Goal: Task Accomplishment & Management: Manage account settings

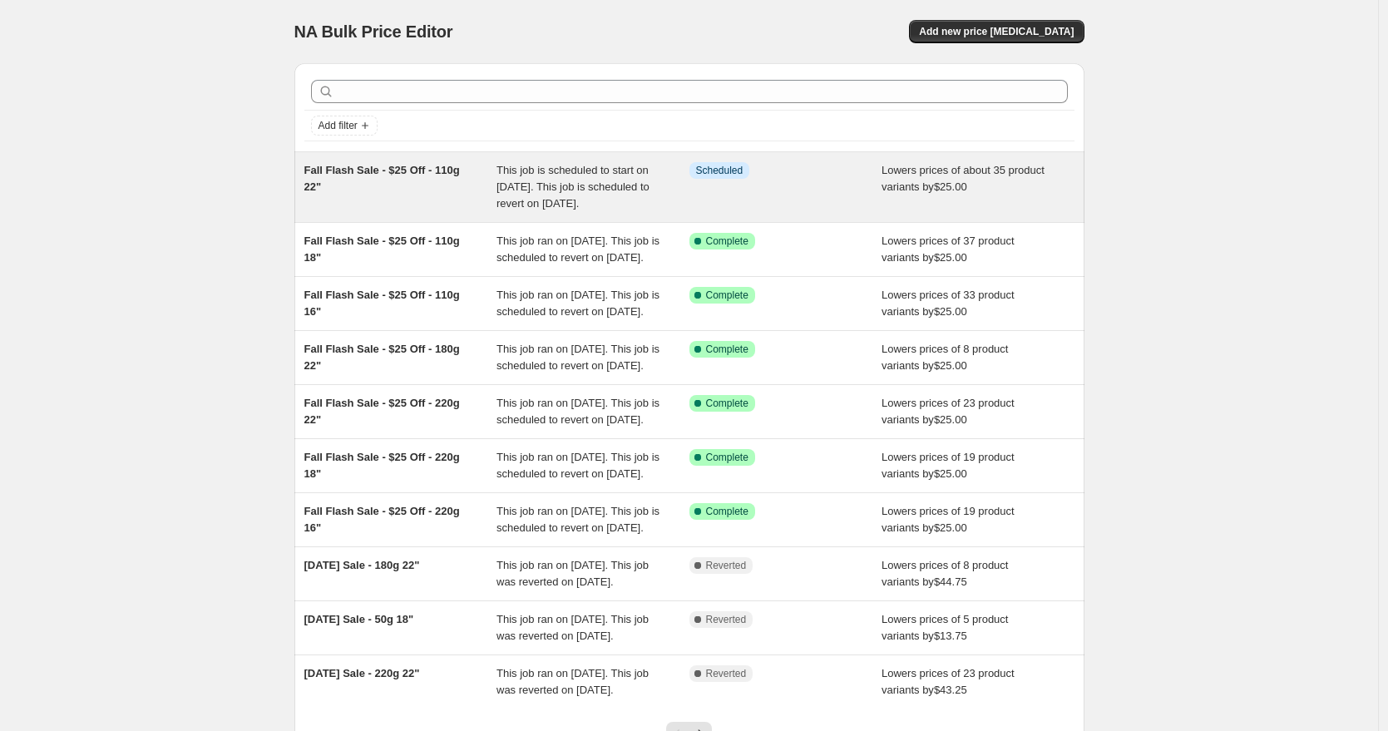
click at [452, 191] on div "Fall Flash Sale - $25 Off - 110g 22"" at bounding box center [400, 187] width 193 height 50
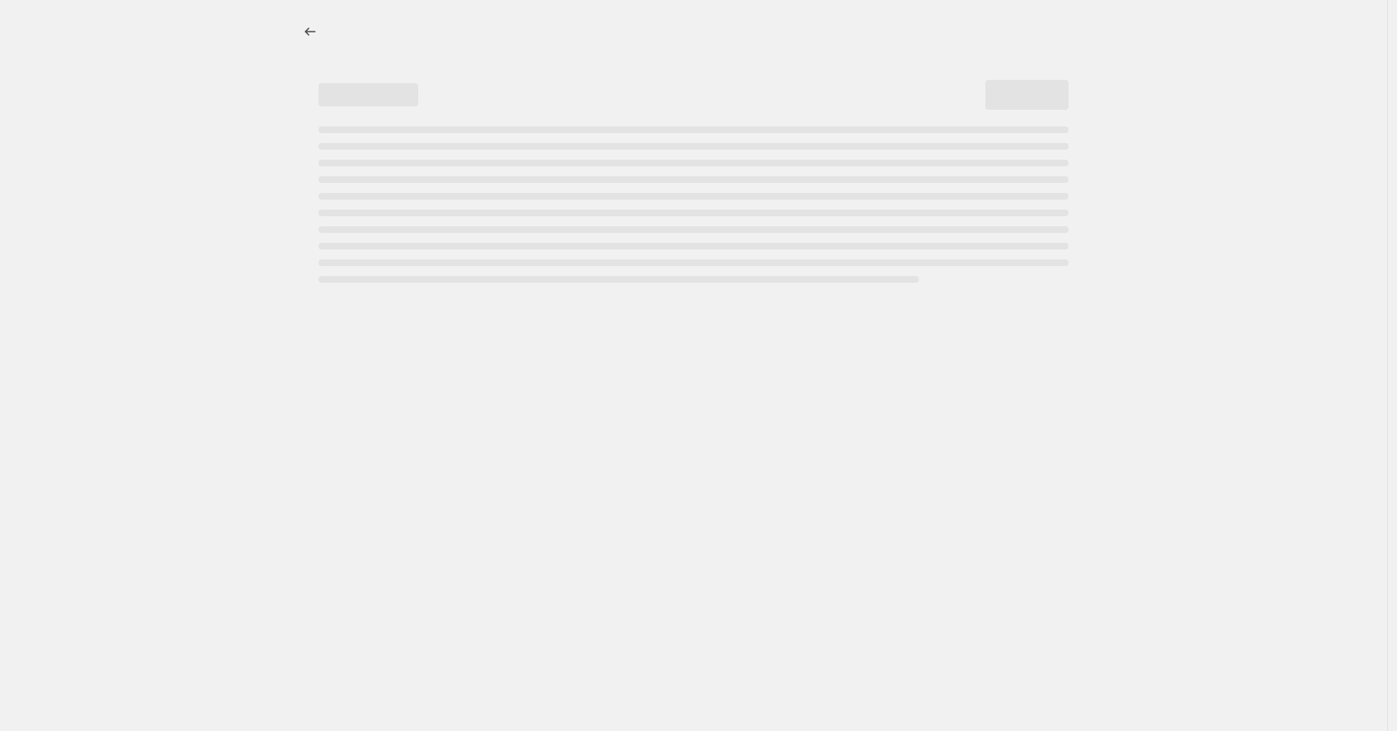
select select "by"
select select "to"
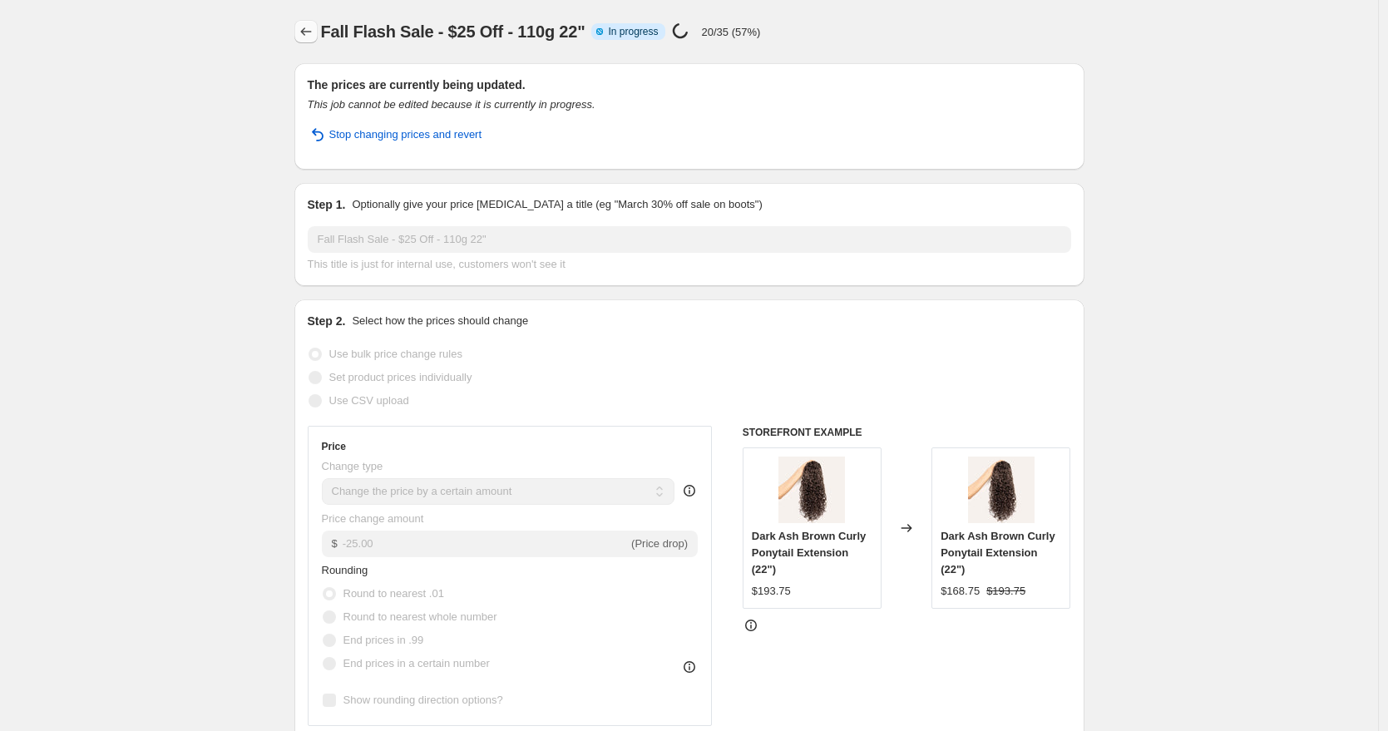
click at [318, 37] on button "Price change jobs" at bounding box center [305, 31] width 23 height 23
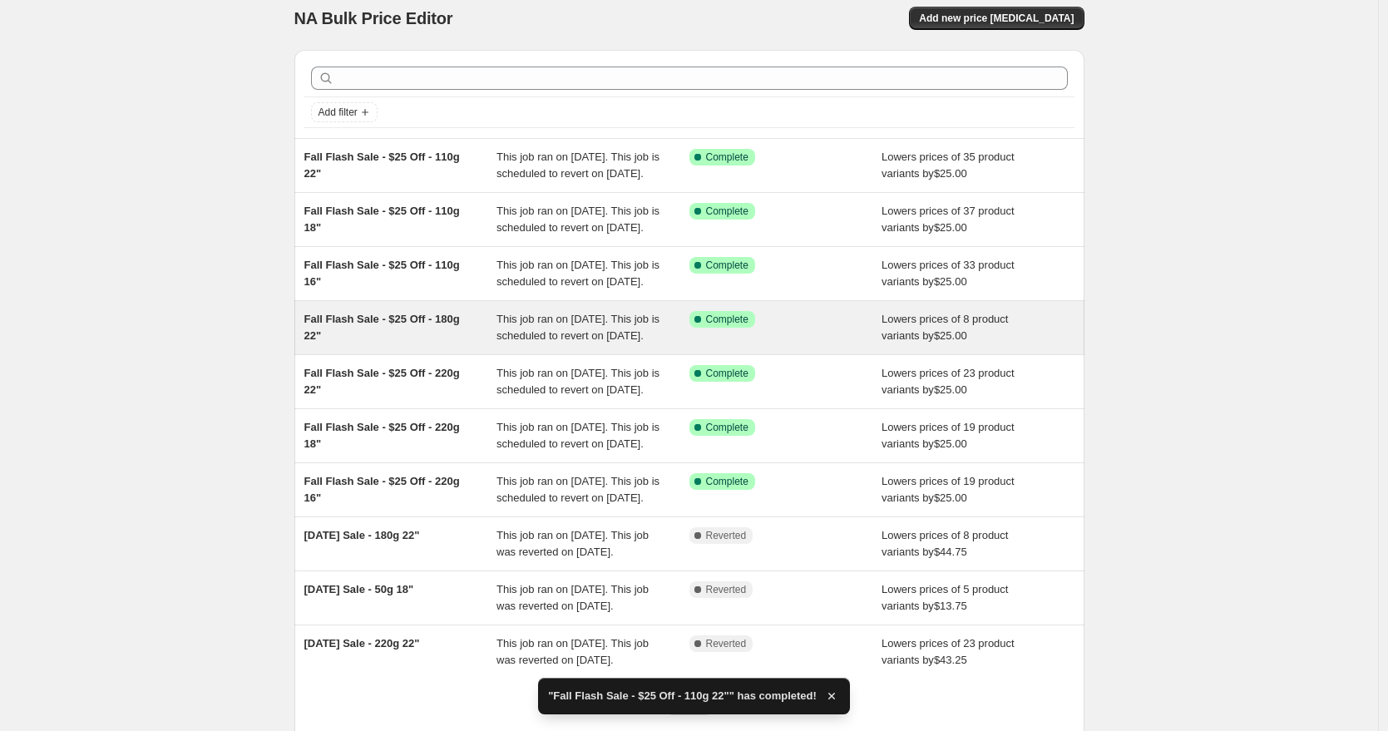
scroll to position [31, 0]
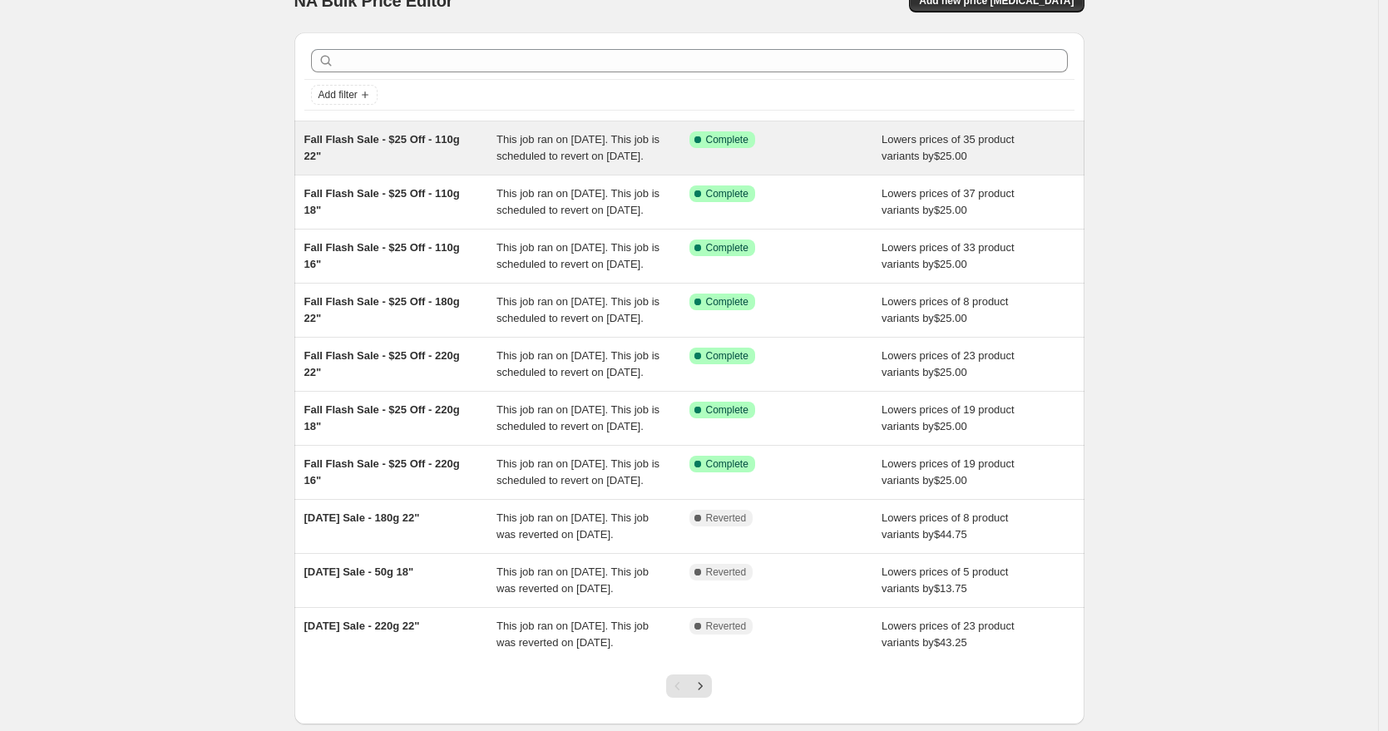
click at [383, 164] on div "Fall Flash Sale - $25 Off - 110g 22"" at bounding box center [400, 147] width 193 height 33
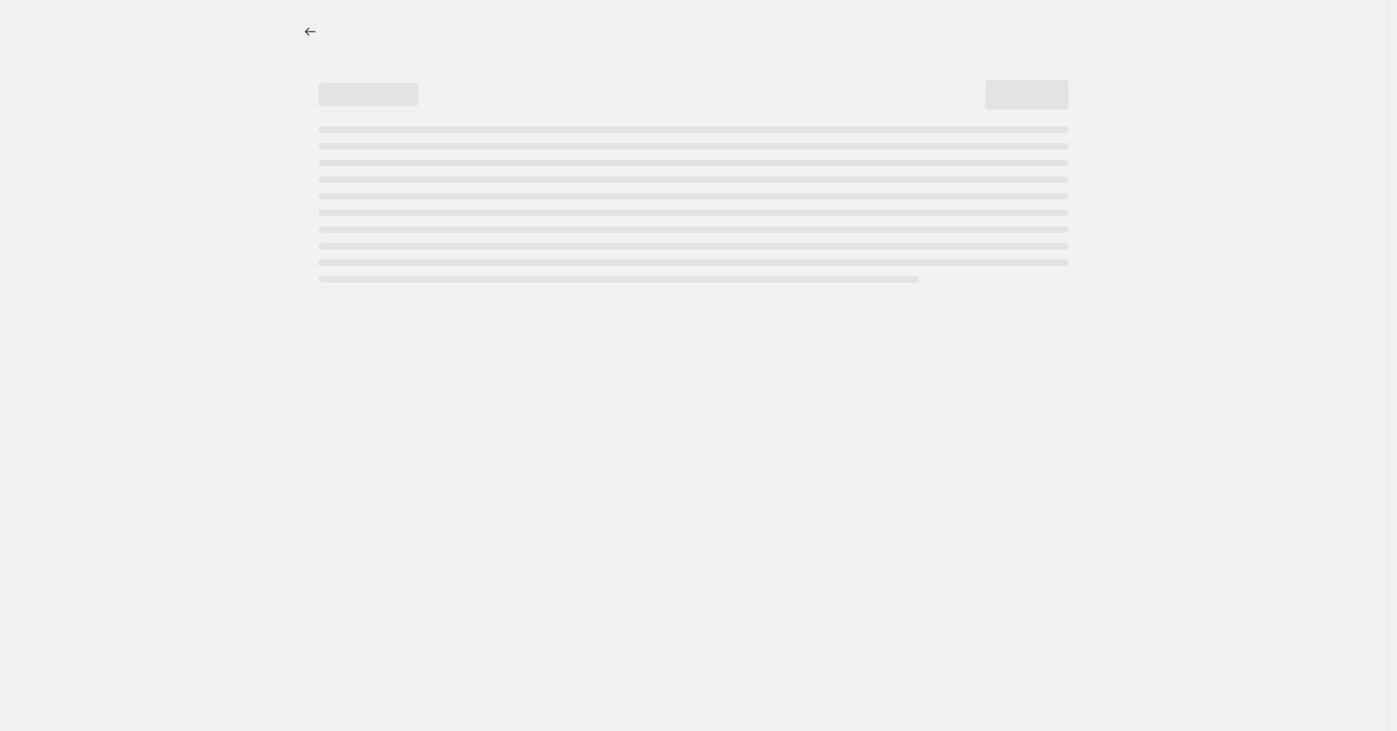
select select "by"
select select "to"
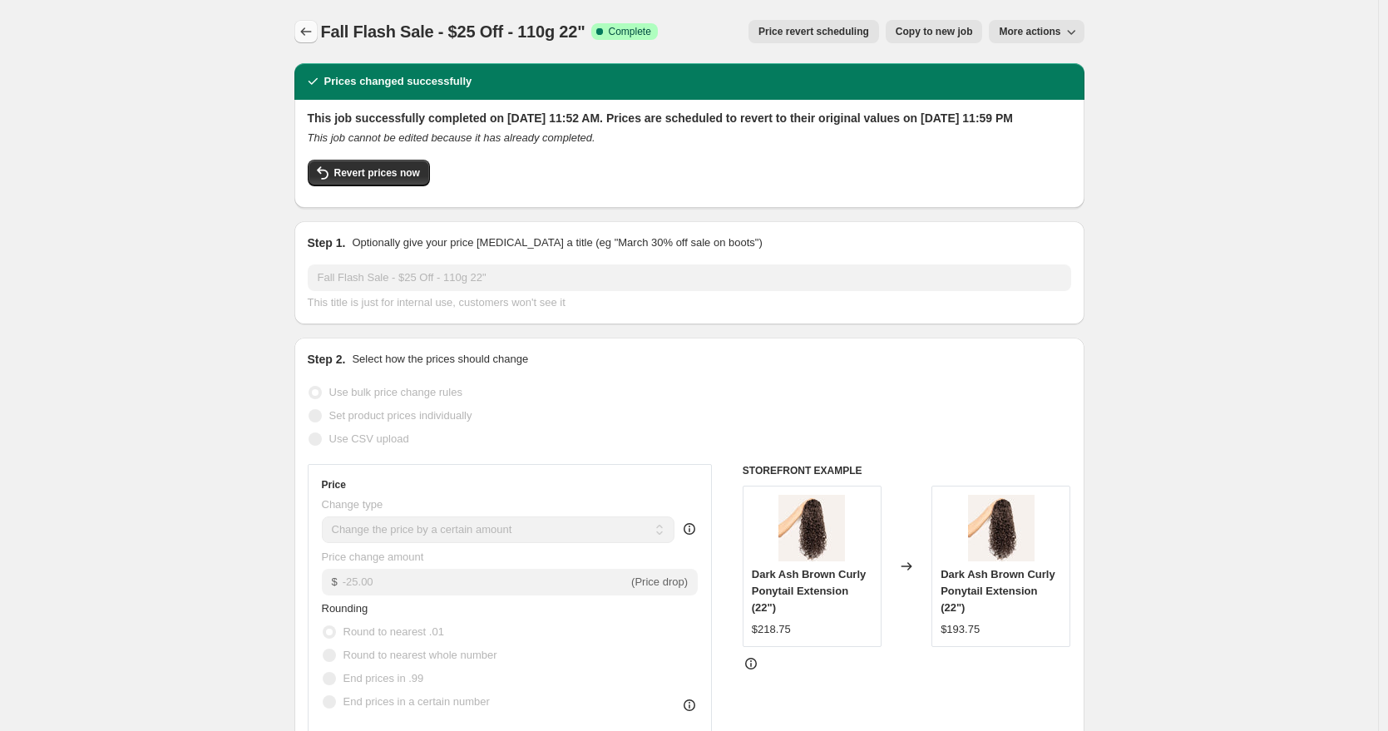
click at [308, 30] on icon "Price change jobs" at bounding box center [306, 31] width 17 height 17
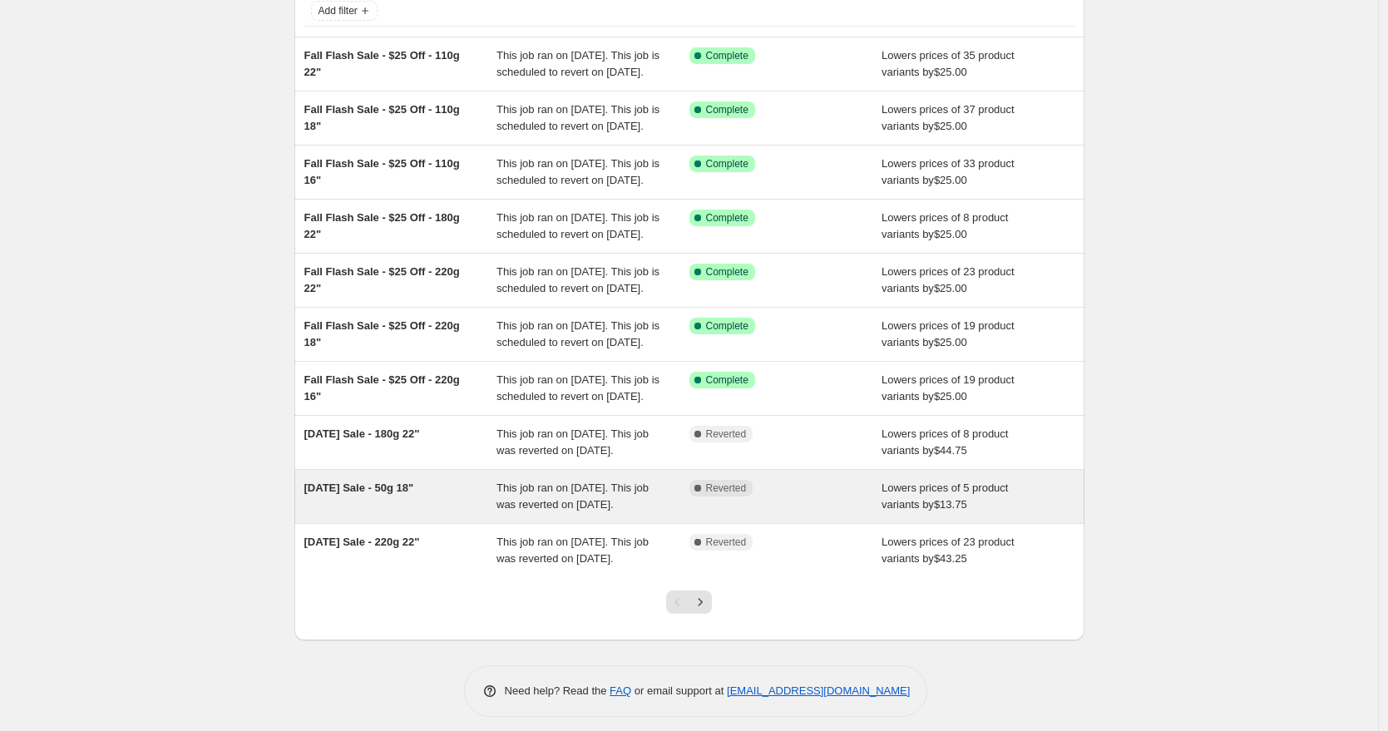
scroll to position [292, 0]
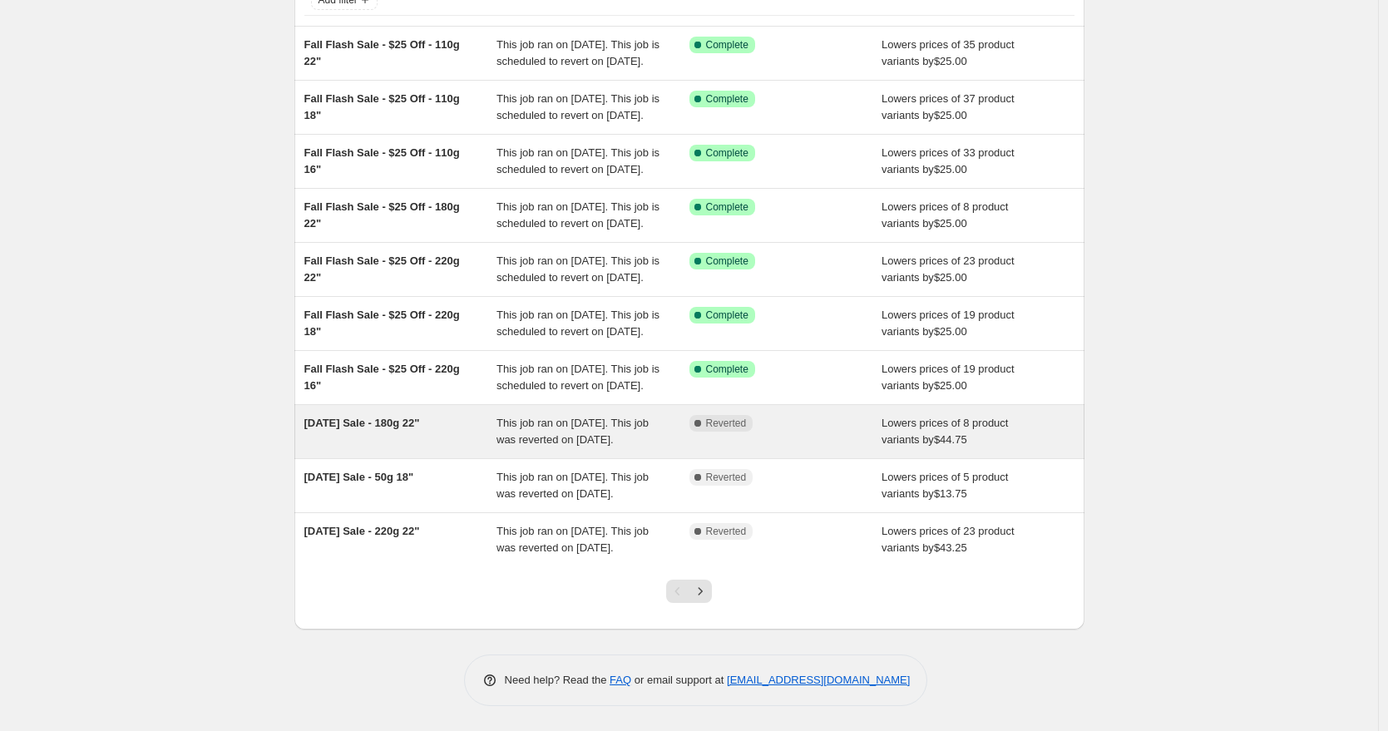
click at [377, 417] on span "[DATE] Sale - 180g 22"" at bounding box center [362, 423] width 116 height 12
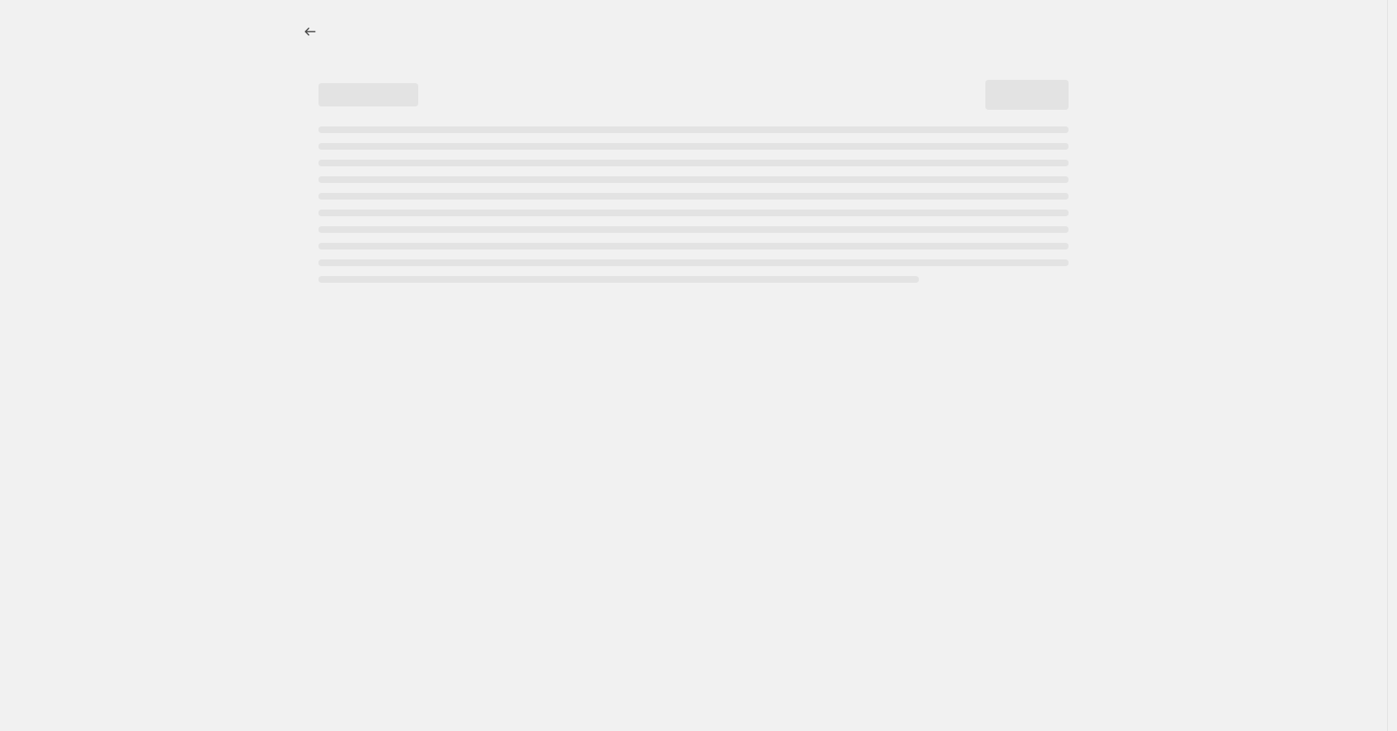
select select "by"
select select "to"
select select "by"
select select "to"
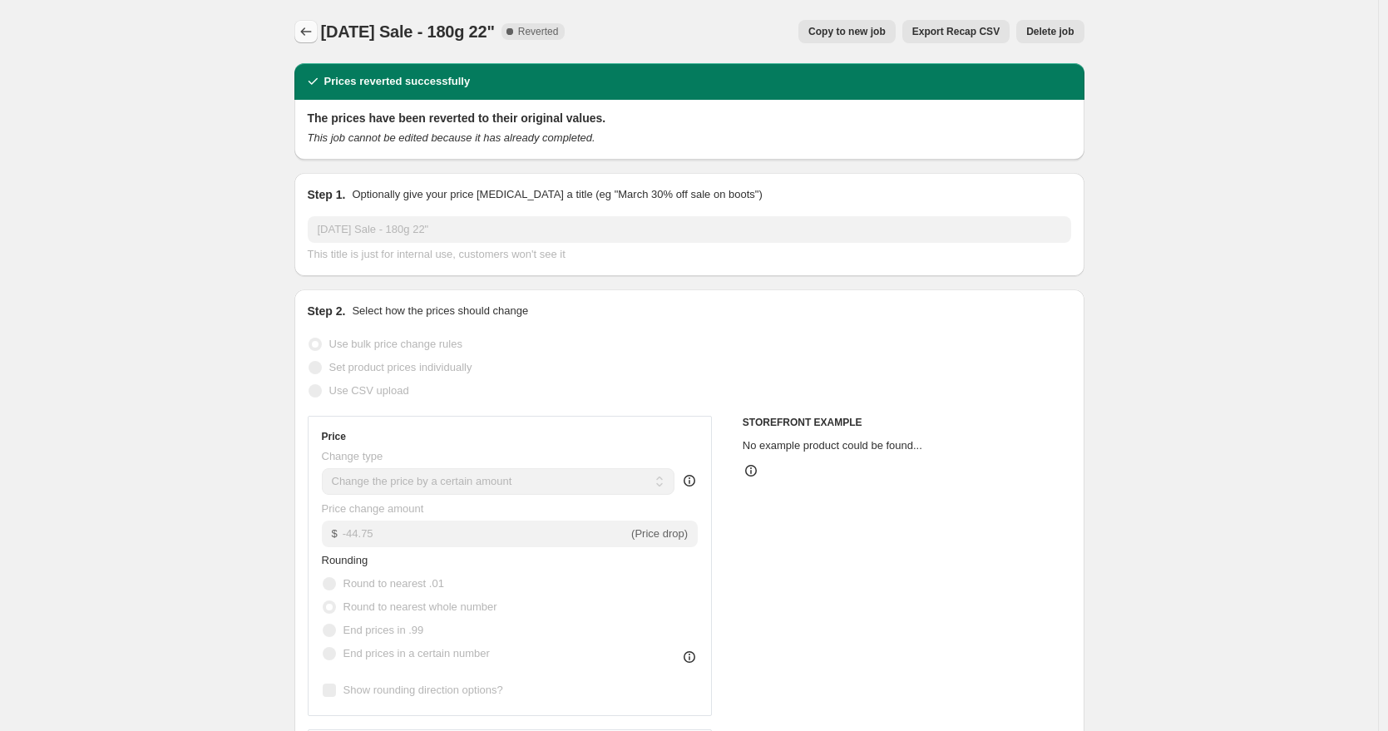
click at [311, 37] on icon "Price change jobs" at bounding box center [306, 31] width 17 height 17
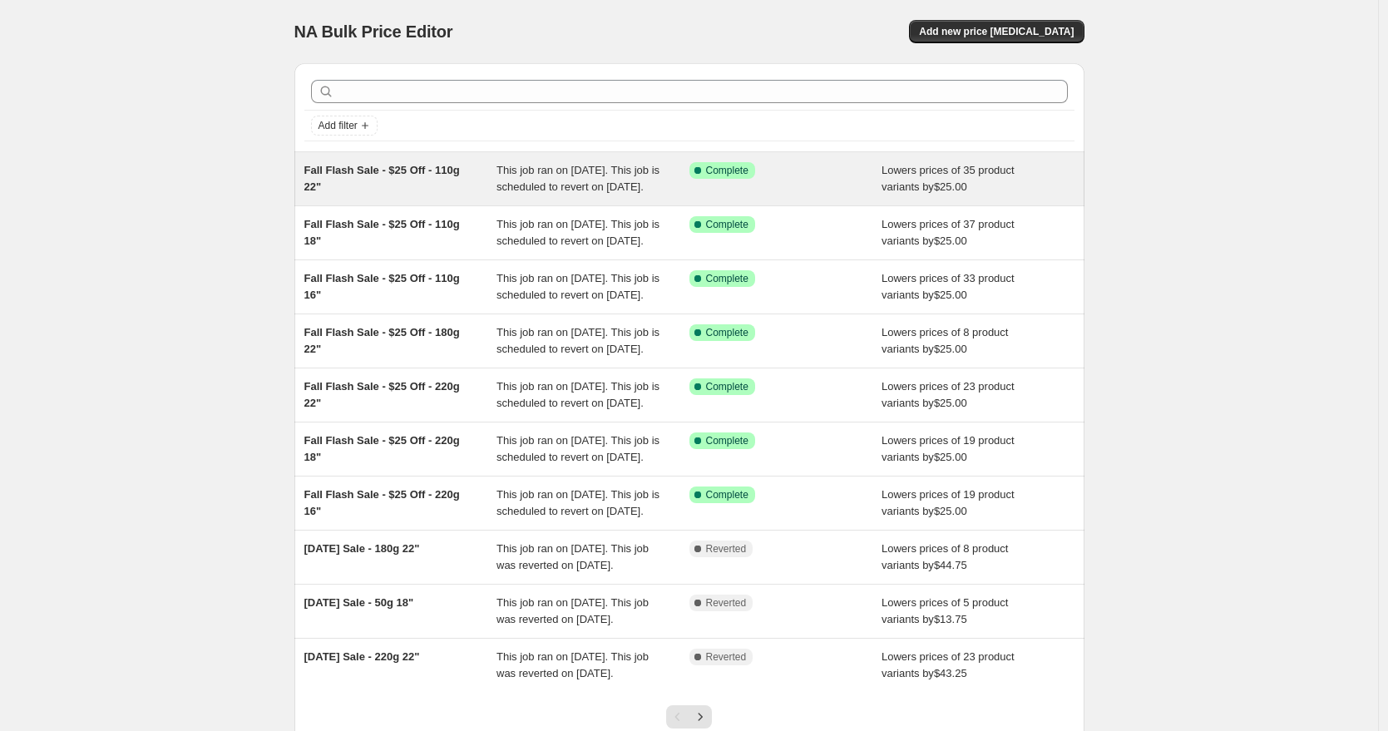
click at [398, 173] on span "Fall Flash Sale - $25 Off - 110g 22"" at bounding box center [381, 178] width 155 height 29
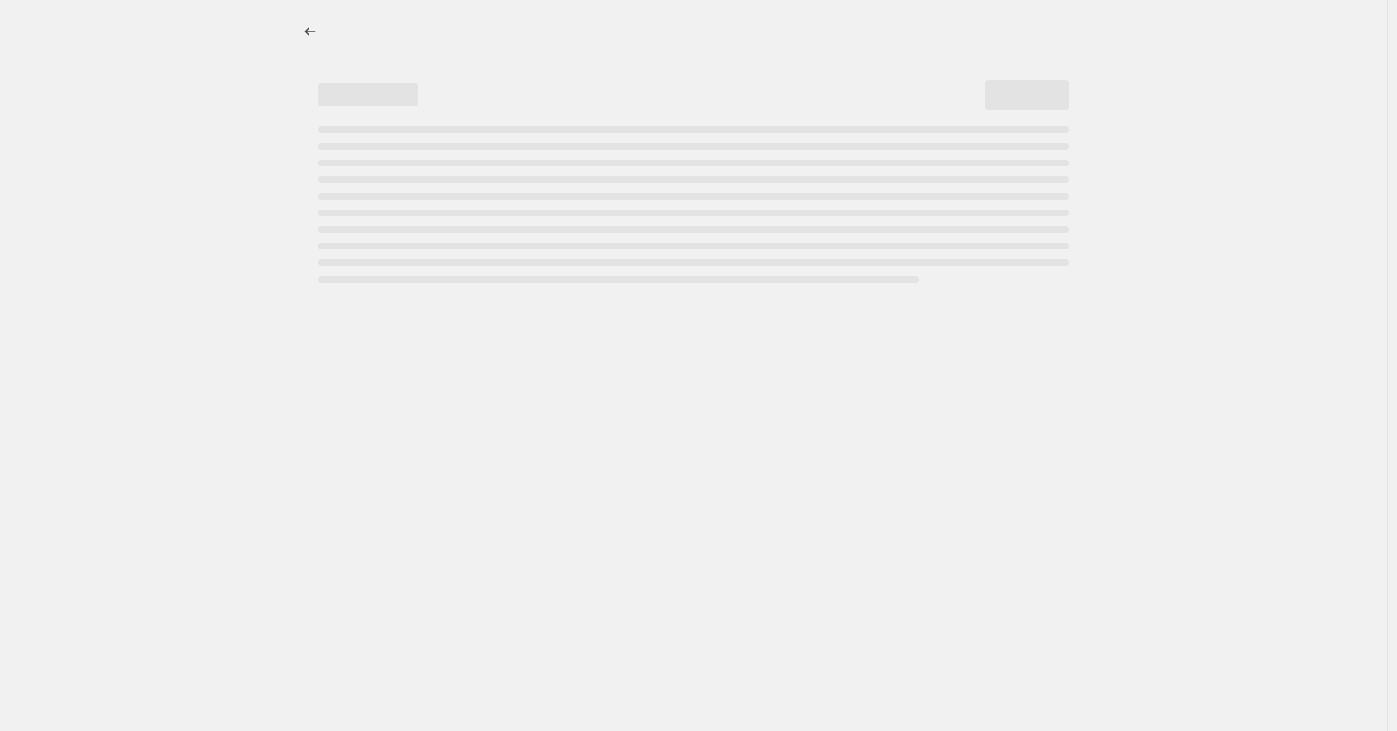
select select "by"
select select "to"
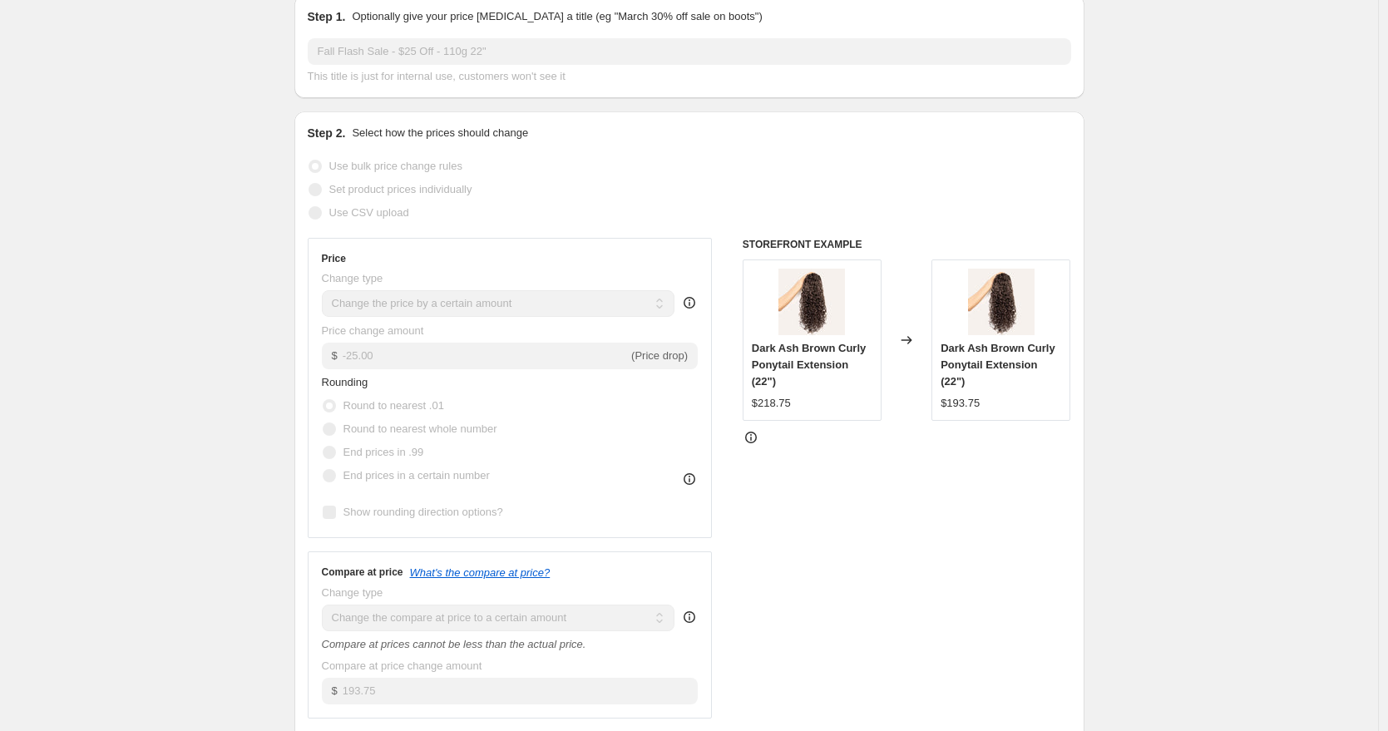
scroll to position [336, 0]
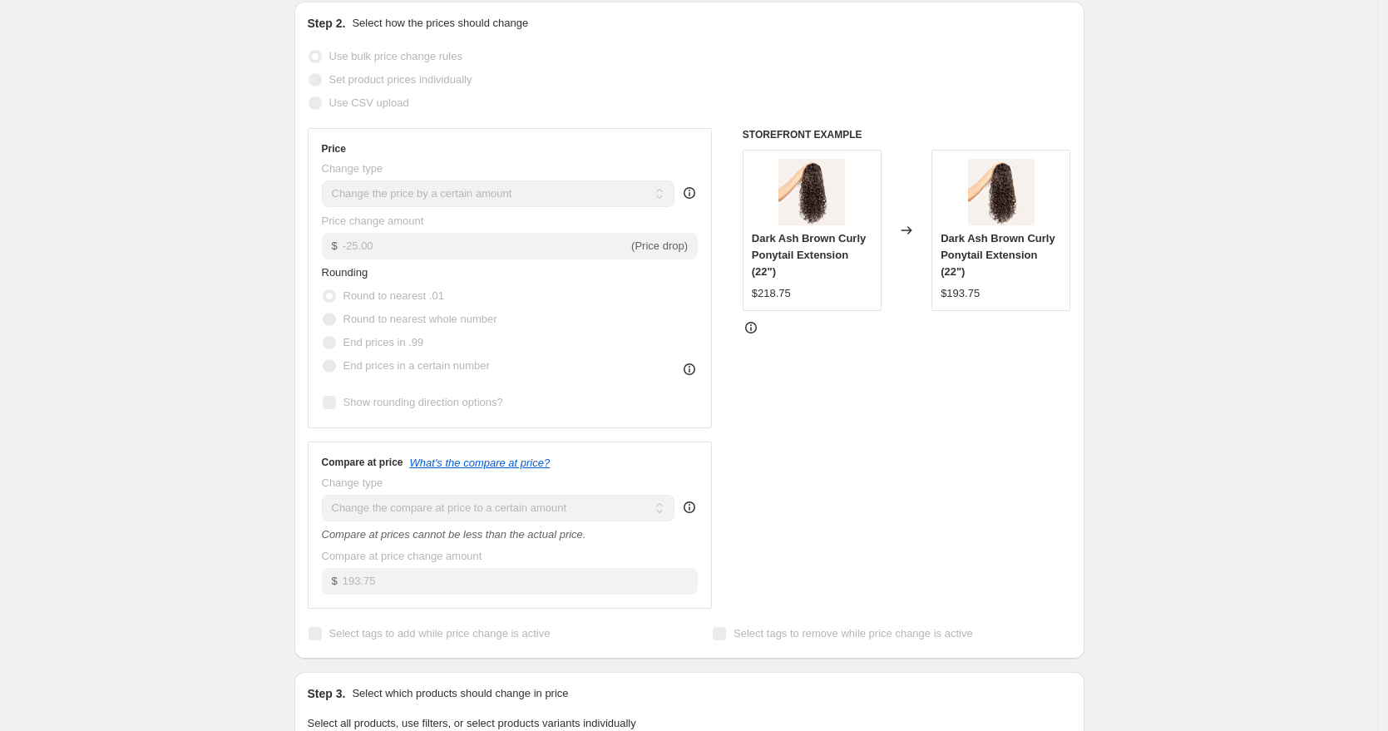
click at [750, 333] on icon at bounding box center [751, 328] width 12 height 12
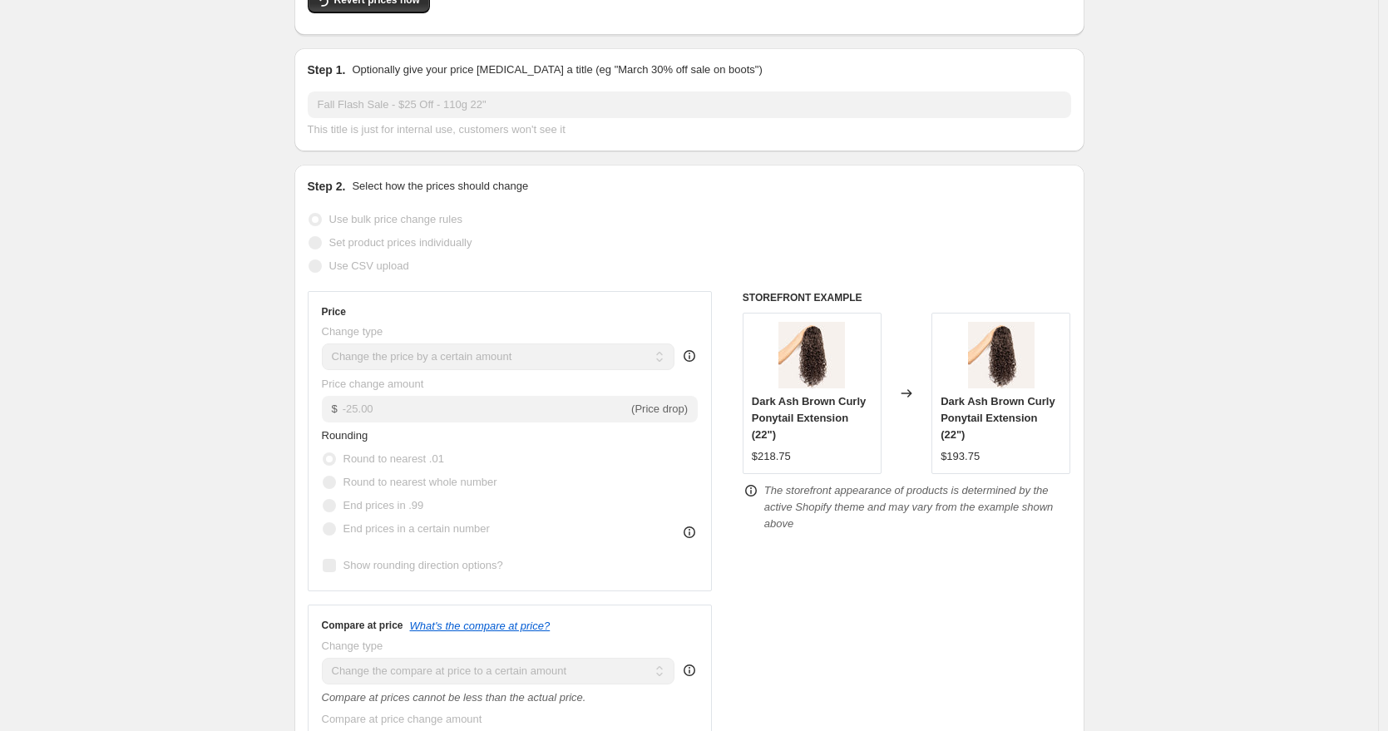
scroll to position [0, 0]
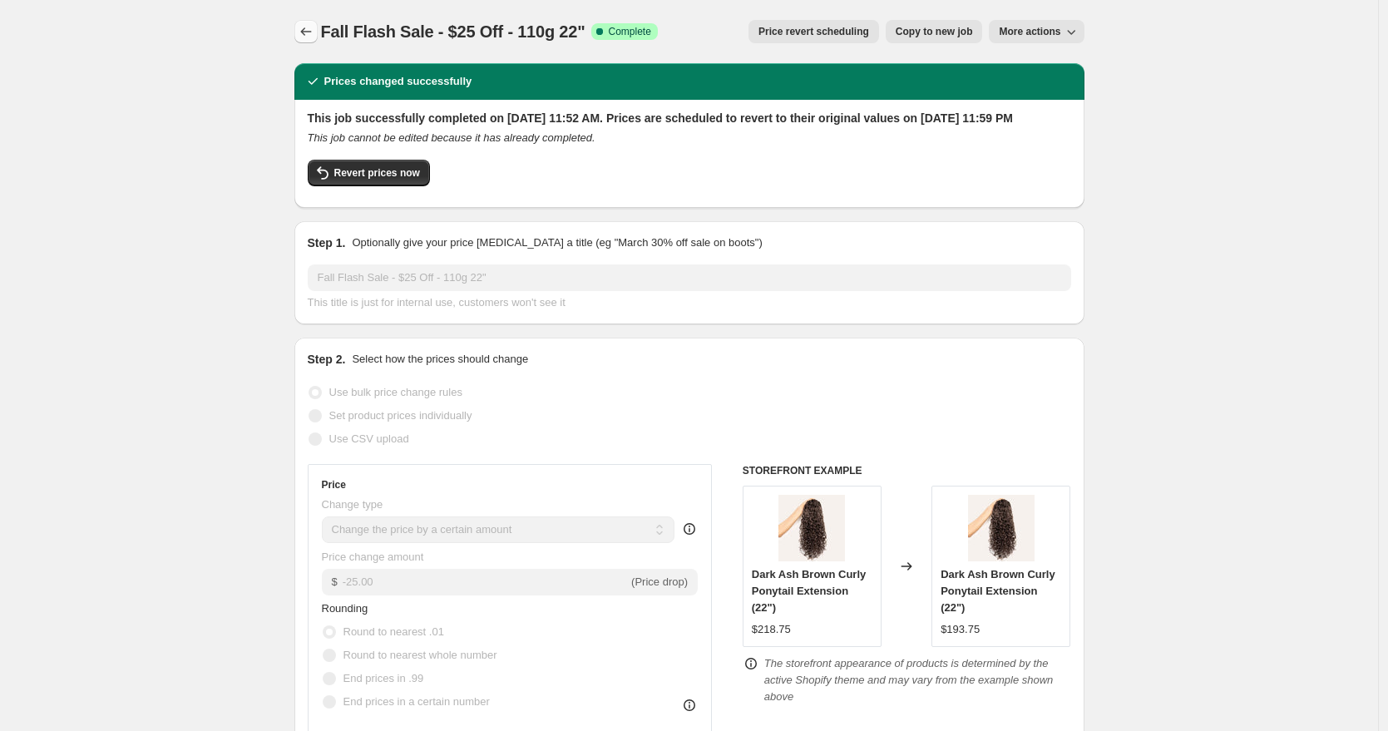
click at [314, 32] on icon "Price change jobs" at bounding box center [306, 31] width 17 height 17
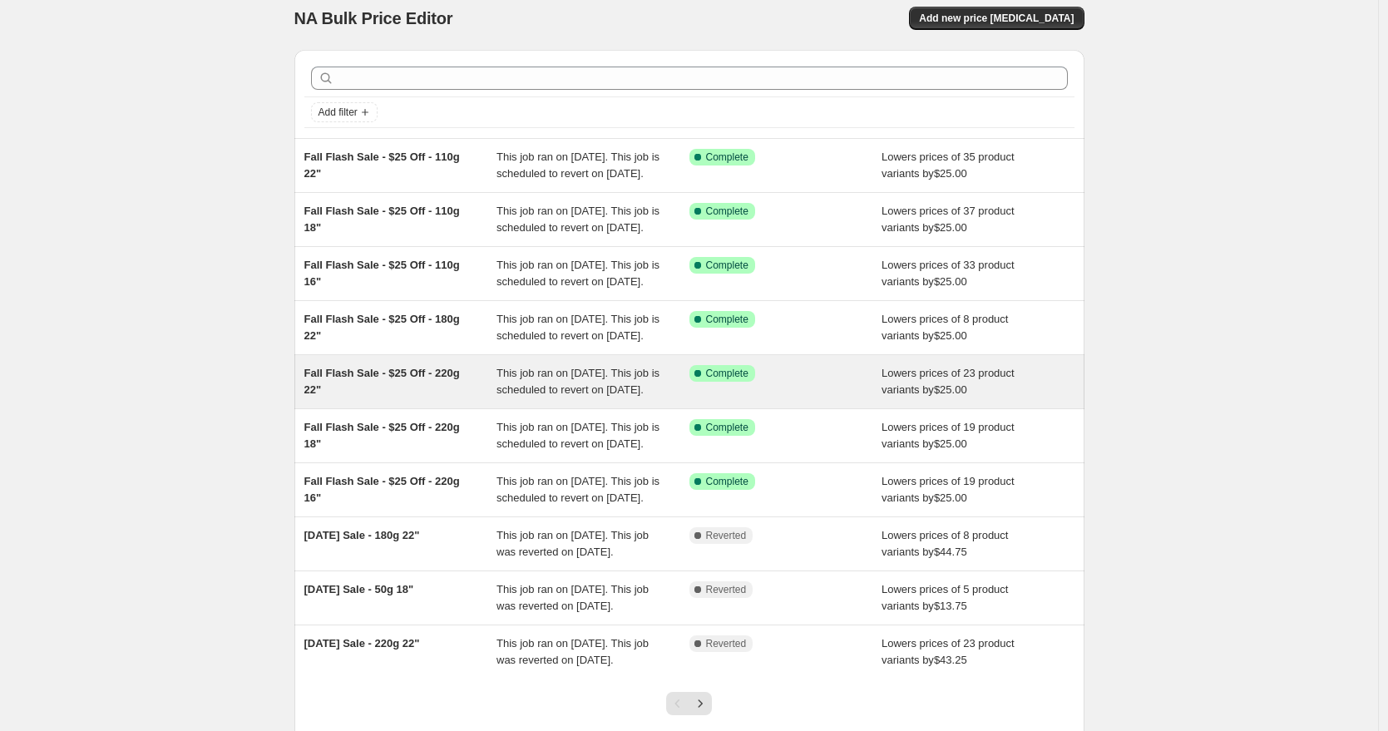
scroll to position [31, 0]
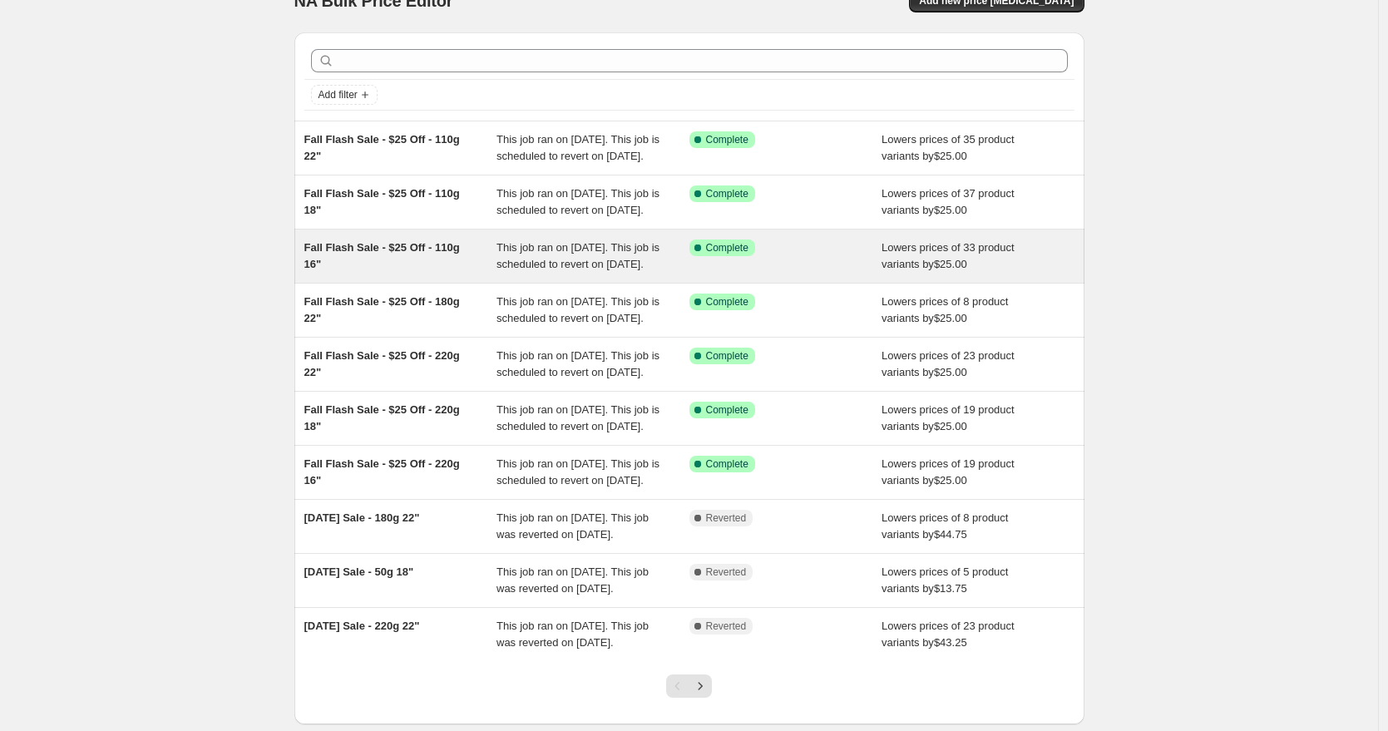
click at [421, 270] on span "Fall Flash Sale - $25 Off - 110g 16"" at bounding box center [381, 255] width 155 height 29
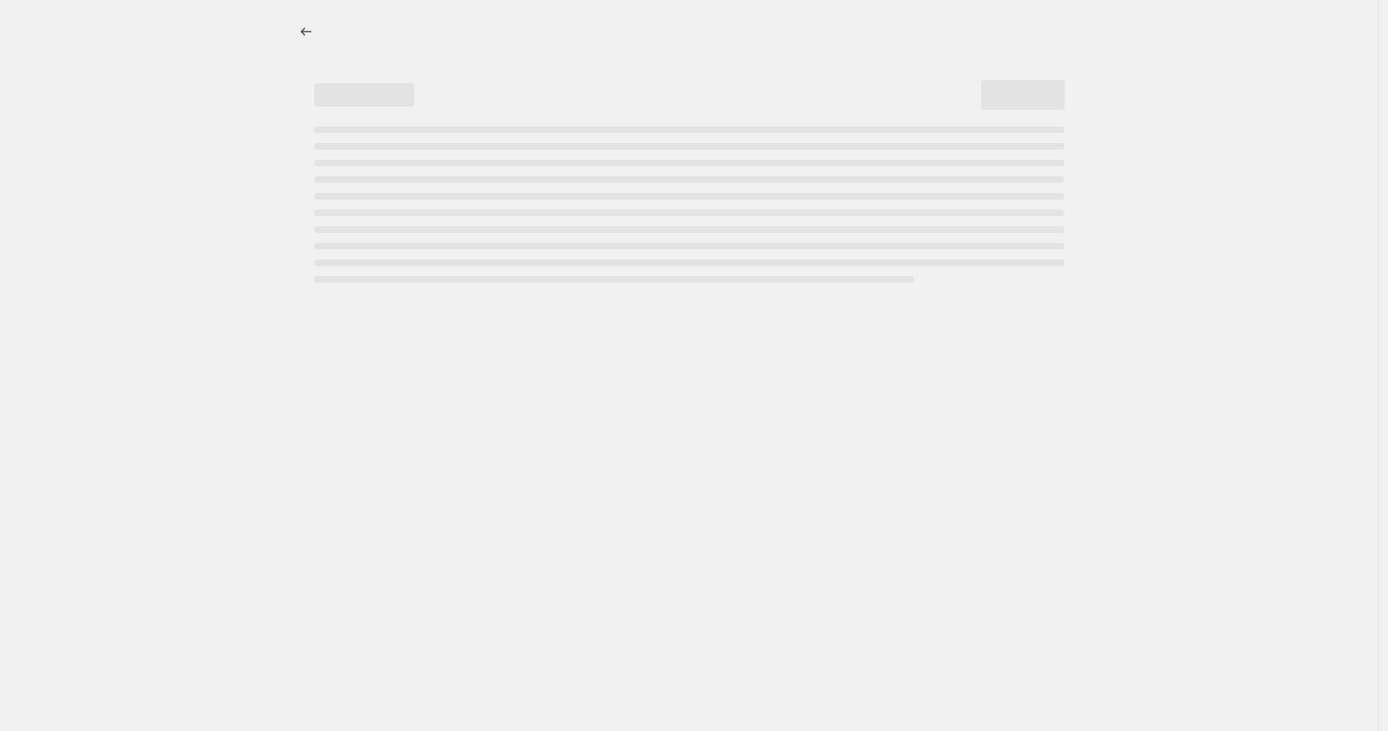
select select "by"
select select "to"
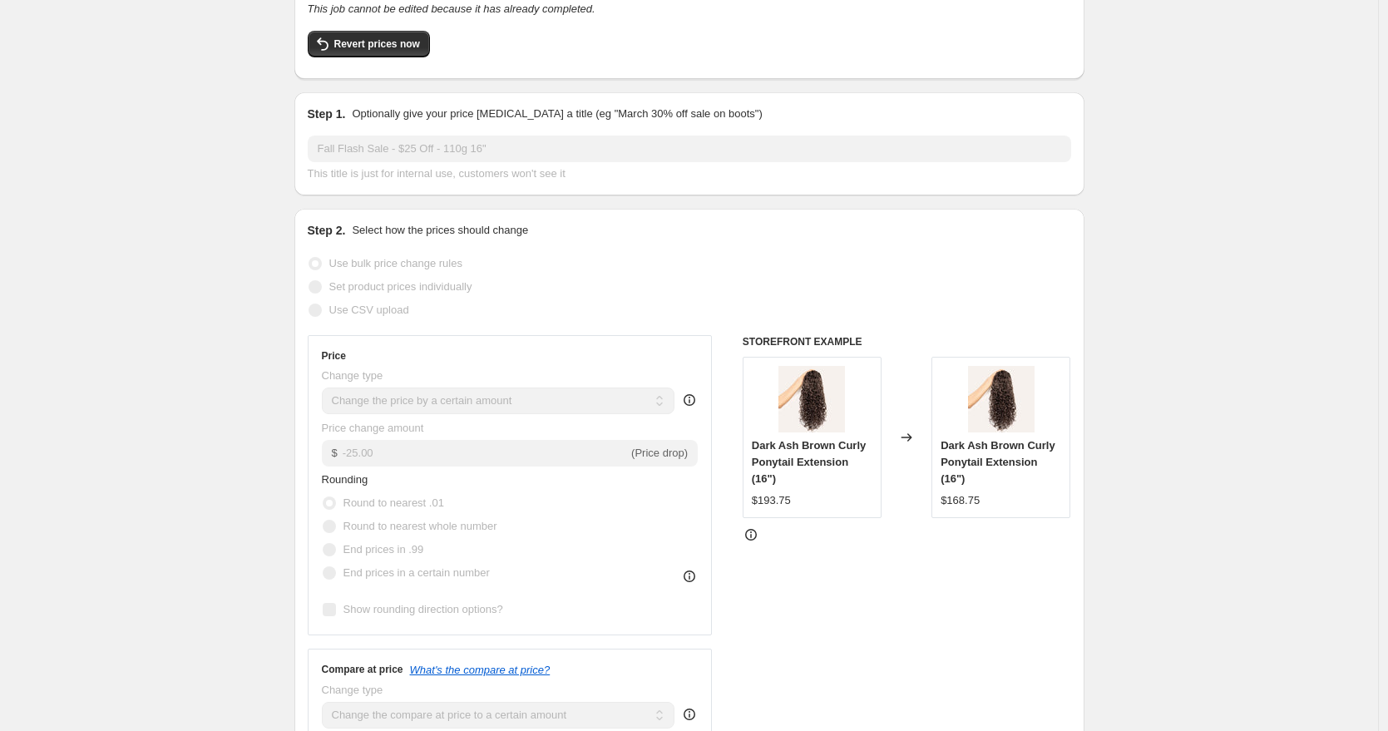
scroll to position [341, 0]
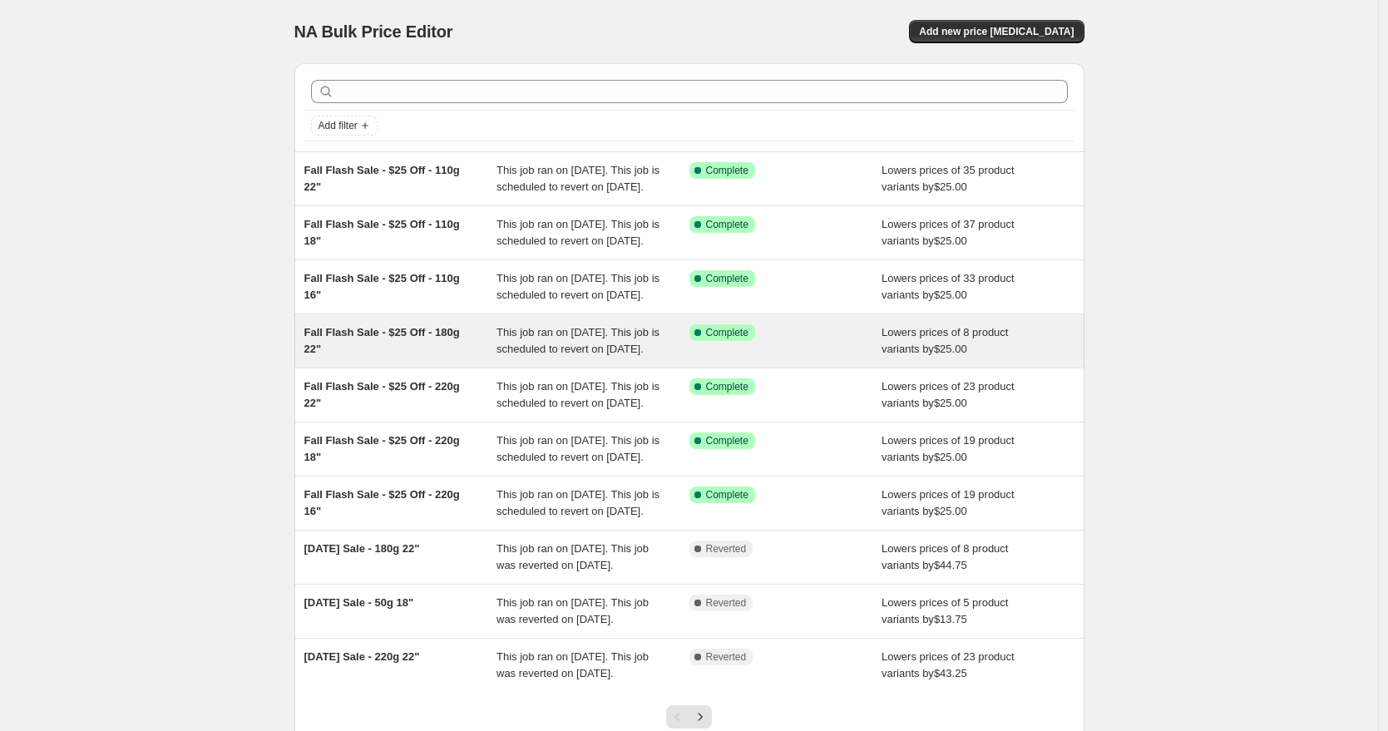
click at [457, 358] on div "Fall Flash Sale - $25 Off - 180g 22"" at bounding box center [400, 340] width 193 height 33
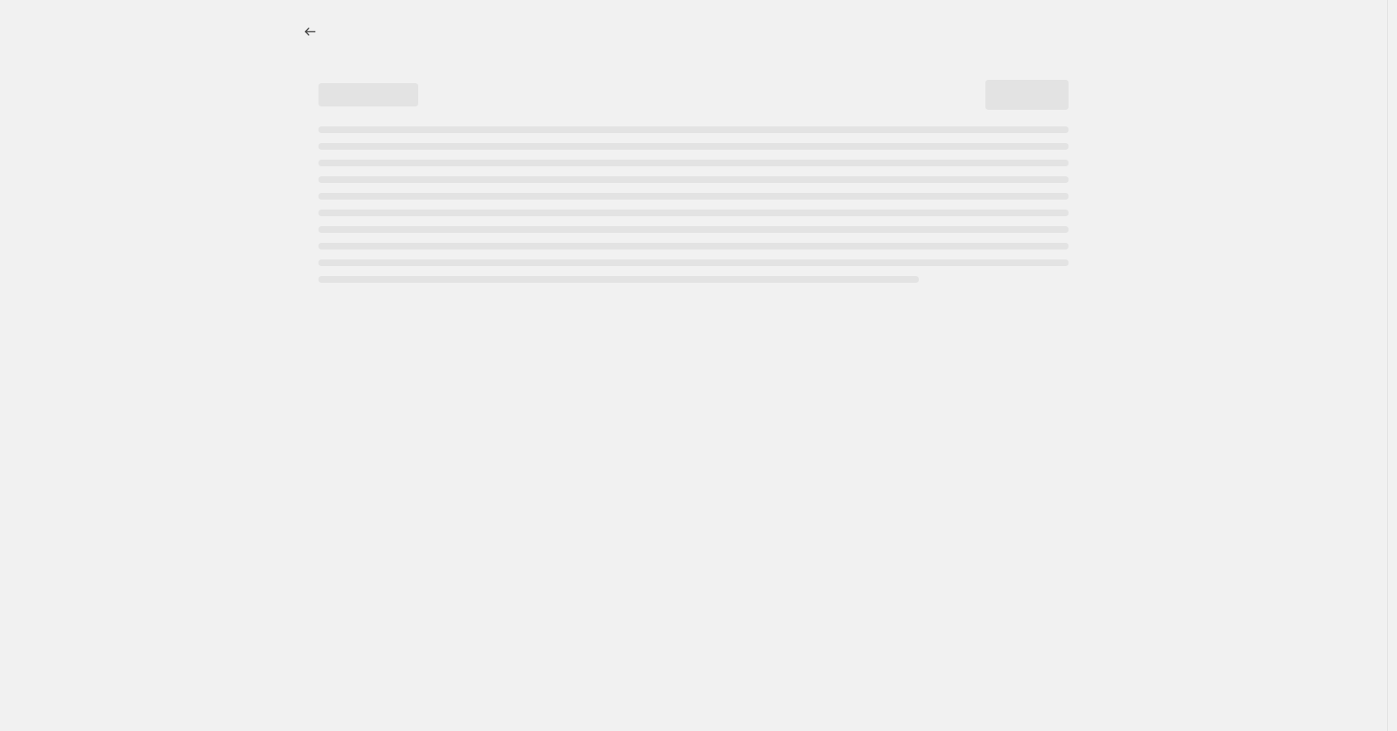
select select "by"
select select "to"
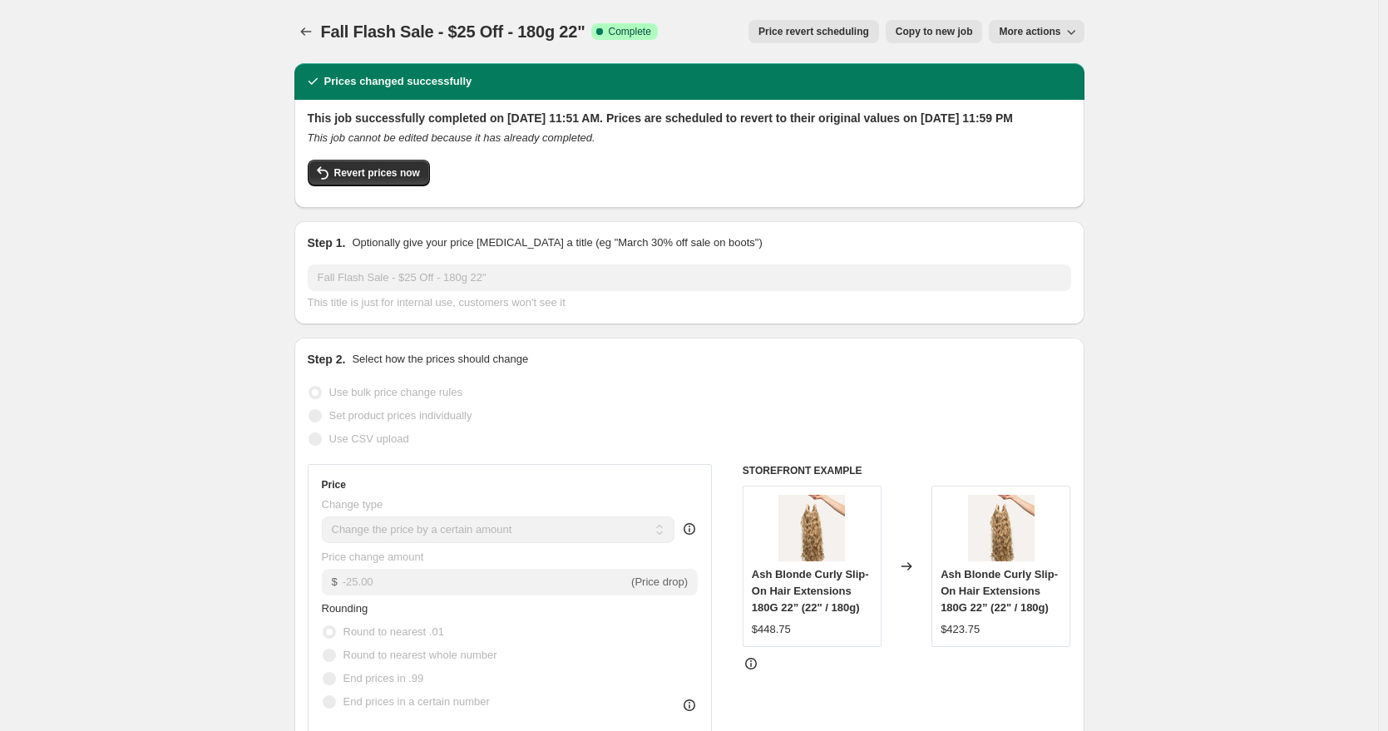
click at [914, 16] on div "Fall Flash Sale - $25 Off - 180g 22". This page is ready Fall Flash Sale - $25 …" at bounding box center [689, 31] width 790 height 63
click at [915, 26] on span "Copy to new job" at bounding box center [933, 31] width 77 height 13
select select "by"
select select "to"
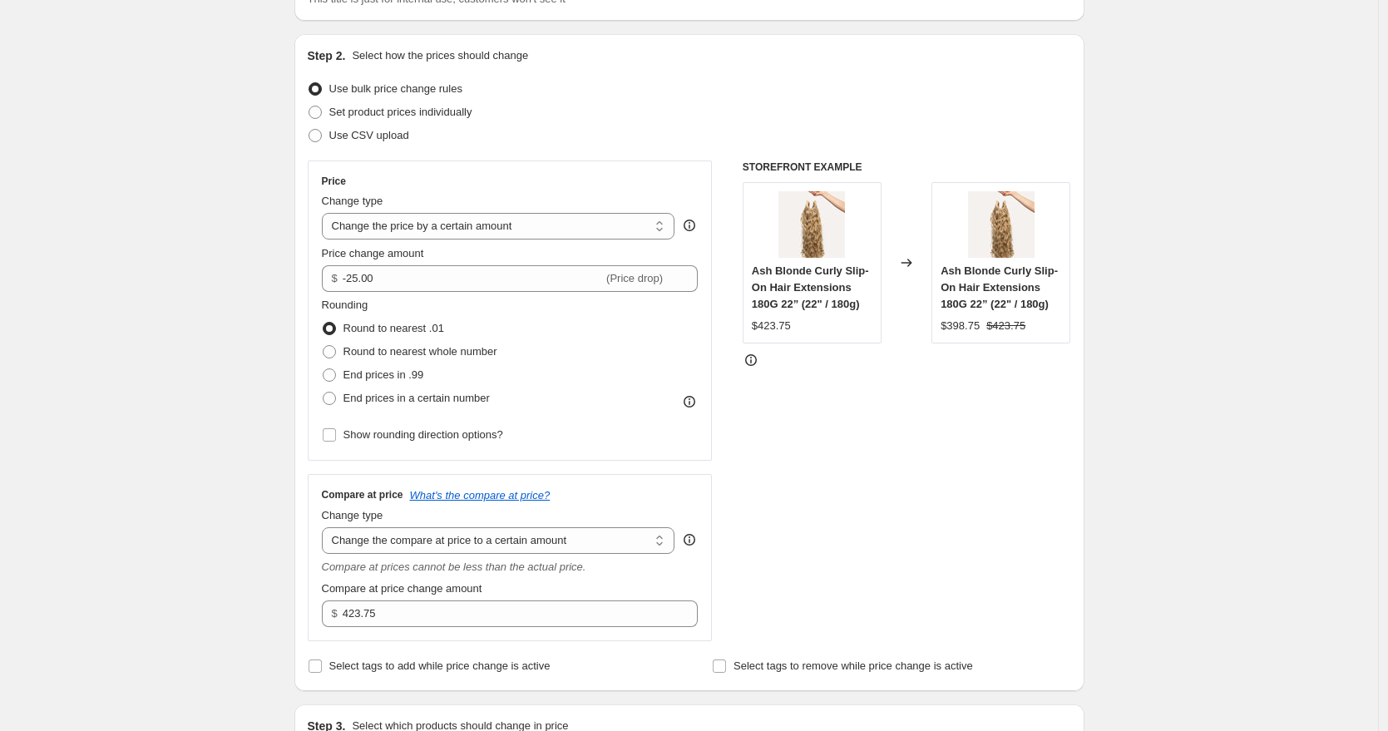
scroll to position [155, 0]
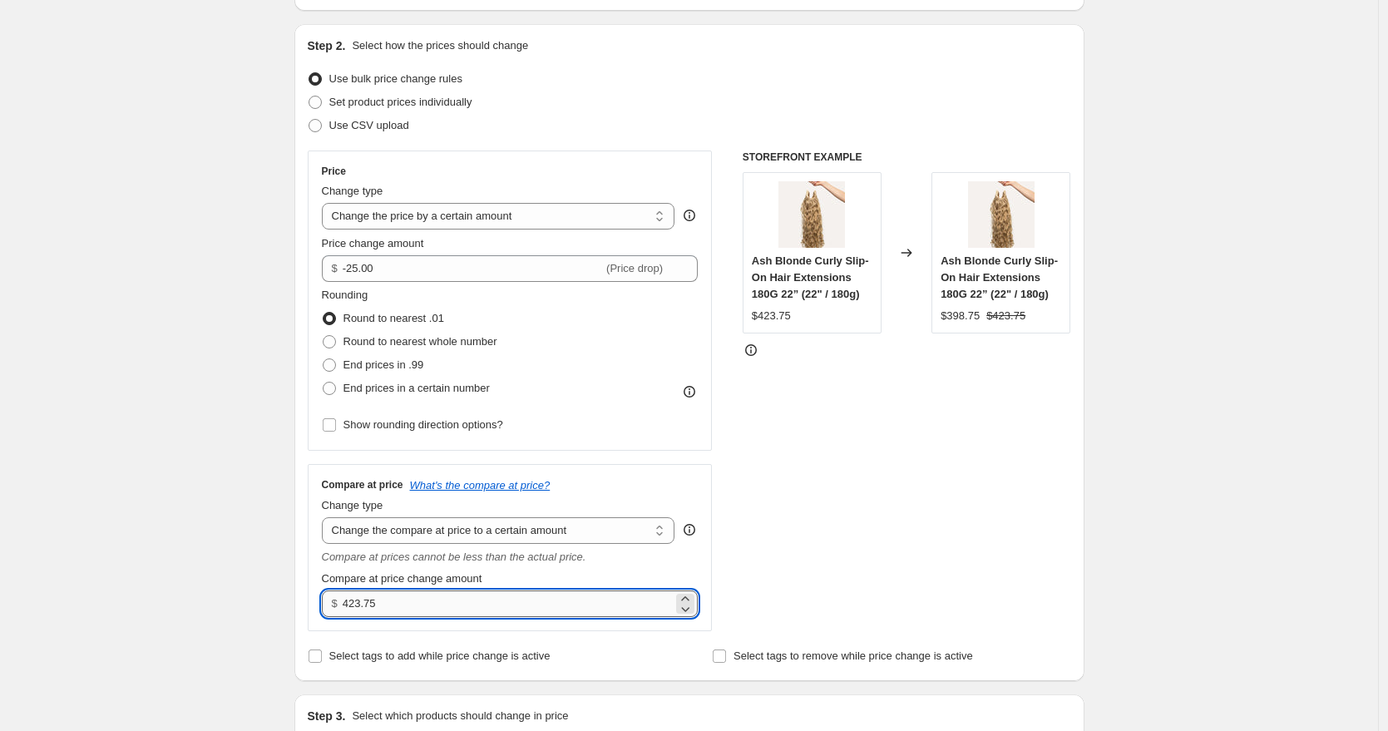
click at [354, 601] on input "423.75" at bounding box center [508, 603] width 330 height 27
paste input "423.75"
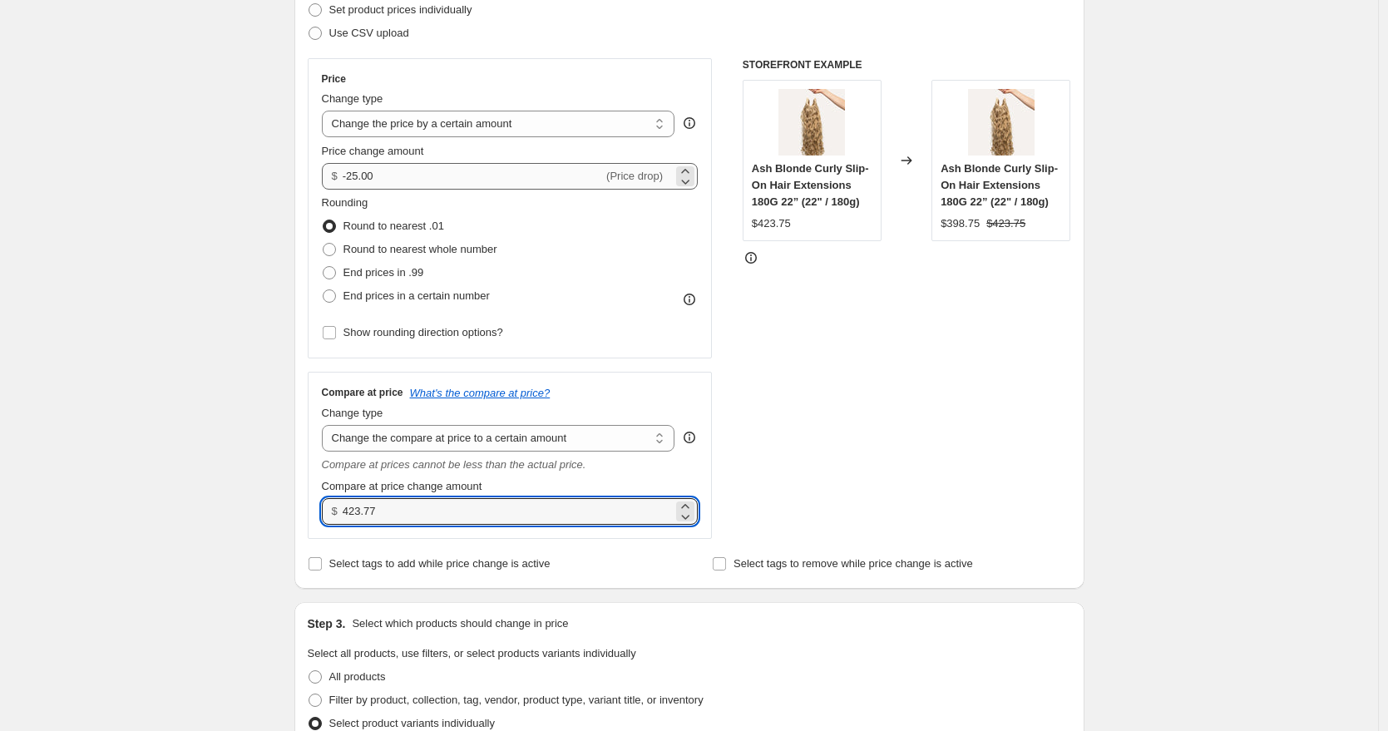
scroll to position [102, 0]
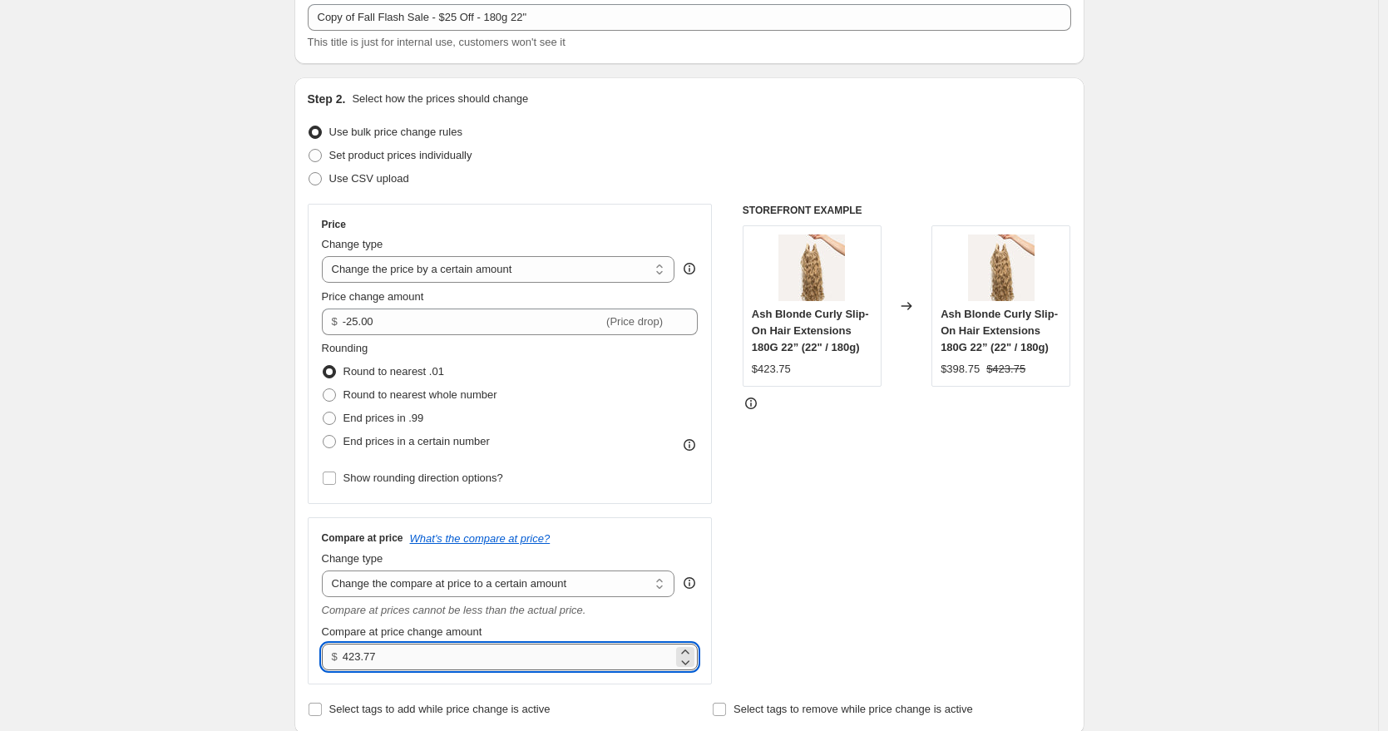
click at [361, 659] on input "423.77" at bounding box center [508, 657] width 330 height 27
type input "423.77"
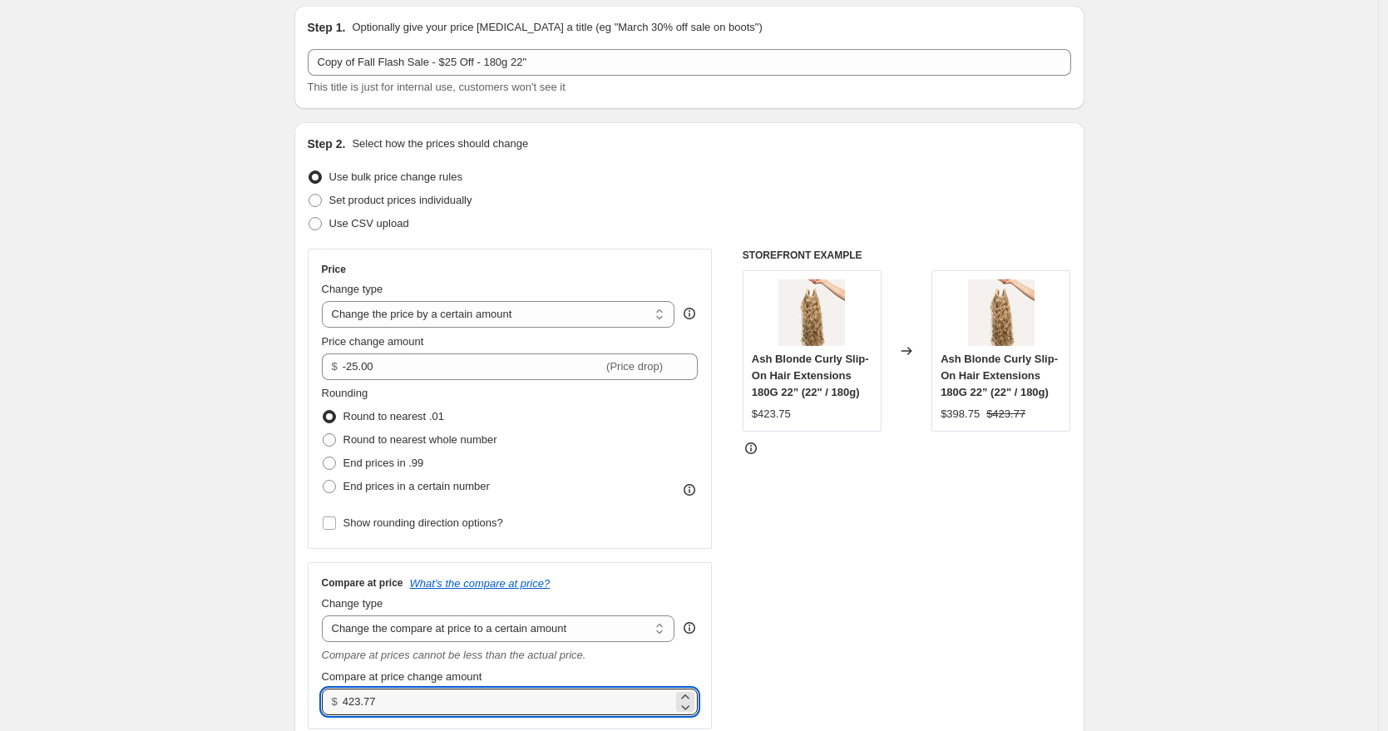
scroll to position [0, 0]
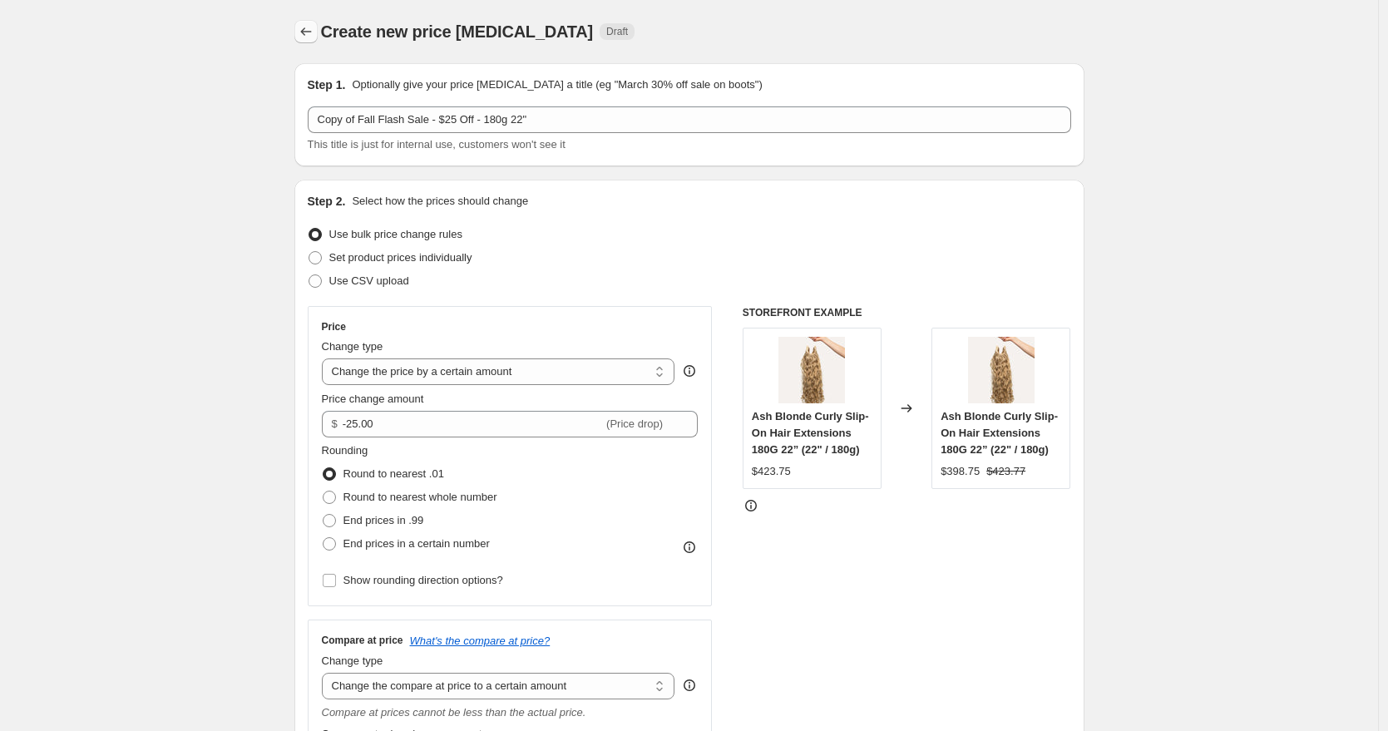
click at [313, 39] on icon "Price change jobs" at bounding box center [306, 31] width 17 height 17
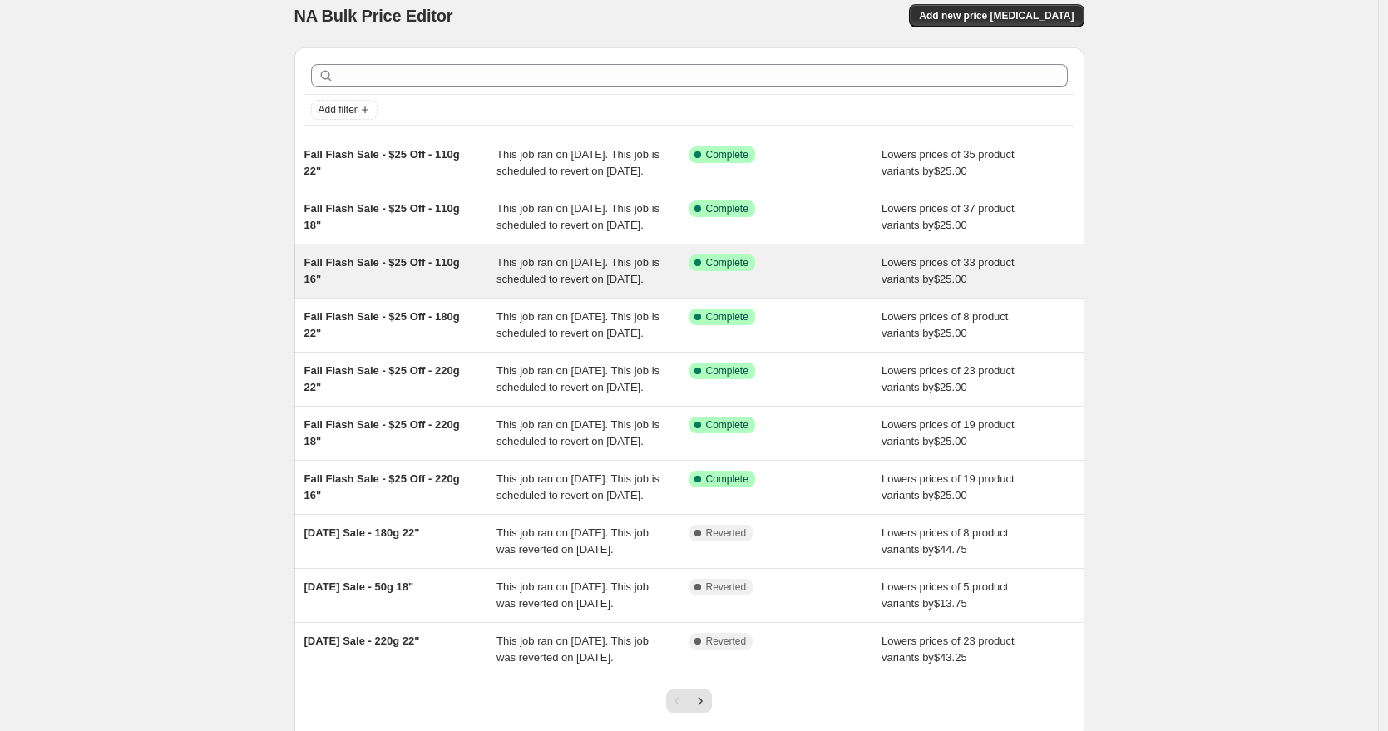
scroll to position [27, 0]
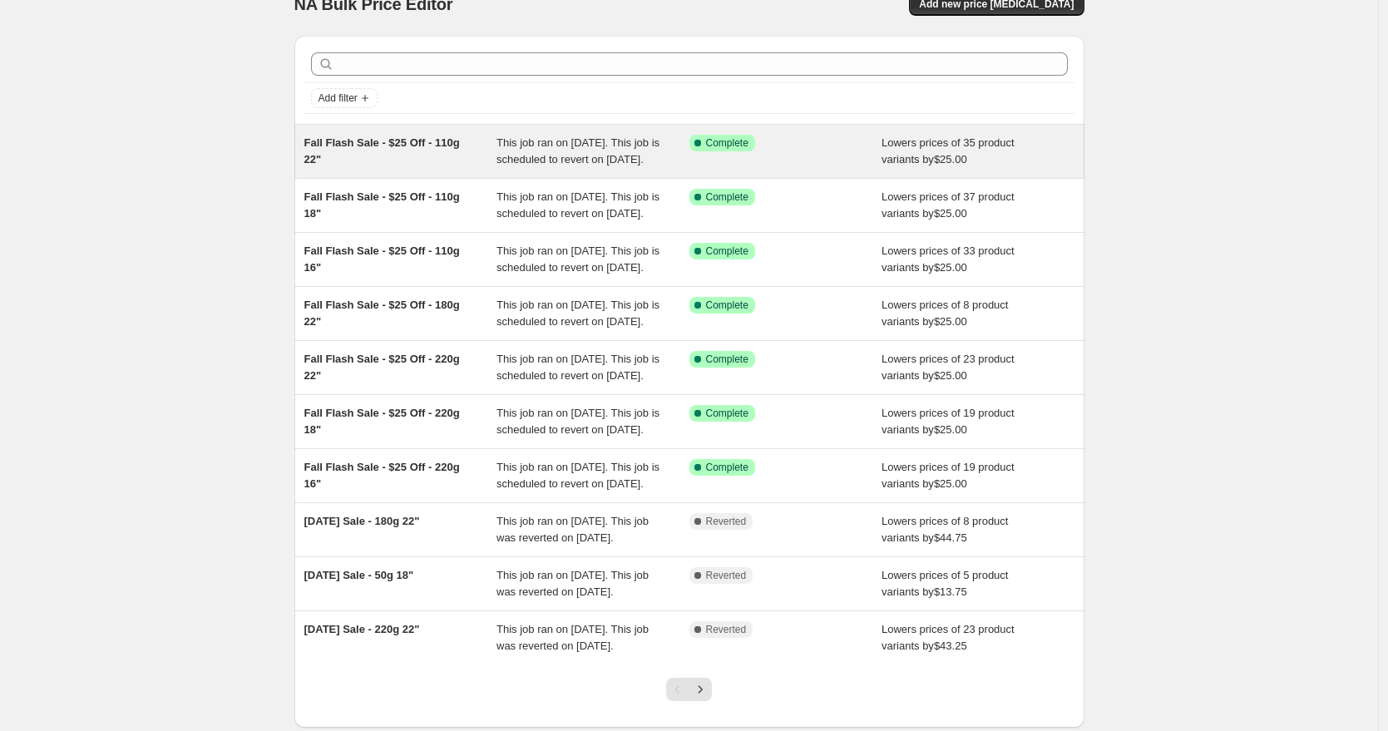
click at [440, 147] on span "Fall Flash Sale - $25 Off - 110g 22"" at bounding box center [381, 150] width 155 height 29
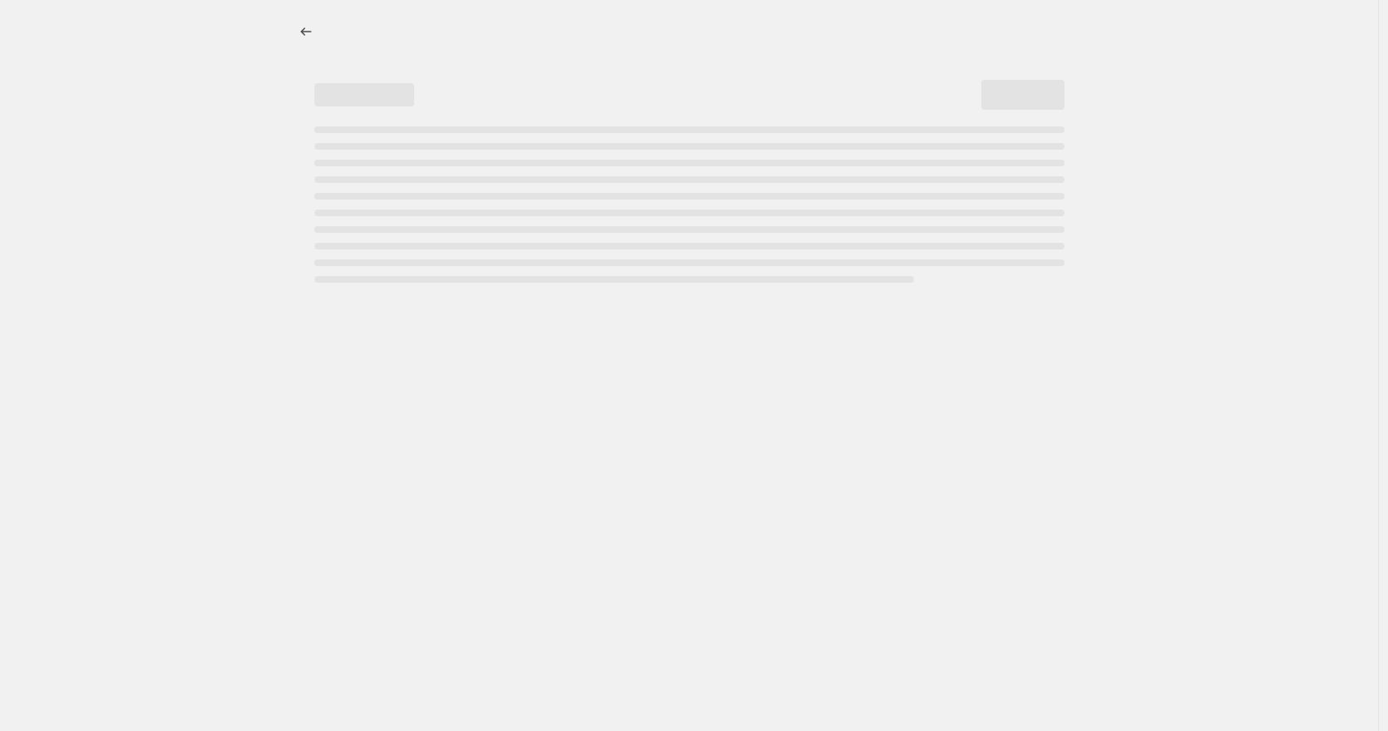
select select "by"
select select "to"
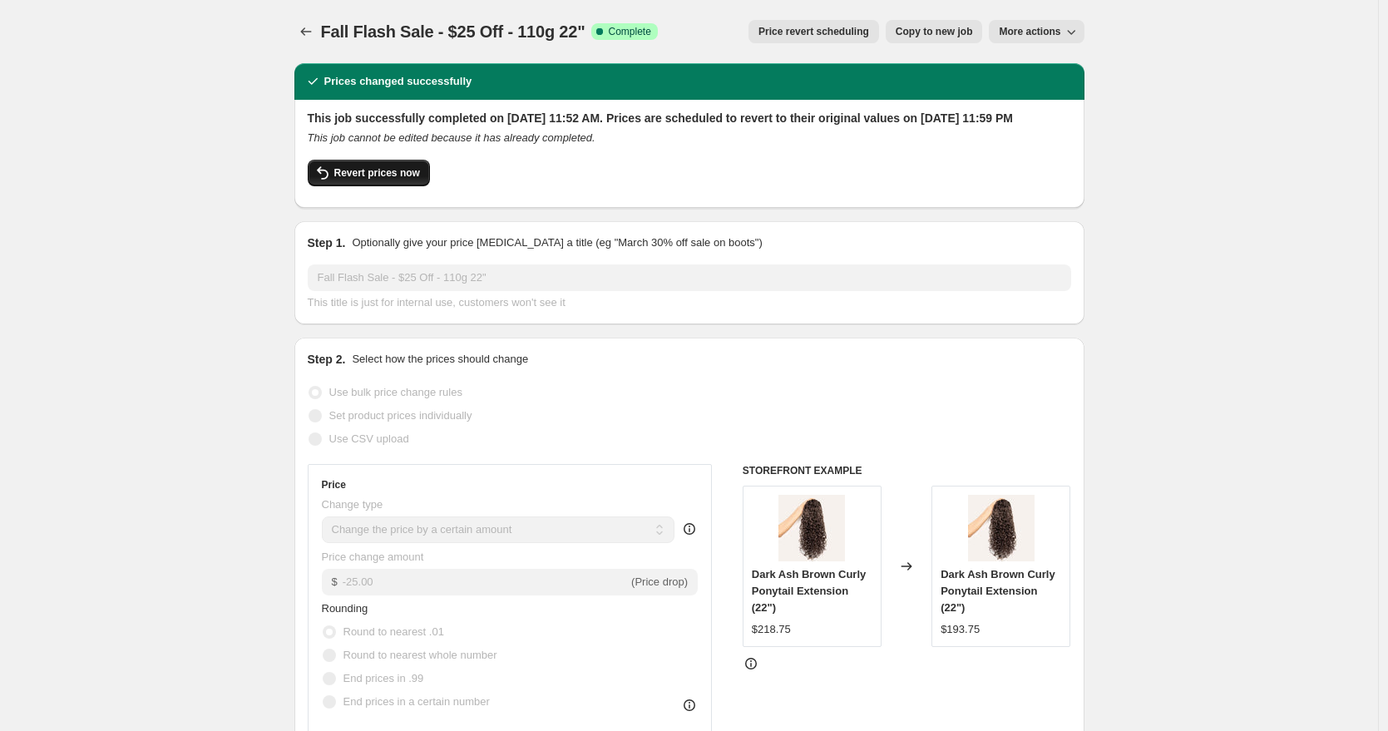
click at [398, 180] on span "Revert prices now" at bounding box center [377, 172] width 86 height 13
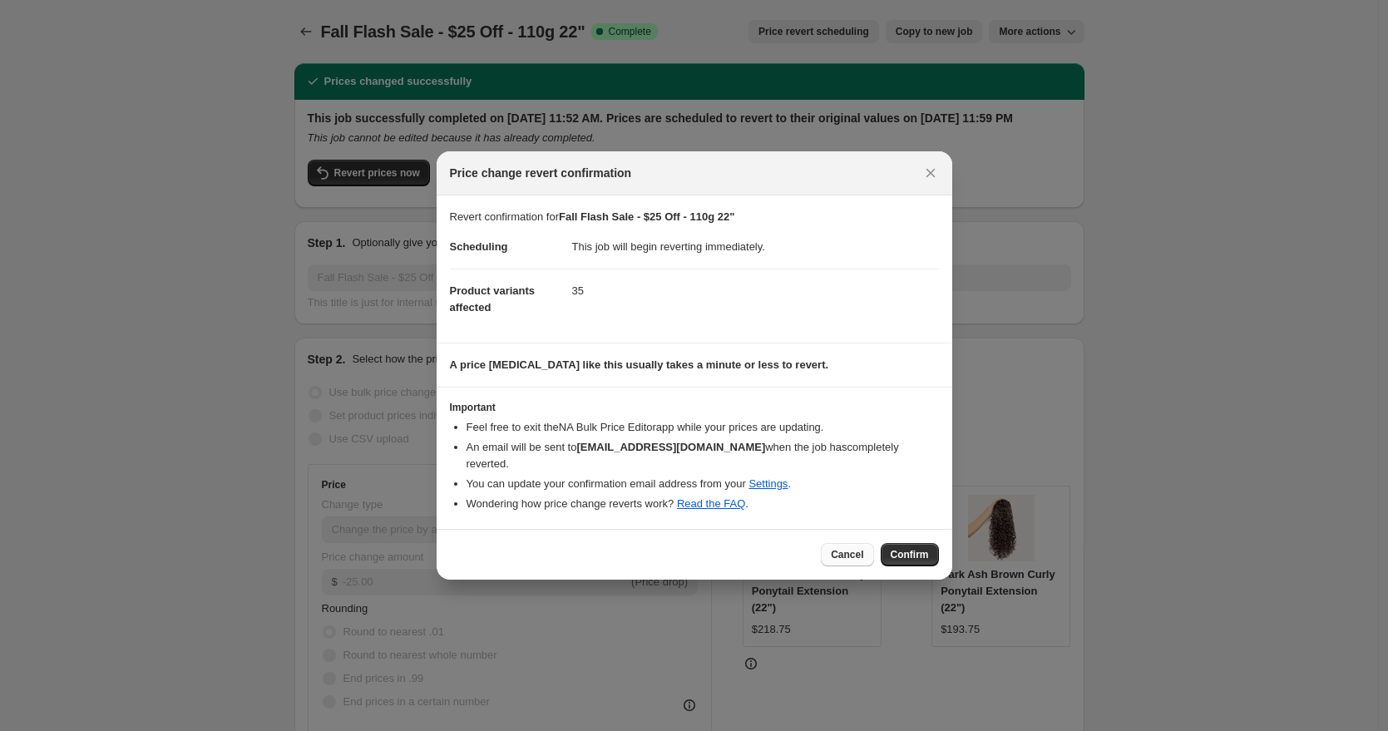
click at [854, 548] on span "Cancel" at bounding box center [847, 554] width 32 height 13
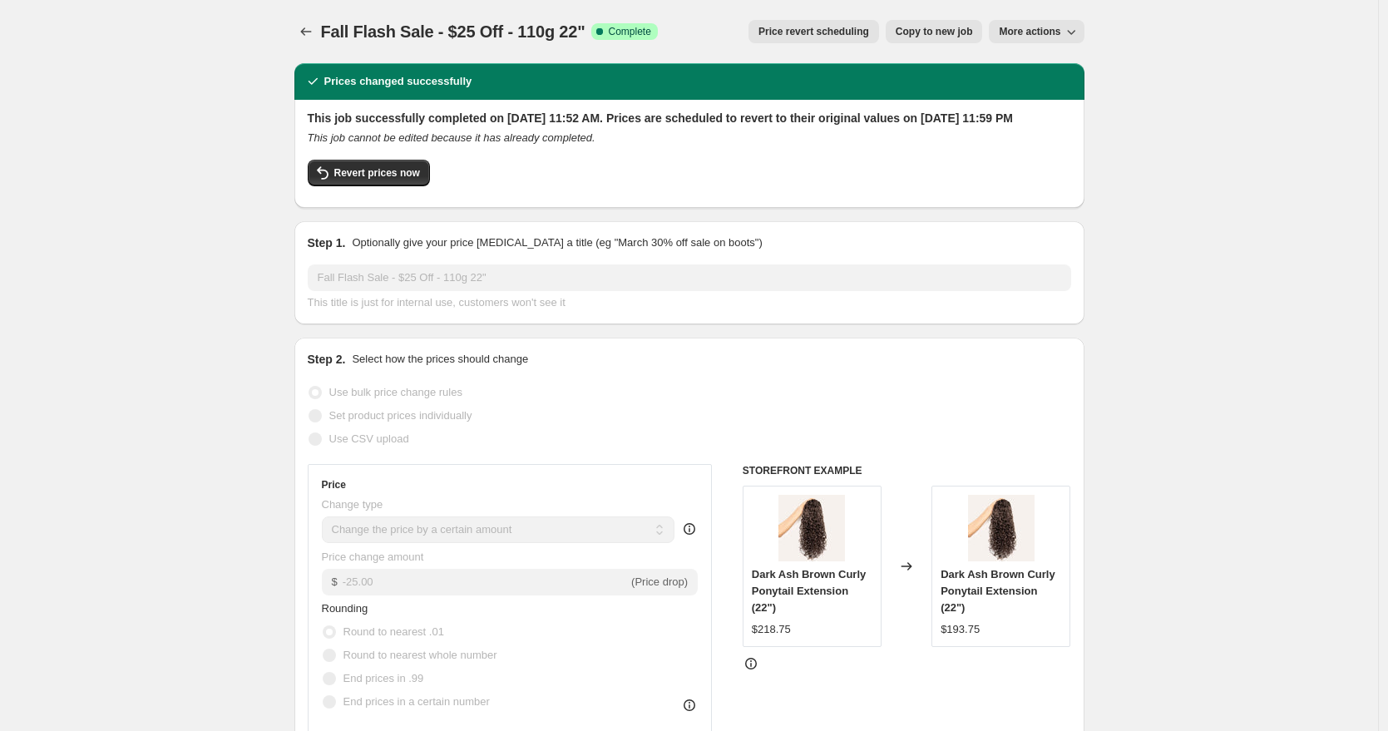
click at [1057, 31] on span "More actions" at bounding box center [1030, 31] width 62 height 13
click at [389, 186] on button "Revert prices now" at bounding box center [369, 173] width 122 height 27
checkbox input "false"
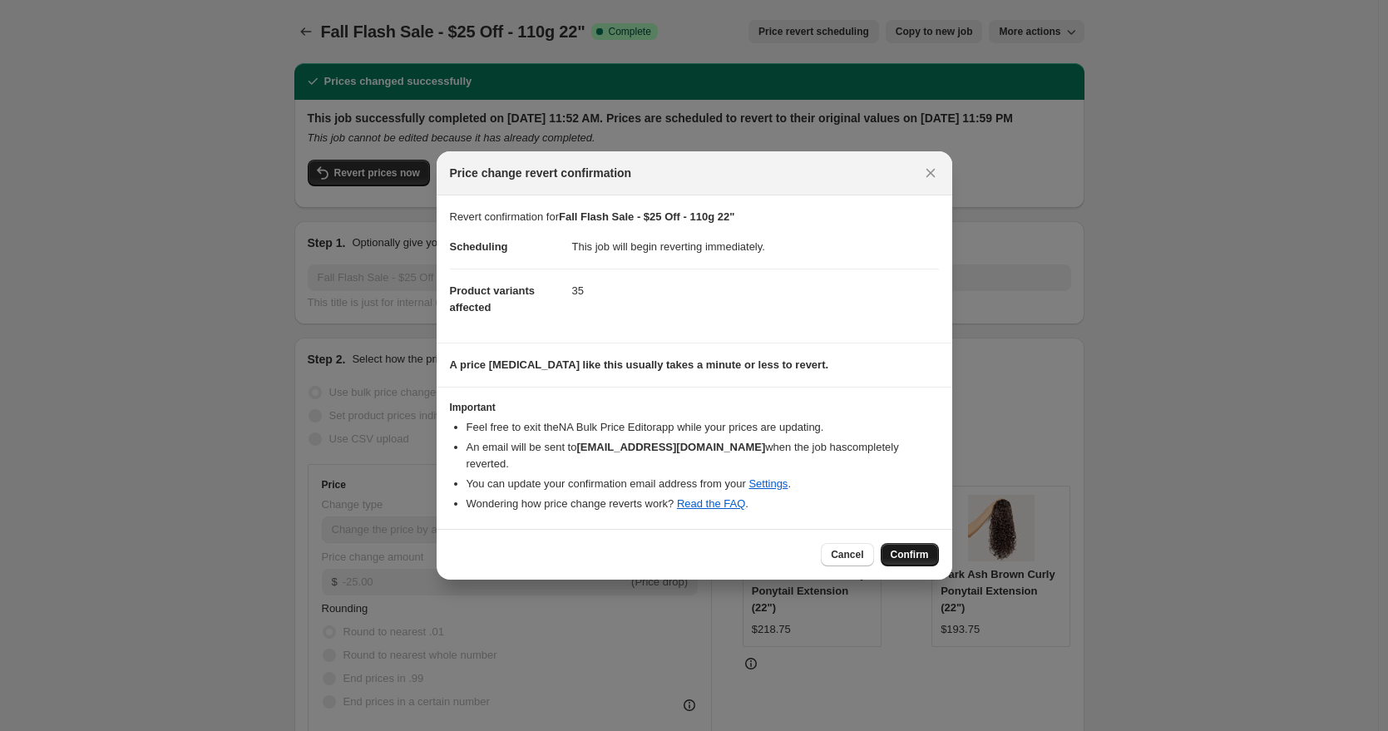
click at [897, 548] on span "Confirm" at bounding box center [910, 554] width 38 height 13
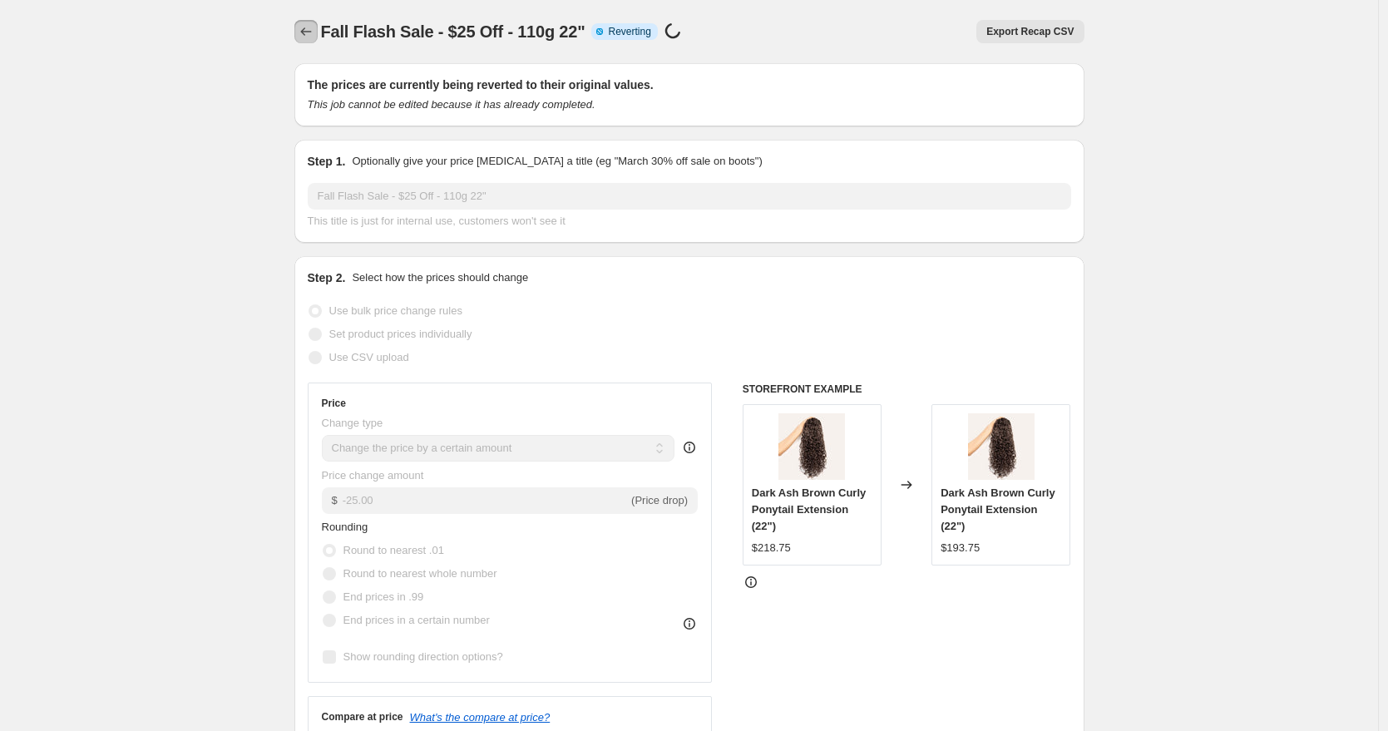
click at [308, 33] on icon "Price change jobs" at bounding box center [306, 31] width 17 height 17
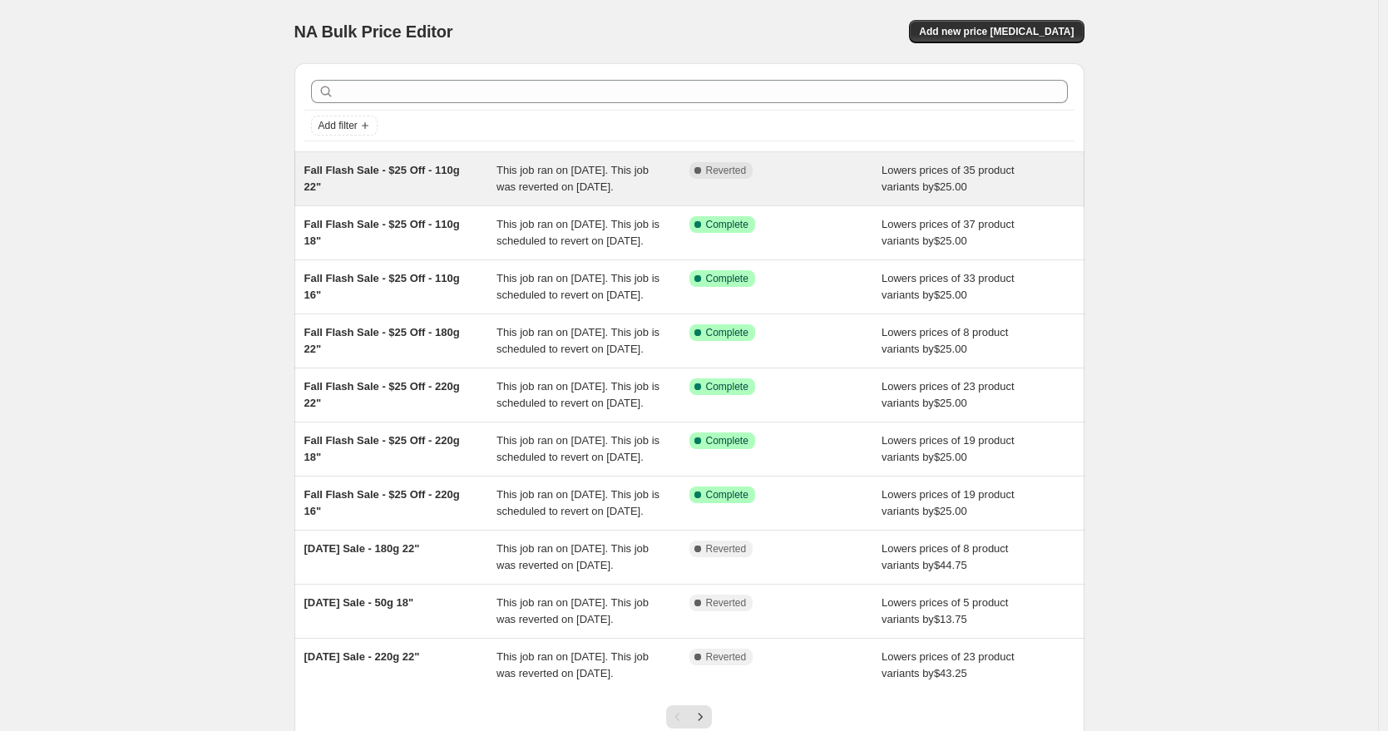
click at [368, 183] on div "Fall Flash Sale - $25 Off - 110g 22"" at bounding box center [400, 178] width 193 height 33
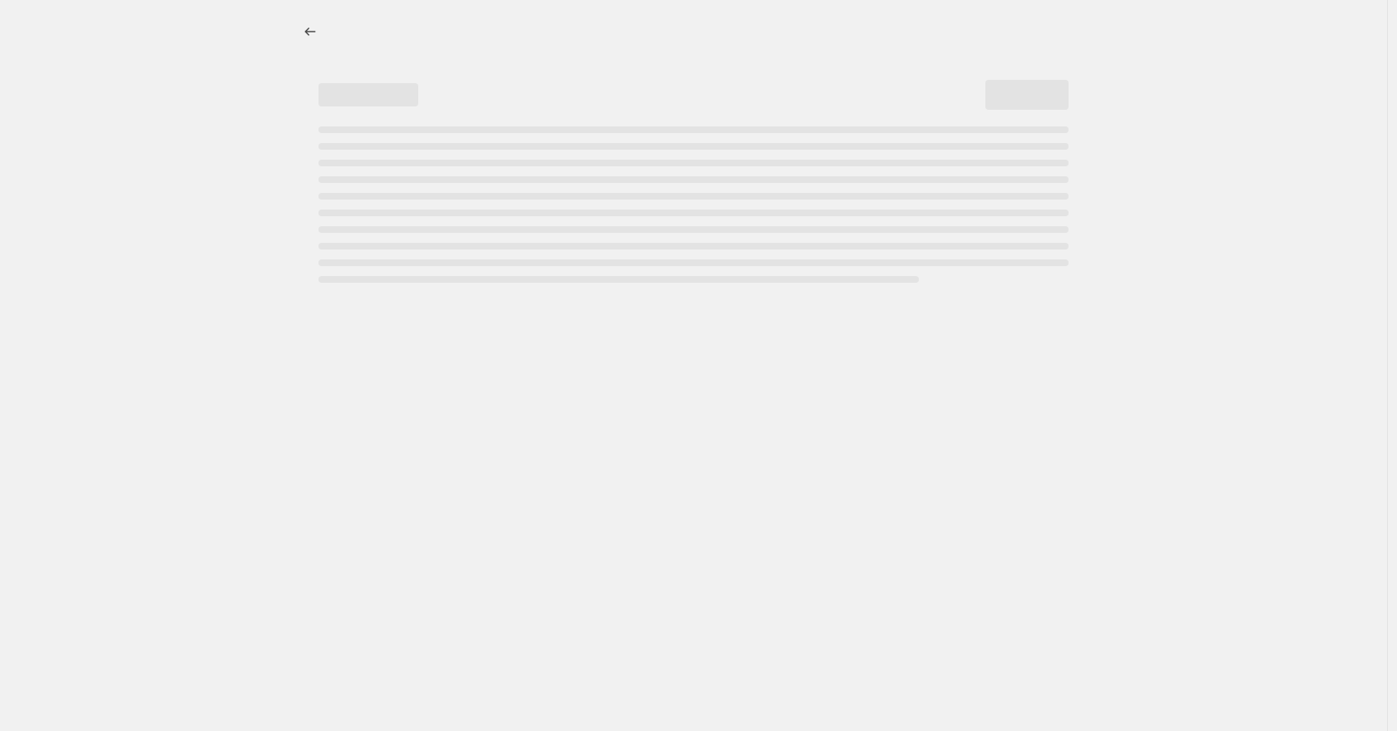
select select "by"
select select "to"
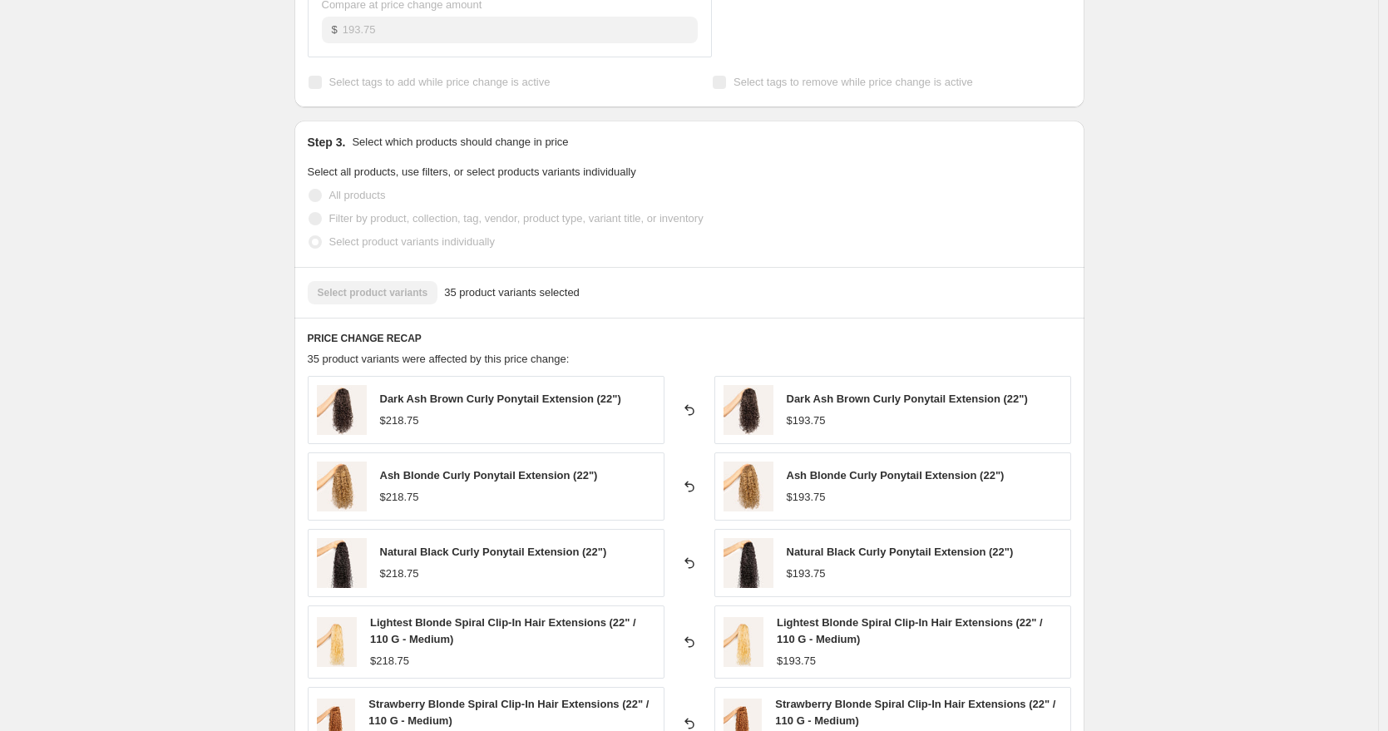
scroll to position [912, 0]
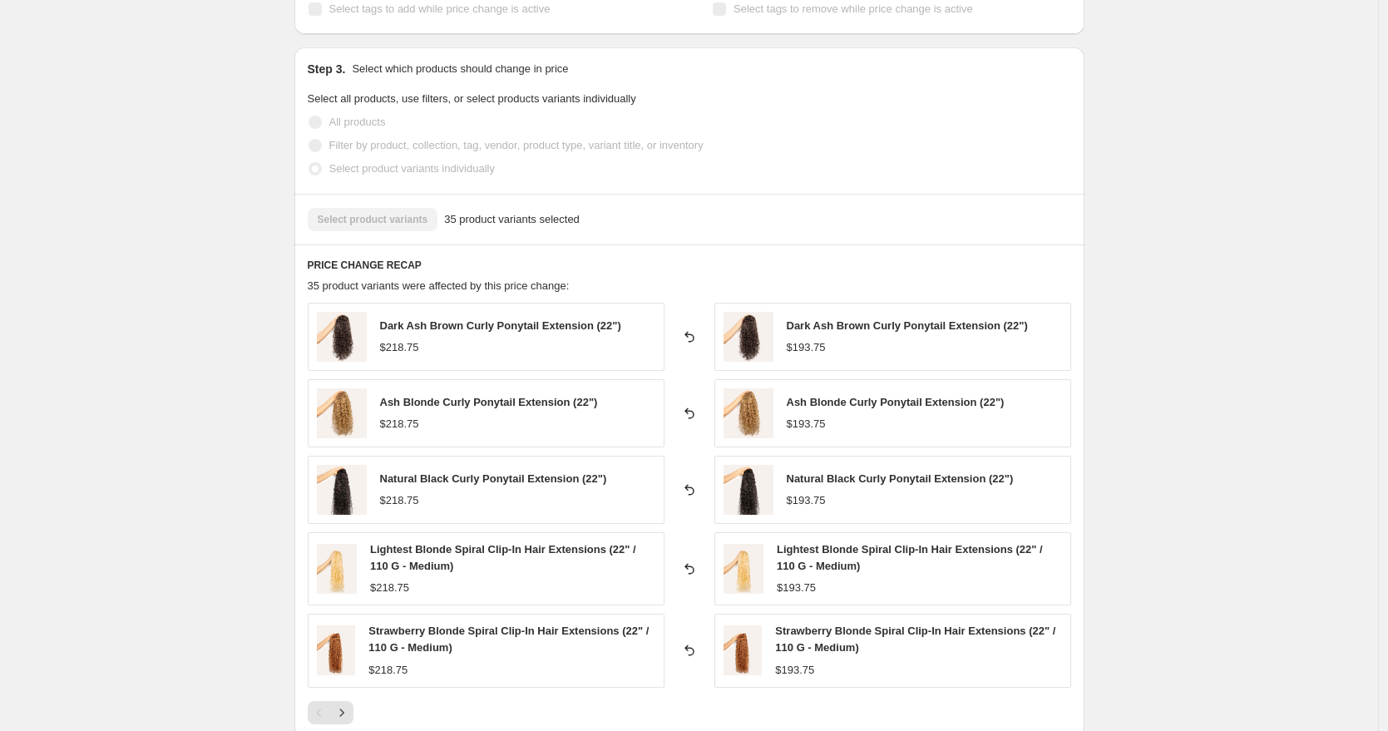
select select "by"
select select "to"
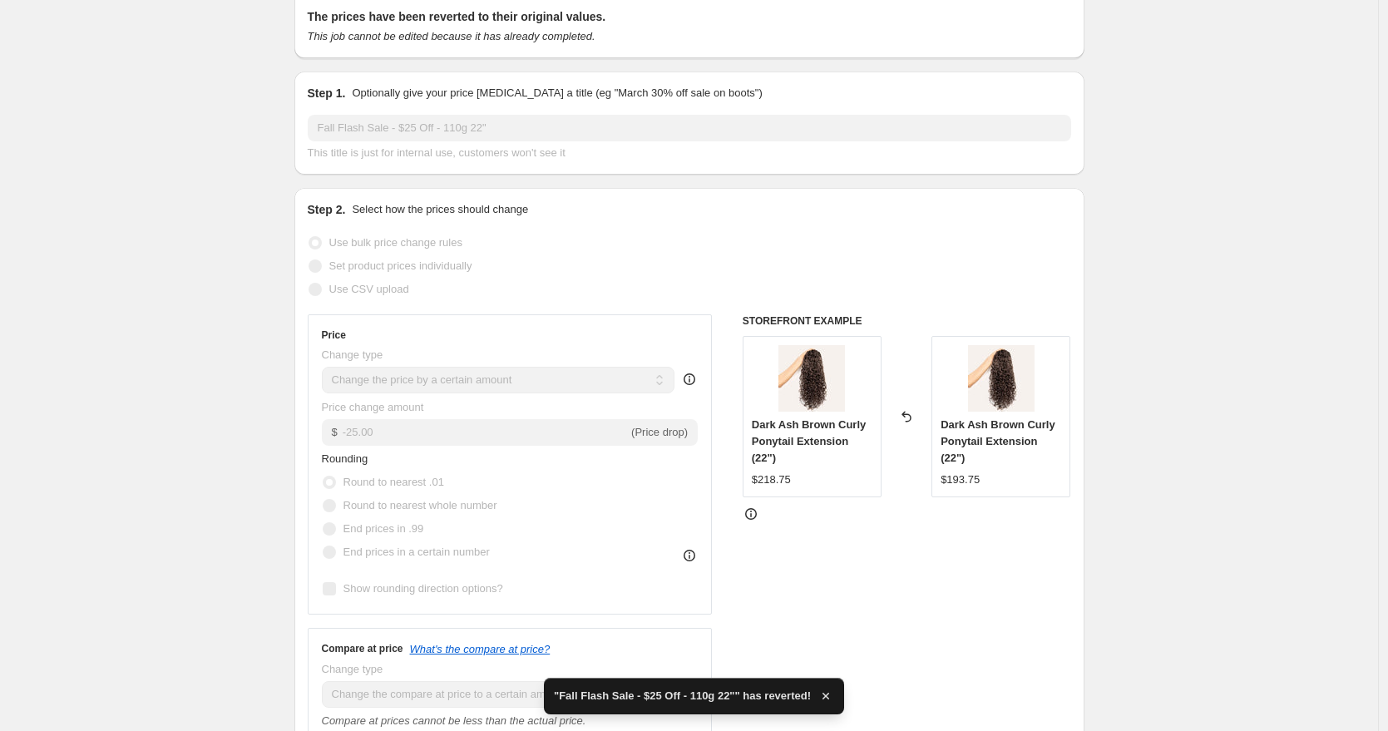
scroll to position [0, 0]
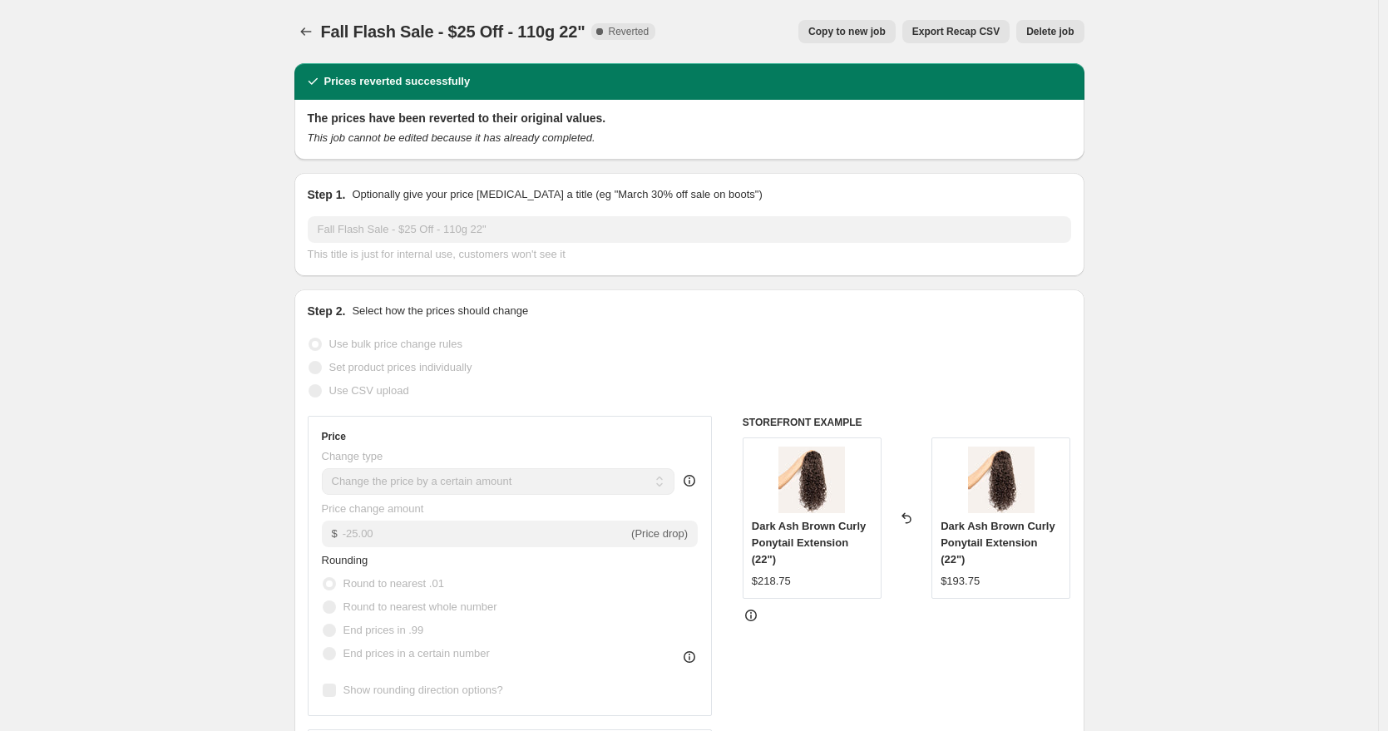
click at [871, 32] on span "Copy to new job" at bounding box center [846, 31] width 77 height 13
select select "by"
select select "to"
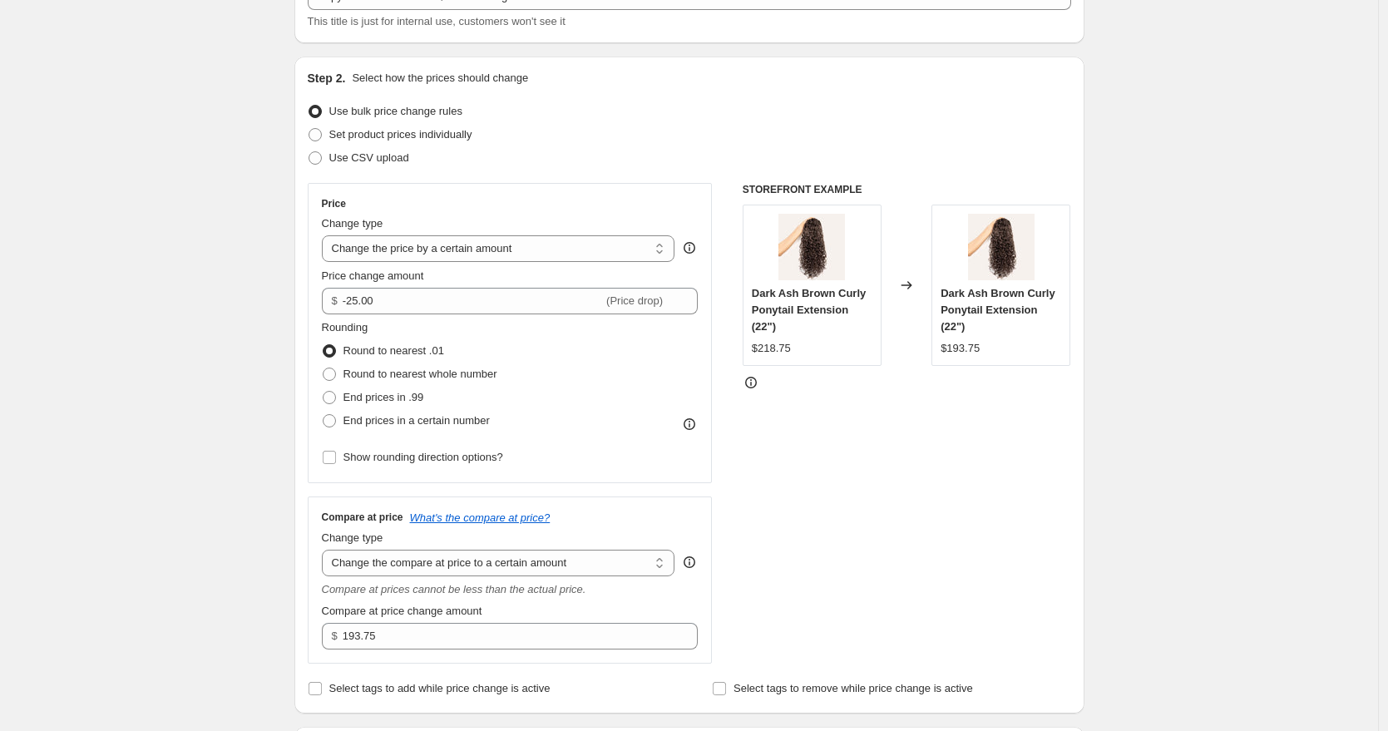
scroll to position [126, 0]
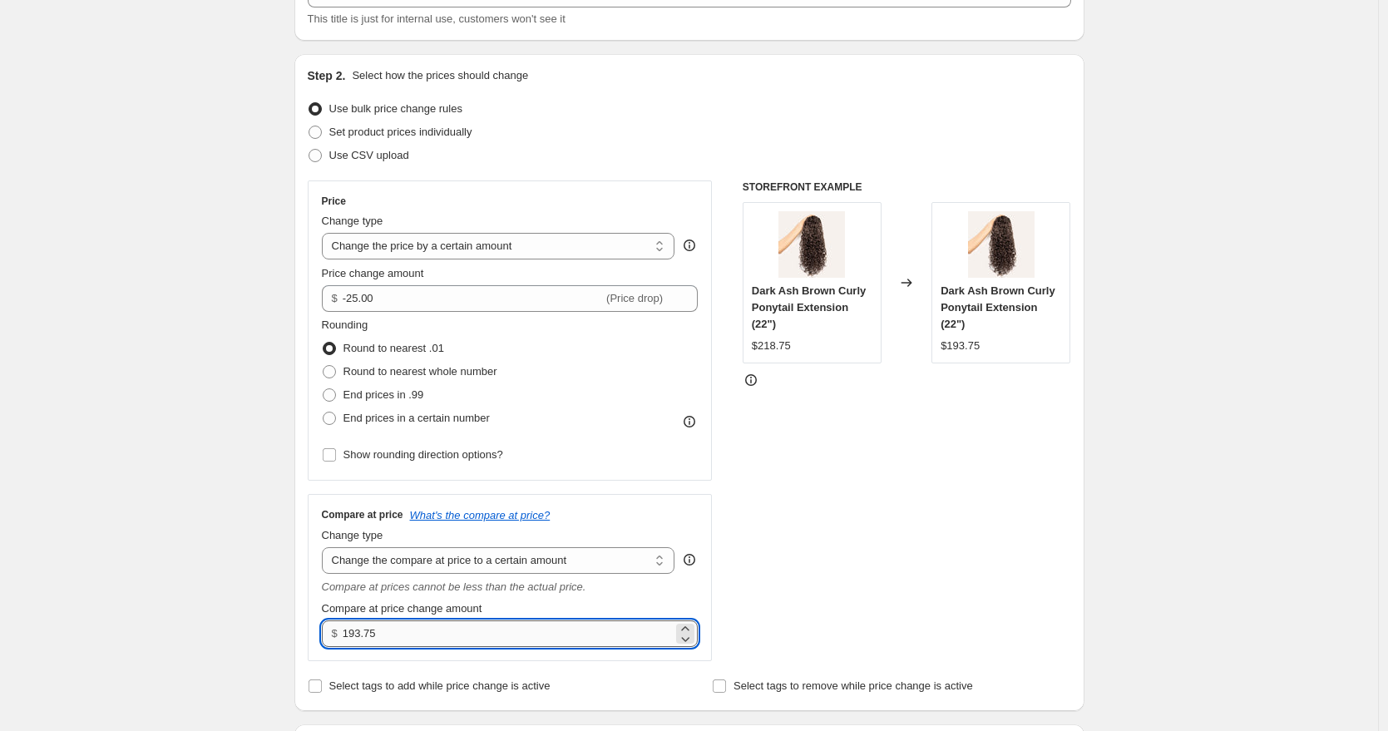
click at [381, 629] on input "193.75" at bounding box center [508, 633] width 330 height 27
click at [533, 649] on input "0.00" at bounding box center [508, 637] width 330 height 27
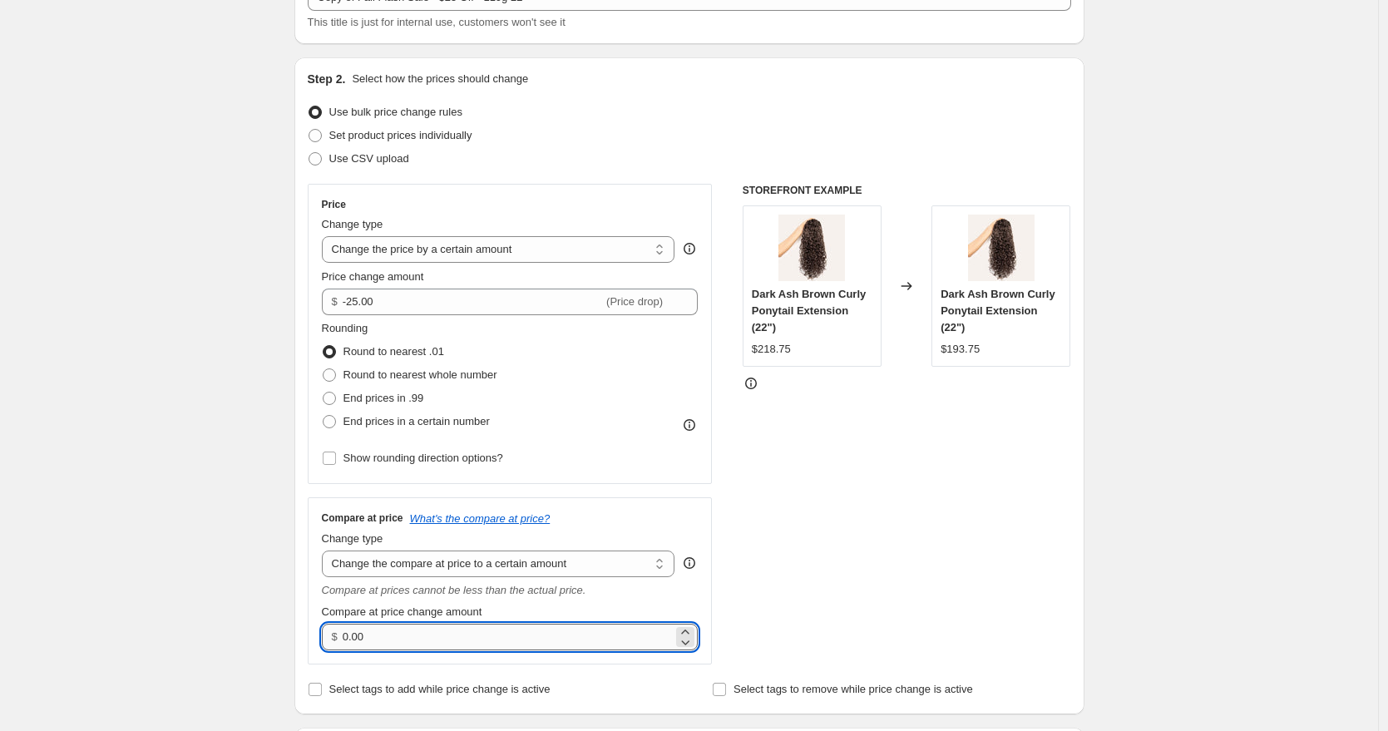
click at [533, 649] on input "0.00" at bounding box center [508, 637] width 330 height 27
type input "218.75"
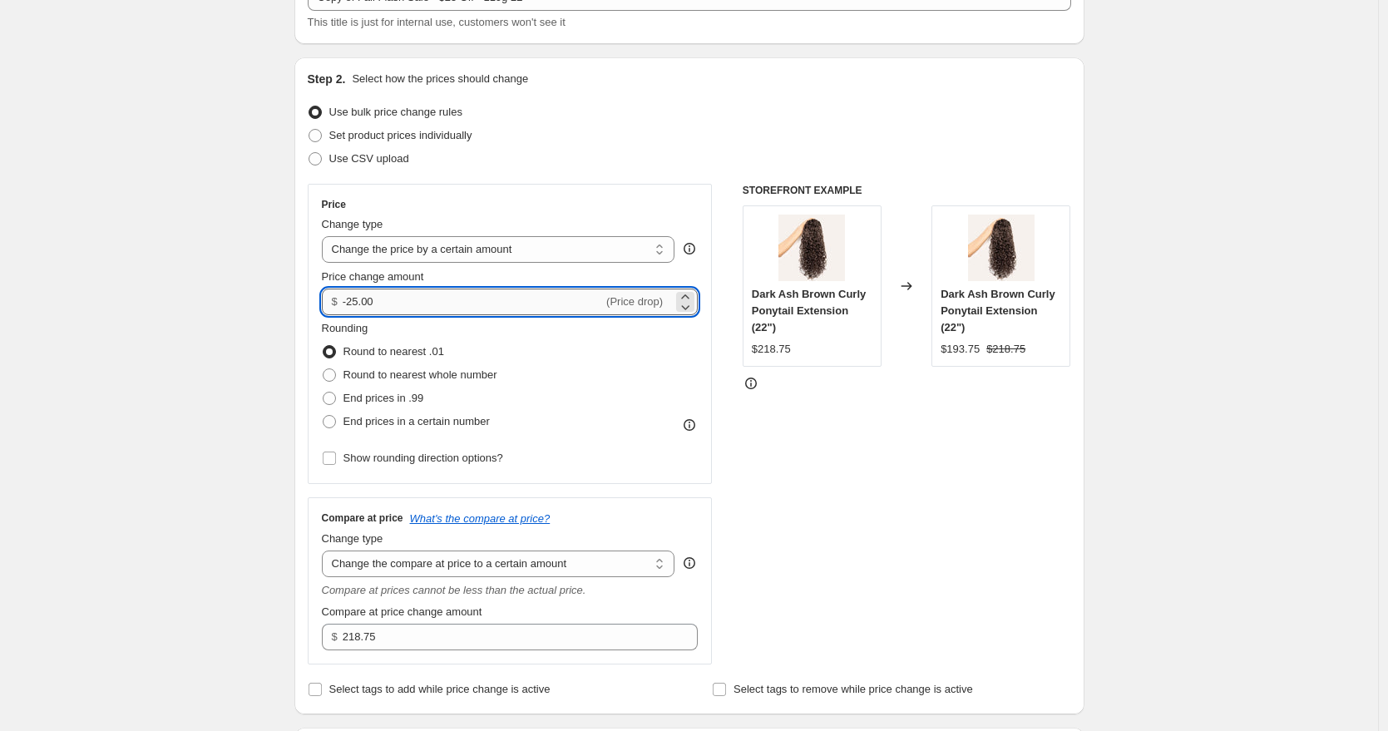
click at [427, 294] on input "-25.00" at bounding box center [473, 302] width 260 height 27
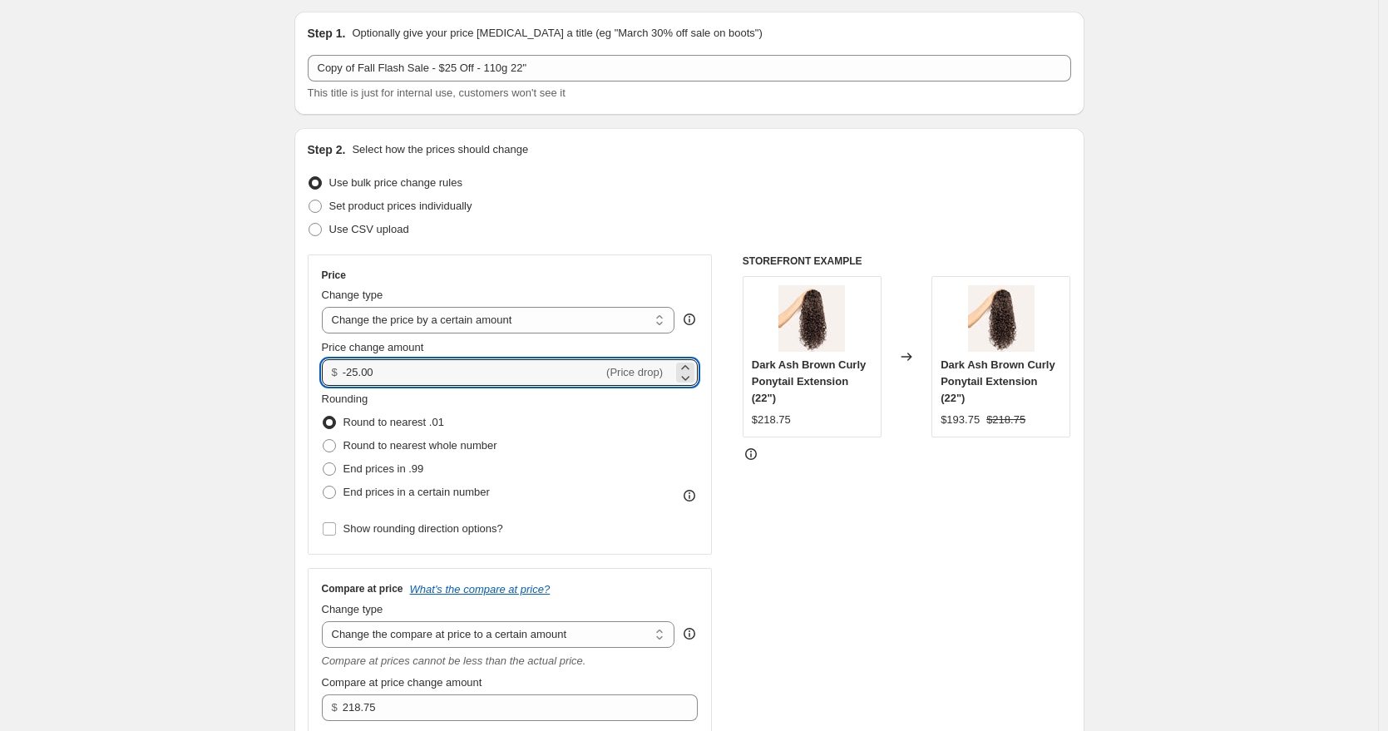
scroll to position [0, 0]
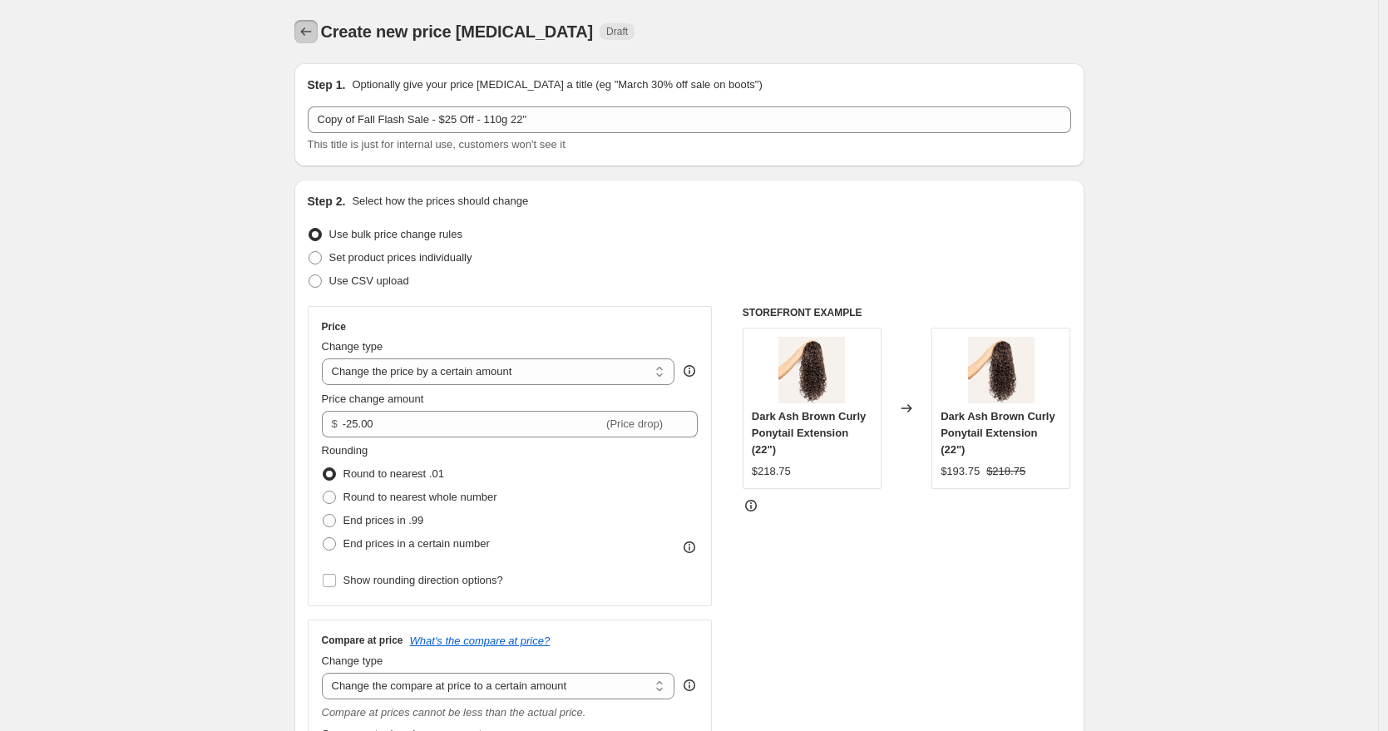
click at [308, 32] on icon "Price change jobs" at bounding box center [306, 31] width 17 height 17
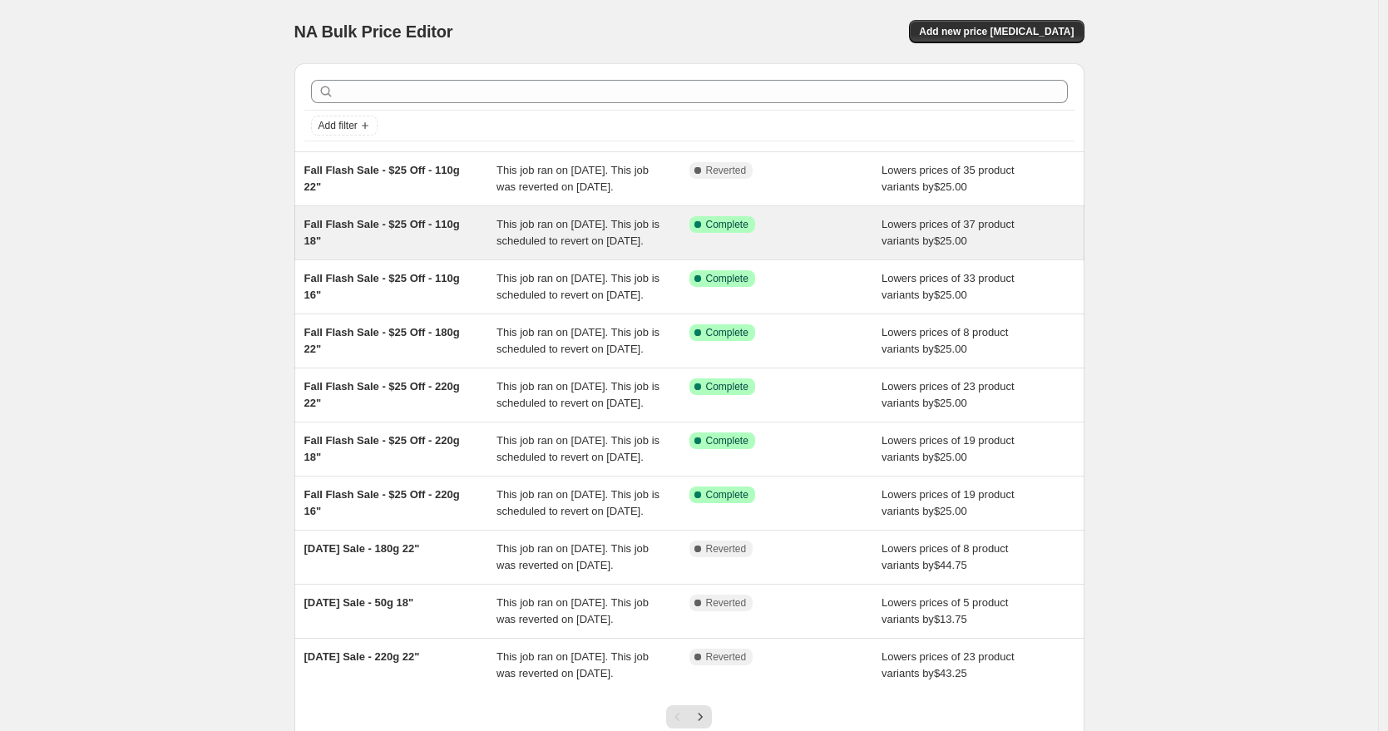
click at [450, 249] on div "Fall Flash Sale - $25 Off - 110g 18"" at bounding box center [400, 232] width 193 height 33
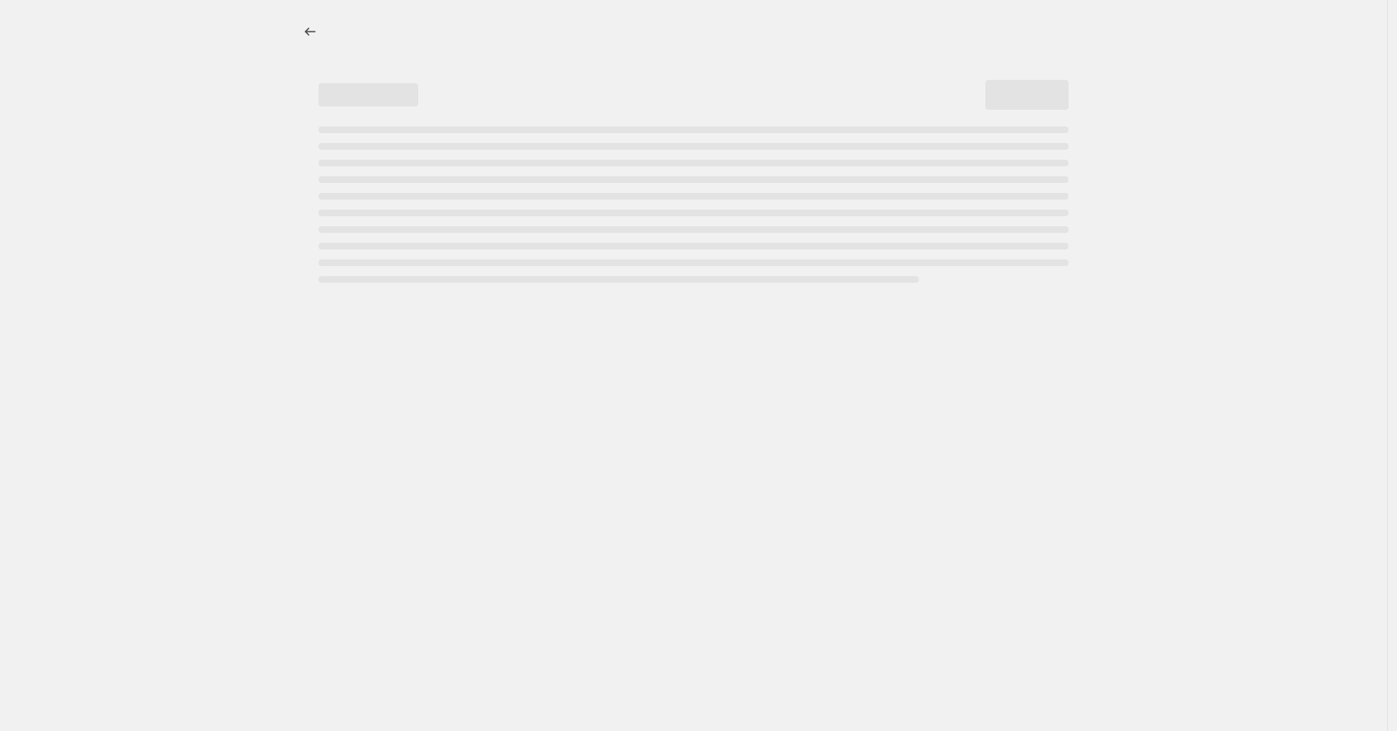
select select "by"
select select "to"
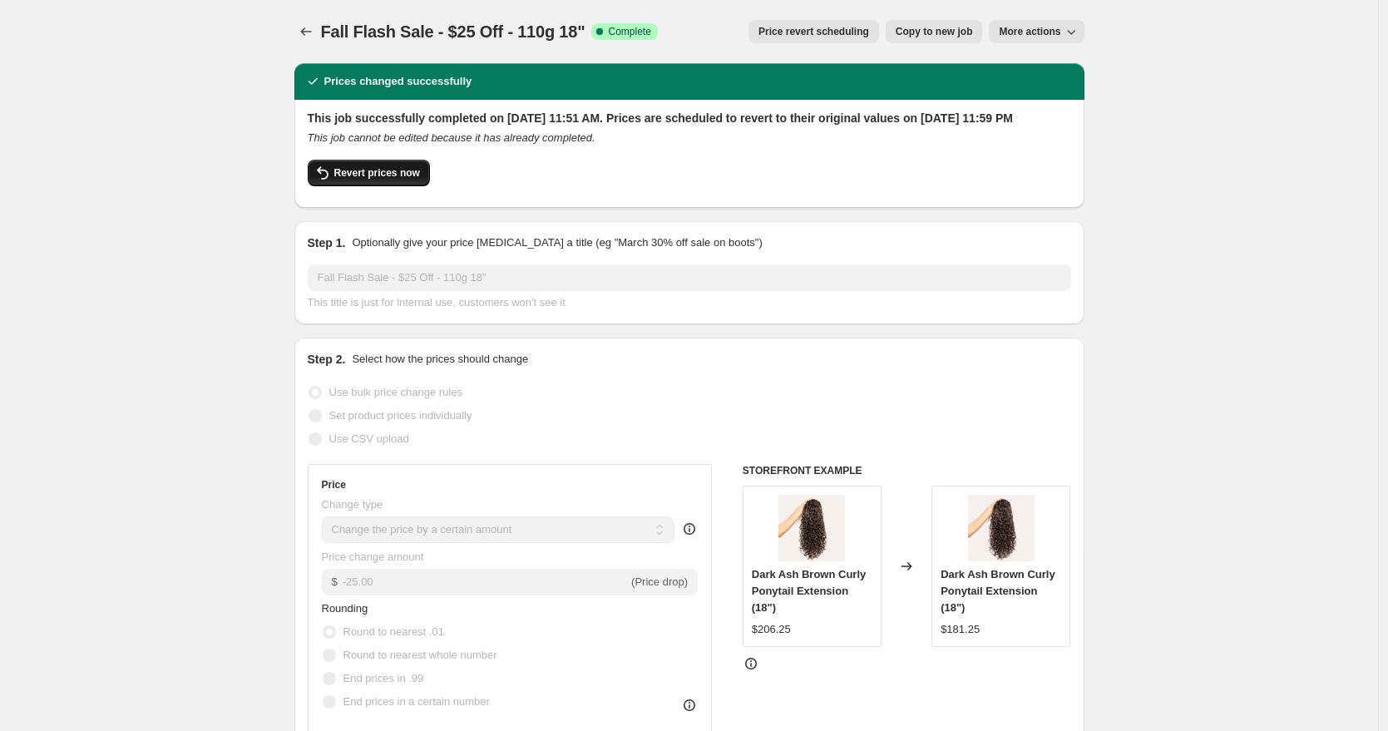
click at [400, 180] on span "Revert prices now" at bounding box center [377, 172] width 86 height 13
checkbox input "false"
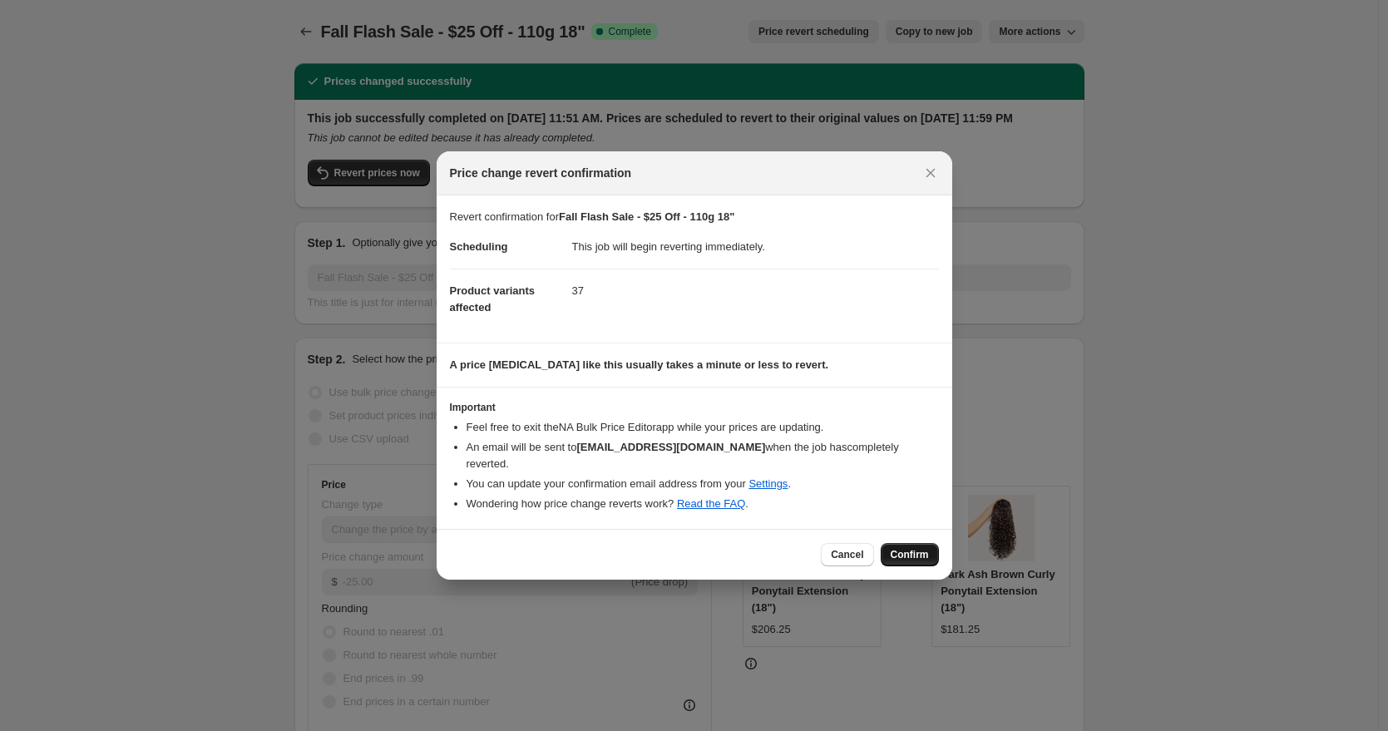
click at [920, 548] on span "Confirm" at bounding box center [910, 554] width 38 height 13
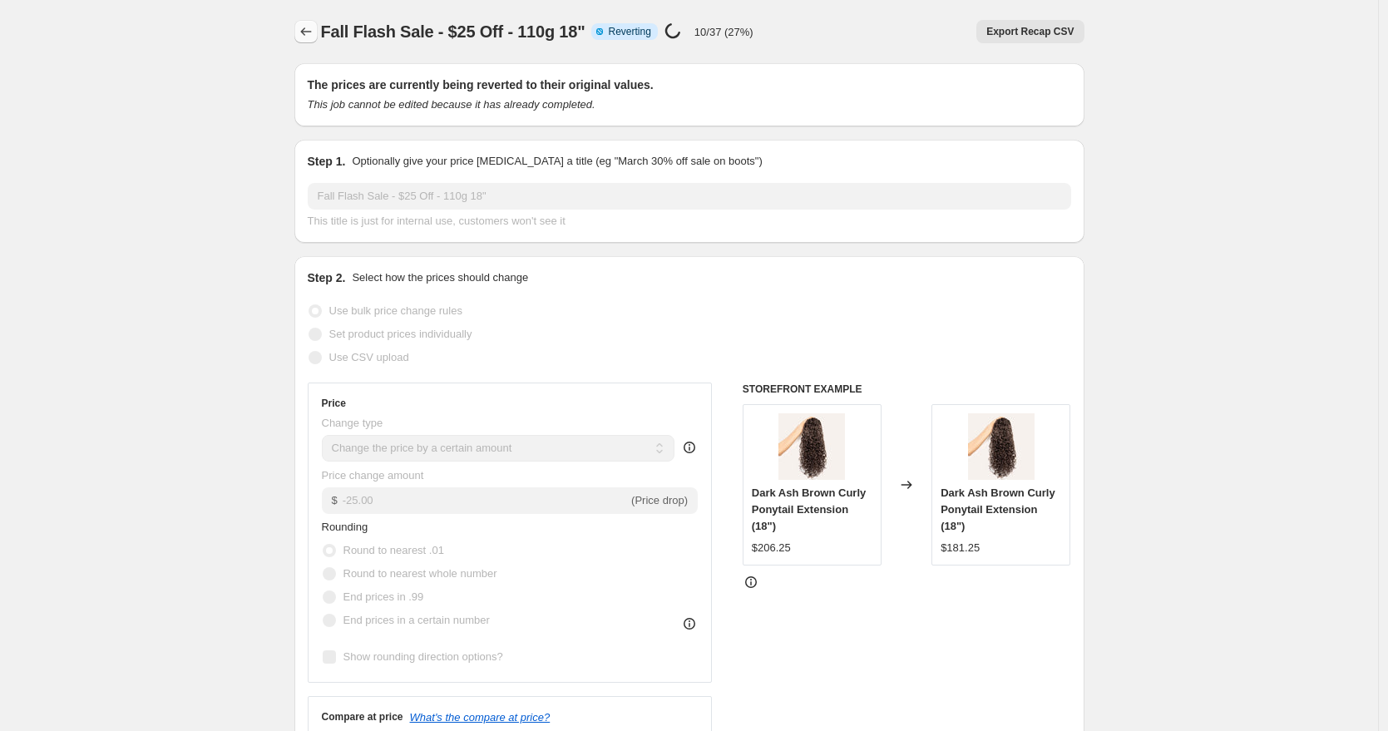
click at [306, 39] on icon "Price change jobs" at bounding box center [306, 31] width 17 height 17
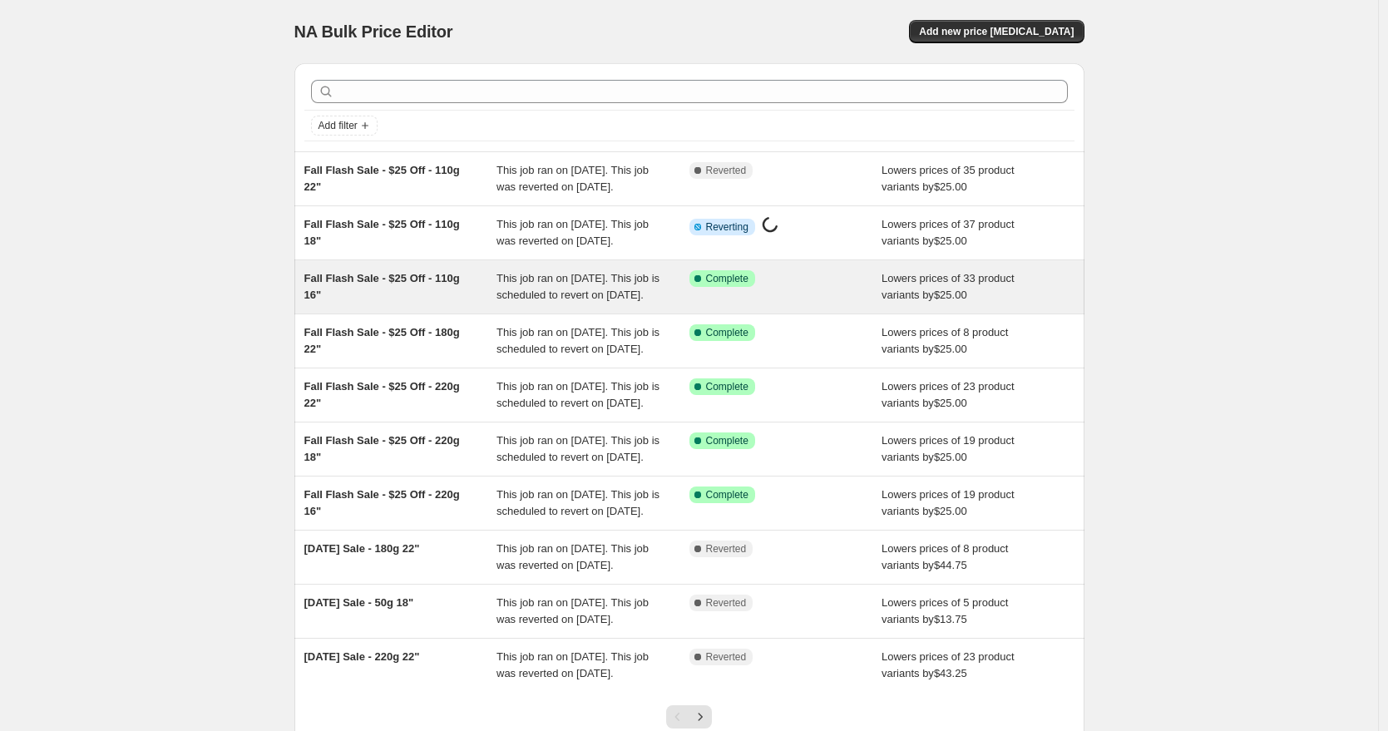
click at [619, 301] on span "This job ran on [DATE]. This job is scheduled to revert on [DATE]." at bounding box center [577, 286] width 163 height 29
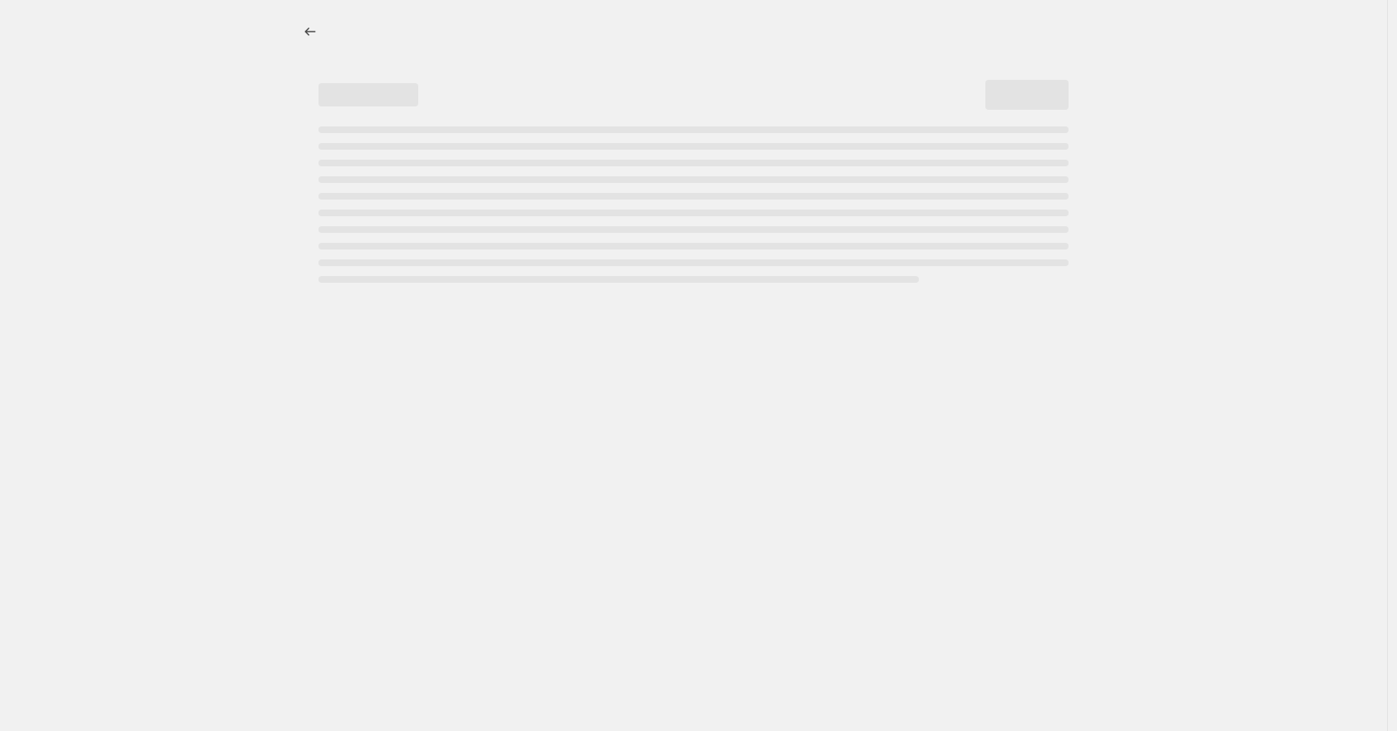
select select "by"
select select "to"
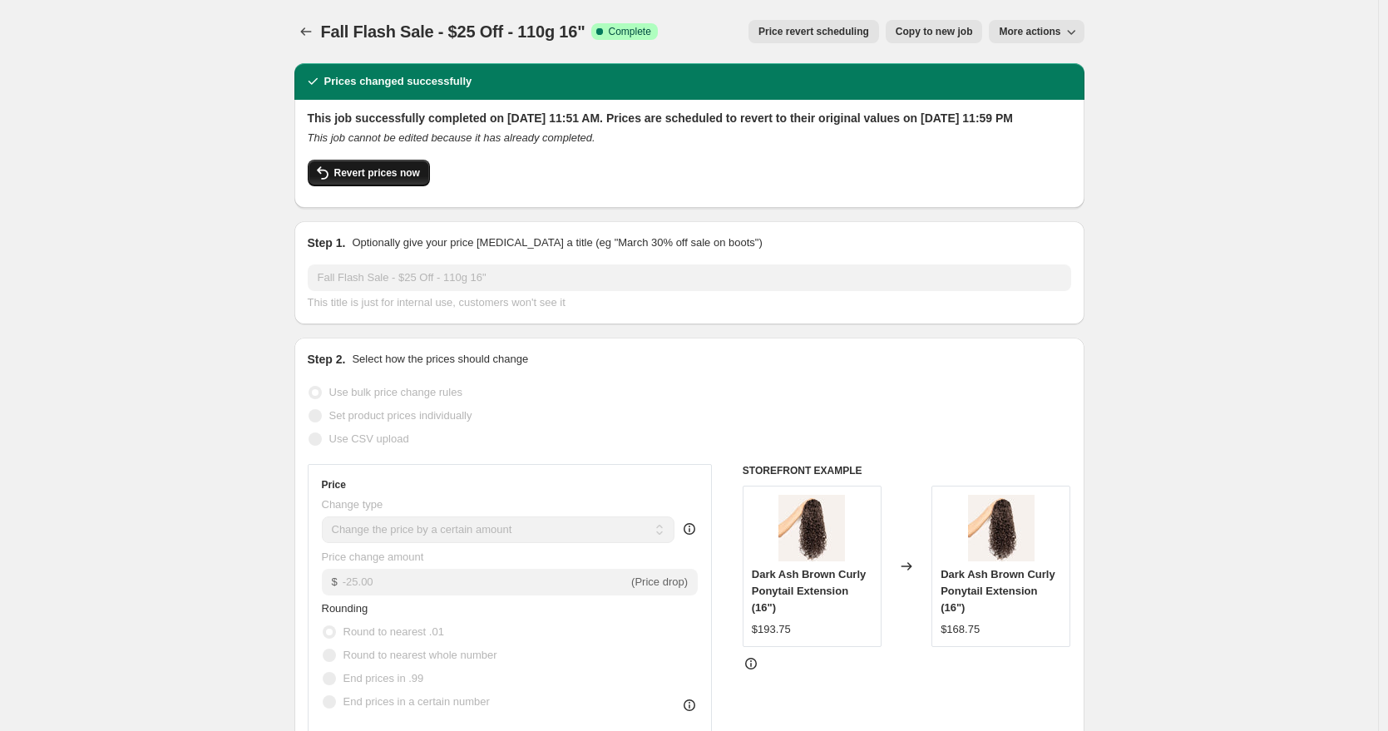
click at [370, 180] on span "Revert prices now" at bounding box center [377, 172] width 86 height 13
checkbox input "false"
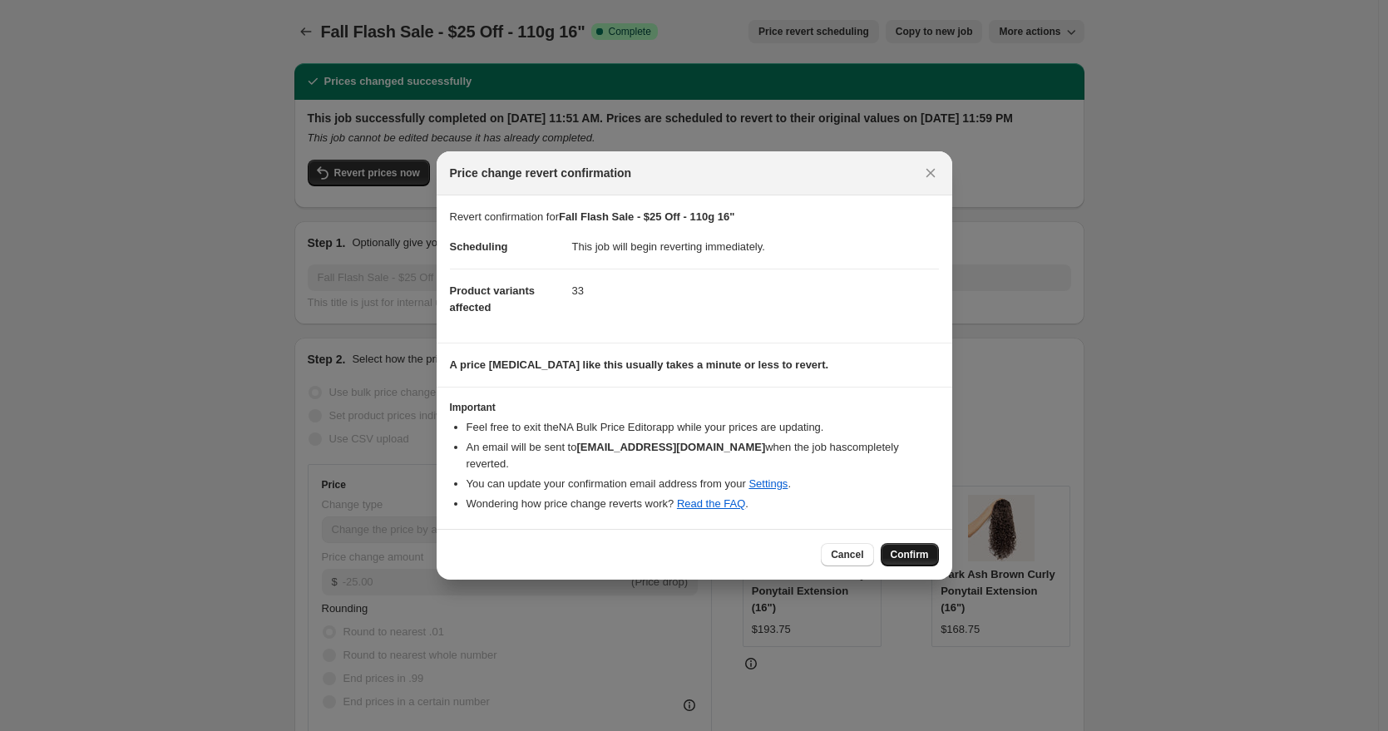
click at [921, 555] on button "Confirm" at bounding box center [910, 554] width 58 height 23
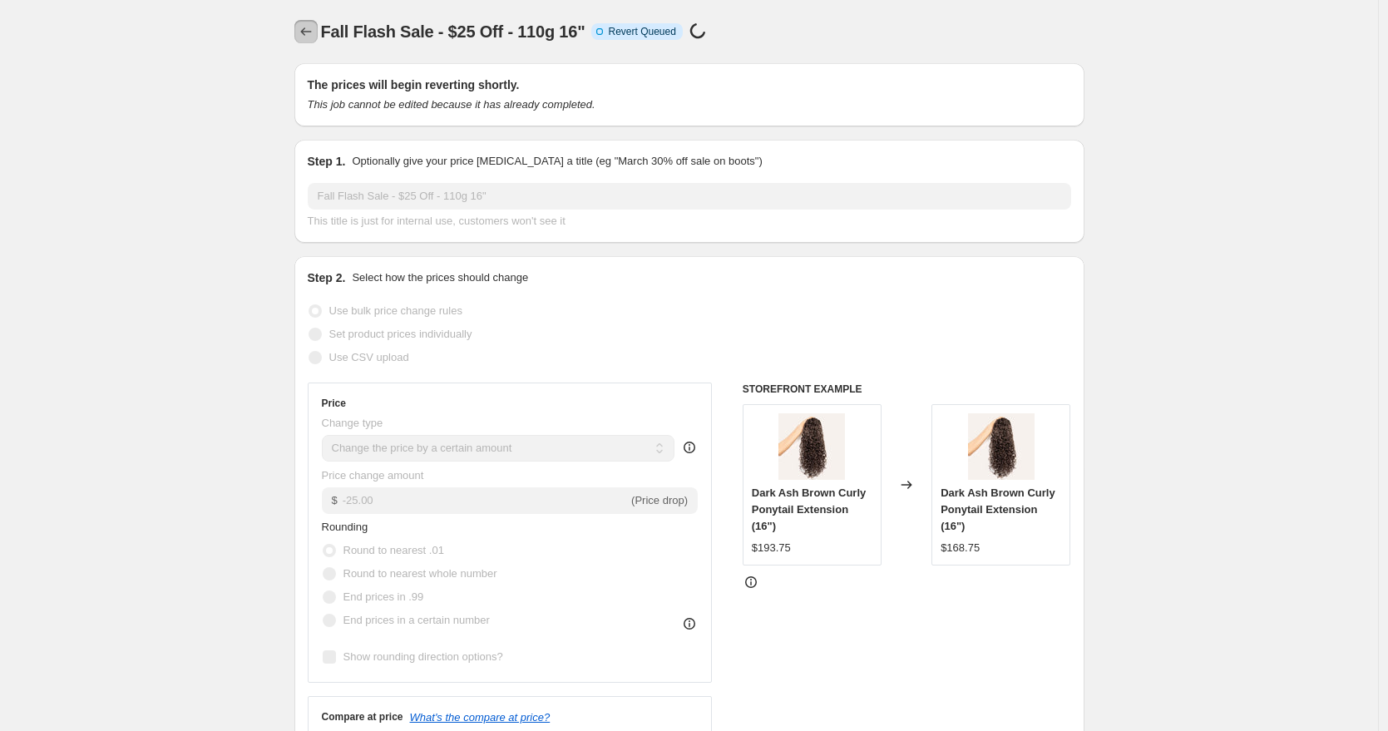
click at [306, 31] on icon "Price change jobs" at bounding box center [305, 31] width 11 height 8
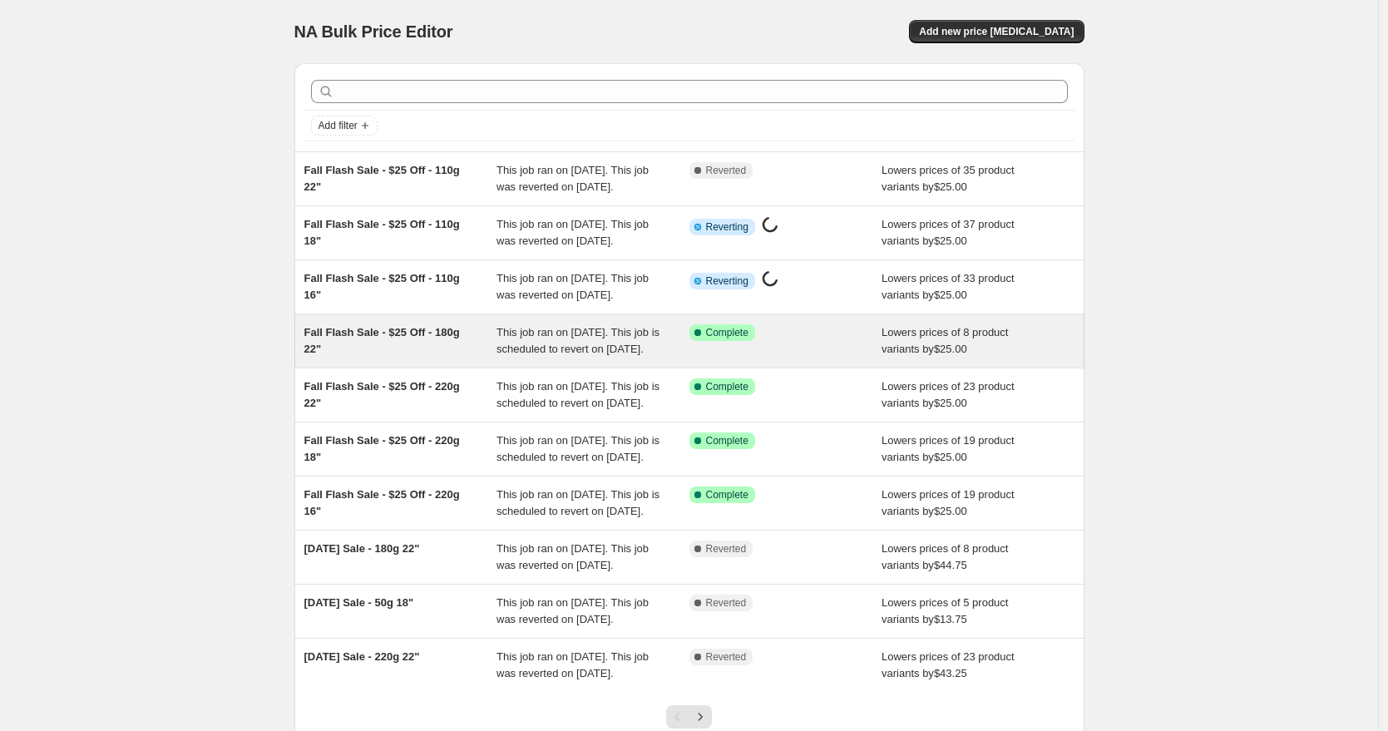
click at [584, 355] on span "This job ran on [DATE]. This job is scheduled to revert on [DATE]." at bounding box center [577, 340] width 163 height 29
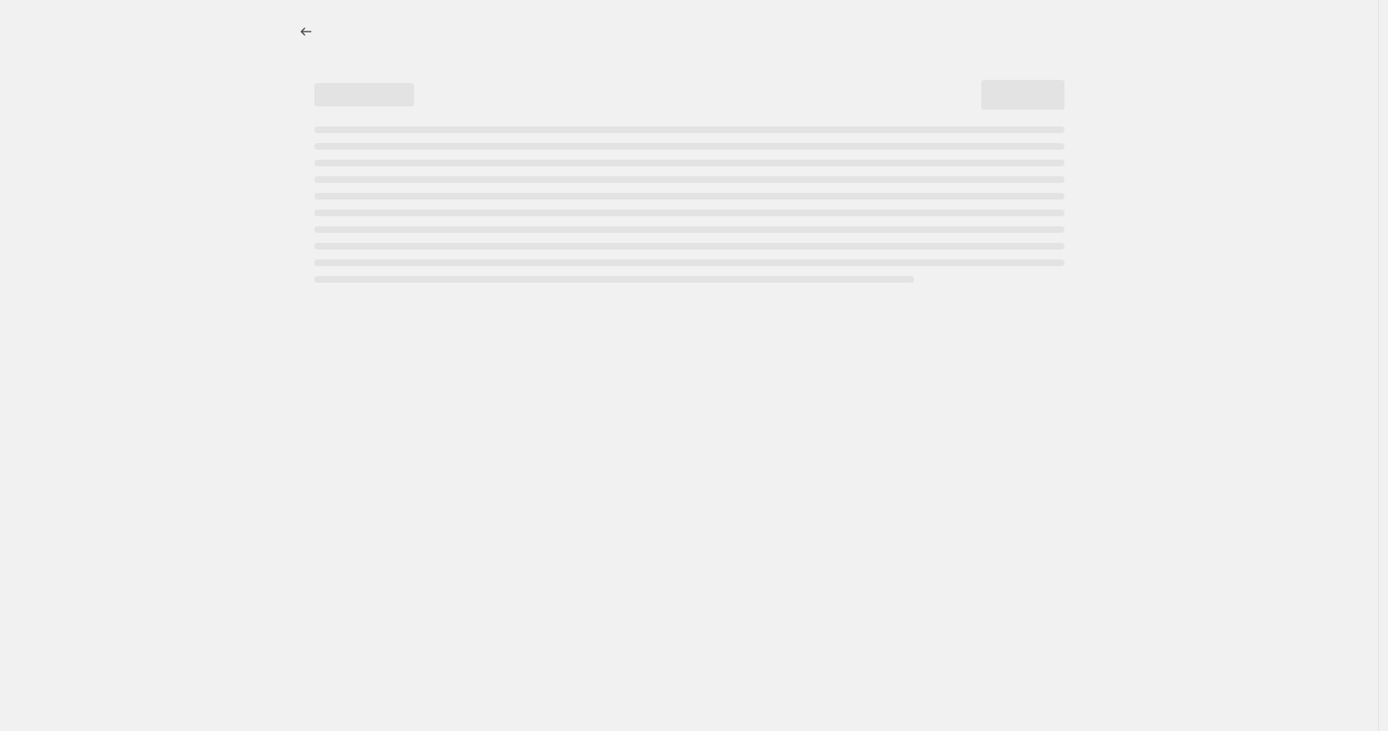
select select "by"
select select "to"
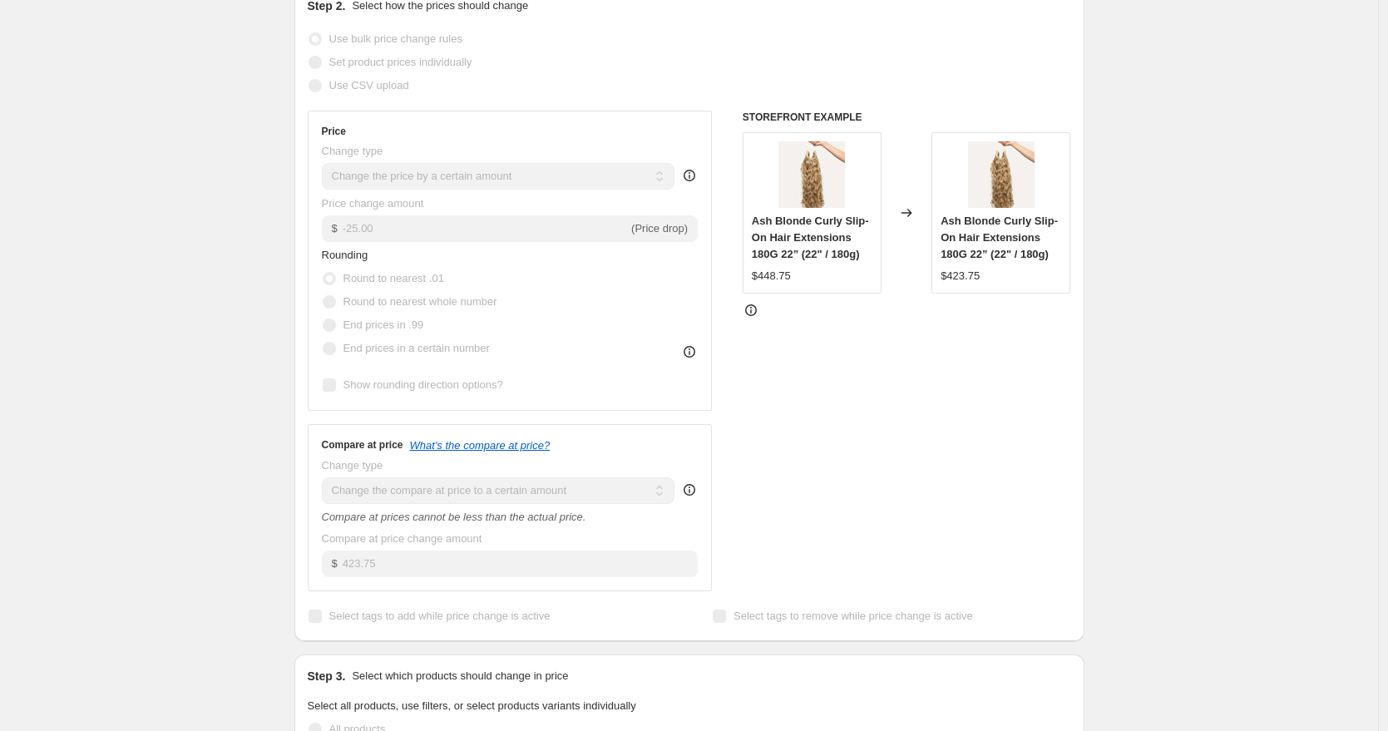
scroll to position [1, 0]
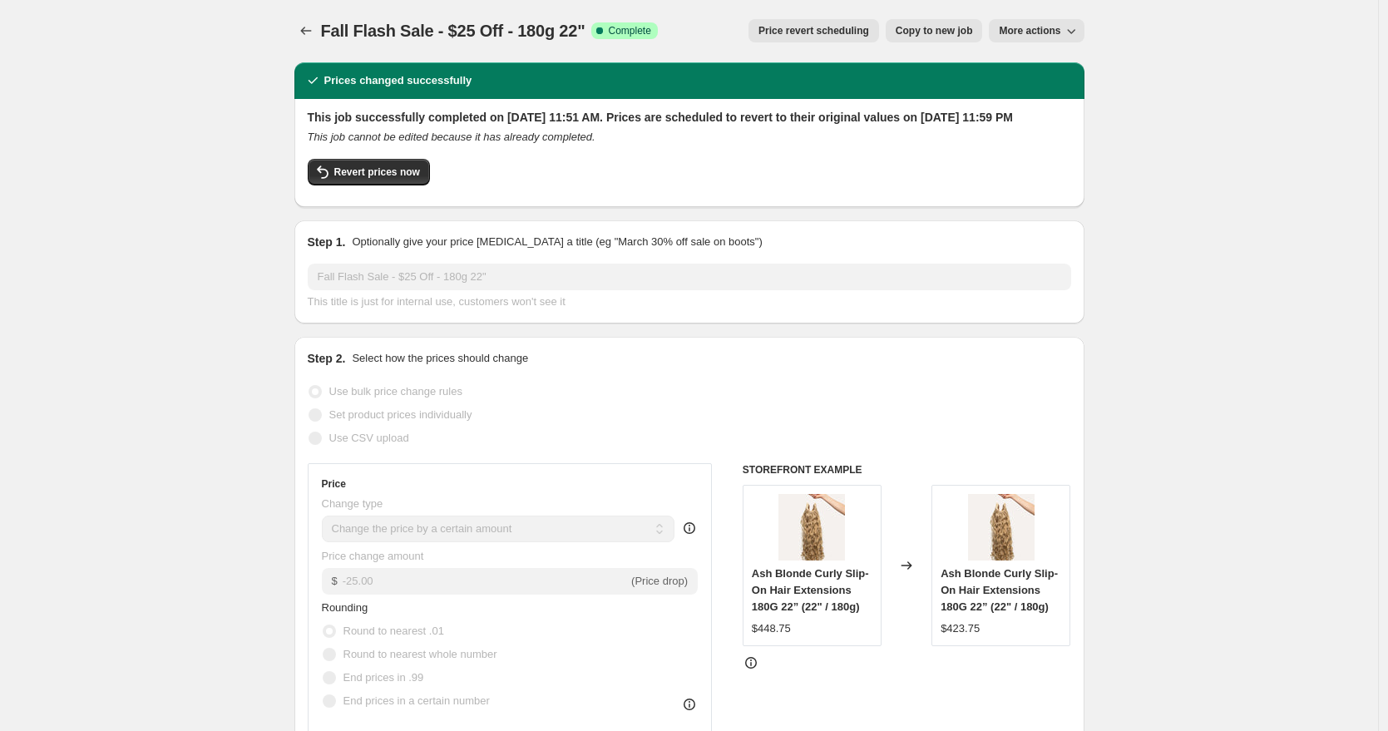
click at [362, 172] on div "This job successfully completed on October 8, 2025 at 11:51 AM. Prices are sche…" at bounding box center [689, 151] width 763 height 85
click at [360, 179] on span "Revert prices now" at bounding box center [377, 171] width 86 height 13
checkbox input "false"
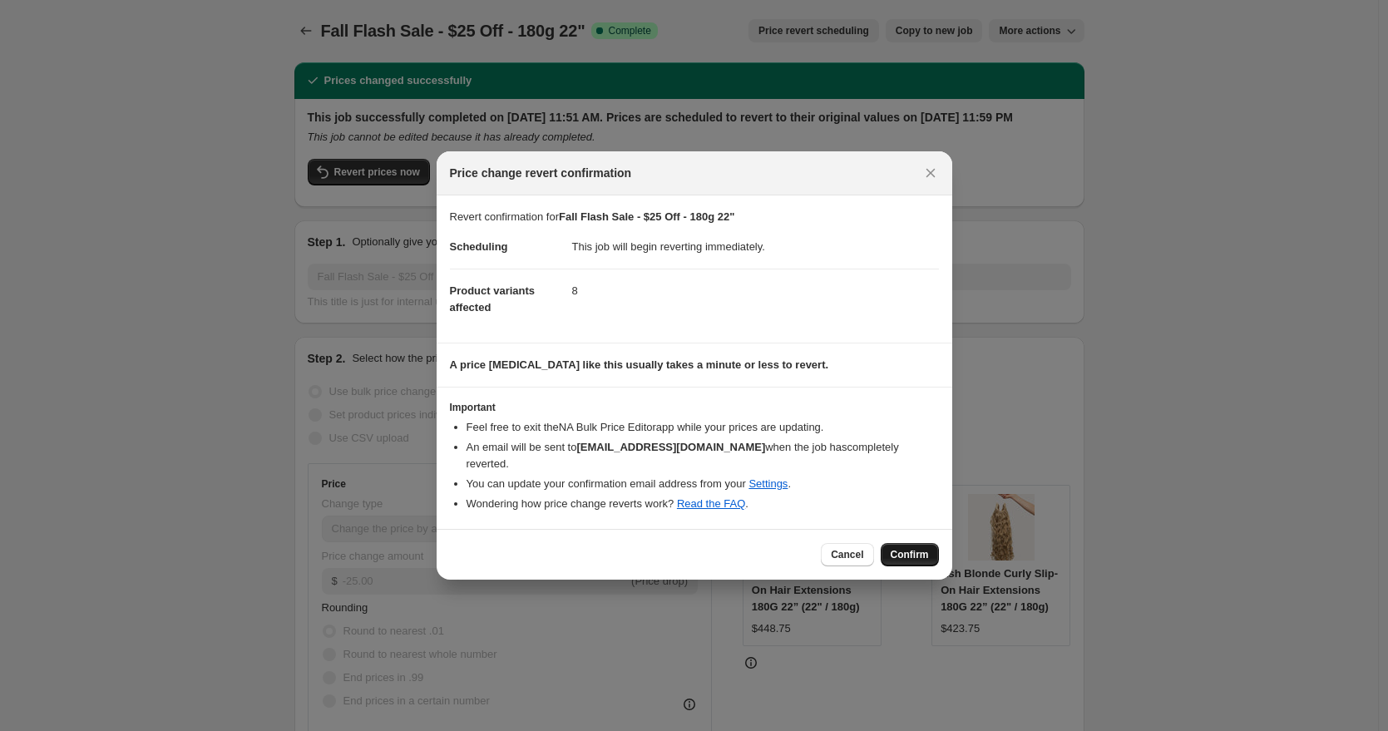
click at [900, 548] on span "Confirm" at bounding box center [910, 554] width 38 height 13
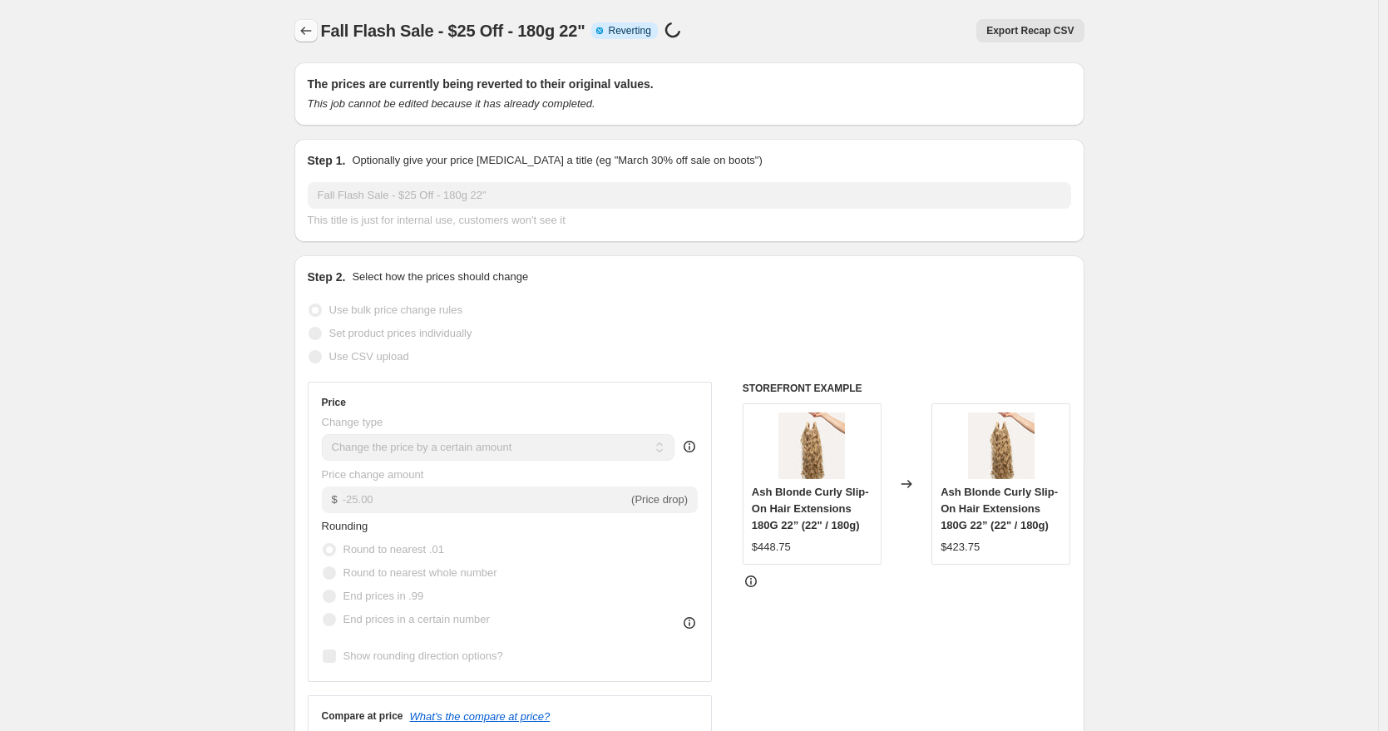
click at [303, 32] on icon "Price change jobs" at bounding box center [306, 30] width 17 height 17
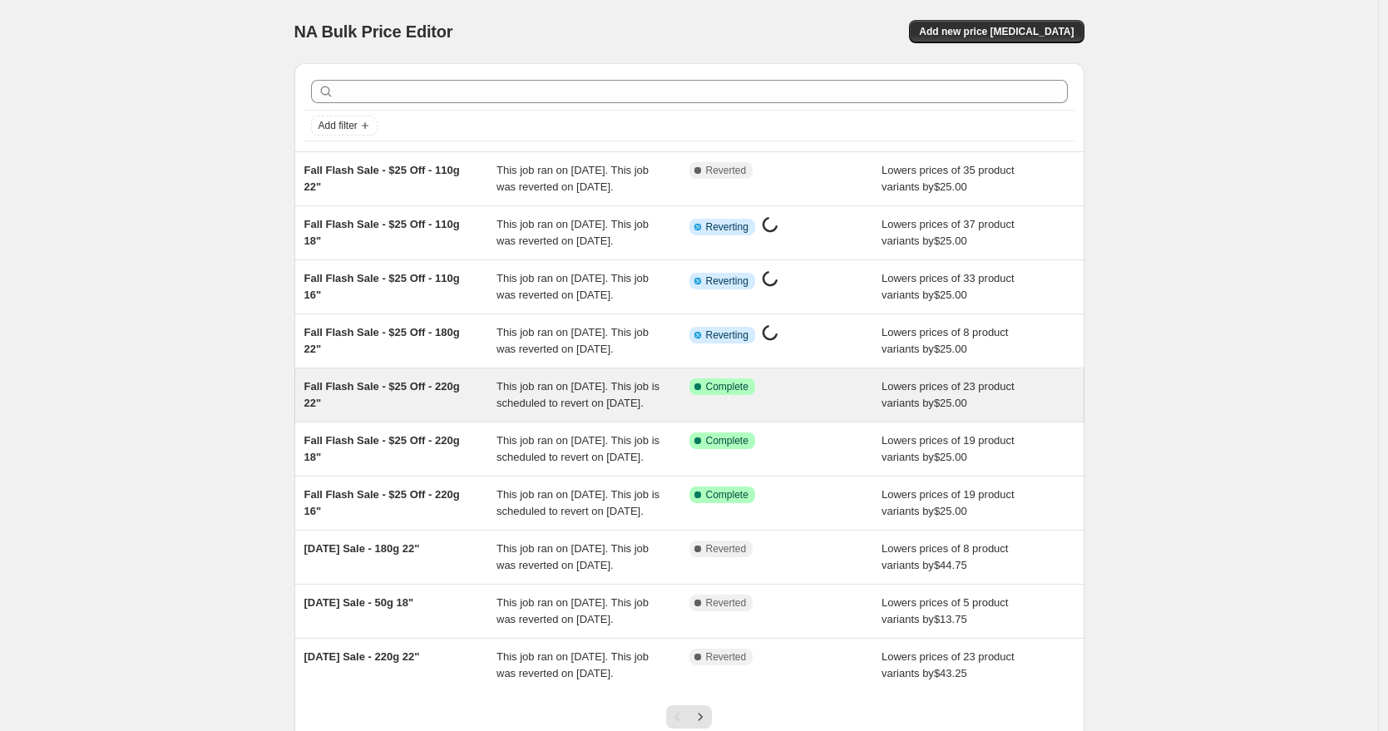
click at [611, 409] on span "This job ran on [DATE]. This job is scheduled to revert on [DATE]." at bounding box center [577, 394] width 163 height 29
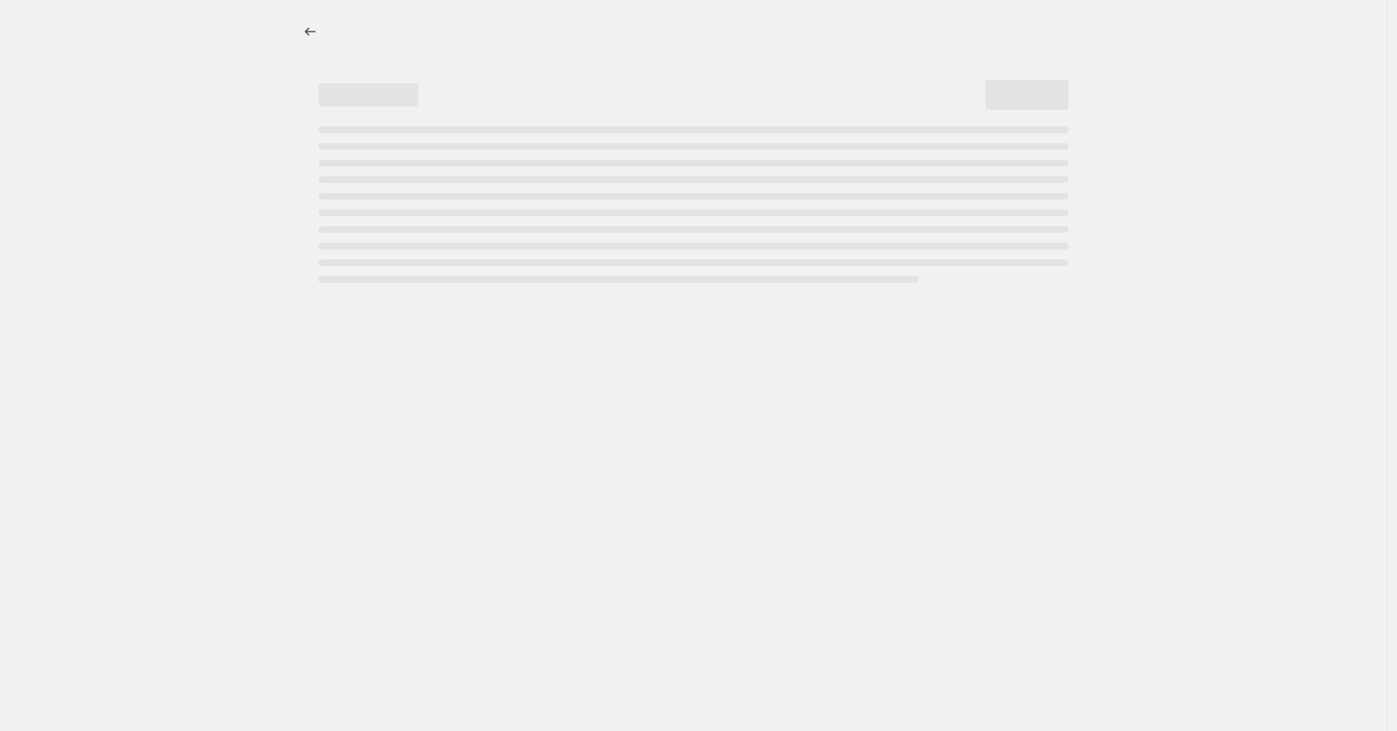
select select "by"
select select "to"
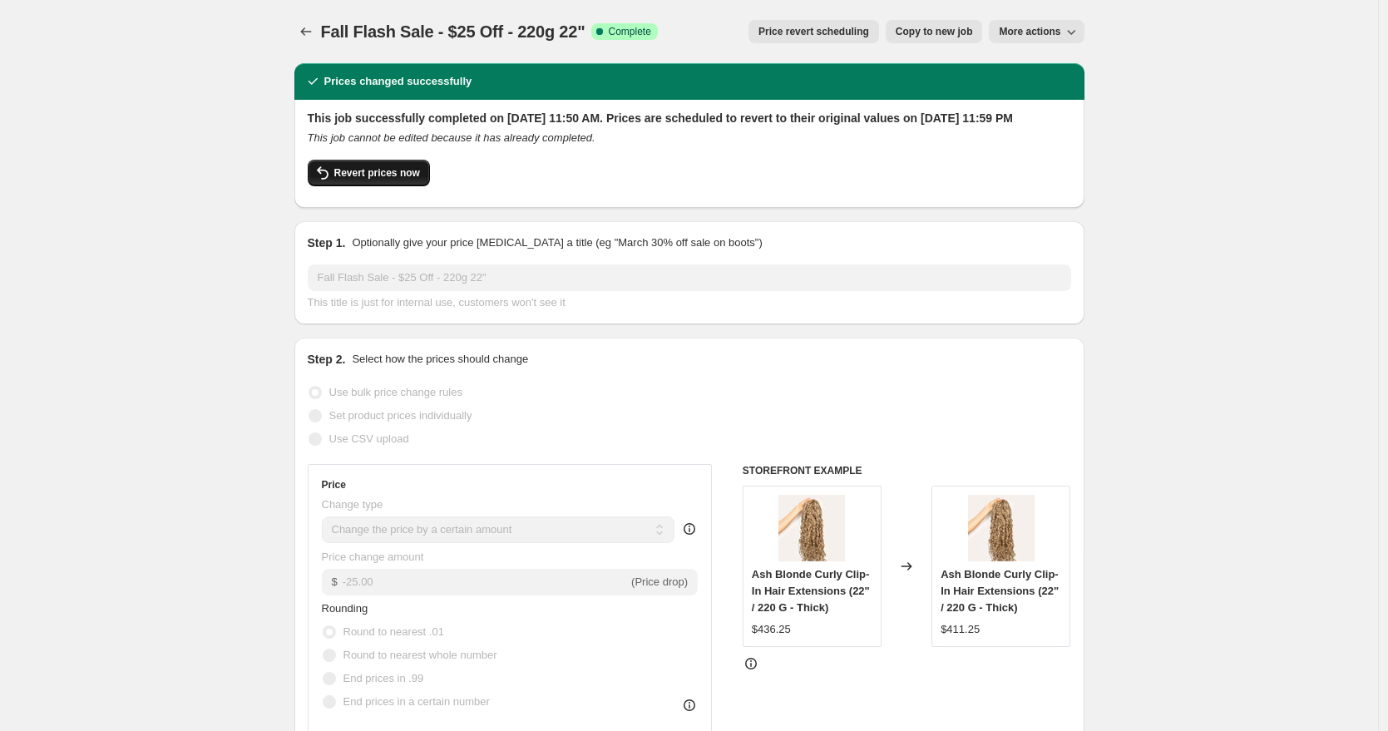
click at [398, 180] on span "Revert prices now" at bounding box center [377, 172] width 86 height 13
checkbox input "false"
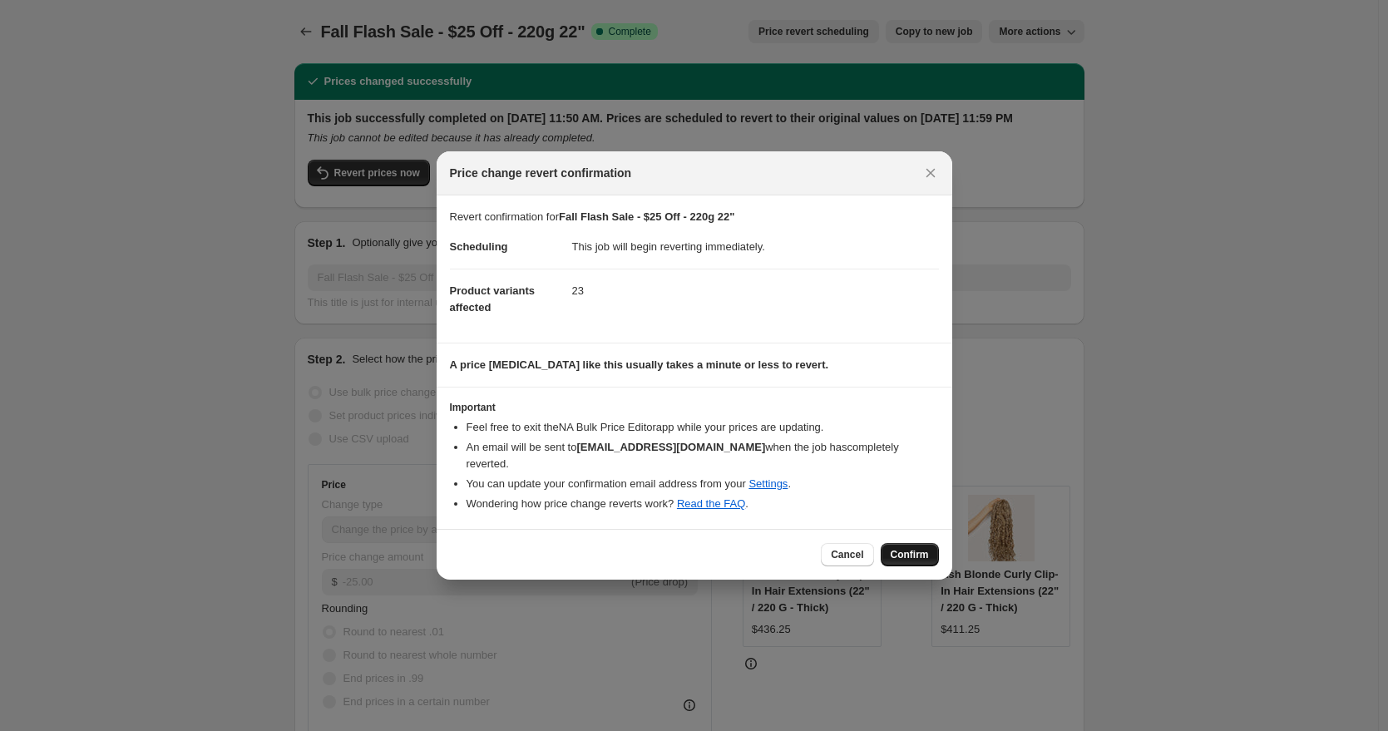
click at [905, 548] on span "Confirm" at bounding box center [910, 554] width 38 height 13
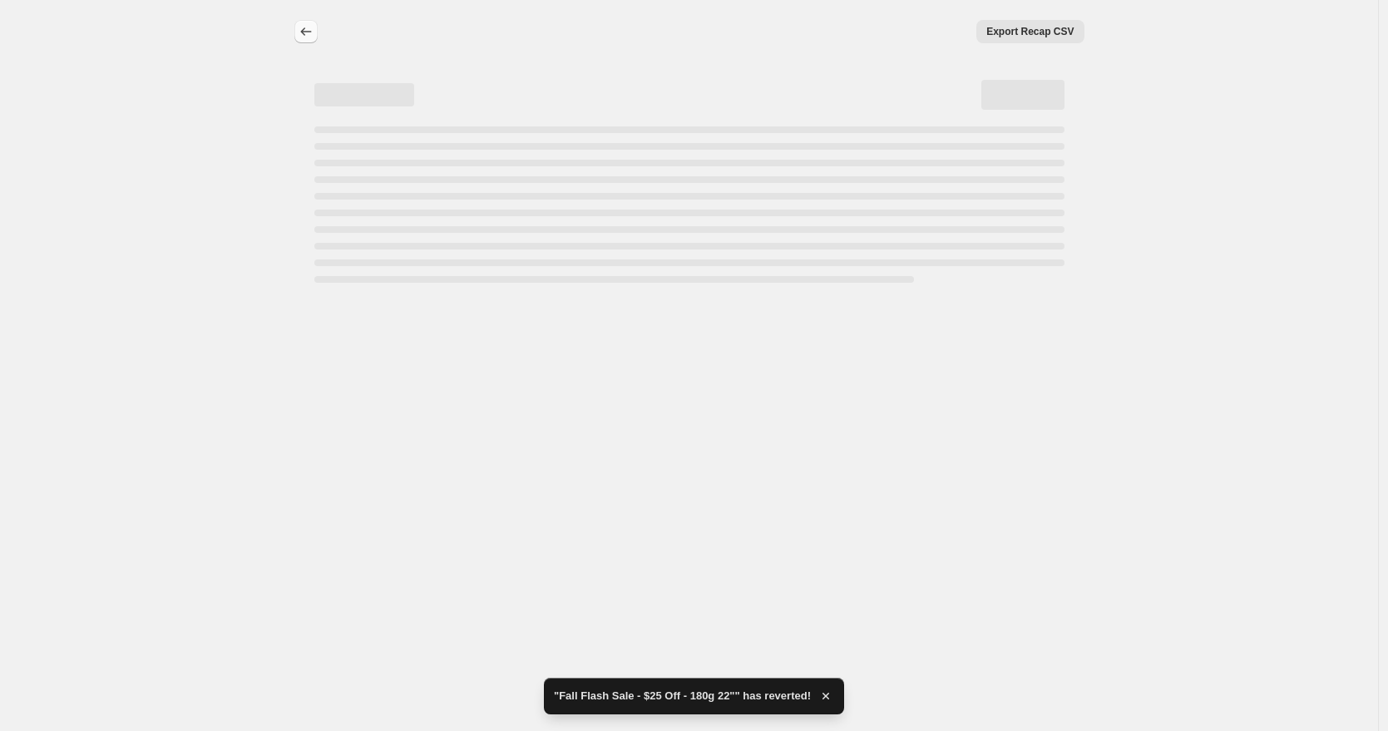
select select "by"
select select "to"
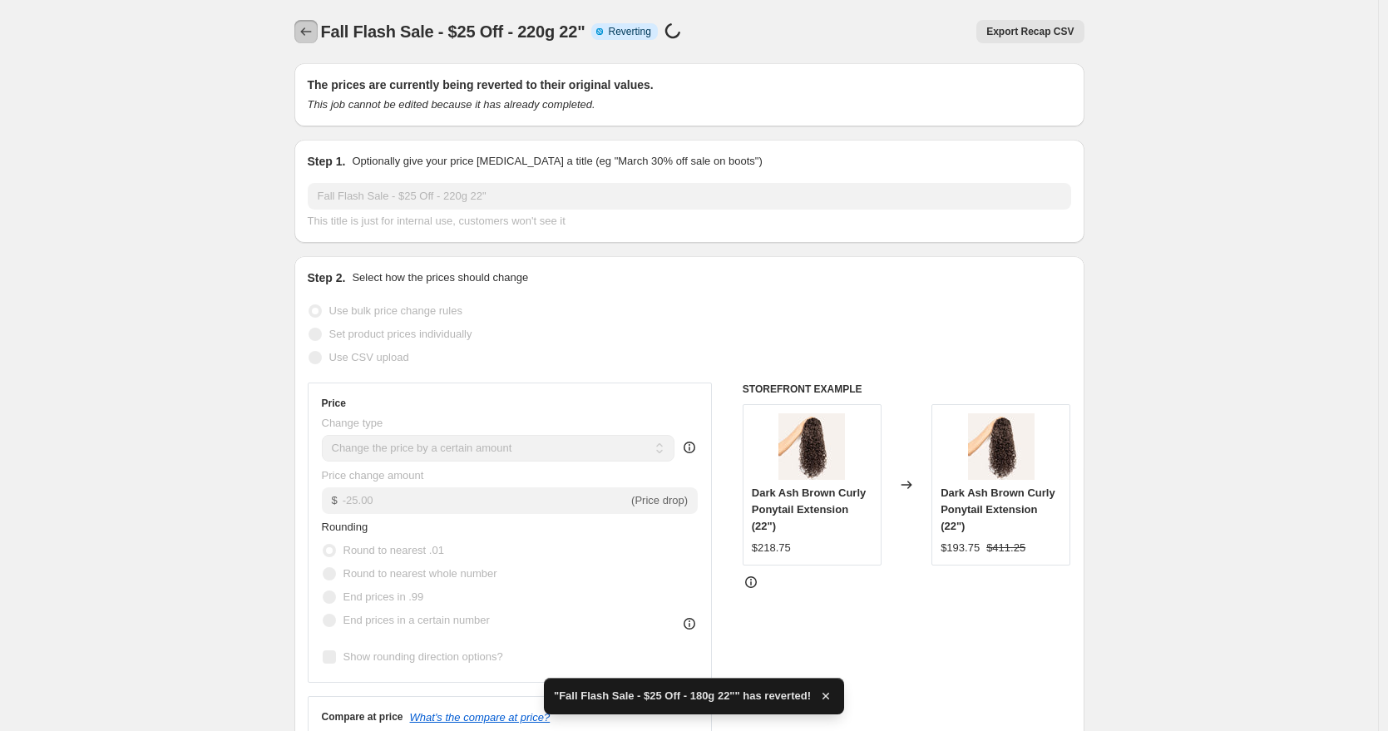
click at [313, 34] on icon "Price change jobs" at bounding box center [306, 31] width 17 height 17
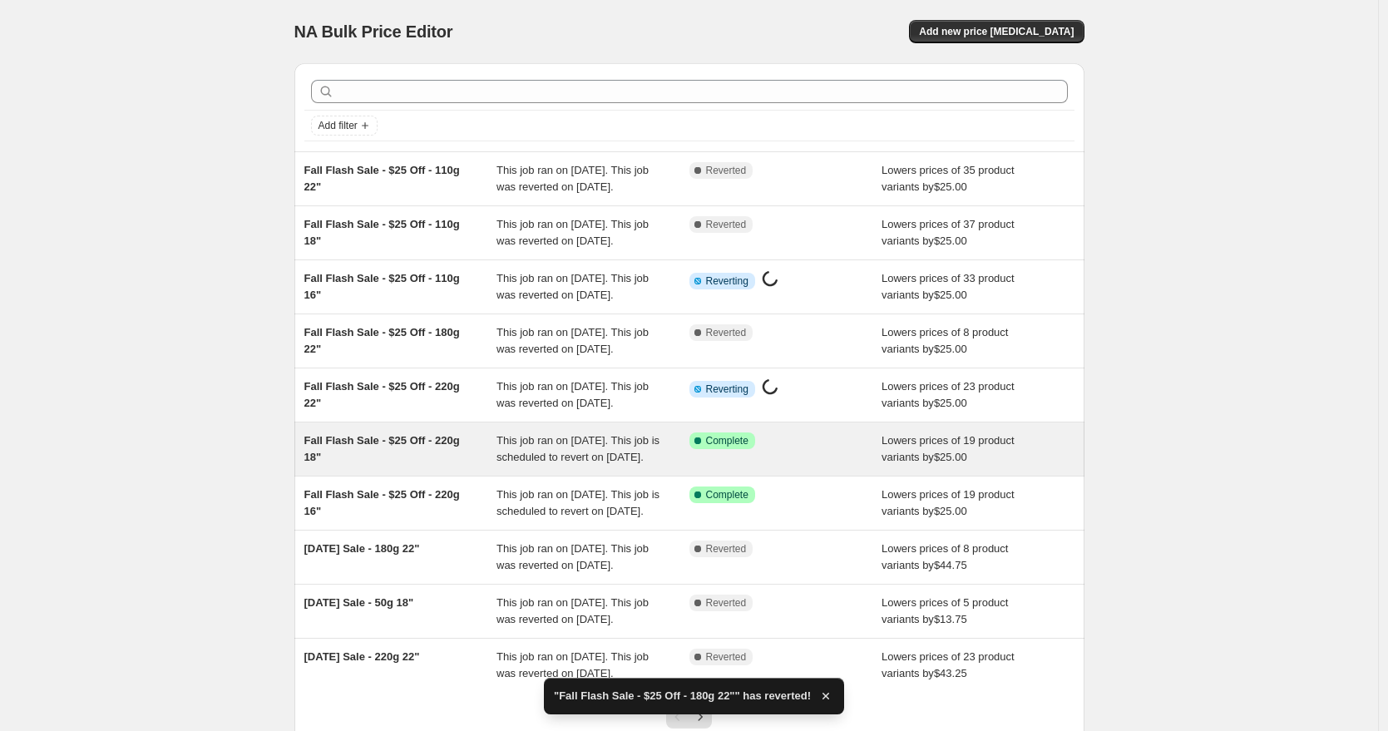
click at [645, 463] on span "This job ran on [DATE]. This job is scheduled to revert on [DATE]." at bounding box center [577, 448] width 163 height 29
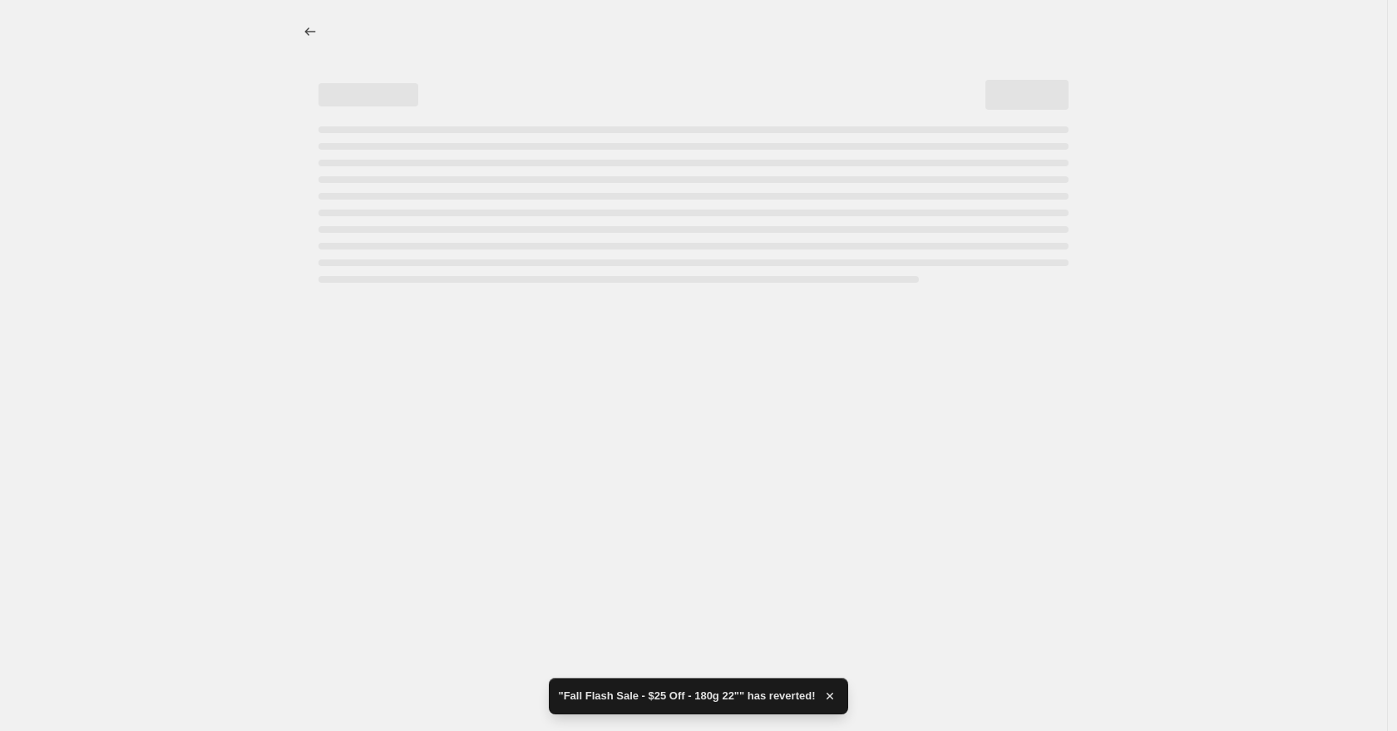
select select "by"
select select "to"
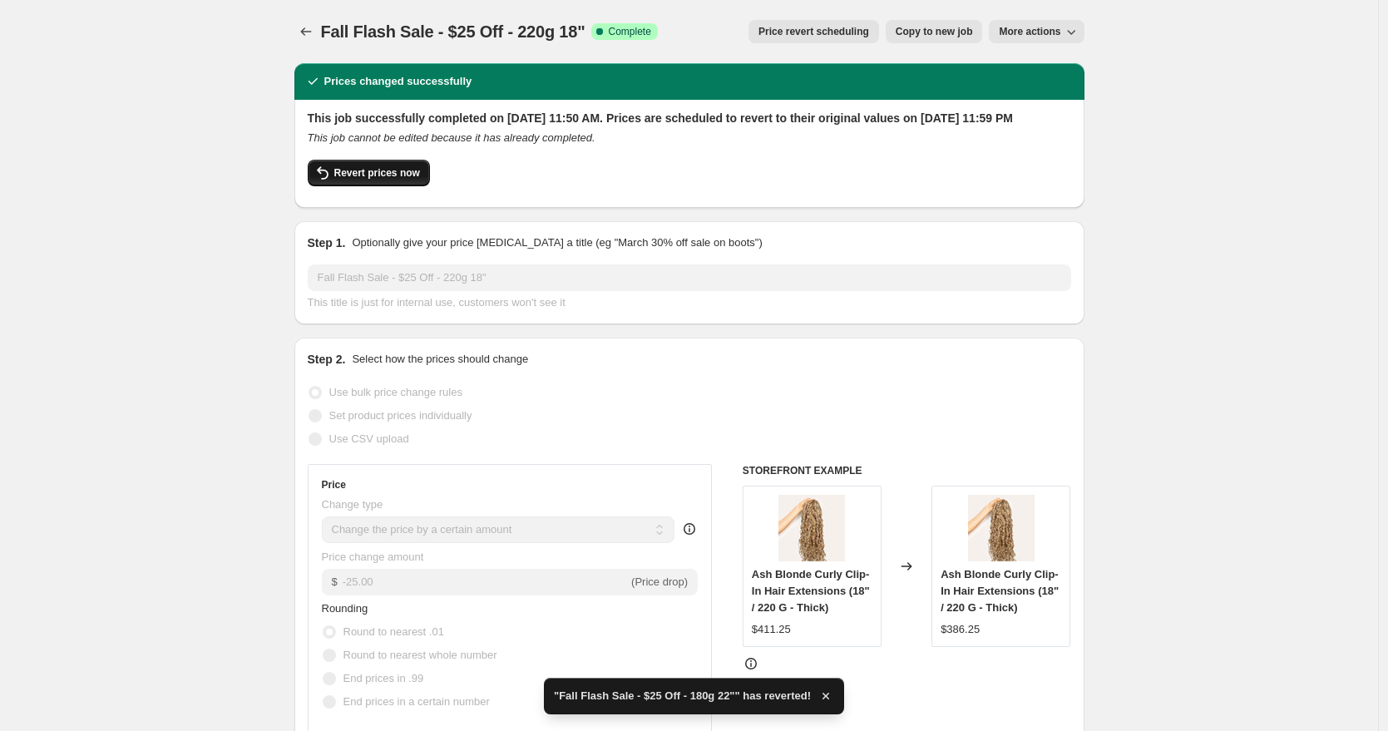
click at [384, 180] on span "Revert prices now" at bounding box center [377, 172] width 86 height 13
checkbox input "false"
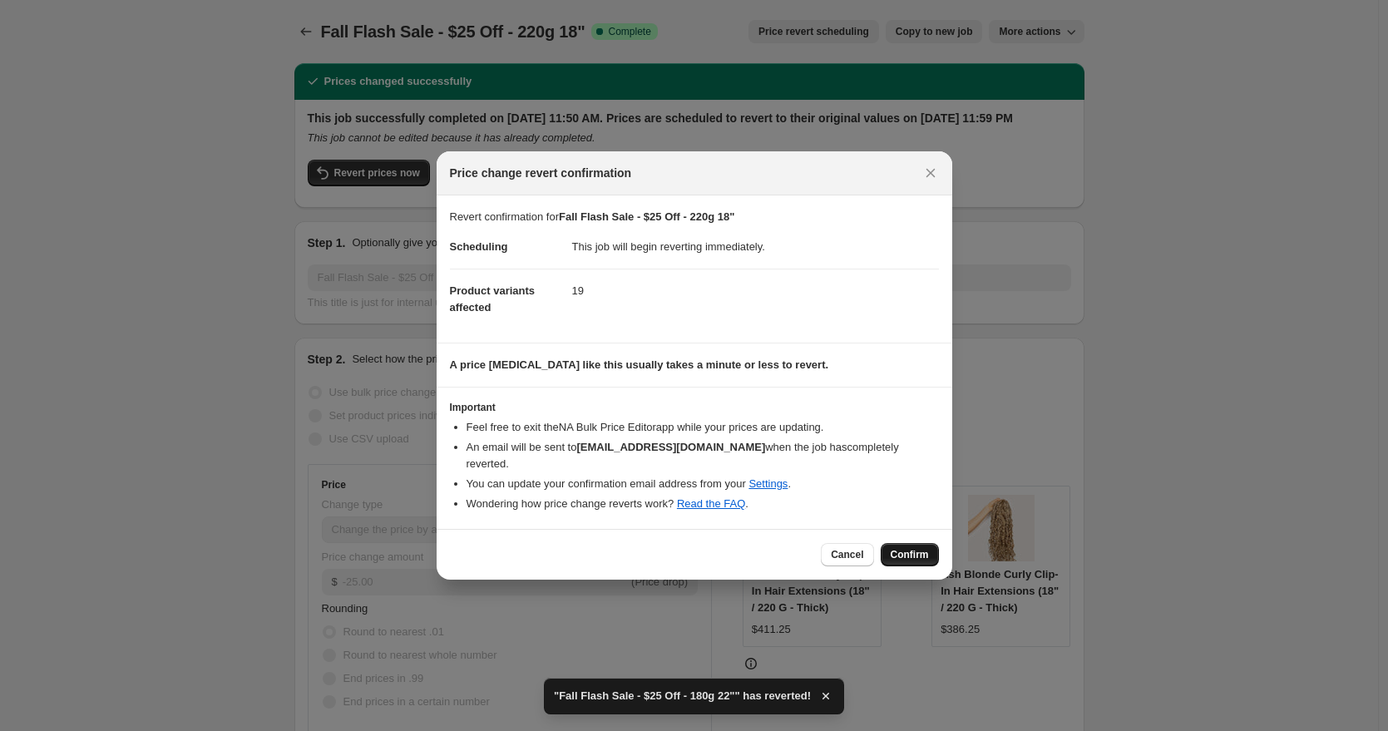
click at [933, 555] on button "Confirm" at bounding box center [910, 554] width 58 height 23
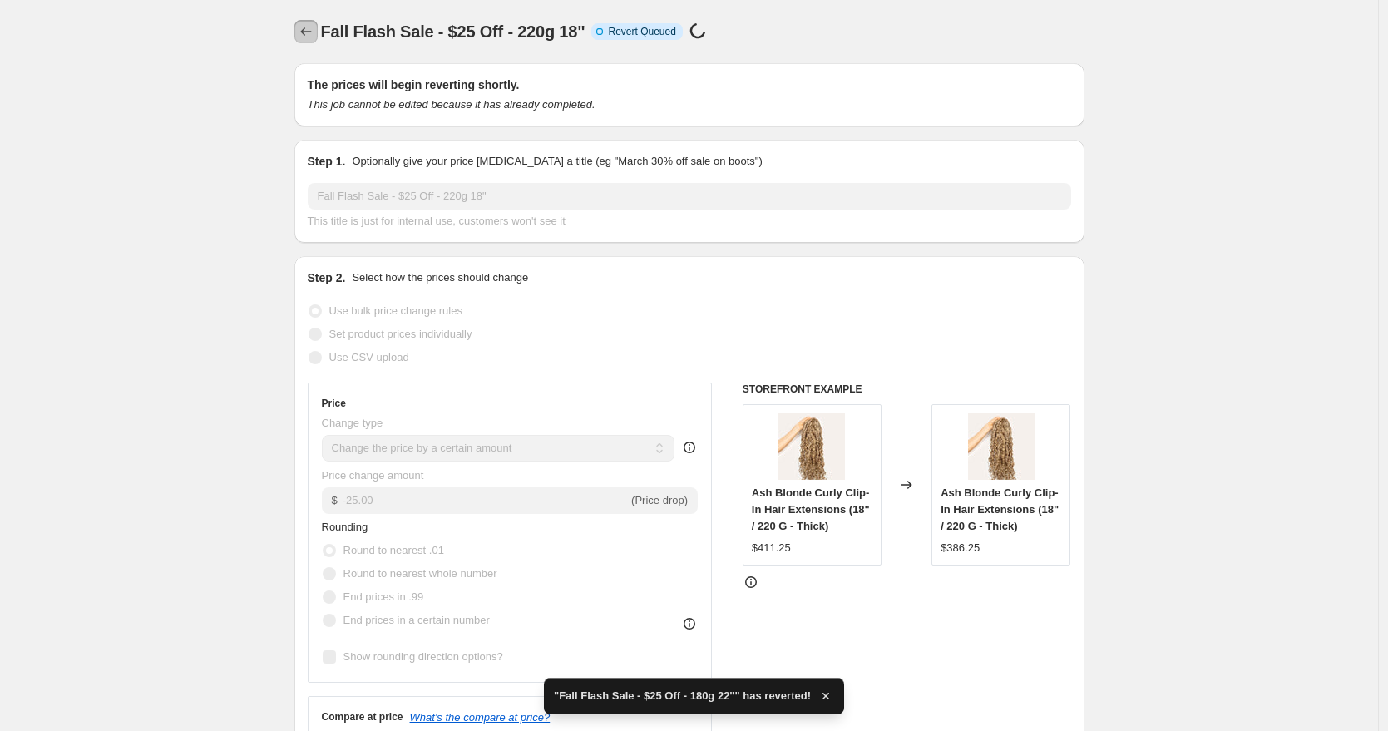
click at [308, 29] on icon "Price change jobs" at bounding box center [305, 31] width 11 height 8
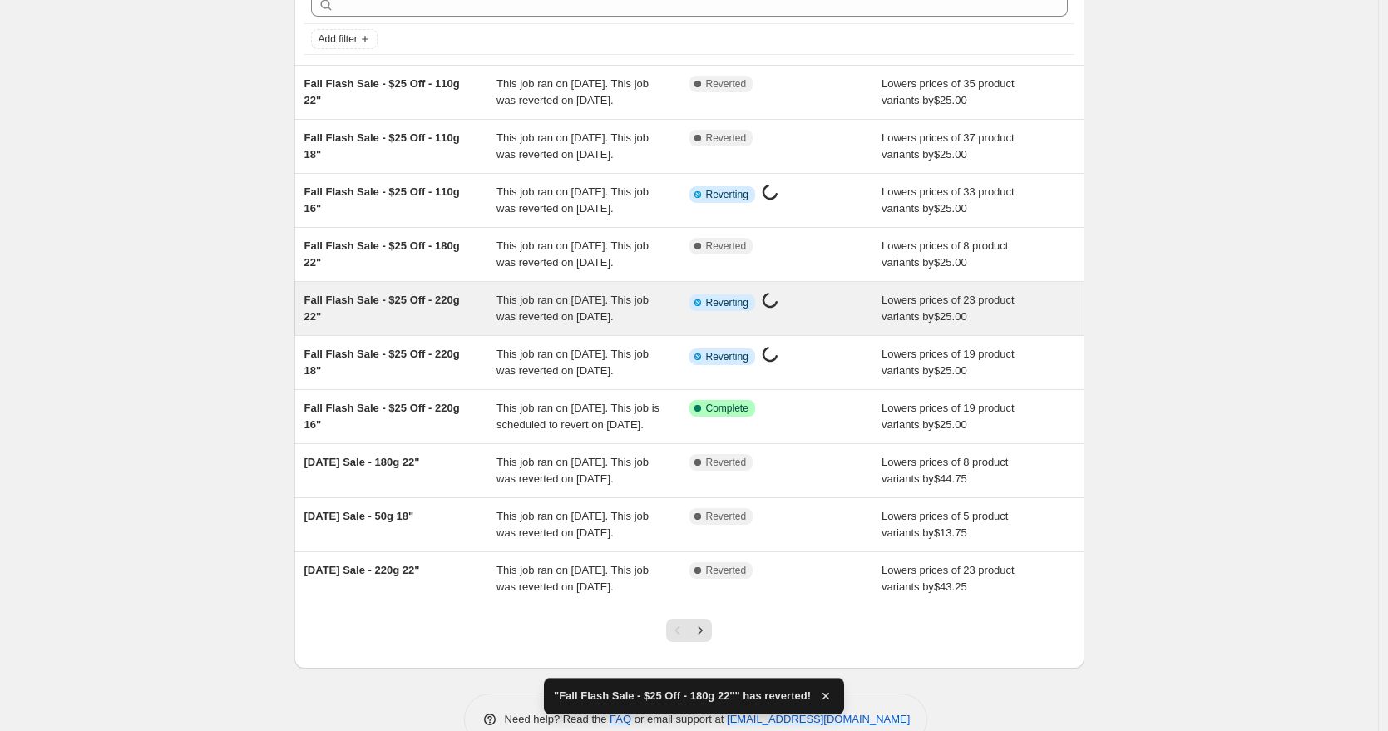
scroll to position [137, 0]
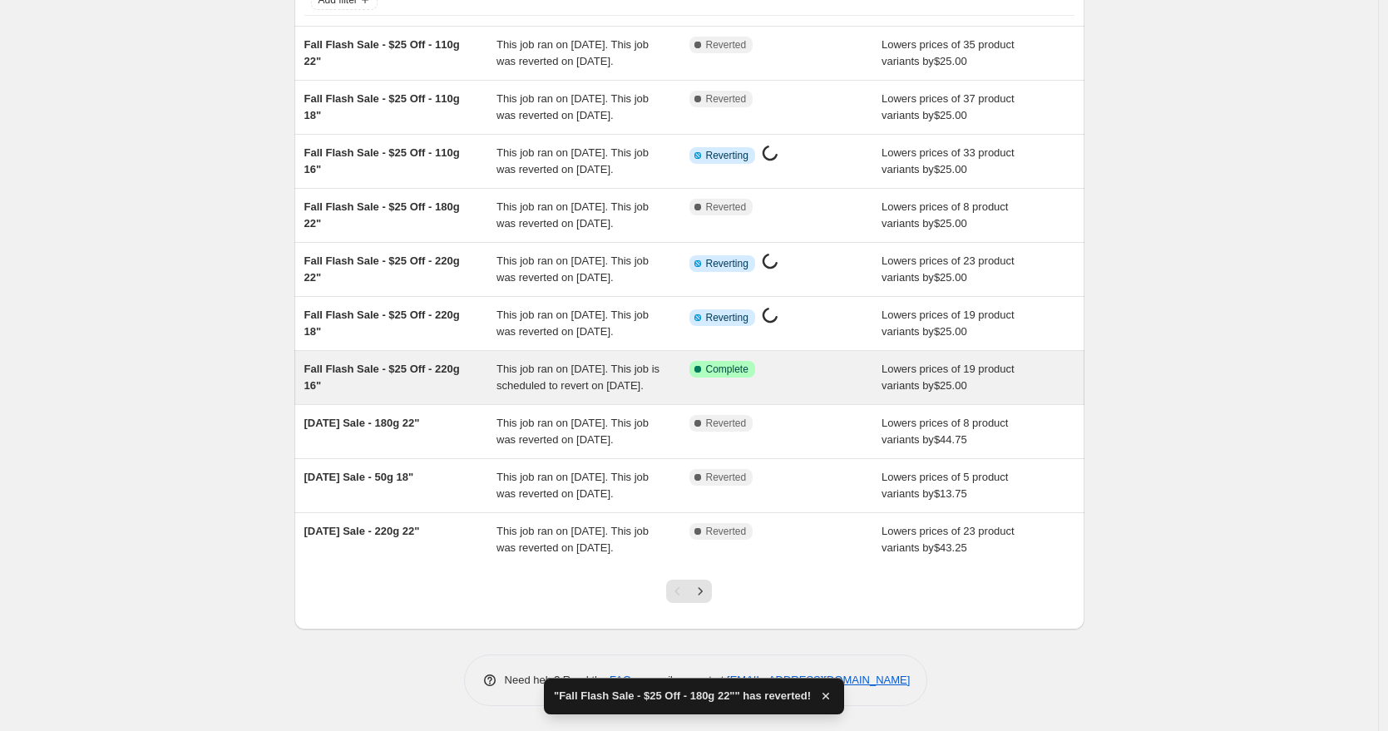
click at [622, 392] on span "This job ran on [DATE]. This job is scheduled to revert on [DATE]." at bounding box center [577, 377] width 163 height 29
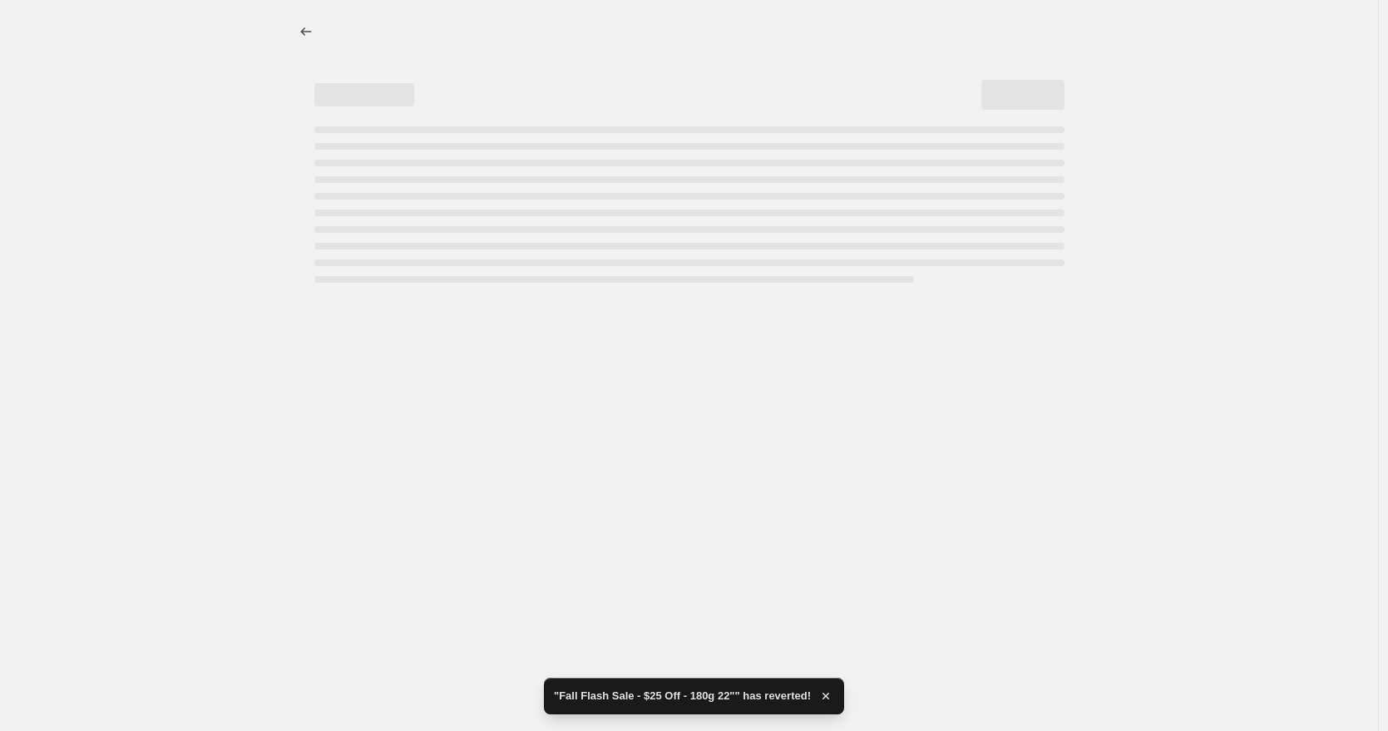
select select "by"
select select "to"
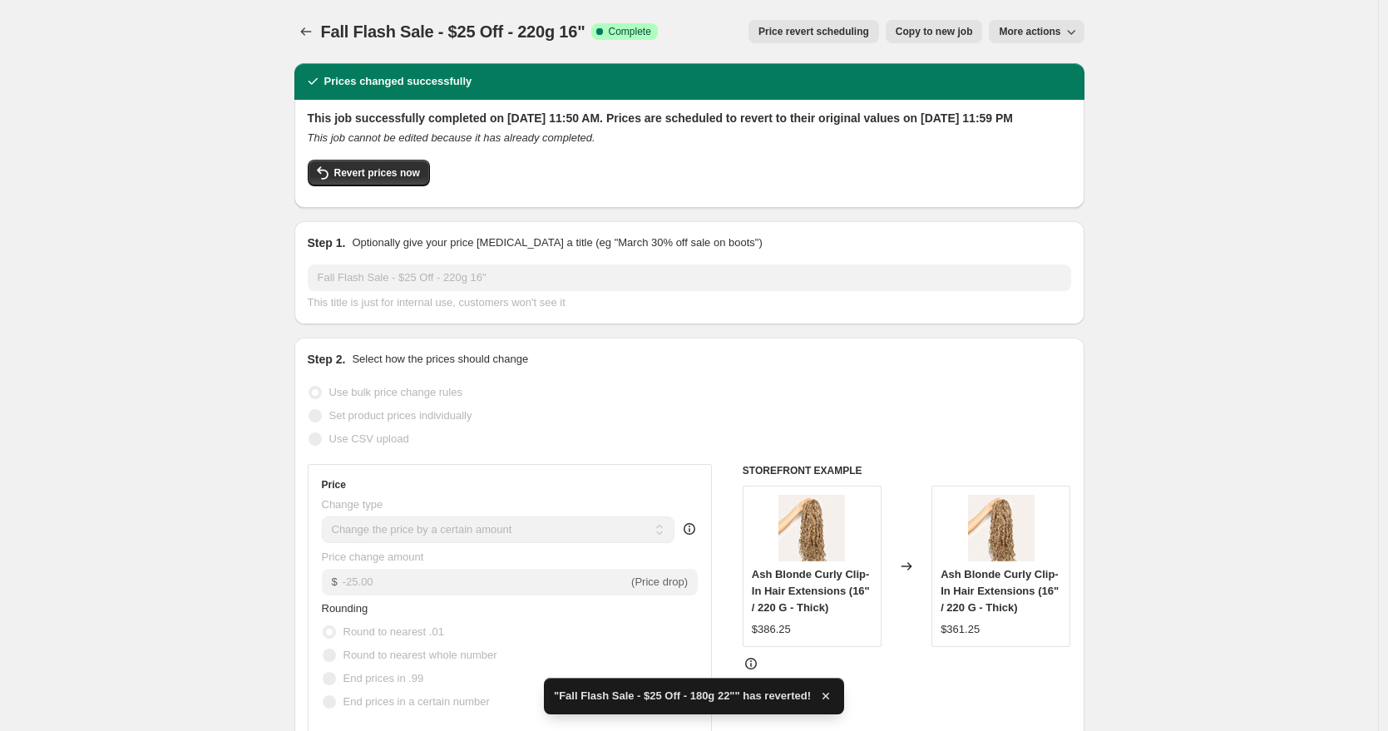
click at [412, 195] on div "Revert prices now" at bounding box center [689, 177] width 763 height 35
click at [411, 186] on button "Revert prices now" at bounding box center [369, 173] width 122 height 27
checkbox input "false"
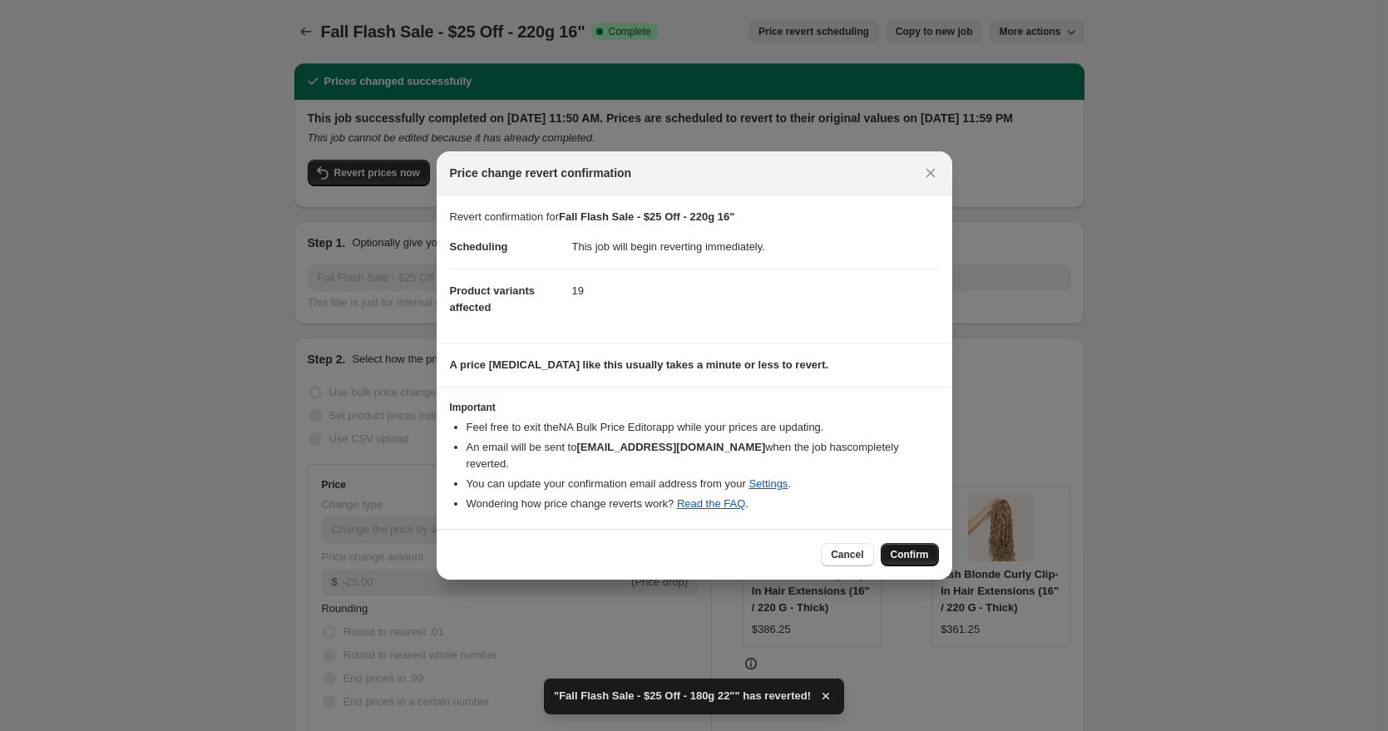
click at [906, 543] on button "Confirm" at bounding box center [910, 554] width 58 height 23
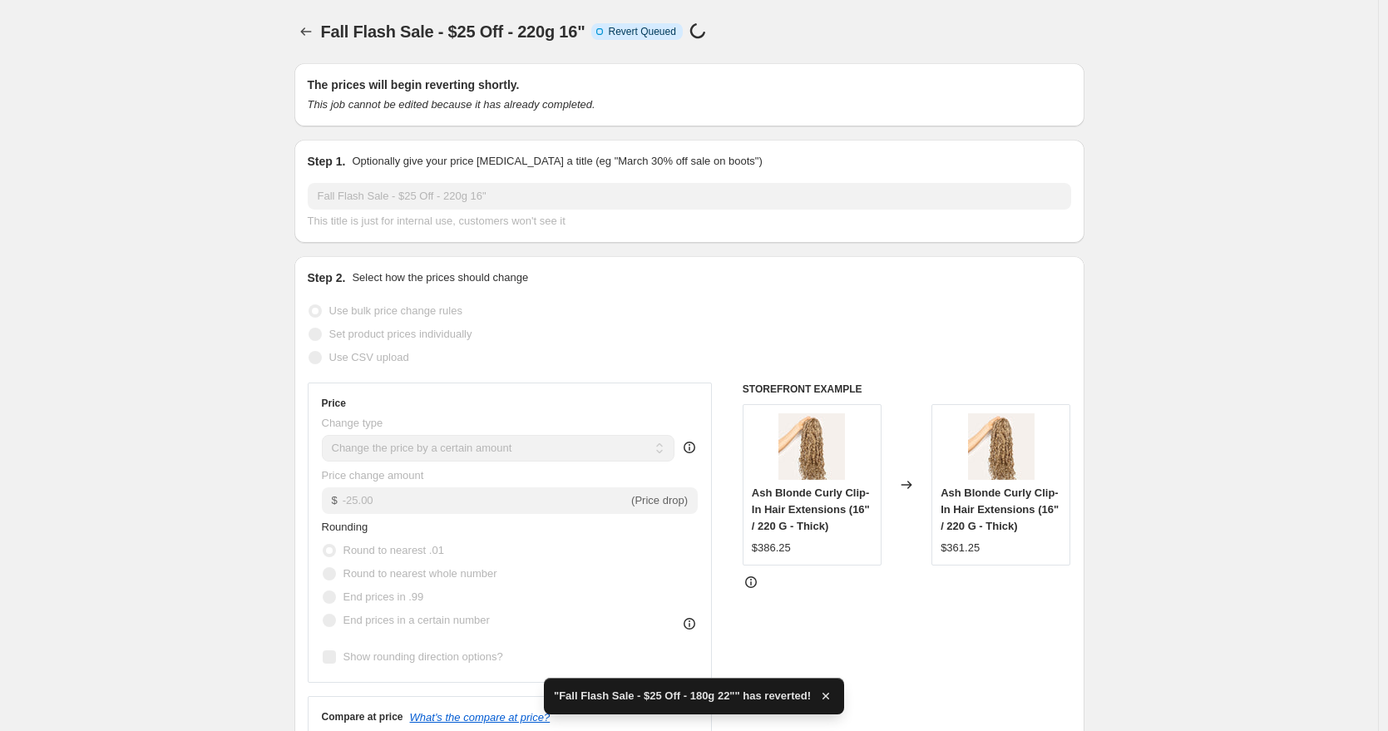
click at [321, 34] on div at bounding box center [307, 31] width 27 height 23
click at [313, 33] on icon "Price change jobs" at bounding box center [306, 31] width 17 height 17
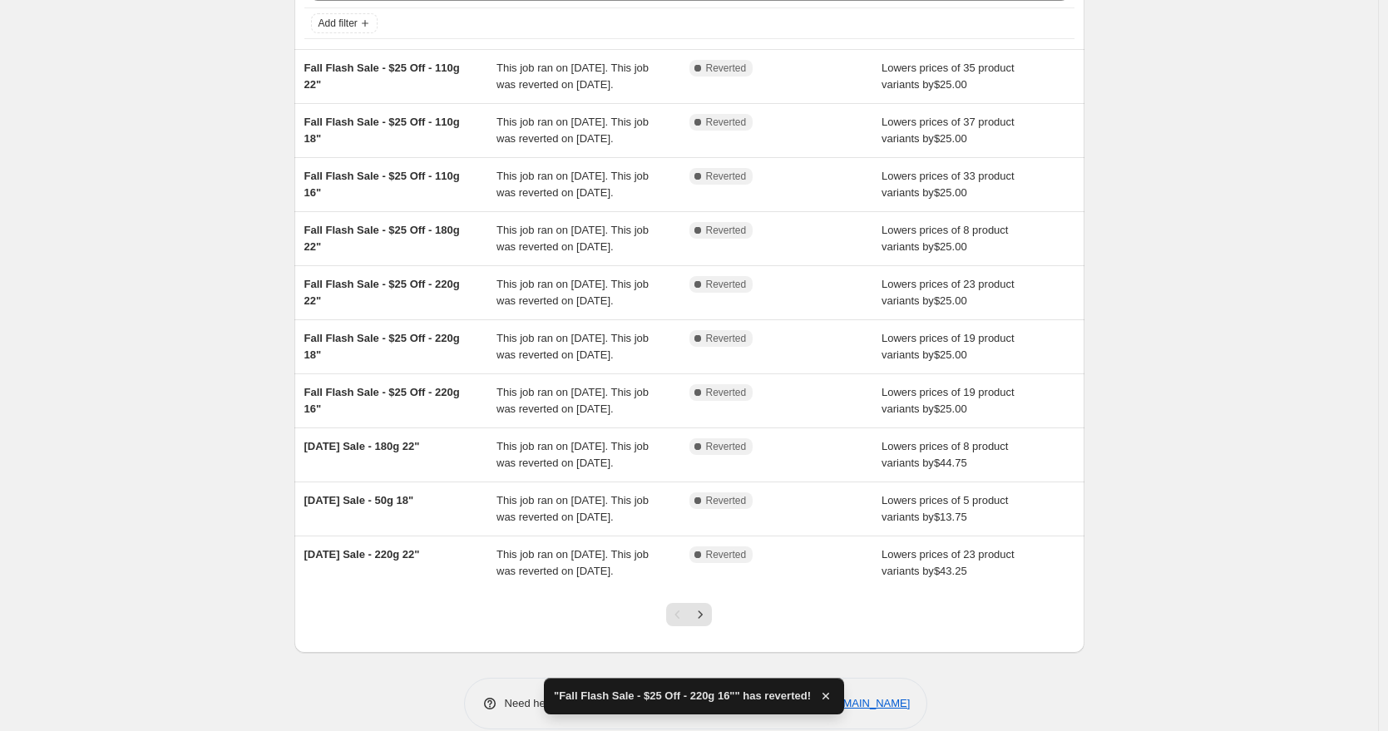
scroll to position [166, 0]
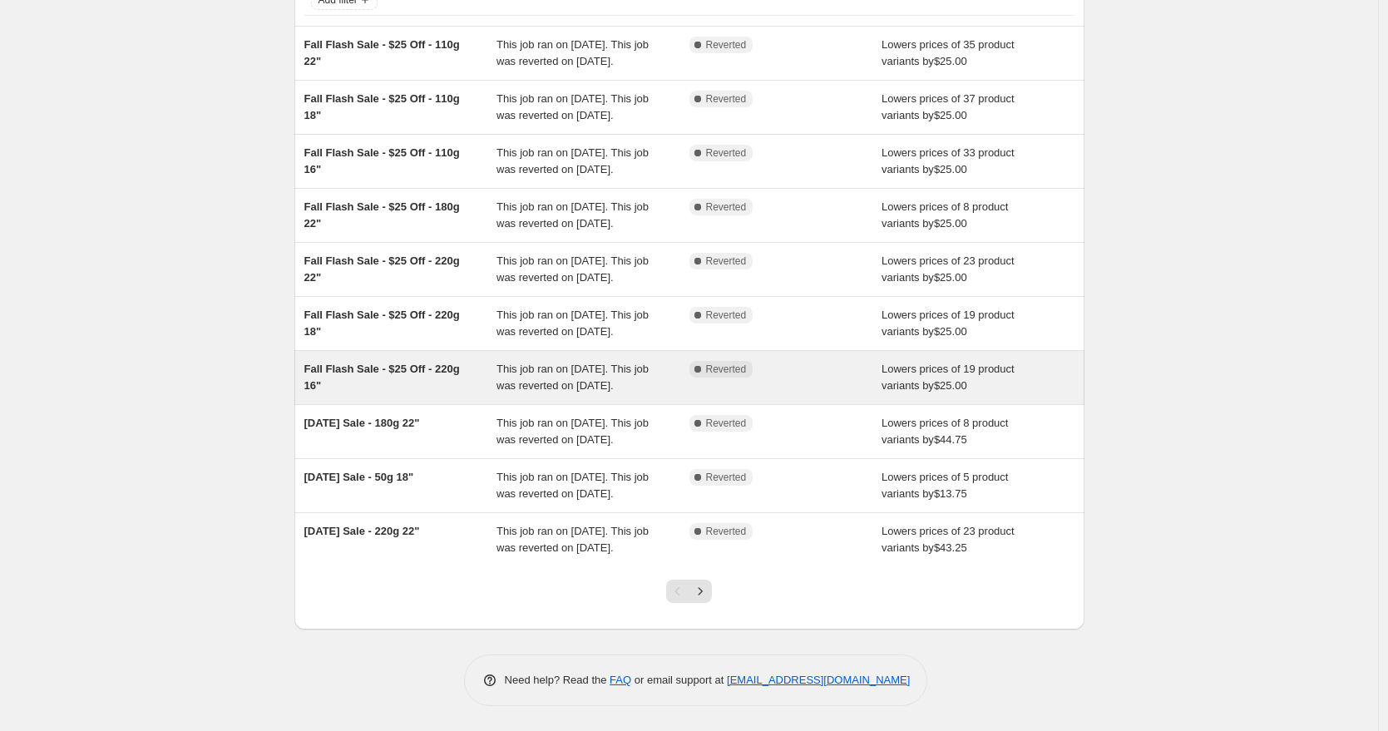
click at [427, 394] on div "Fall Flash Sale - $25 Off - 220g 16"" at bounding box center [400, 377] width 193 height 33
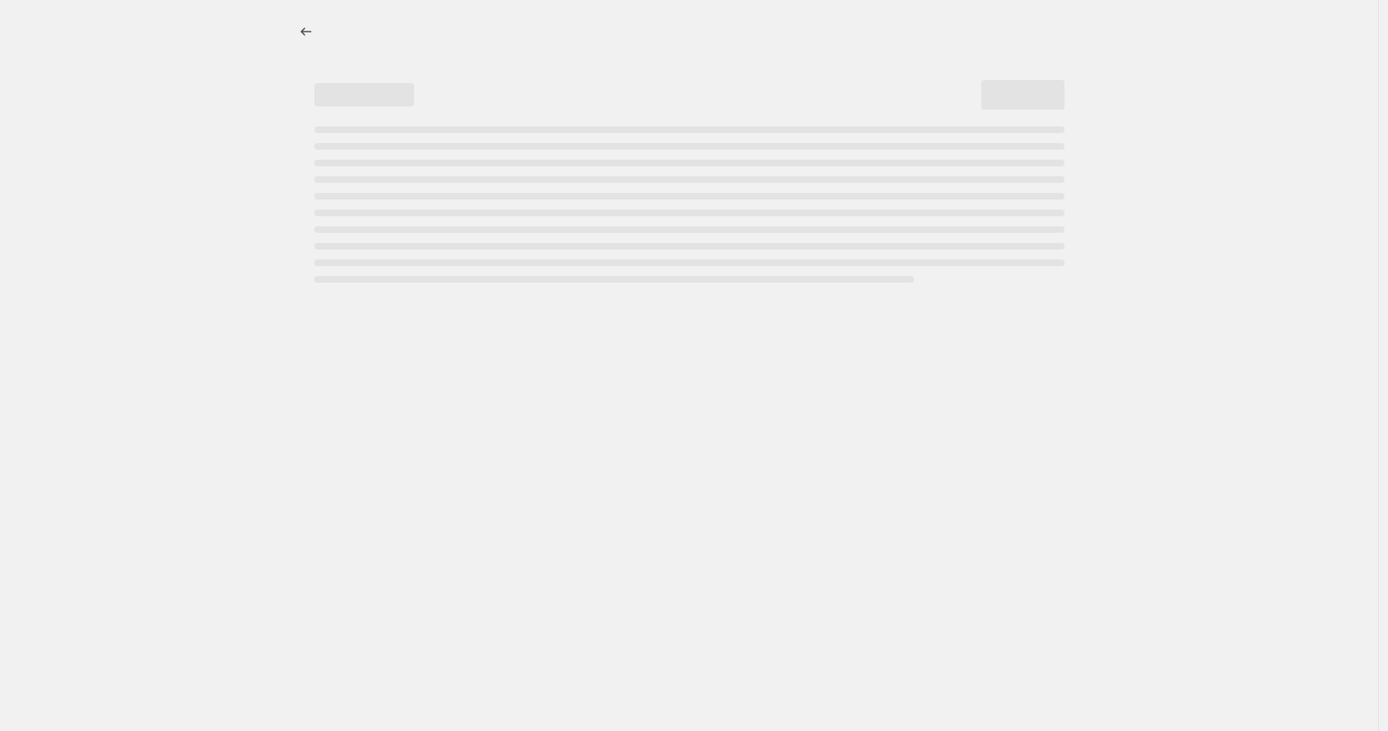
select select "by"
select select "to"
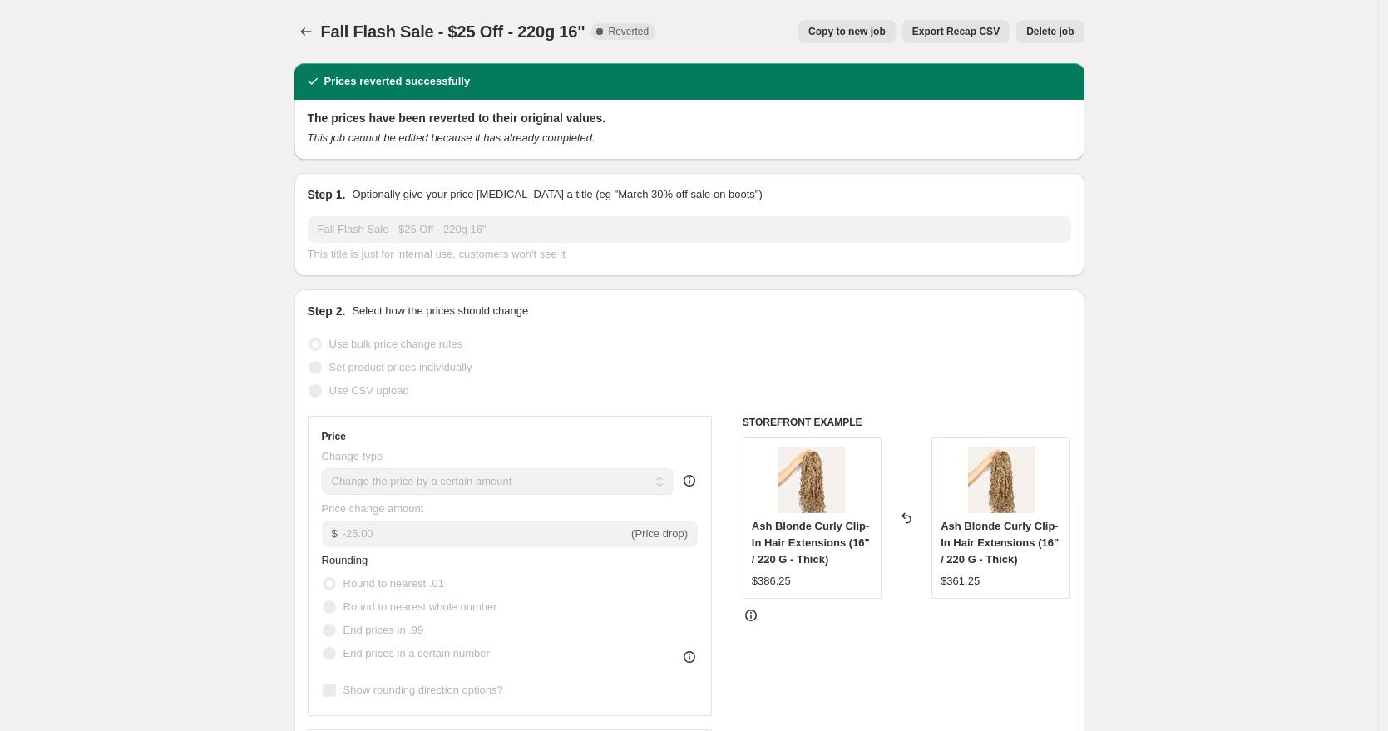
click at [878, 35] on span "Copy to new job" at bounding box center [846, 31] width 77 height 13
select select "by"
select select "to"
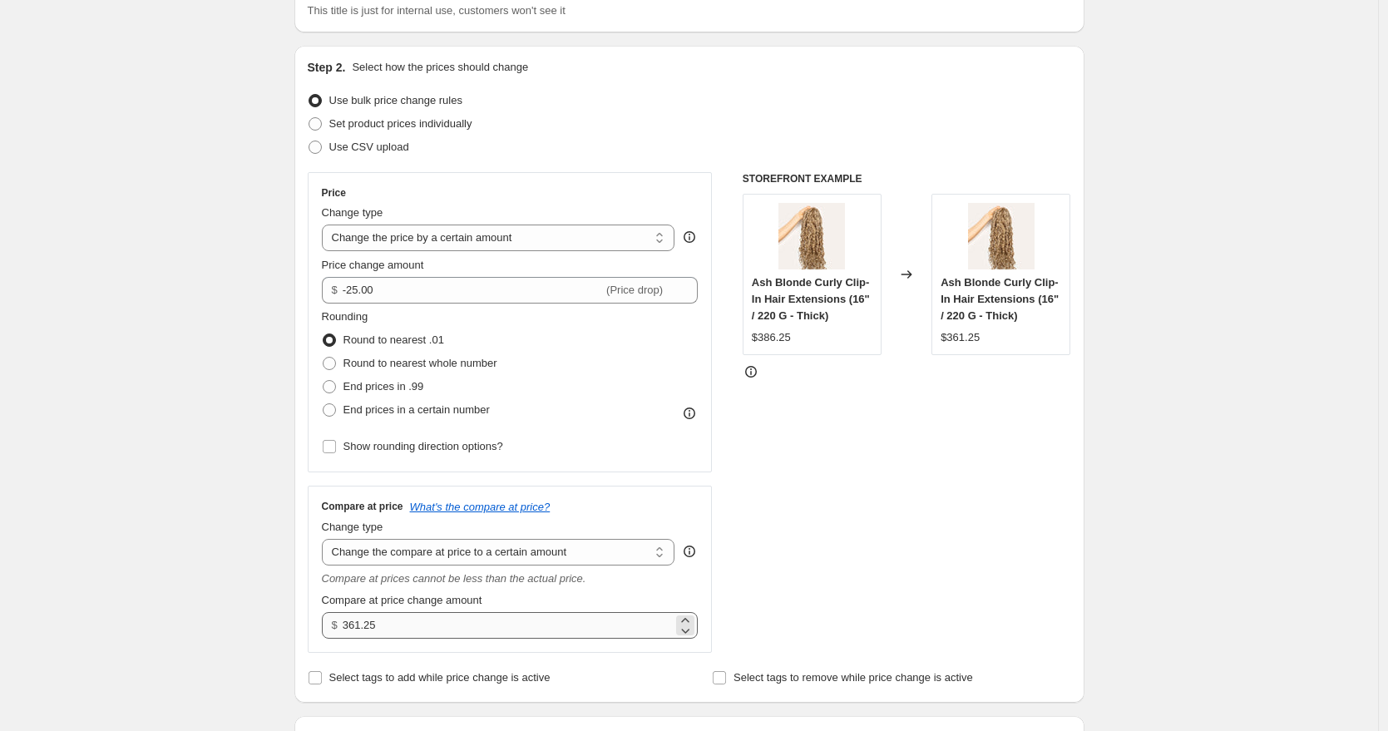
scroll to position [136, 0]
click at [402, 627] on input "361.25" at bounding box center [508, 622] width 330 height 27
type input "386.25"
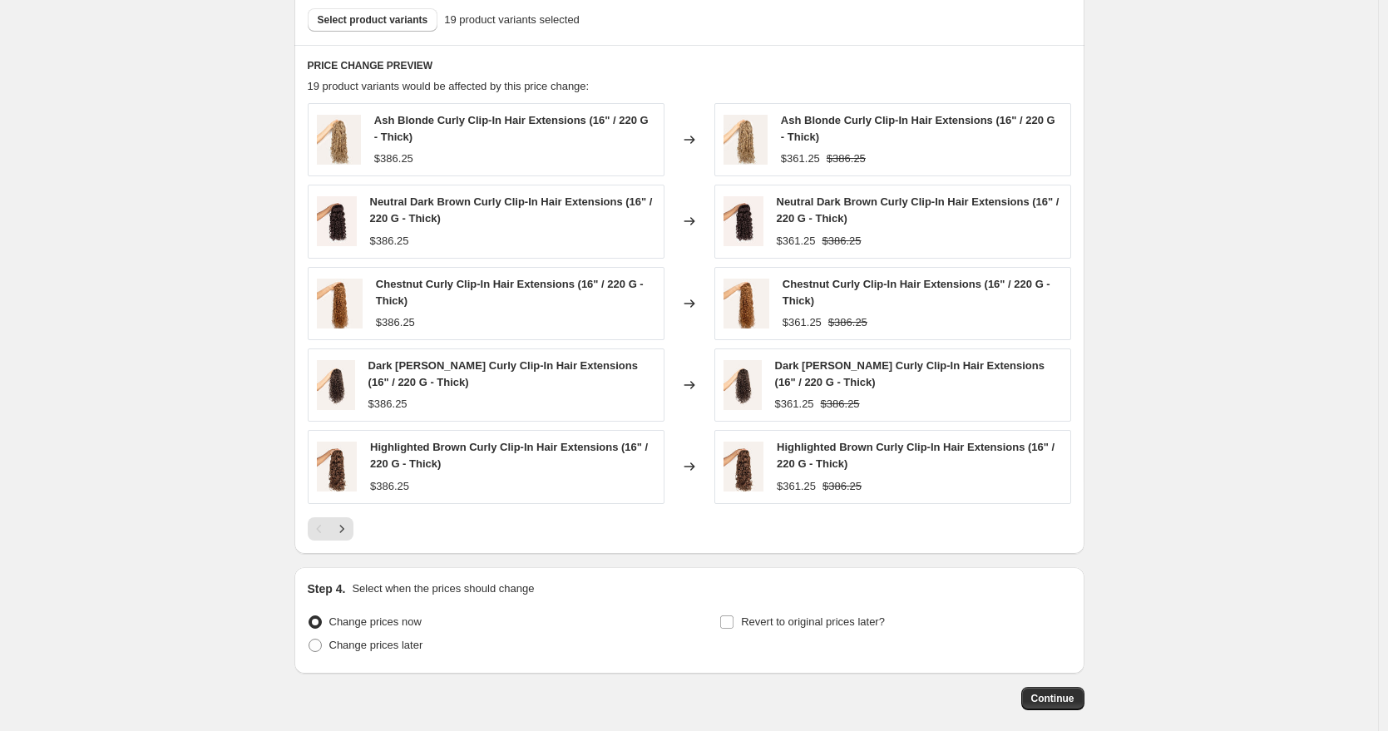
scroll to position [1083, 0]
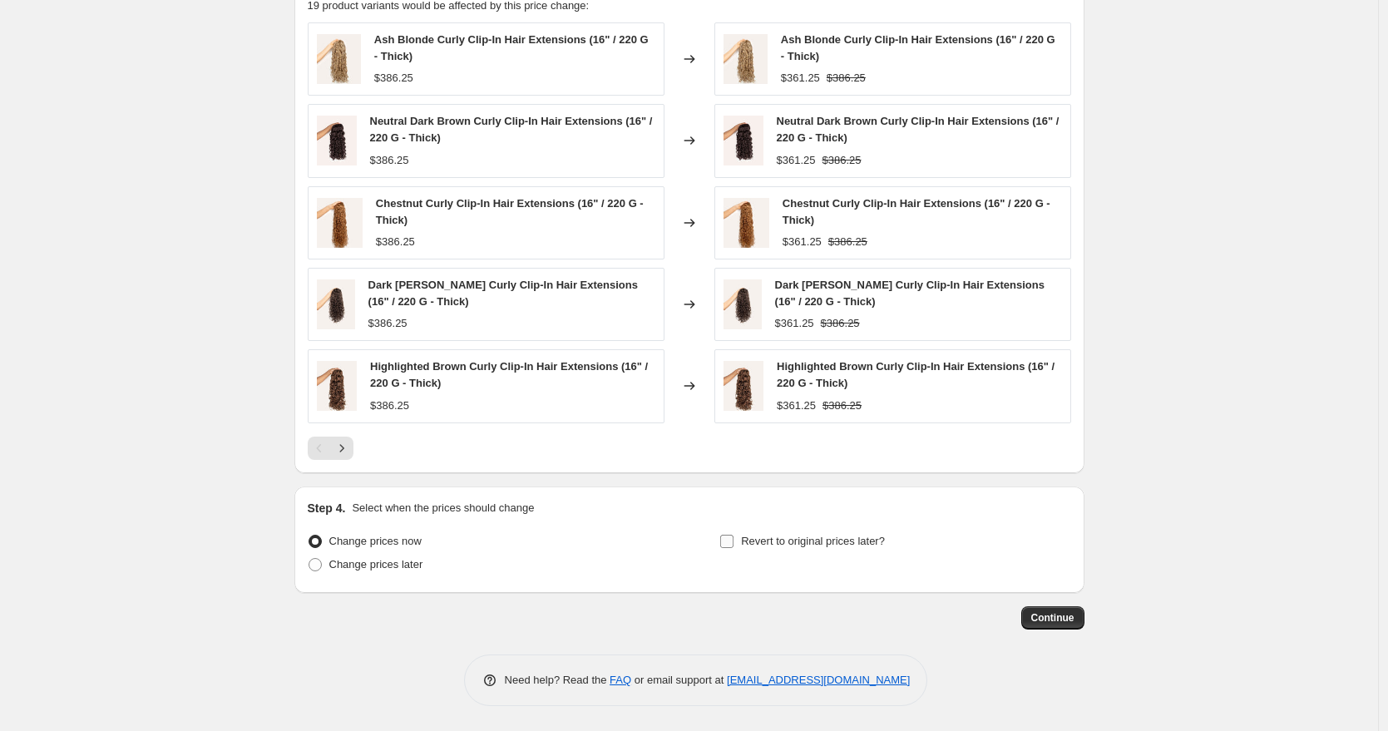
click at [752, 549] on span "Revert to original prices later?" at bounding box center [813, 541] width 144 height 17
click at [733, 548] on input "Revert to original prices later?" at bounding box center [726, 541] width 13 height 13
checkbox input "true"
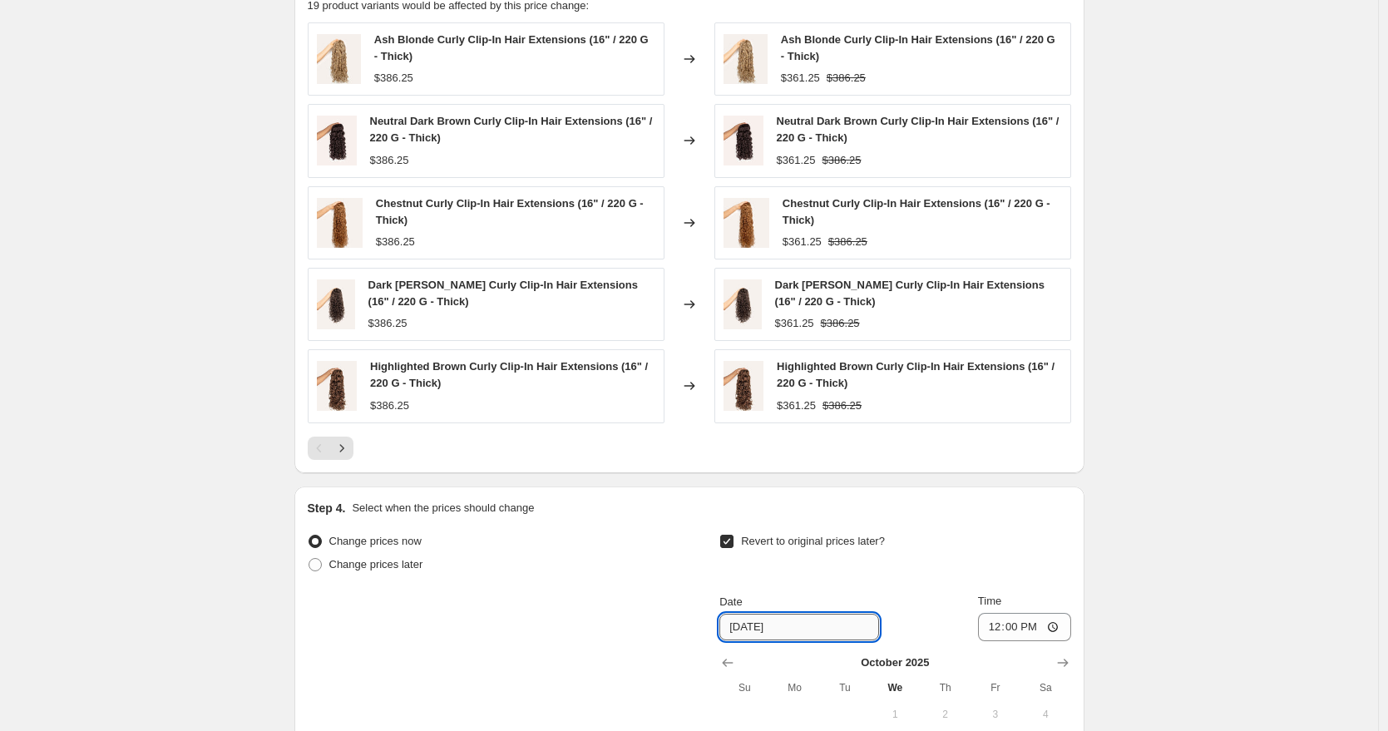
click at [754, 626] on input "10/15/2025" at bounding box center [799, 627] width 160 height 27
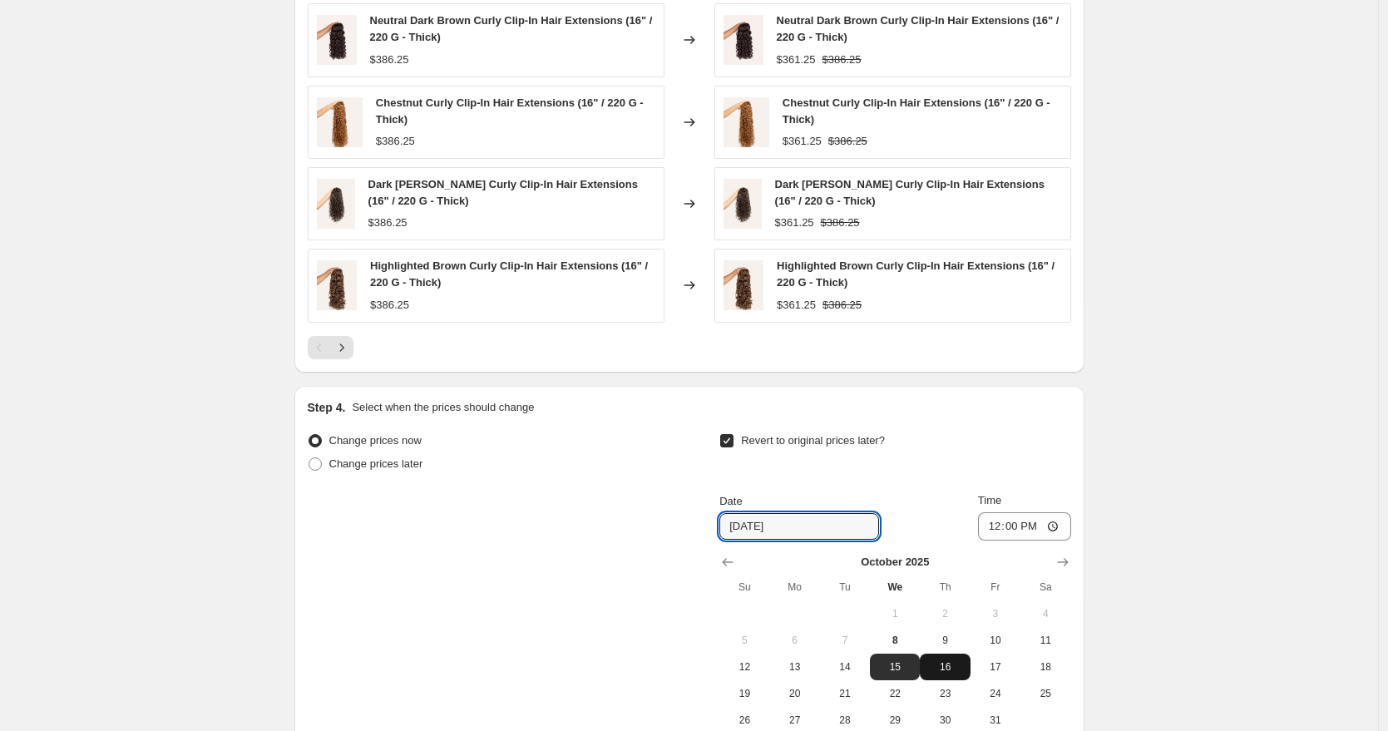
scroll to position [1251, 0]
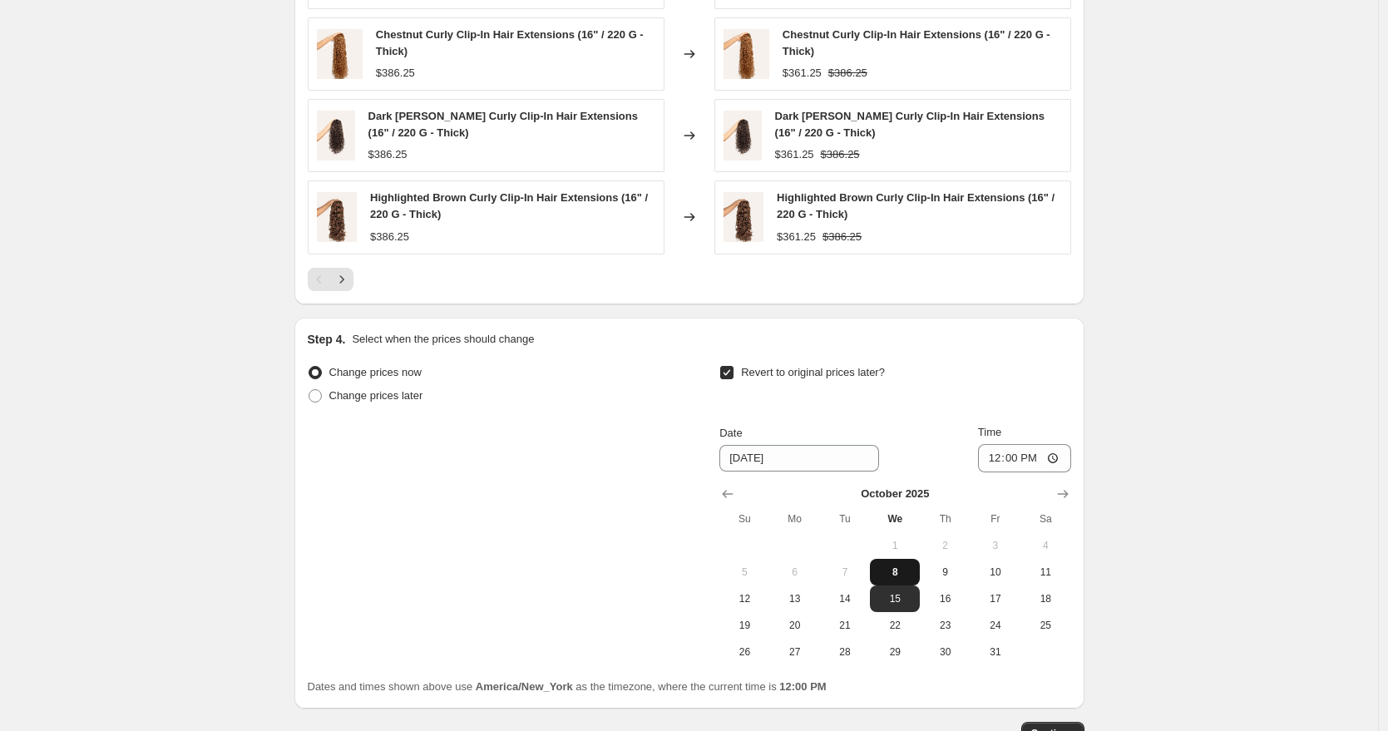
click at [907, 576] on span "8" at bounding box center [894, 571] width 37 height 13
type input "[DATE]"
click at [996, 456] on input "12:00" at bounding box center [1024, 458] width 93 height 28
type input "23:59"
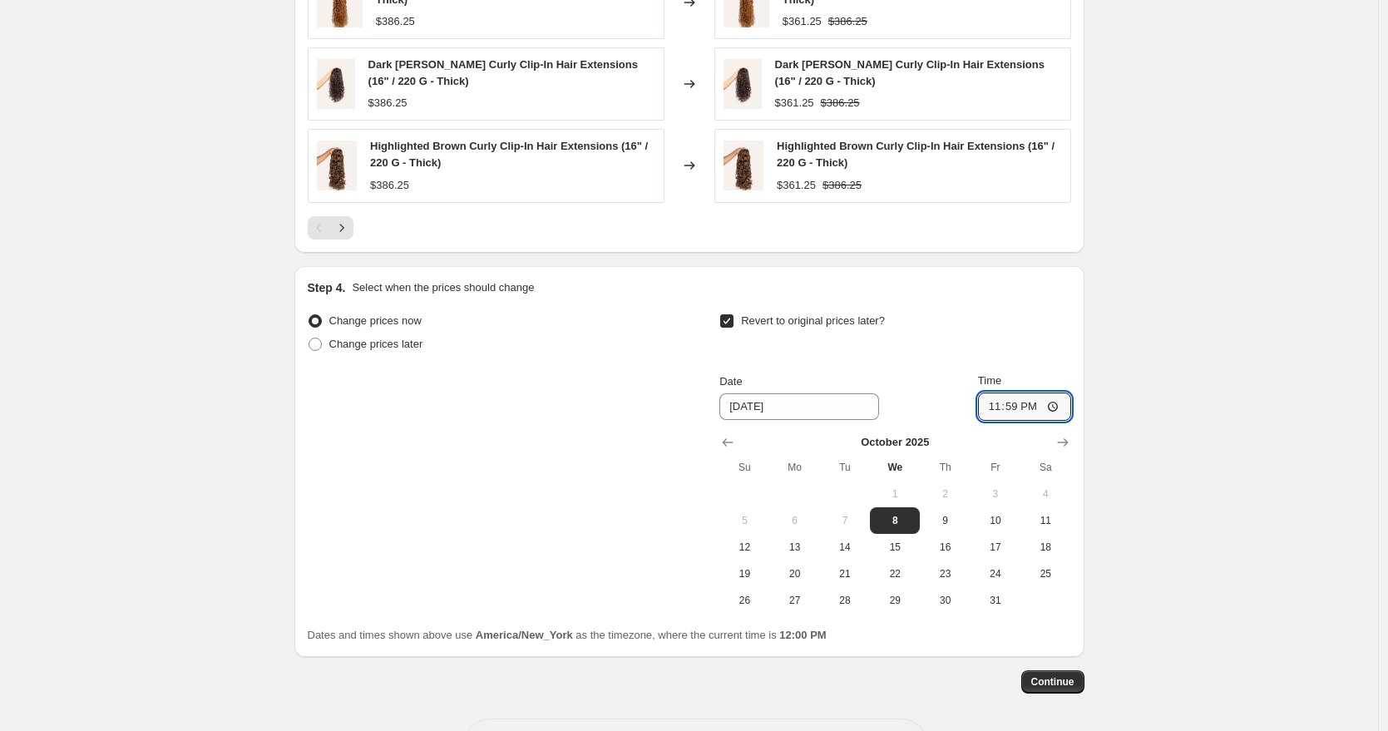
scroll to position [1367, 0]
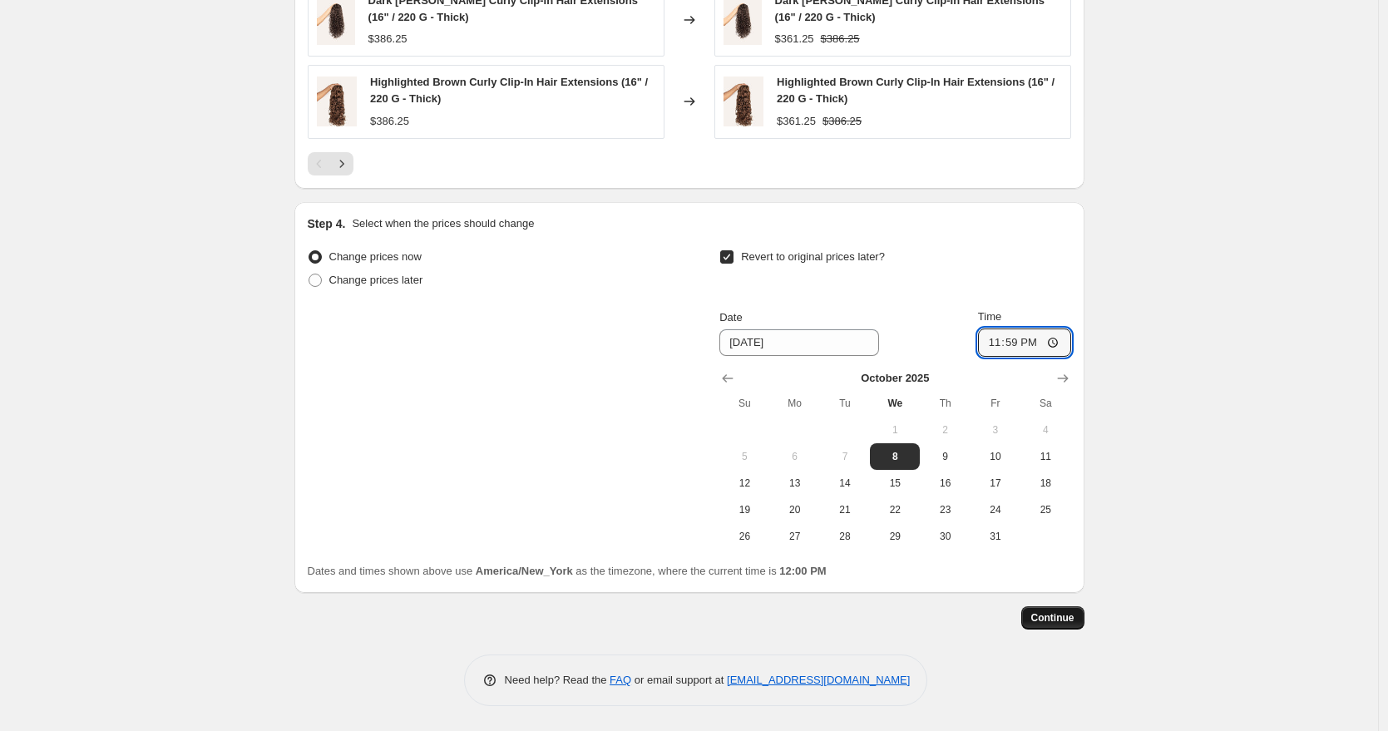
click at [1074, 624] on span "Continue" at bounding box center [1052, 617] width 43 height 13
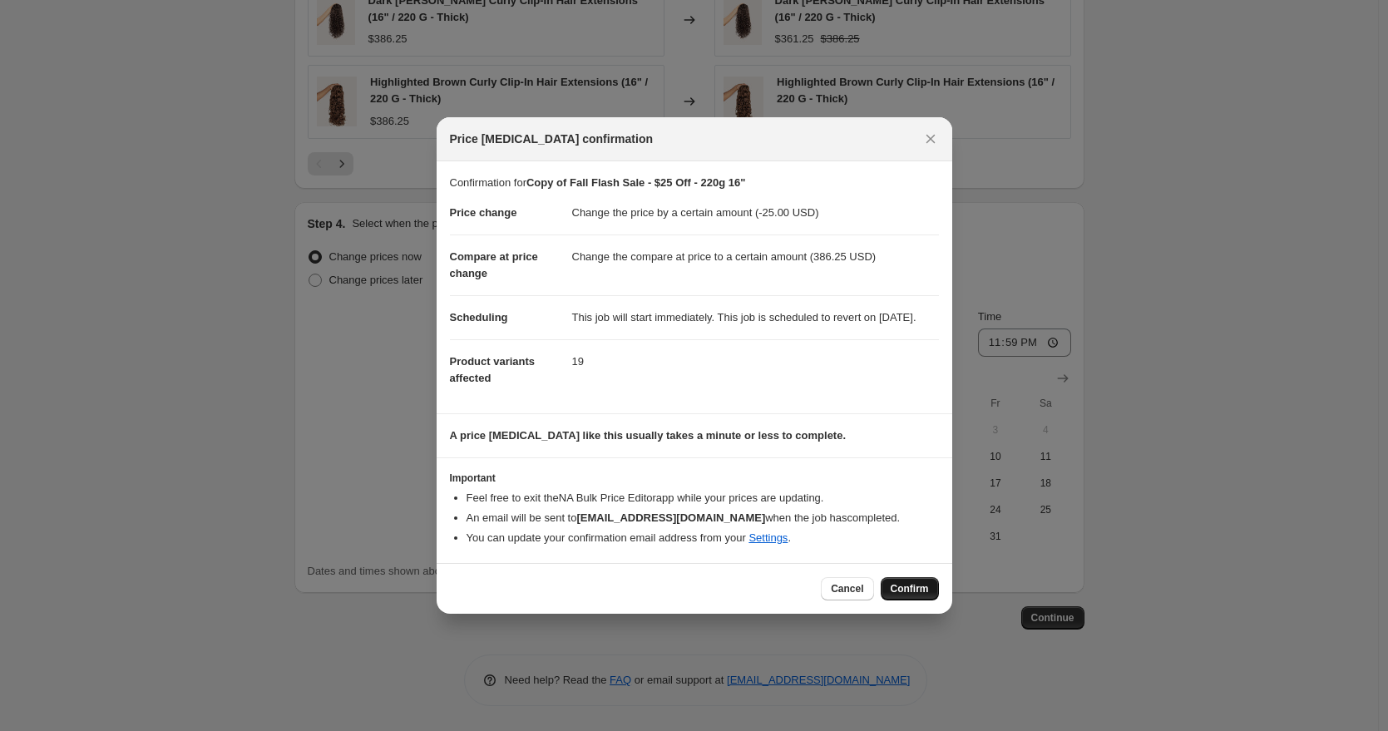
click at [910, 595] on span "Confirm" at bounding box center [910, 588] width 38 height 13
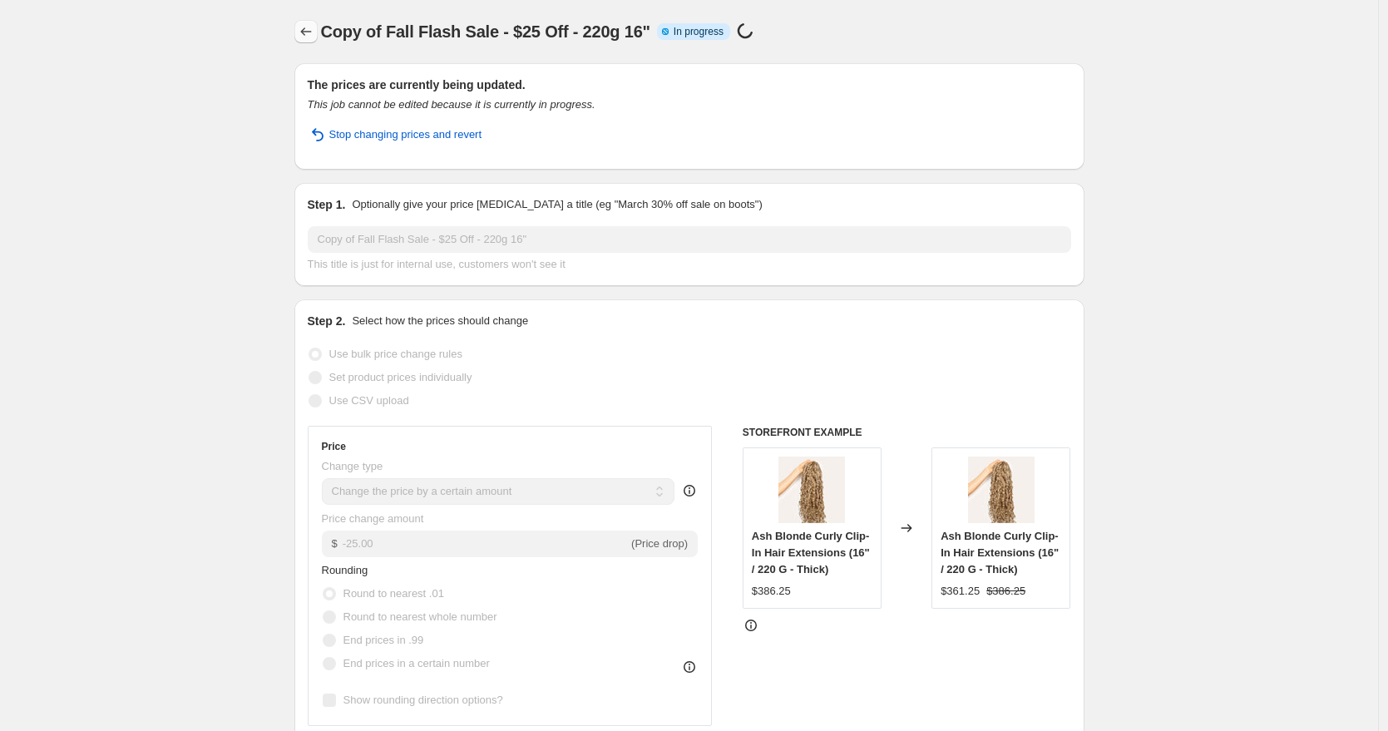
click at [308, 31] on icon "Price change jobs" at bounding box center [306, 31] width 17 height 17
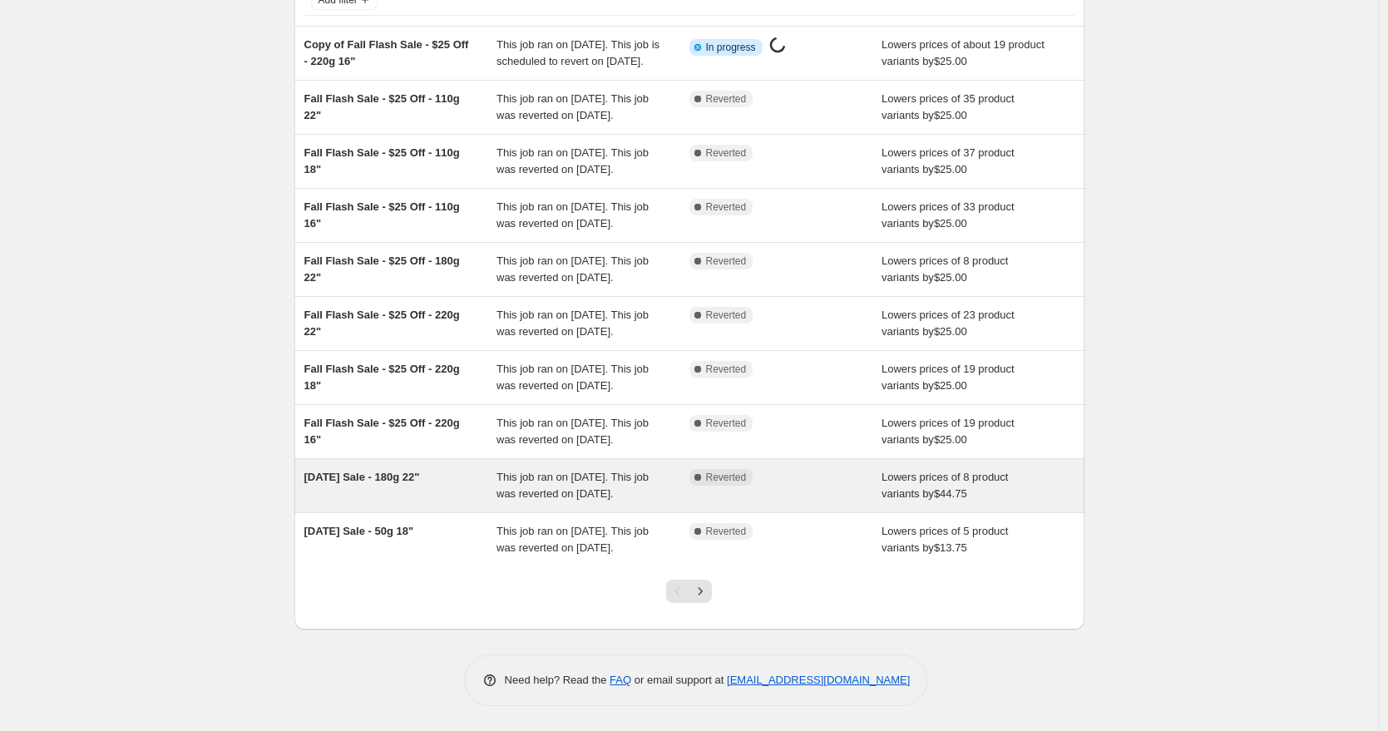
scroll to position [160, 0]
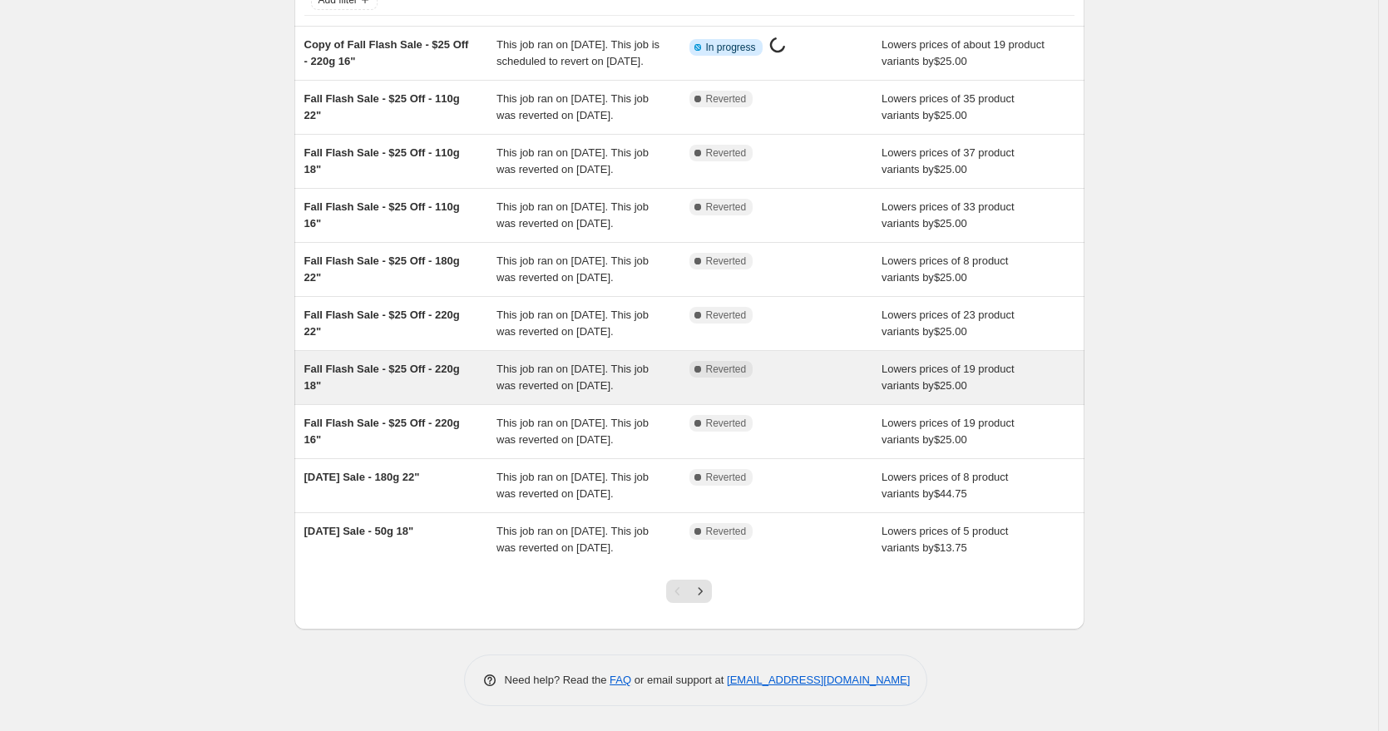
click at [444, 394] on div "Fall Flash Sale - $25 Off - 220g 18"" at bounding box center [400, 377] width 193 height 33
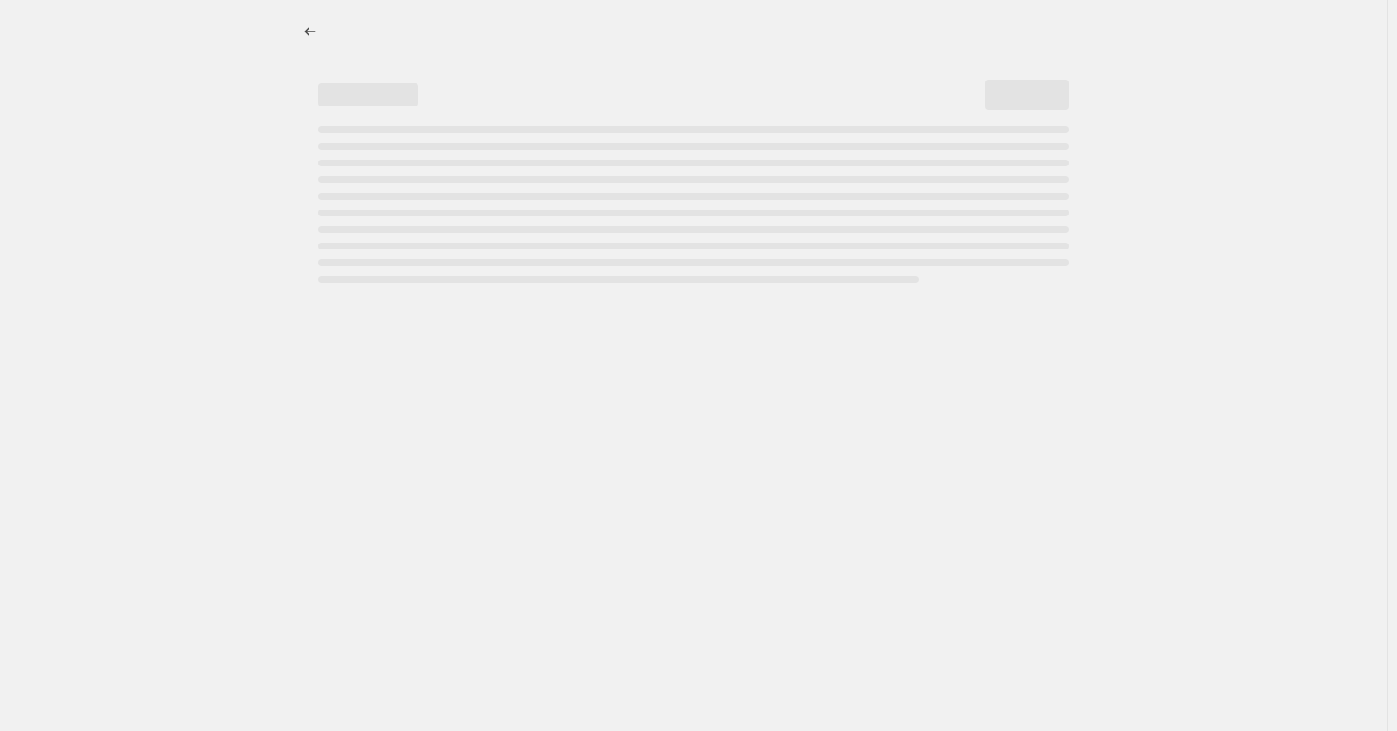
select select "by"
select select "to"
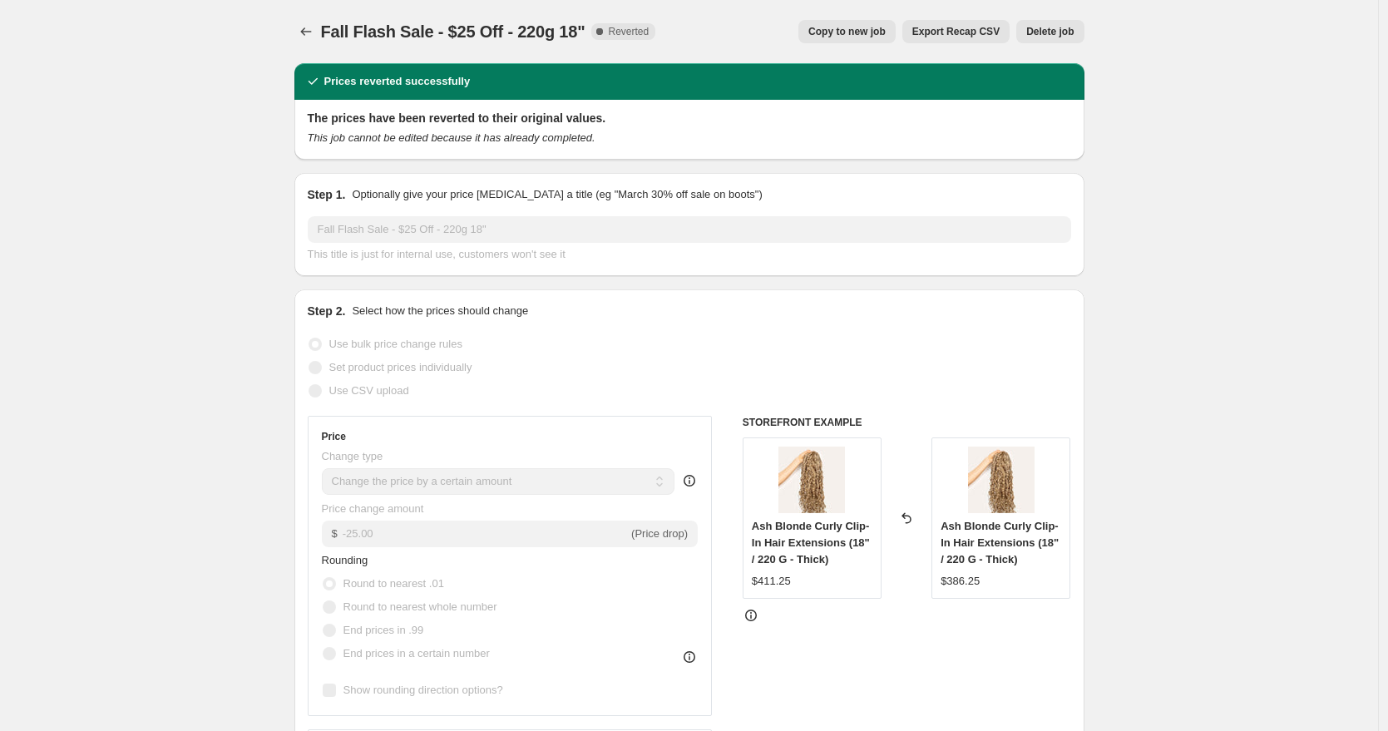
click at [868, 31] on span "Copy to new job" at bounding box center [846, 31] width 77 height 13
select select "by"
select select "to"
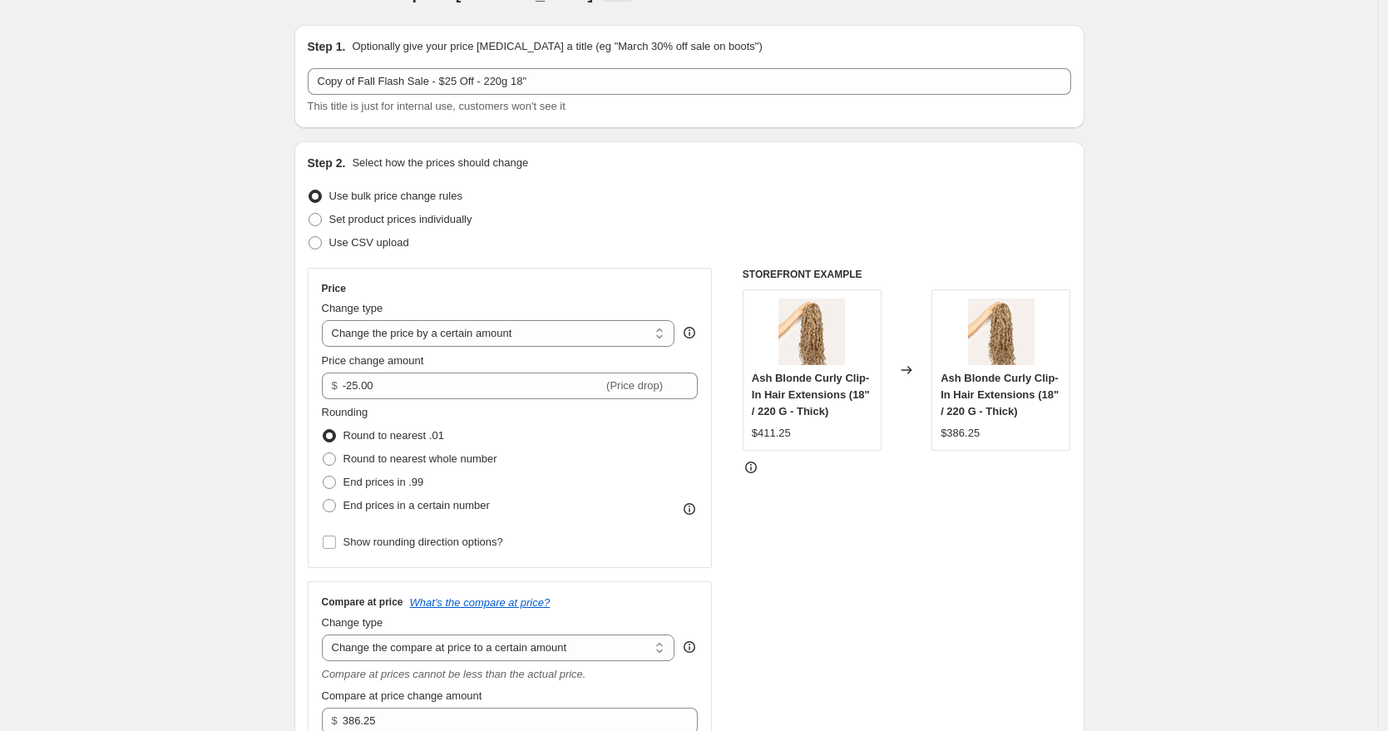
scroll to position [121, 0]
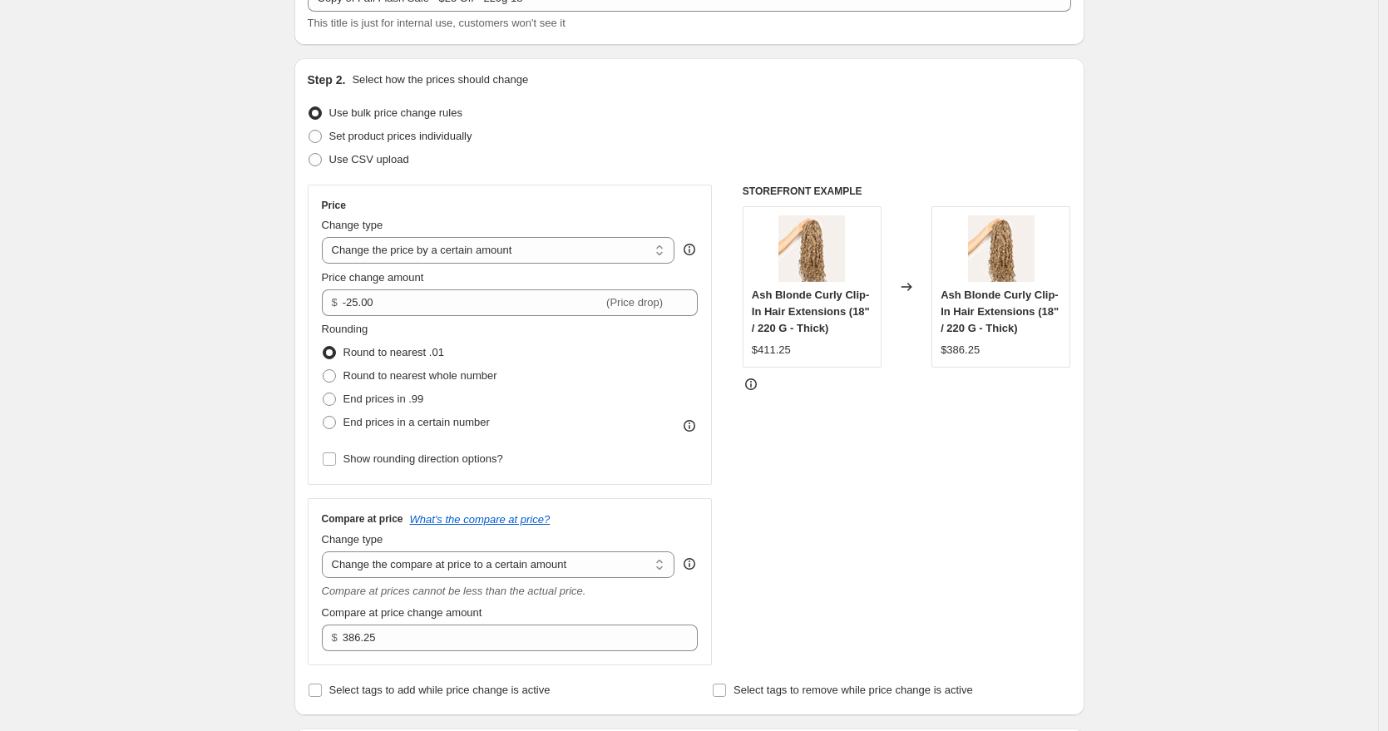
select select "by"
select select "to"
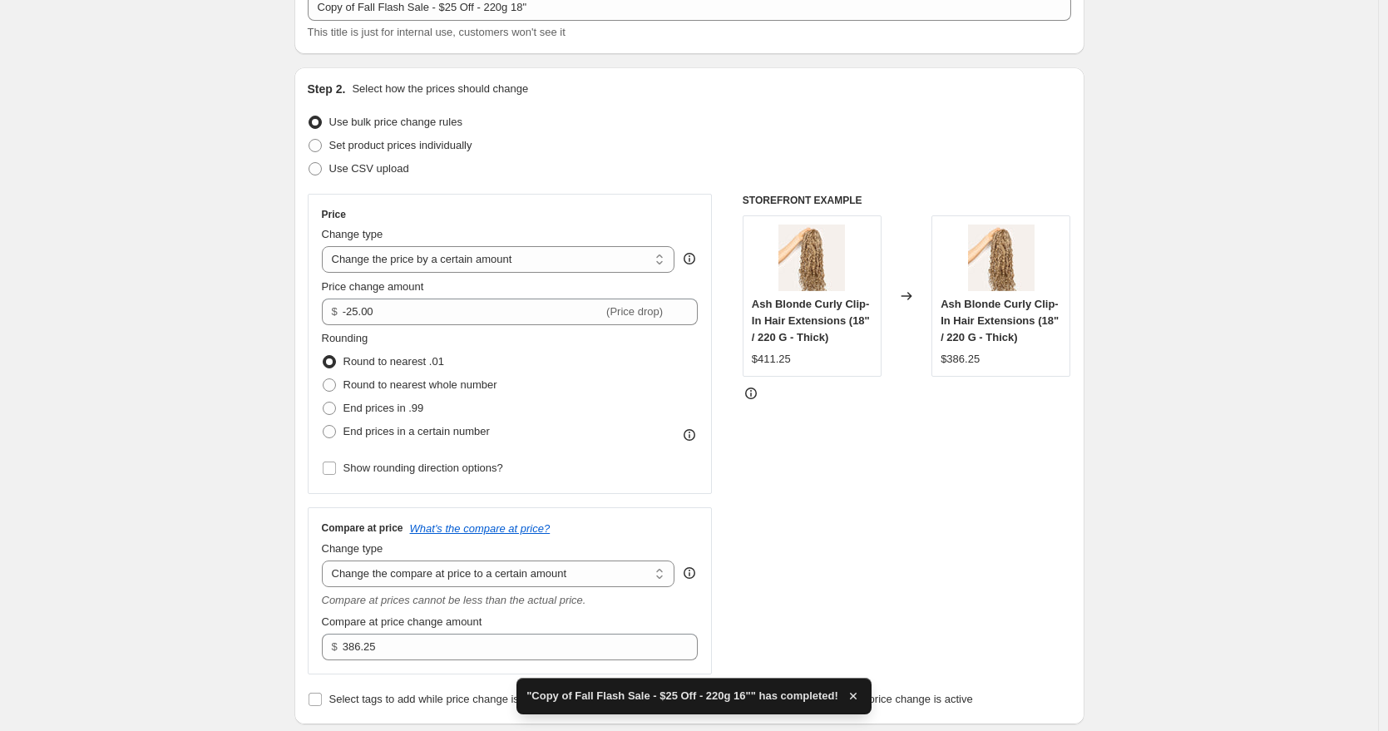
scroll to position [149, 0]
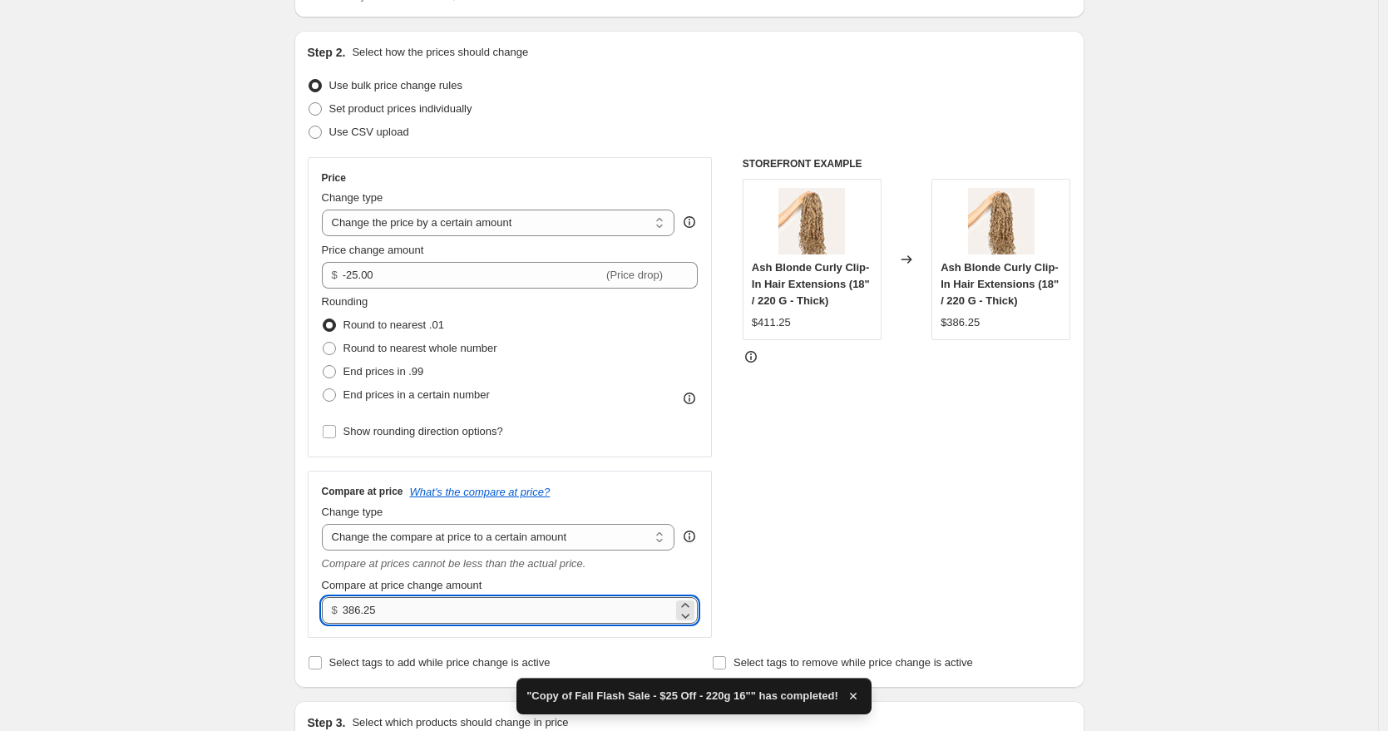
click at [380, 616] on input "386.25" at bounding box center [508, 610] width 330 height 27
click at [379, 616] on input "386.25" at bounding box center [508, 610] width 330 height 27
type input "411.25"
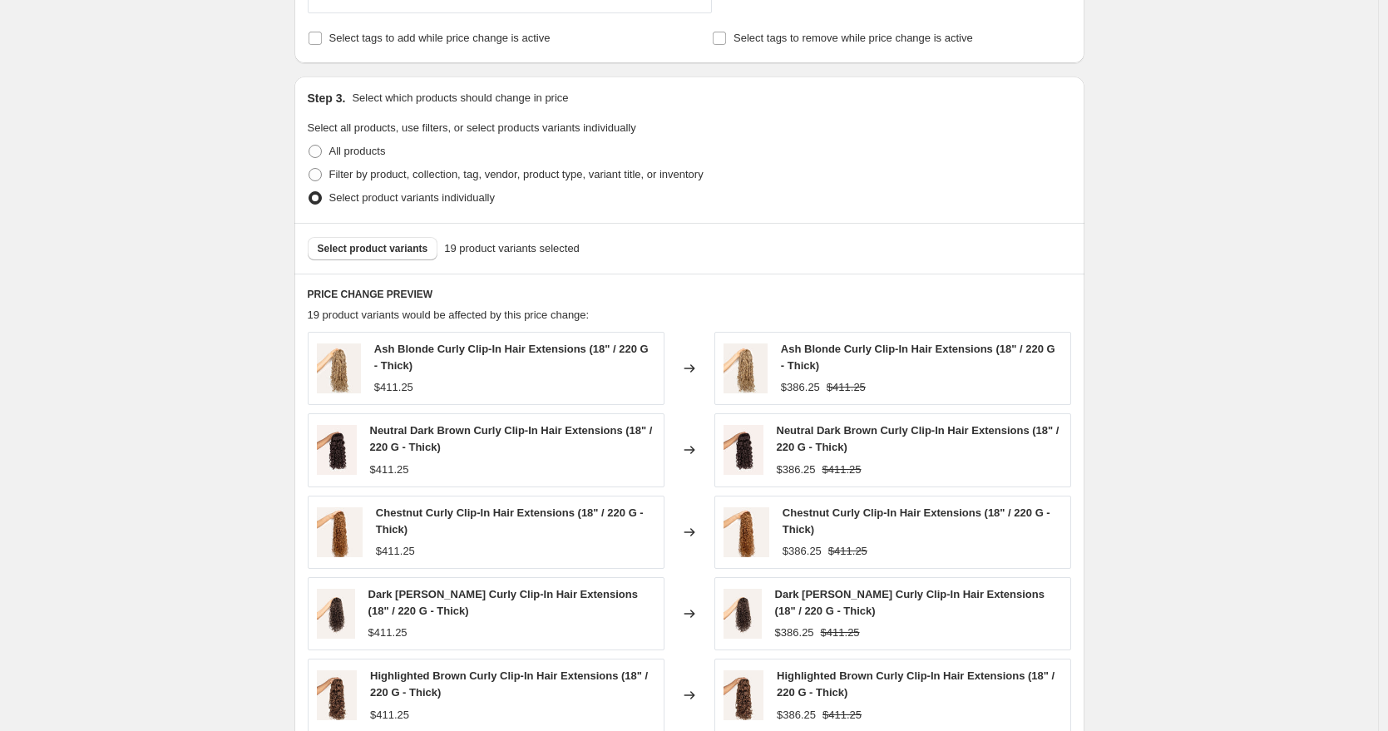
scroll to position [1083, 0]
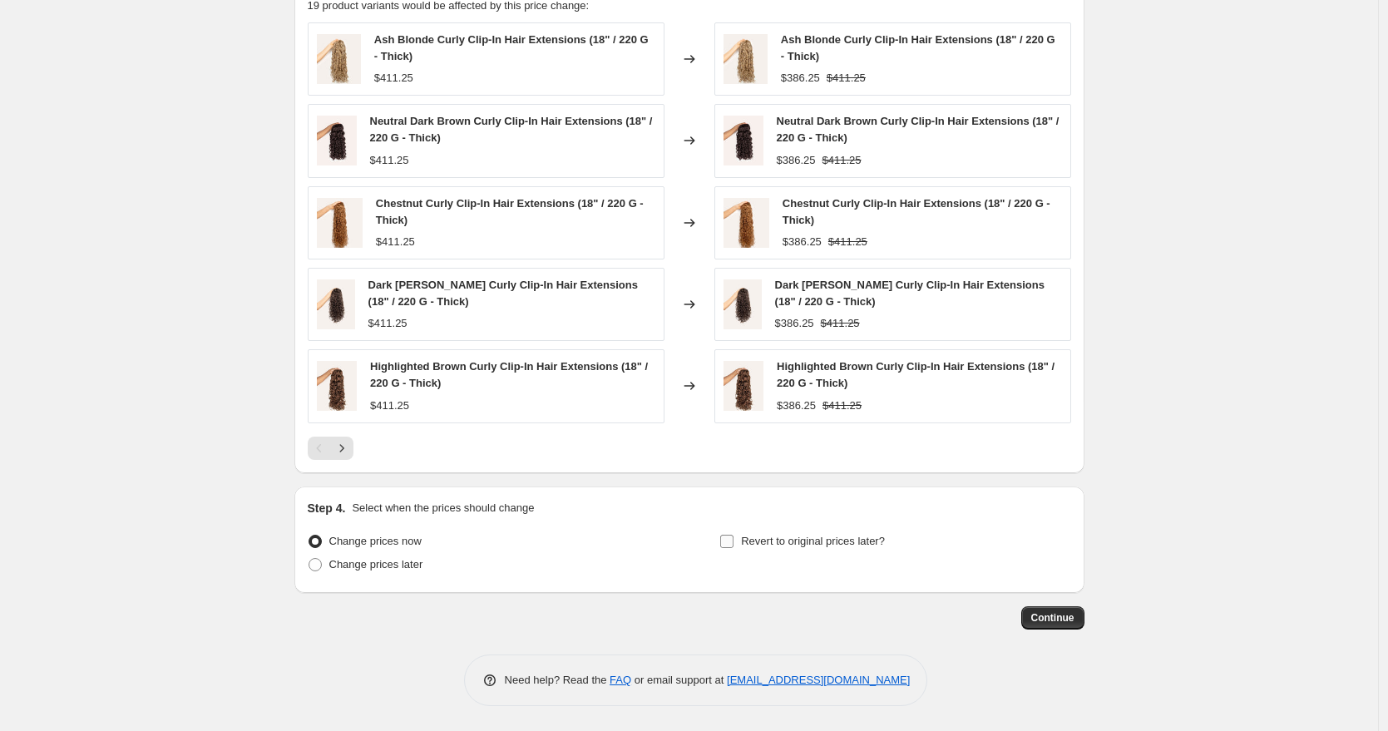
click at [757, 547] on span "Revert to original prices later?" at bounding box center [813, 541] width 144 height 12
click at [733, 547] on input "Revert to original prices later?" at bounding box center [726, 541] width 13 height 13
checkbox input "true"
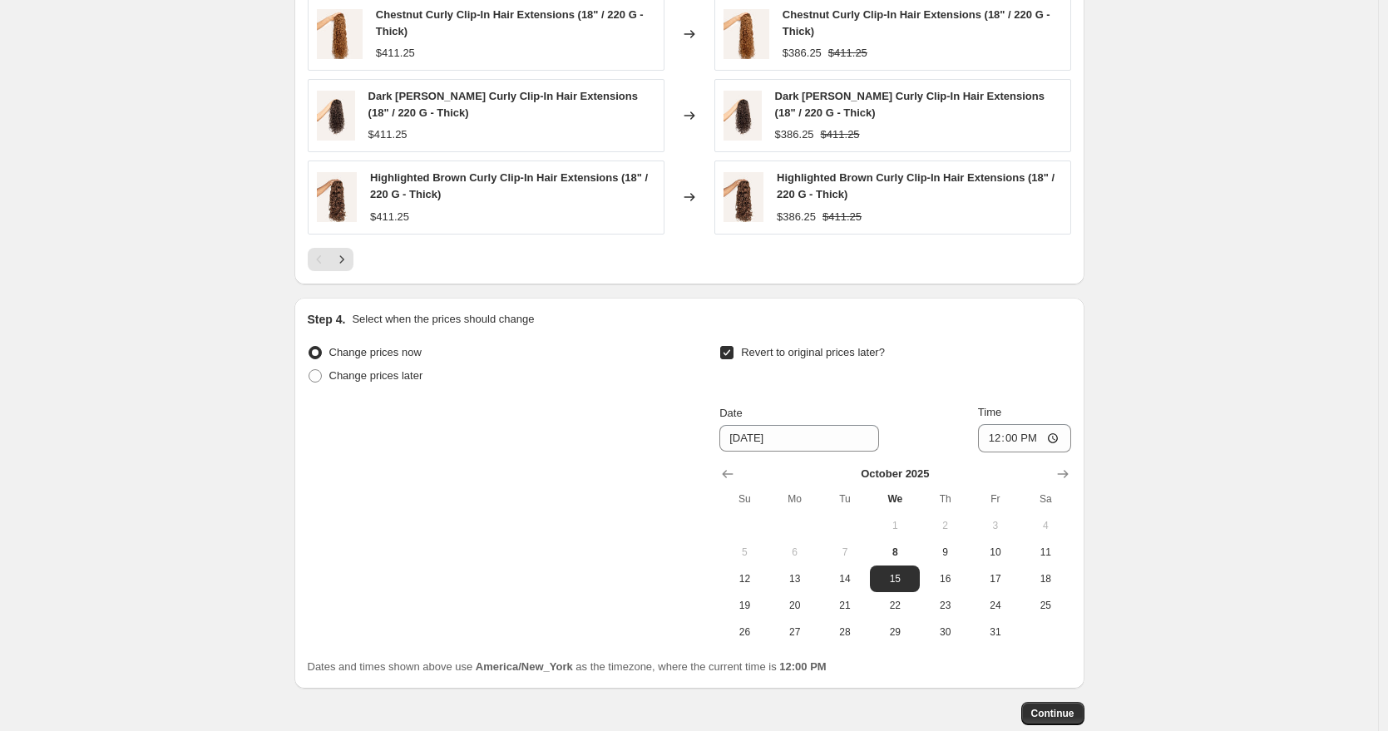
scroll to position [1317, 0]
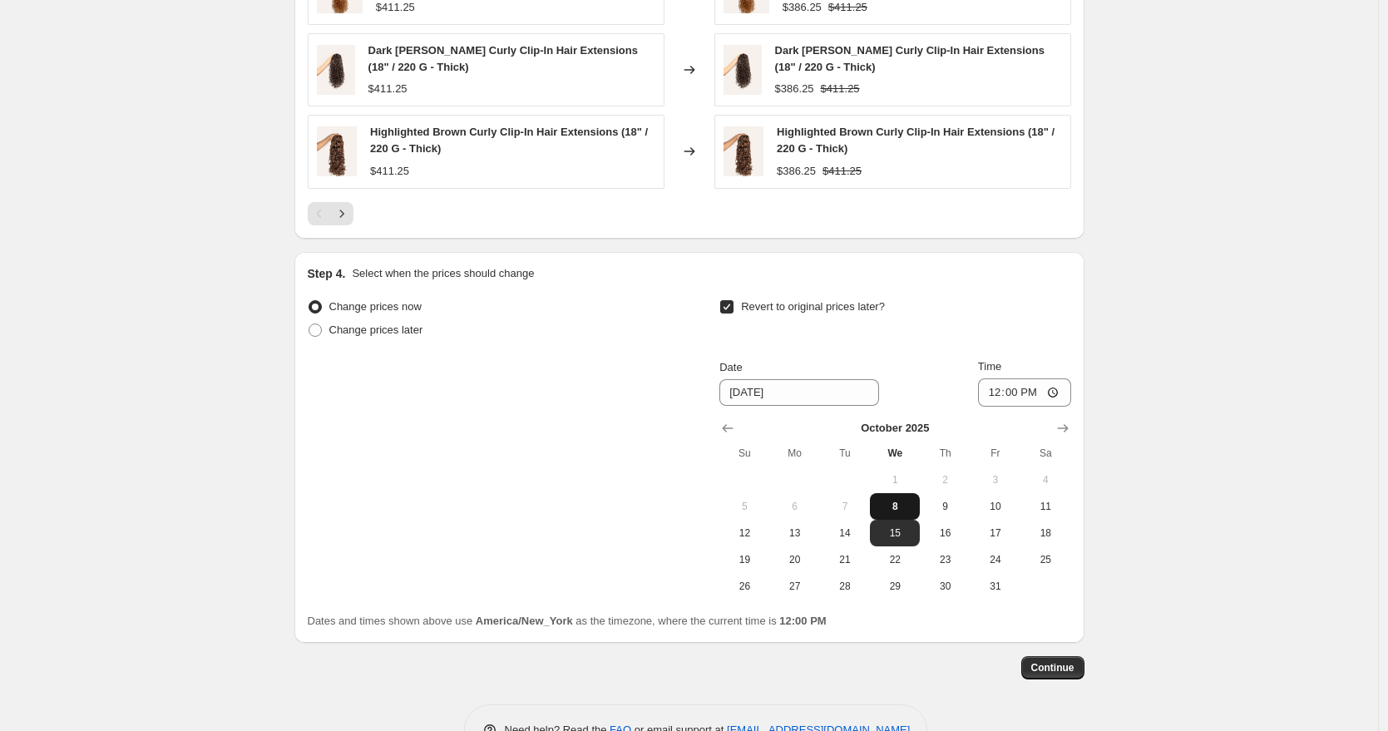
click at [901, 501] on span "8" at bounding box center [894, 506] width 37 height 13
type input "[DATE]"
click at [994, 392] on input "12:00" at bounding box center [1024, 392] width 93 height 28
type input "23:59"
click at [1057, 668] on span "Continue" at bounding box center [1052, 667] width 43 height 13
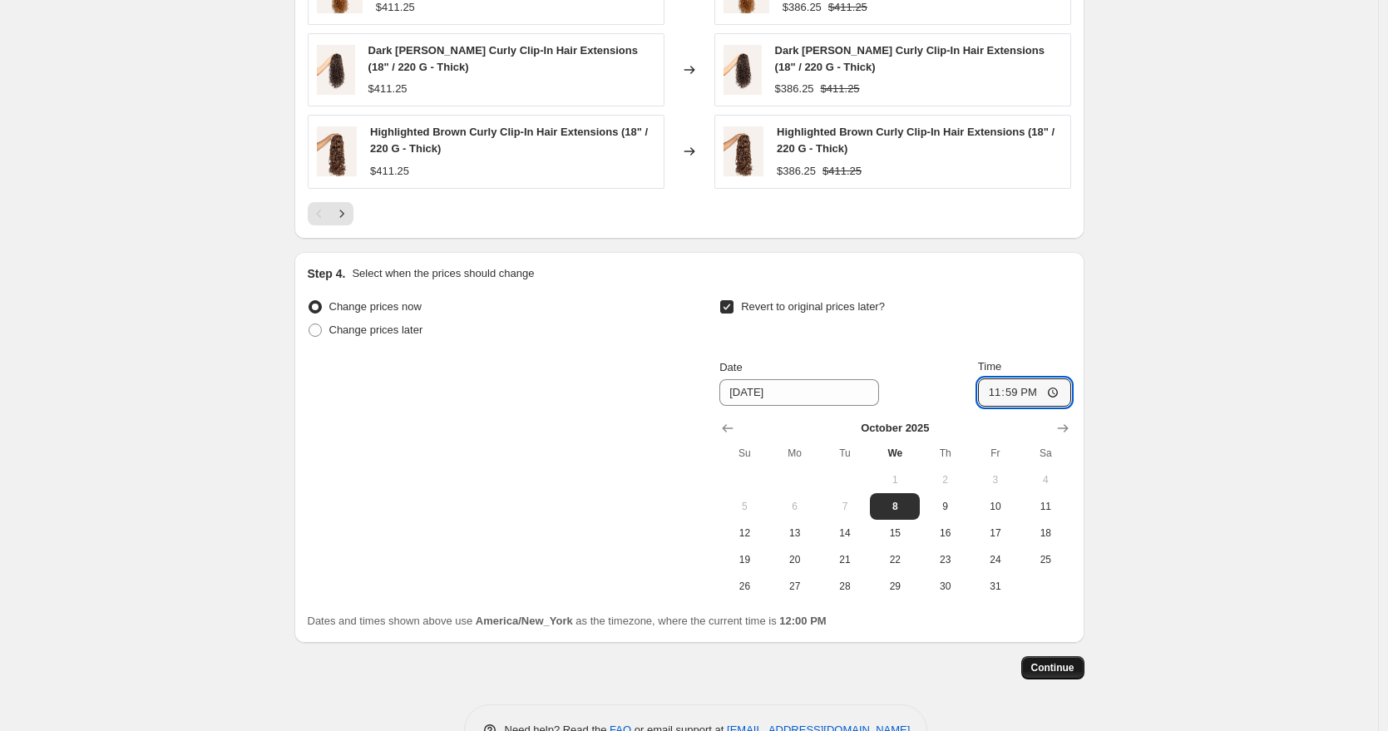
scroll to position [0, 0]
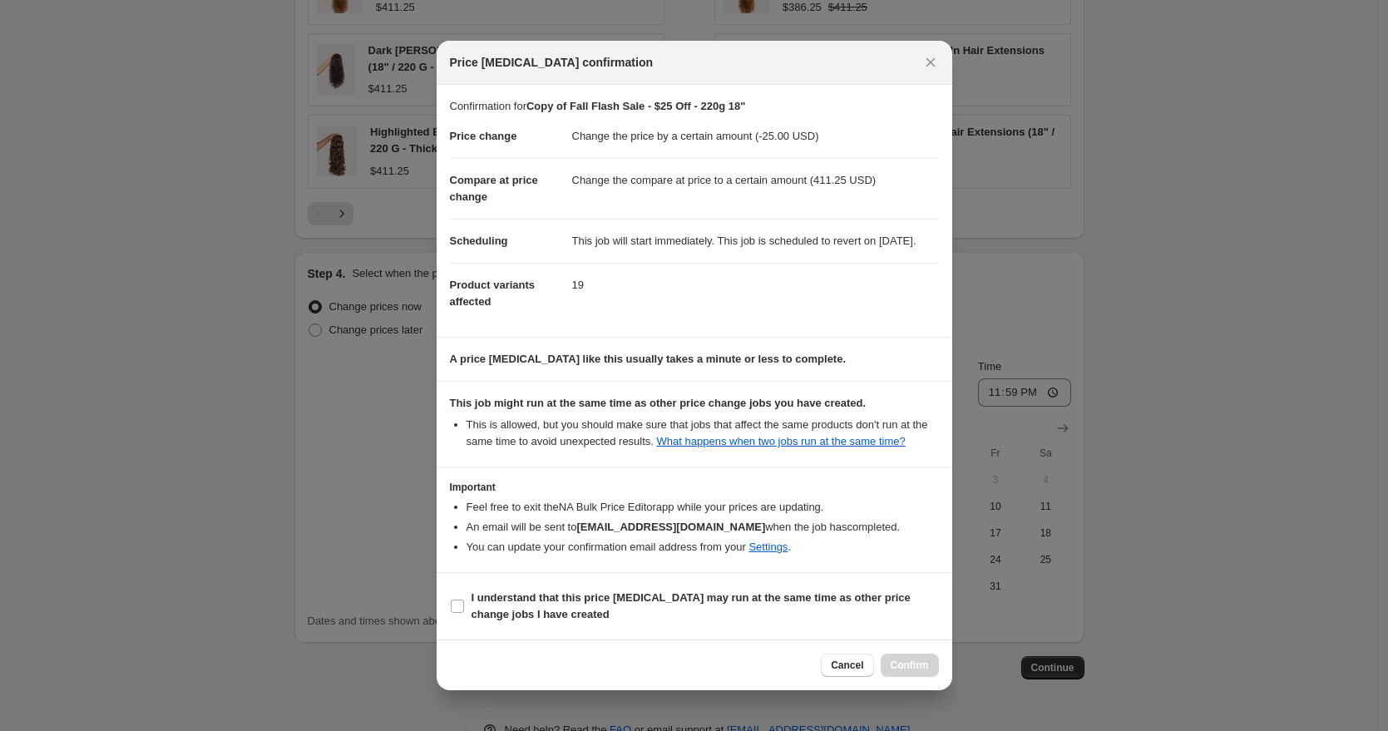
click at [510, 591] on section "I understand that this price change job may run at the same time as other price…" at bounding box center [695, 606] width 516 height 67
click at [523, 616] on b "I understand that this price change job may run at the same time as other price…" at bounding box center [690, 605] width 439 height 29
click at [464, 613] on input "I understand that this price change job may run at the same time as other price…" at bounding box center [457, 605] width 13 height 13
checkbox input "true"
click at [888, 672] on button "Confirm" at bounding box center [910, 665] width 58 height 23
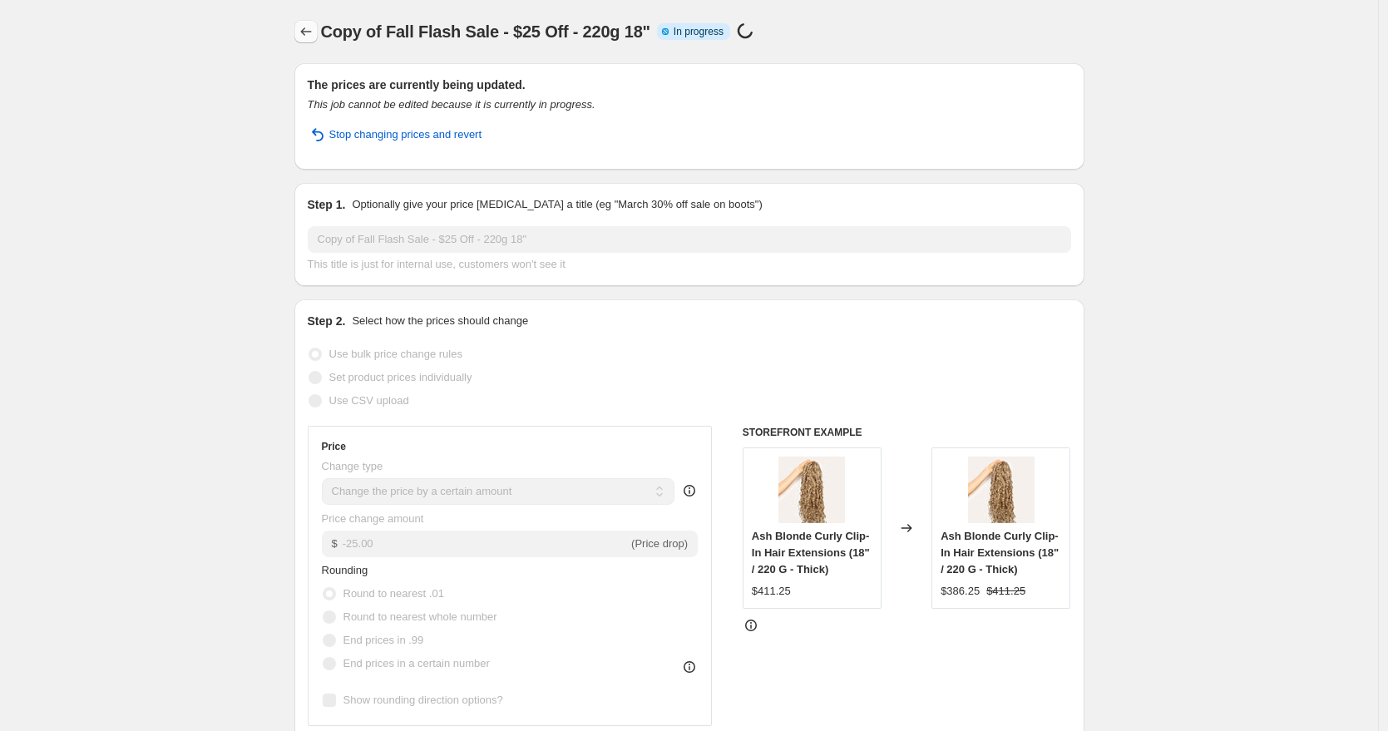
click at [310, 31] on icon "Price change jobs" at bounding box center [306, 31] width 17 height 17
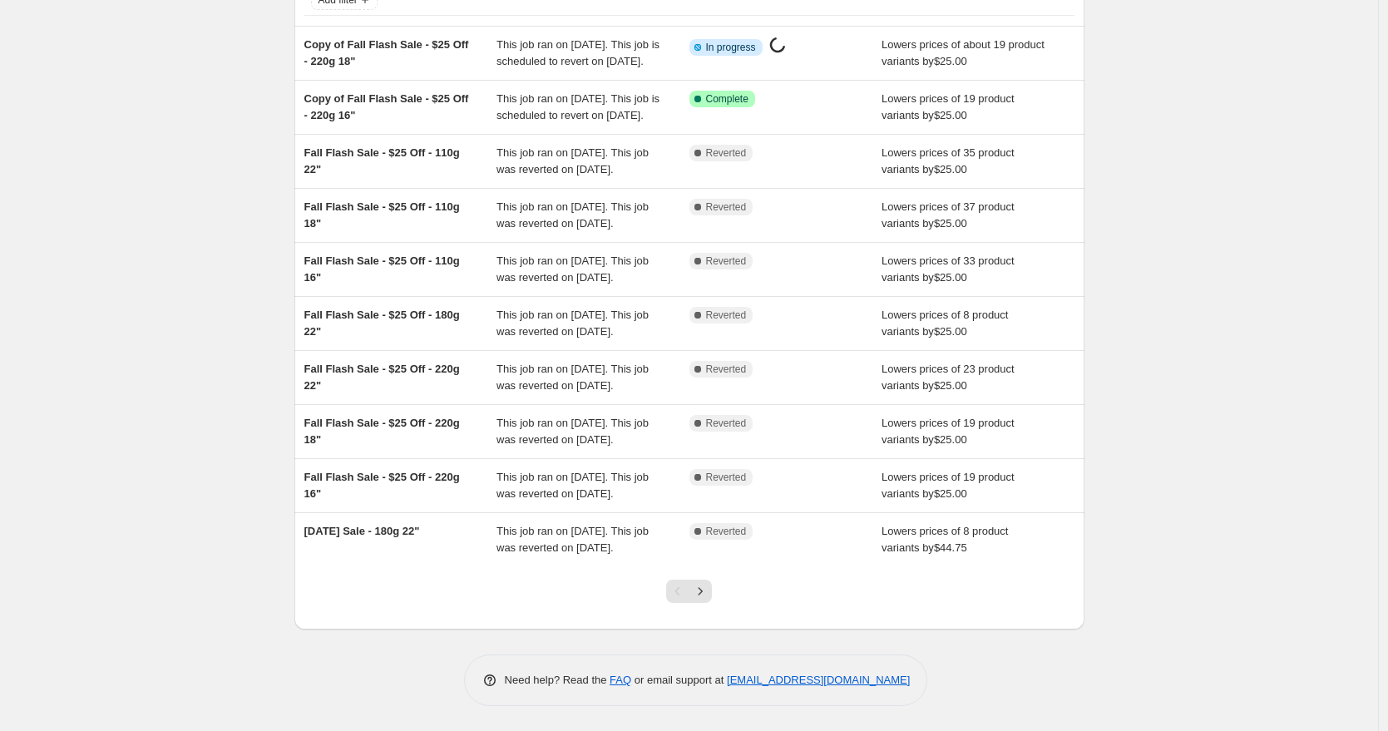
scroll to position [292, 0]
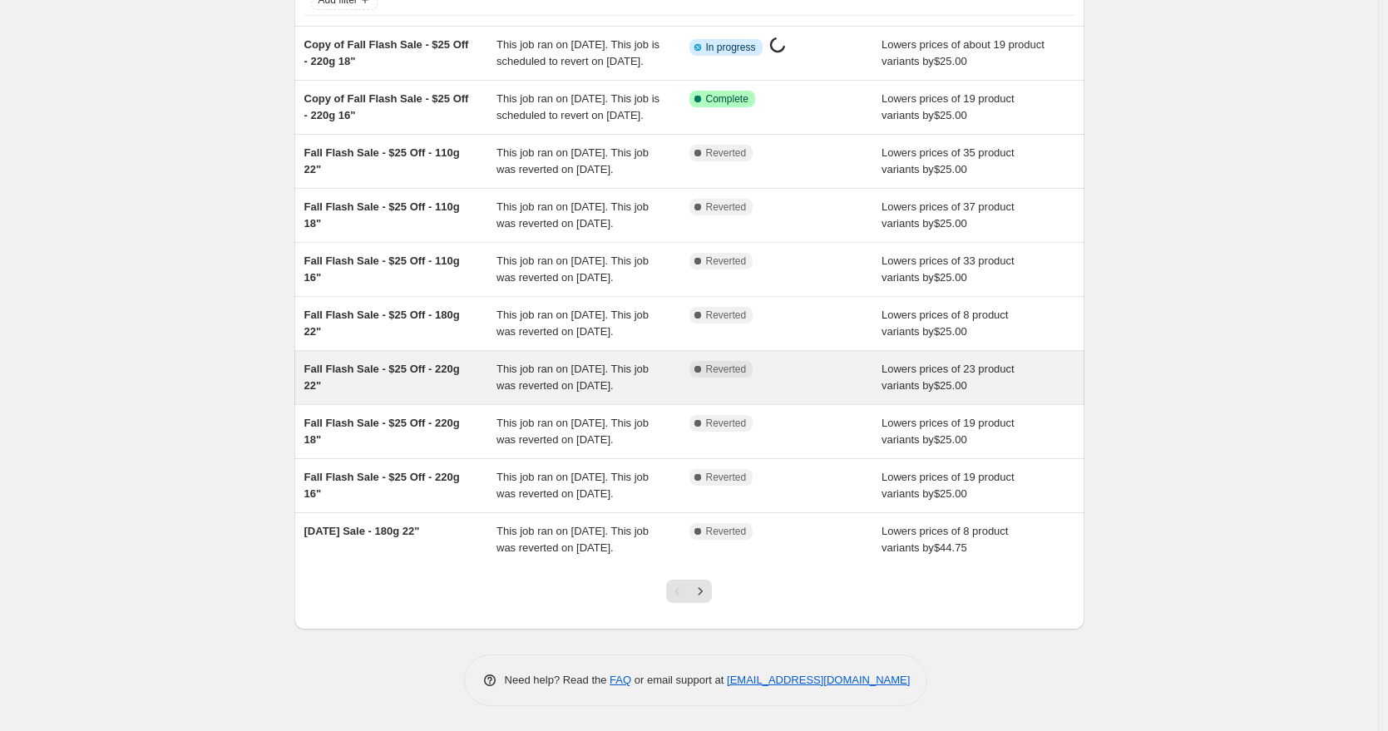
click at [425, 361] on div "Fall Flash Sale - $25 Off - 220g 22"" at bounding box center [400, 377] width 193 height 33
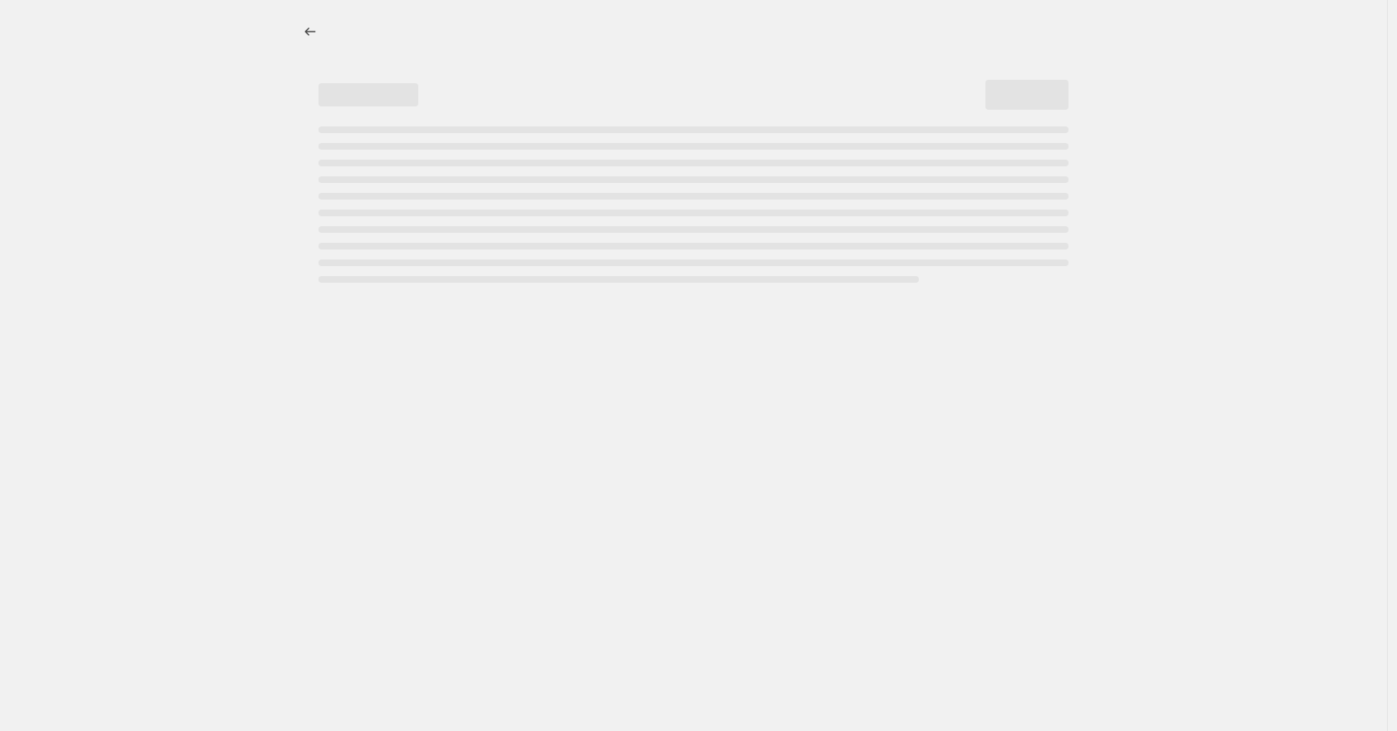
select select "by"
select select "to"
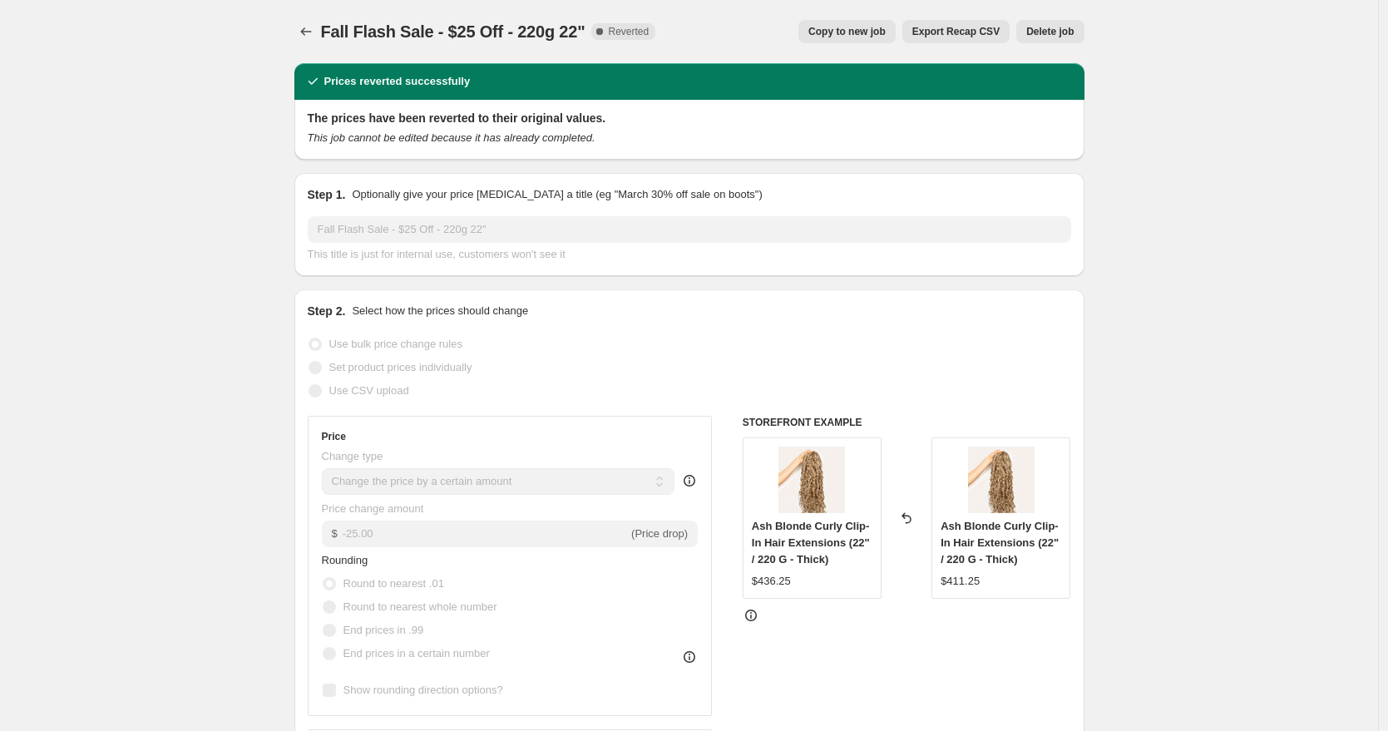
click at [855, 22] on button "Copy to new job" at bounding box center [846, 31] width 97 height 23
select select "by"
select select "to"
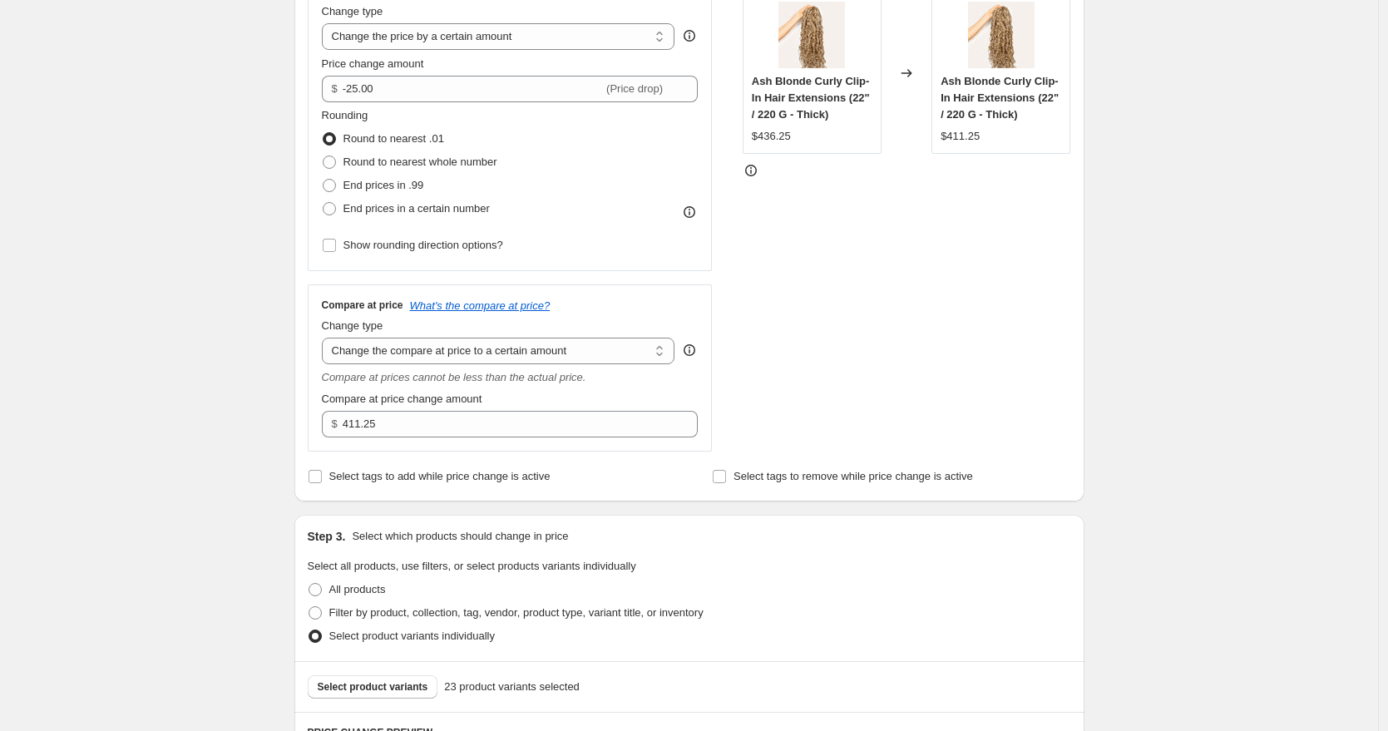
scroll to position [481, 0]
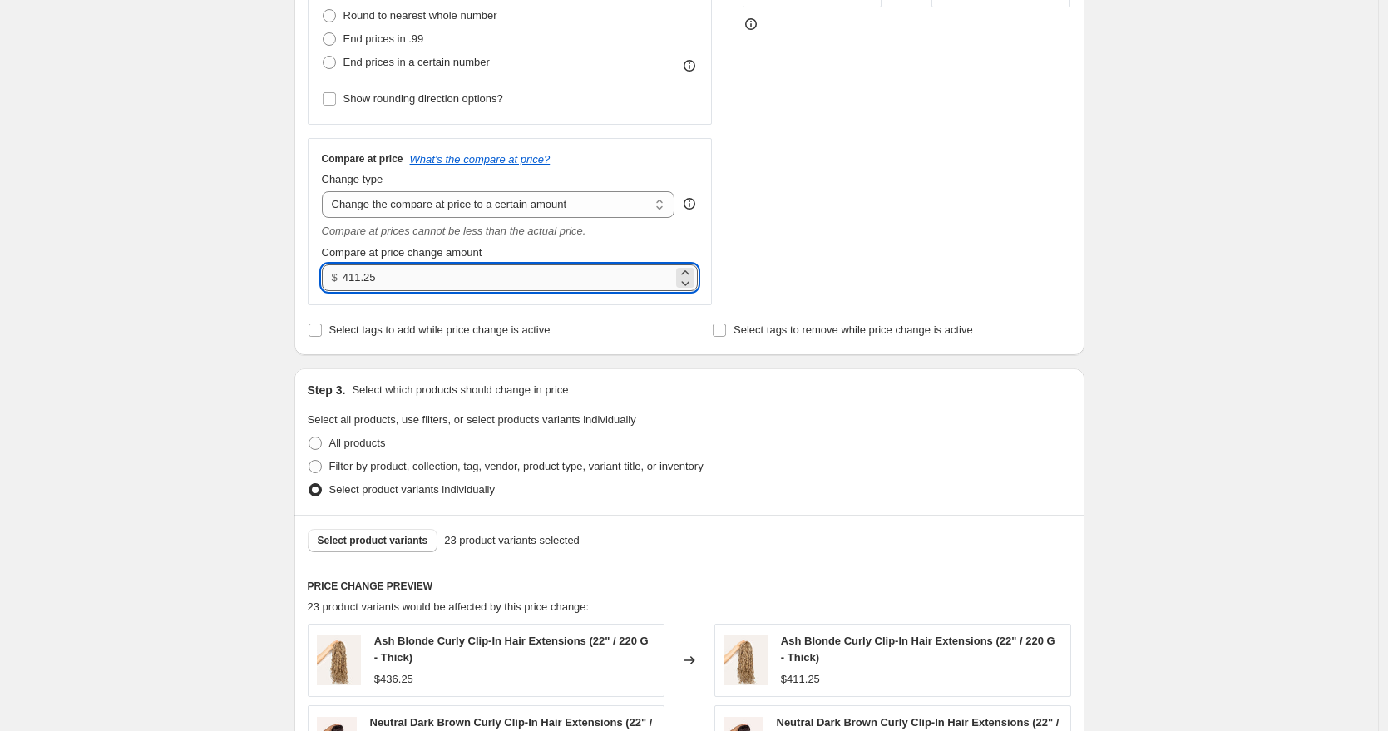
click at [361, 274] on input "411.25" at bounding box center [508, 277] width 330 height 27
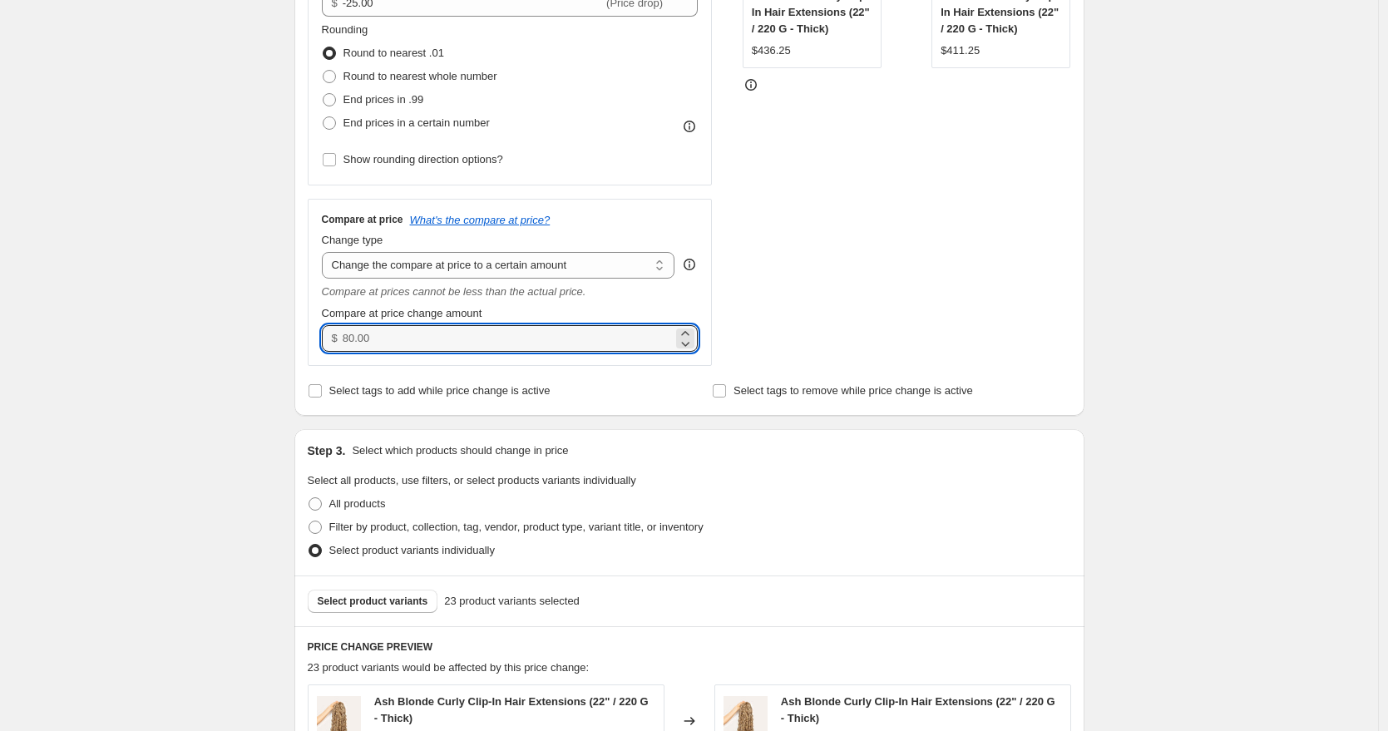
scroll to position [332, 0]
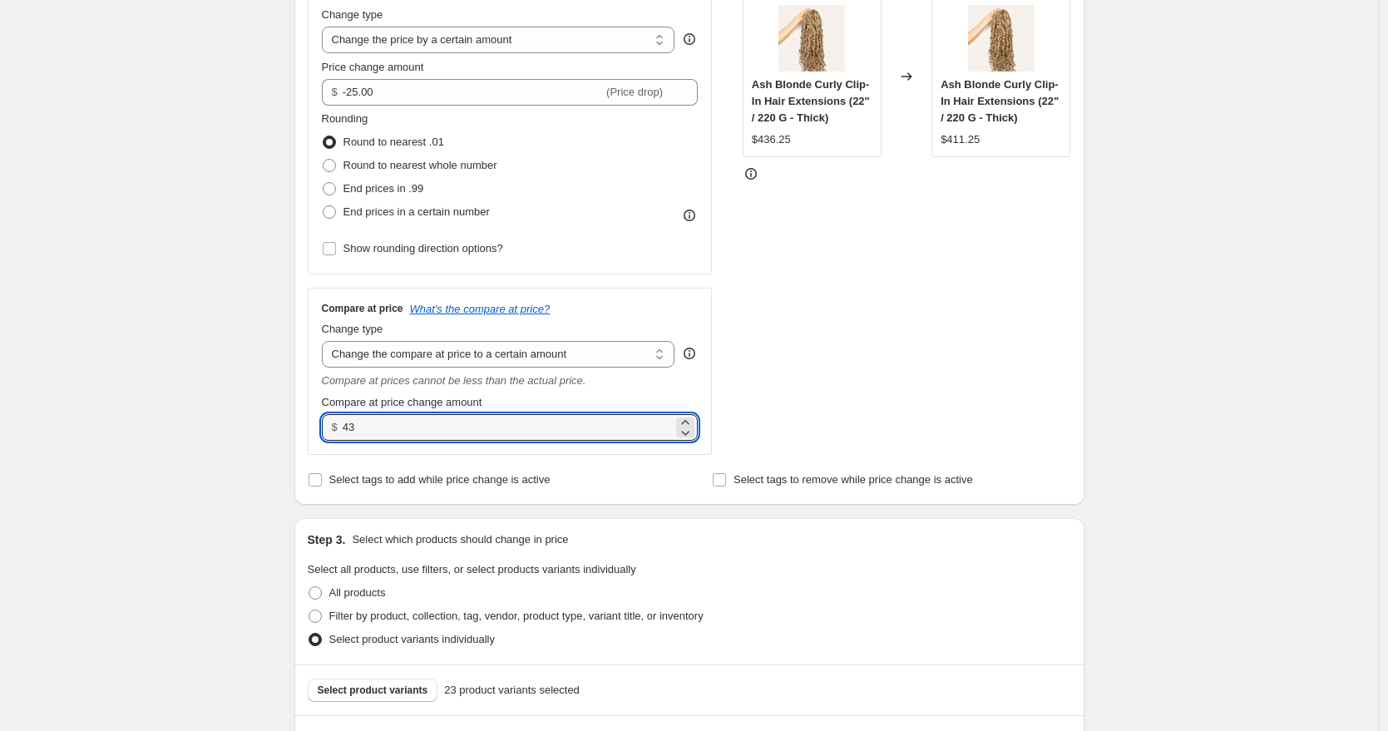
type input "436"
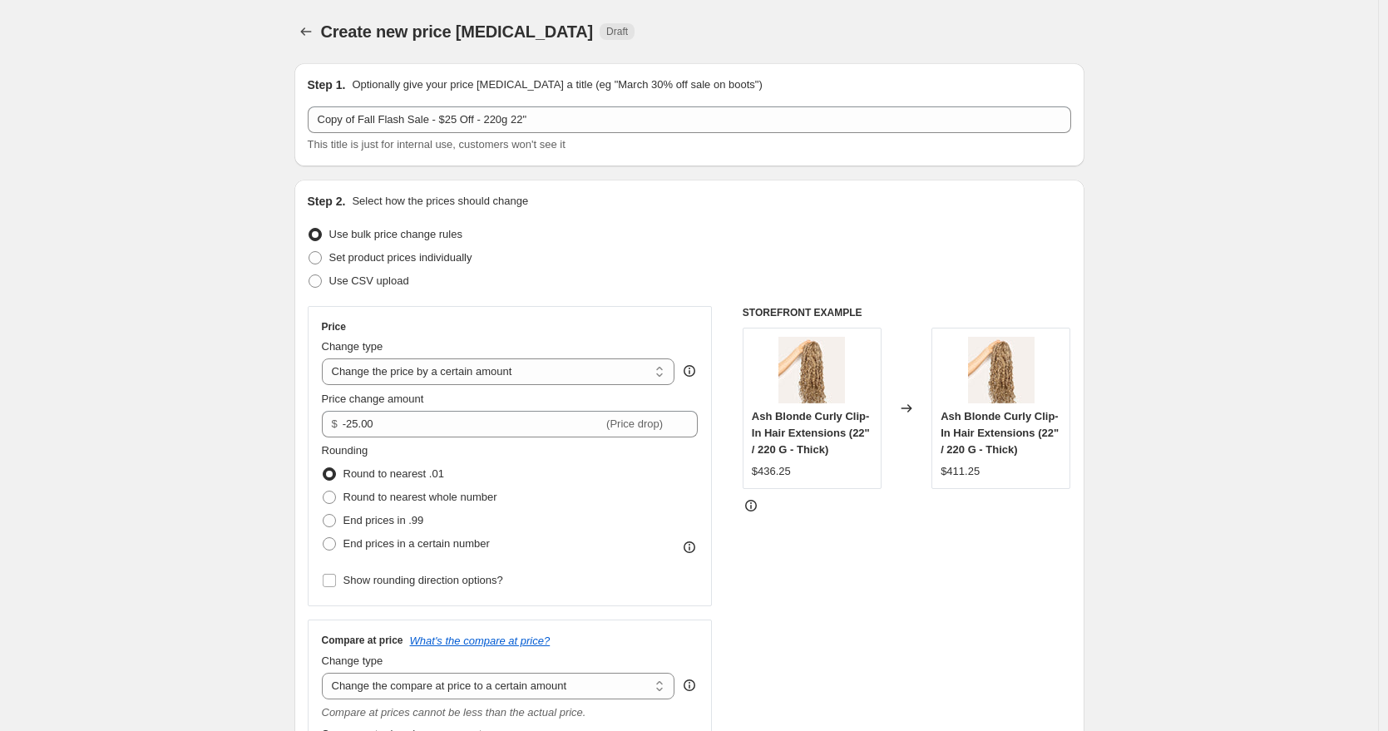
select select "by"
select select "to"
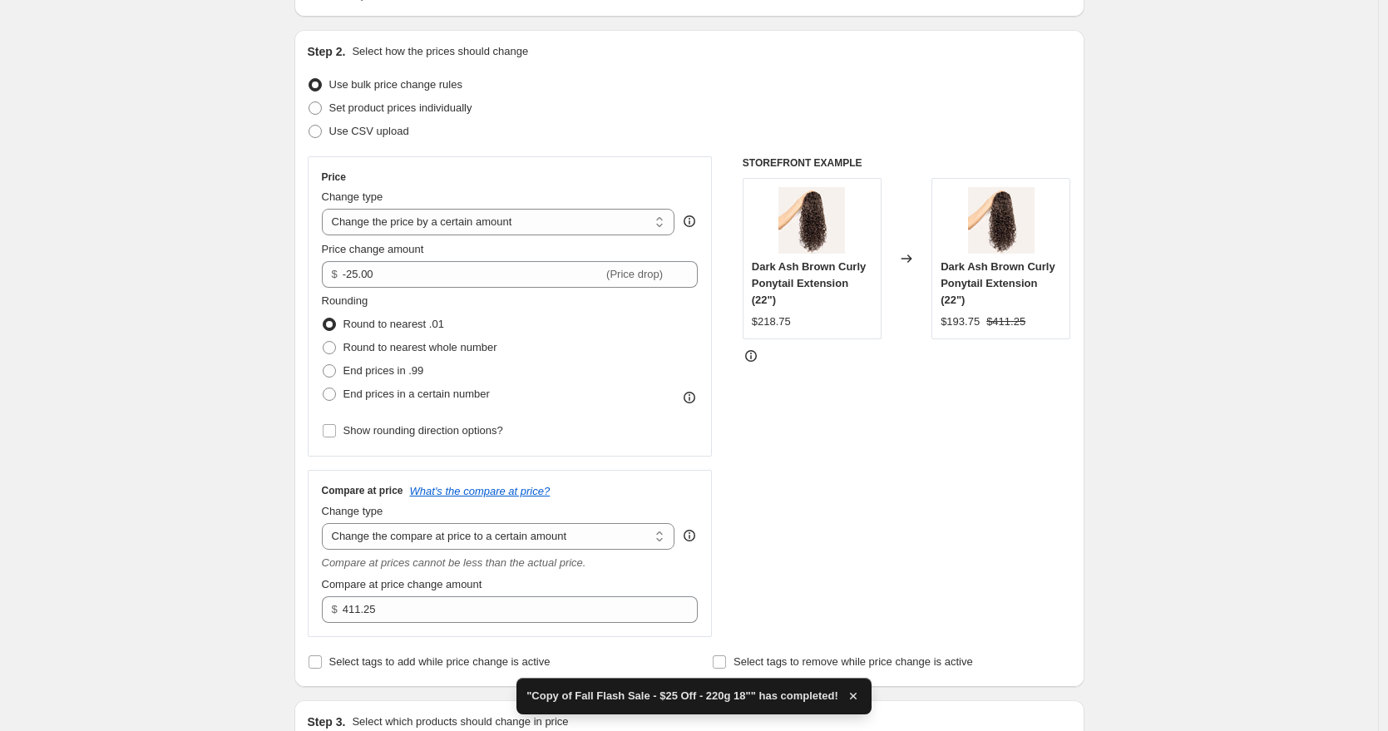
scroll to position [165, 0]
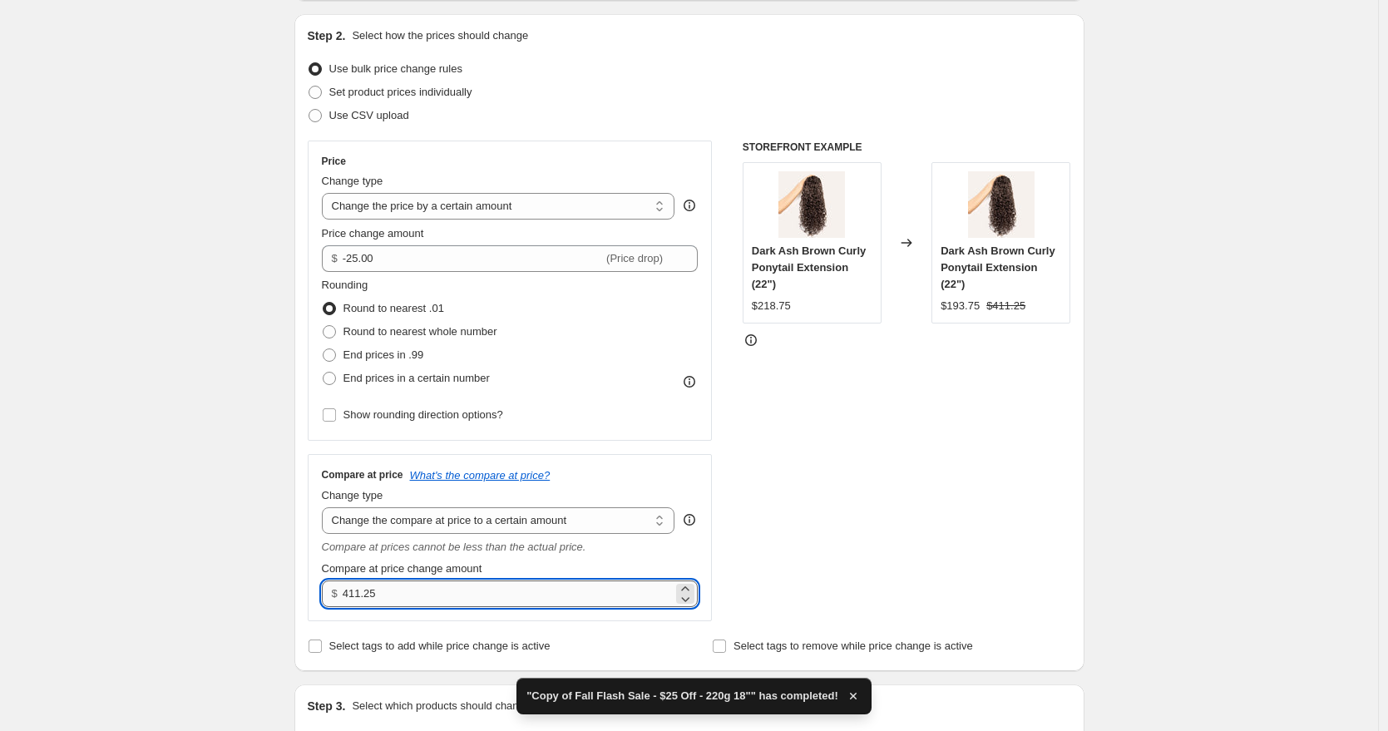
click at [365, 599] on input "411.25" at bounding box center [508, 593] width 330 height 27
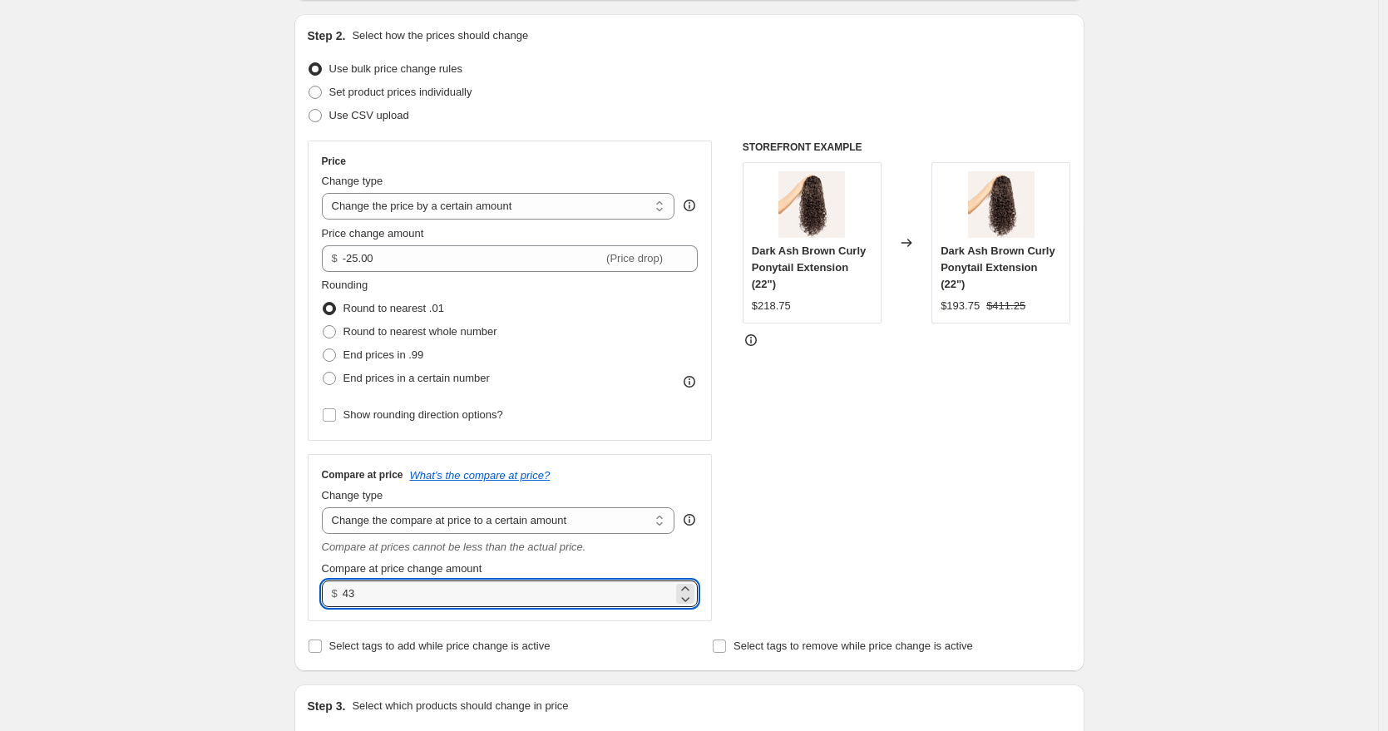
type input "4"
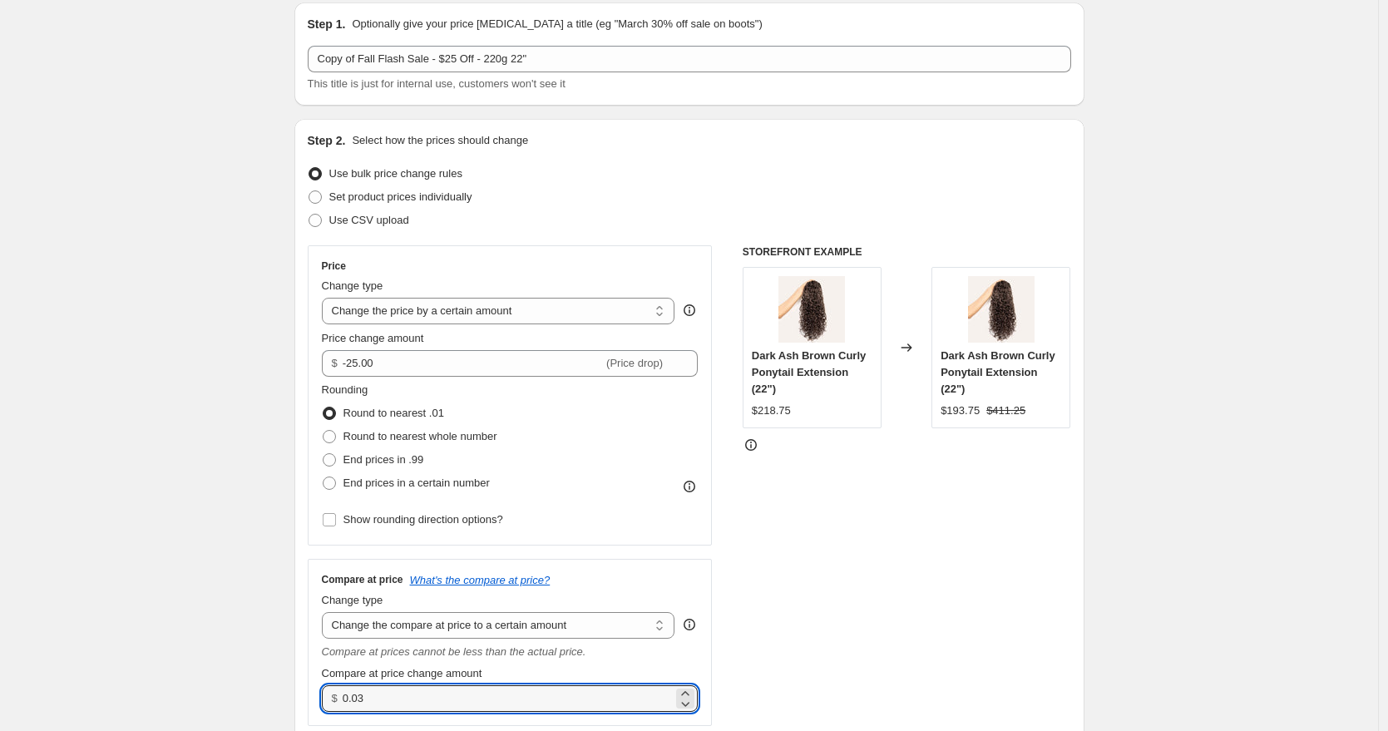
scroll to position [0, 0]
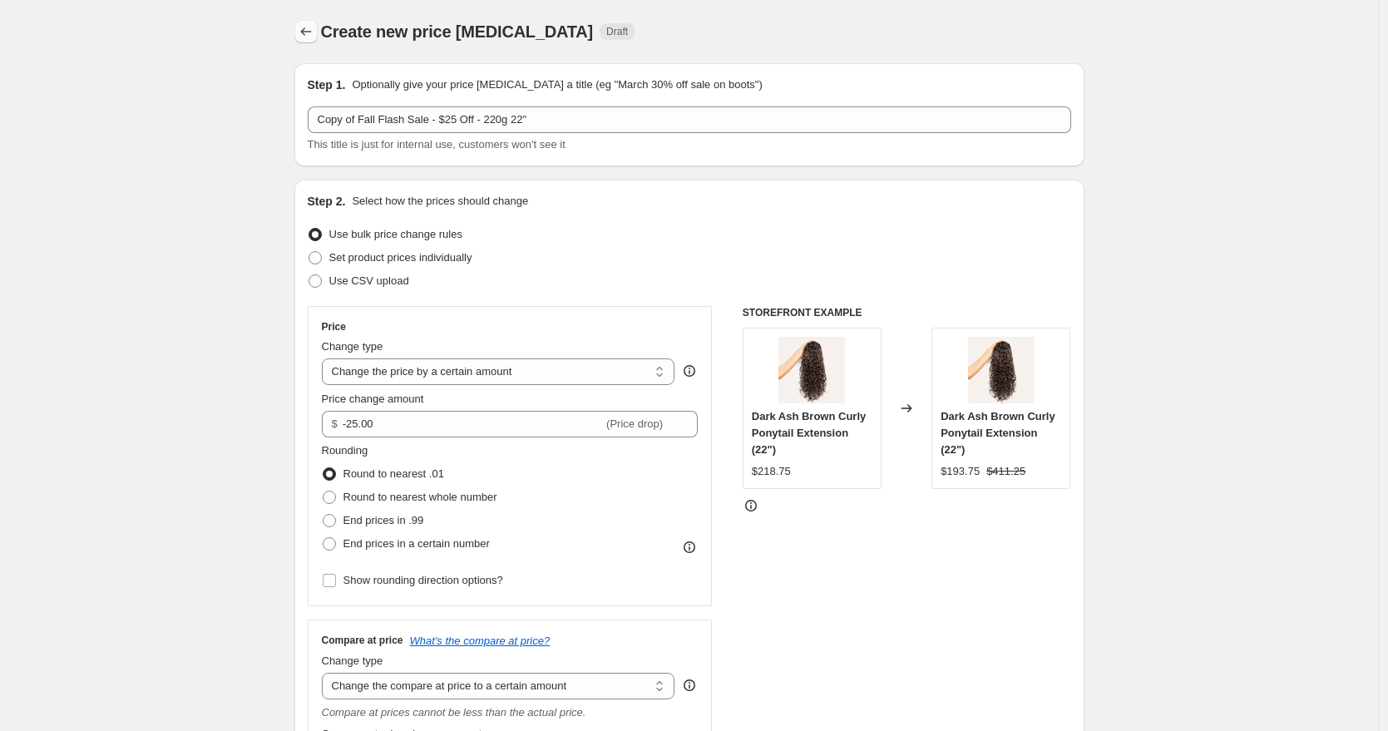
type input "0.03"
click at [305, 27] on icon "Price change jobs" at bounding box center [306, 31] width 17 height 17
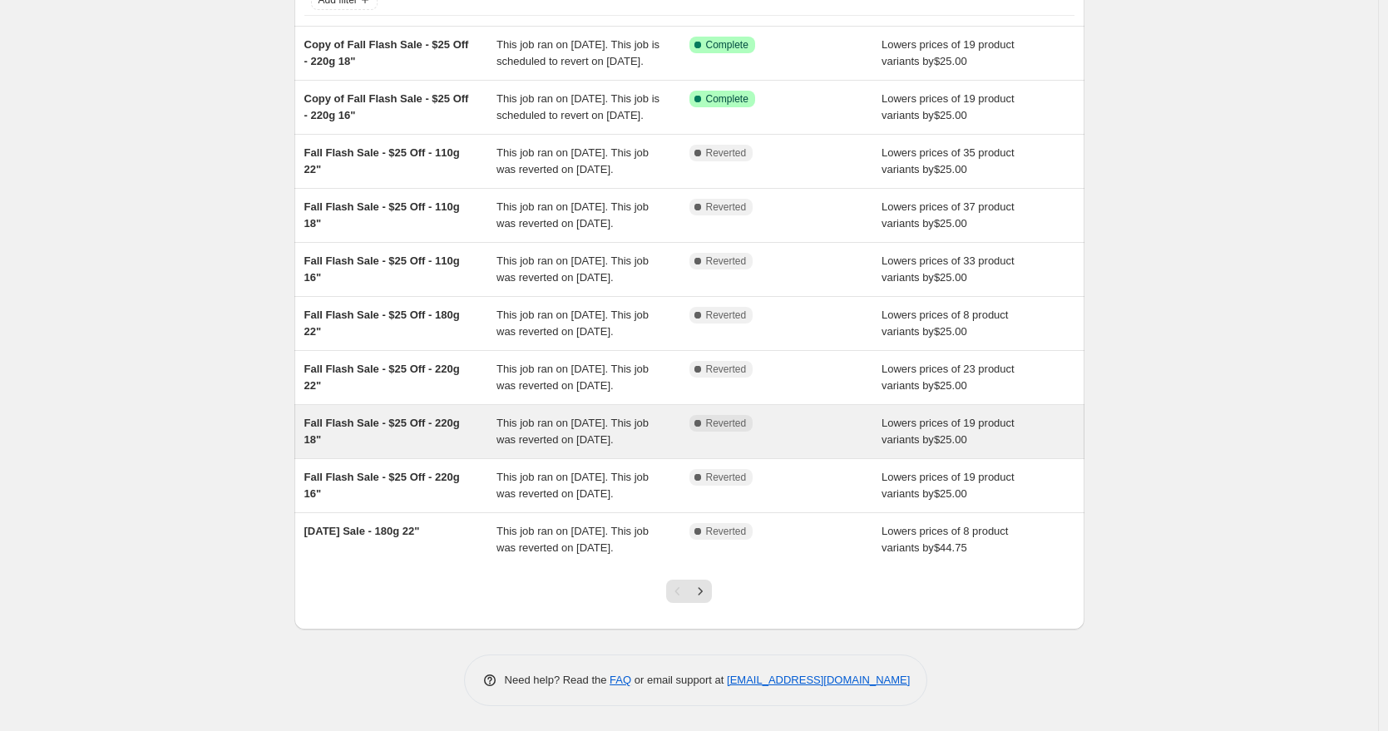
scroll to position [261, 0]
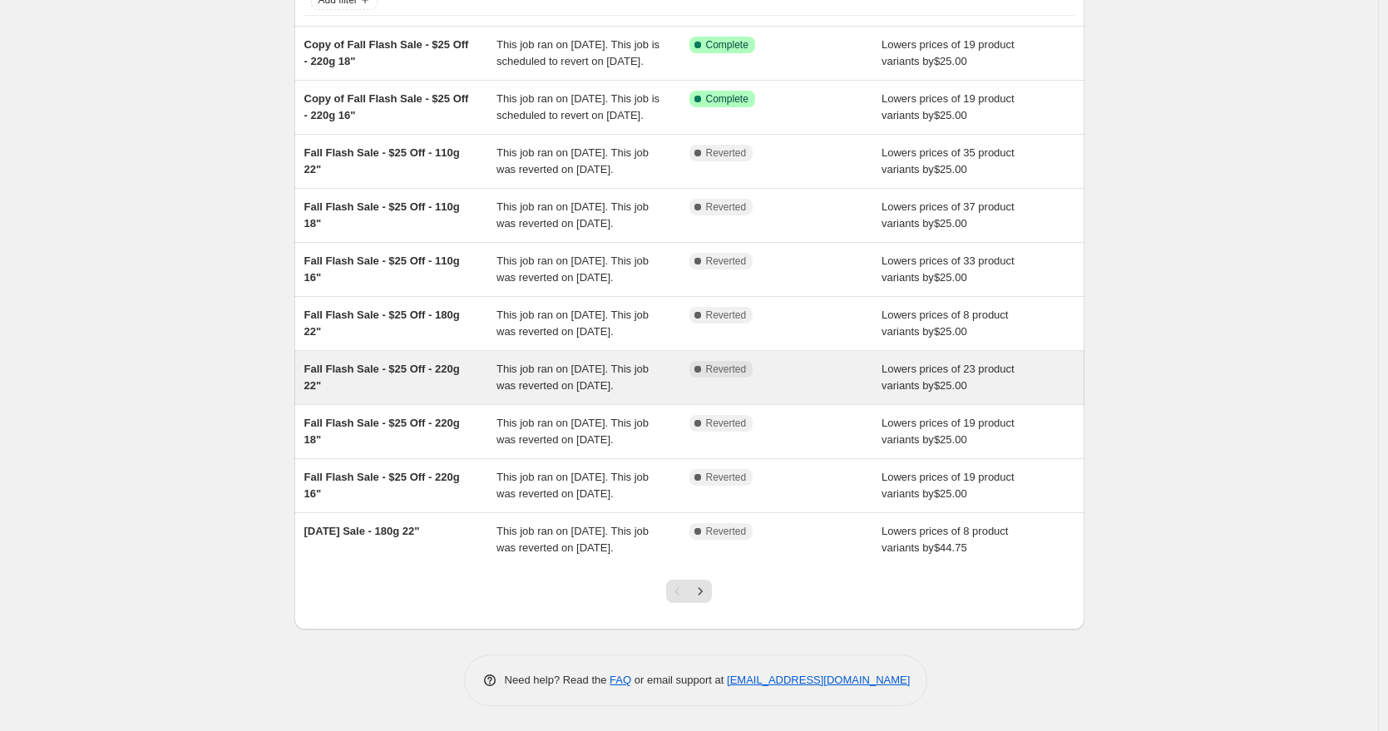
click at [417, 361] on div "Fall Flash Sale - $25 Off - 220g 22"" at bounding box center [400, 377] width 193 height 33
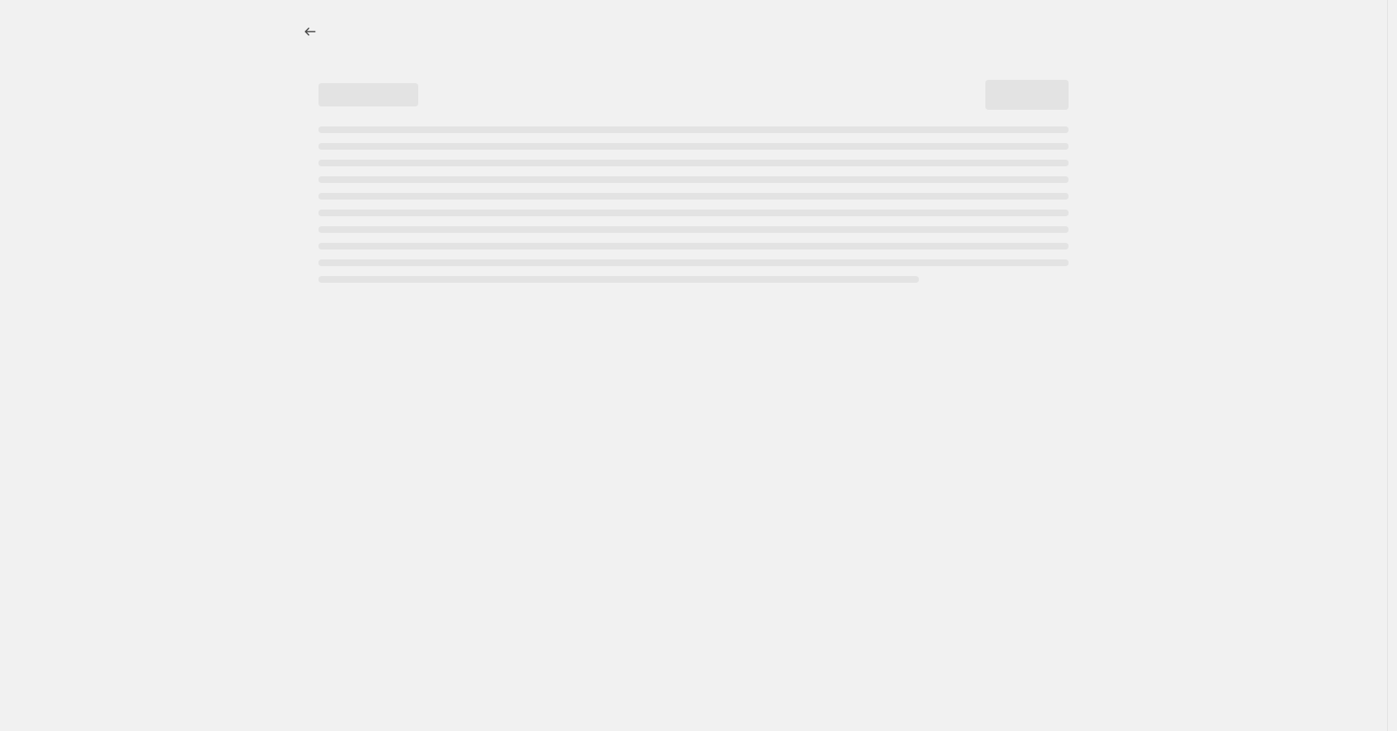
select select "by"
select select "to"
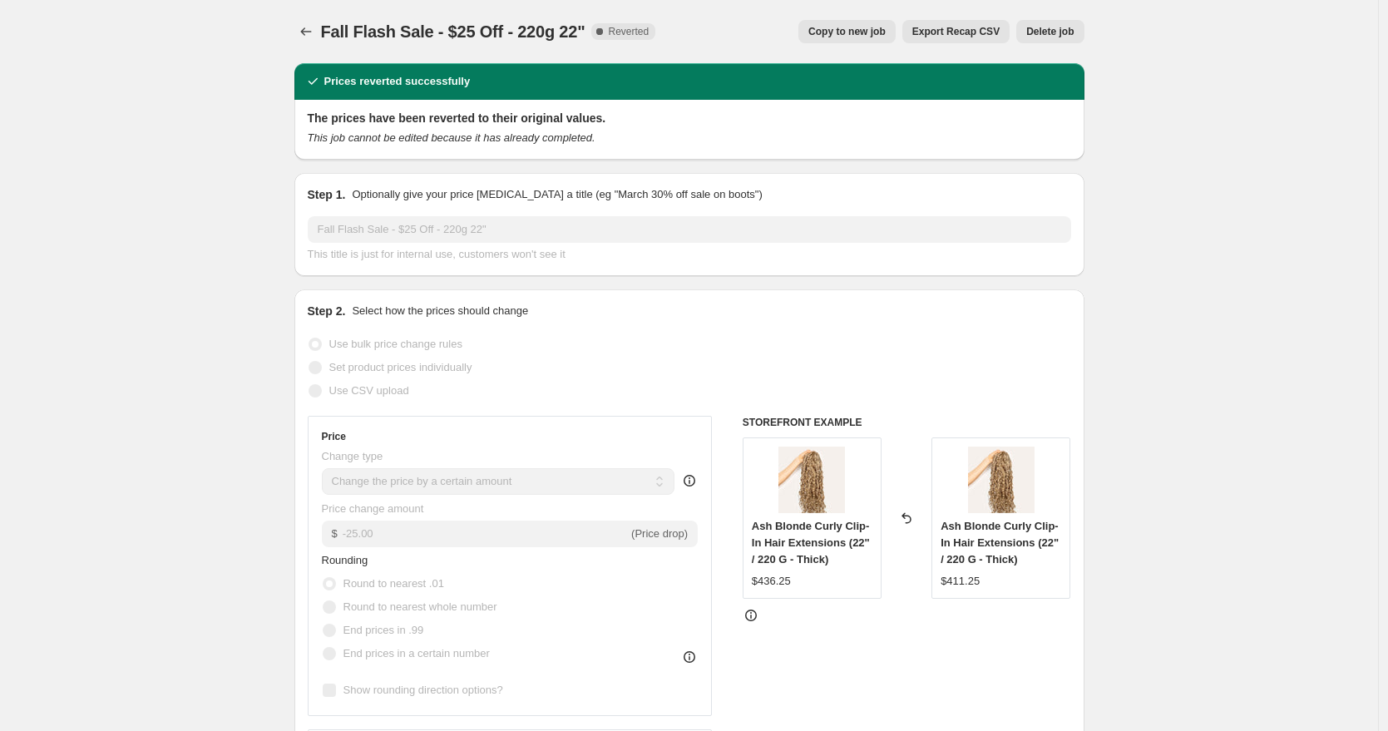
click at [823, 37] on span "Copy to new job" at bounding box center [846, 31] width 77 height 13
select select "by"
select select "to"
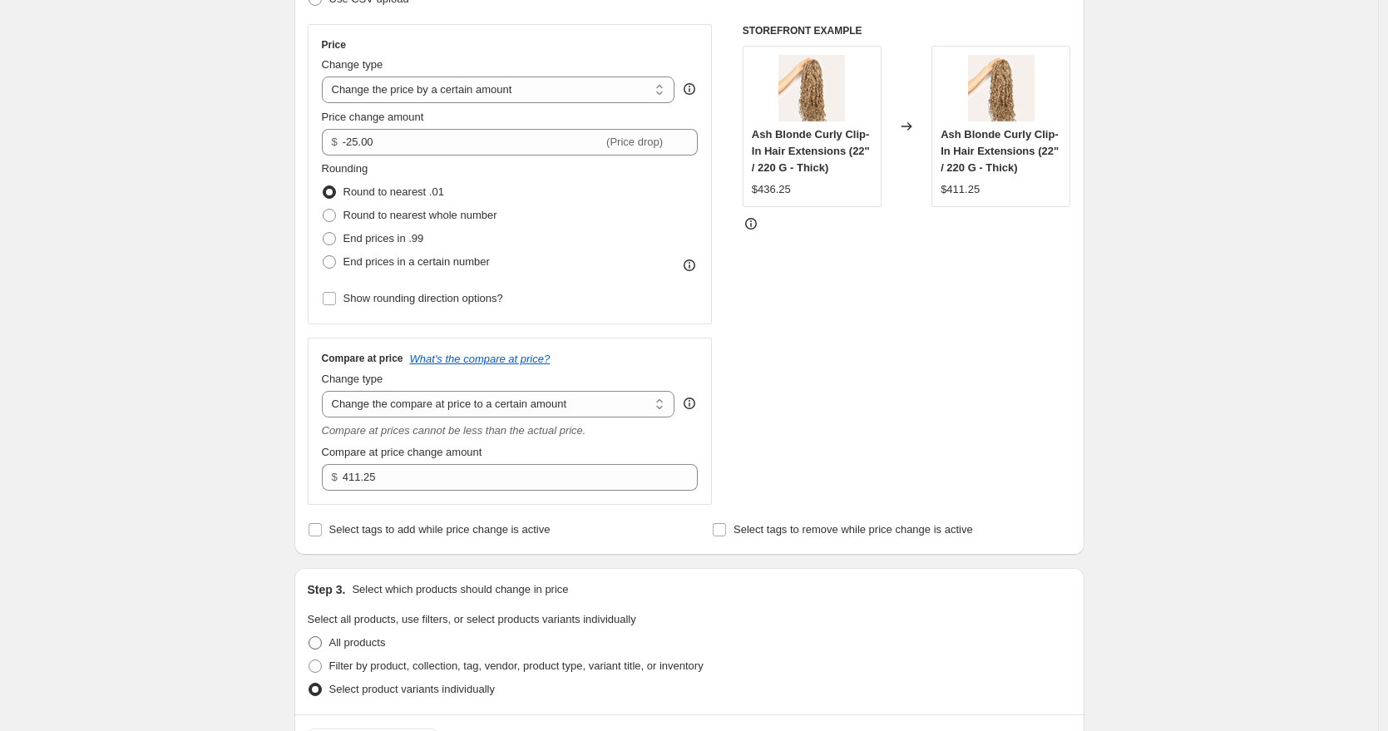
scroll to position [320, 0]
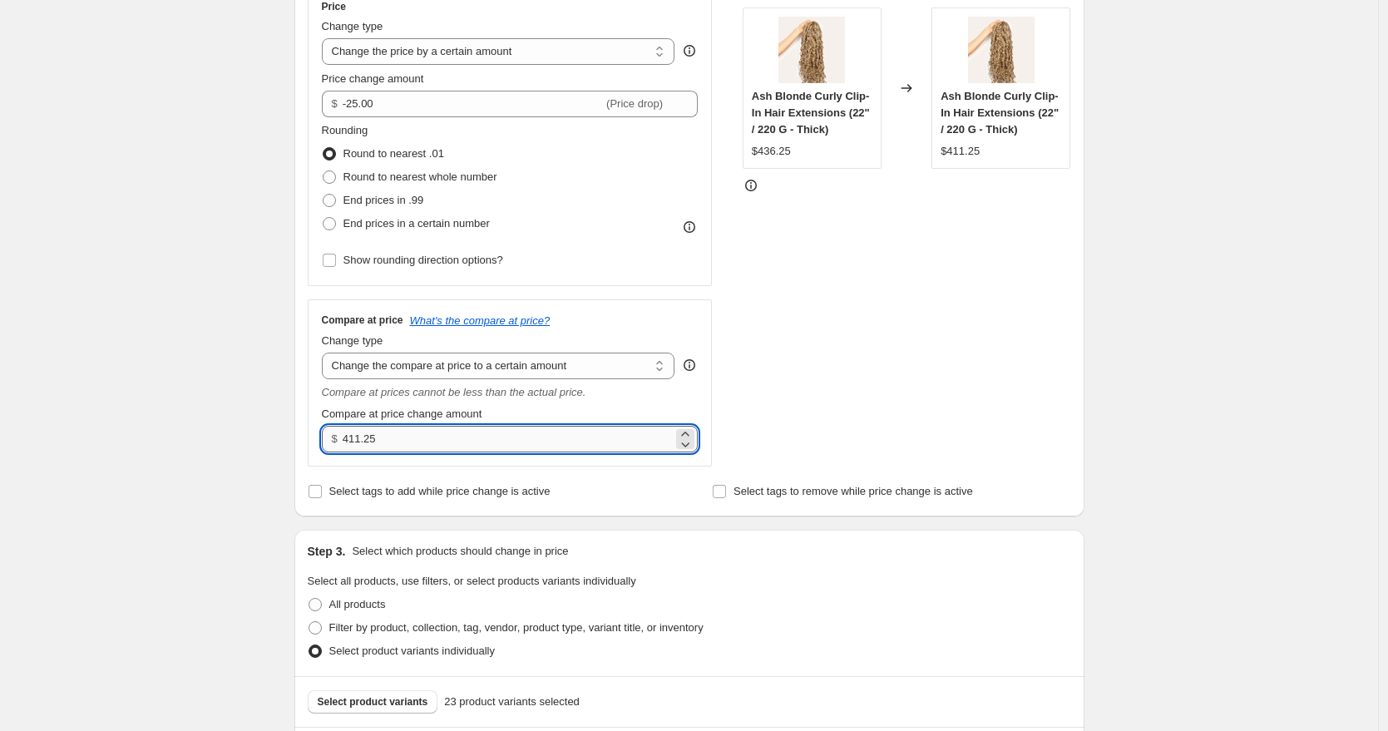
click at [367, 439] on input "411.25" at bounding box center [508, 439] width 330 height 27
type input "436.25"
click at [194, 388] on div "Create new price change job. This page is ready Create new price change job Dra…" at bounding box center [689, 586] width 1378 height 1813
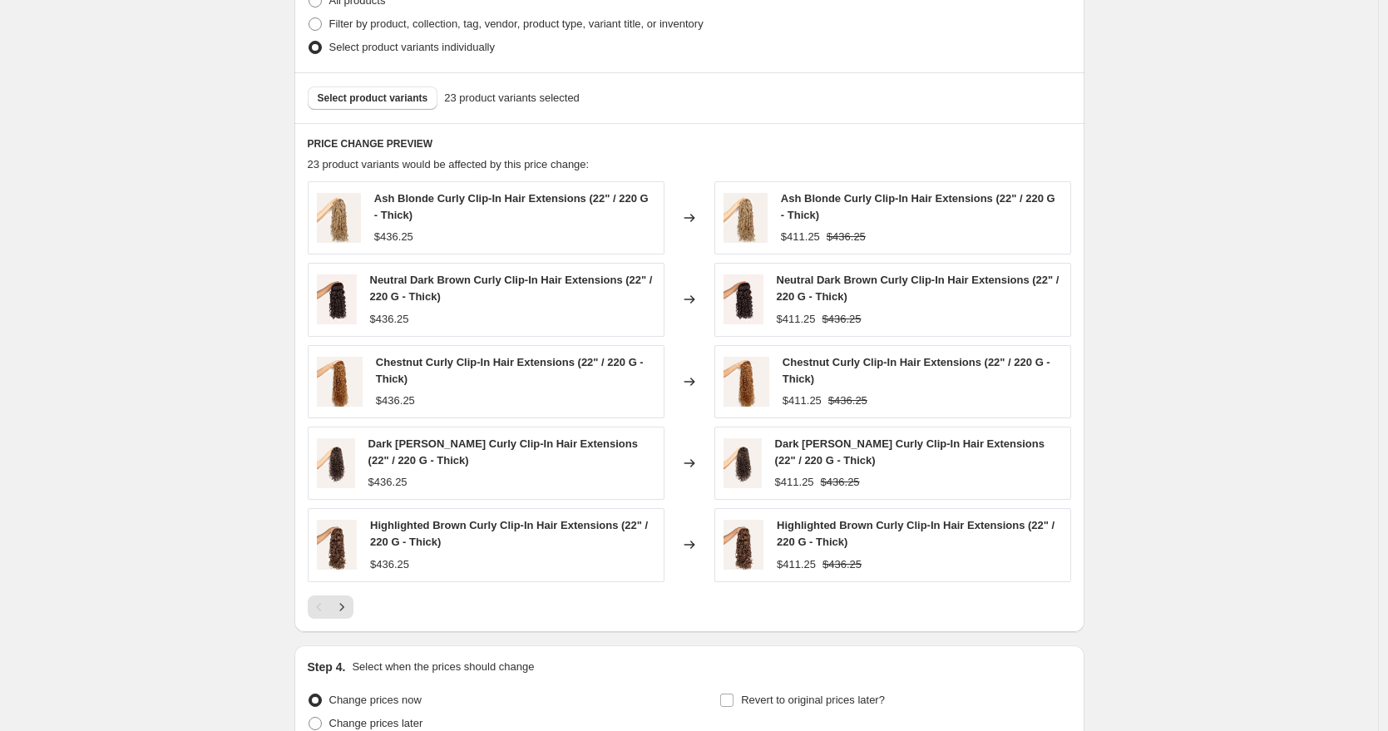
scroll to position [1083, 0]
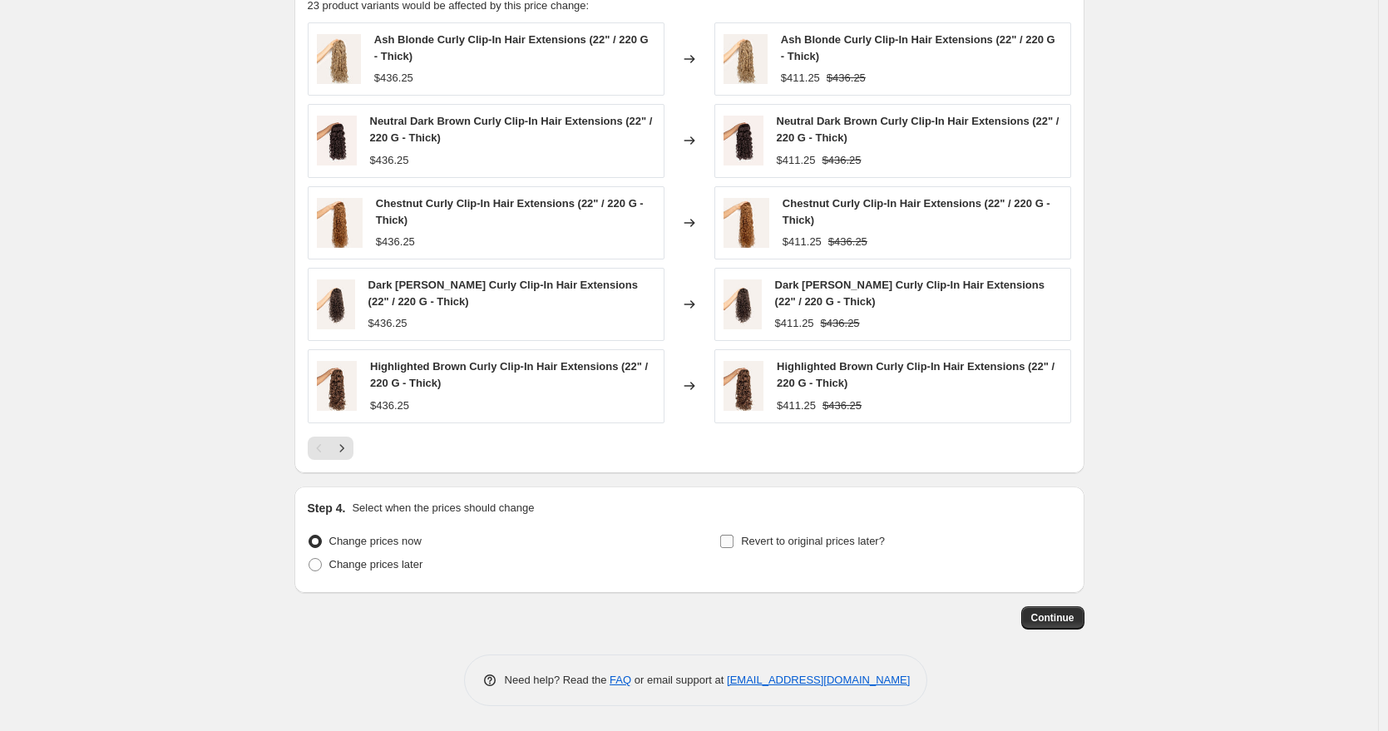
click at [840, 545] on span "Revert to original prices later?" at bounding box center [813, 541] width 144 height 12
click at [733, 545] on input "Revert to original prices later?" at bounding box center [726, 541] width 13 height 13
checkbox input "true"
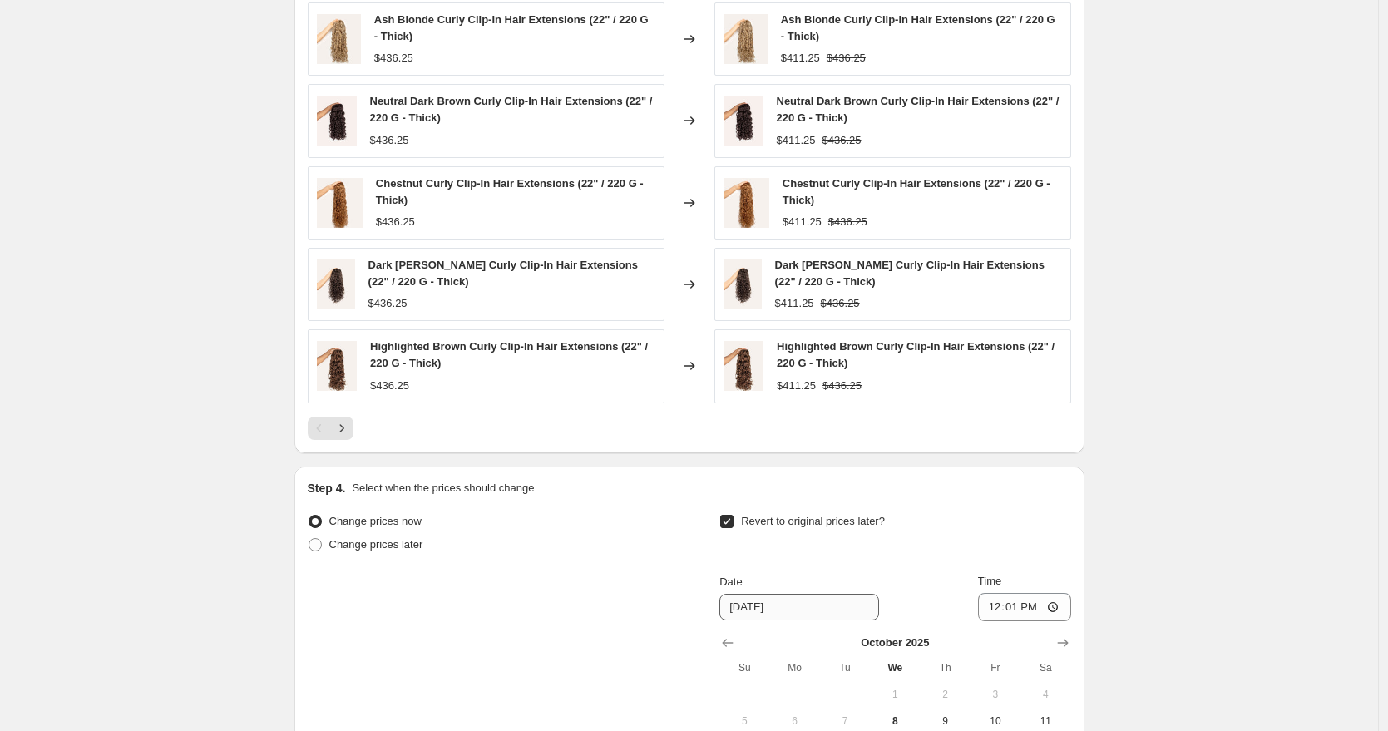
scroll to position [1121, 0]
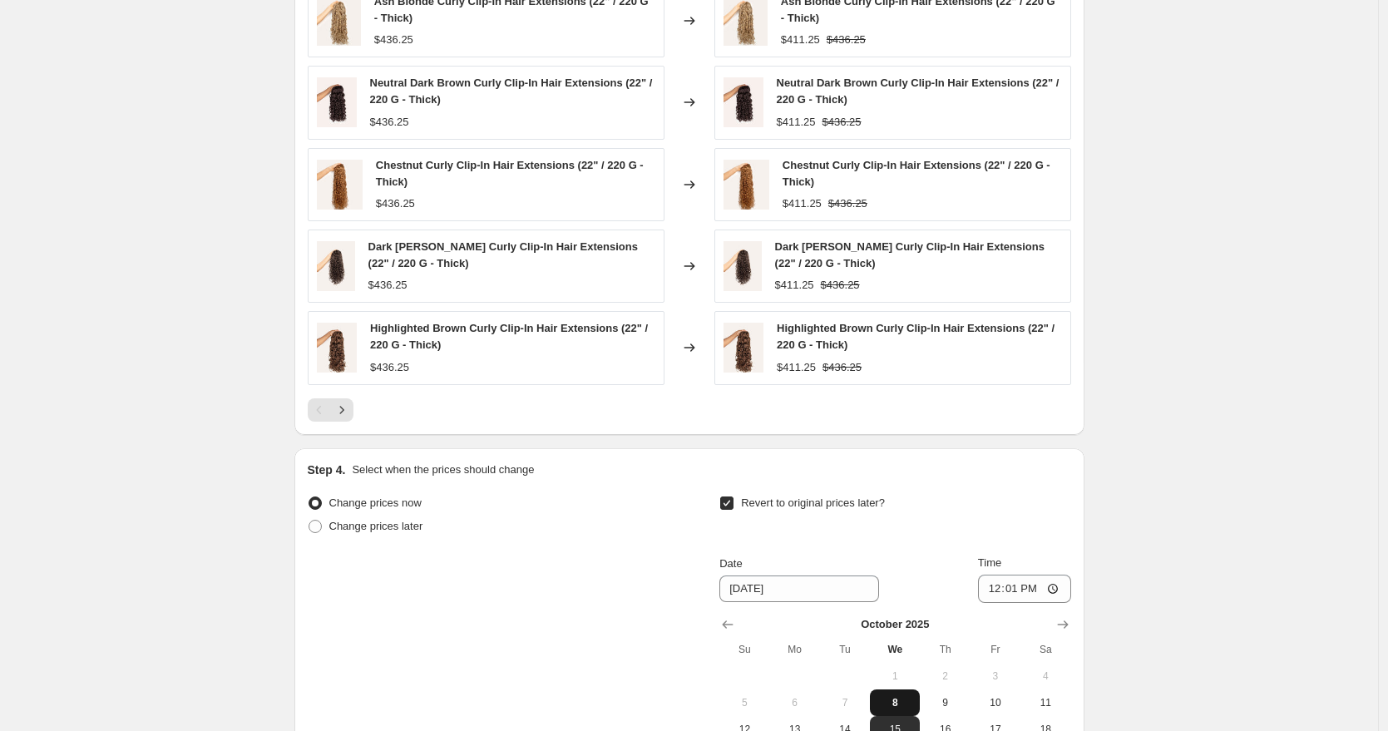
click at [900, 700] on span "8" at bounding box center [894, 702] width 37 height 13
type input "[DATE]"
click at [996, 590] on input "12:01" at bounding box center [1024, 589] width 93 height 28
type input "23:59"
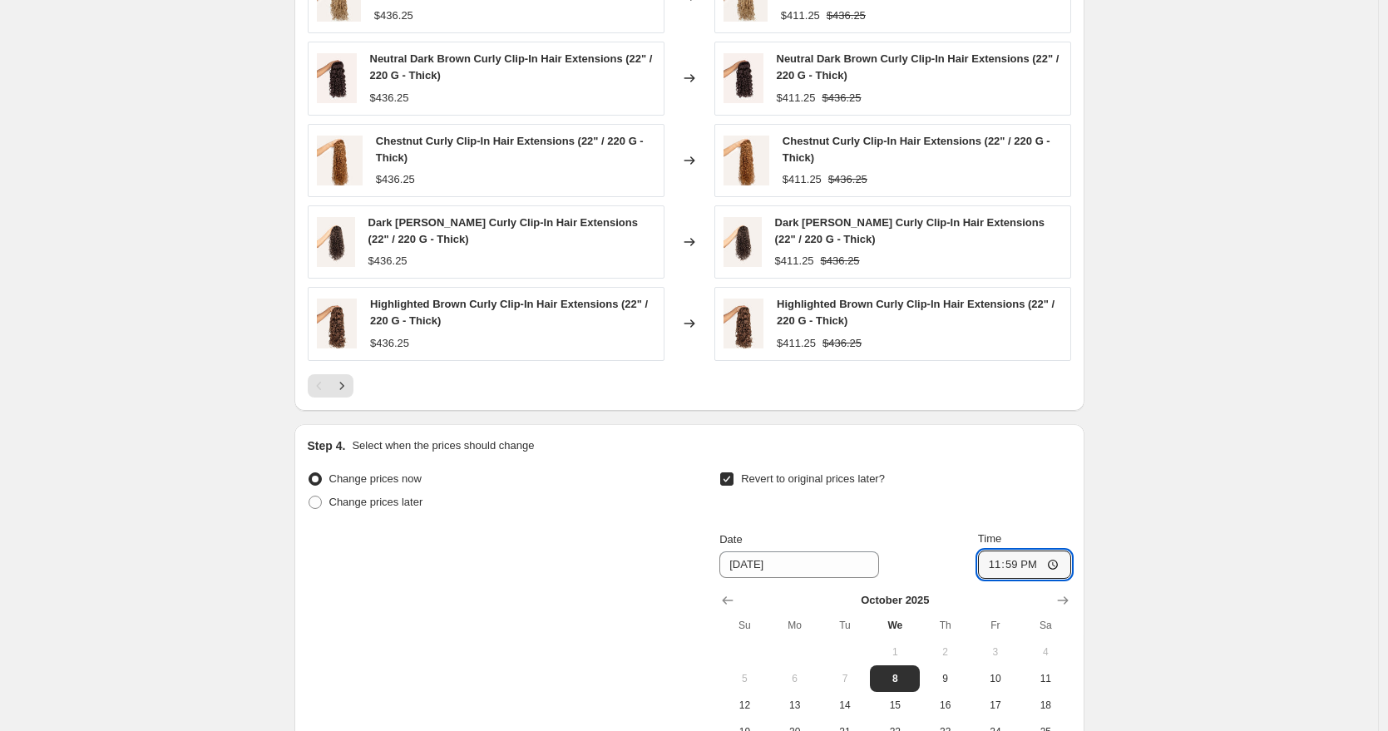
scroll to position [1367, 0]
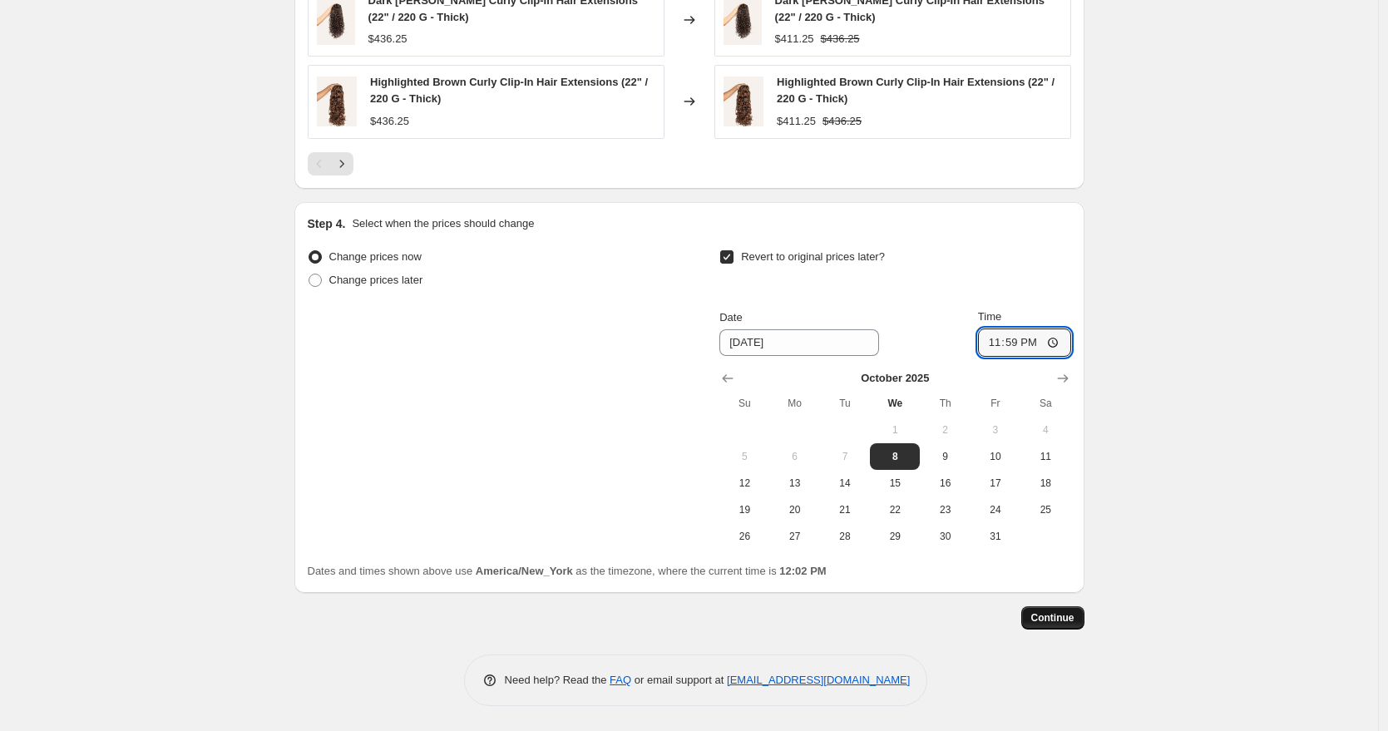
click at [1073, 623] on span "Continue" at bounding box center [1052, 617] width 43 height 13
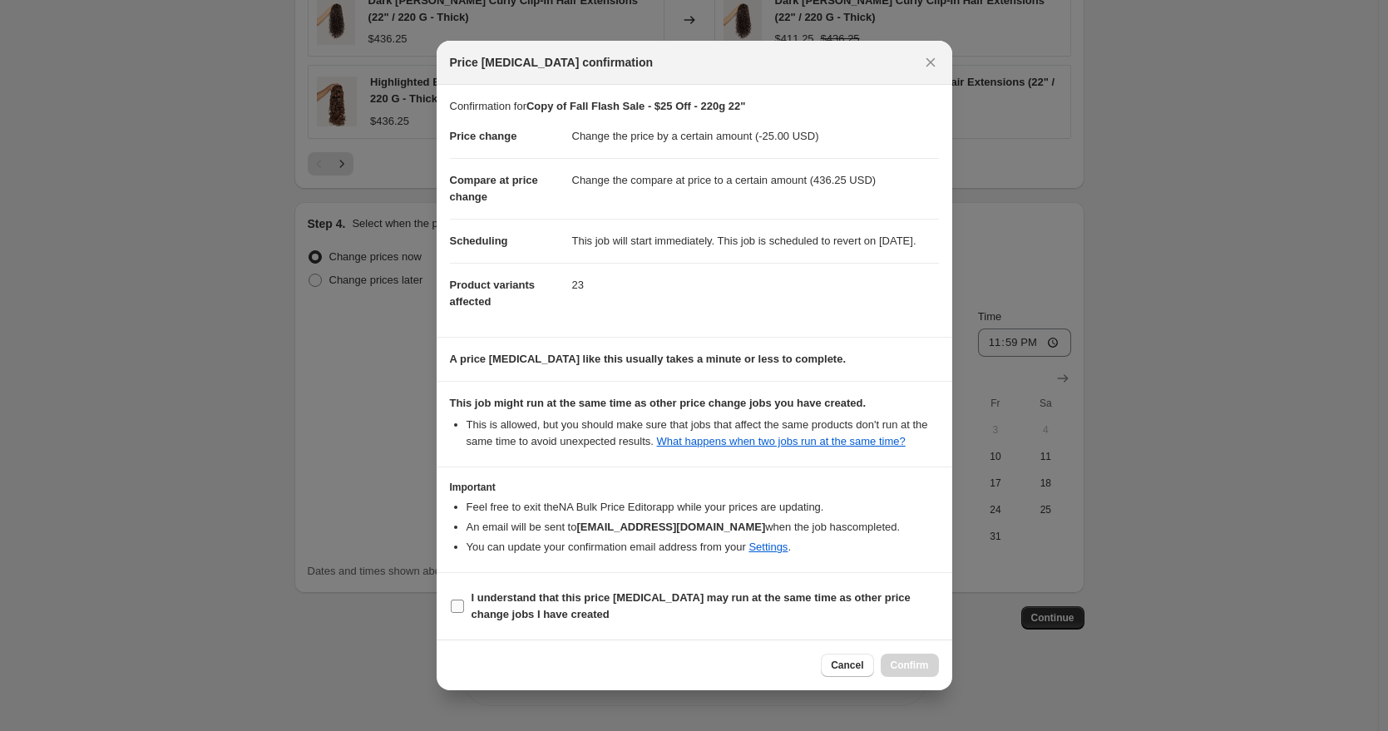
click at [718, 620] on b "I understand that this price change job may run at the same time as other price…" at bounding box center [690, 605] width 439 height 29
click at [464, 613] on input "I understand that this price change job may run at the same time as other price…" at bounding box center [457, 605] width 13 height 13
checkbox input "true"
click at [913, 672] on span "Confirm" at bounding box center [910, 665] width 38 height 13
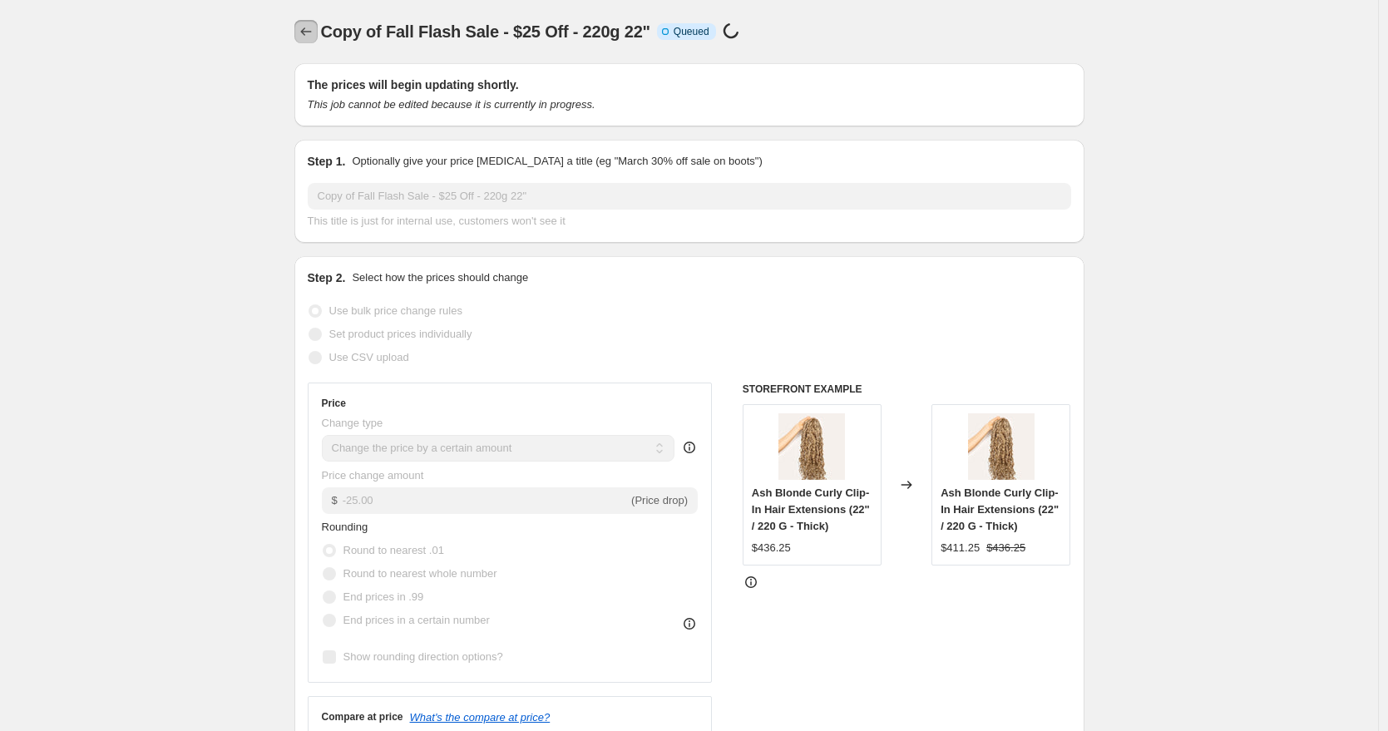
click at [305, 29] on icon "Price change jobs" at bounding box center [306, 31] width 17 height 17
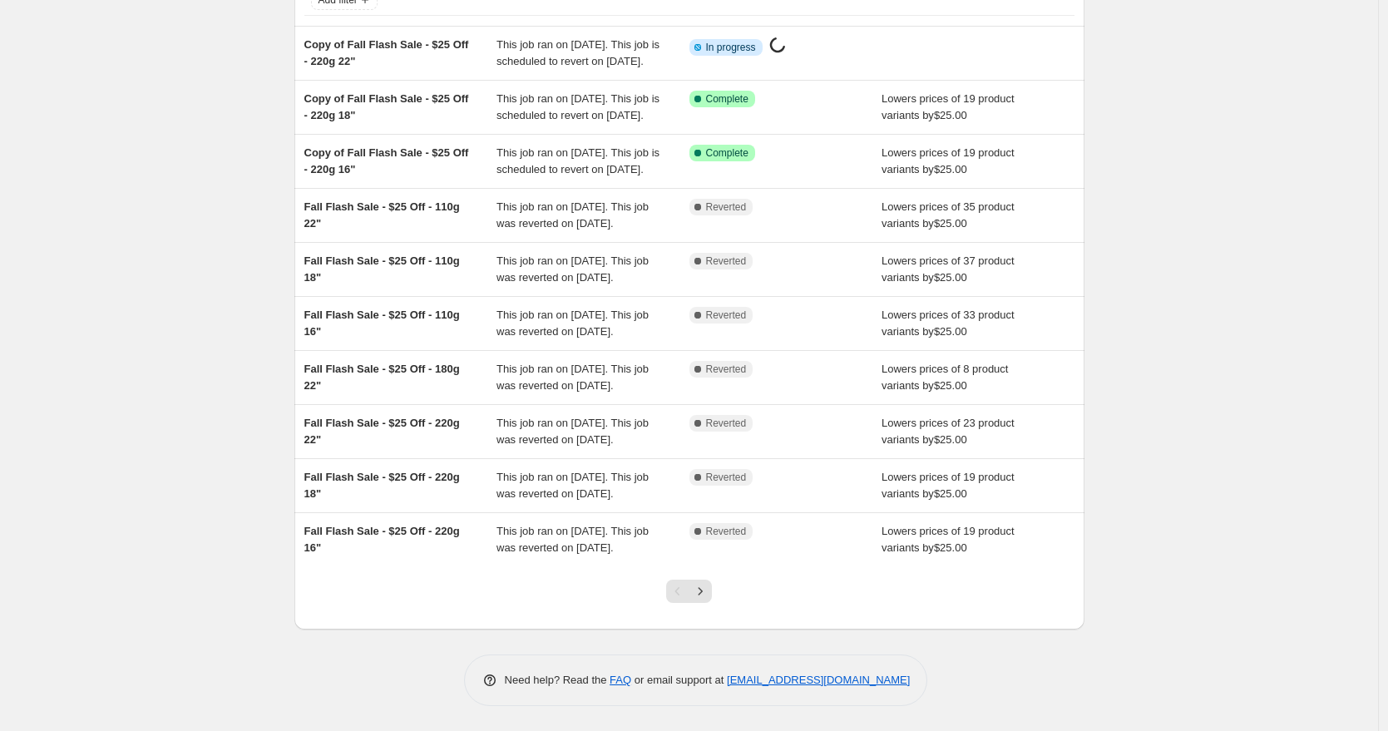
scroll to position [292, 0]
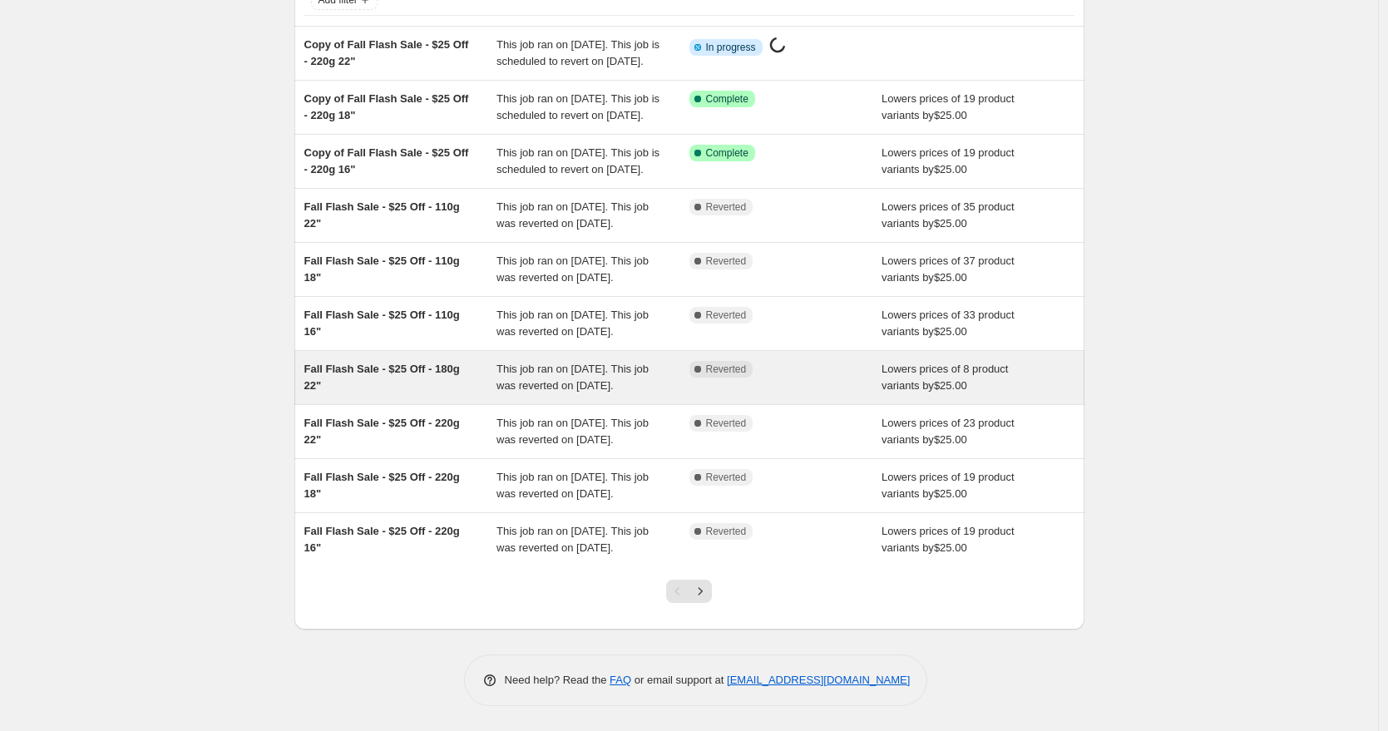
click at [441, 361] on div "Fall Flash Sale - $25 Off - 180g 22"" at bounding box center [400, 377] width 193 height 33
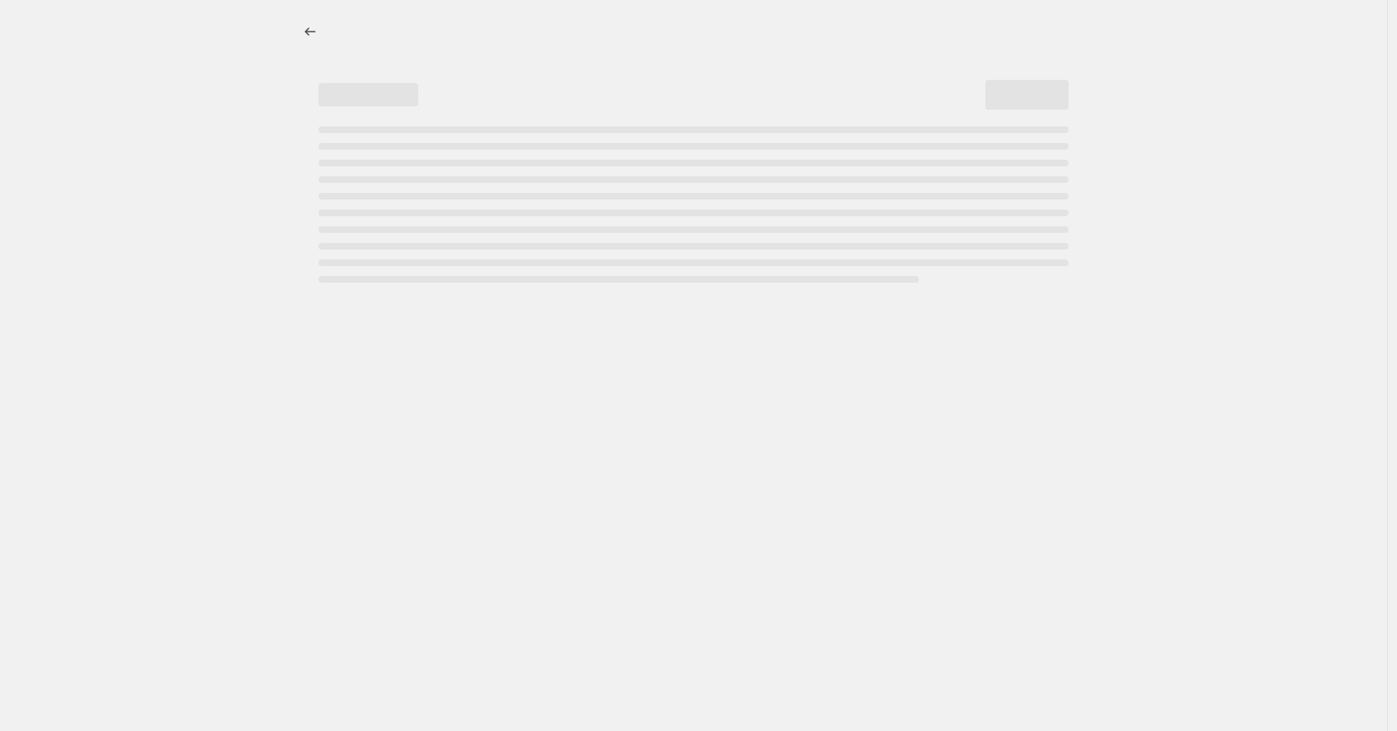
select select "by"
select select "to"
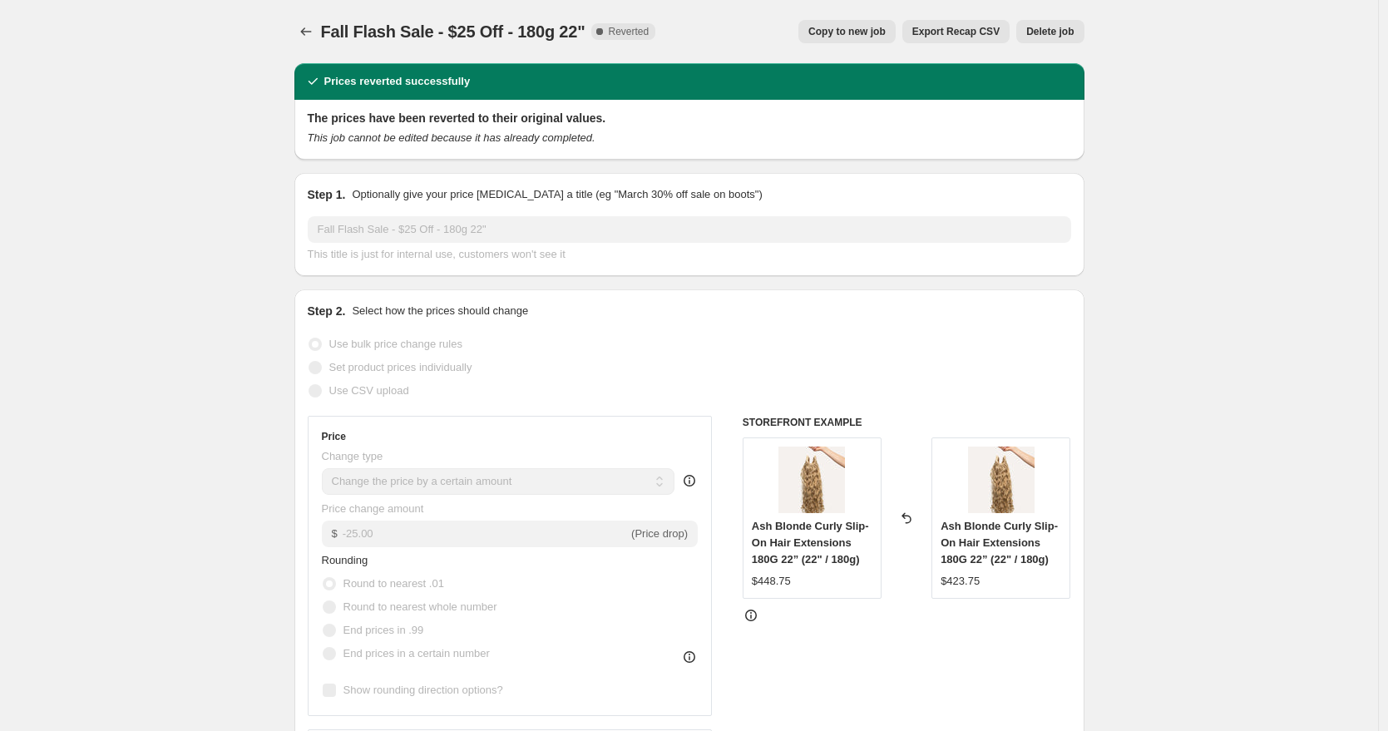
click at [856, 28] on span "Copy to new job" at bounding box center [846, 31] width 77 height 13
select select "by"
select select "to"
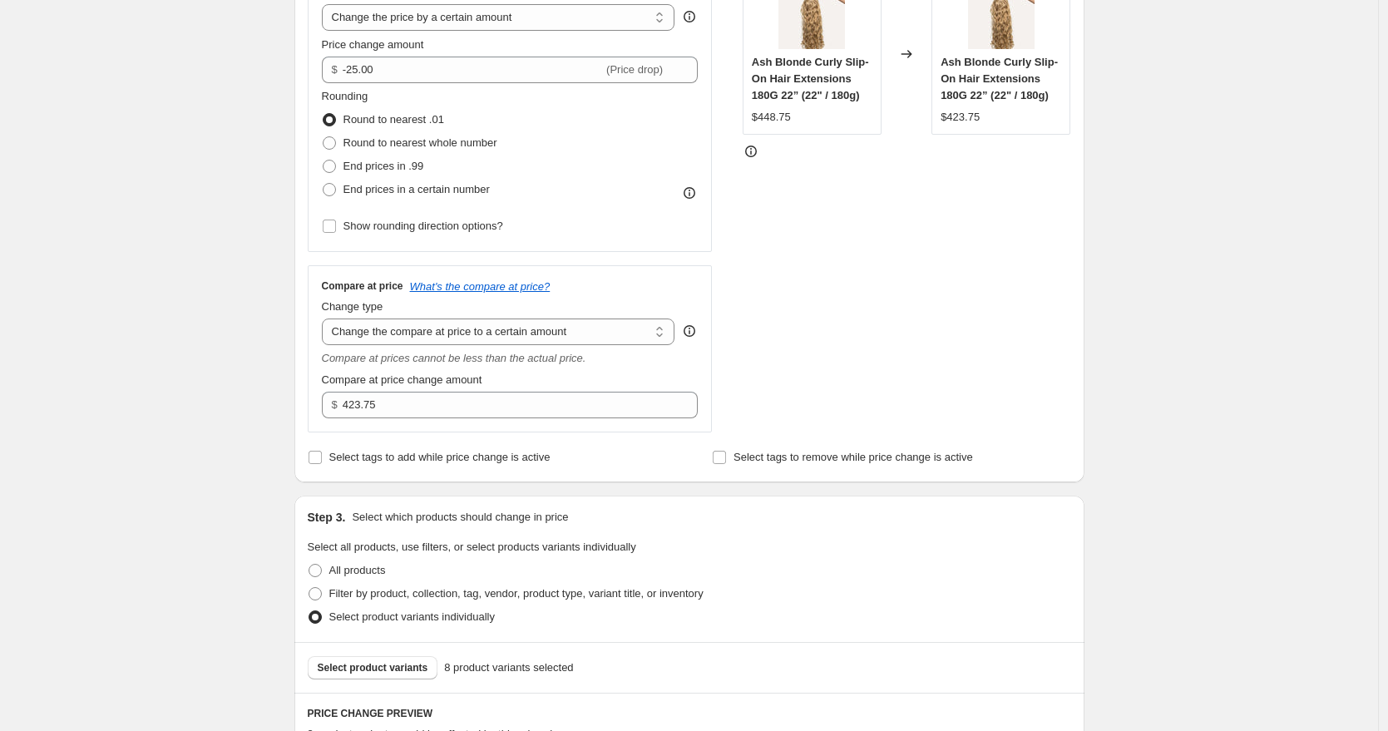
scroll to position [353, 0]
click at [393, 413] on input "423.75" at bounding box center [508, 406] width 330 height 27
click at [393, 414] on input "423.75" at bounding box center [508, 406] width 330 height 27
click at [377, 409] on input "423.75" at bounding box center [508, 406] width 330 height 27
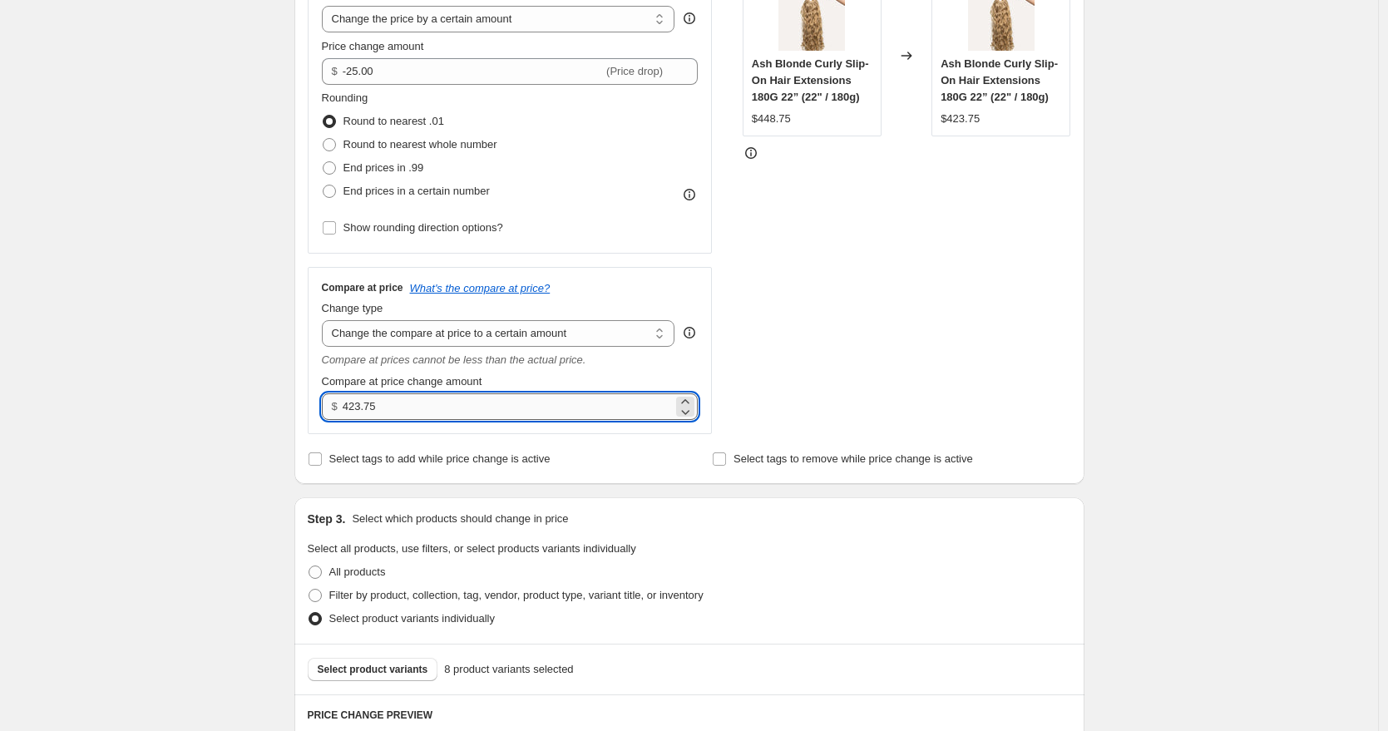
click at [377, 409] on input "423.75" at bounding box center [508, 406] width 330 height 27
type input "448.75"
click at [273, 358] on div "Create new price change job. This page is ready Create new price change job Dra…" at bounding box center [689, 553] width 1378 height 1813
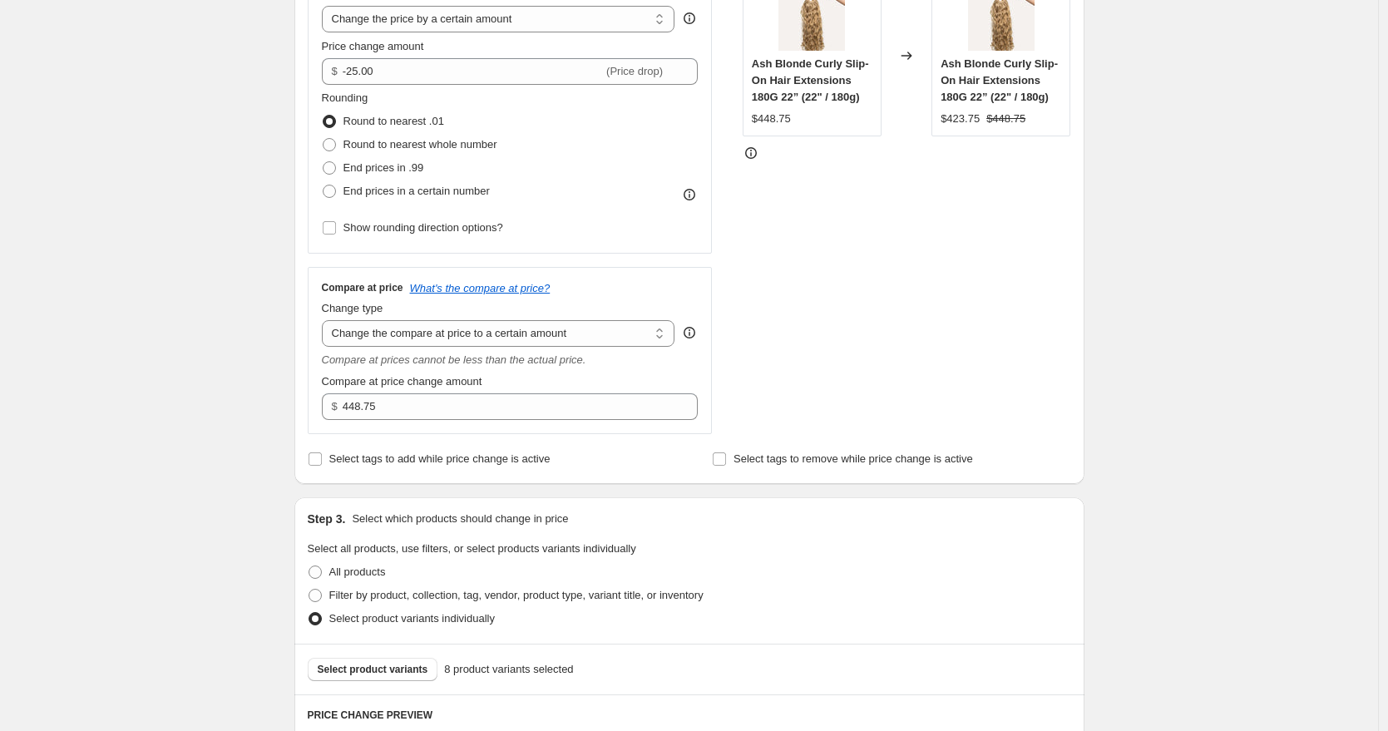
scroll to position [0, 0]
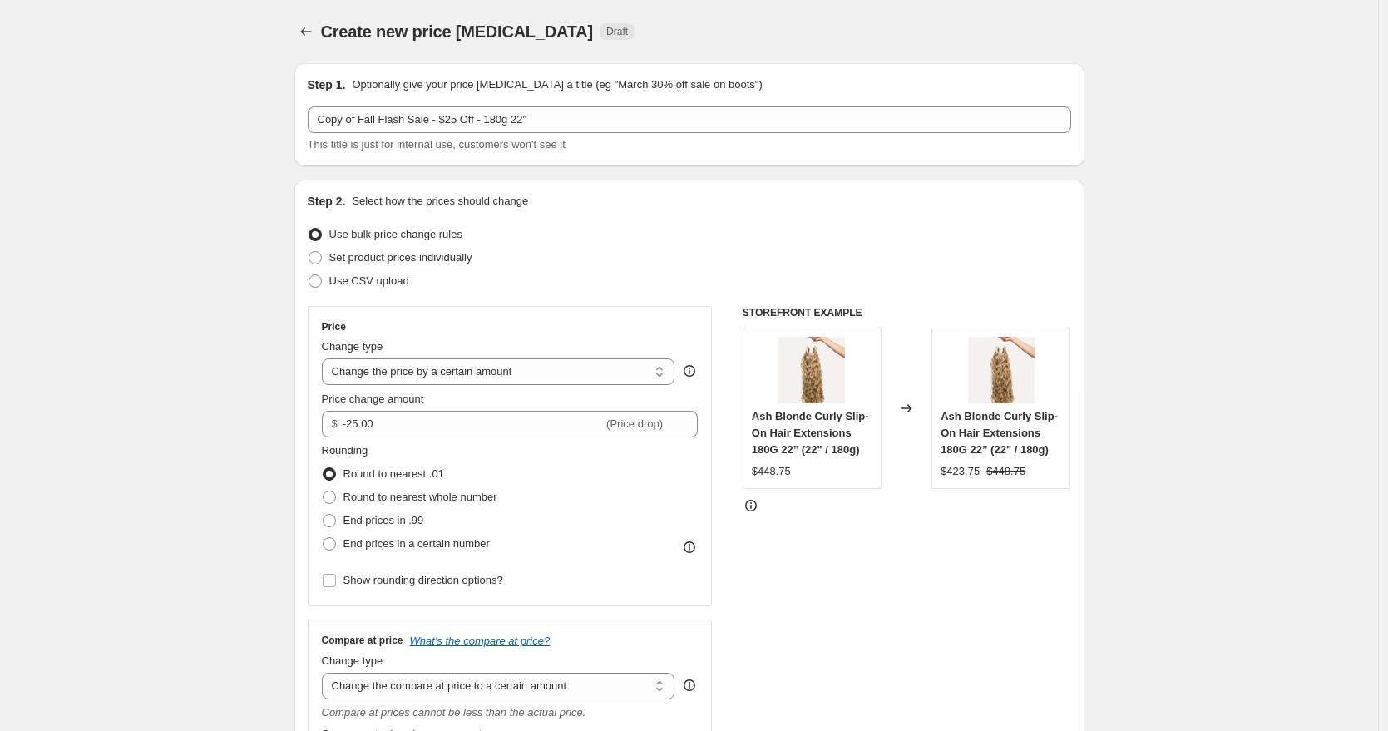
select select "by"
select select "to"
click at [309, 27] on icon "Price change jobs" at bounding box center [306, 31] width 17 height 17
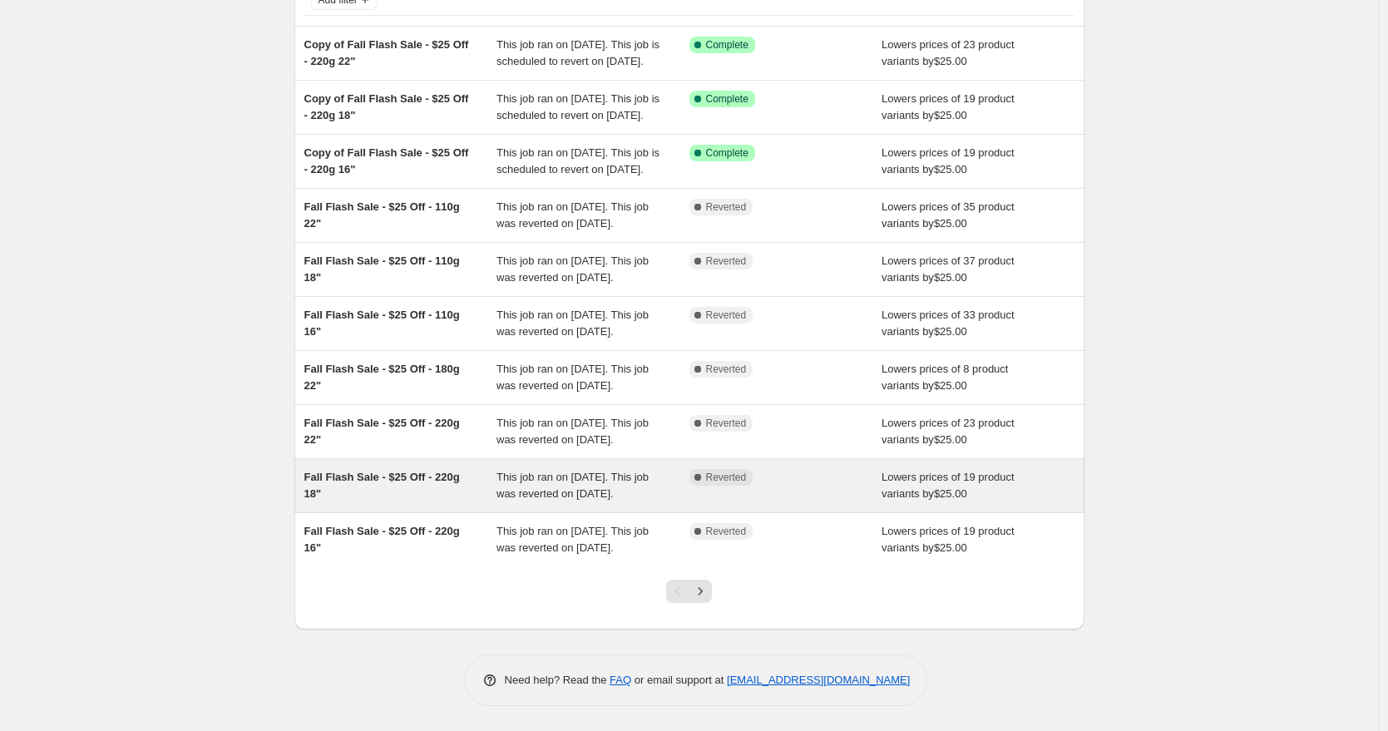
scroll to position [292, 0]
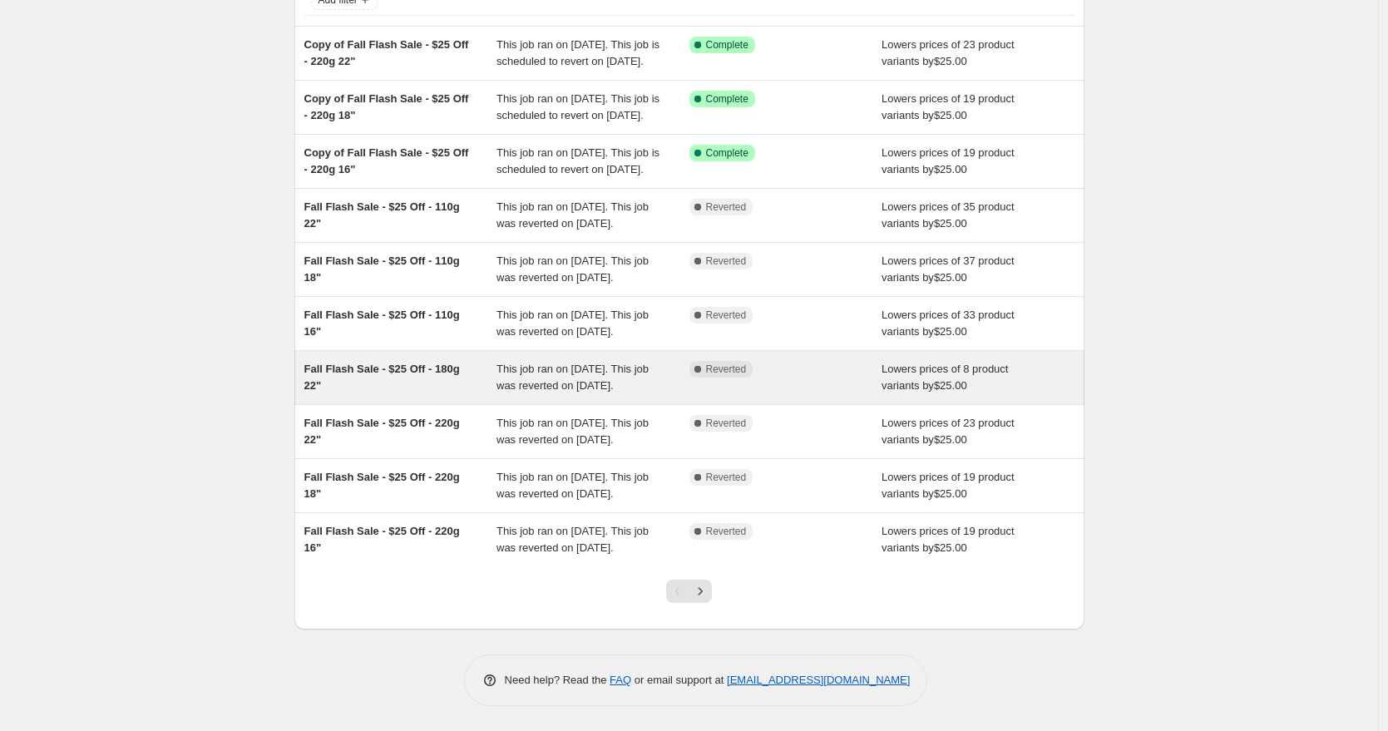
click at [428, 361] on div "Fall Flash Sale - $25 Off - 180g 22"" at bounding box center [400, 377] width 193 height 33
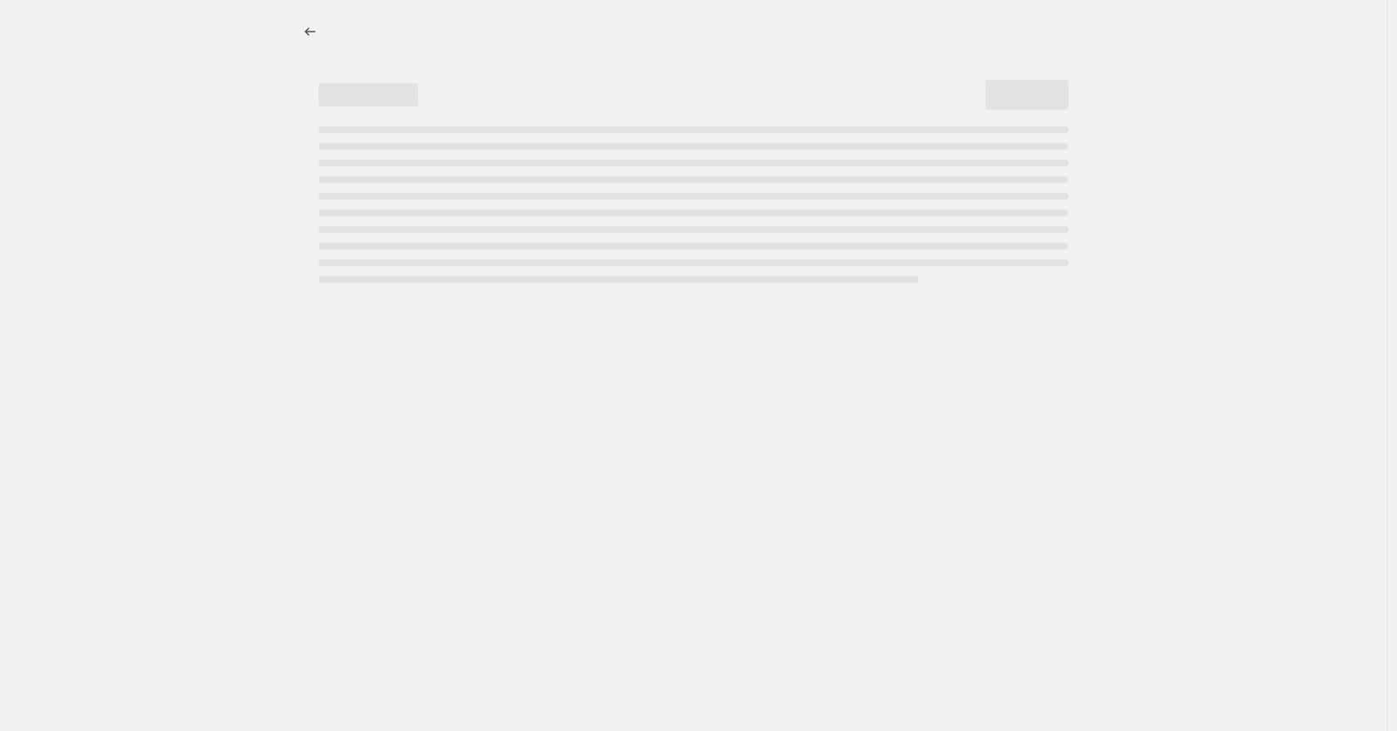
select select "by"
select select "to"
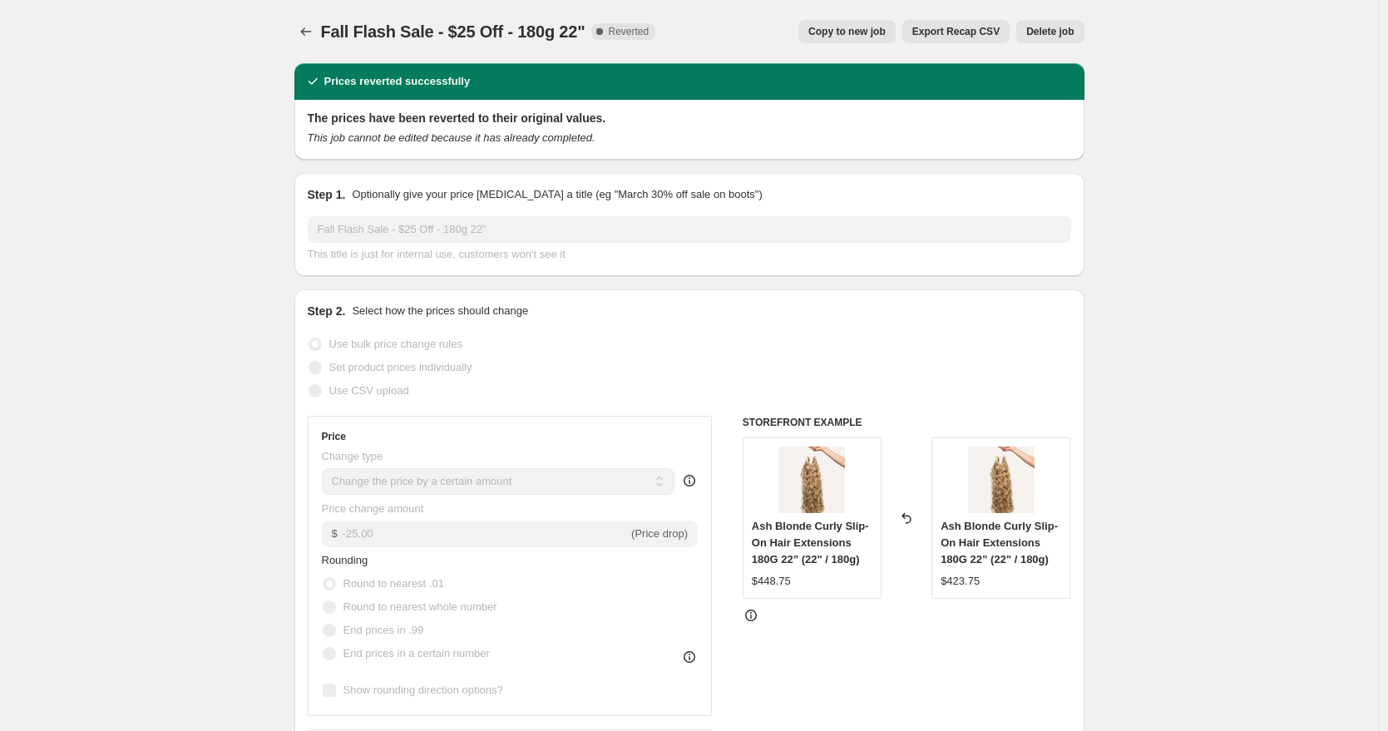
click at [845, 30] on span "Copy to new job" at bounding box center [846, 31] width 77 height 13
select select "by"
select select "to"
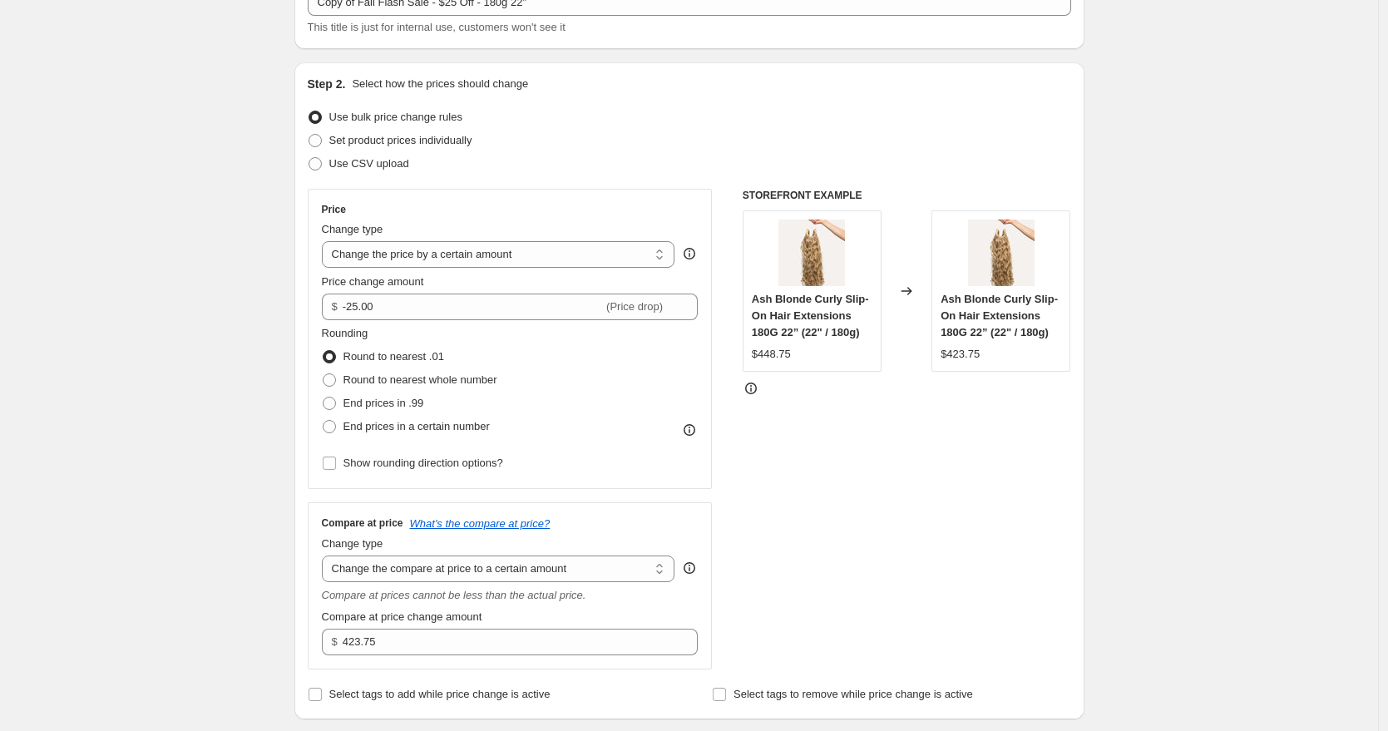
scroll to position [141, 0]
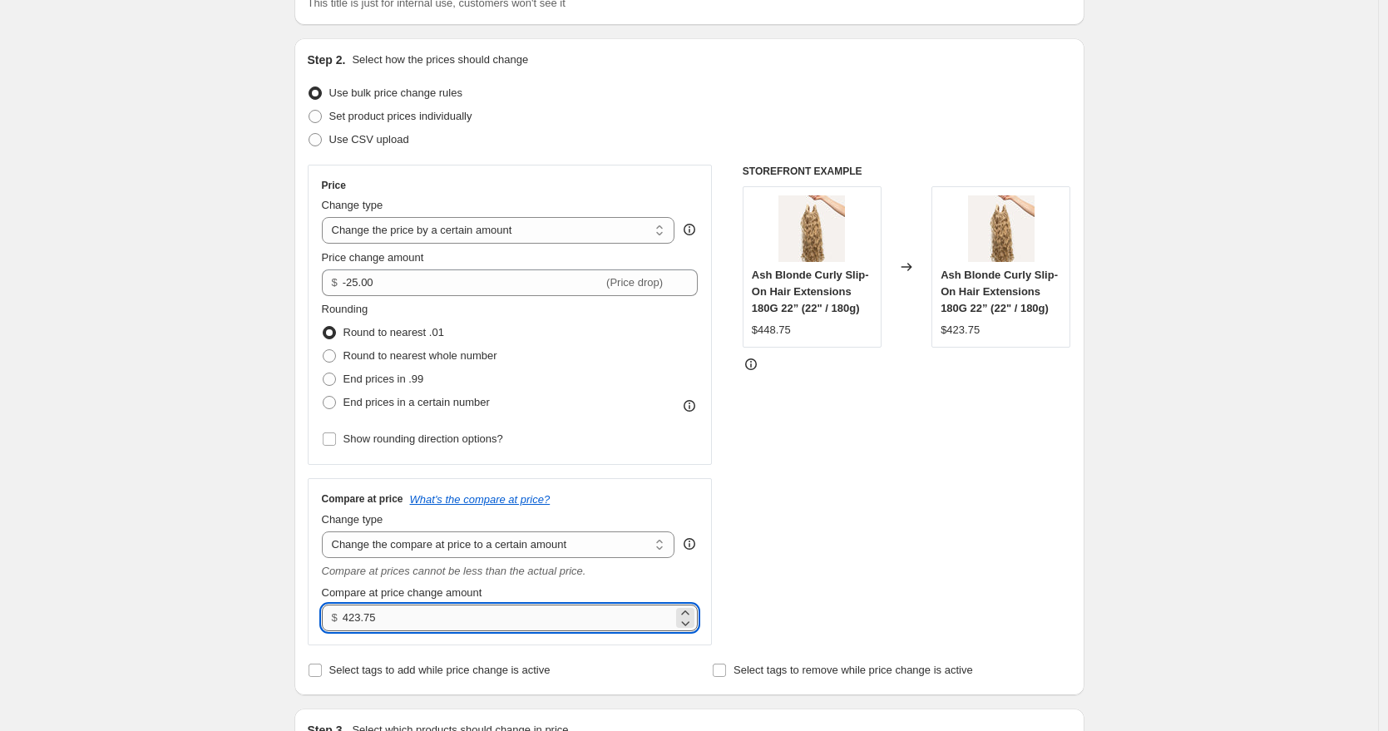
click at [359, 614] on input "423.75" at bounding box center [508, 617] width 330 height 27
type input "448.75"
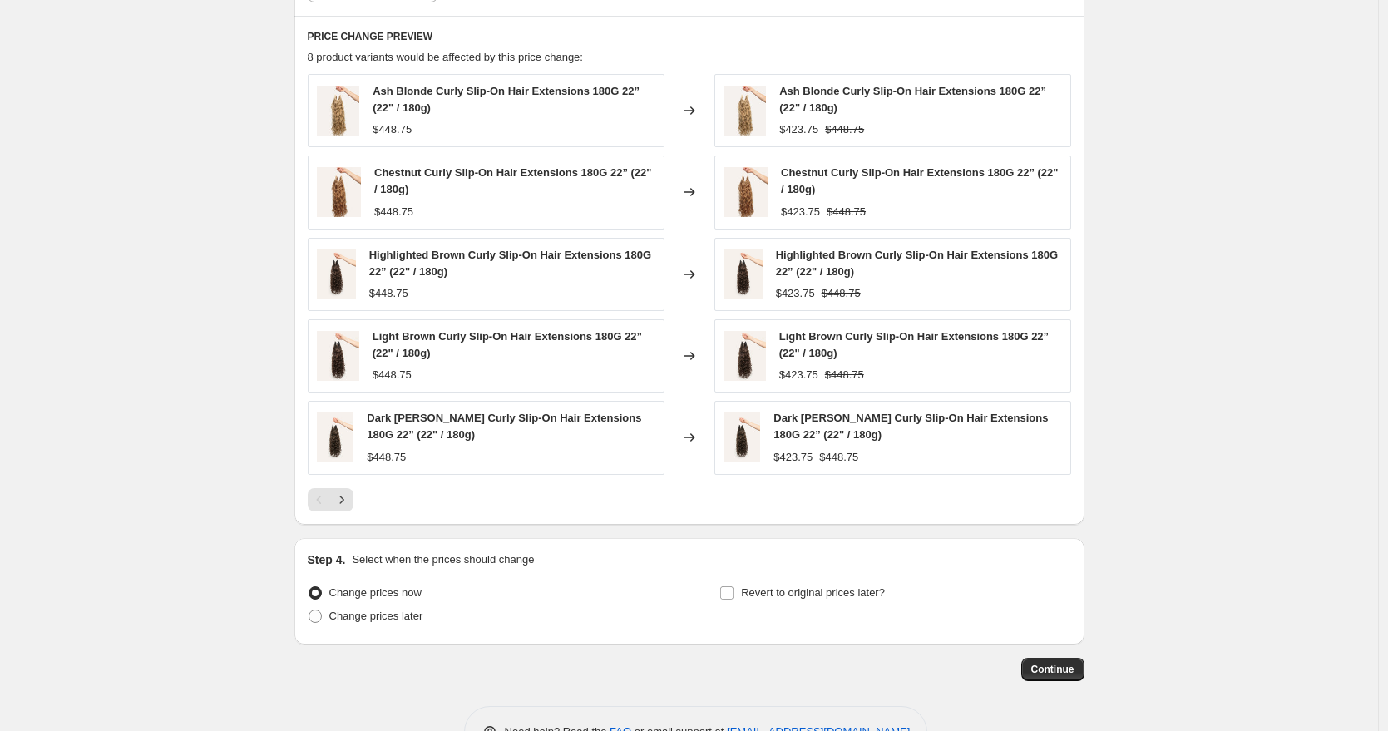
scroll to position [1083, 0]
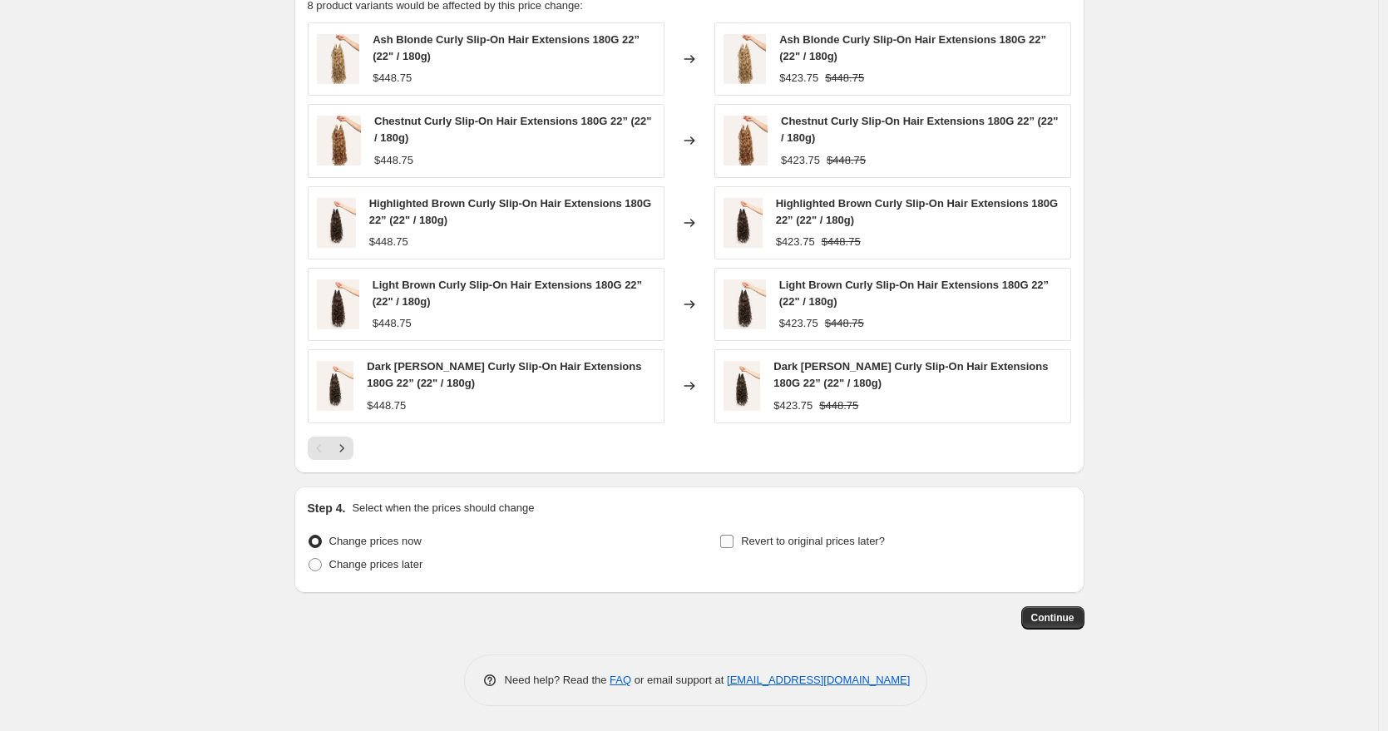
click at [783, 535] on span "Revert to original prices later?" at bounding box center [813, 541] width 144 height 12
click at [733, 535] on input "Revert to original prices later?" at bounding box center [726, 541] width 13 height 13
checkbox input "true"
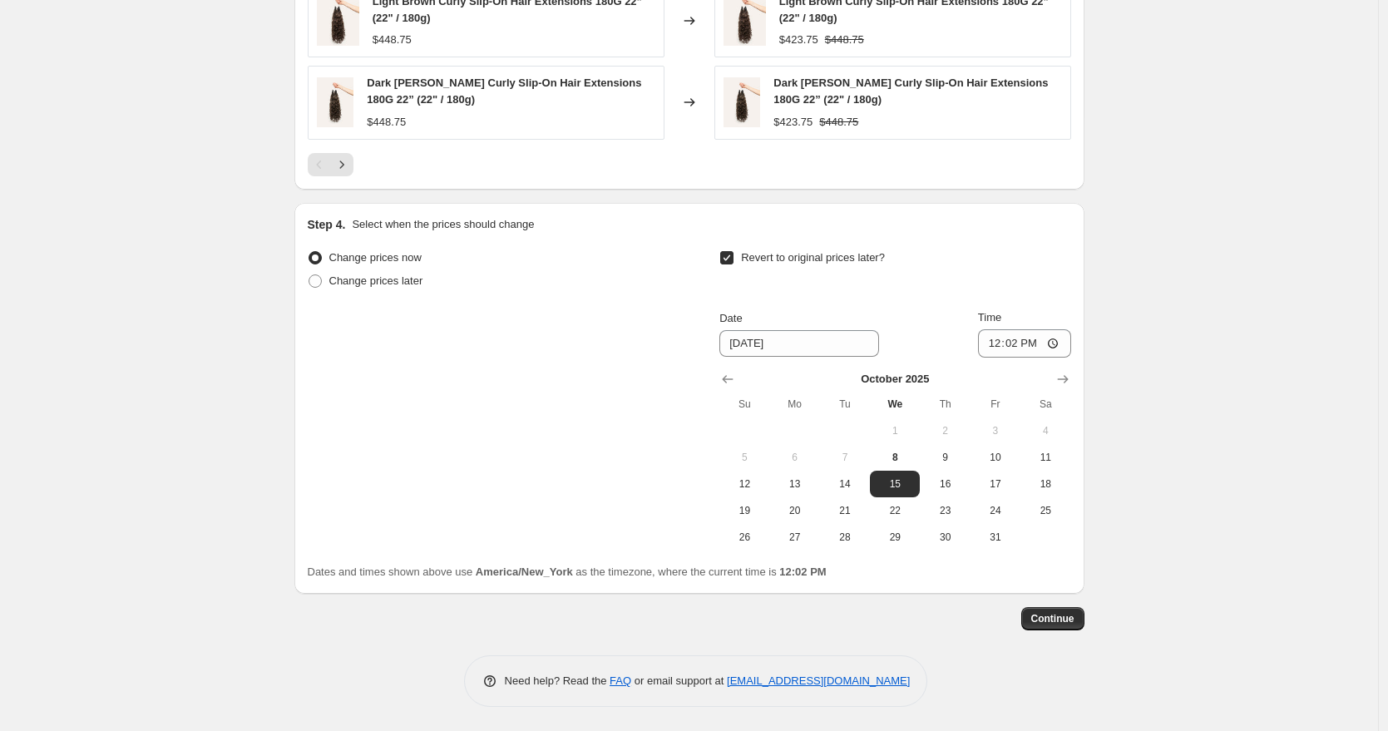
scroll to position [1367, 0]
click at [907, 457] on span "8" at bounding box center [894, 456] width 37 height 13
type input "[DATE]"
click at [998, 347] on input "12:02" at bounding box center [1024, 342] width 93 height 28
type input "23:59"
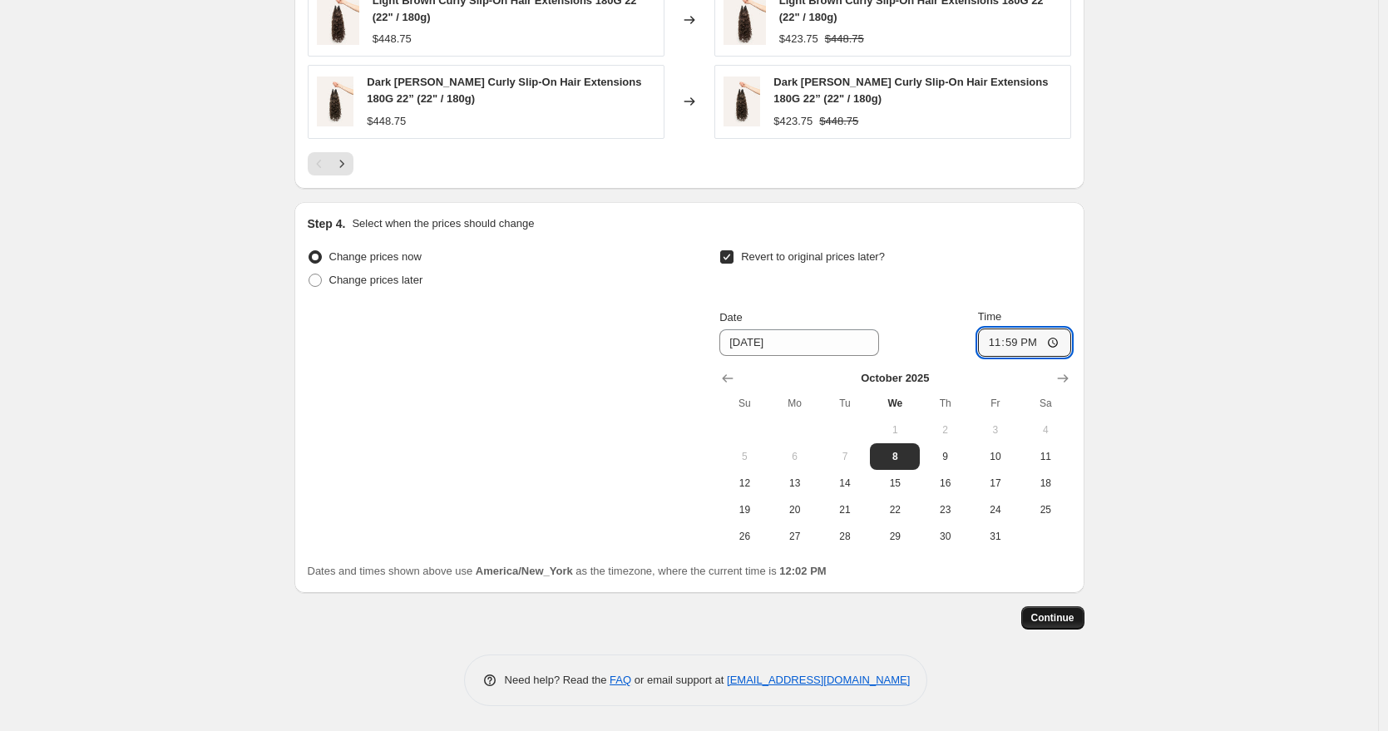
click at [1052, 624] on button "Continue" at bounding box center [1052, 617] width 63 height 23
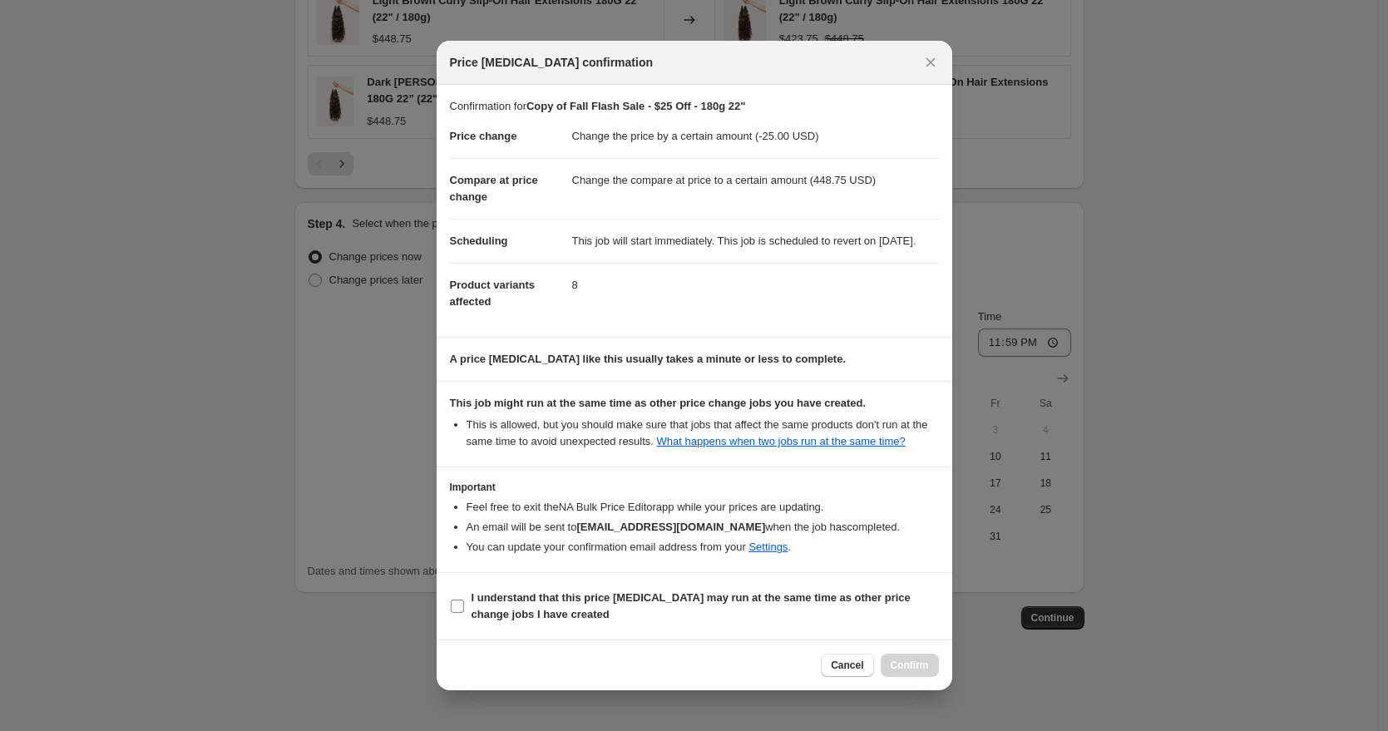
click at [588, 606] on label "I understand that this price change job may run at the same time as other price…" at bounding box center [694, 606] width 489 height 40
click at [464, 606] on input "I understand that this price change job may run at the same time as other price…" at bounding box center [457, 605] width 13 height 13
checkbox input "true"
click at [903, 672] on span "Confirm" at bounding box center [910, 665] width 38 height 13
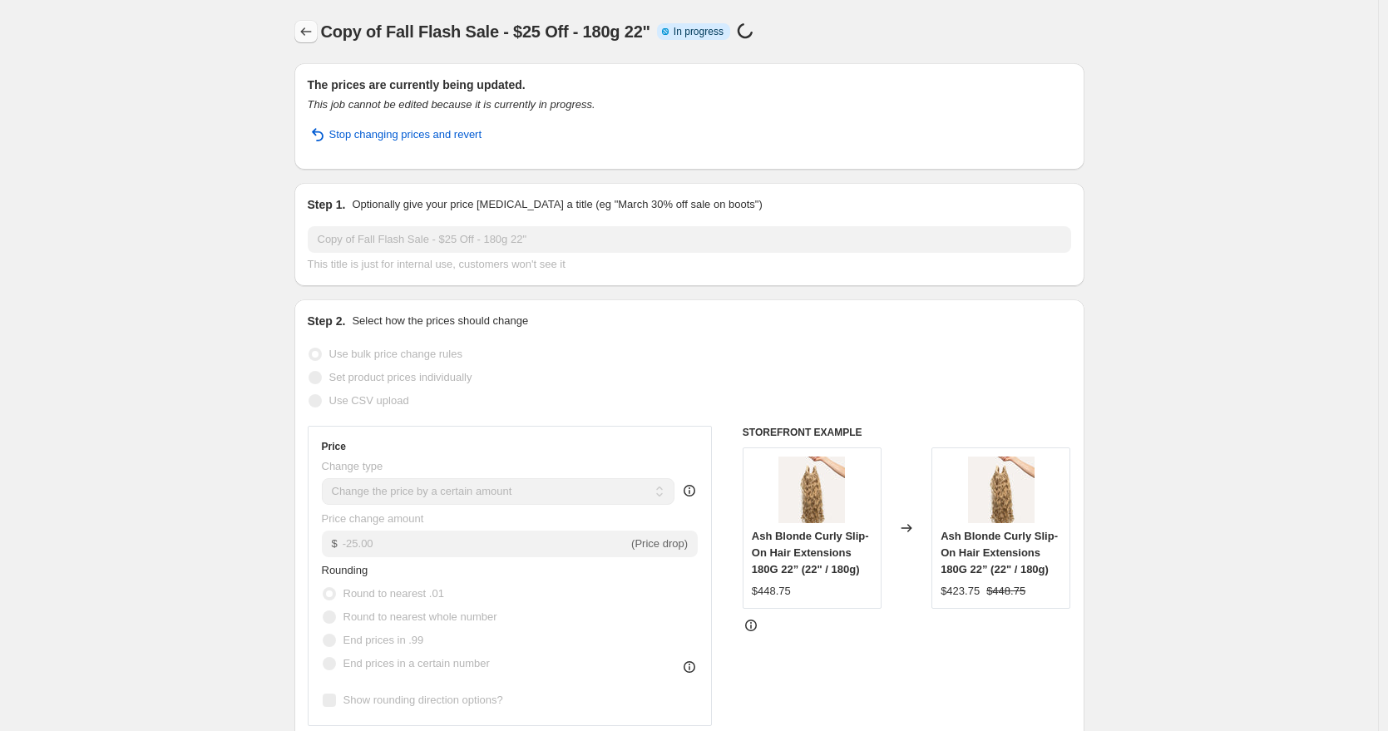
select select "by"
select select "to"
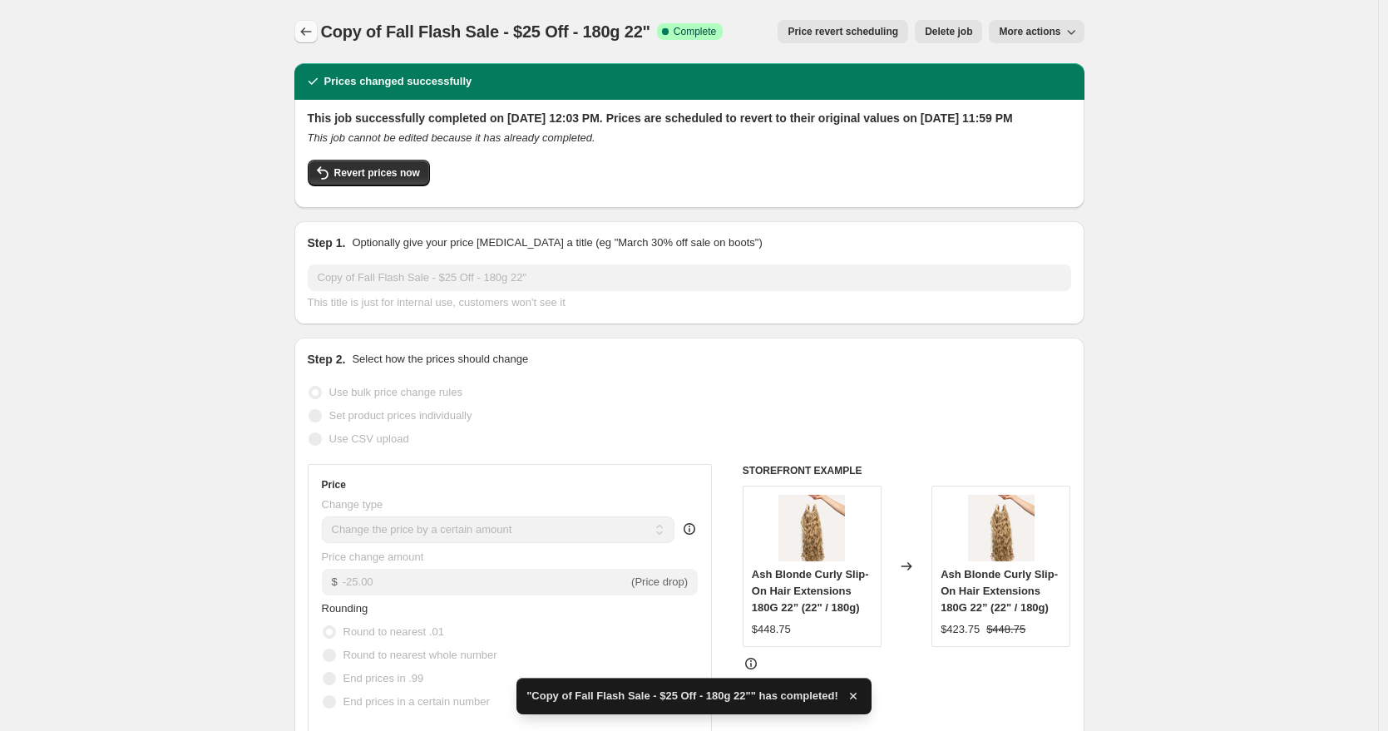
click at [308, 30] on icon "Price change jobs" at bounding box center [306, 31] width 17 height 17
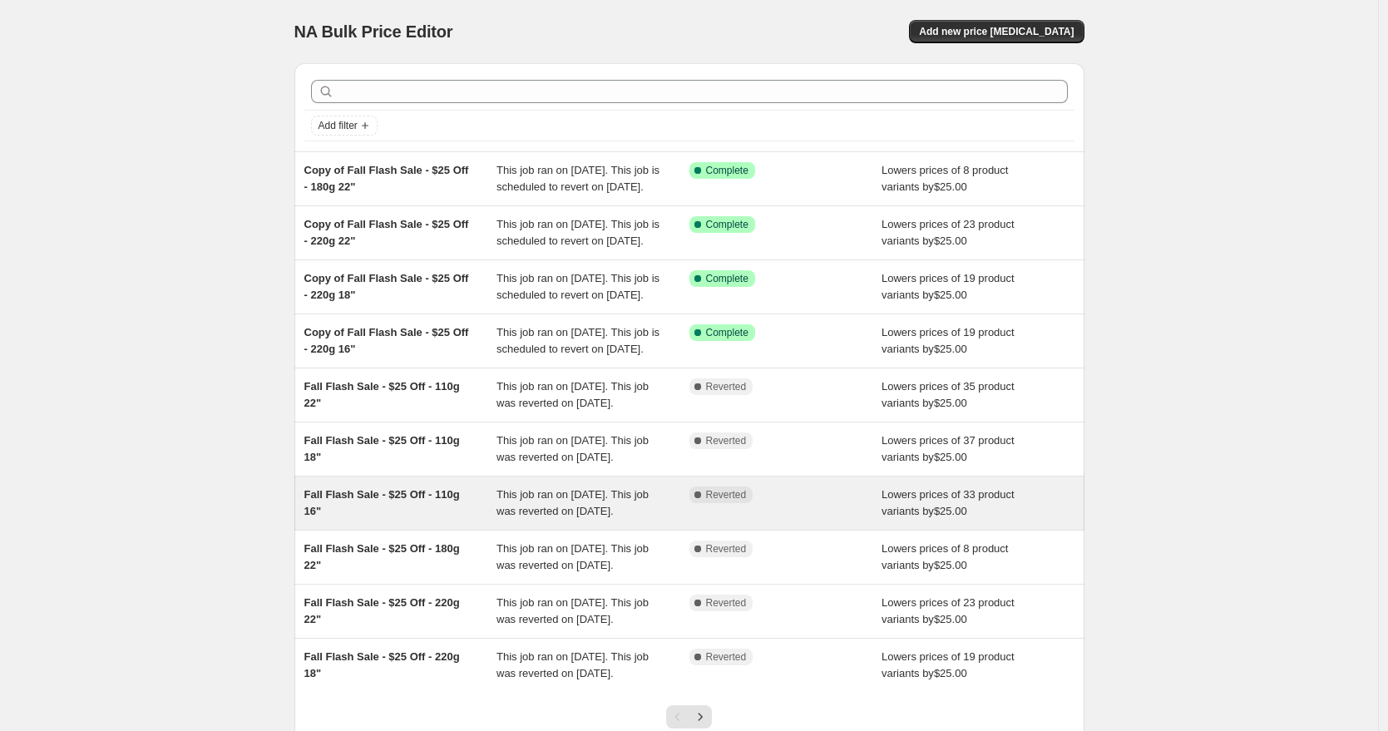
click at [432, 520] on div "Fall Flash Sale - $25 Off - 110g 16"" at bounding box center [400, 502] width 193 height 33
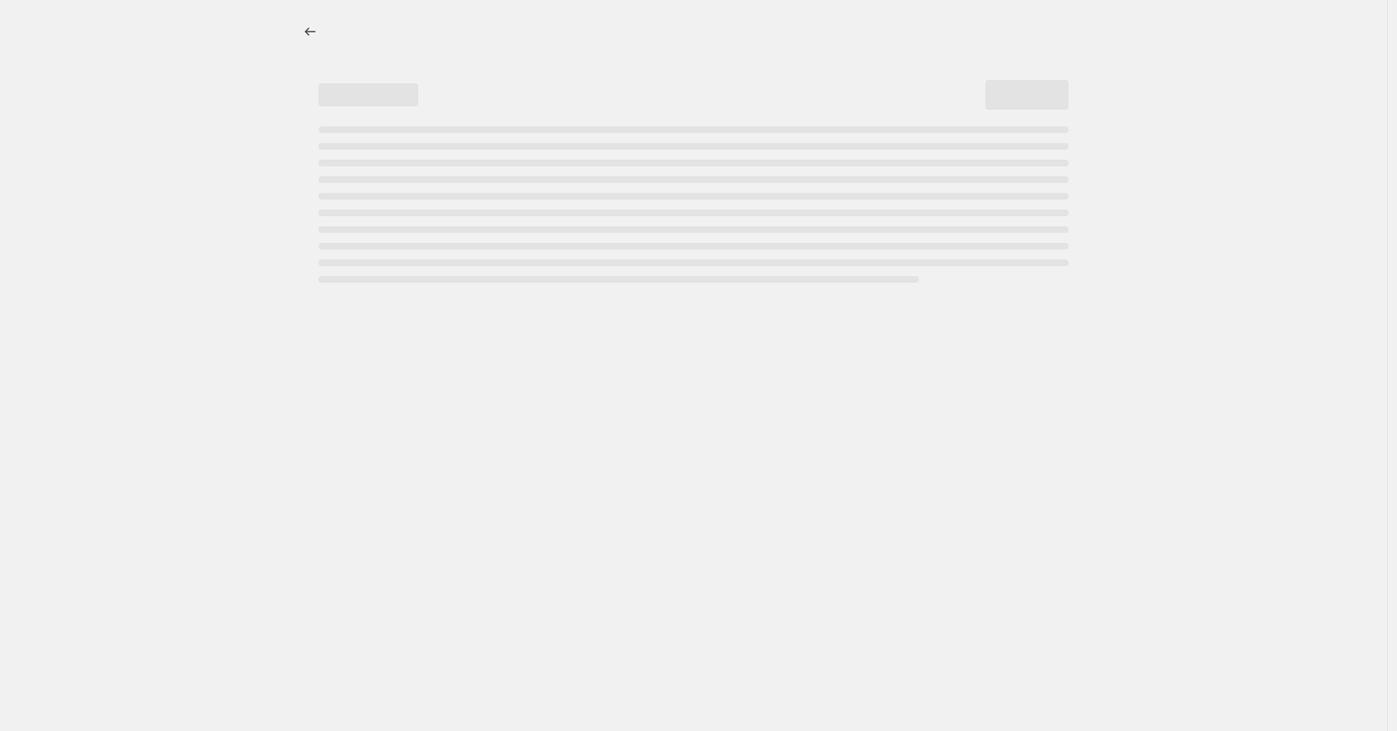
select select "by"
select select "to"
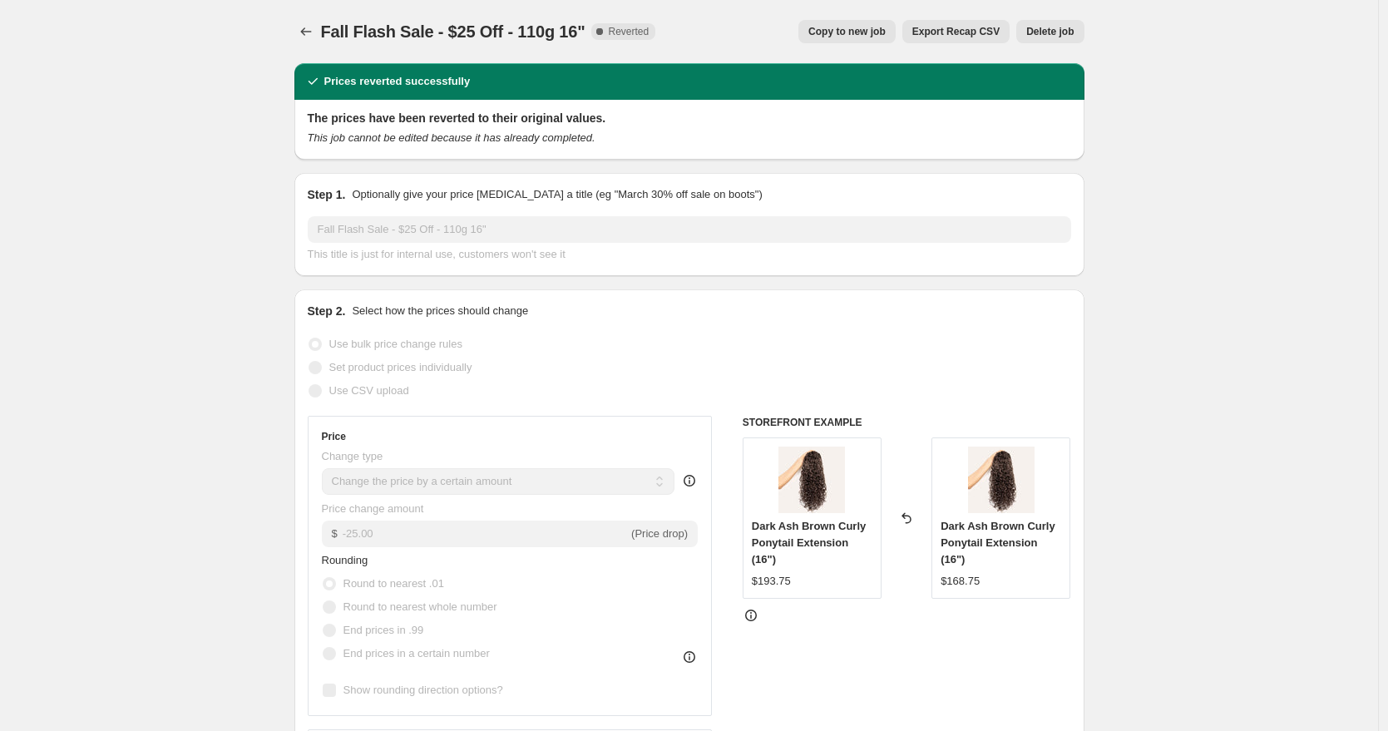
click at [847, 33] on span "Copy to new job" at bounding box center [846, 31] width 77 height 13
select select "by"
select select "to"
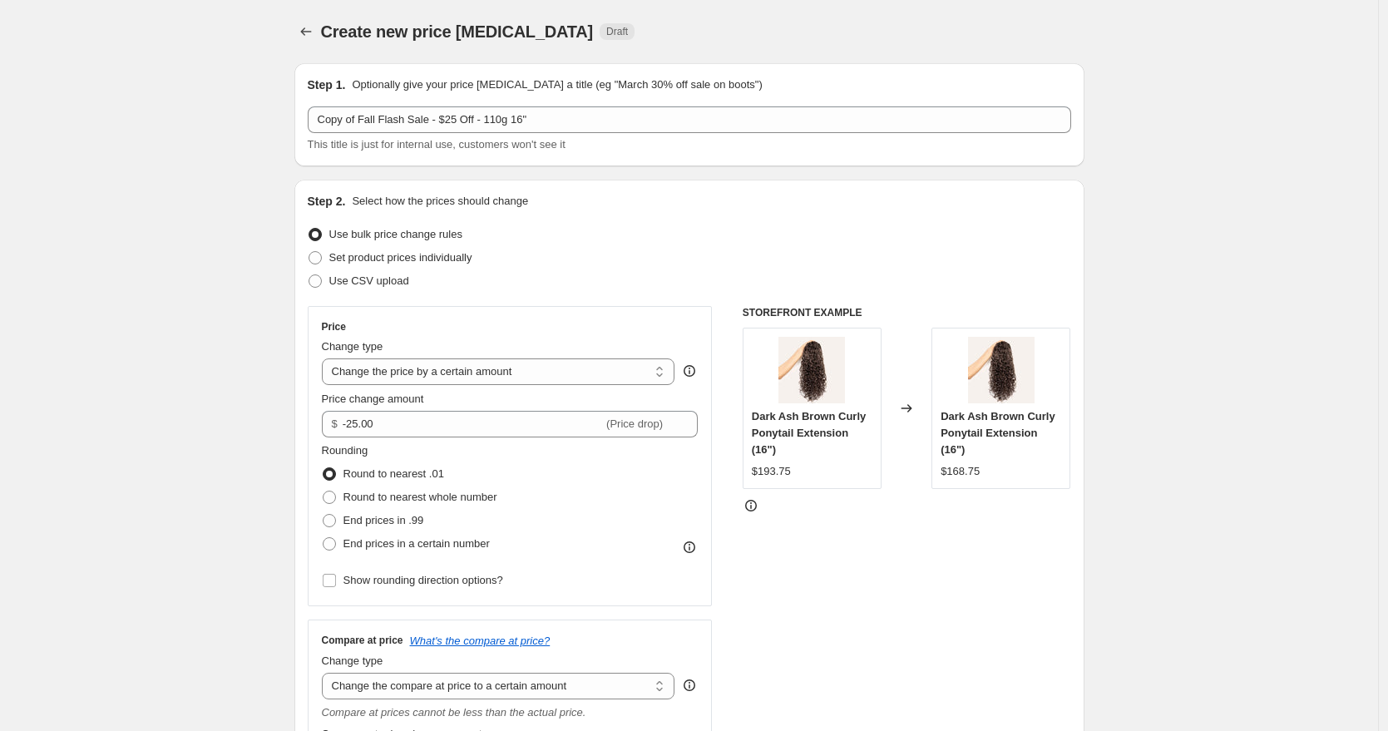
scroll to position [147, 0]
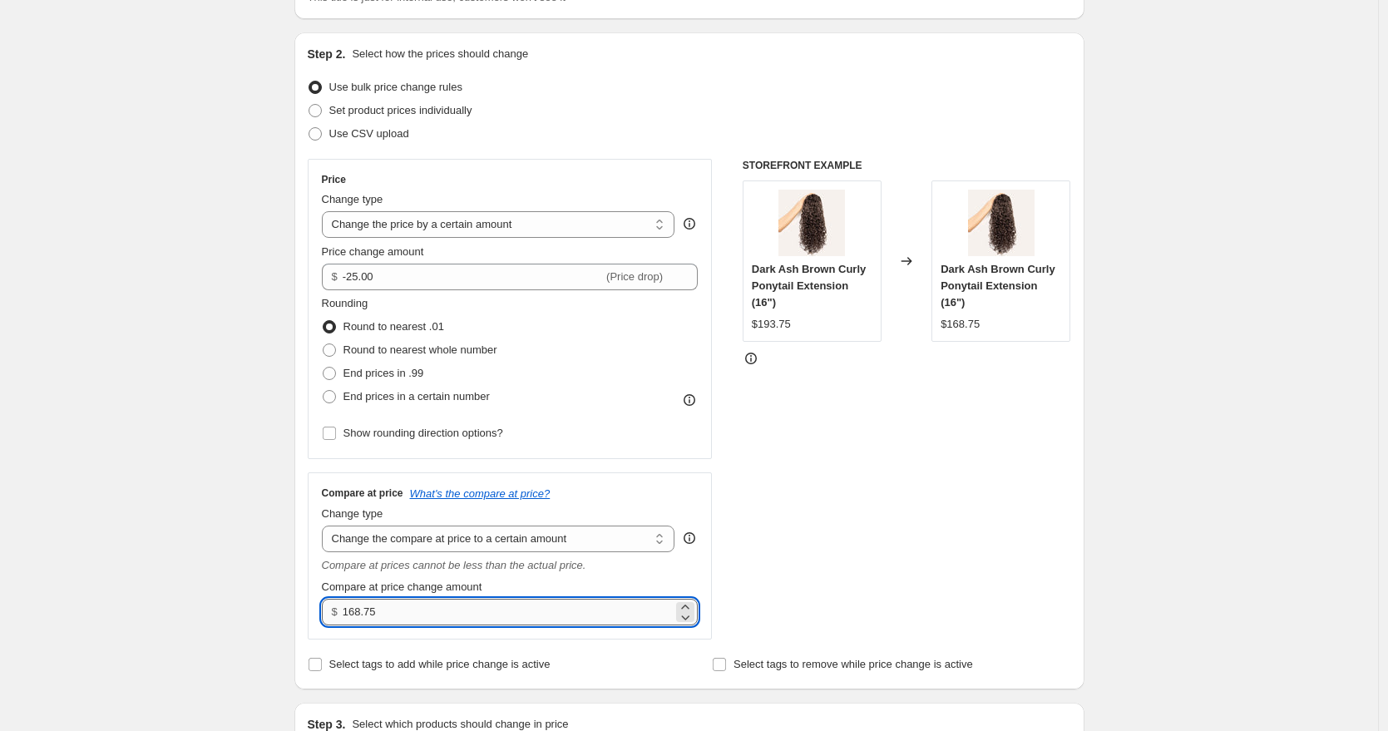
click at [363, 617] on input "168.75" at bounding box center [508, 612] width 330 height 27
type input "193.75"
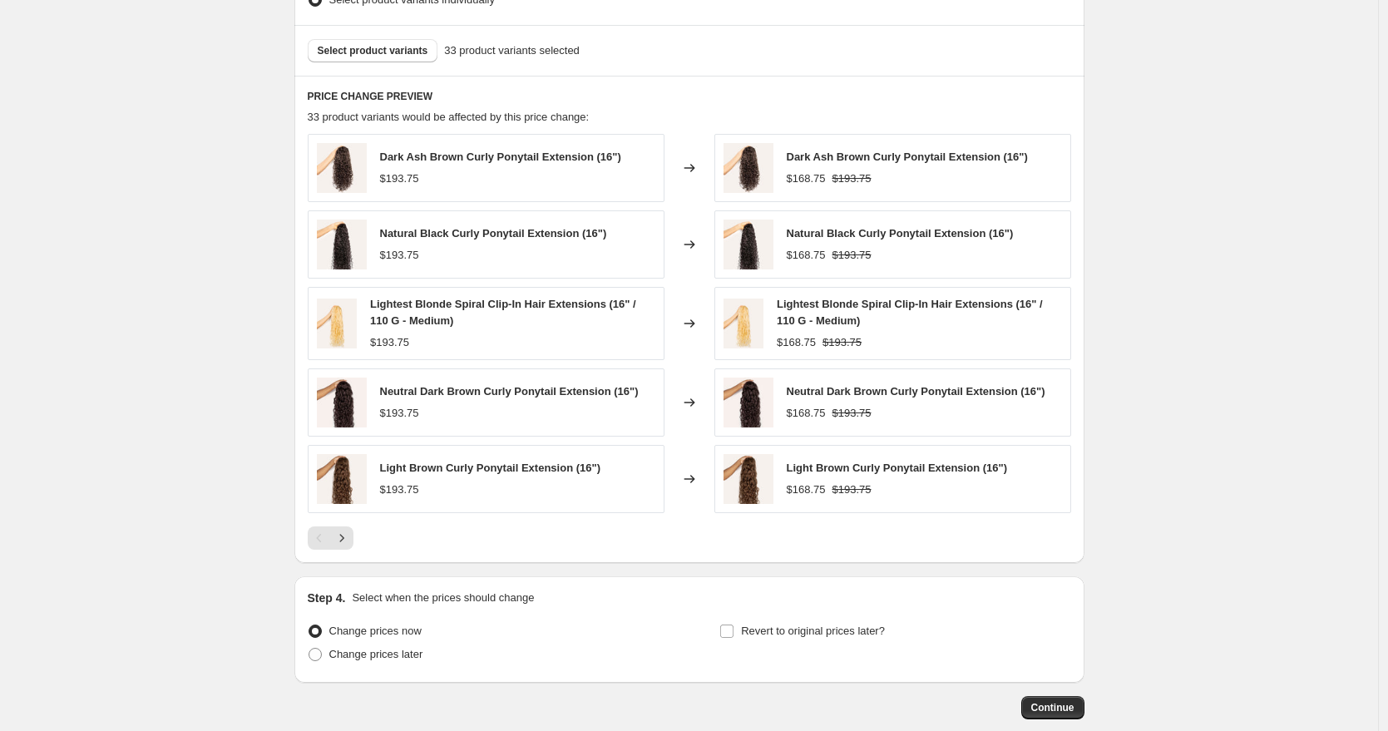
scroll to position [1061, 0]
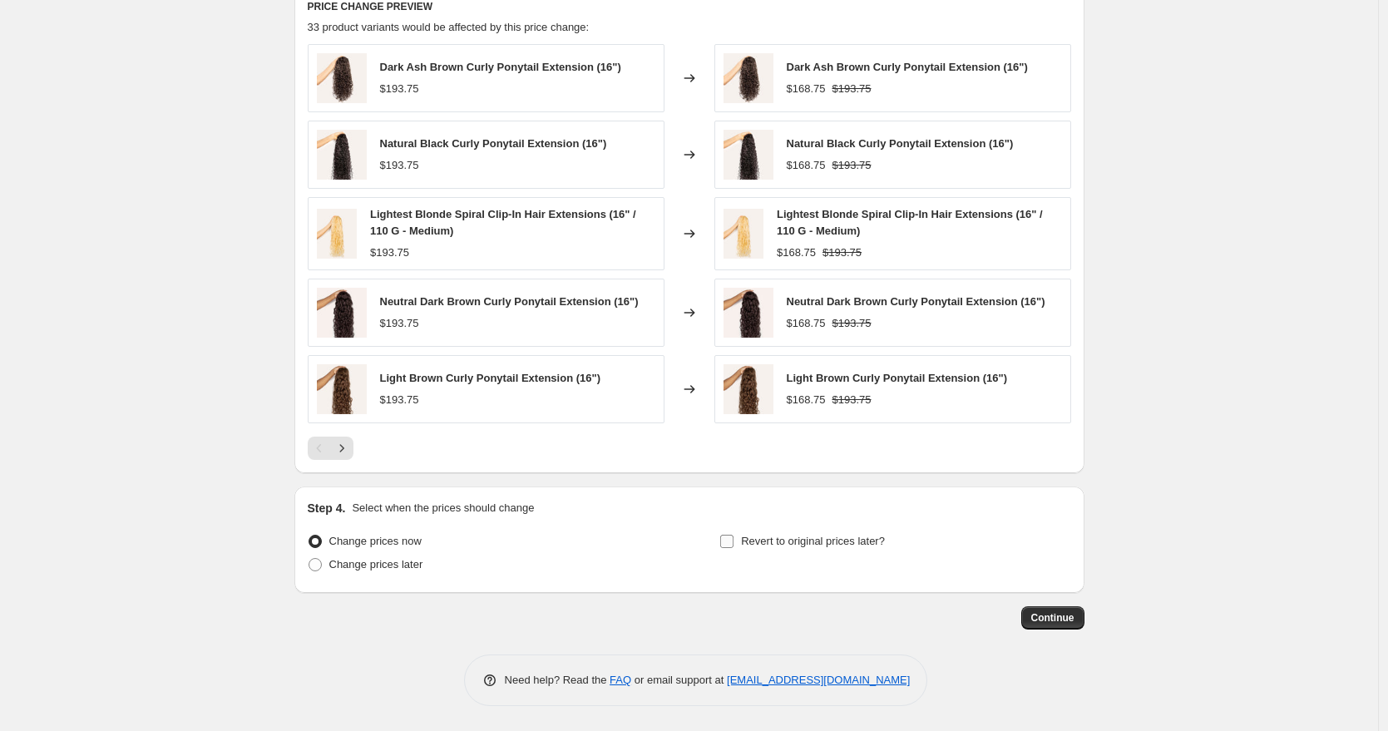
click at [776, 533] on span "Revert to original prices later?" at bounding box center [813, 541] width 144 height 17
click at [733, 535] on input "Revert to original prices later?" at bounding box center [726, 541] width 13 height 13
checkbox input "true"
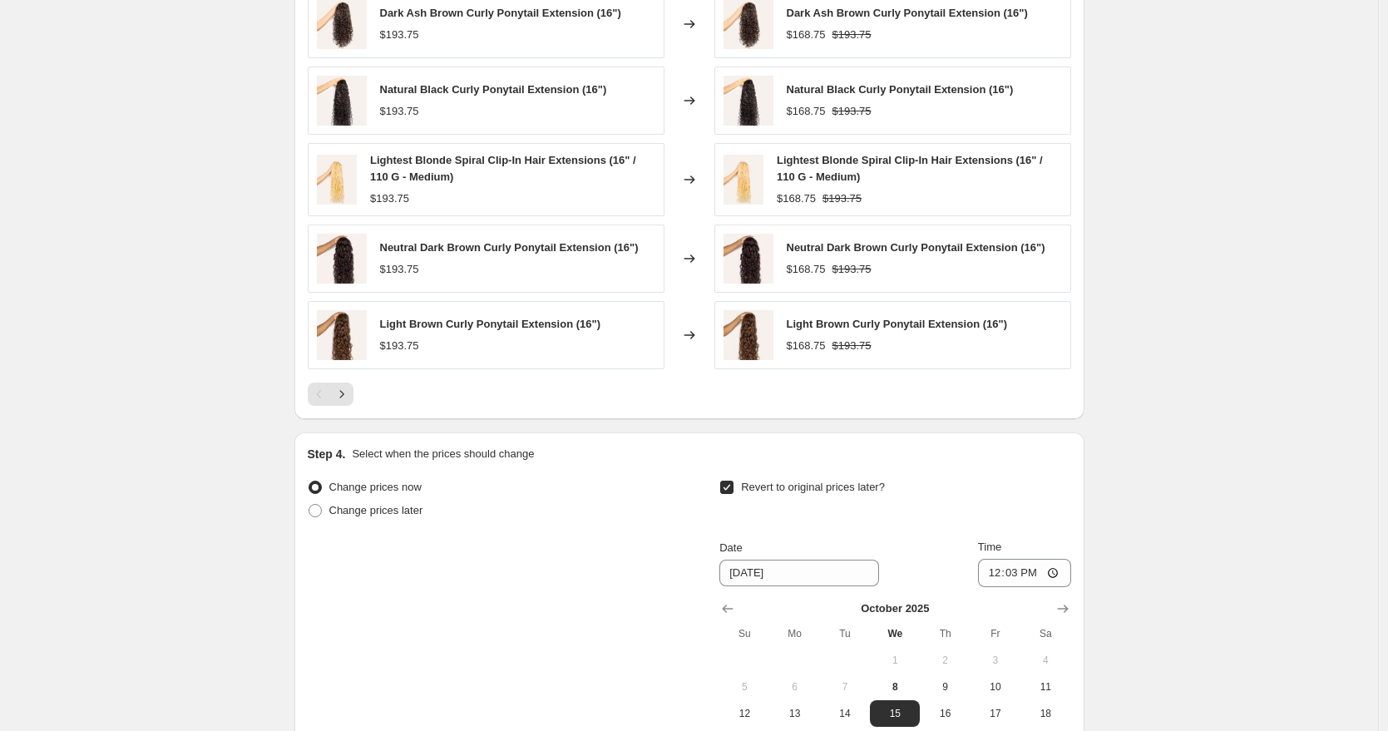
scroll to position [1132, 0]
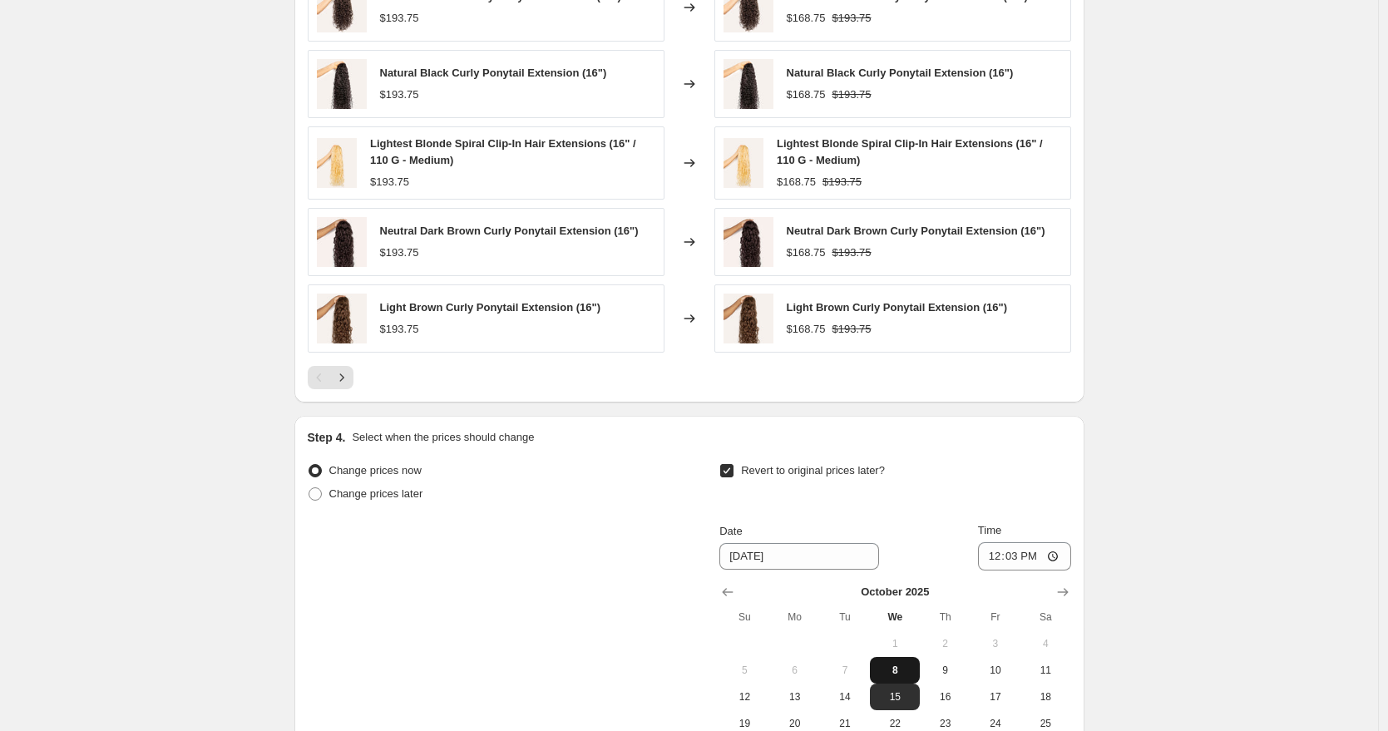
click at [913, 673] on span "8" at bounding box center [894, 670] width 37 height 13
type input "[DATE]"
click at [998, 560] on input "12:03" at bounding box center [1024, 556] width 93 height 28
type input "23:59"
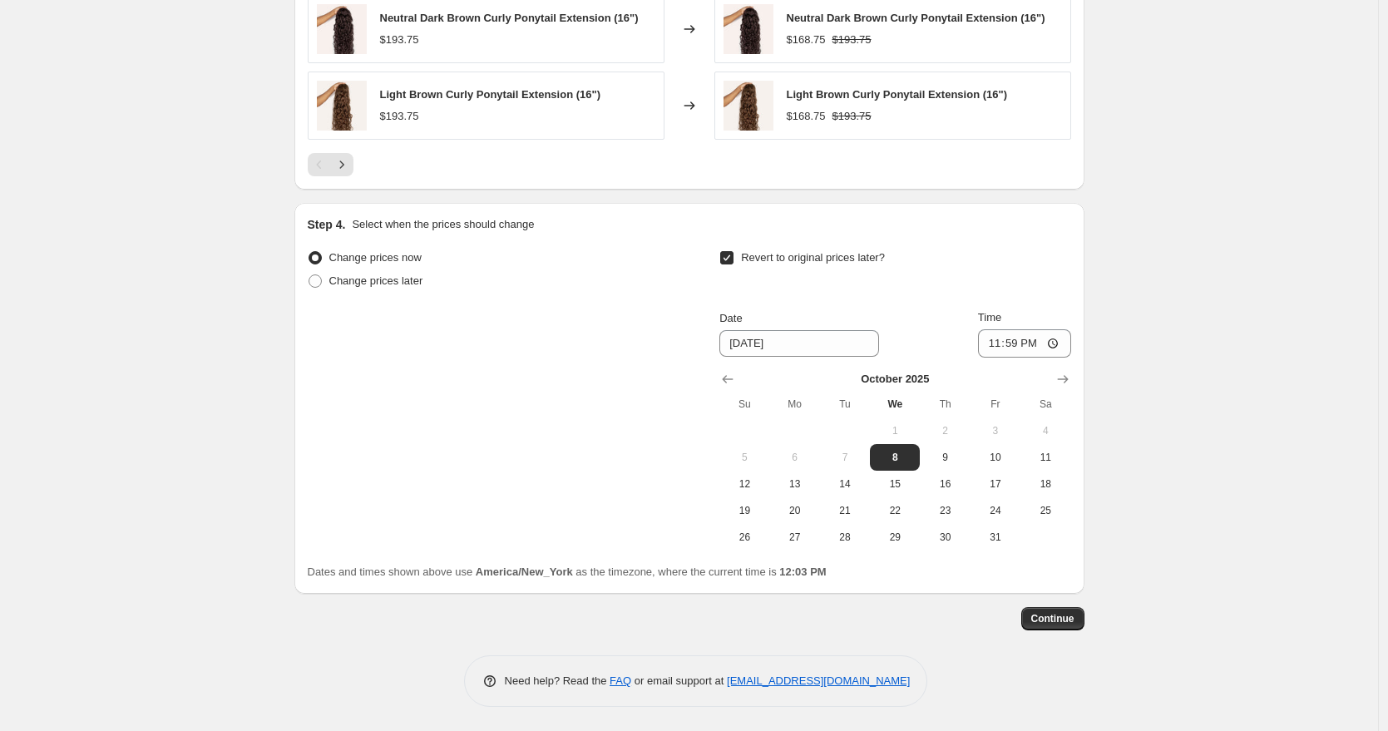
scroll to position [1345, 0]
click at [1073, 619] on span "Continue" at bounding box center [1052, 617] width 43 height 13
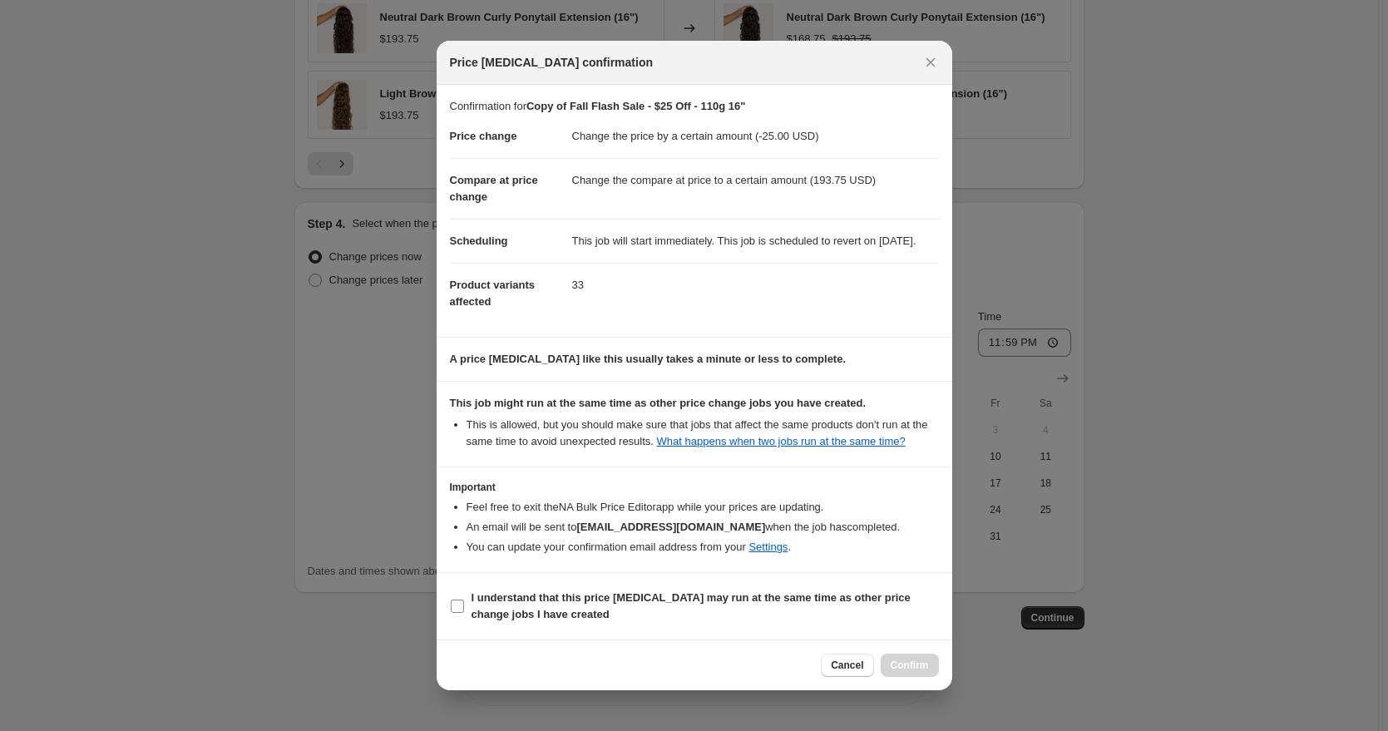
click at [575, 623] on span "I understand that this price change job may run at the same time as other price…" at bounding box center [704, 606] width 467 height 33
click at [464, 613] on input "I understand that this price change job may run at the same time as other price…" at bounding box center [457, 605] width 13 height 13
checkbox input "true"
click at [886, 677] on button "Confirm" at bounding box center [910, 665] width 58 height 23
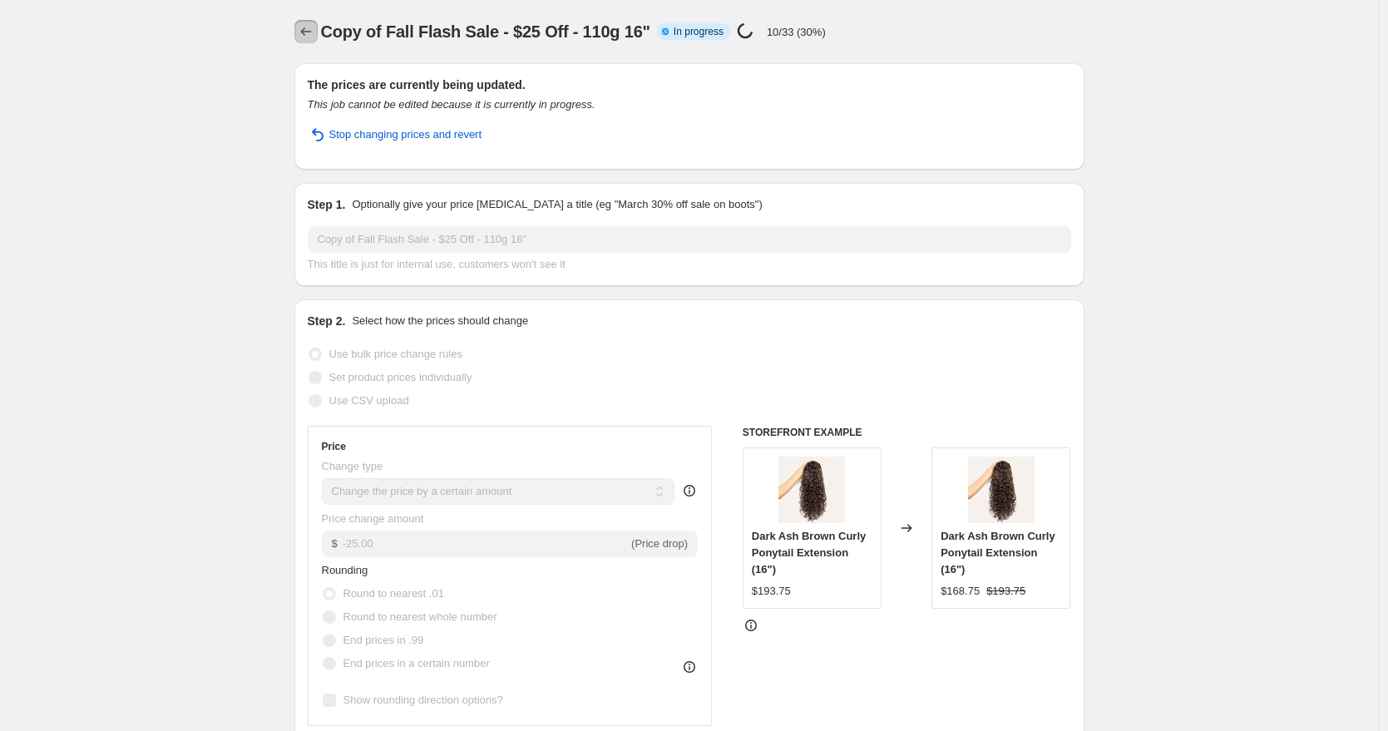
click at [309, 30] on icon "Price change jobs" at bounding box center [306, 31] width 17 height 17
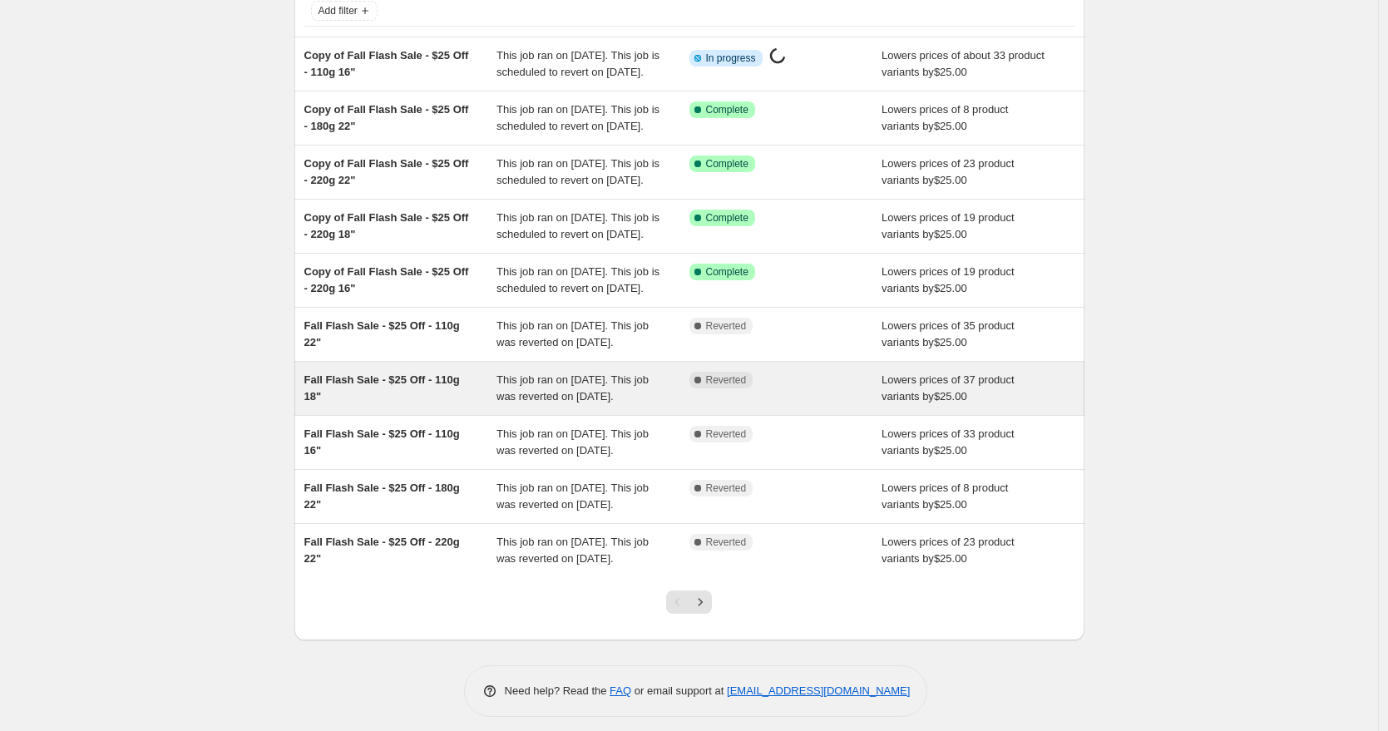
scroll to position [118, 0]
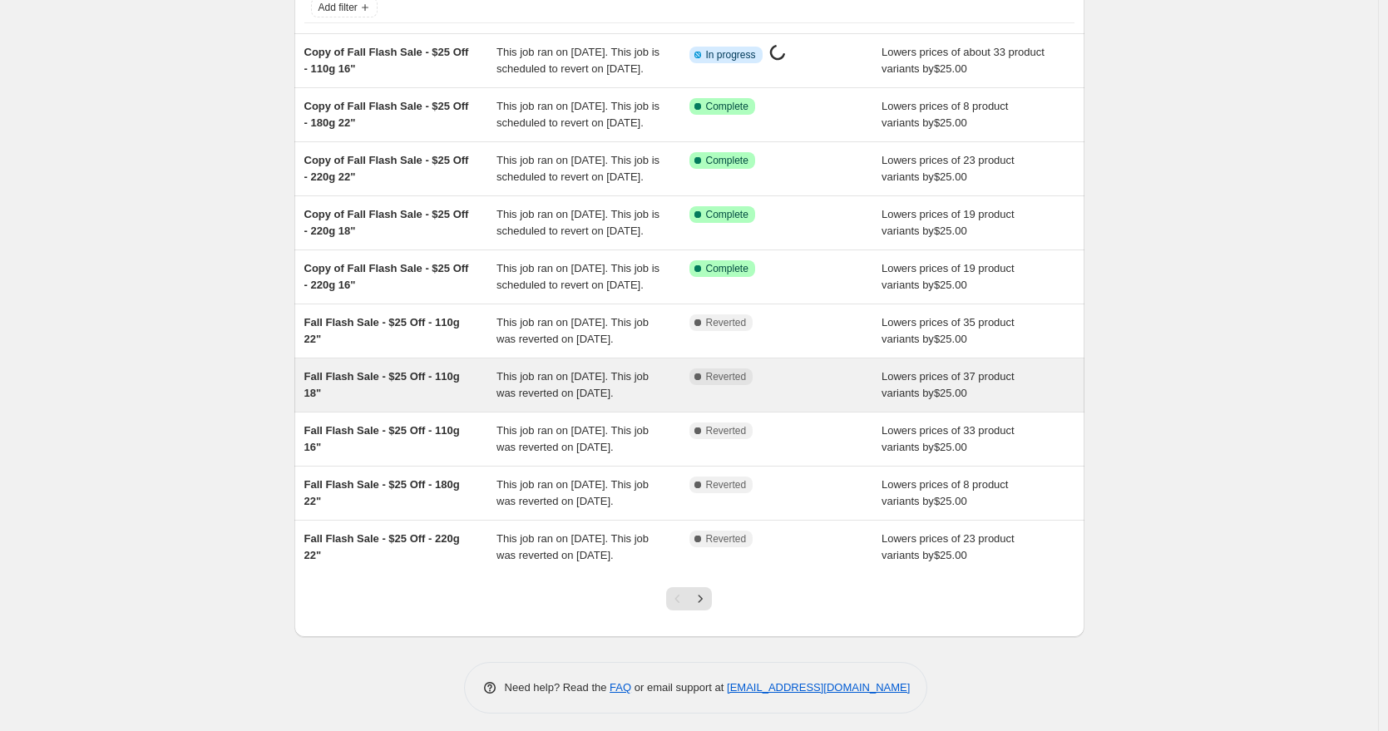
click at [421, 402] on div "Fall Flash Sale - $25 Off - 110g 18"" at bounding box center [400, 384] width 193 height 33
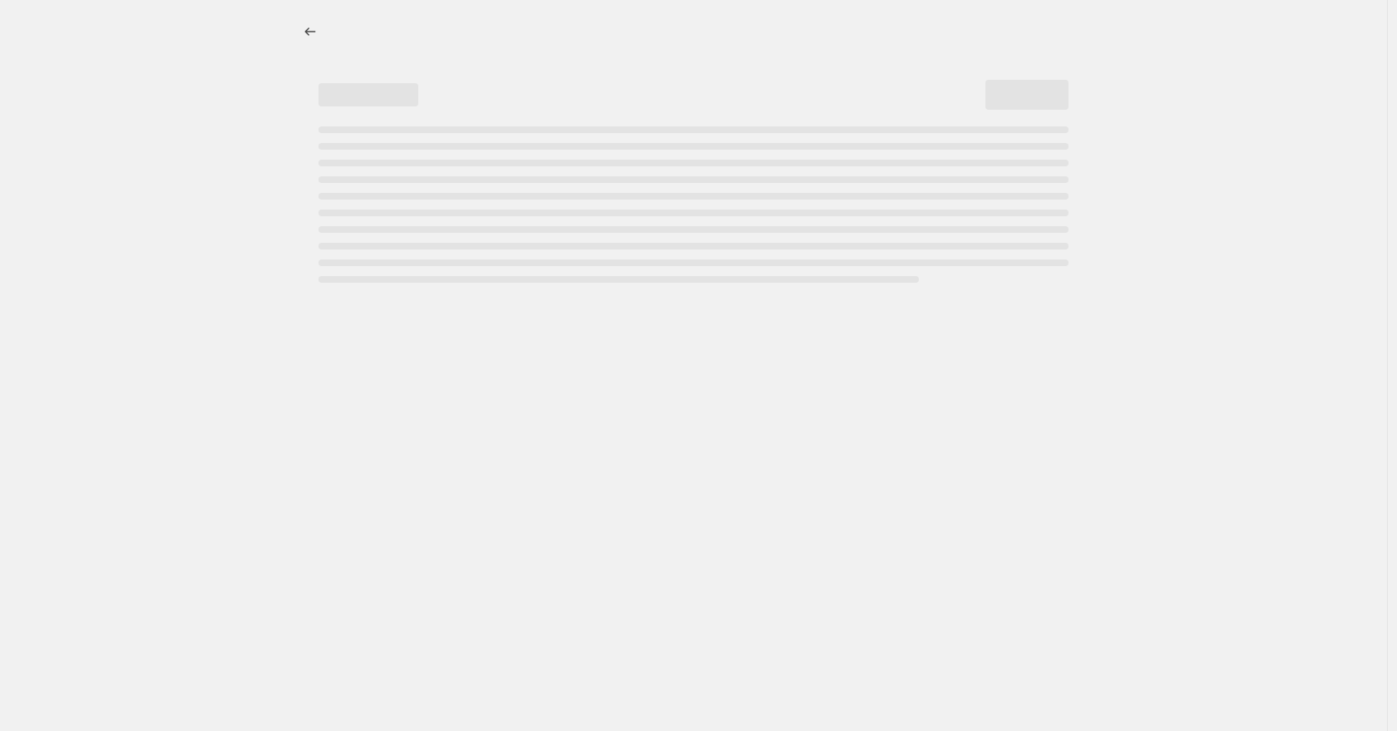
select select "by"
select select "to"
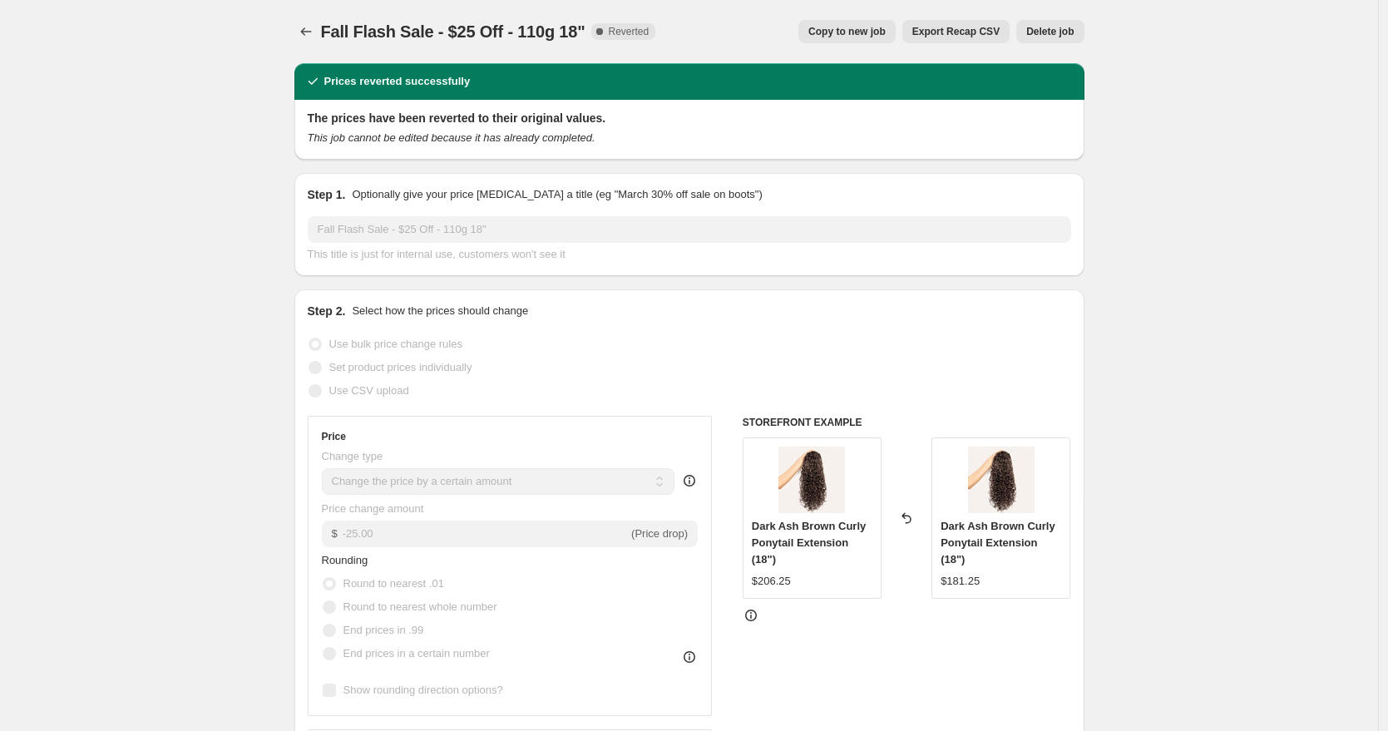
click at [820, 28] on span "Copy to new job" at bounding box center [846, 31] width 77 height 13
select select "by"
select select "to"
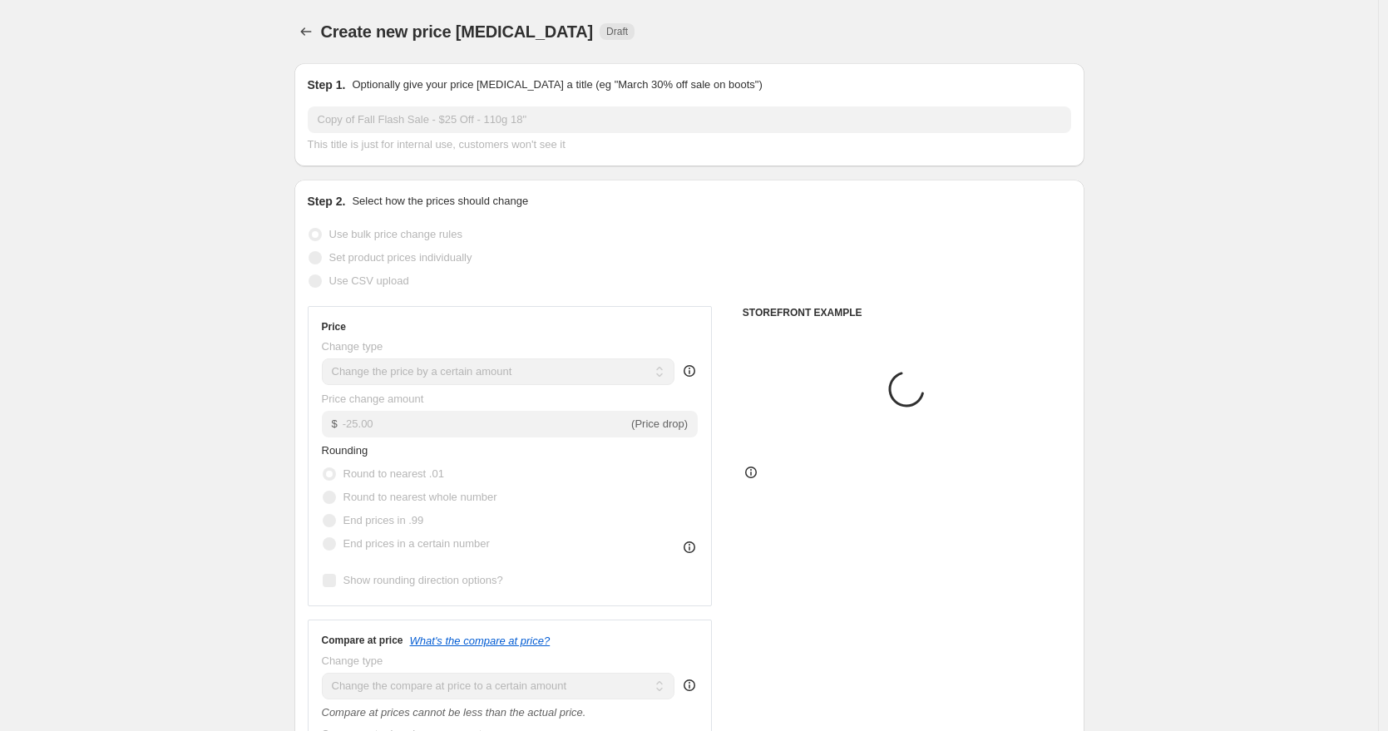
select select "by"
select select "to"
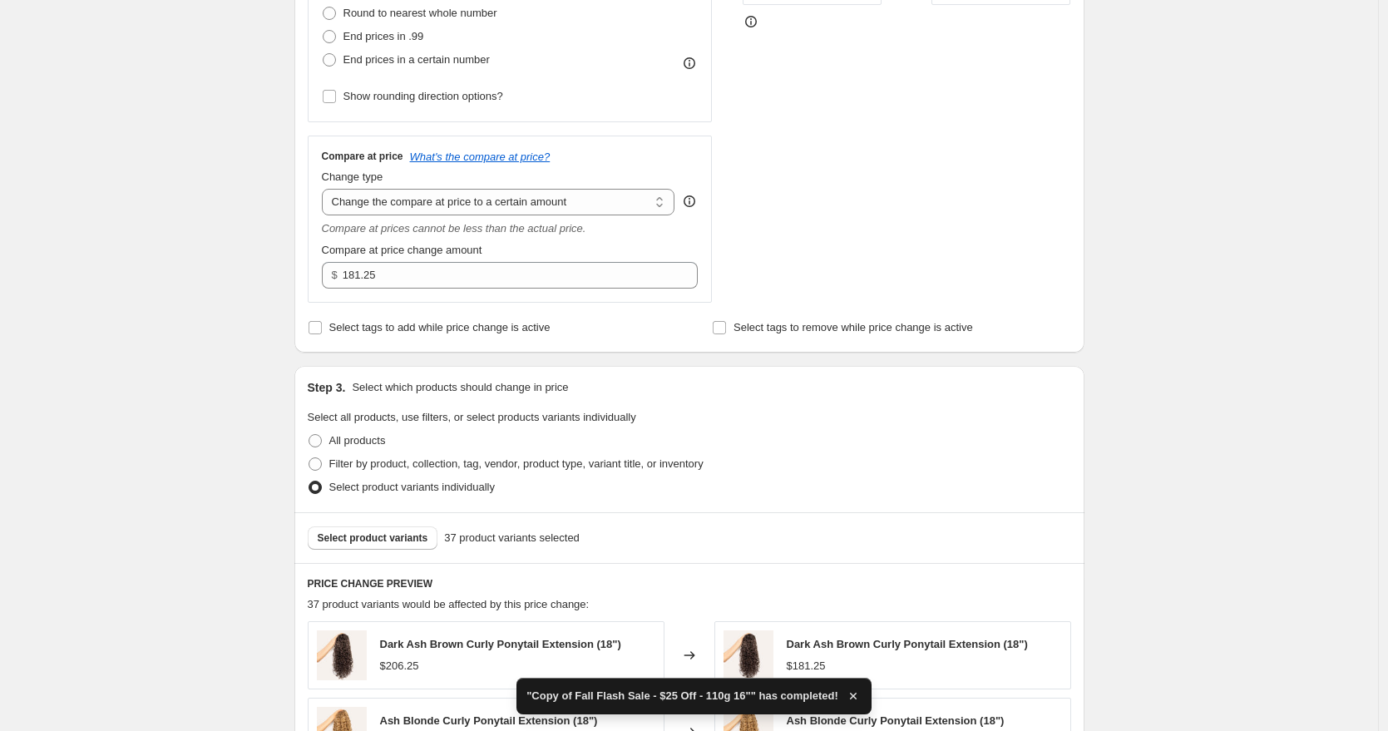
scroll to position [536, 0]
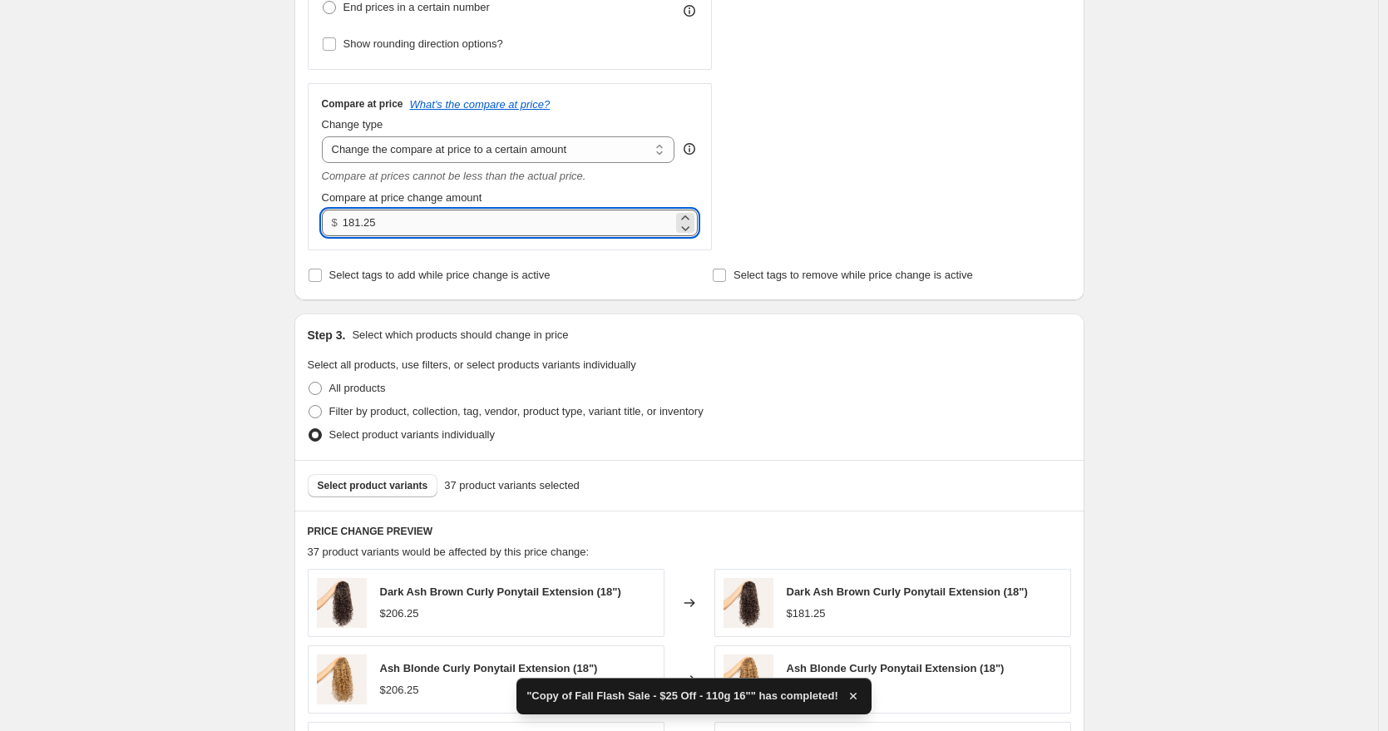
click at [372, 223] on input "181.25" at bounding box center [508, 223] width 330 height 27
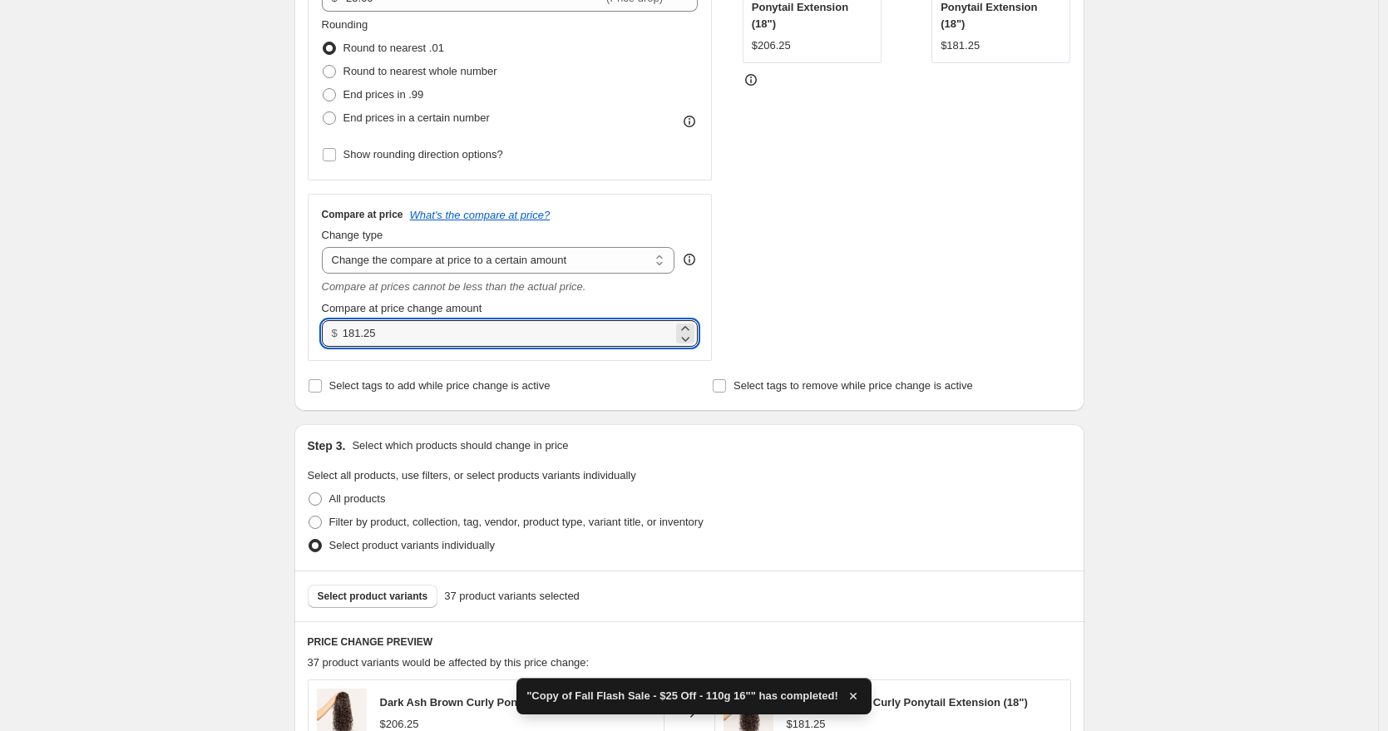
scroll to position [205, 0]
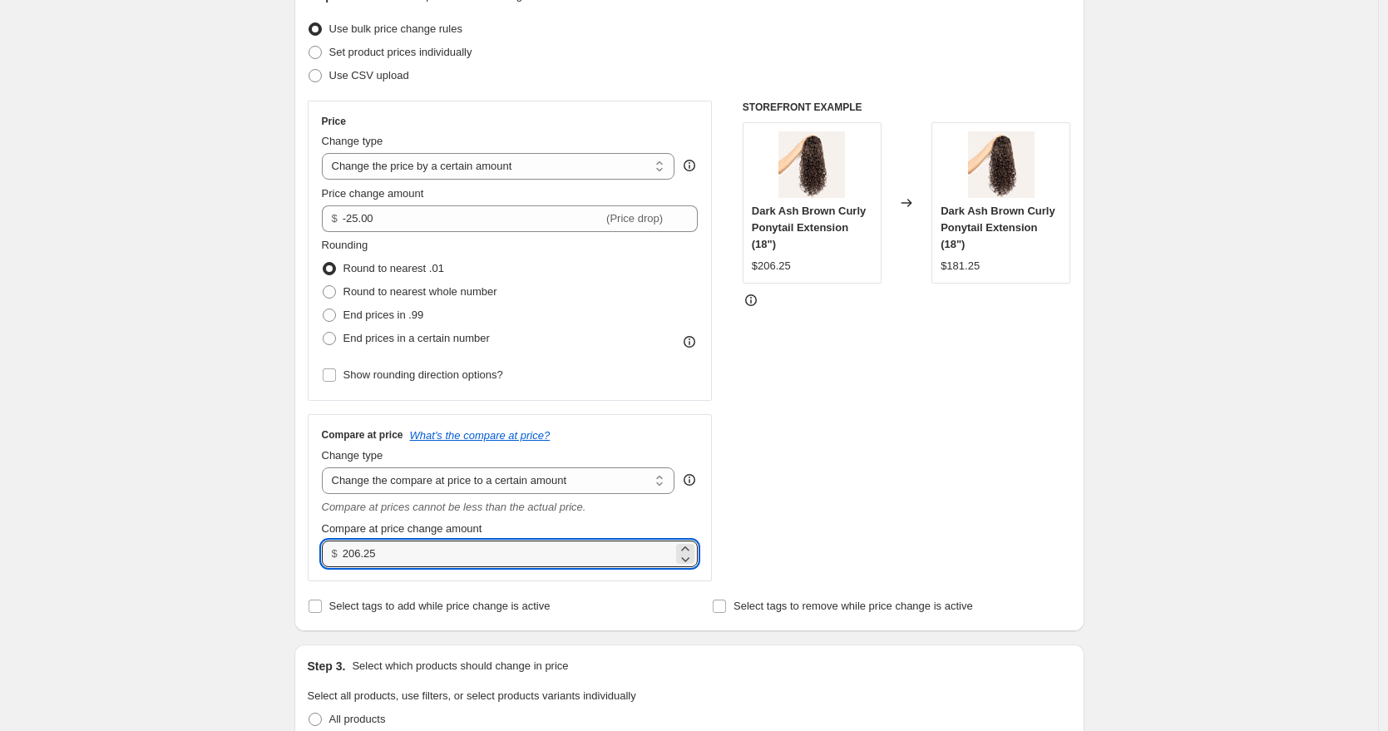
type input "206.25"
click at [1186, 308] on div "Create new price change job. This page is ready Create new price change job Dra…" at bounding box center [689, 694] width 1378 height 1798
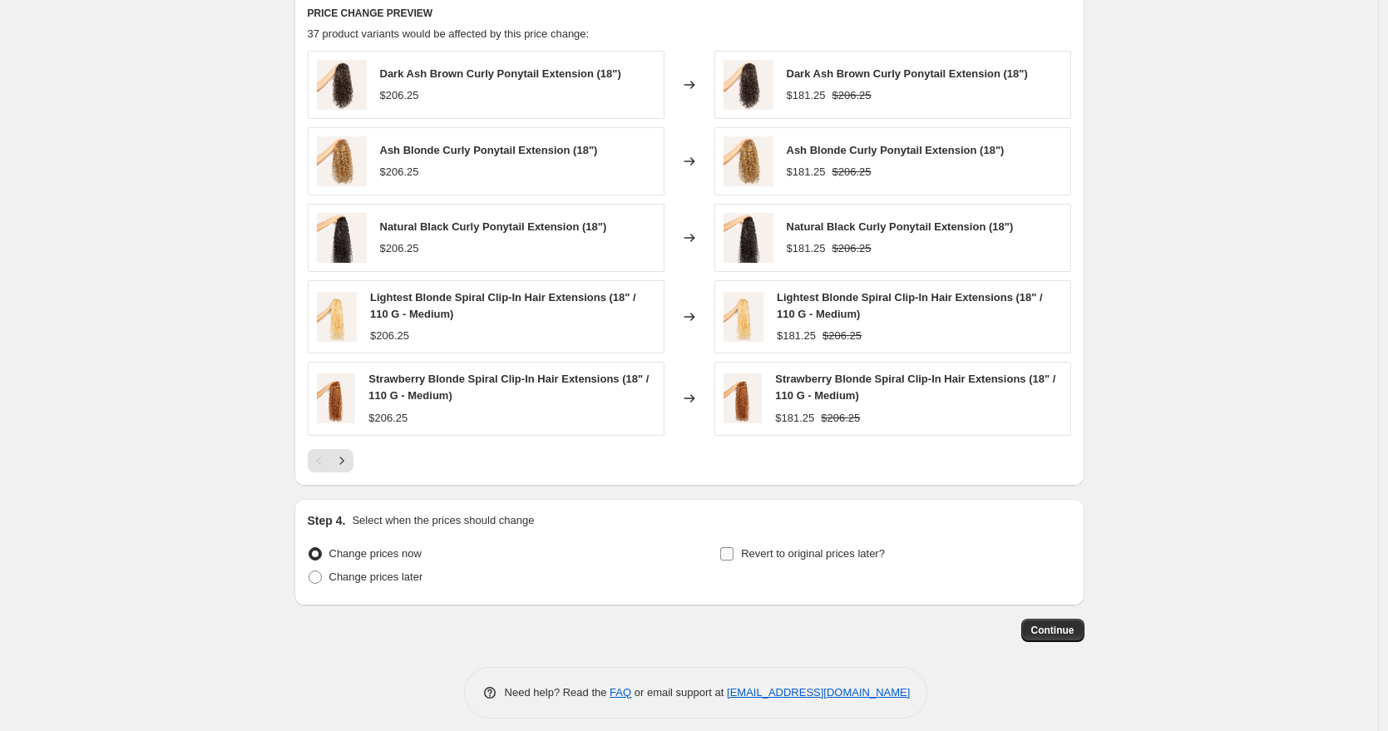
scroll to position [1067, 0]
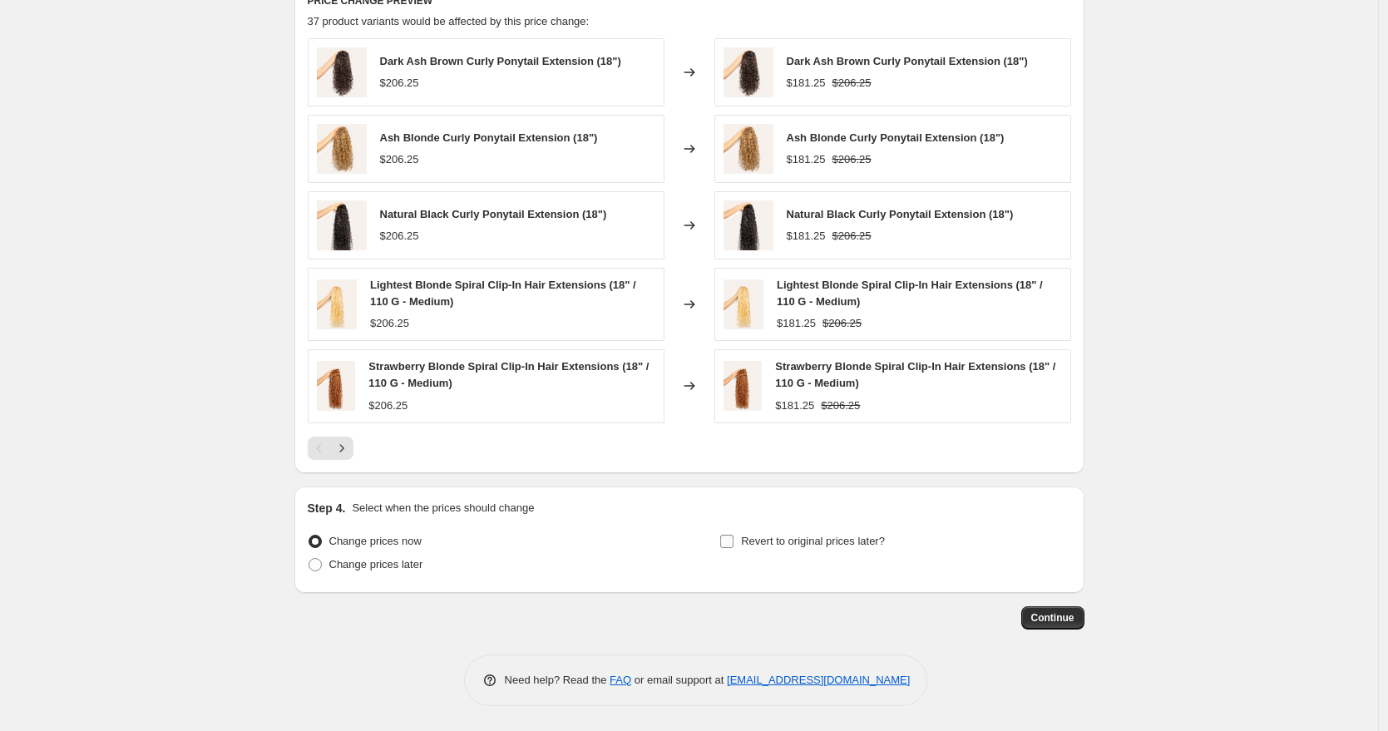
click at [730, 548] on span at bounding box center [726, 541] width 15 height 15
click at [730, 548] on input "Revert to original prices later?" at bounding box center [726, 541] width 13 height 13
checkbox input "true"
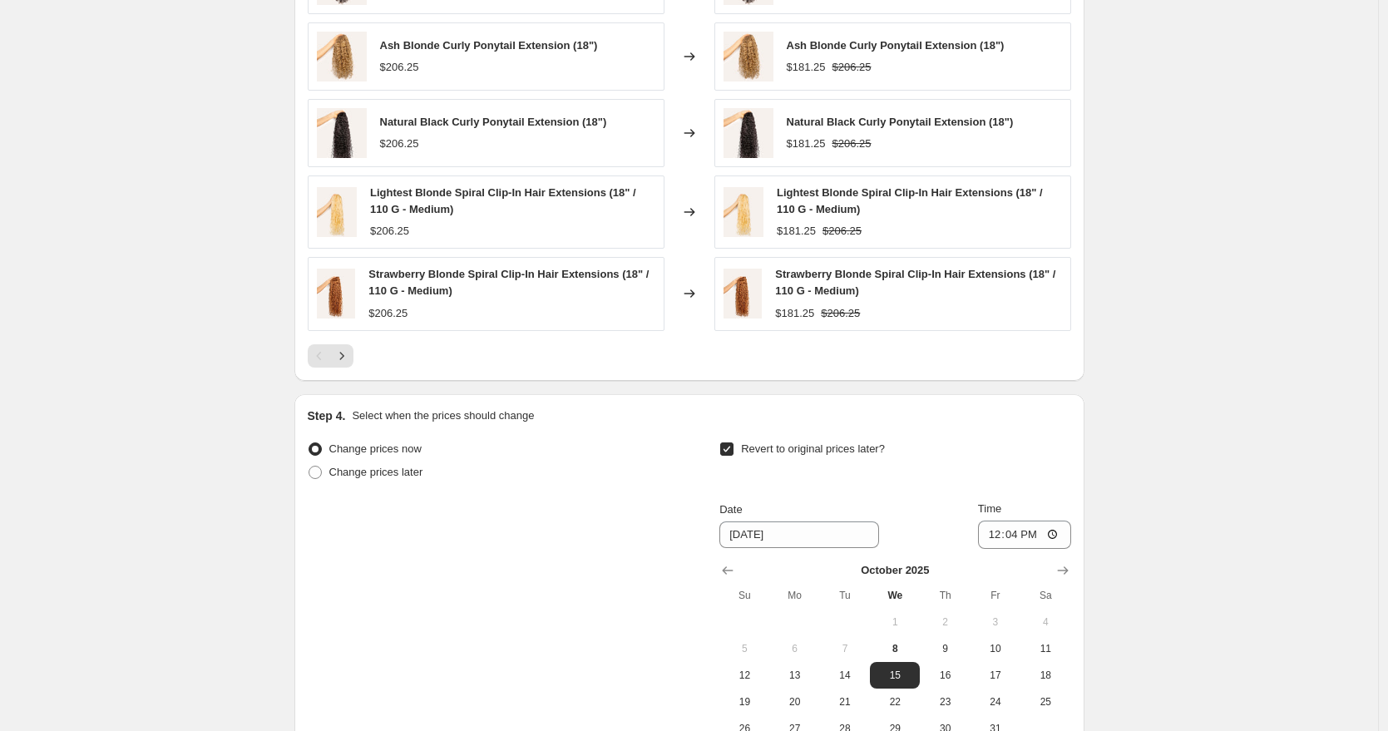
scroll to position [1236, 0]
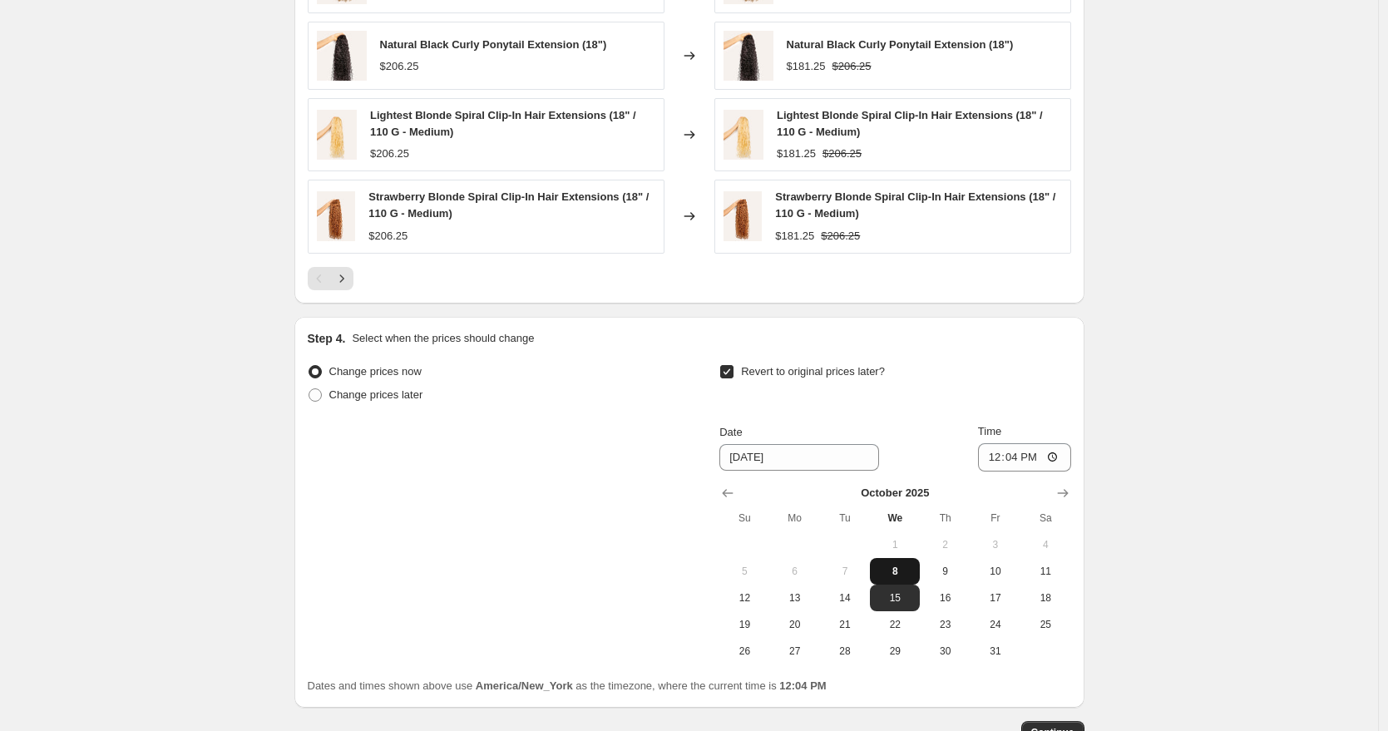
click at [909, 572] on span "8" at bounding box center [894, 571] width 37 height 13
type input "[DATE]"
click at [994, 453] on input "12:04" at bounding box center [1024, 457] width 93 height 28
type input "23:59"
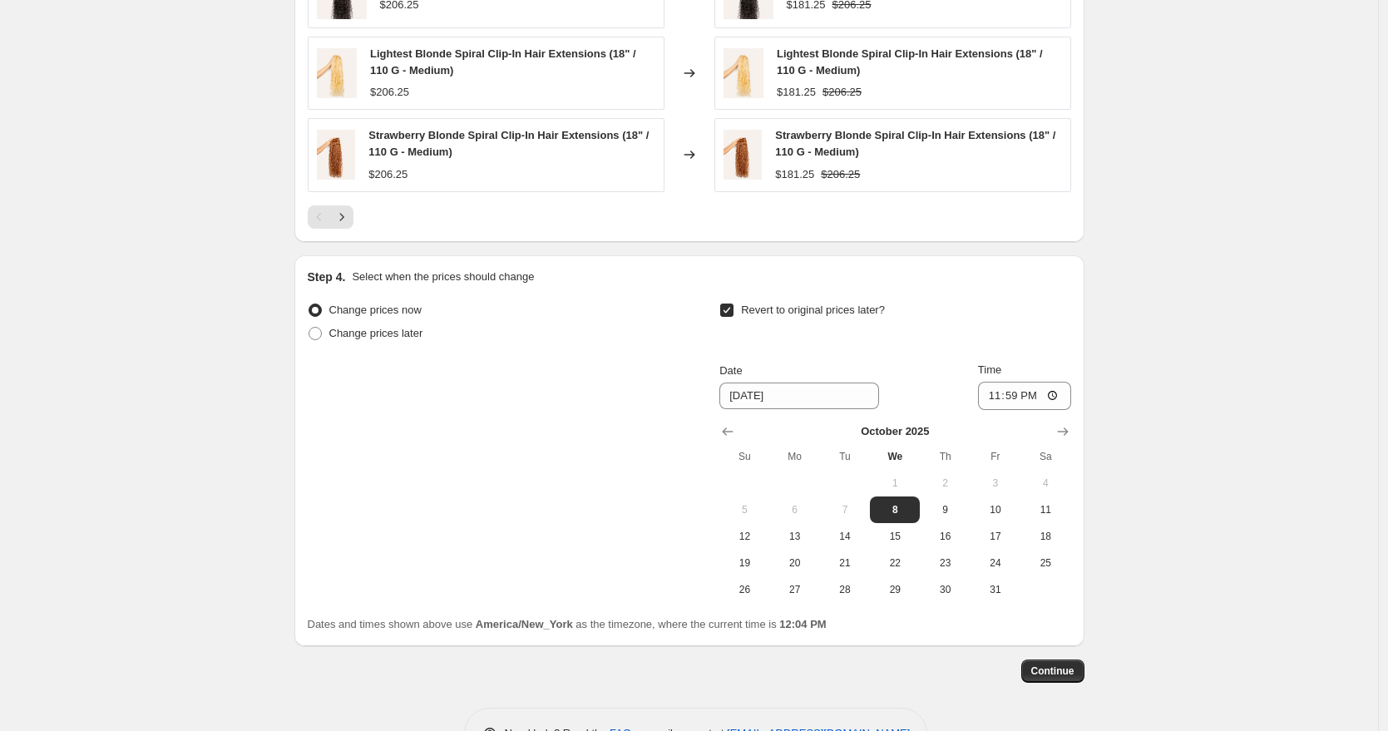
scroll to position [1351, 0]
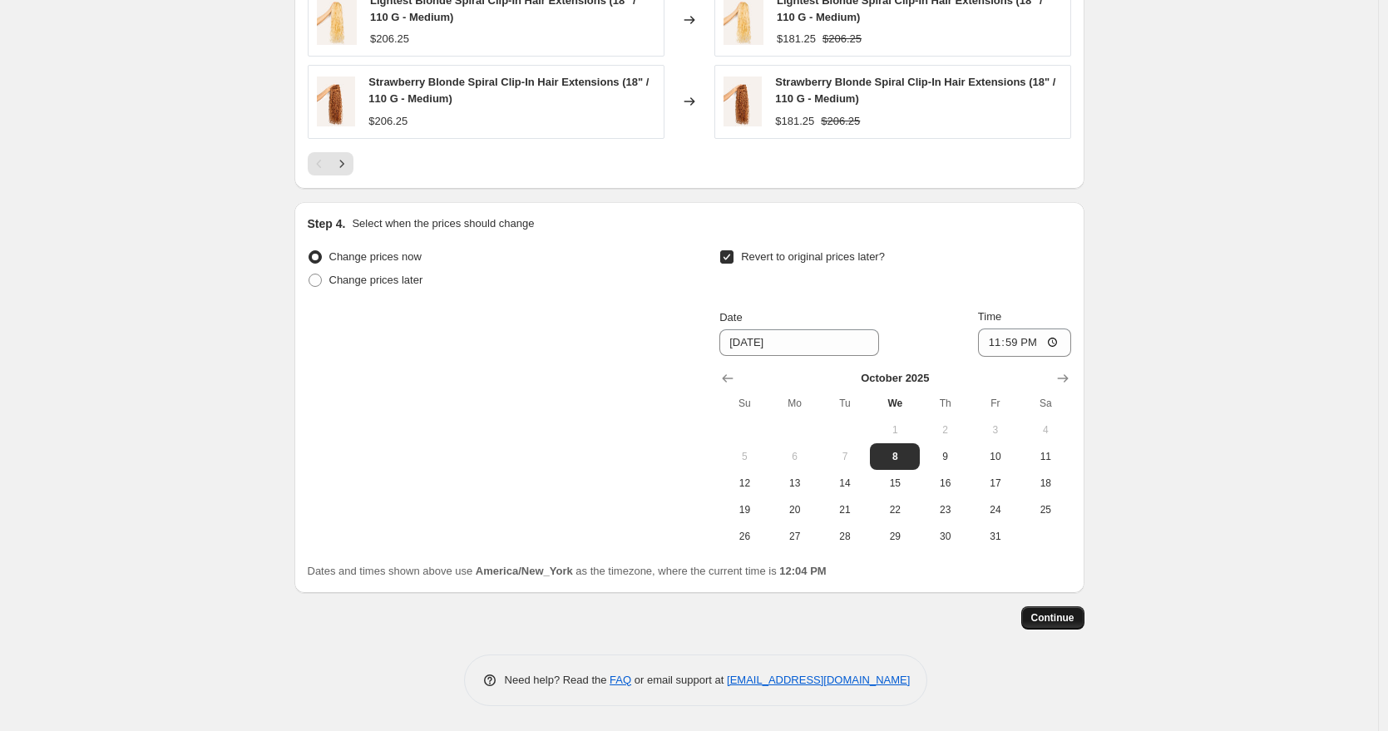
click at [1054, 618] on span "Continue" at bounding box center [1052, 617] width 43 height 13
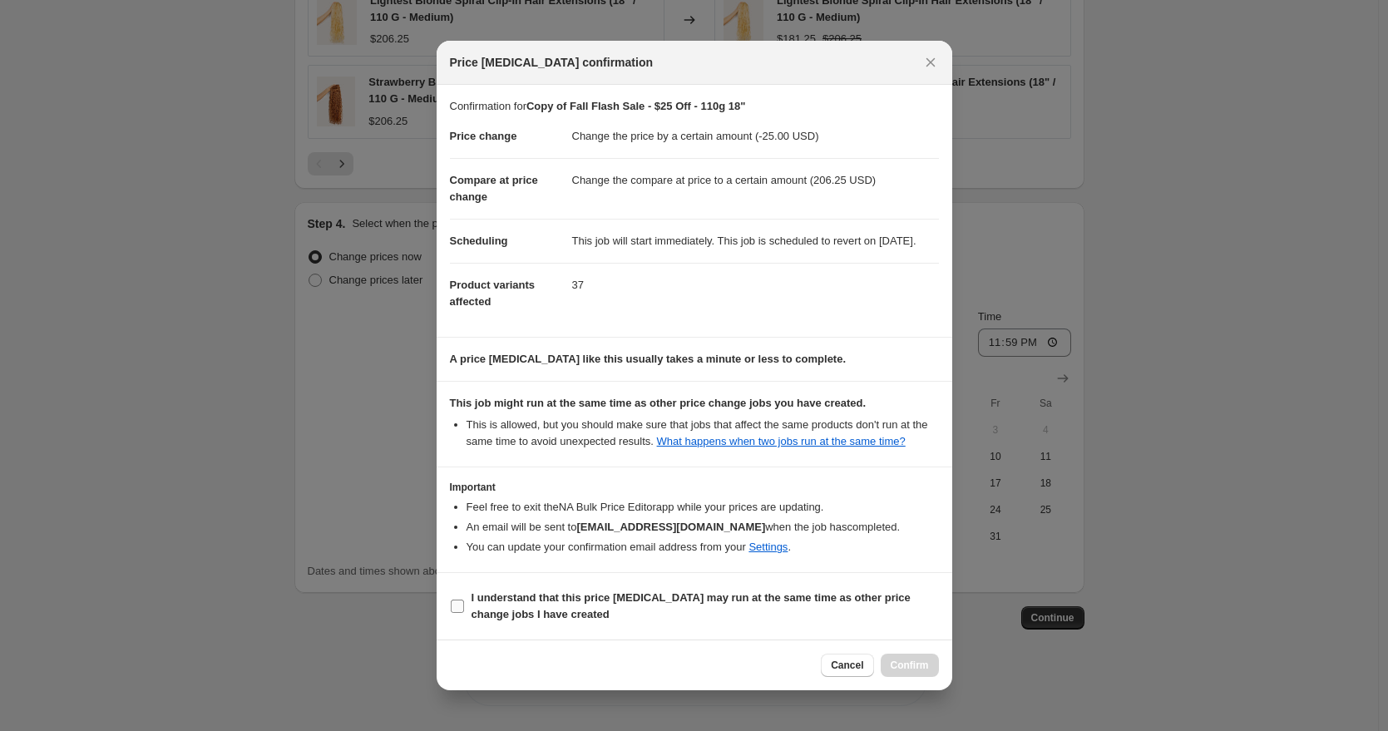
click at [595, 614] on b "I understand that this price change job may run at the same time as other price…" at bounding box center [690, 605] width 439 height 29
click at [464, 613] on input "I understand that this price change job may run at the same time as other price…" at bounding box center [457, 605] width 13 height 13
checkbox input "true"
click at [905, 672] on span "Confirm" at bounding box center [910, 665] width 38 height 13
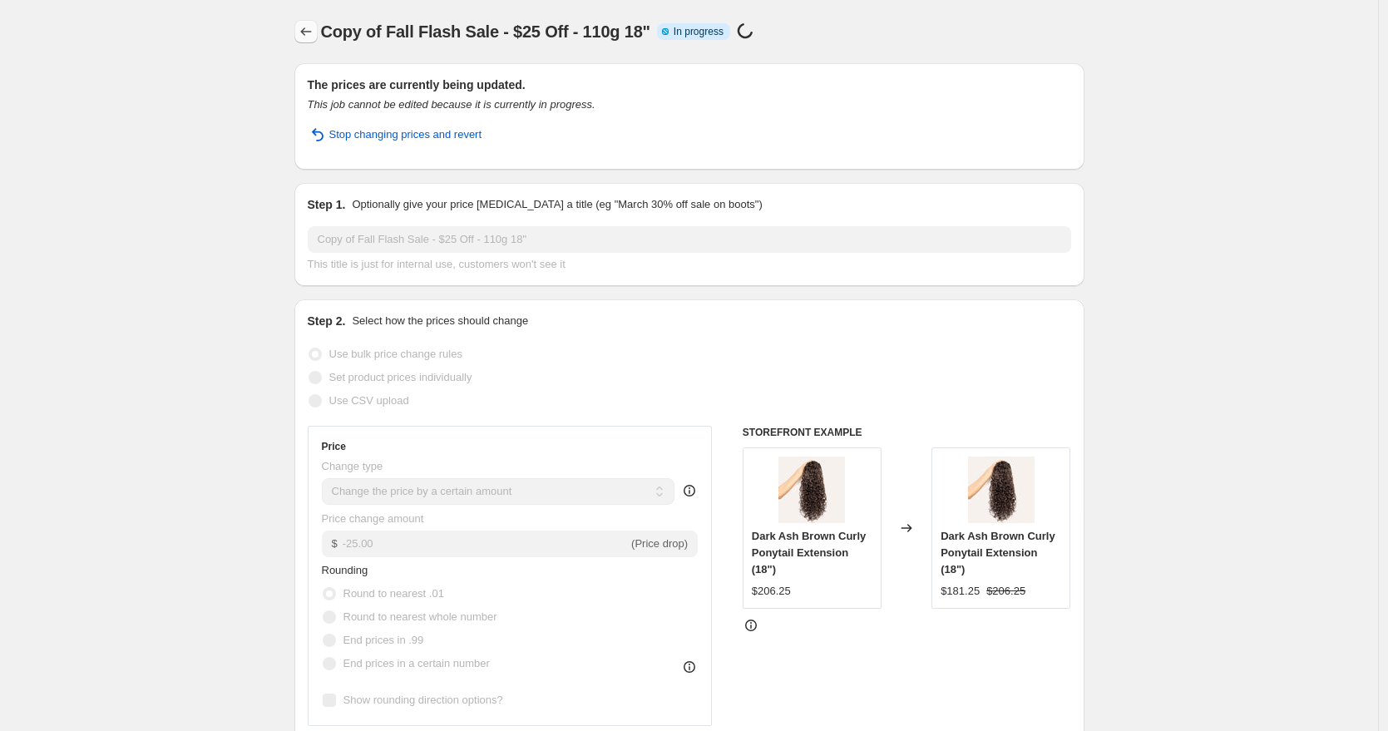
click at [308, 36] on icon "Price change jobs" at bounding box center [306, 31] width 17 height 17
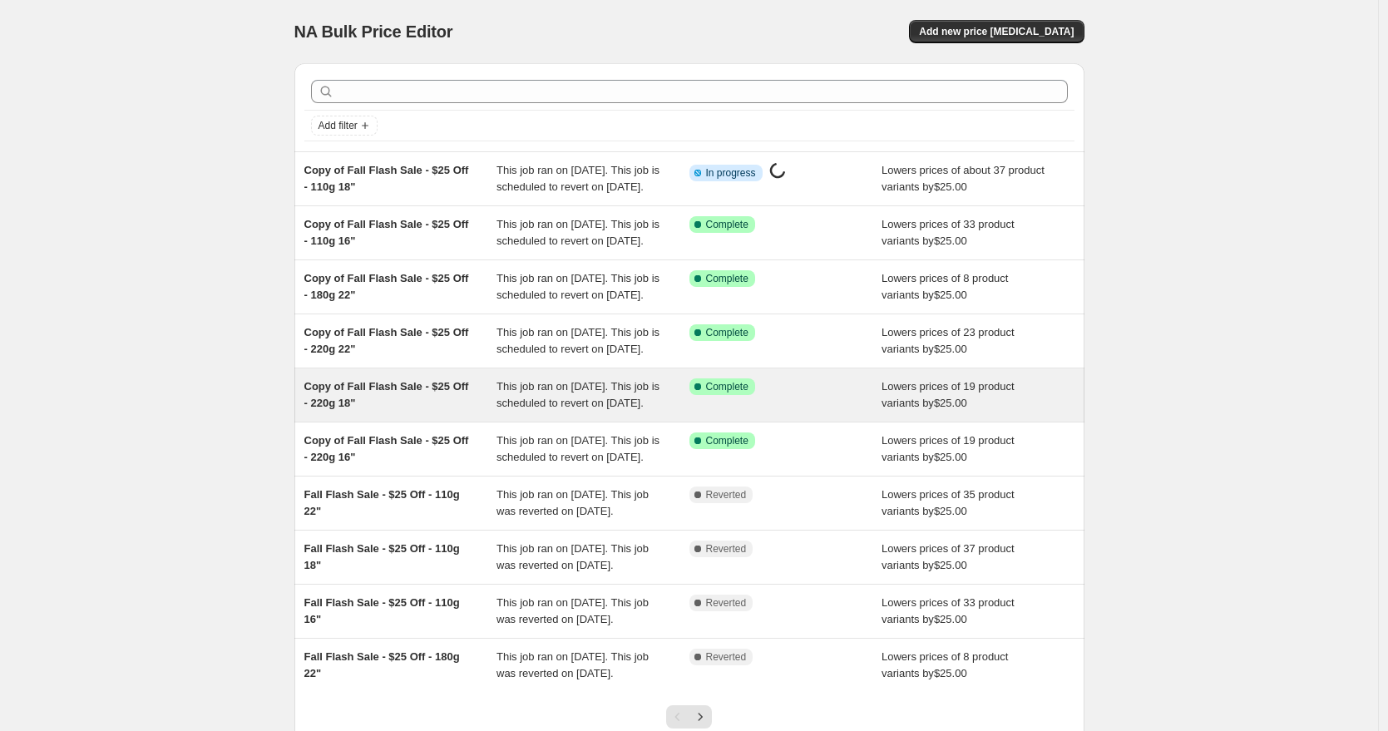
scroll to position [155, 0]
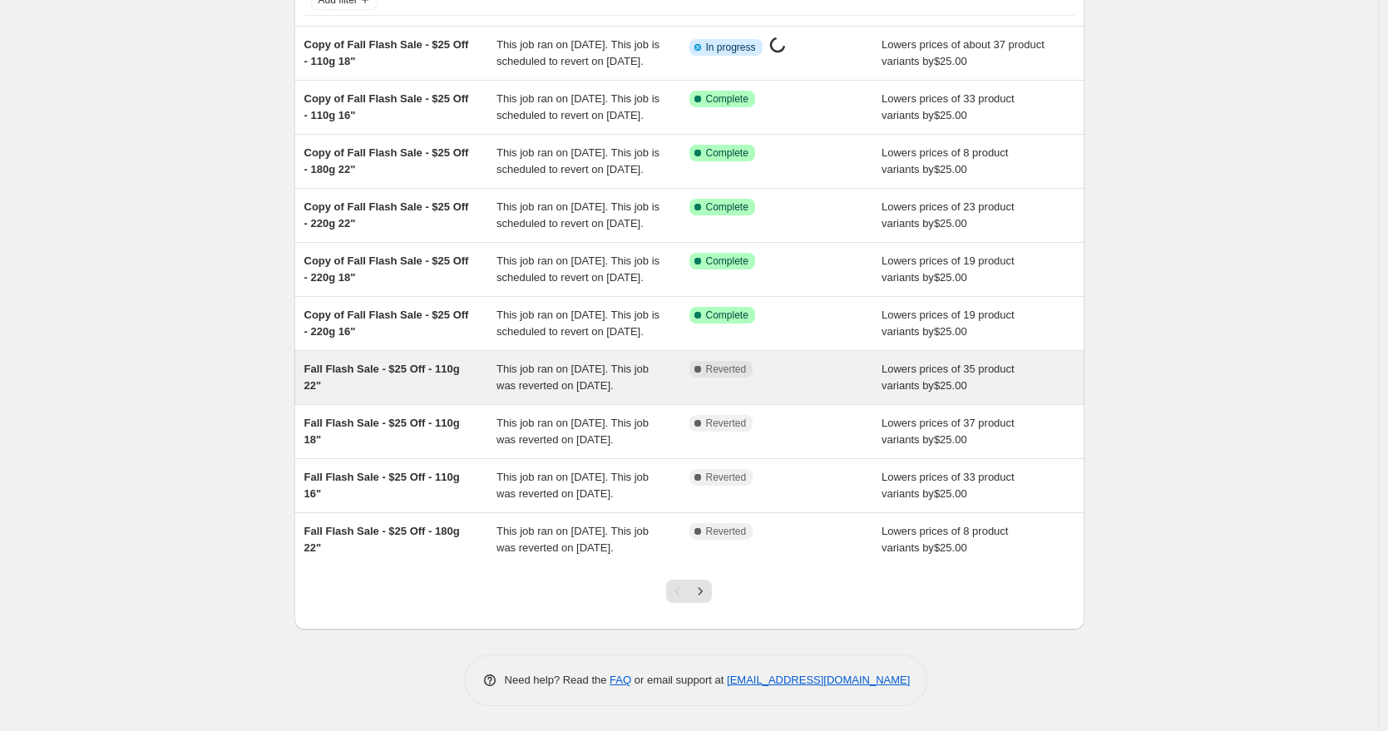
click at [433, 394] on div "Fall Flash Sale - $25 Off - 110g 22"" at bounding box center [400, 377] width 193 height 33
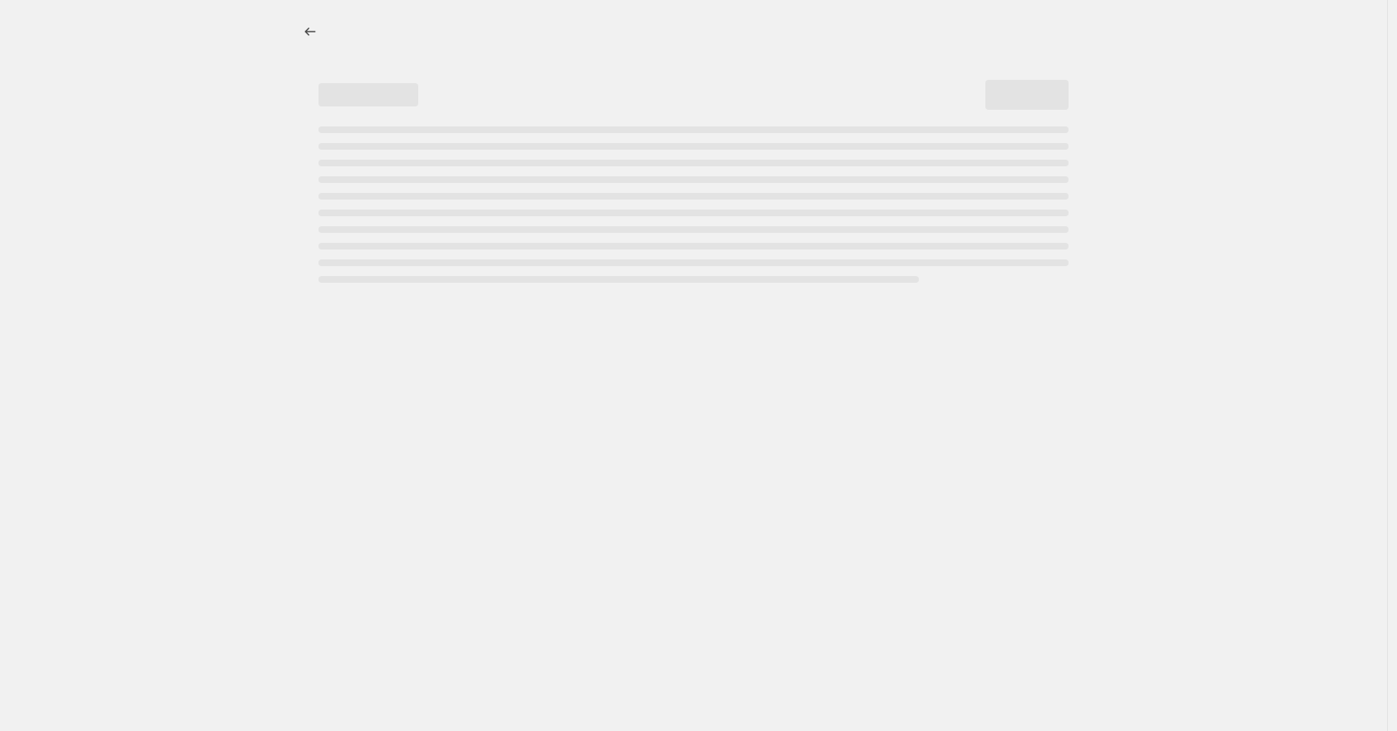
select select "by"
select select "to"
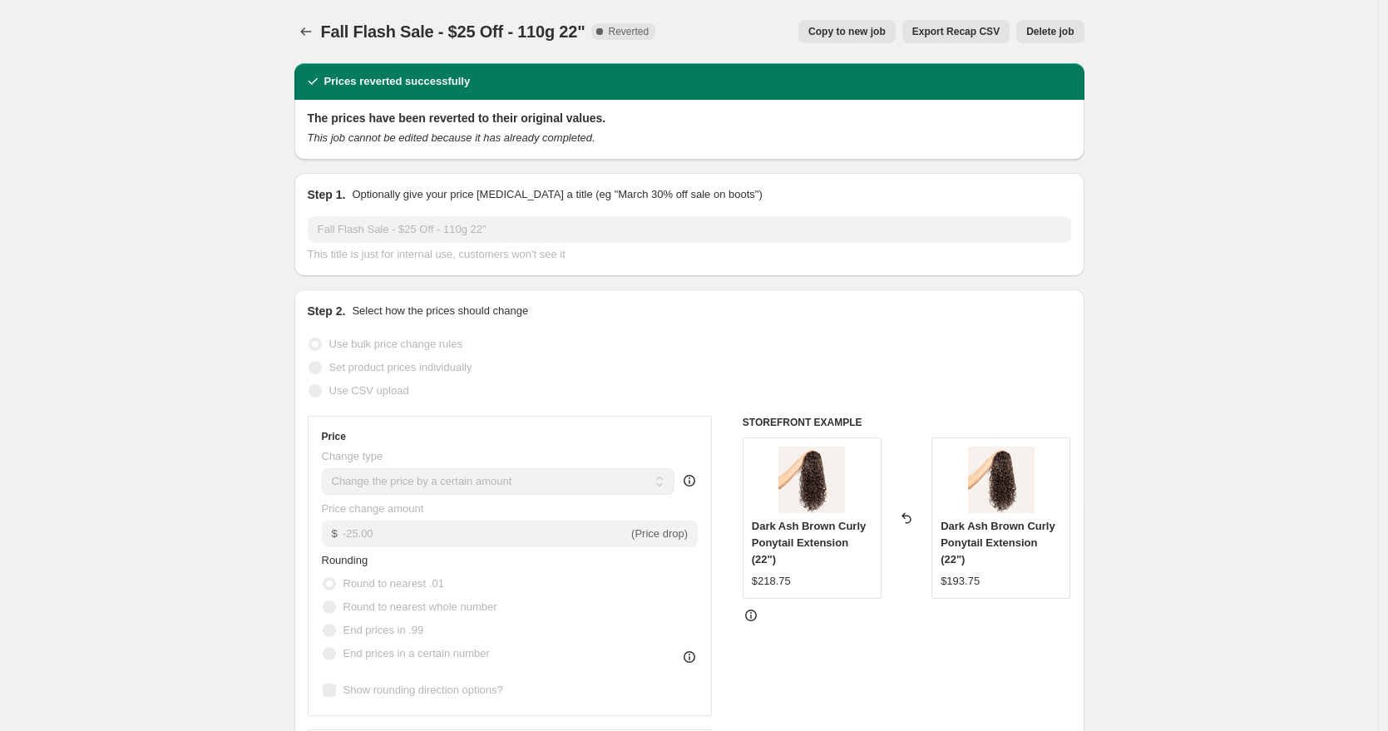
click at [850, 41] on button "Copy to new job" at bounding box center [846, 31] width 97 height 23
select select "by"
select select "to"
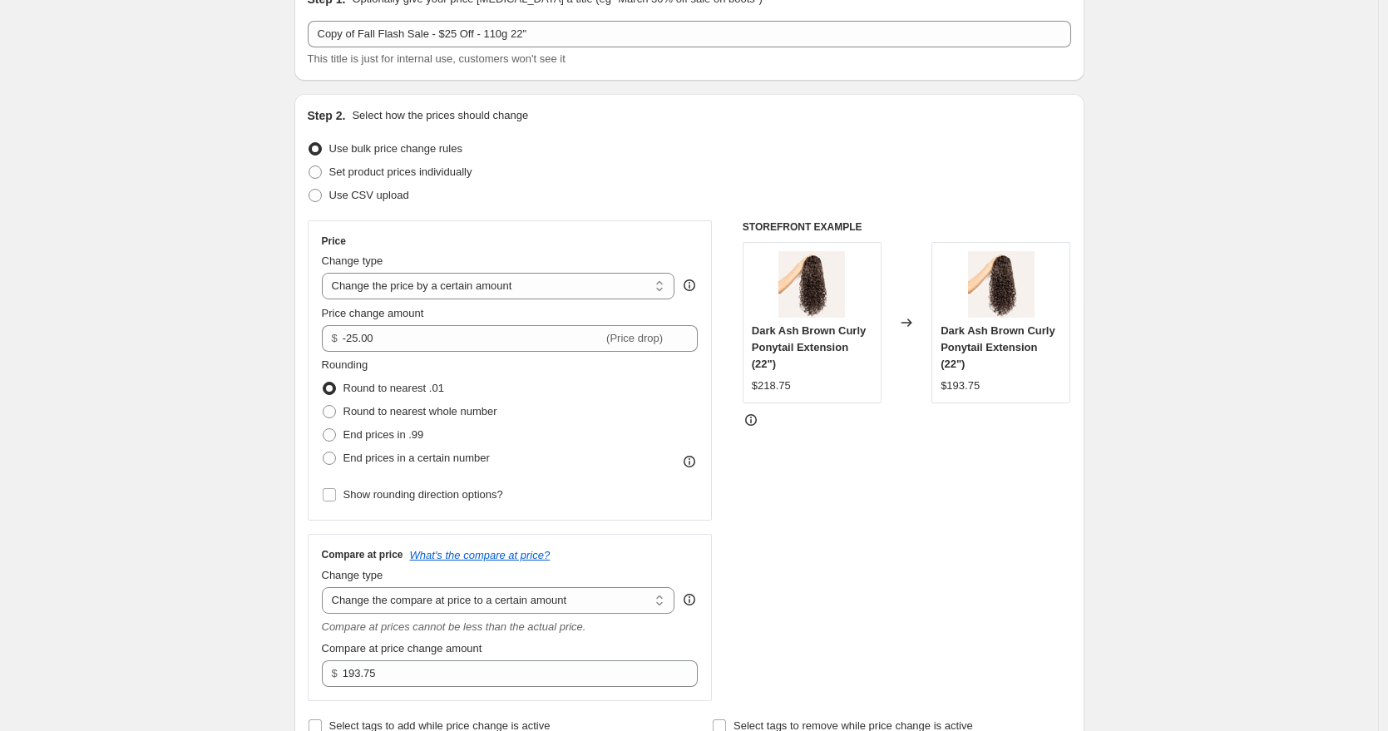
scroll to position [316, 0]
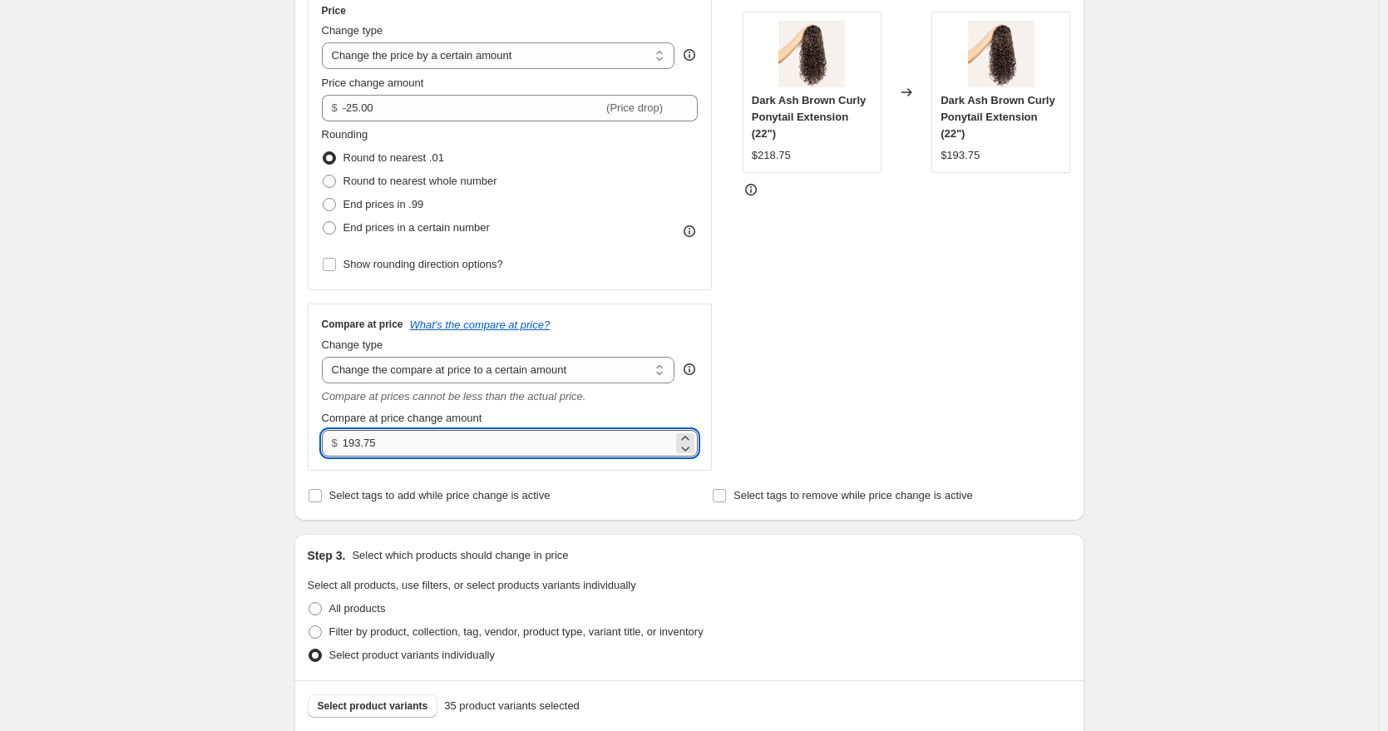
click at [352, 443] on input "193.75" at bounding box center [508, 443] width 330 height 27
type input "218.75"
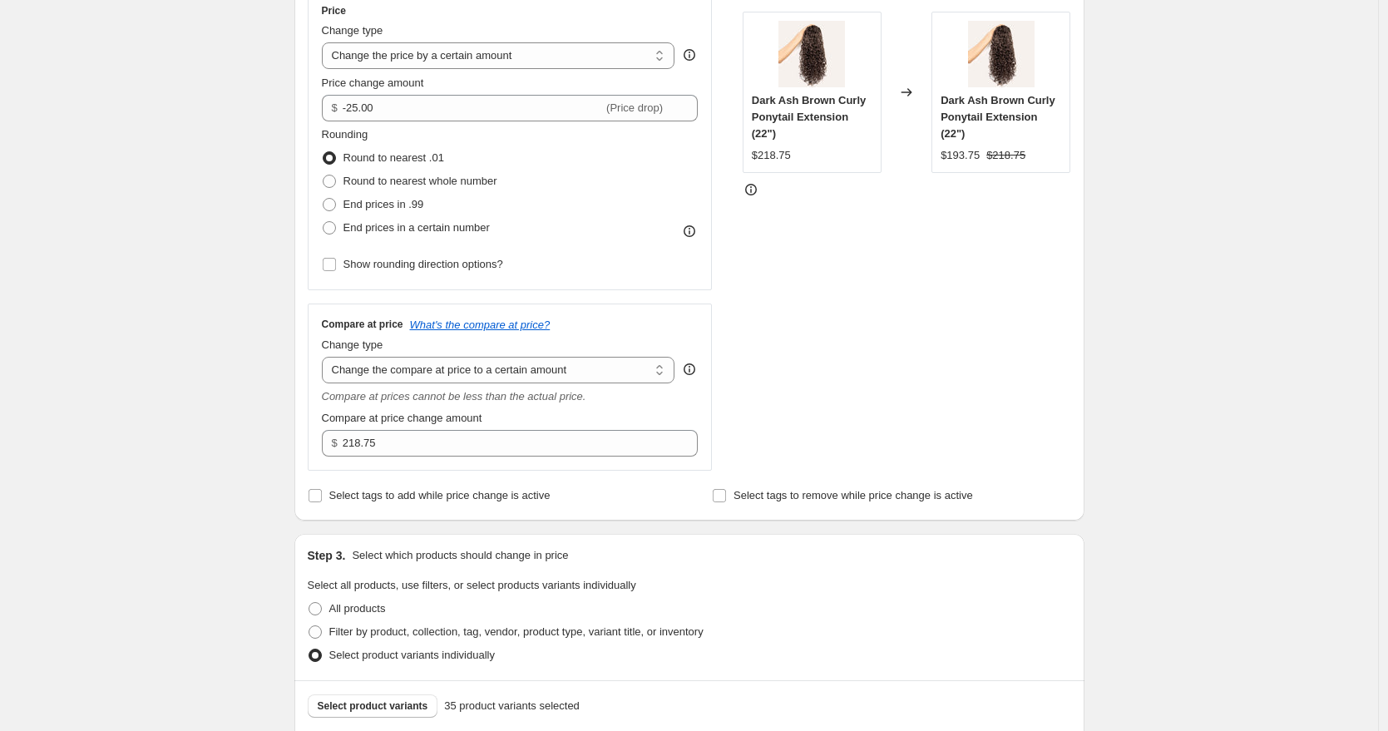
click at [1223, 334] on div "Create new price change job. This page is ready Create new price change job Dra…" at bounding box center [689, 583] width 1378 height 1798
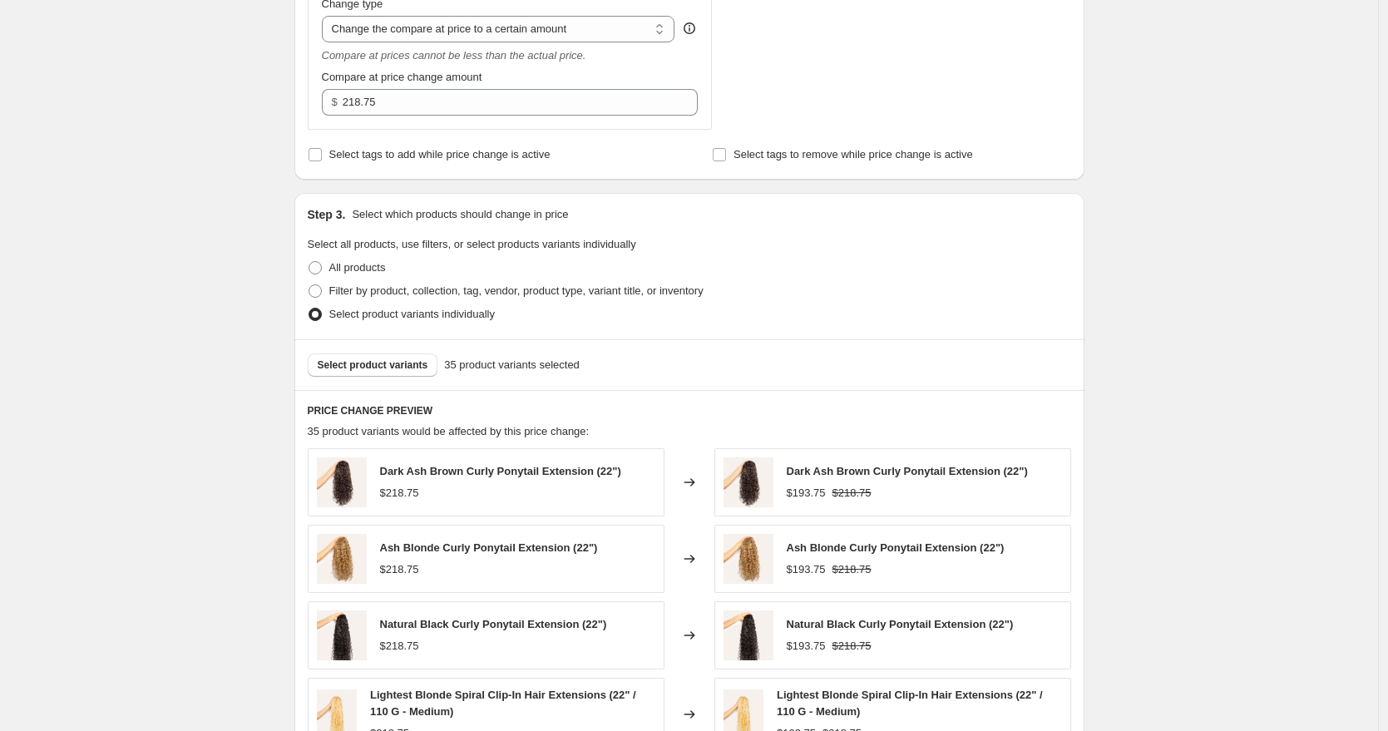
scroll to position [1067, 0]
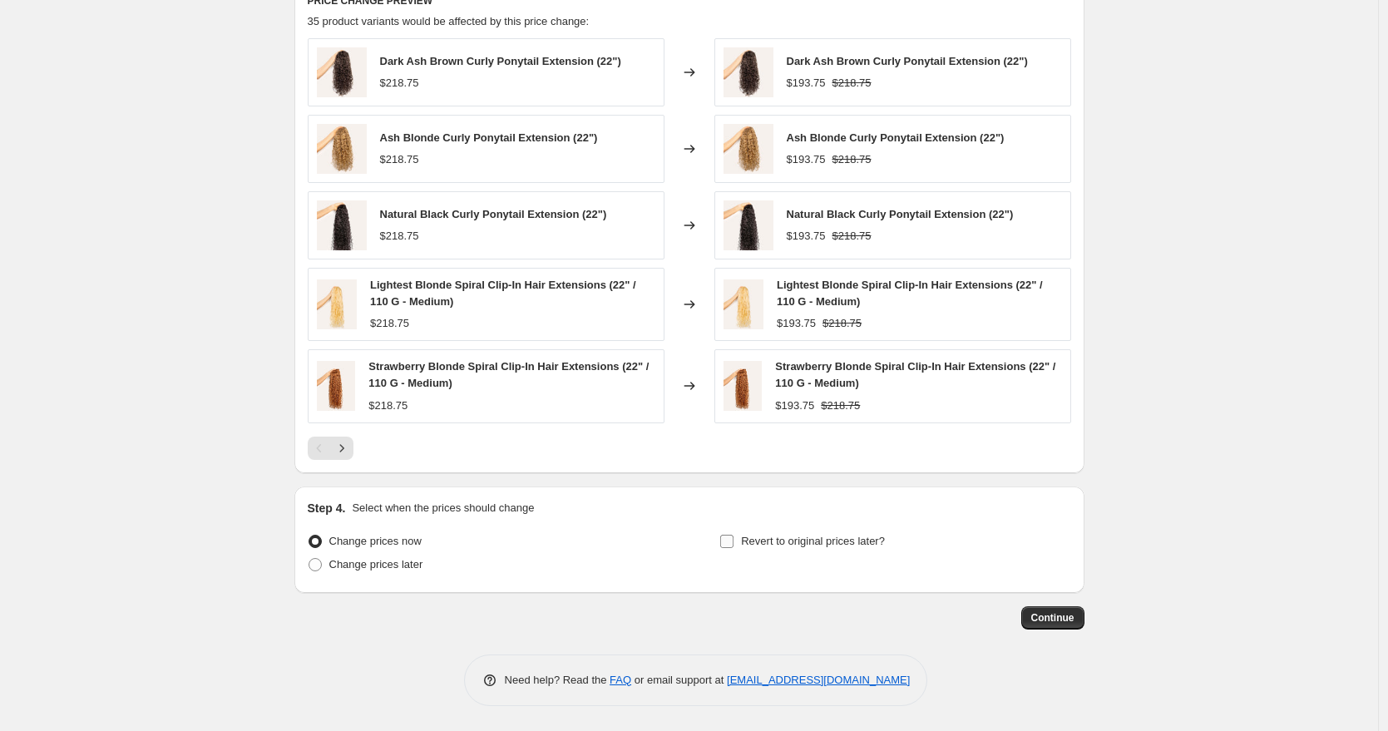
click at [844, 542] on span "Revert to original prices later?" at bounding box center [813, 541] width 144 height 12
click at [733, 542] on input "Revert to original prices later?" at bounding box center [726, 541] width 13 height 13
checkbox input "true"
select select "by"
select select "to"
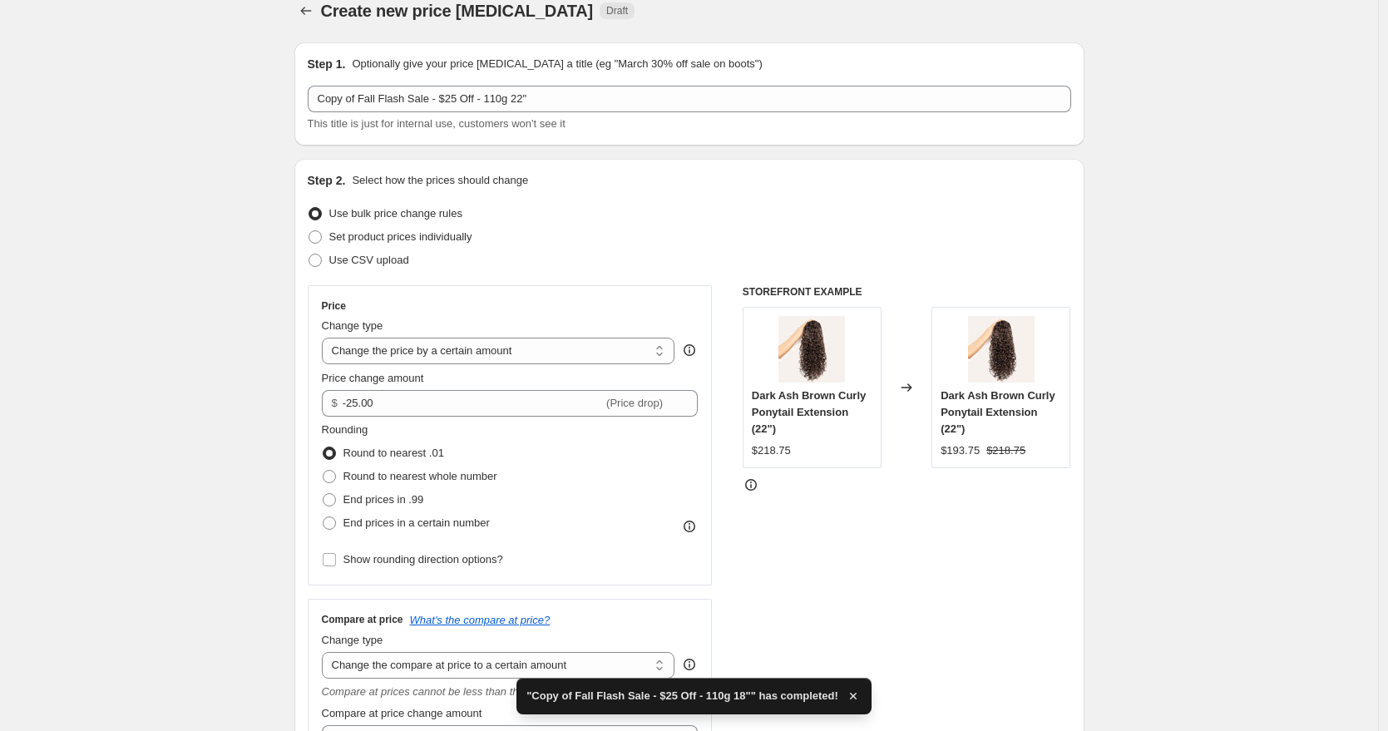
scroll to position [0, 0]
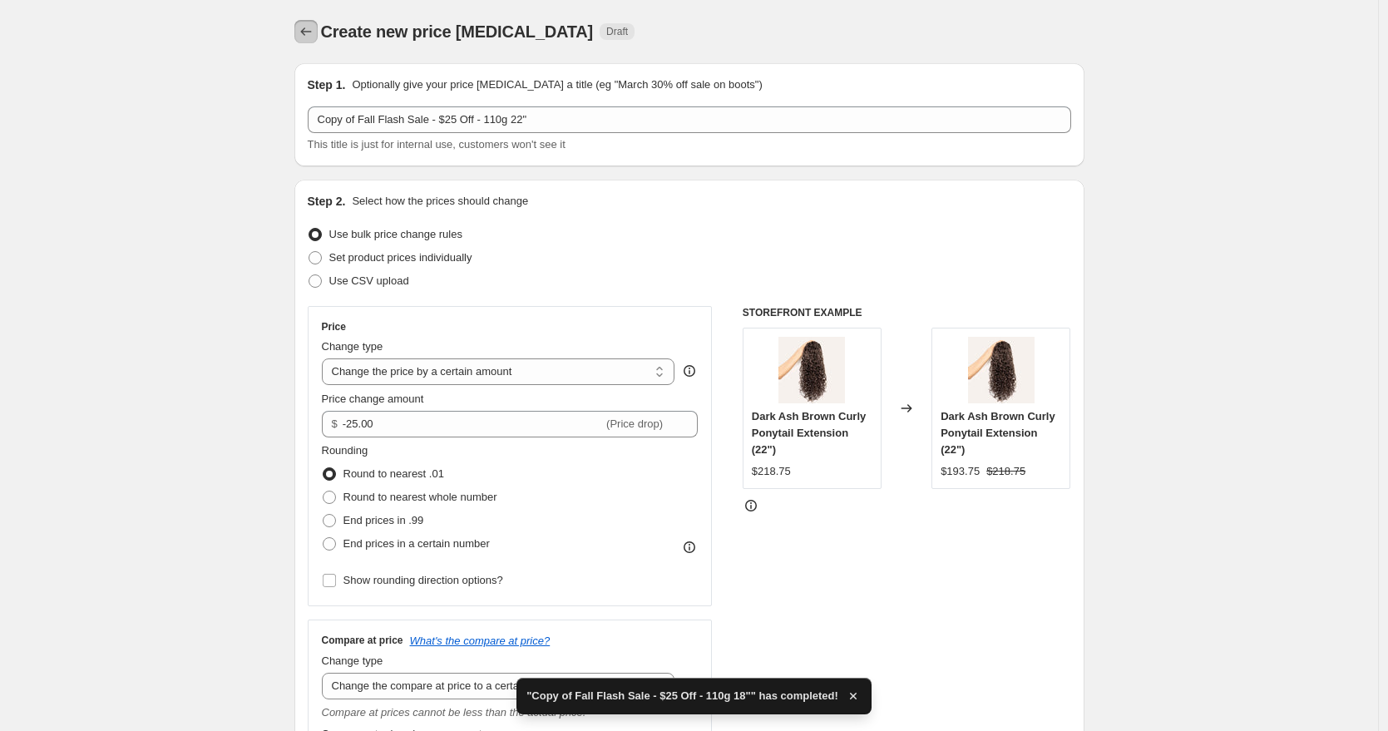
click at [318, 32] on button "Price change jobs" at bounding box center [305, 31] width 23 height 23
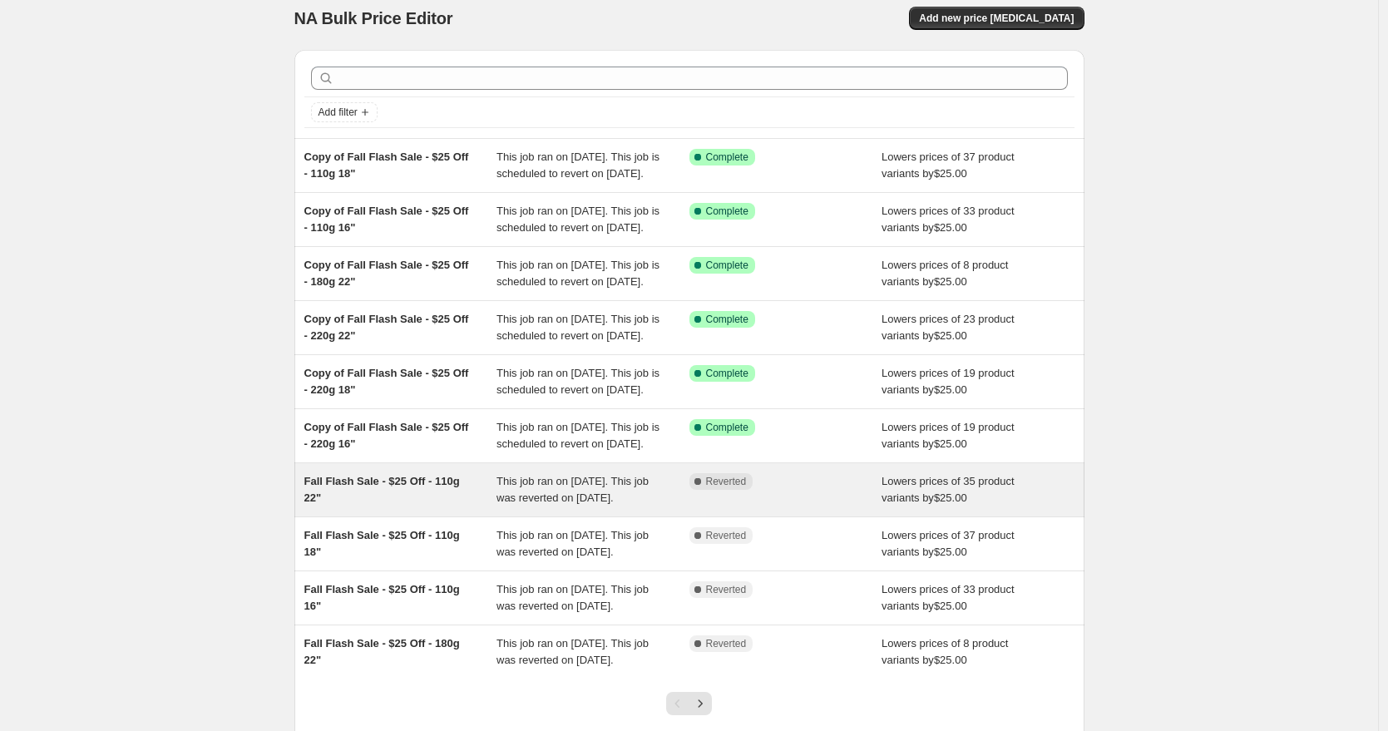
scroll to position [27, 0]
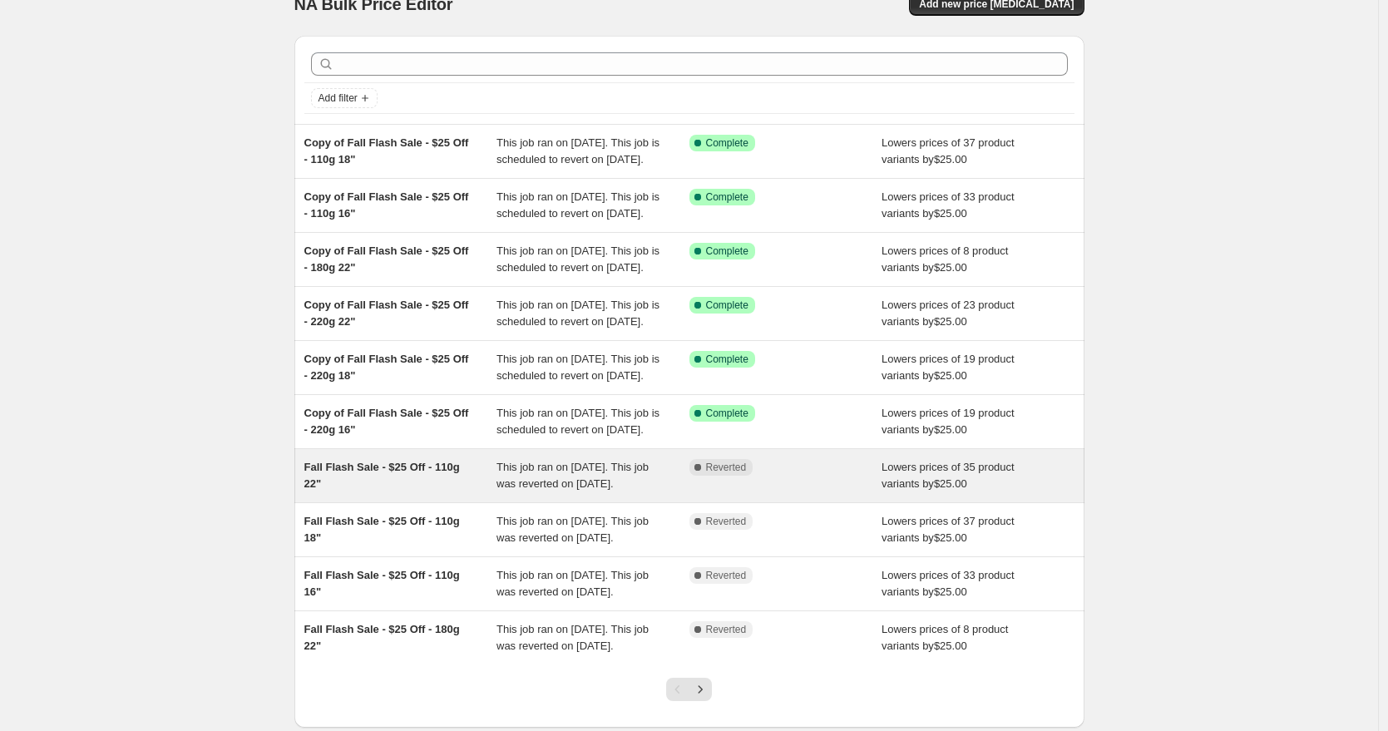
click at [439, 492] on div "Fall Flash Sale - $25 Off - 110g 22"" at bounding box center [400, 475] width 193 height 33
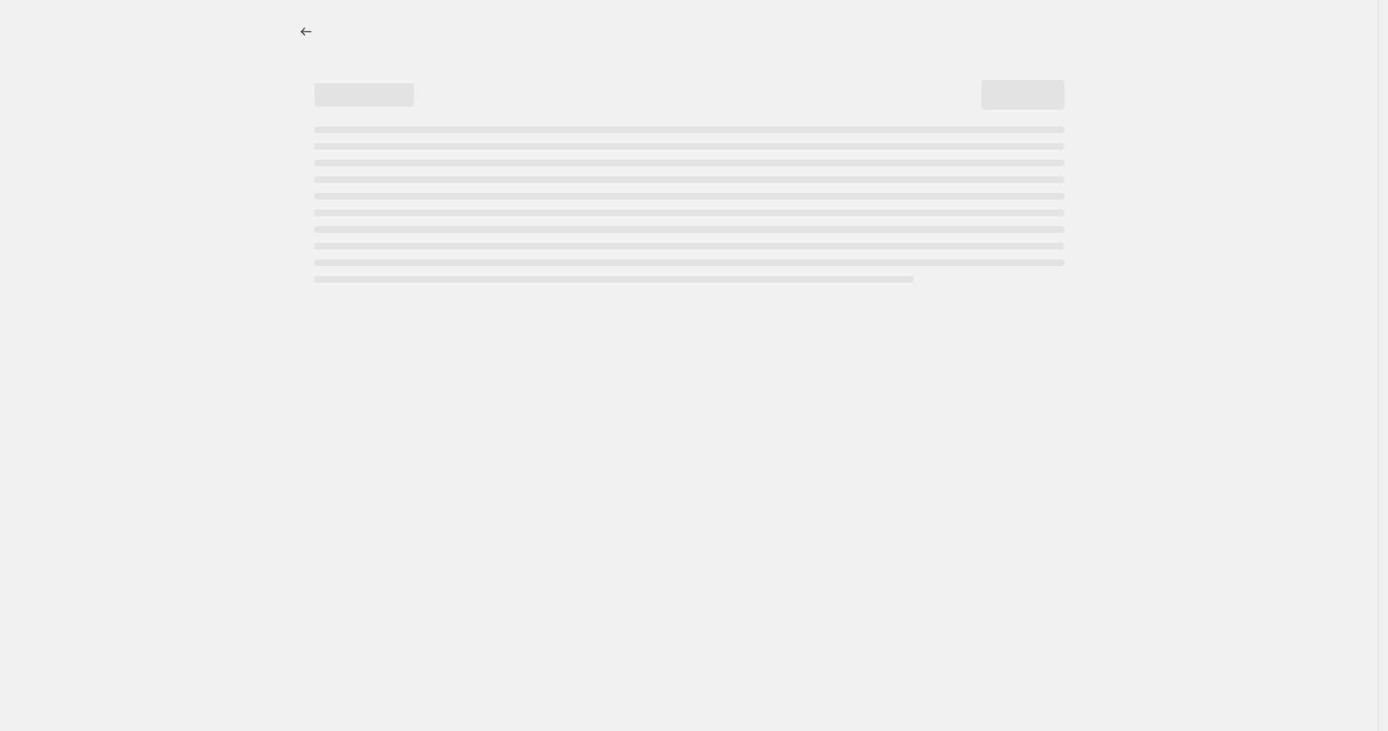
select select "by"
select select "to"
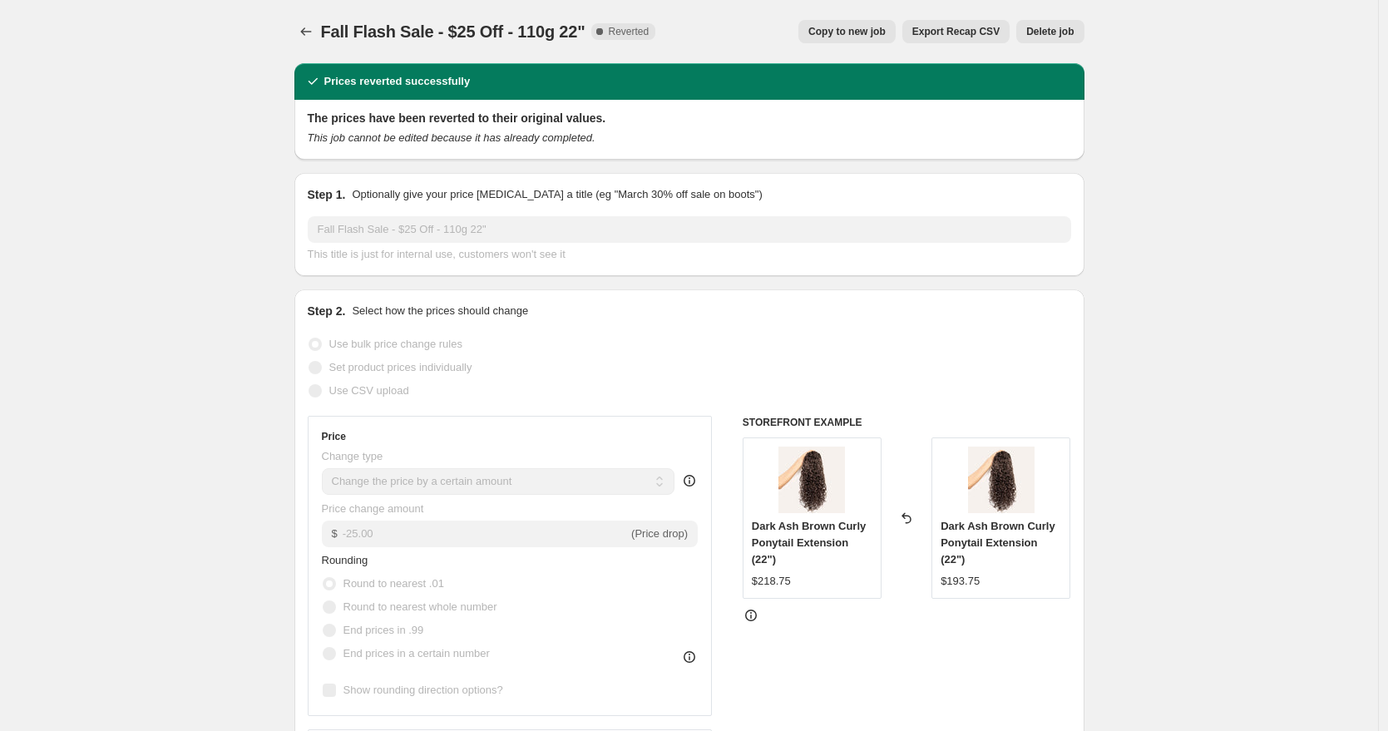
click at [861, 31] on span "Copy to new job" at bounding box center [846, 31] width 77 height 13
select select "by"
select select "to"
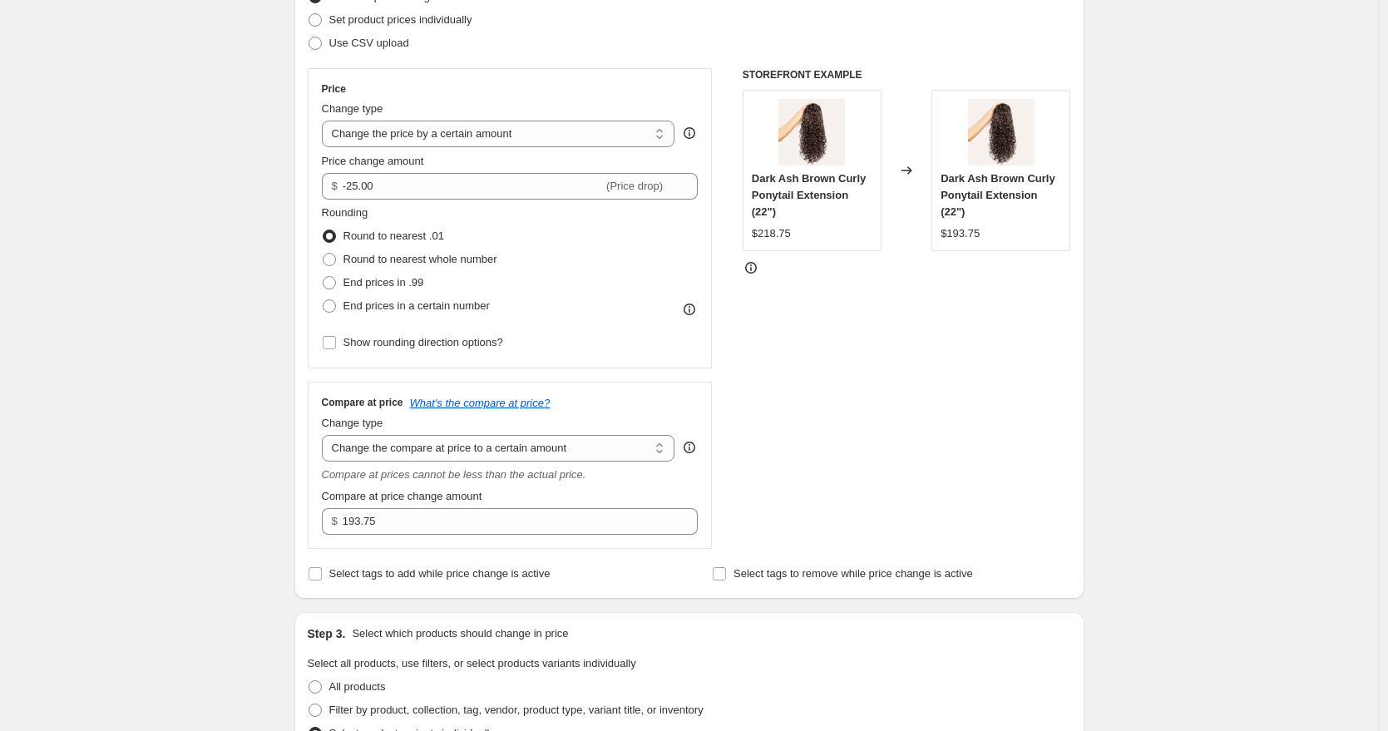
scroll to position [421, 0]
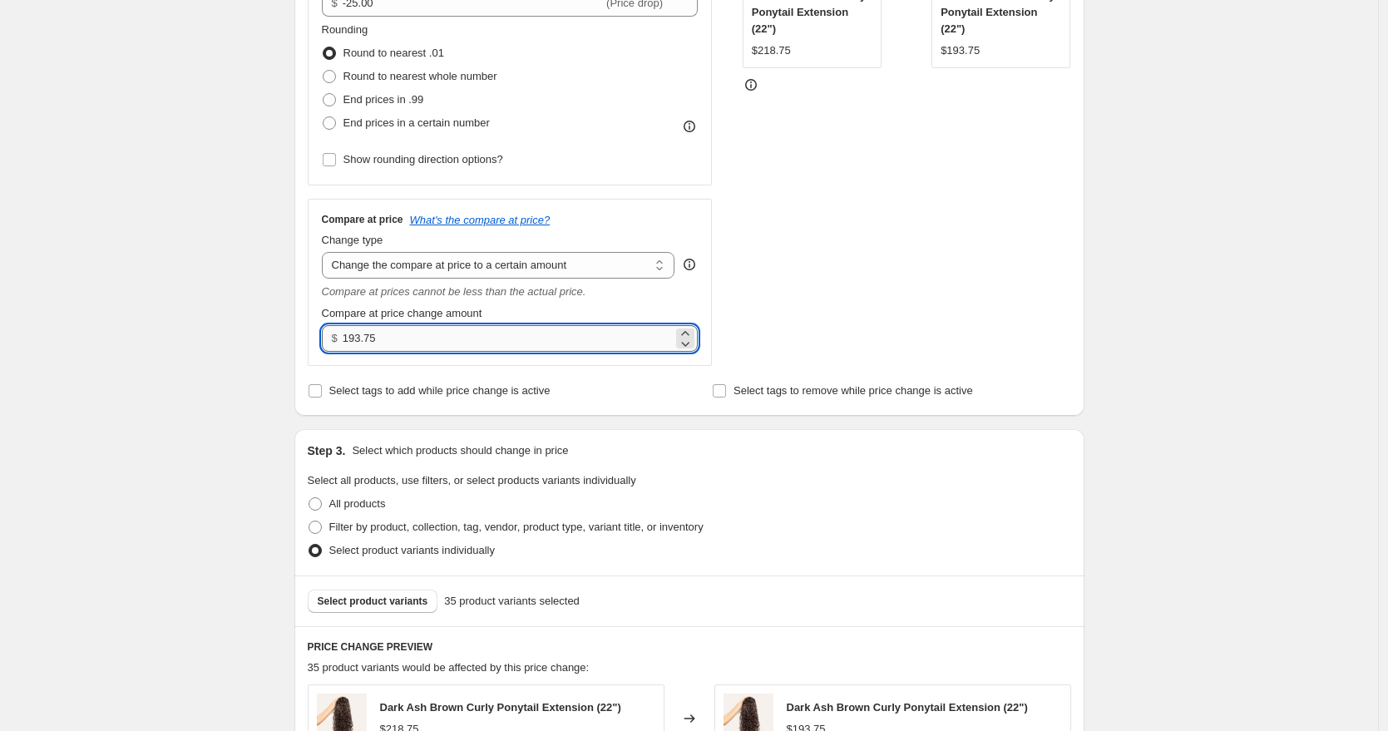
click at [357, 341] on input "193.75" at bounding box center [508, 338] width 330 height 27
type input "218.75"
click at [1103, 343] on div "Create new price change job. This page is ready Create new price change job Dra…" at bounding box center [689, 478] width 830 height 1798
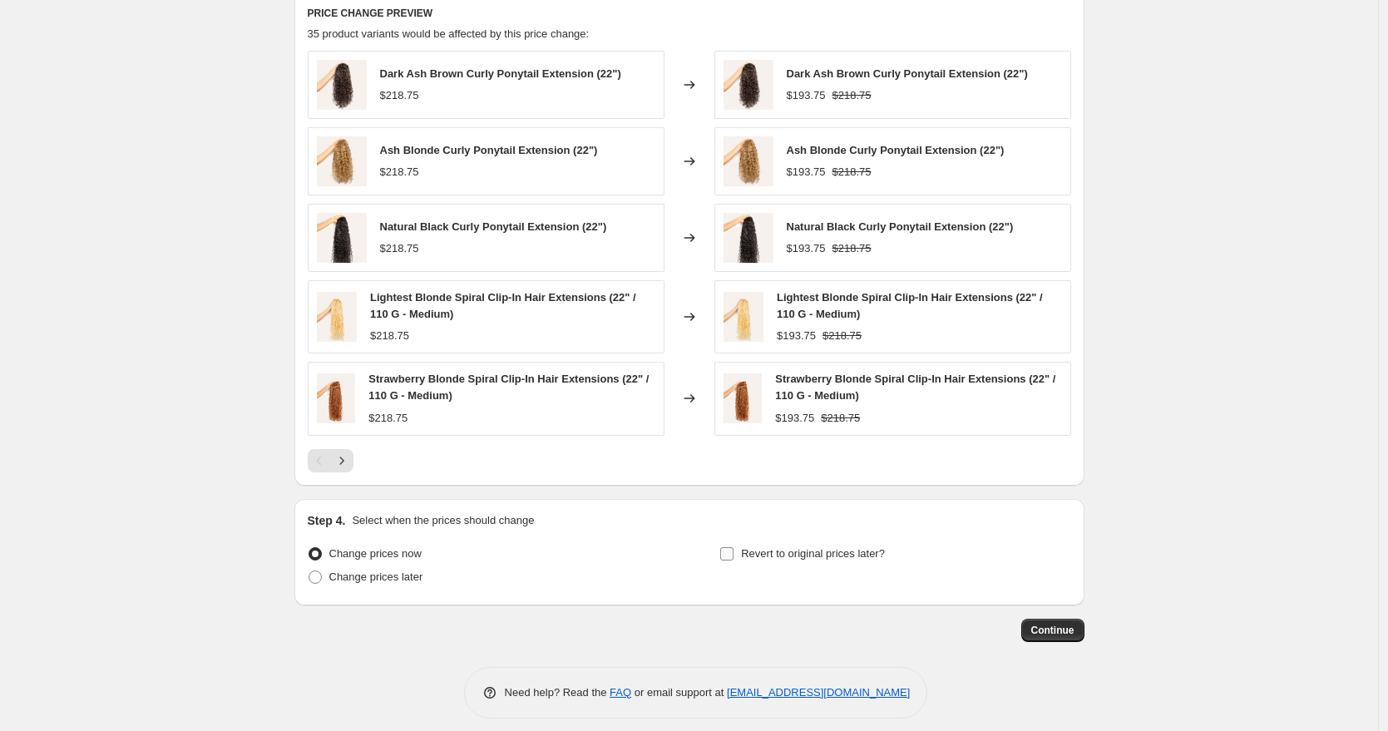
scroll to position [1067, 0]
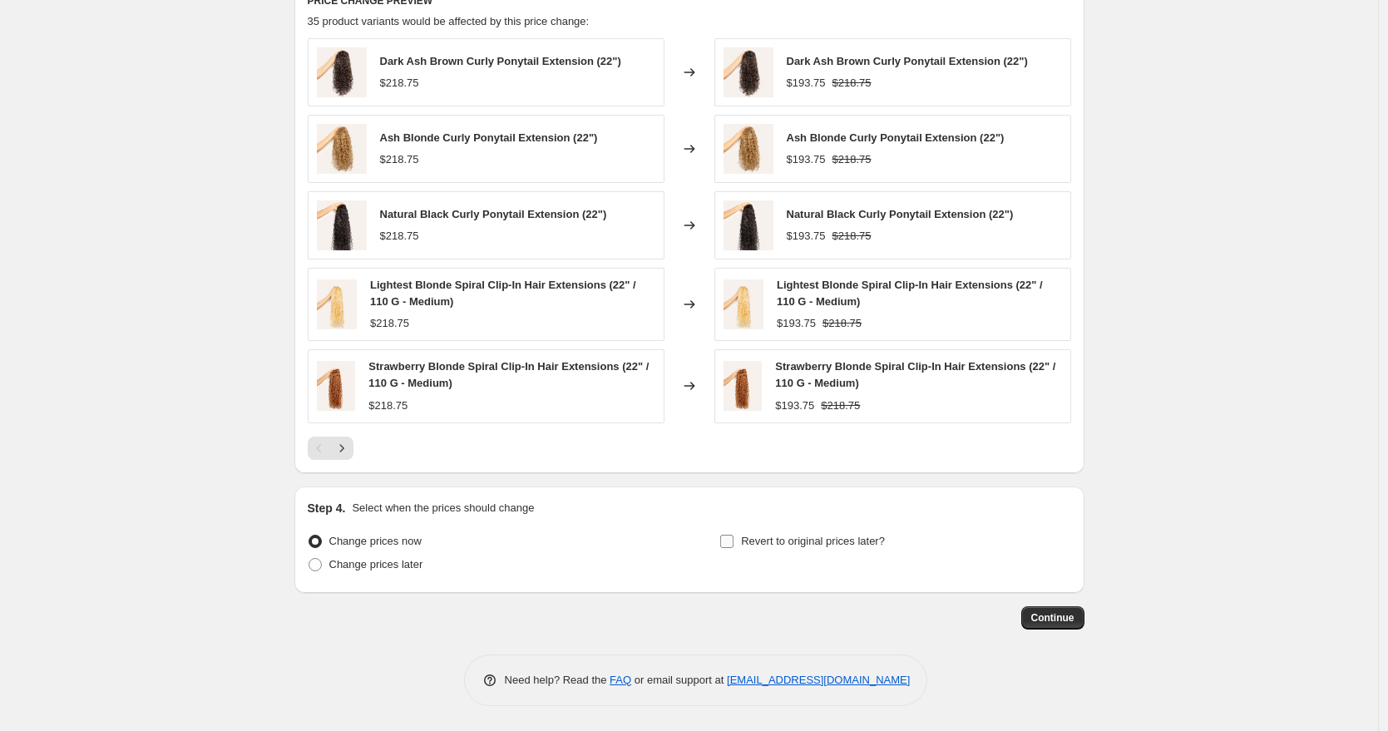
click at [806, 545] on span "Revert to original prices later?" at bounding box center [813, 541] width 144 height 12
click at [733, 545] on input "Revert to original prices later?" at bounding box center [726, 541] width 13 height 13
checkbox input "true"
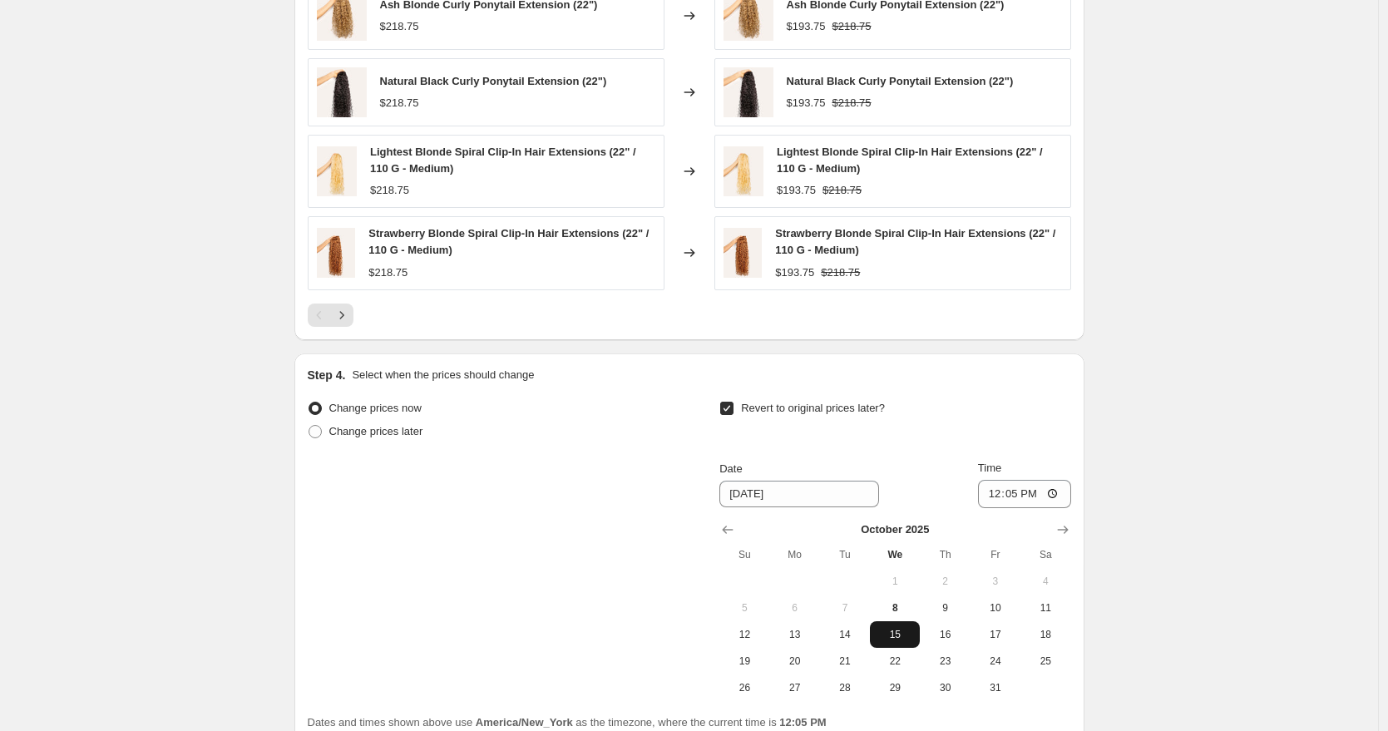
scroll to position [1201, 0]
drag, startPoint x: 898, startPoint y: 609, endPoint x: 935, endPoint y: 583, distance: 44.8
click at [898, 609] on span "8" at bounding box center [894, 606] width 37 height 13
type input "[DATE]"
click at [992, 493] on input "12:05" at bounding box center [1024, 493] width 93 height 28
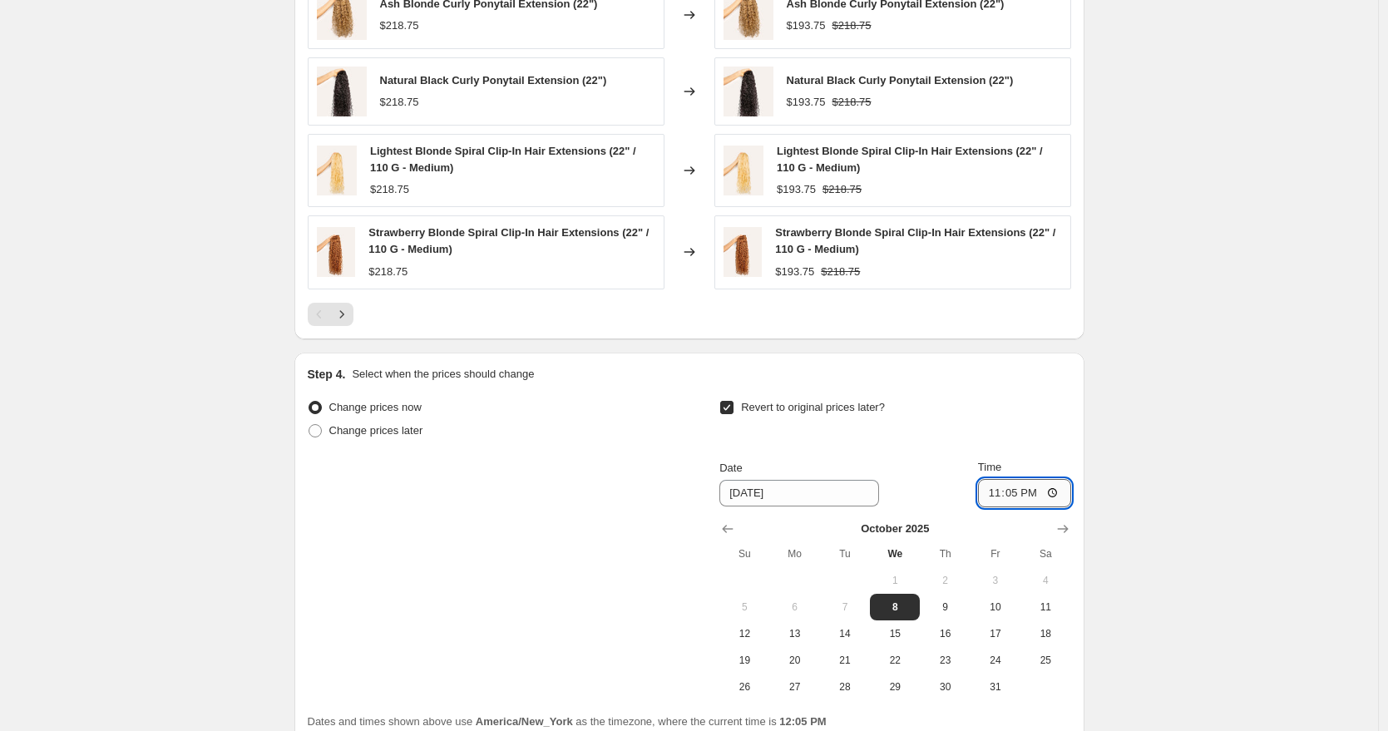
type input "23:59"
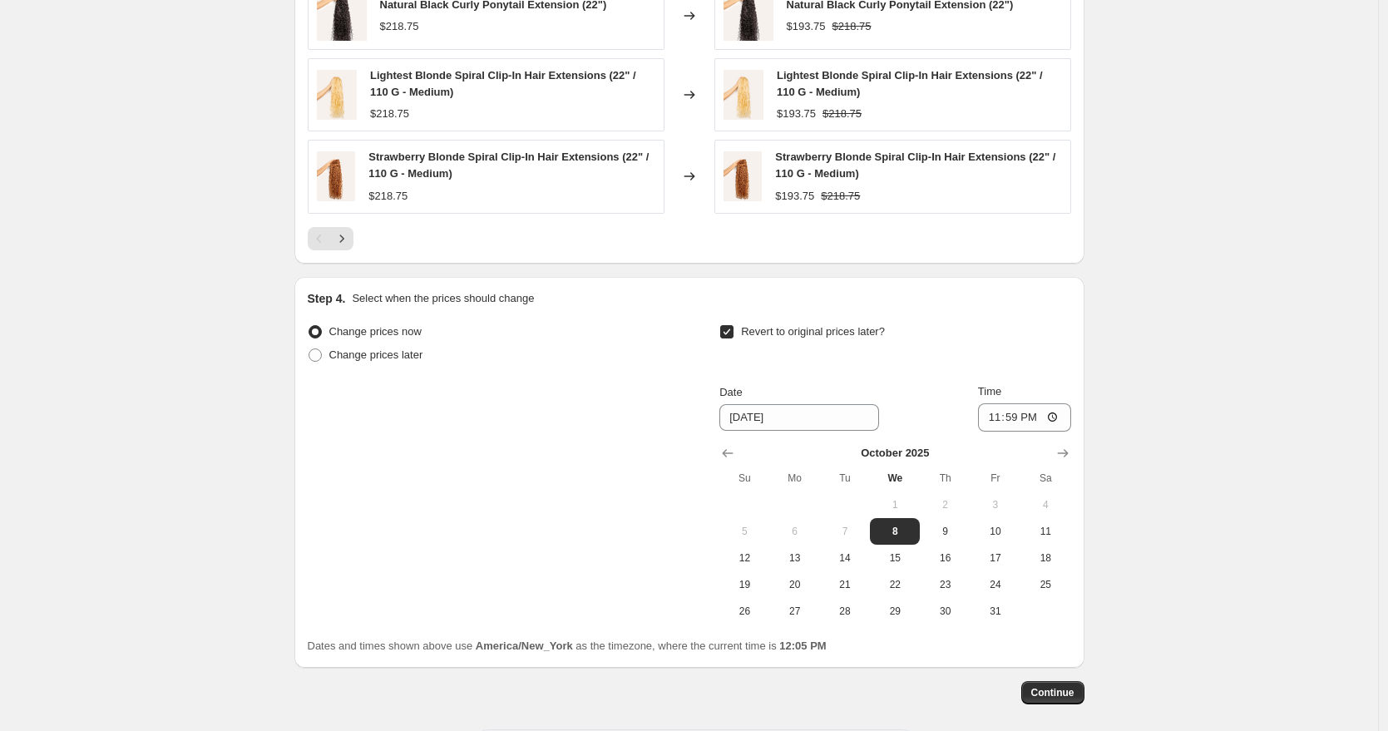
scroll to position [1351, 0]
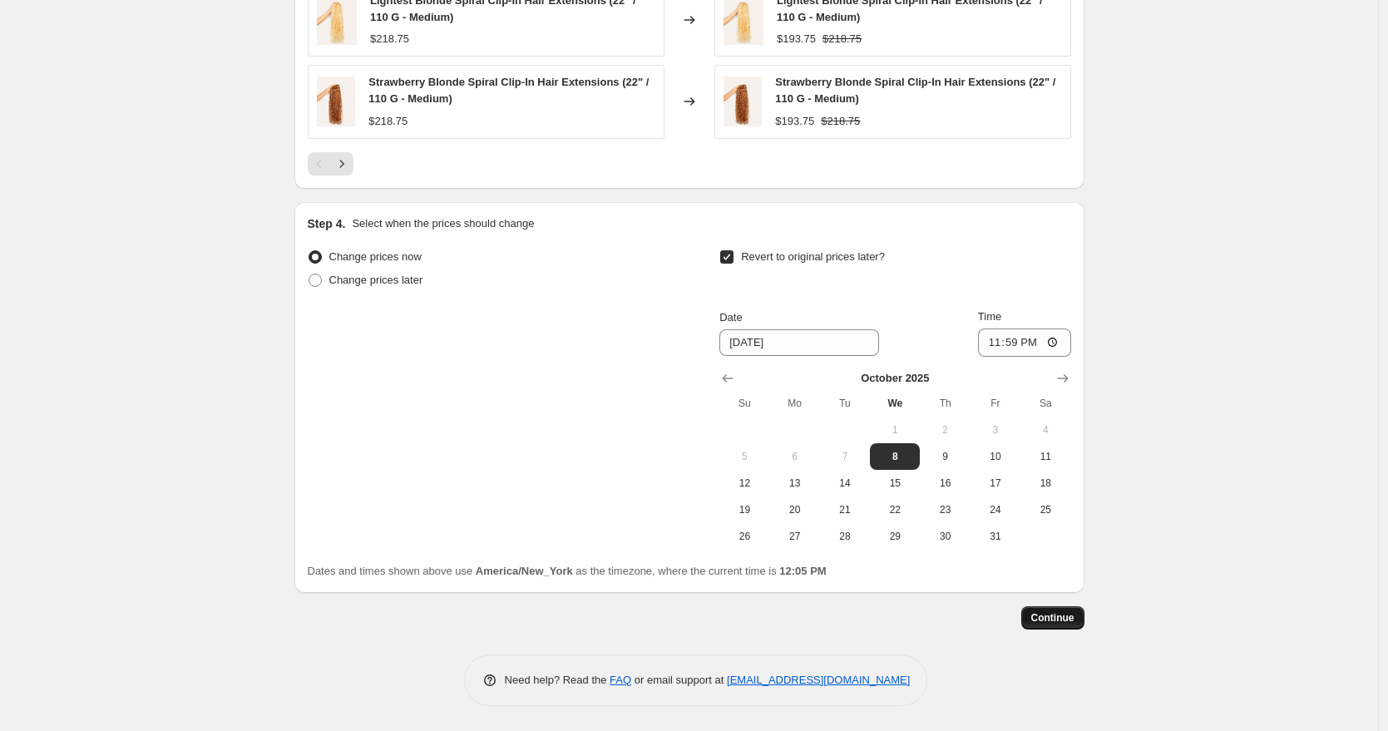
click at [1055, 619] on span "Continue" at bounding box center [1052, 617] width 43 height 13
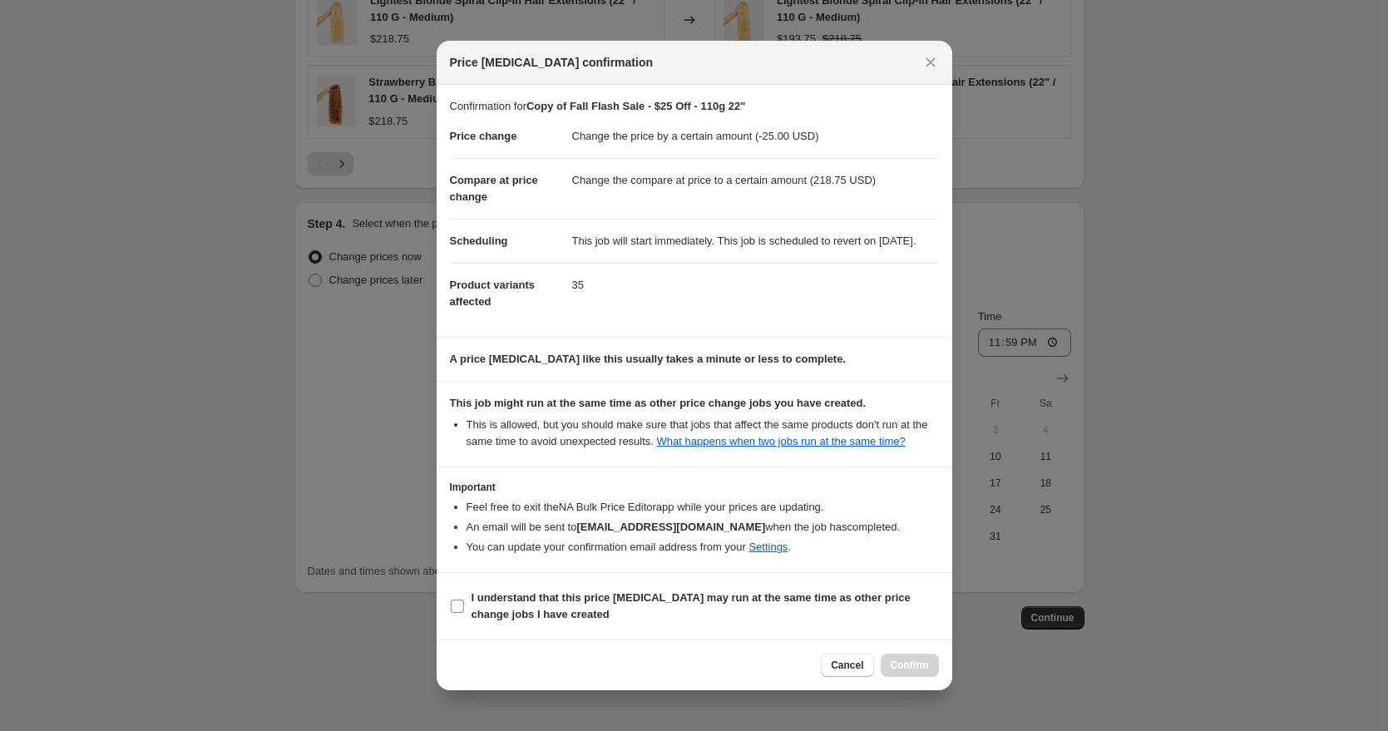
click at [690, 620] on b "I understand that this price change job may run at the same time as other price…" at bounding box center [690, 605] width 439 height 29
click at [464, 613] on input "I understand that this price change job may run at the same time as other price…" at bounding box center [457, 605] width 13 height 13
checkbox input "true"
click at [898, 672] on span "Confirm" at bounding box center [910, 665] width 38 height 13
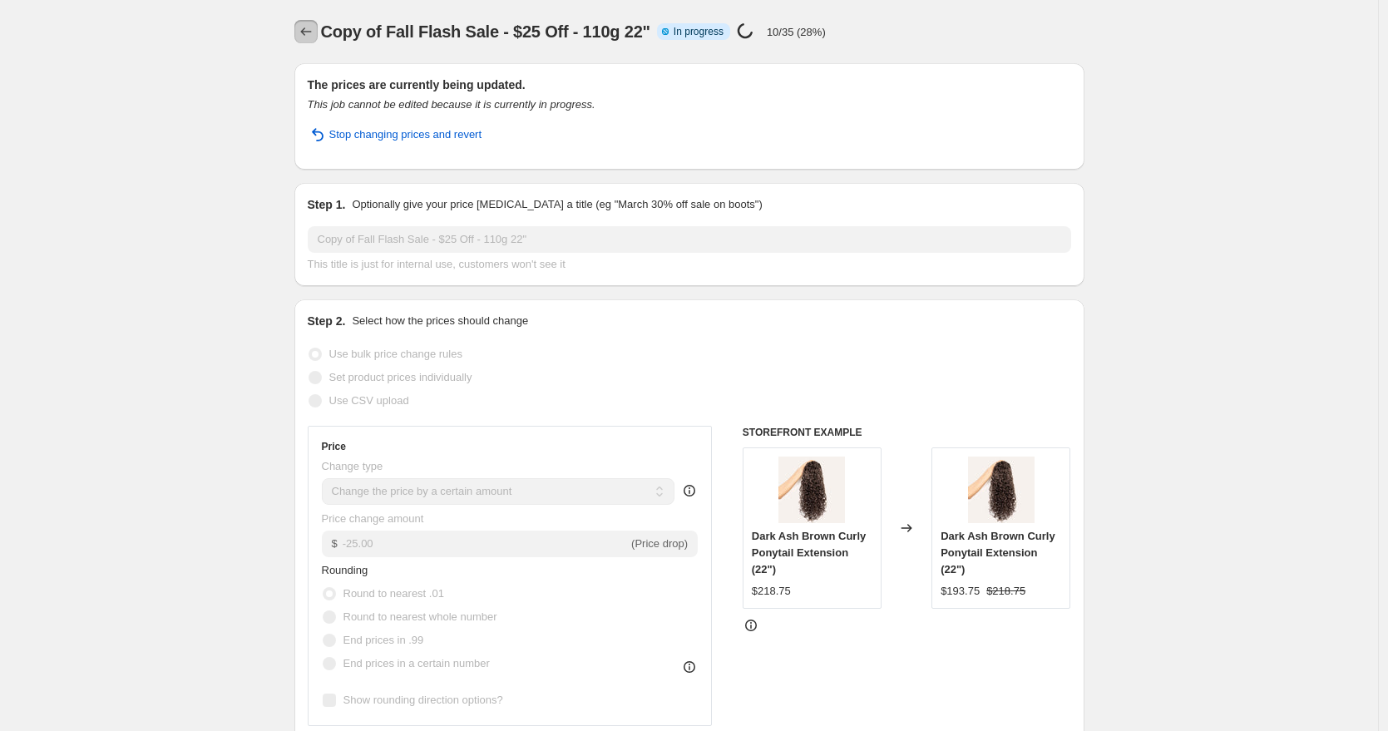
click at [311, 29] on icon "Price change jobs" at bounding box center [306, 31] width 17 height 17
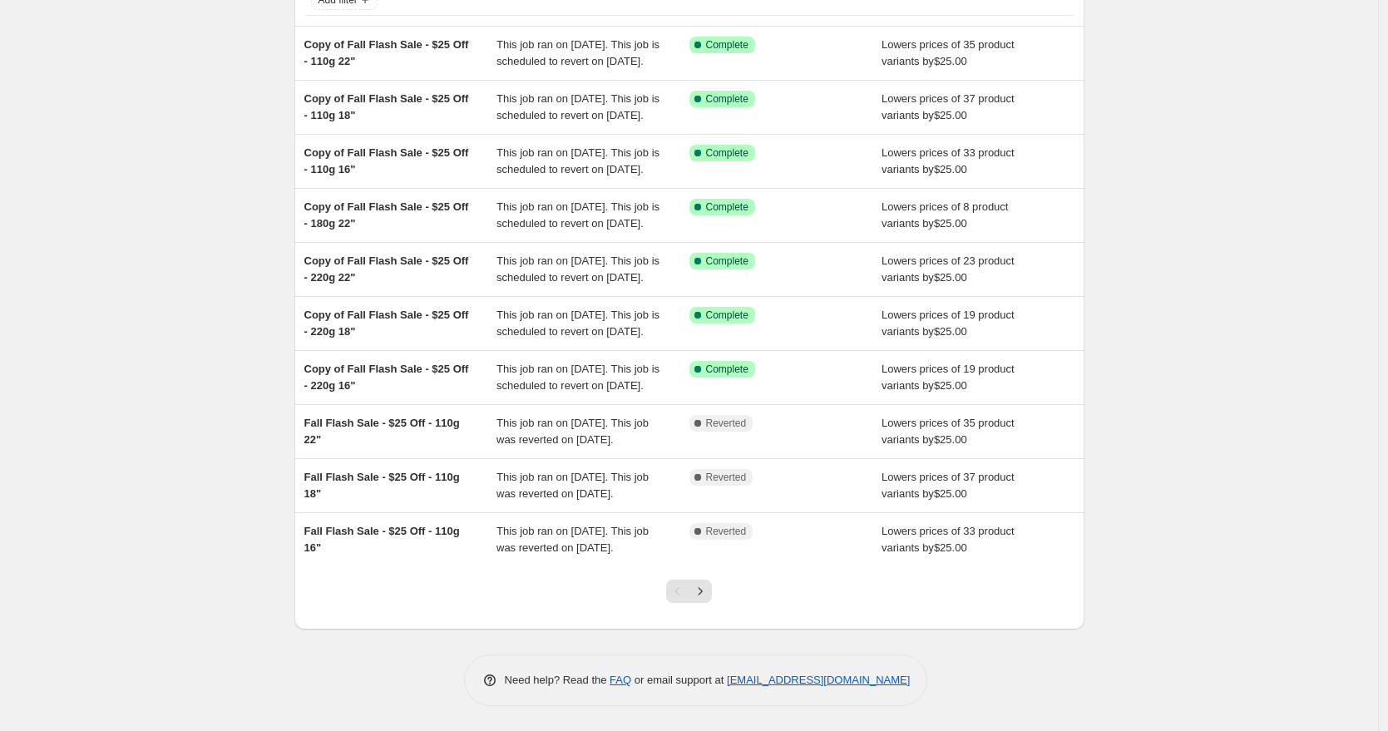
scroll to position [262, 0]
click at [704, 599] on icon "Next" at bounding box center [700, 591] width 17 height 17
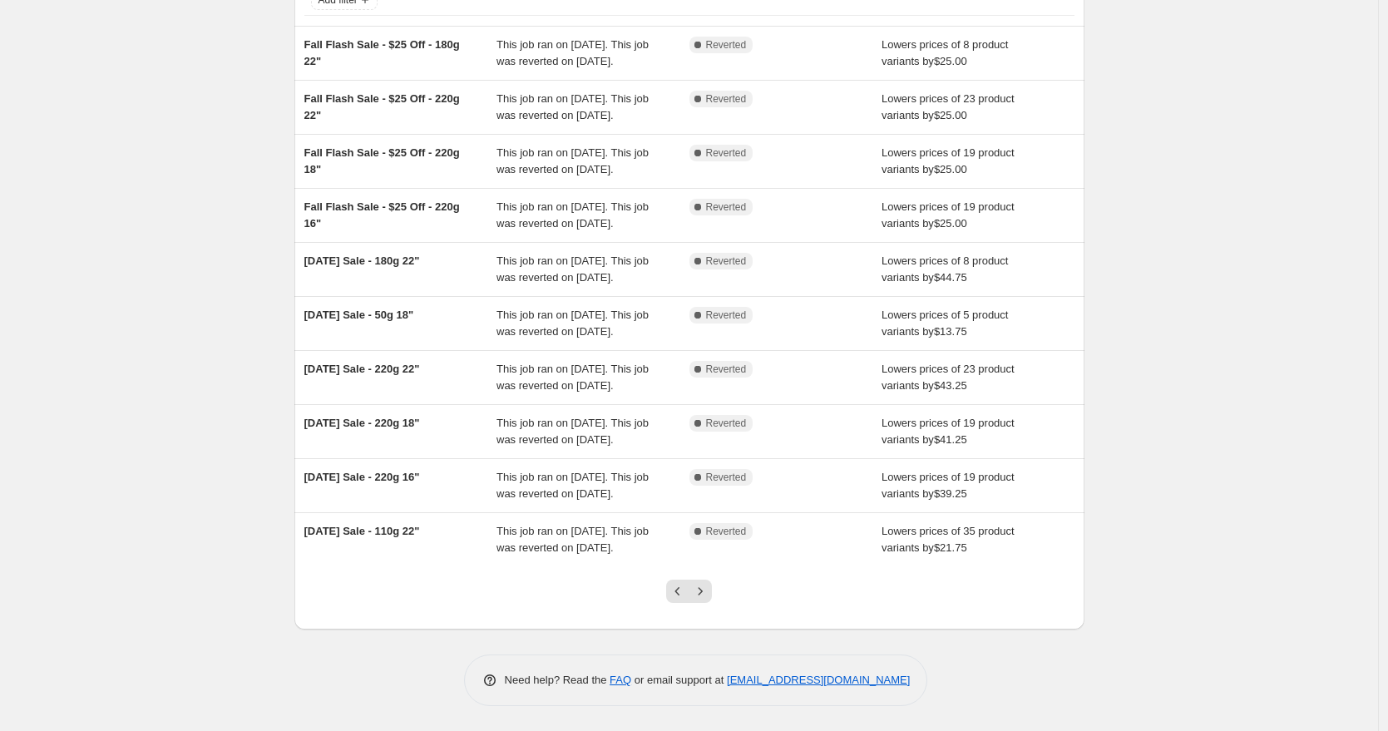
scroll to position [292, 0]
click at [706, 599] on button "Next" at bounding box center [699, 591] width 23 height 23
click at [683, 597] on icon "Previous" at bounding box center [677, 591] width 17 height 17
click at [677, 597] on icon "Previous" at bounding box center [677, 591] width 17 height 17
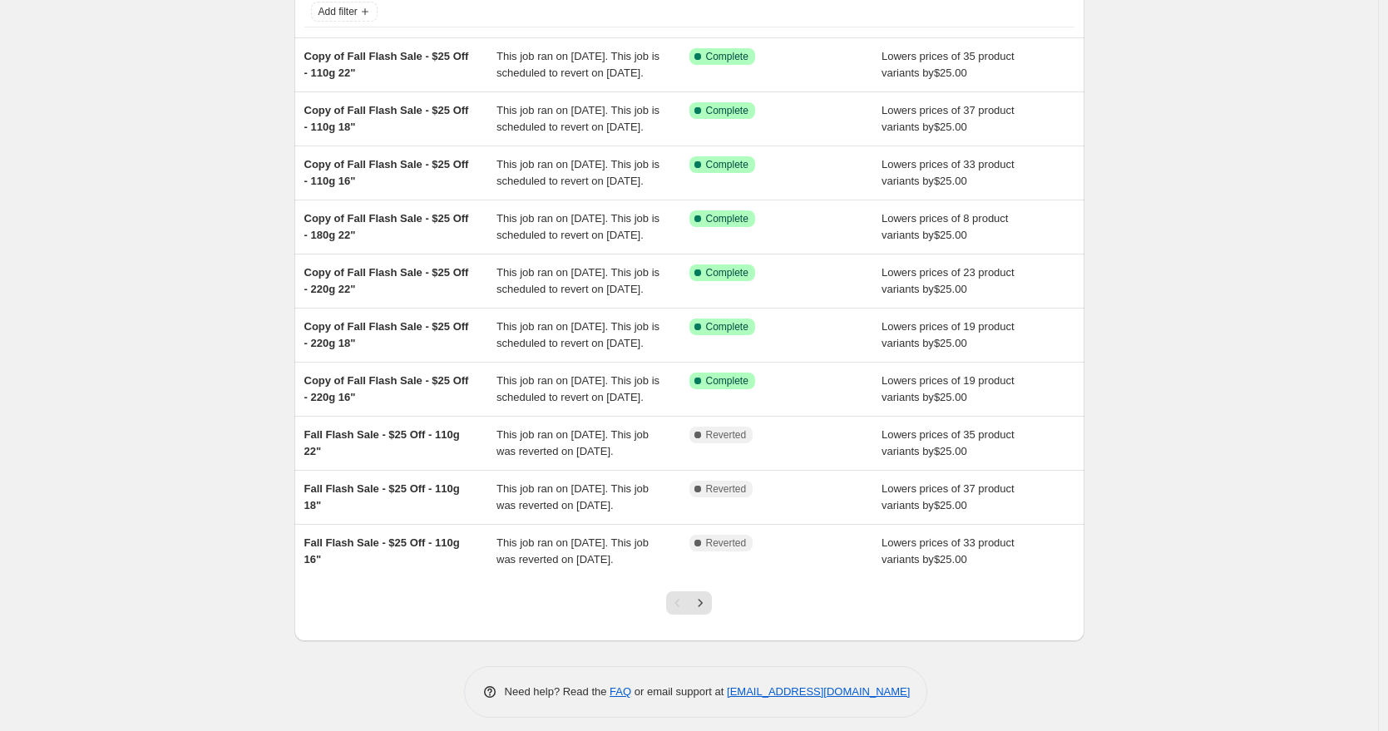
scroll to position [117, 0]
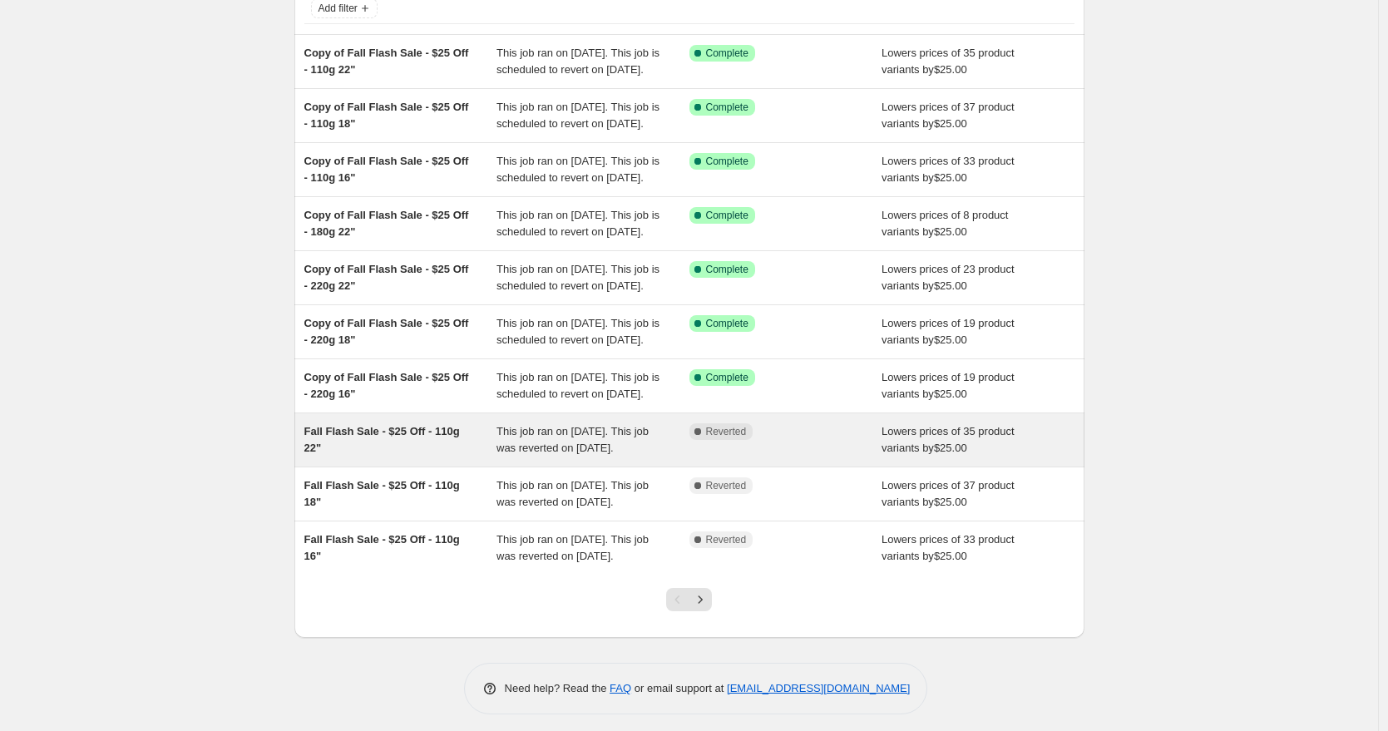
click at [441, 456] on div "Fall Flash Sale - $25 Off - 110g 22"" at bounding box center [400, 439] width 193 height 33
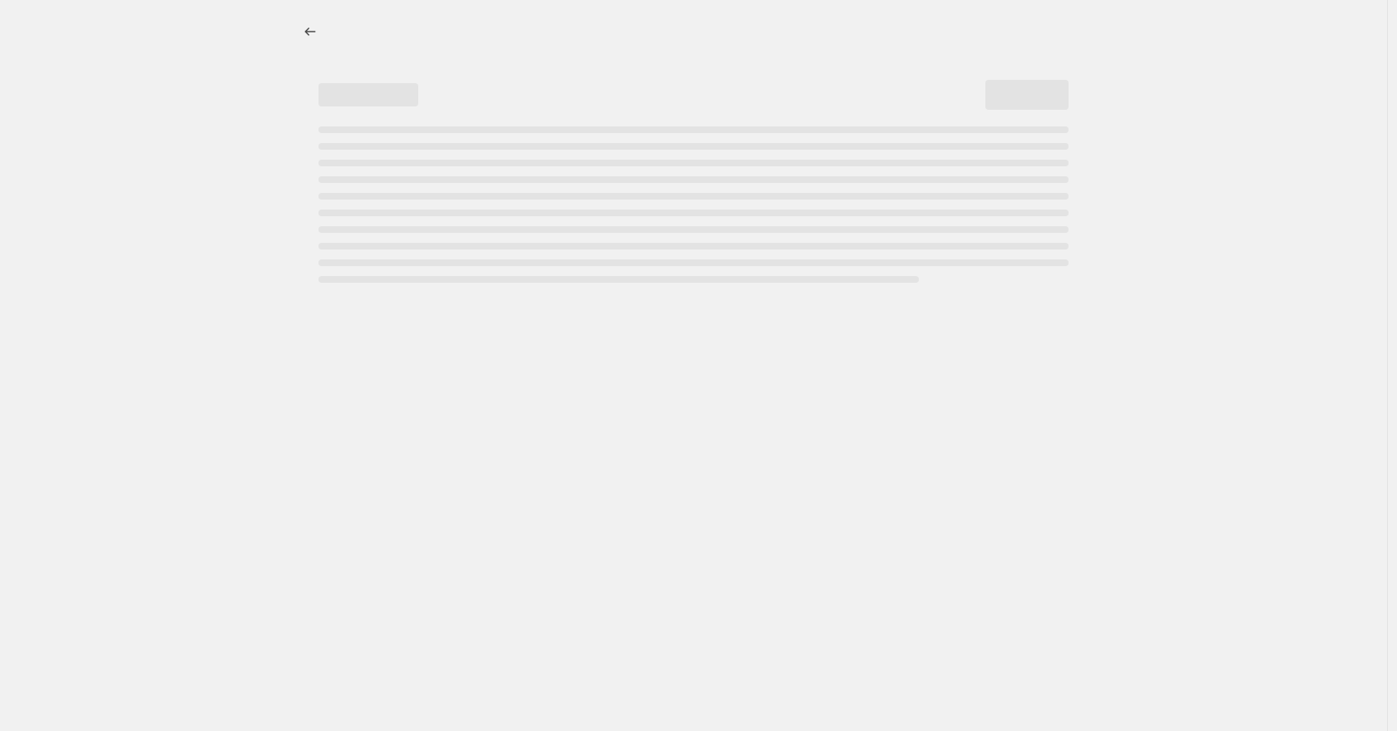
select select "by"
select select "to"
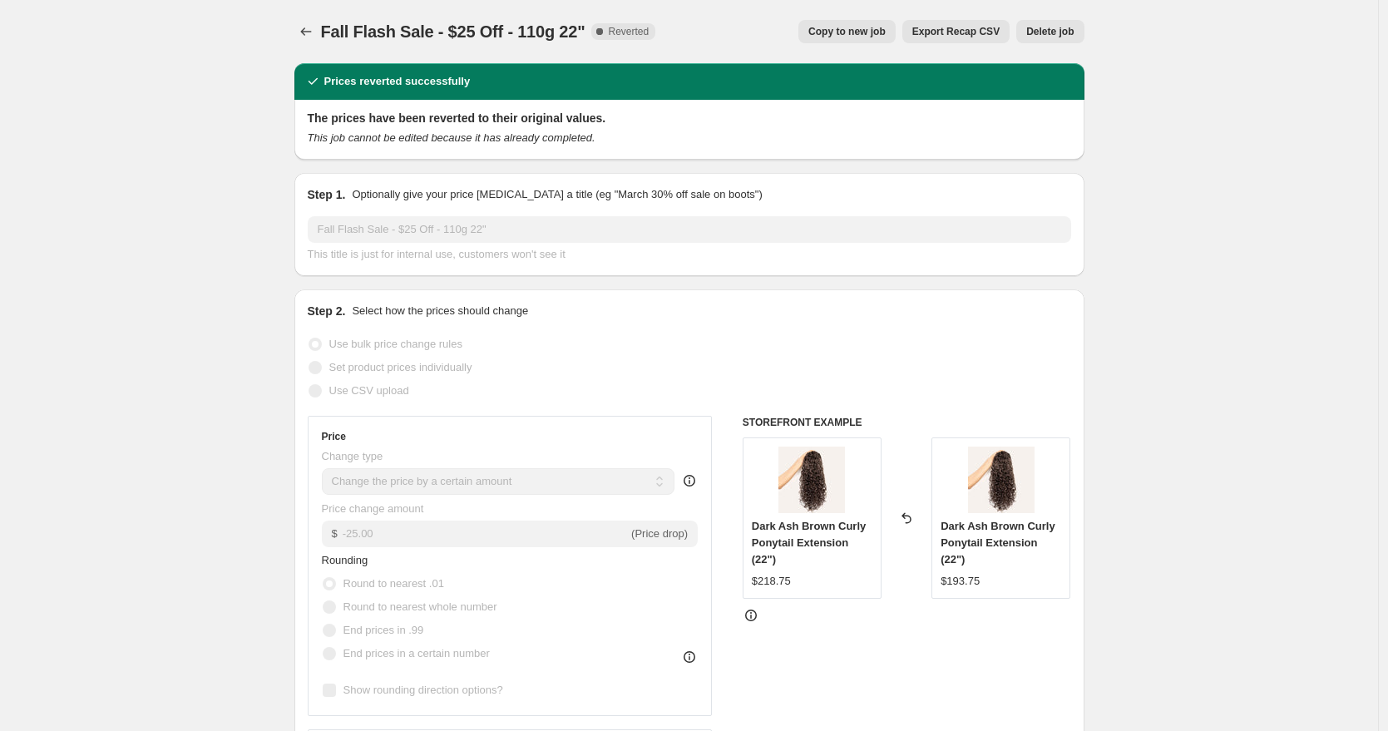
click at [1061, 34] on span "Delete job" at bounding box center [1049, 31] width 47 height 13
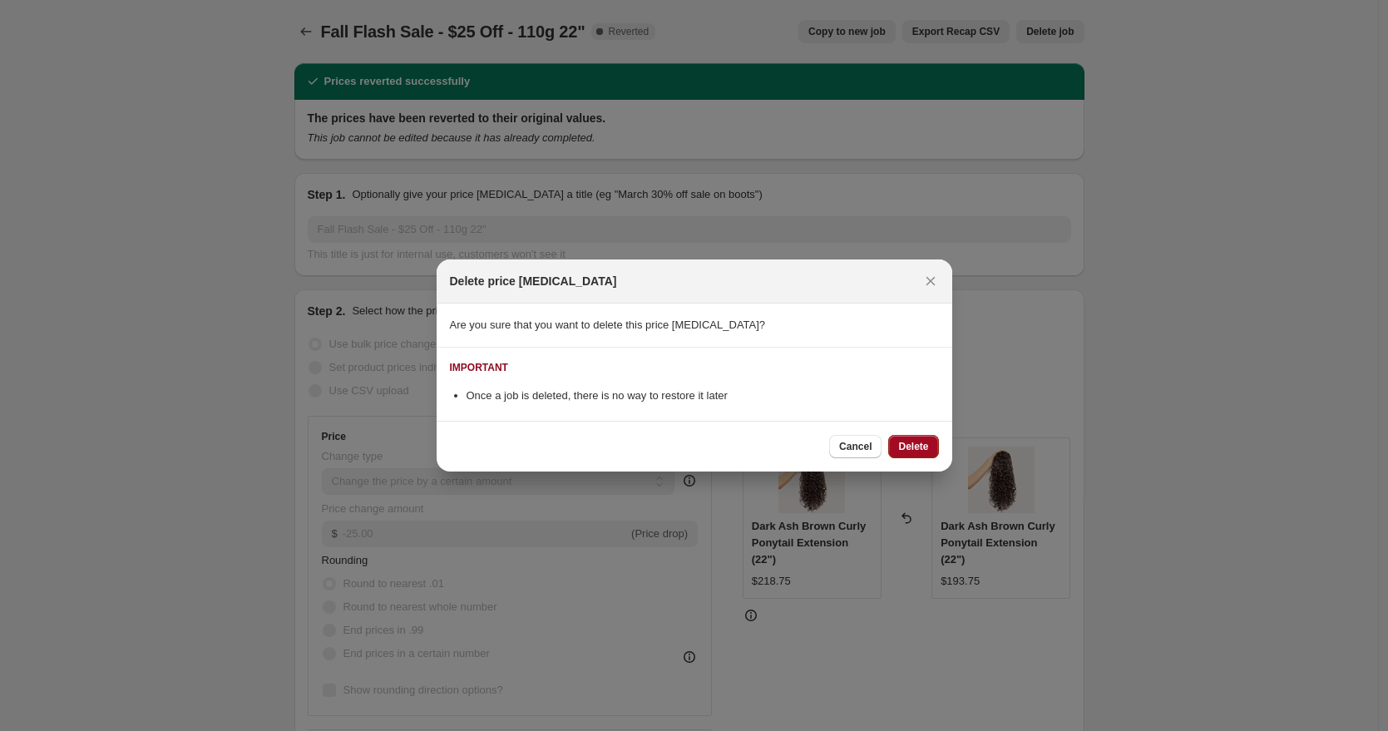
click at [917, 445] on span "Delete" at bounding box center [913, 446] width 30 height 13
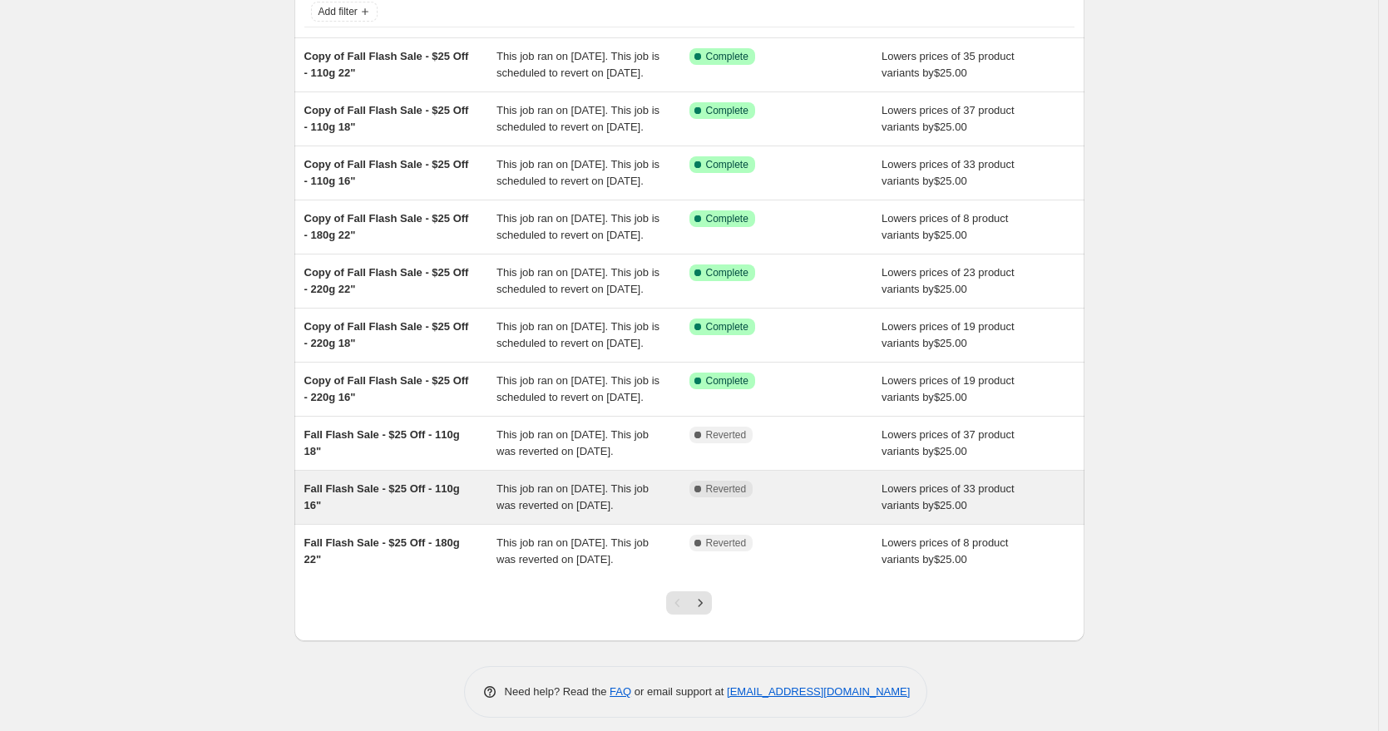
scroll to position [134, 0]
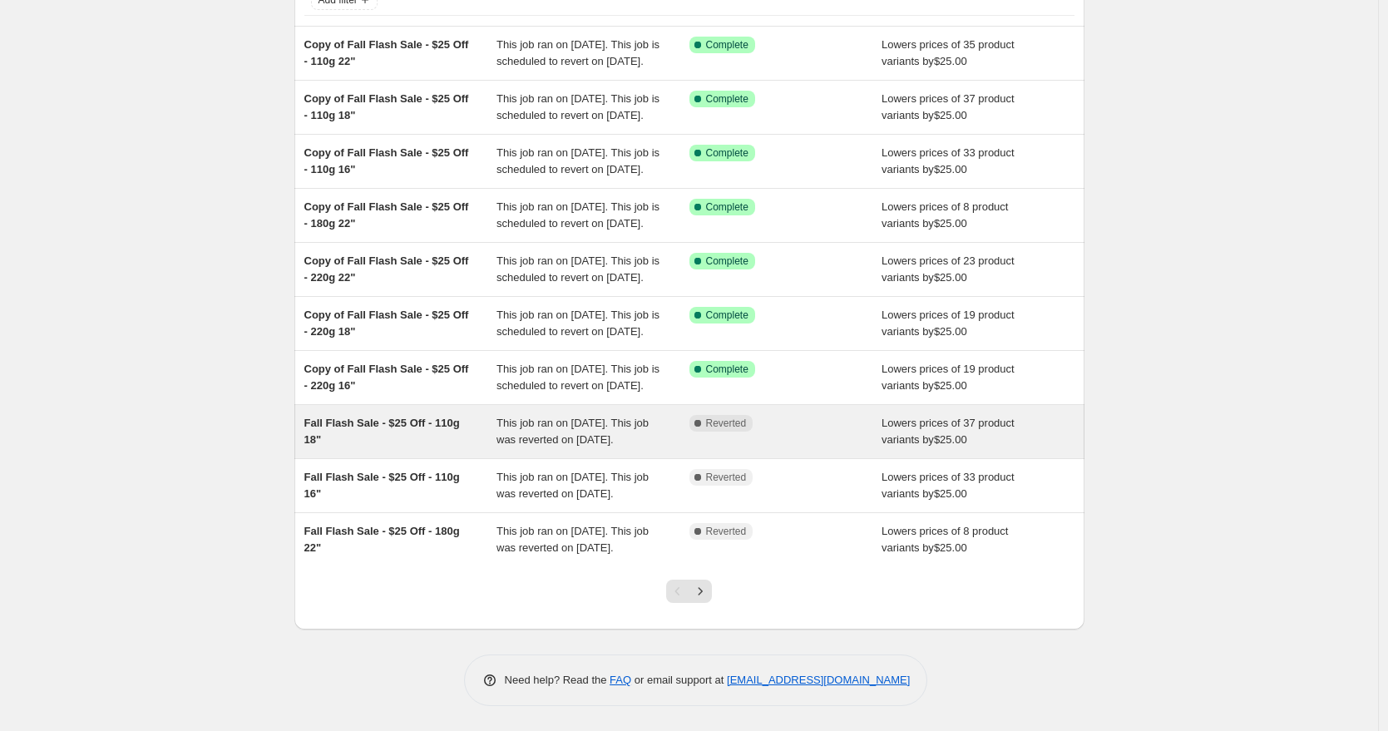
click at [437, 448] on div "Fall Flash Sale - $25 Off - 110g 18"" at bounding box center [400, 431] width 193 height 33
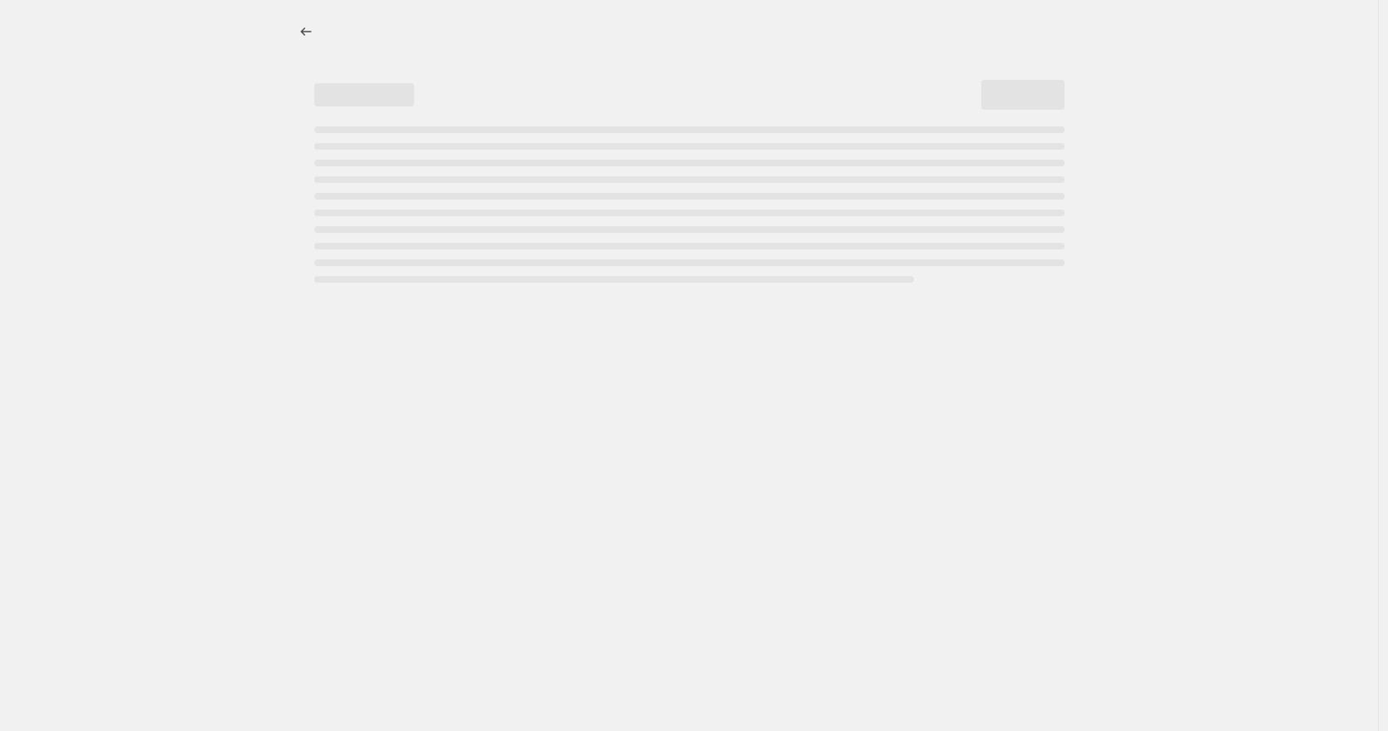
select select "by"
select select "to"
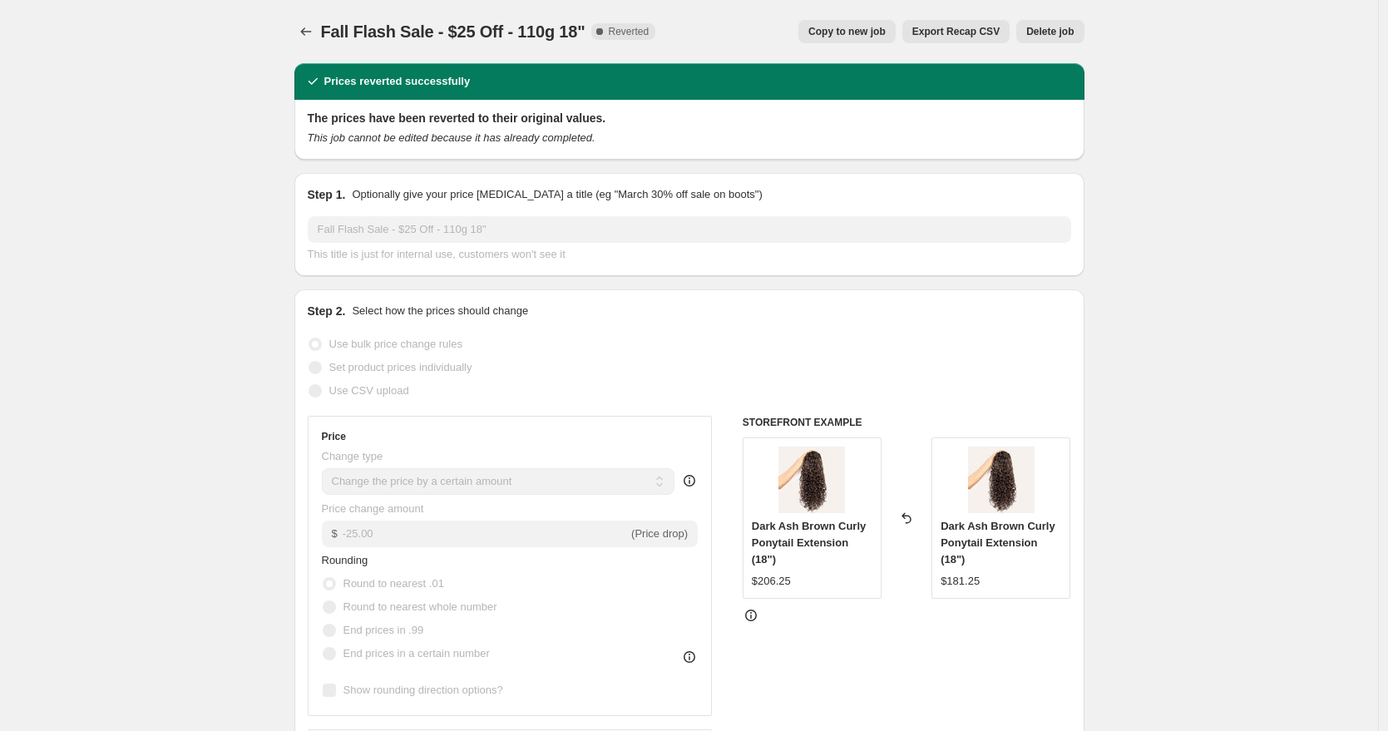
click at [1054, 34] on span "Delete job" at bounding box center [1049, 31] width 47 height 13
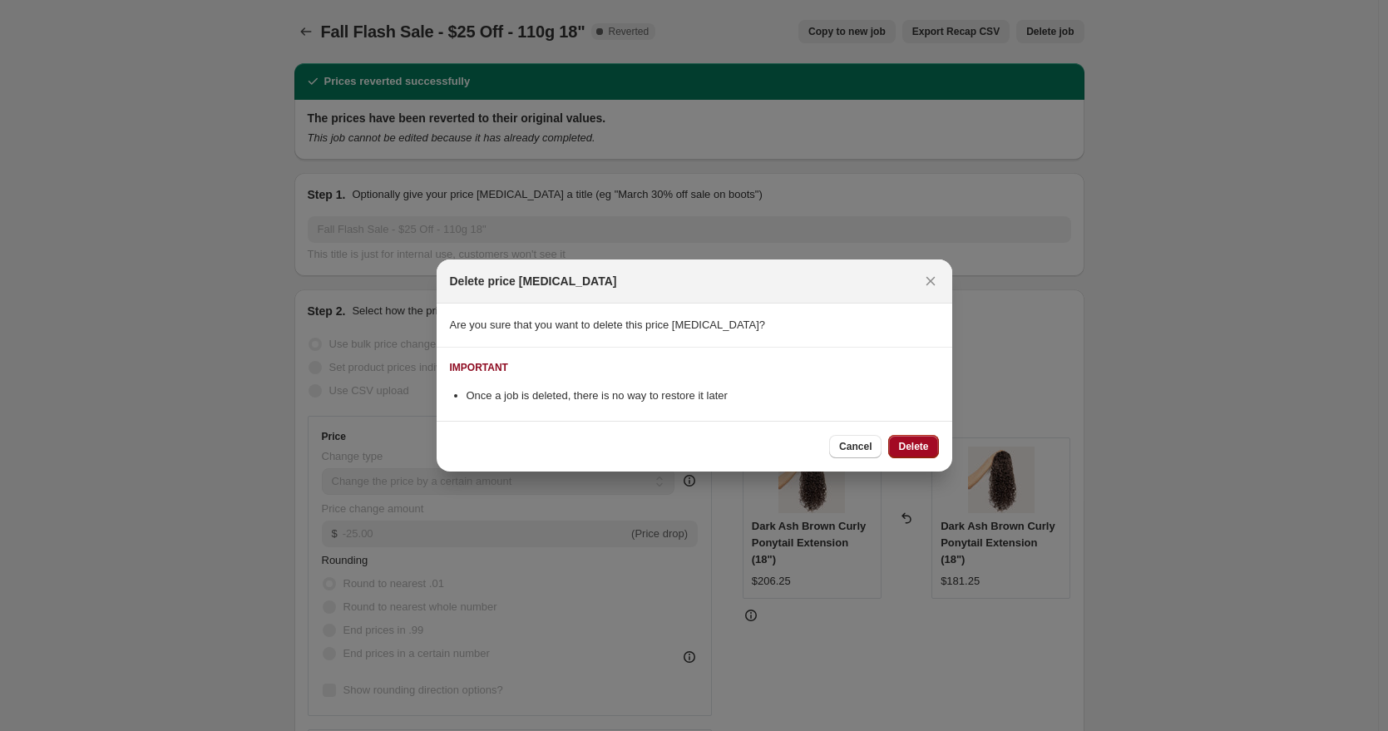
click at [909, 446] on span "Delete" at bounding box center [913, 446] width 30 height 13
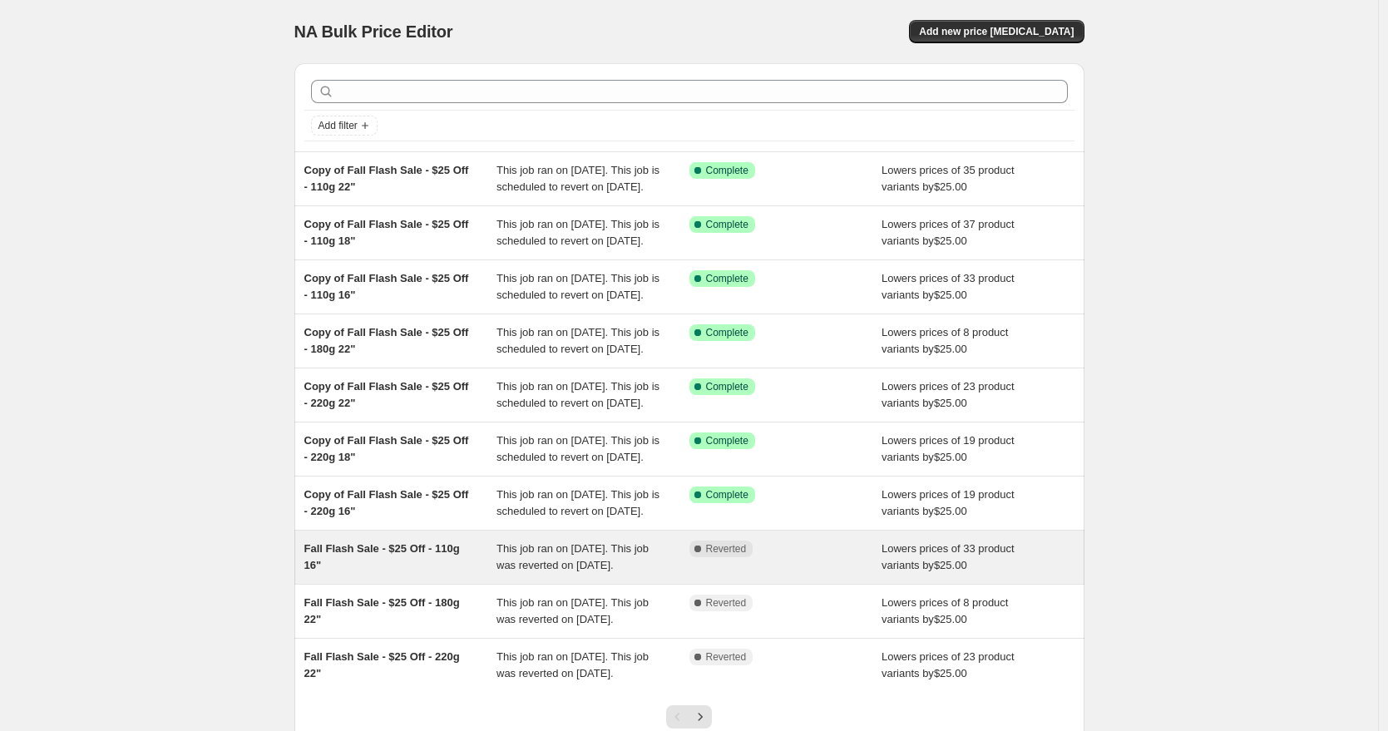
click at [397, 584] on div "Fall Flash Sale - $25 Off - 110g 16" This job ran on October 8, 2025. This job …" at bounding box center [689, 556] width 790 height 53
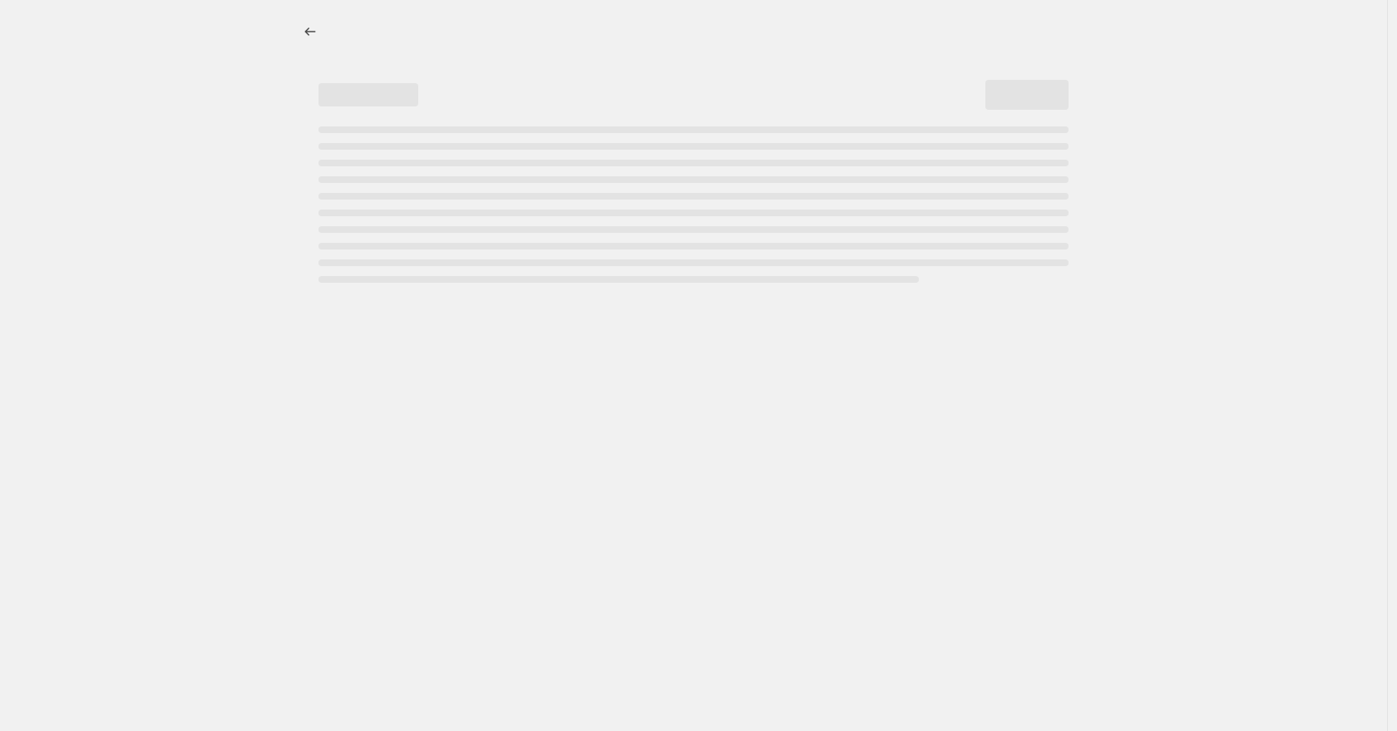
select select "by"
select select "to"
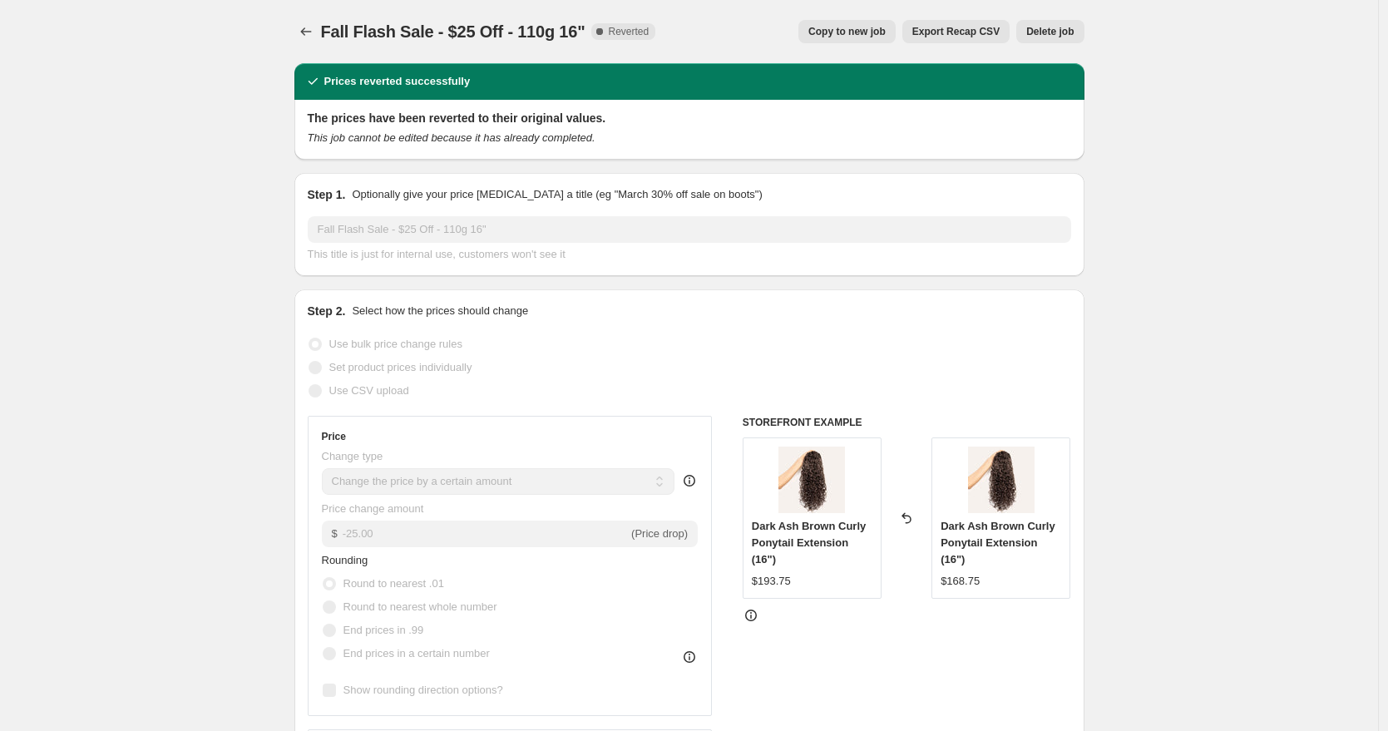
click at [1060, 36] on span "Delete job" at bounding box center [1049, 31] width 47 height 13
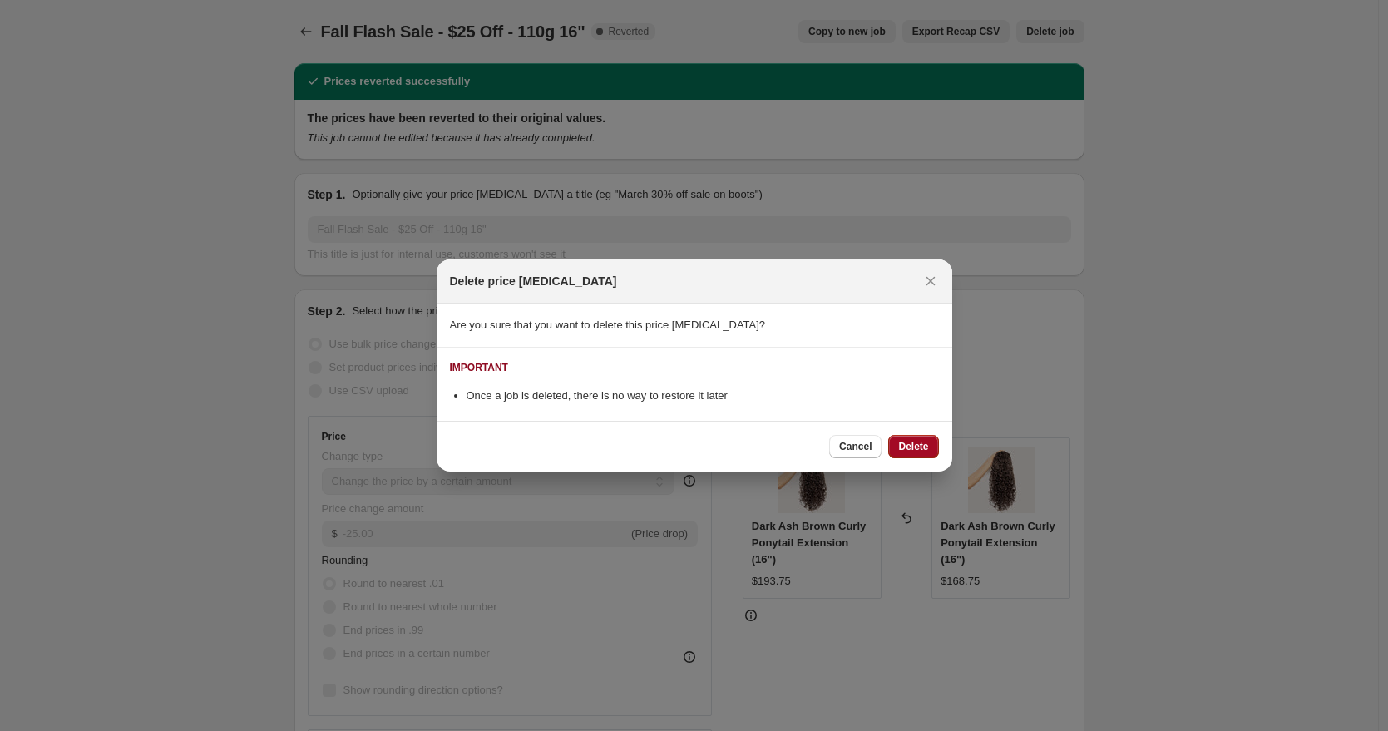
click at [910, 437] on button "Delete" at bounding box center [913, 446] width 50 height 23
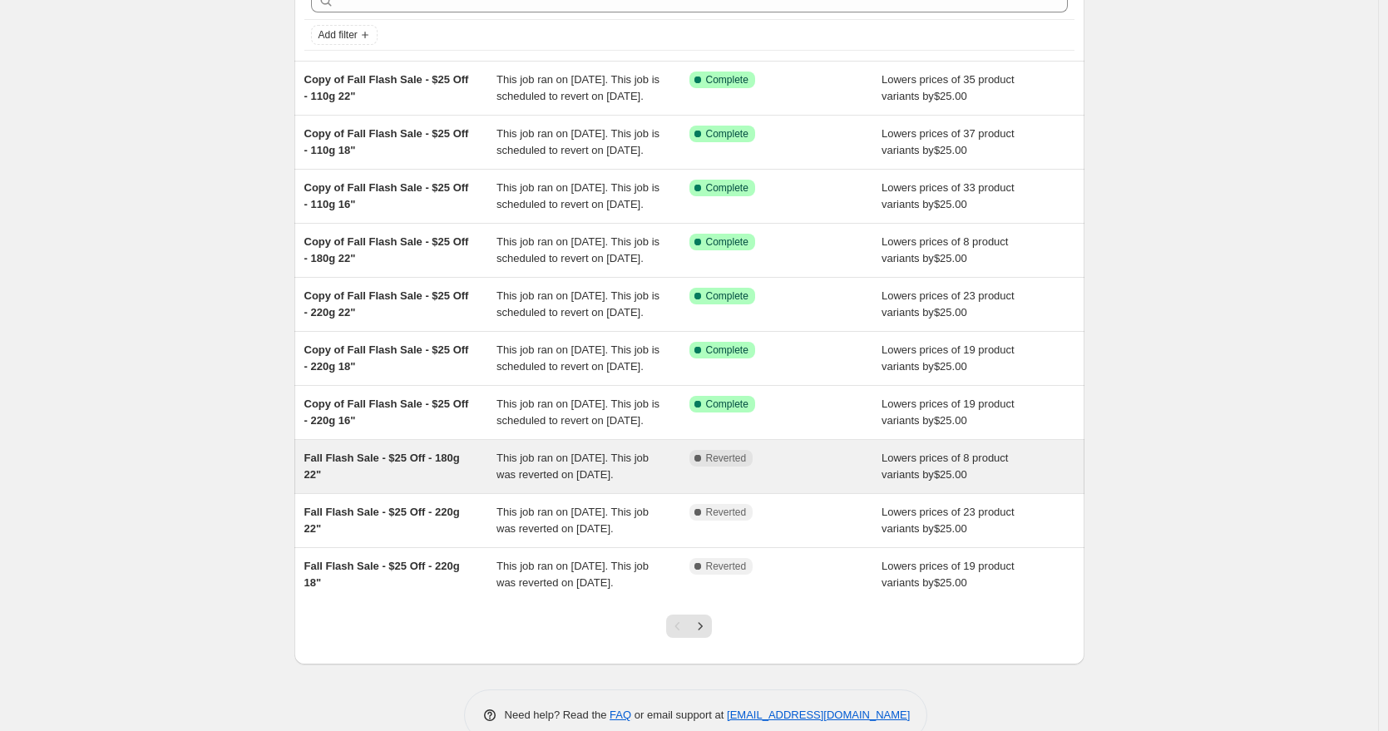
scroll to position [144, 0]
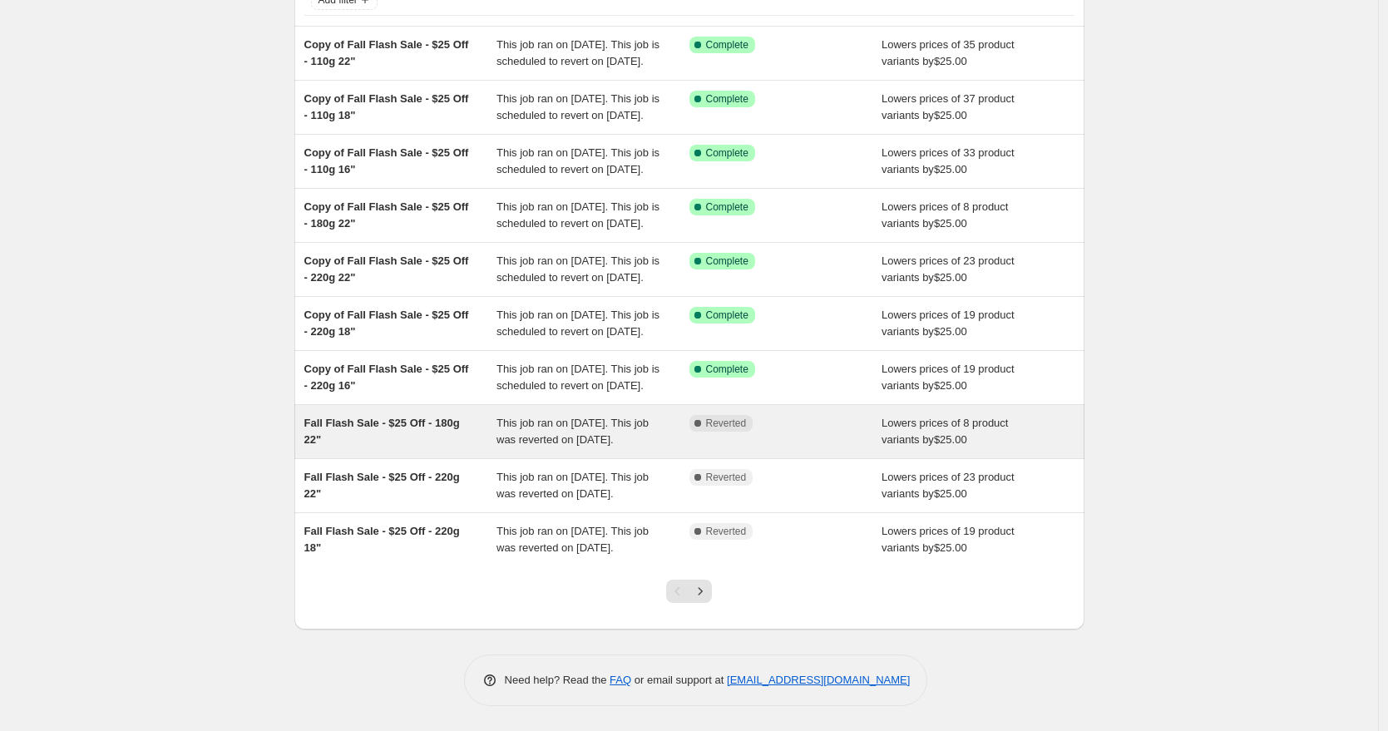
click at [402, 448] on div "Fall Flash Sale - $25 Off - 180g 22"" at bounding box center [400, 431] width 193 height 33
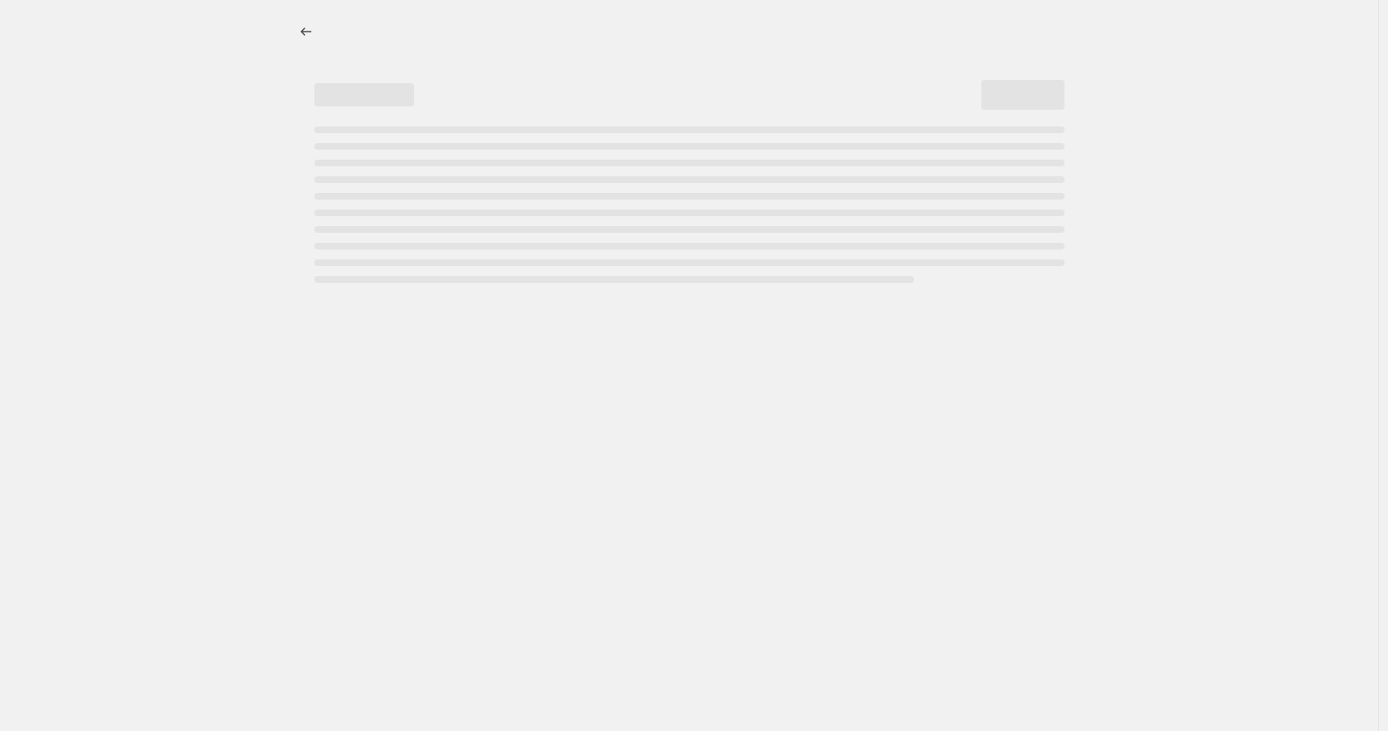
select select "by"
select select "to"
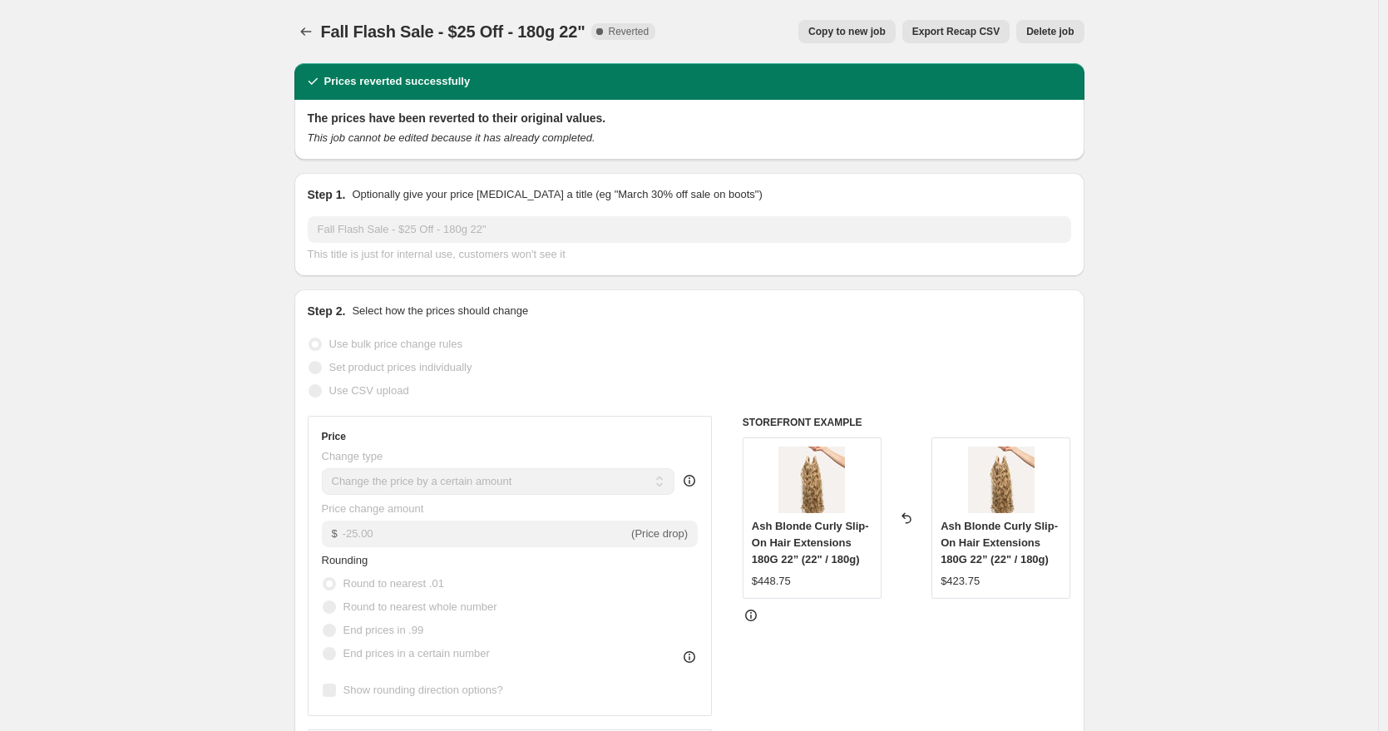
click at [1063, 25] on span "Delete job" at bounding box center [1049, 31] width 47 height 13
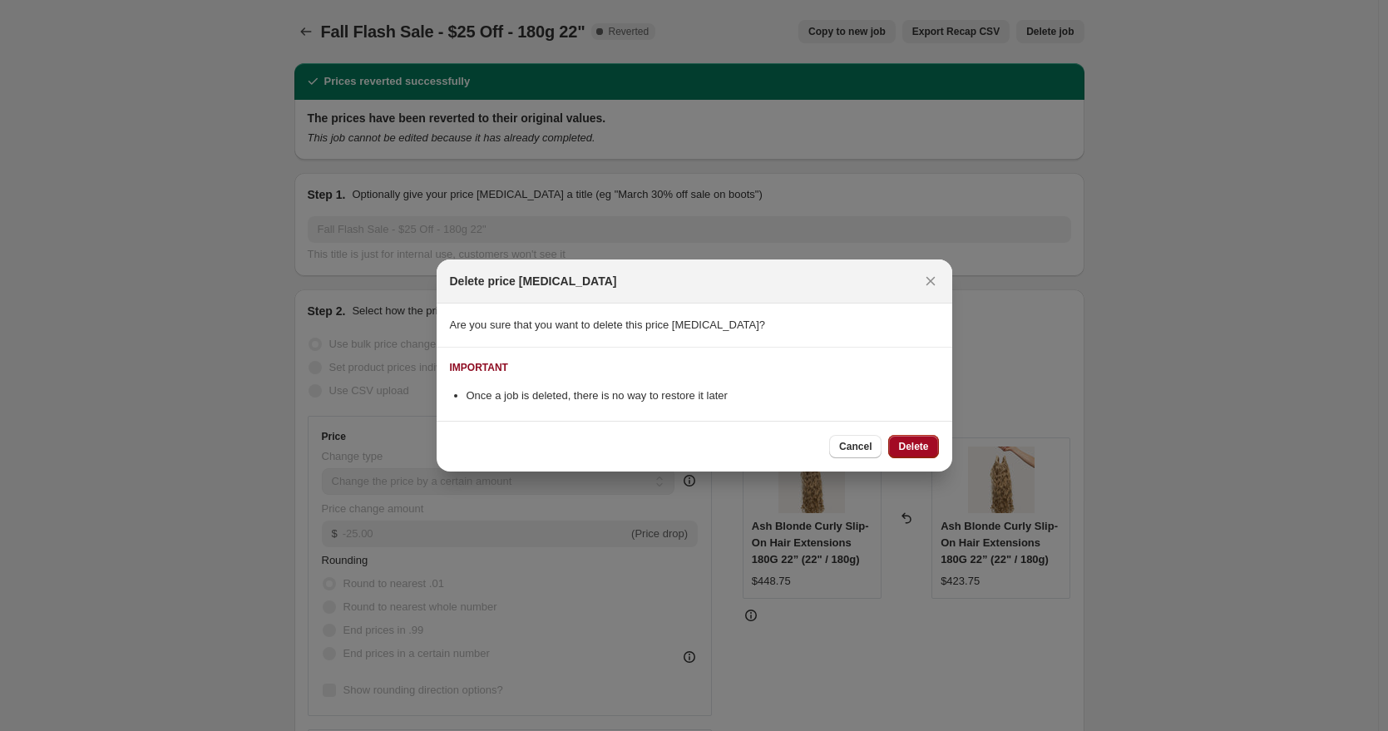
click at [907, 436] on button "Delete" at bounding box center [913, 446] width 50 height 23
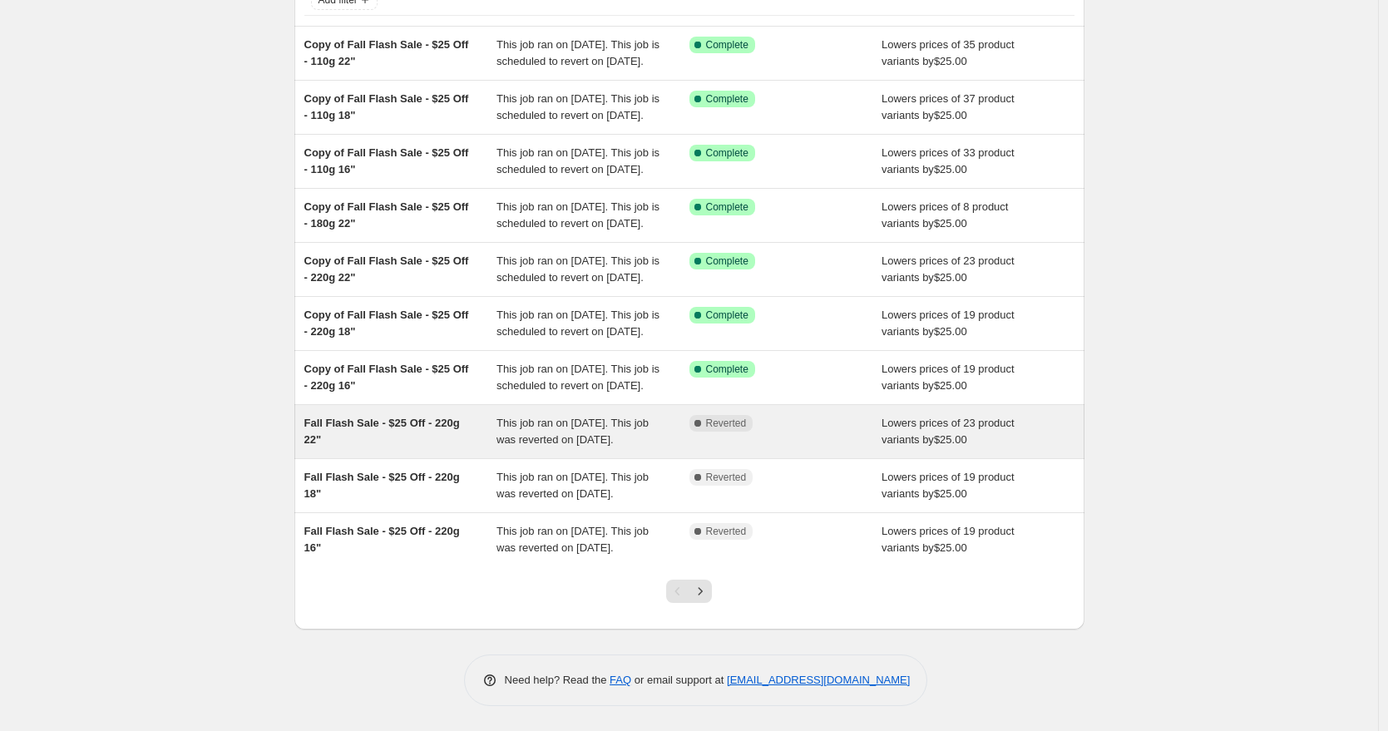
scroll to position [147, 0]
click at [411, 448] on div "Fall Flash Sale - $25 Off - 220g 22"" at bounding box center [400, 431] width 193 height 33
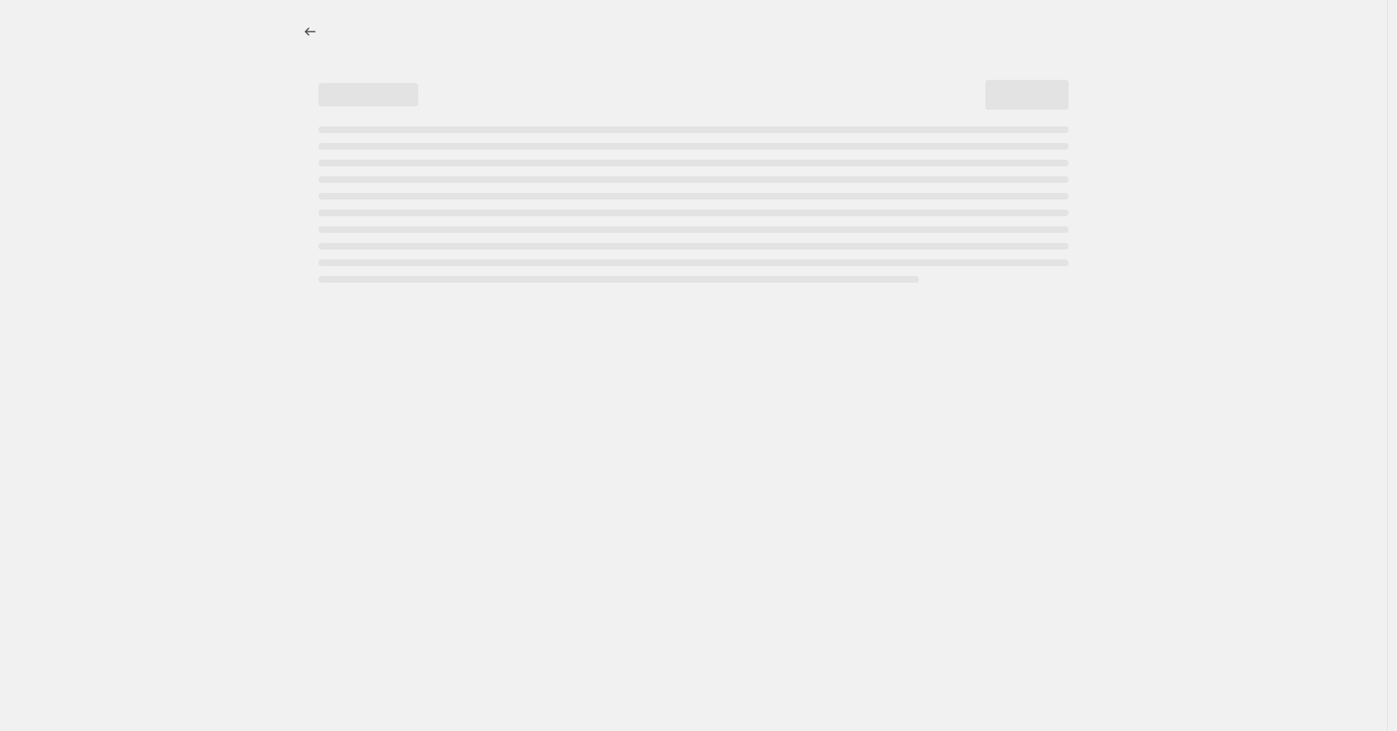
select select "by"
select select "to"
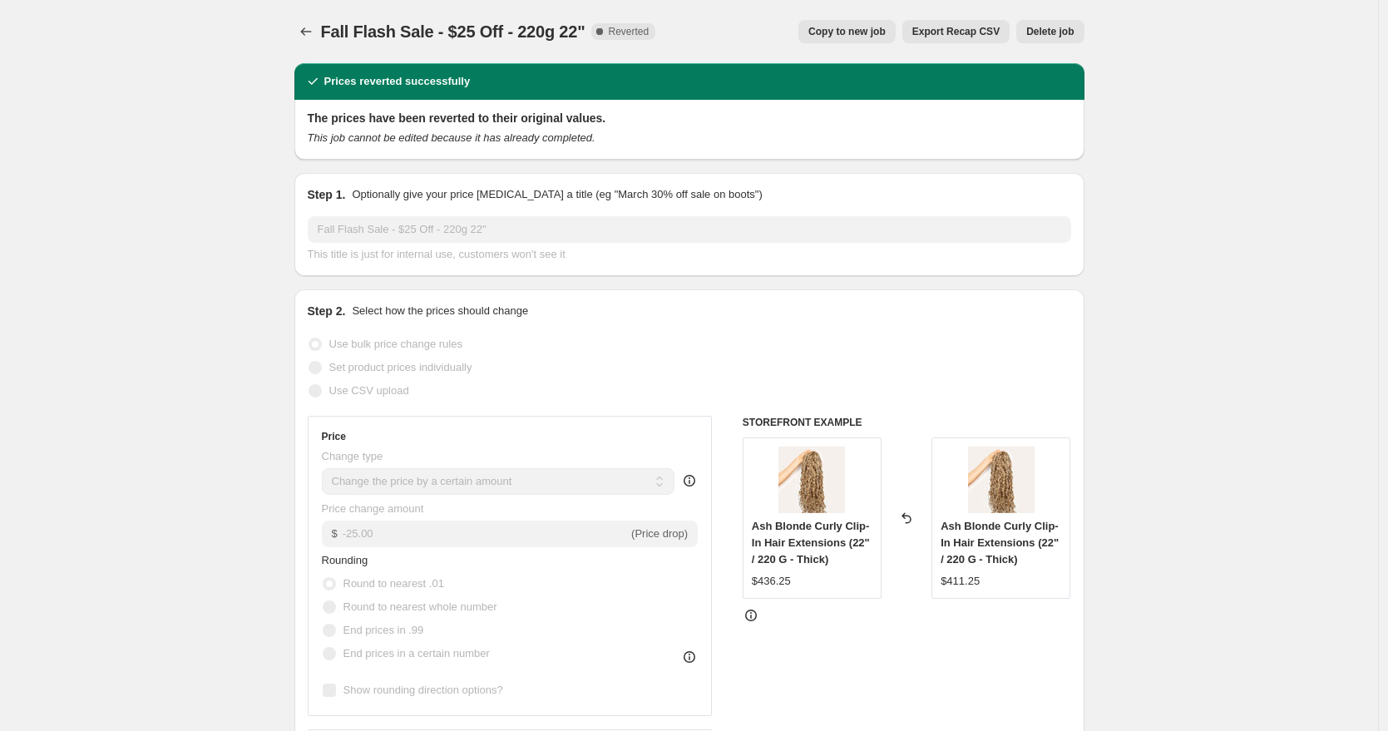
click at [1058, 35] on span "Delete job" at bounding box center [1049, 31] width 47 height 13
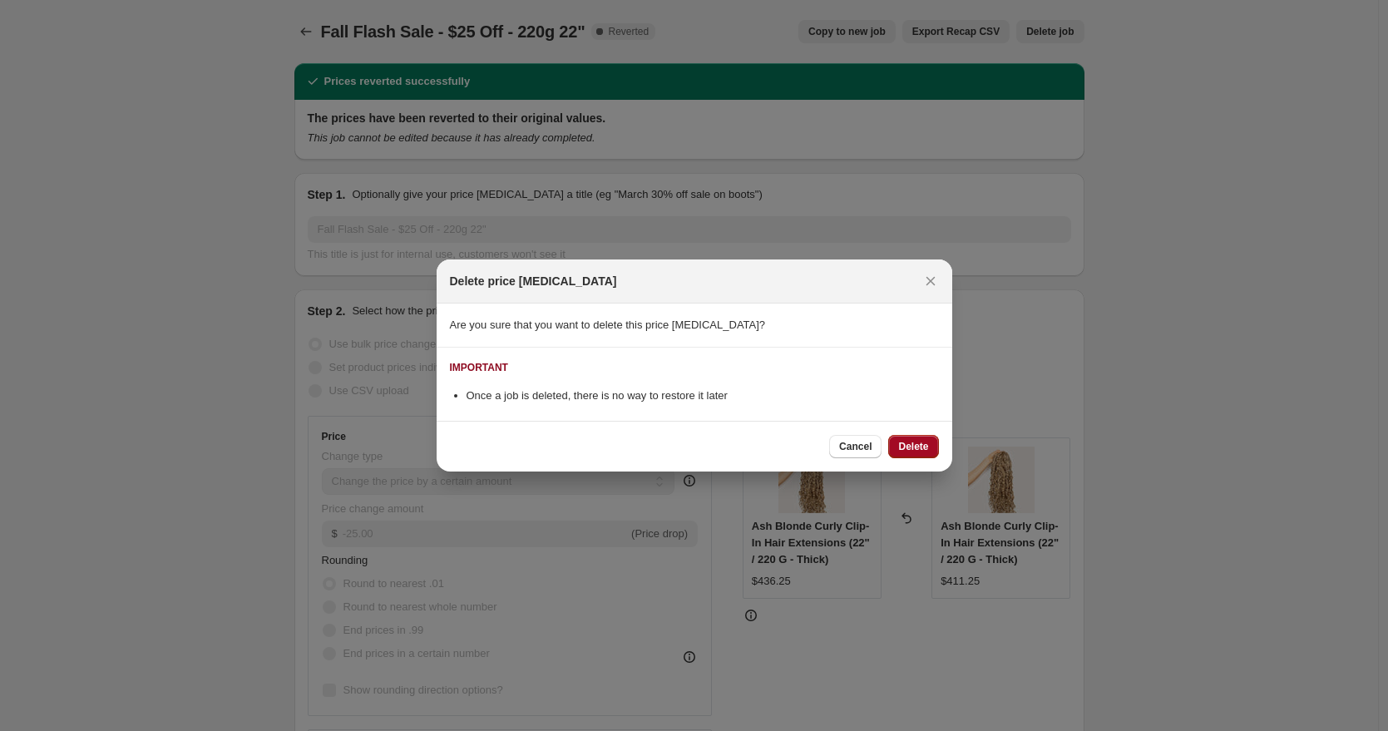
click at [910, 444] on span "Delete" at bounding box center [913, 446] width 30 height 13
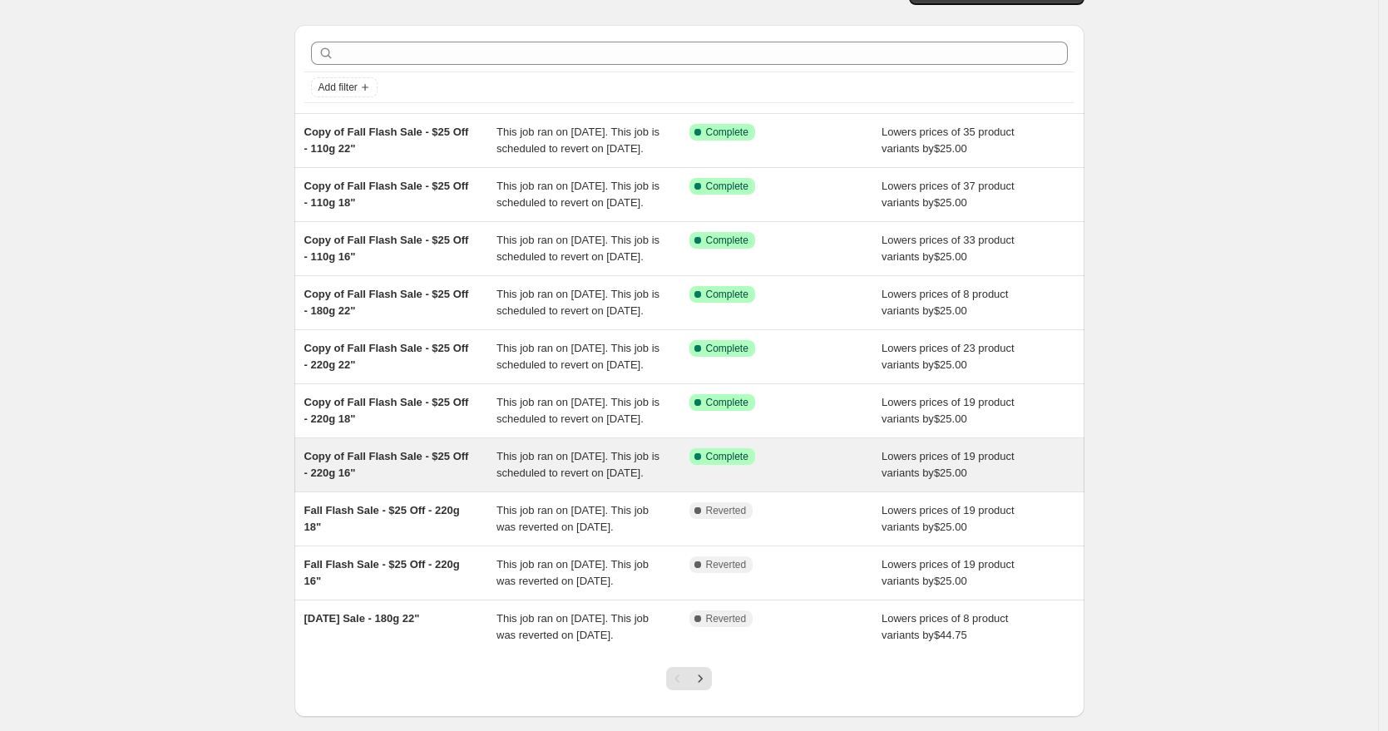
scroll to position [156, 0]
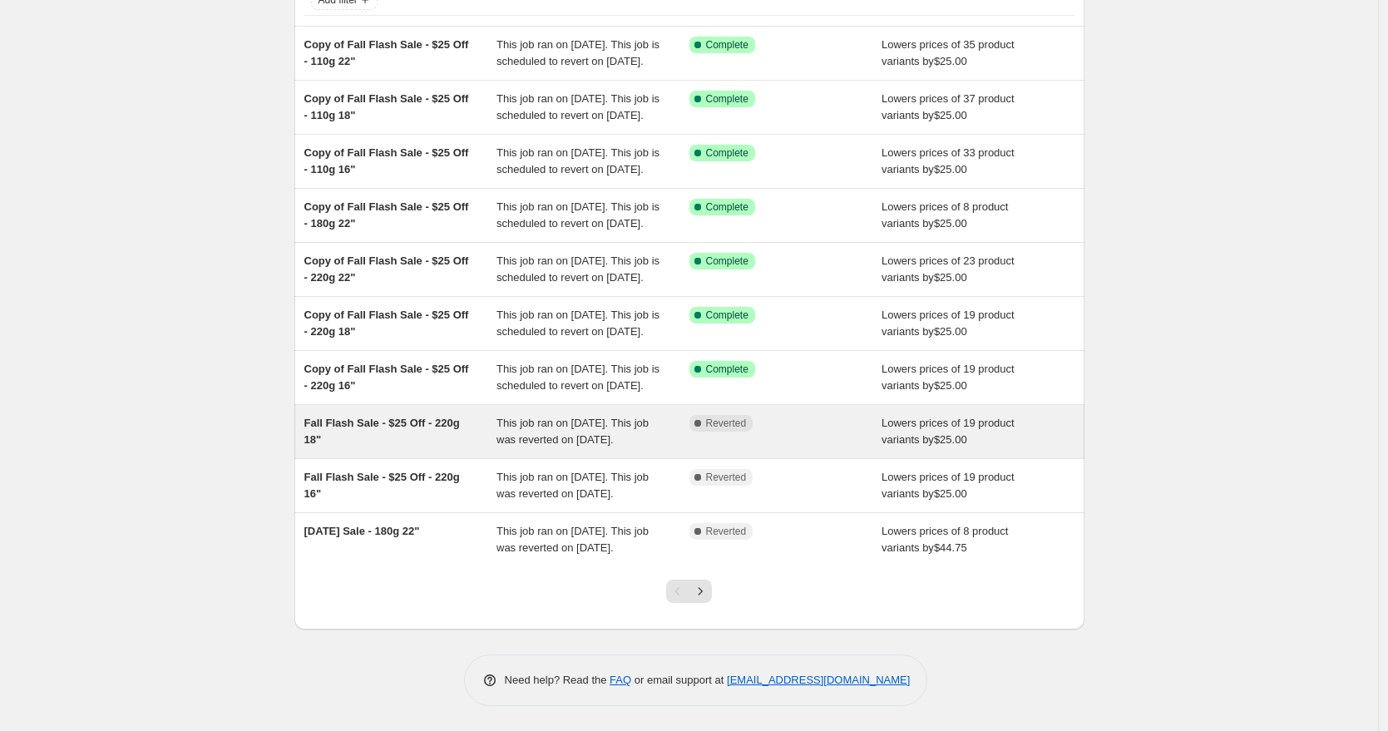
click at [415, 448] on div "Fall Flash Sale - $25 Off - 220g 18"" at bounding box center [400, 431] width 193 height 33
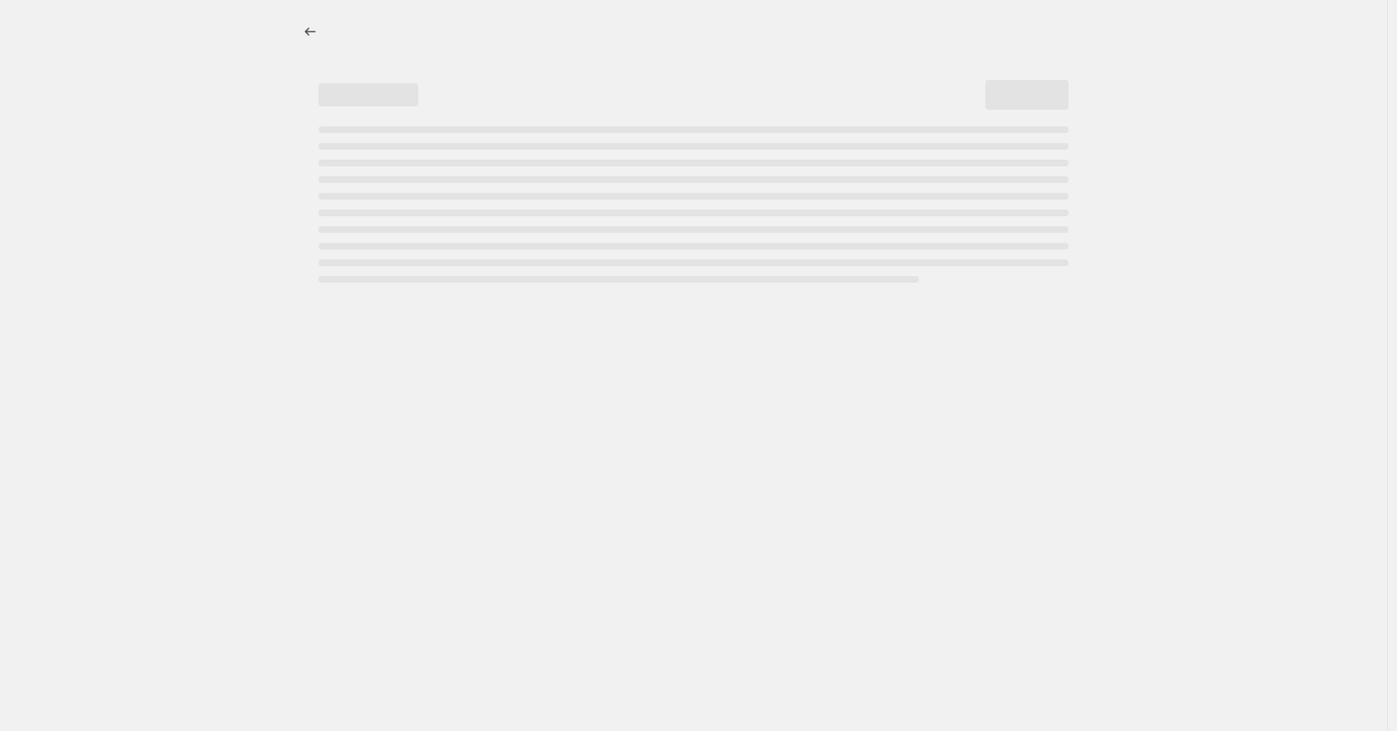
select select "by"
select select "to"
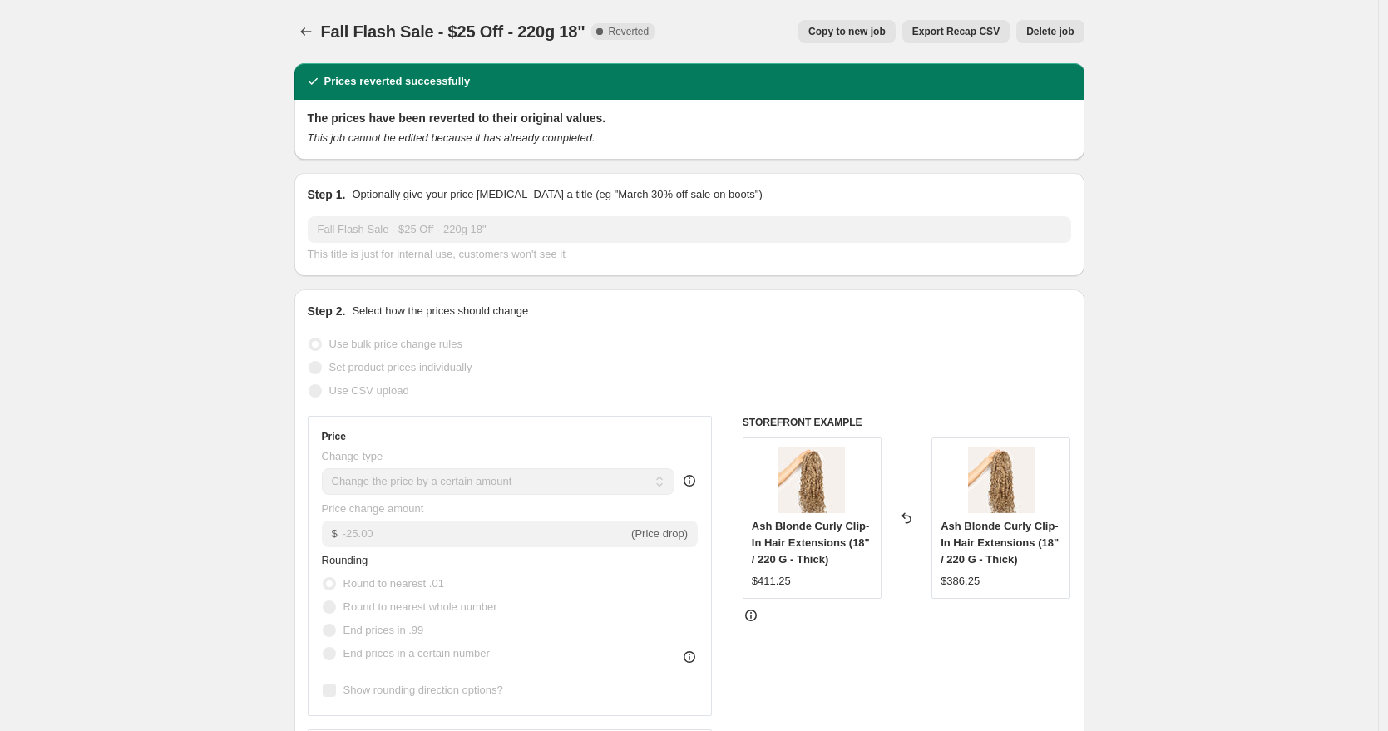
click at [1069, 31] on span "Delete job" at bounding box center [1049, 31] width 47 height 13
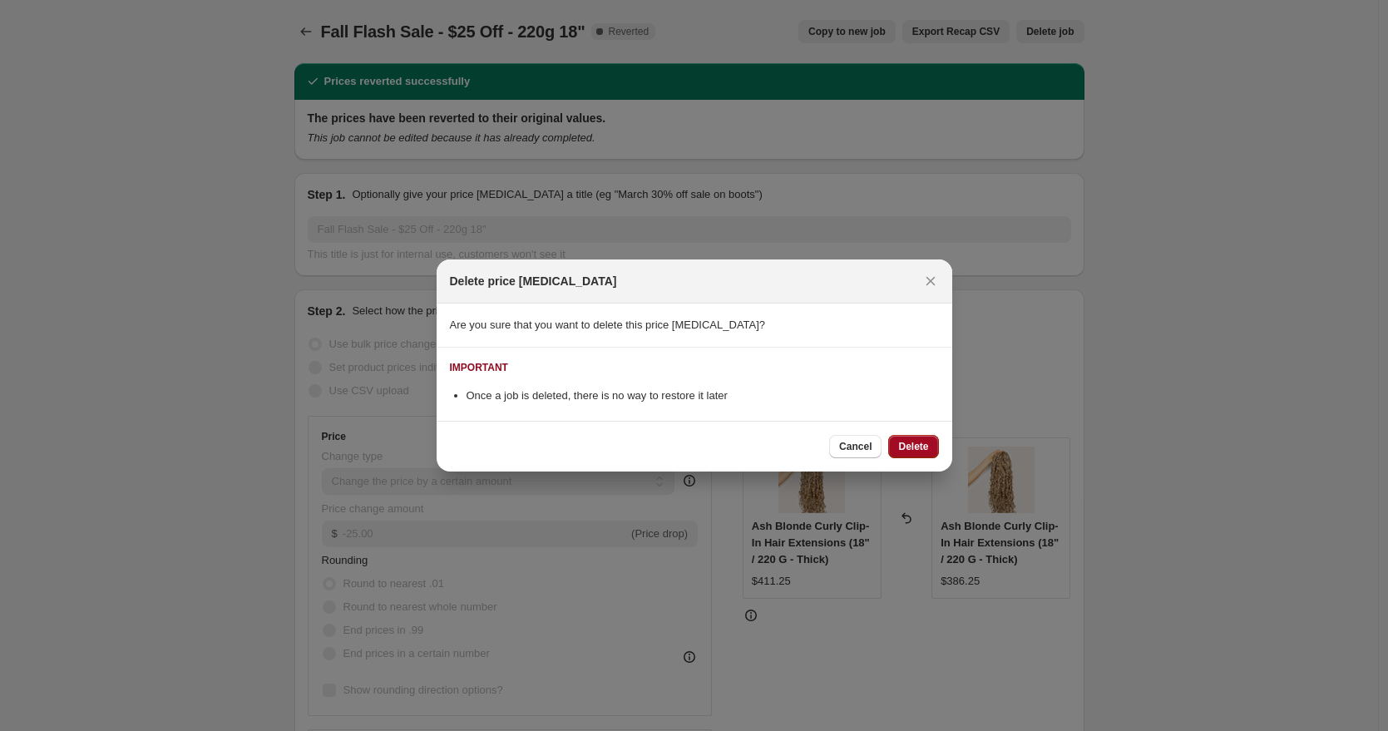
click at [906, 442] on span "Delete" at bounding box center [913, 446] width 30 height 13
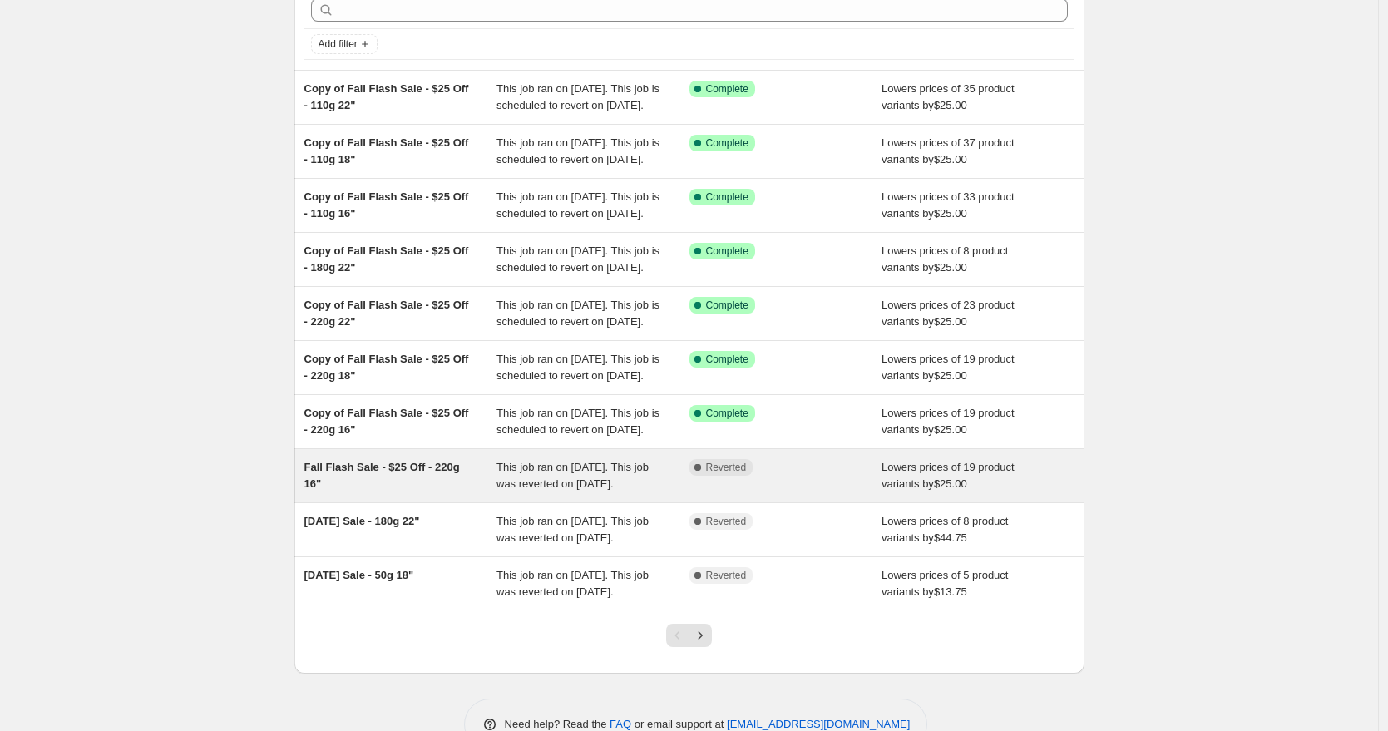
scroll to position [147, 0]
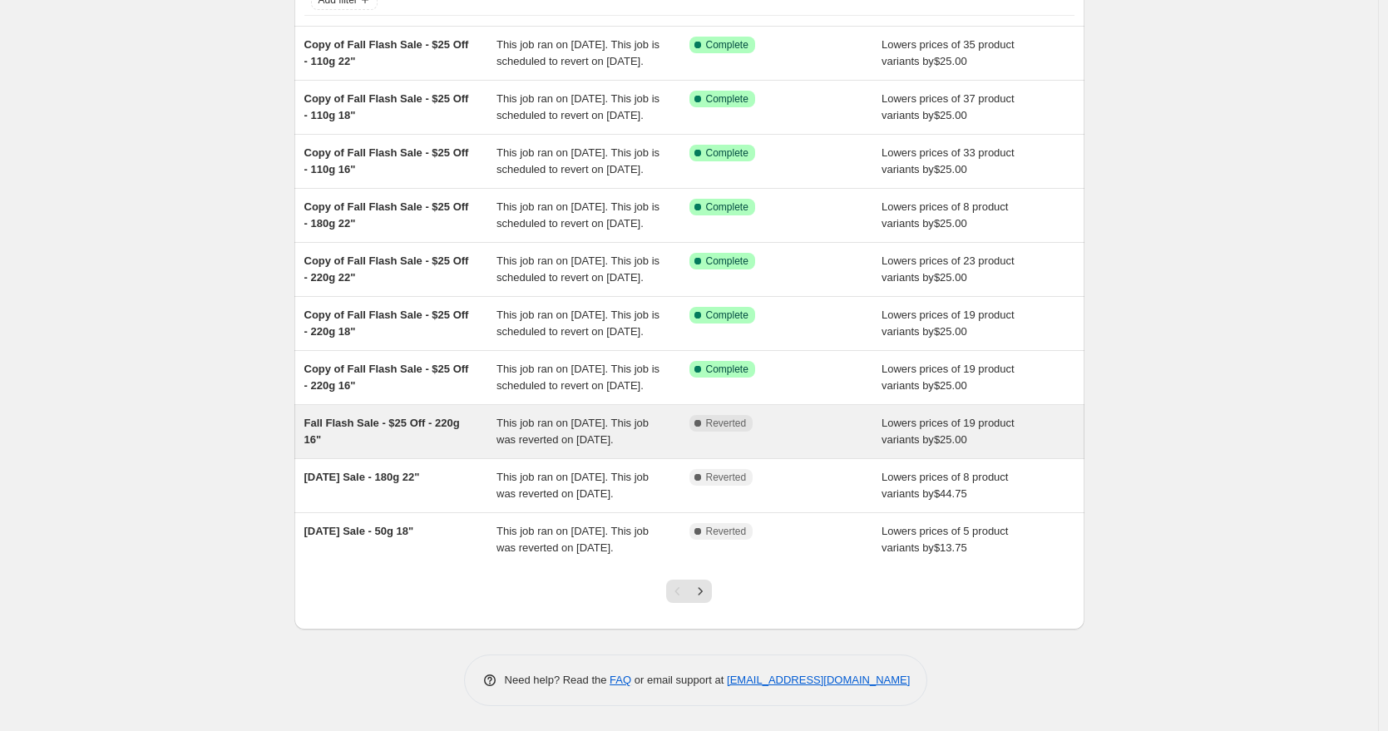
click at [434, 448] on div "Fall Flash Sale - $25 Off - 220g 16"" at bounding box center [400, 431] width 193 height 33
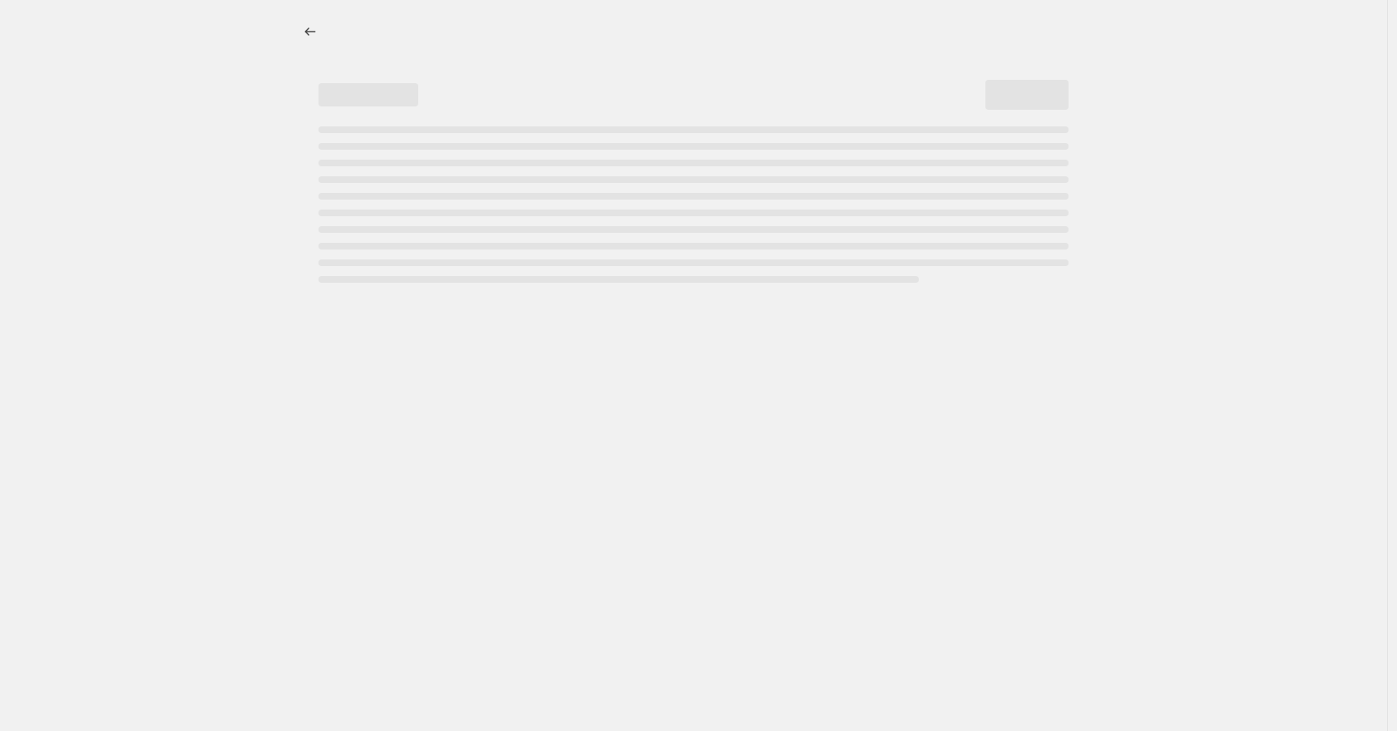
select select "by"
select select "to"
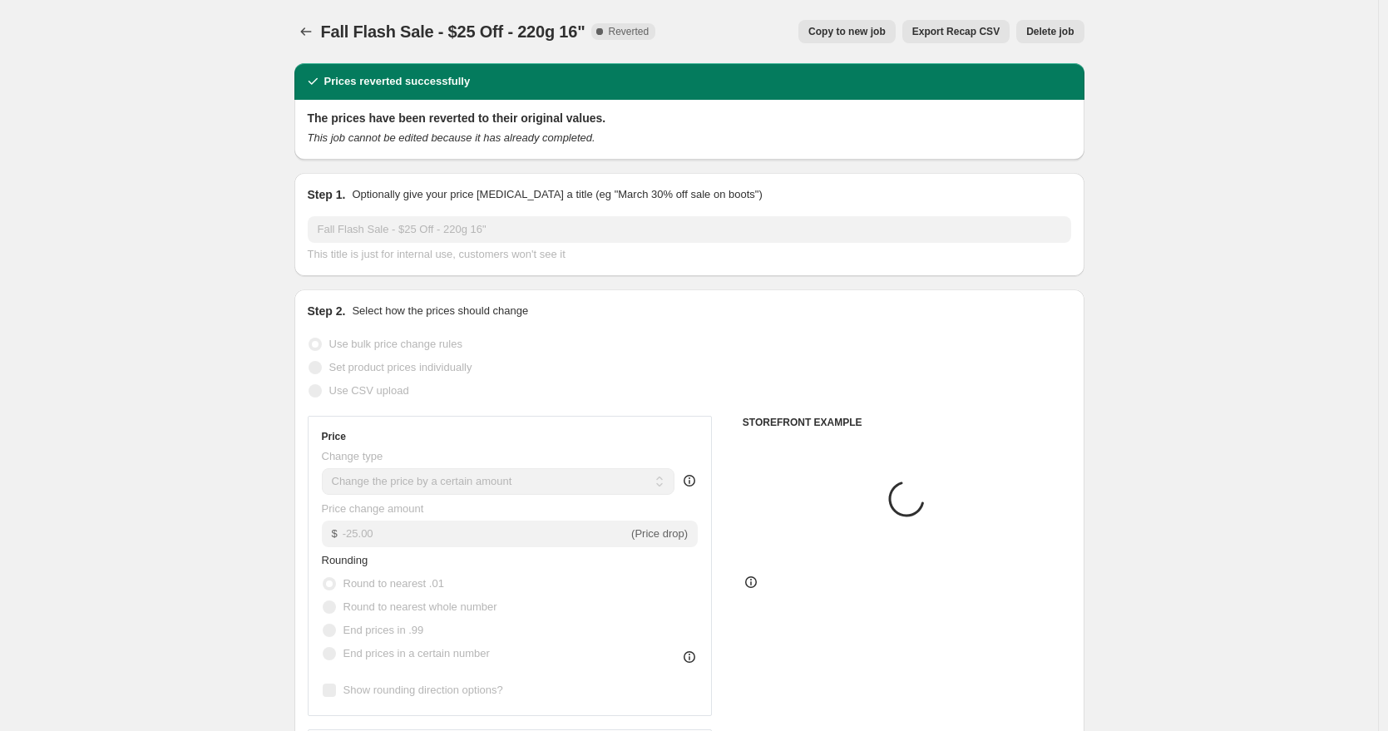
click at [1067, 37] on span "Delete job" at bounding box center [1049, 31] width 47 height 13
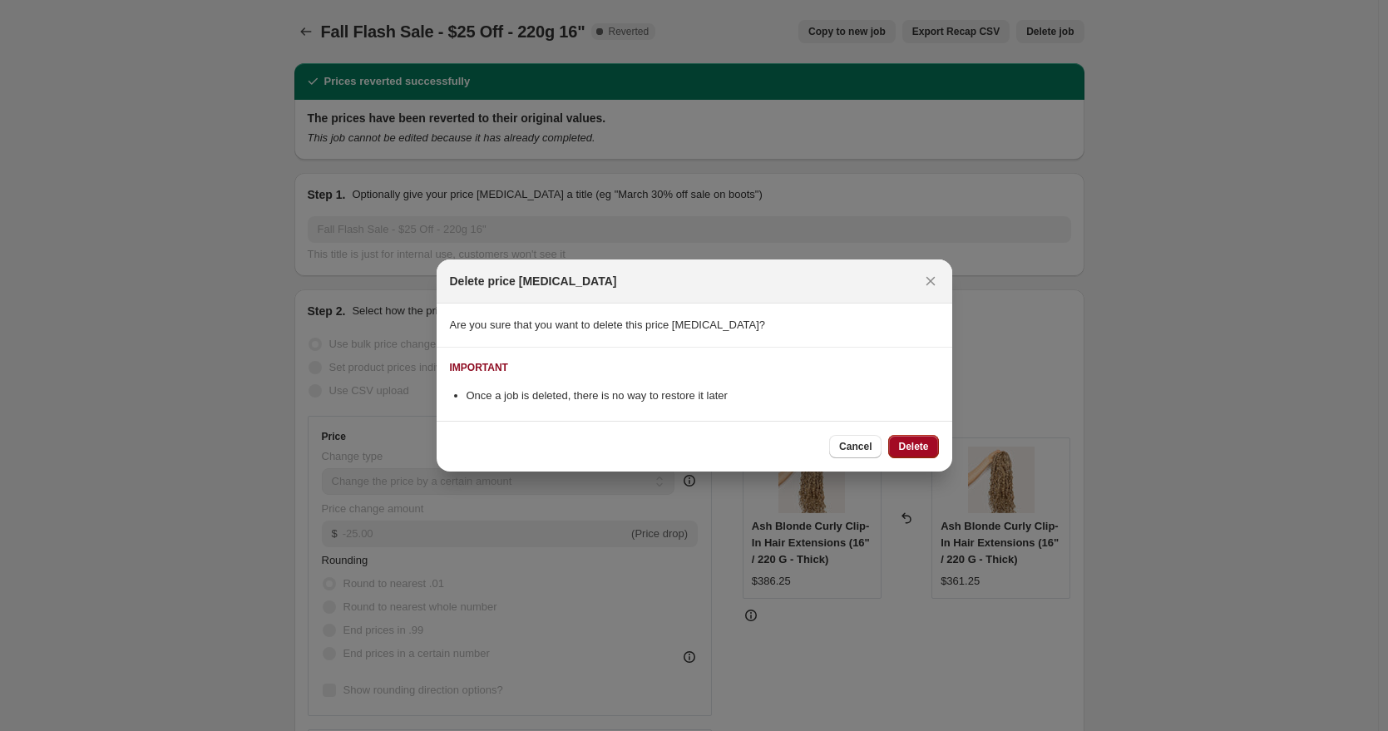
click at [914, 446] on span "Delete" at bounding box center [913, 446] width 30 height 13
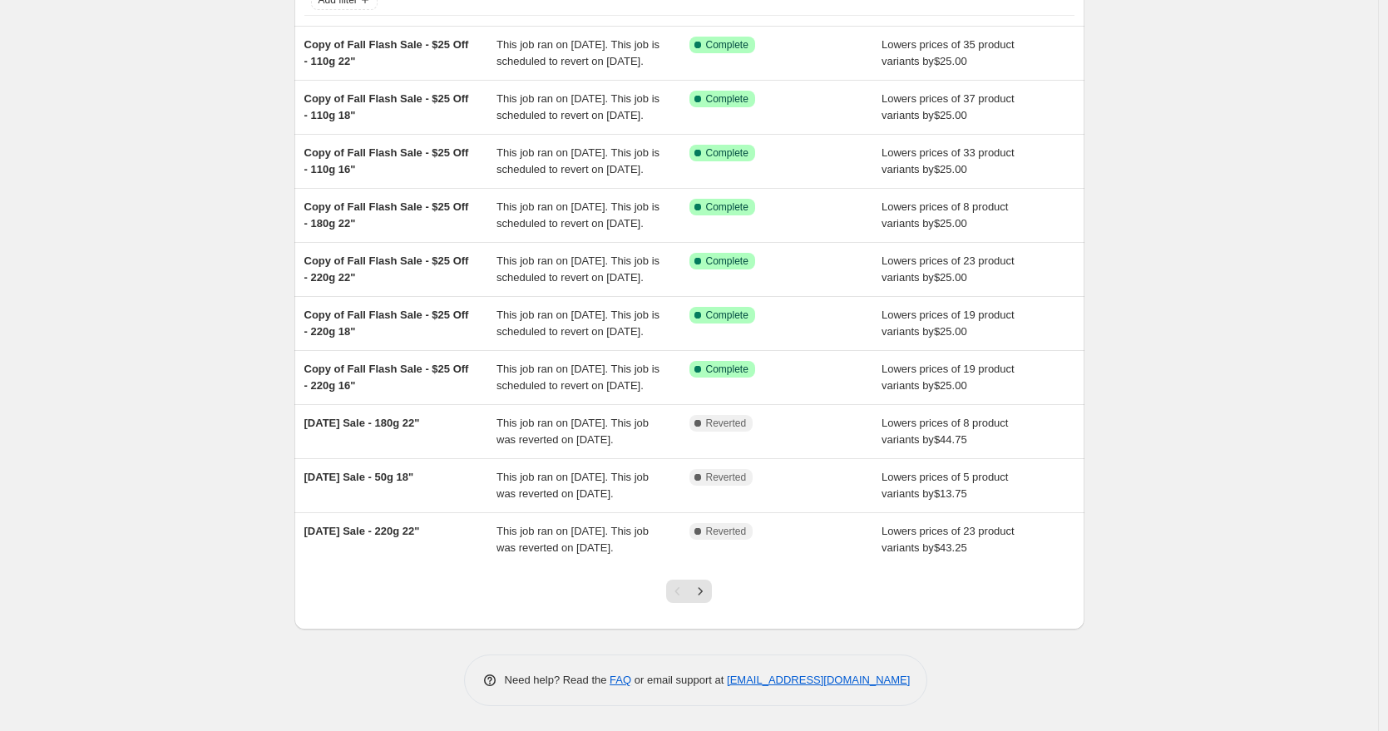
scroll to position [115, 0]
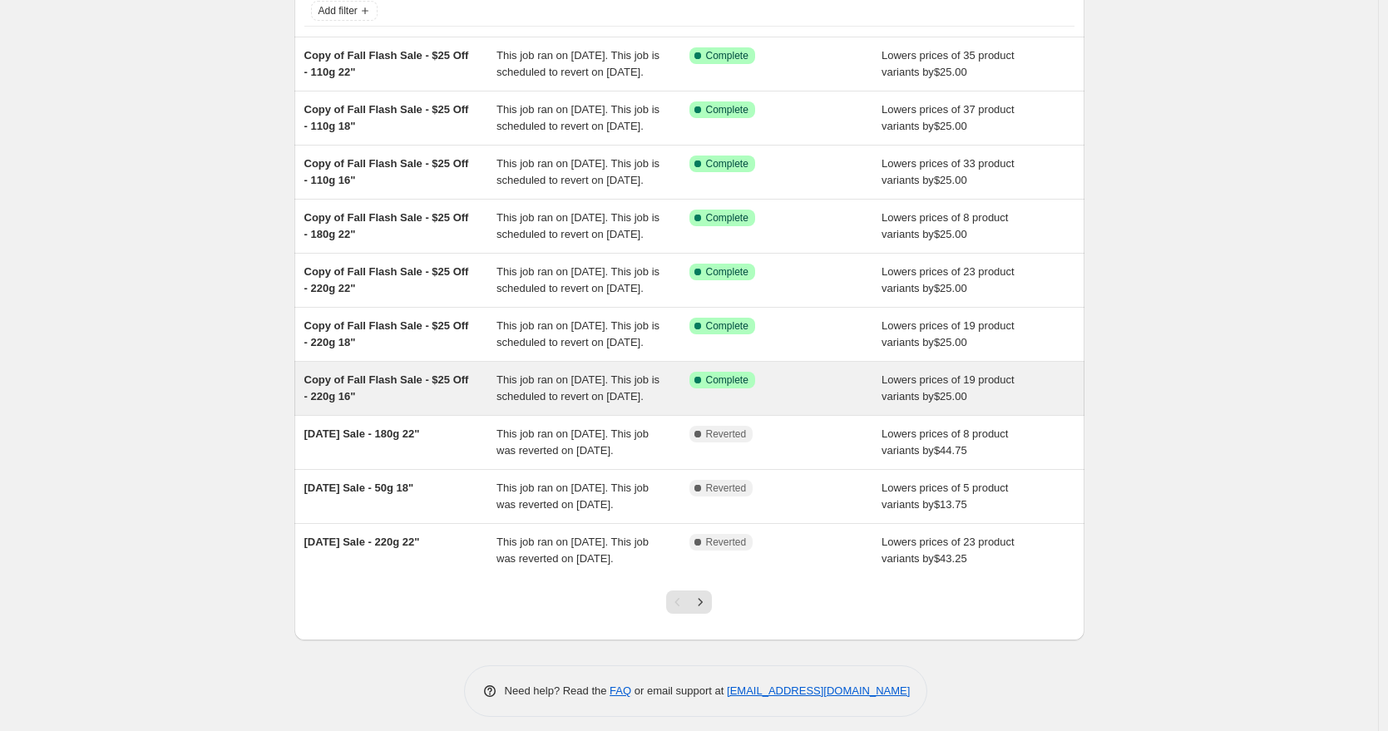
click at [402, 405] on div "Copy of Fall Flash Sale - $25 Off - 220g 16"" at bounding box center [400, 388] width 193 height 33
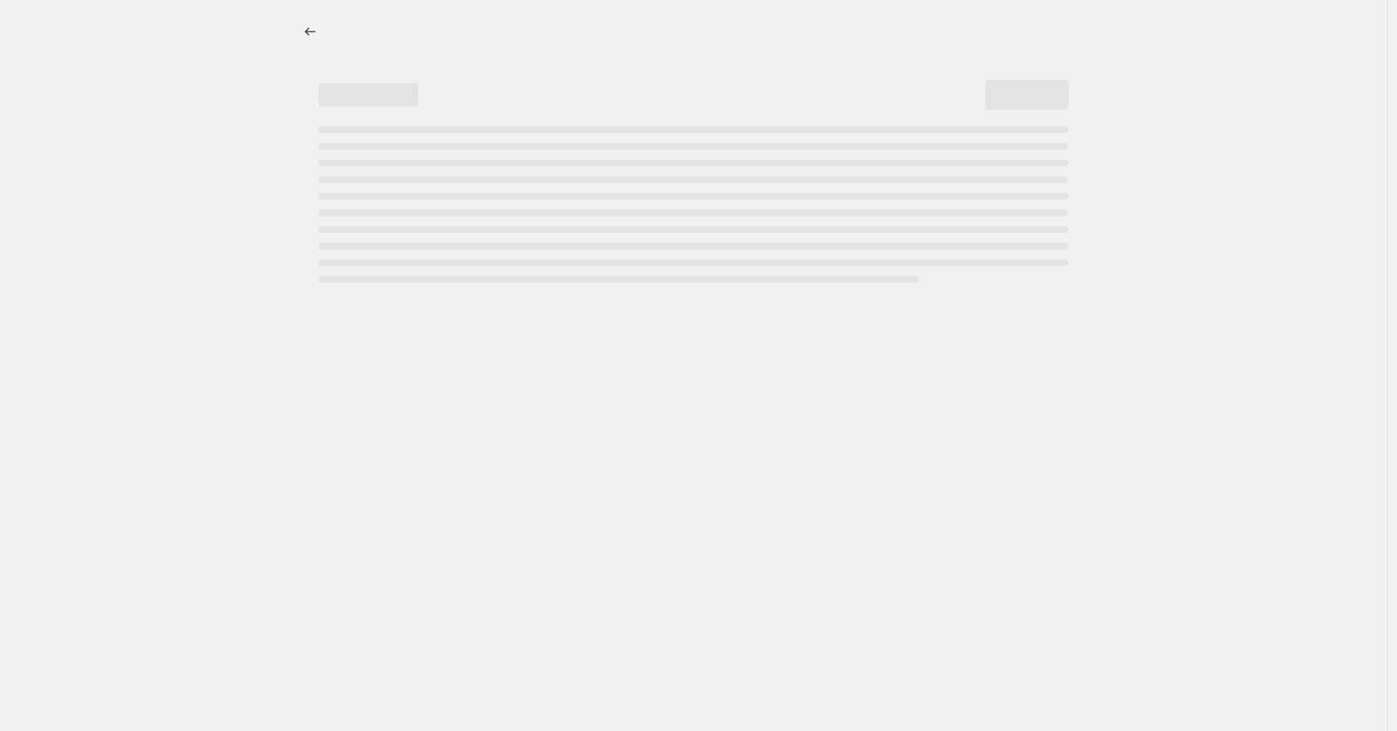
select select "by"
select select "to"
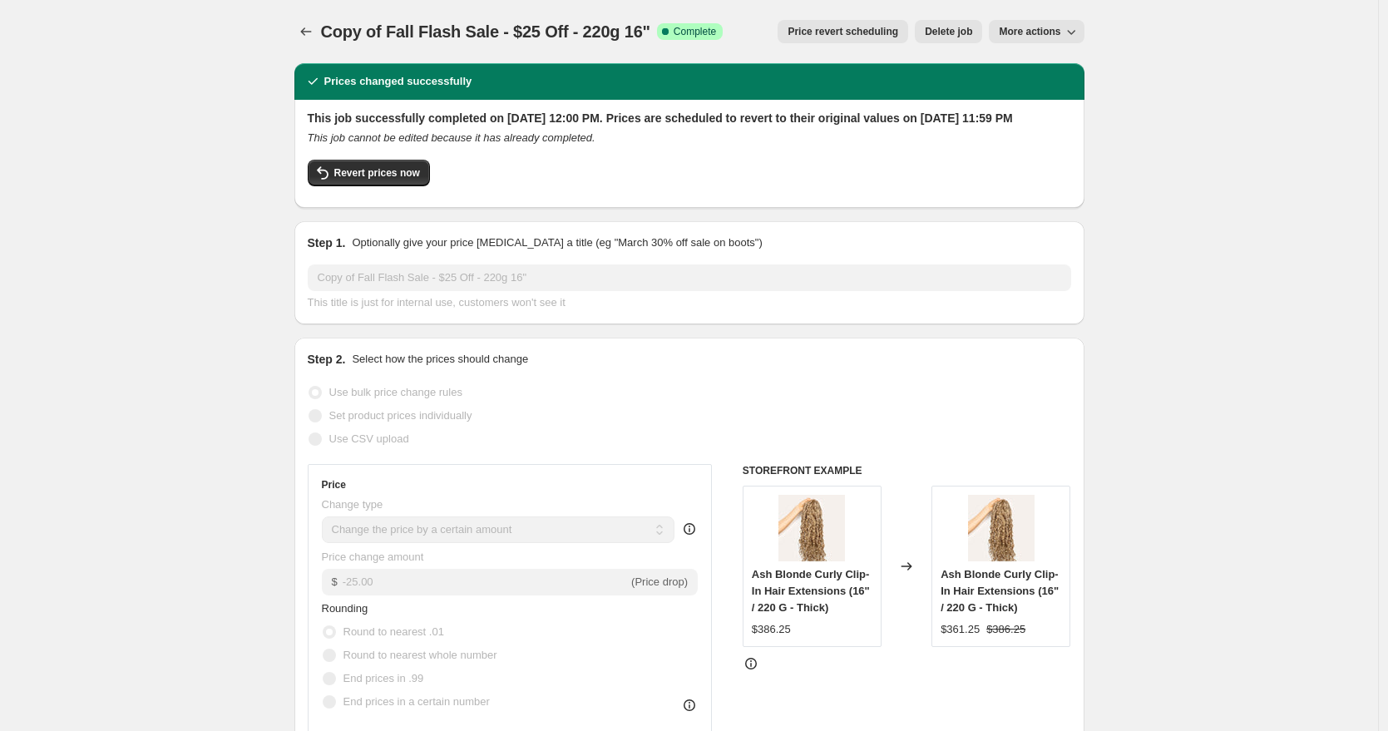
click at [298, 41] on div at bounding box center [307, 31] width 27 height 23
click at [301, 35] on icon "Price change jobs" at bounding box center [306, 31] width 17 height 17
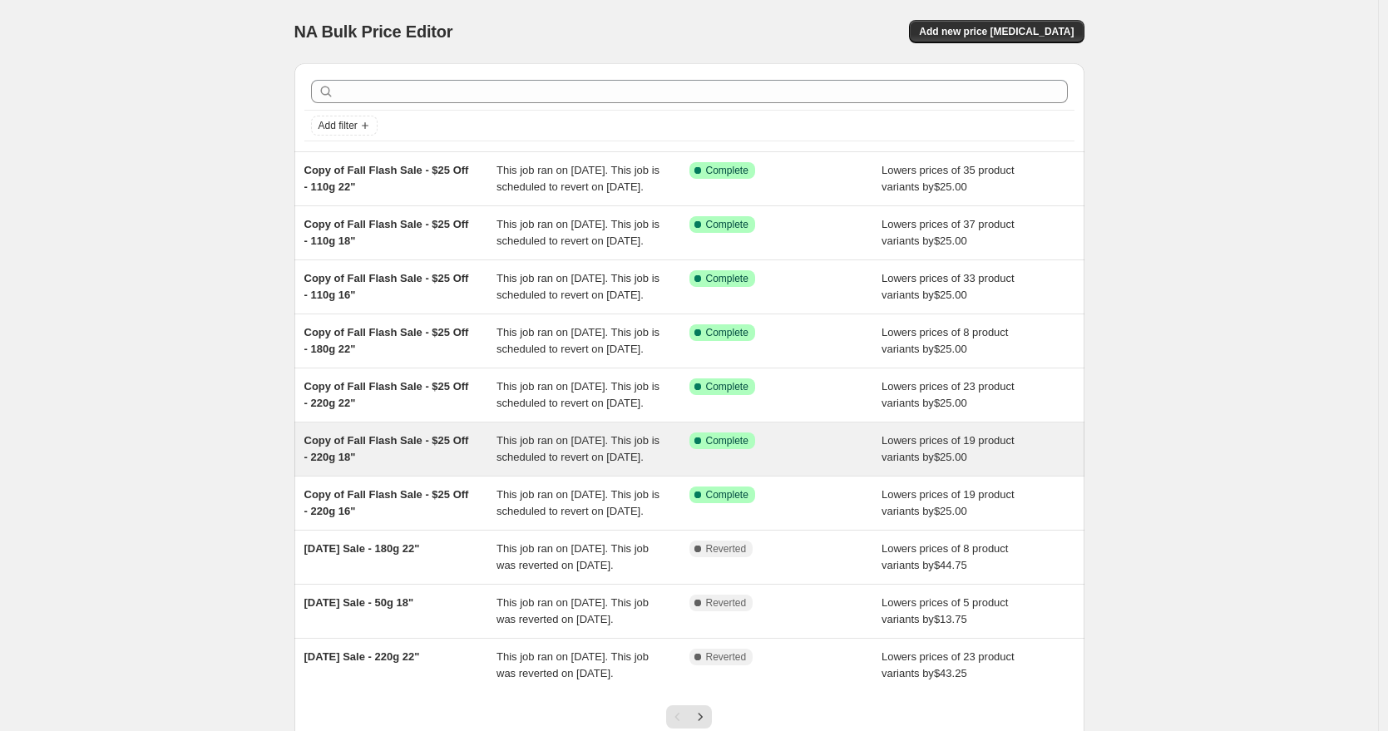
click at [424, 466] on div "Copy of Fall Flash Sale - $25 Off - 220g 18"" at bounding box center [400, 448] width 193 height 33
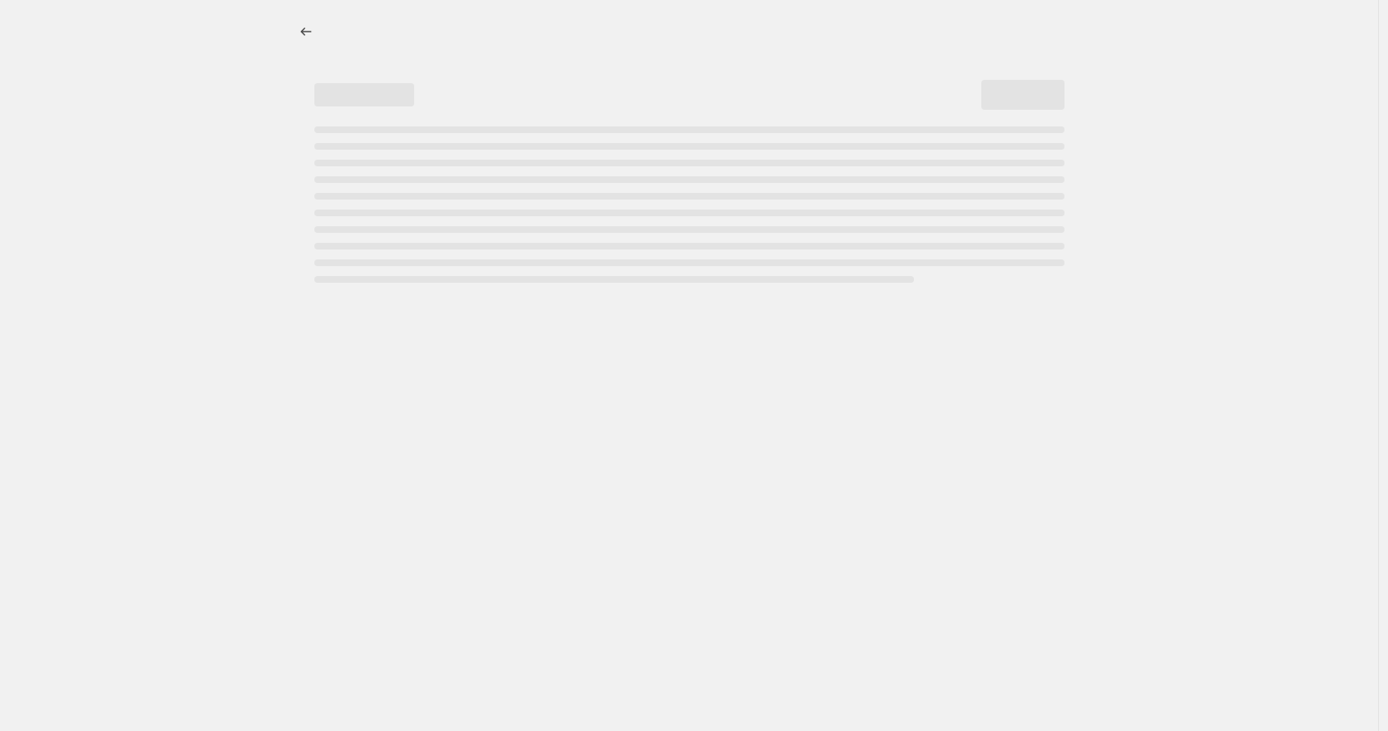
select select "by"
select select "to"
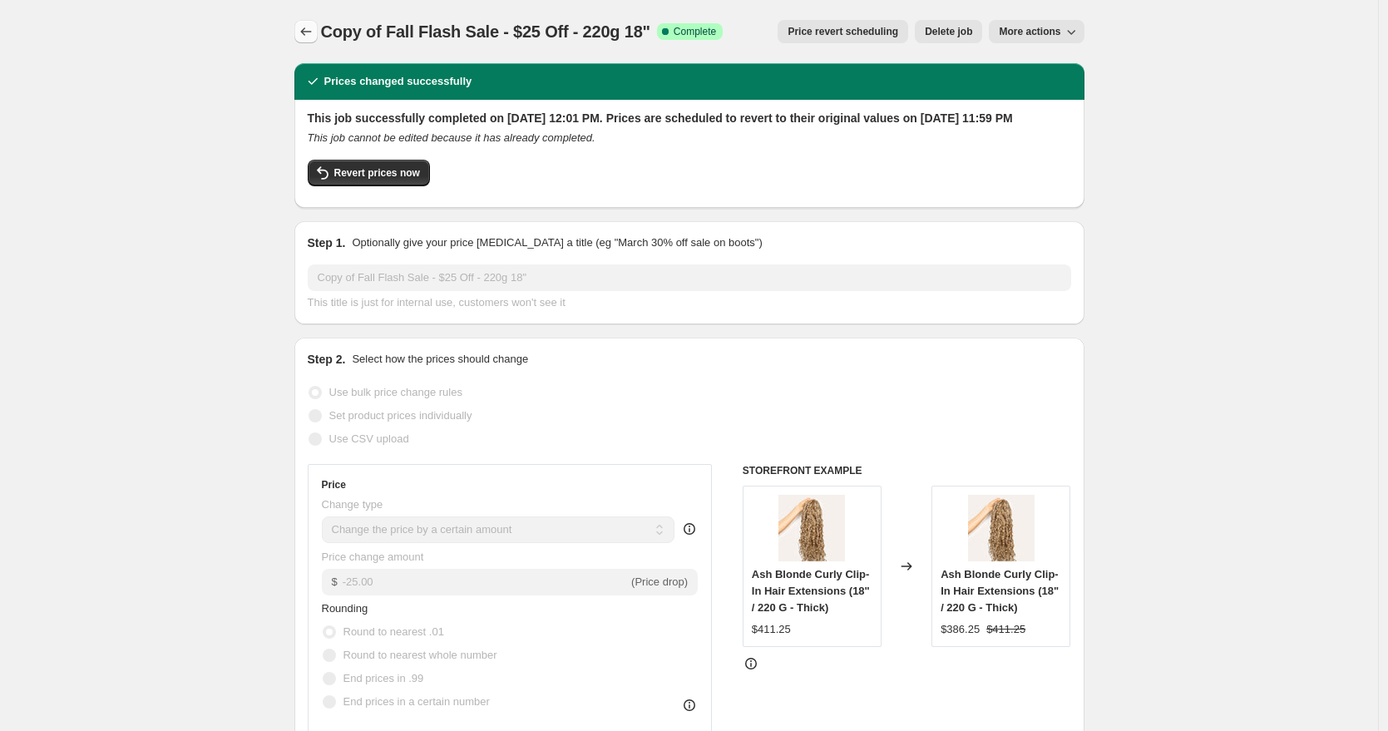
click at [313, 34] on icon "Price change jobs" at bounding box center [306, 31] width 17 height 17
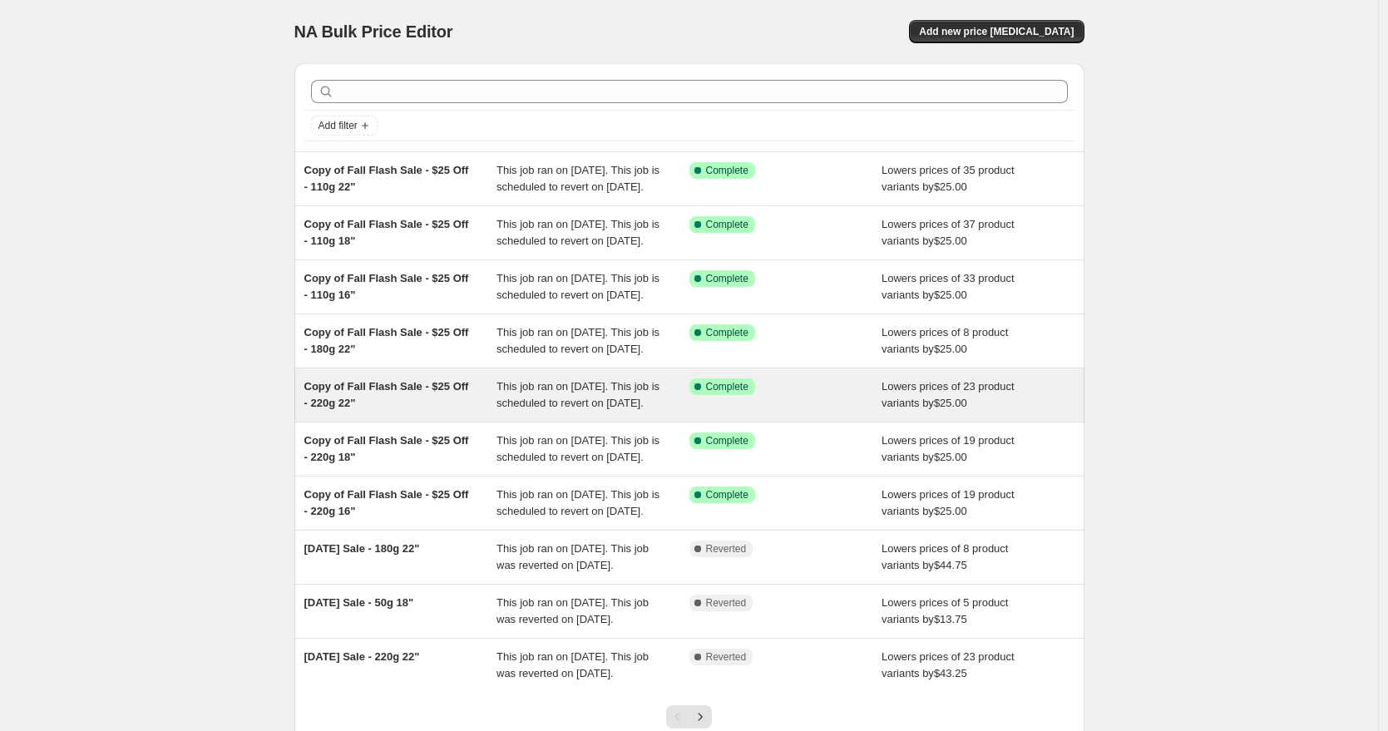
click at [427, 409] on span "Copy of Fall Flash Sale - $25 Off - 220g 22"" at bounding box center [386, 394] width 165 height 29
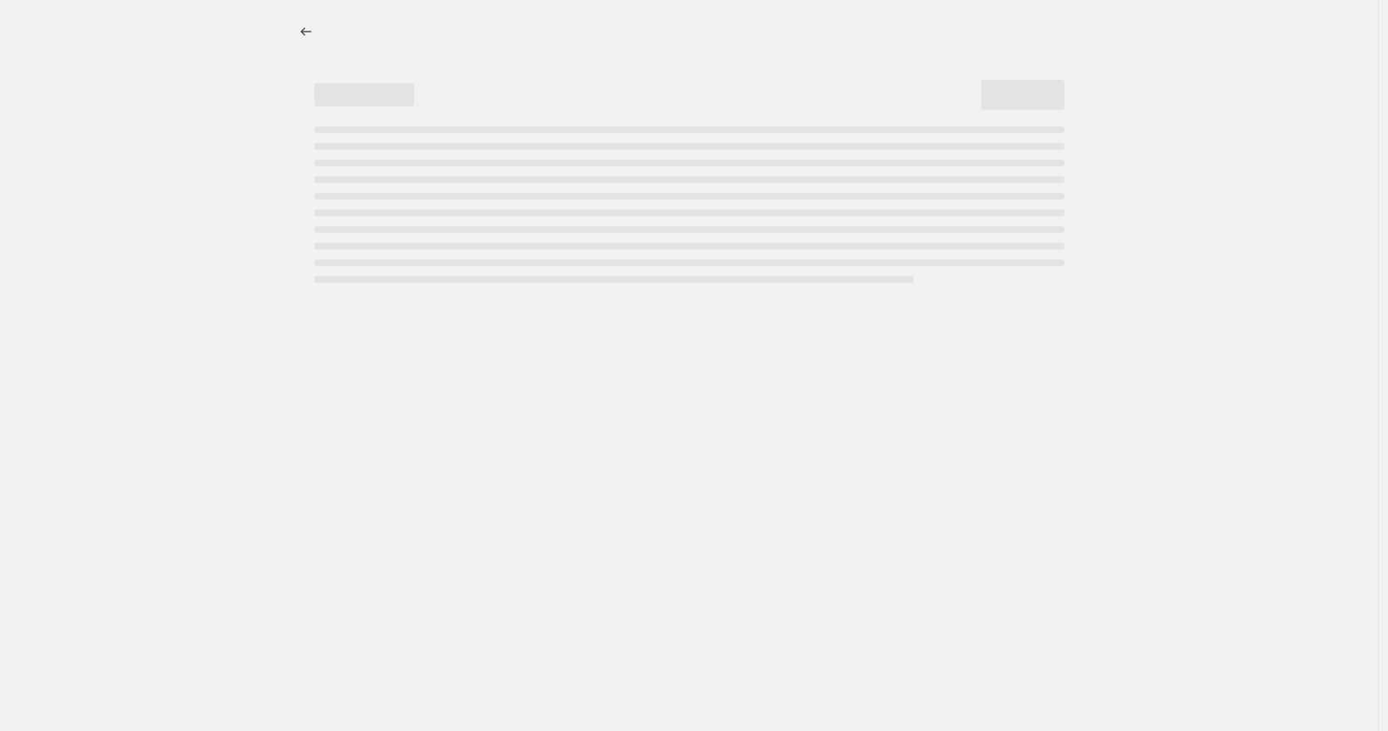
select select "by"
select select "to"
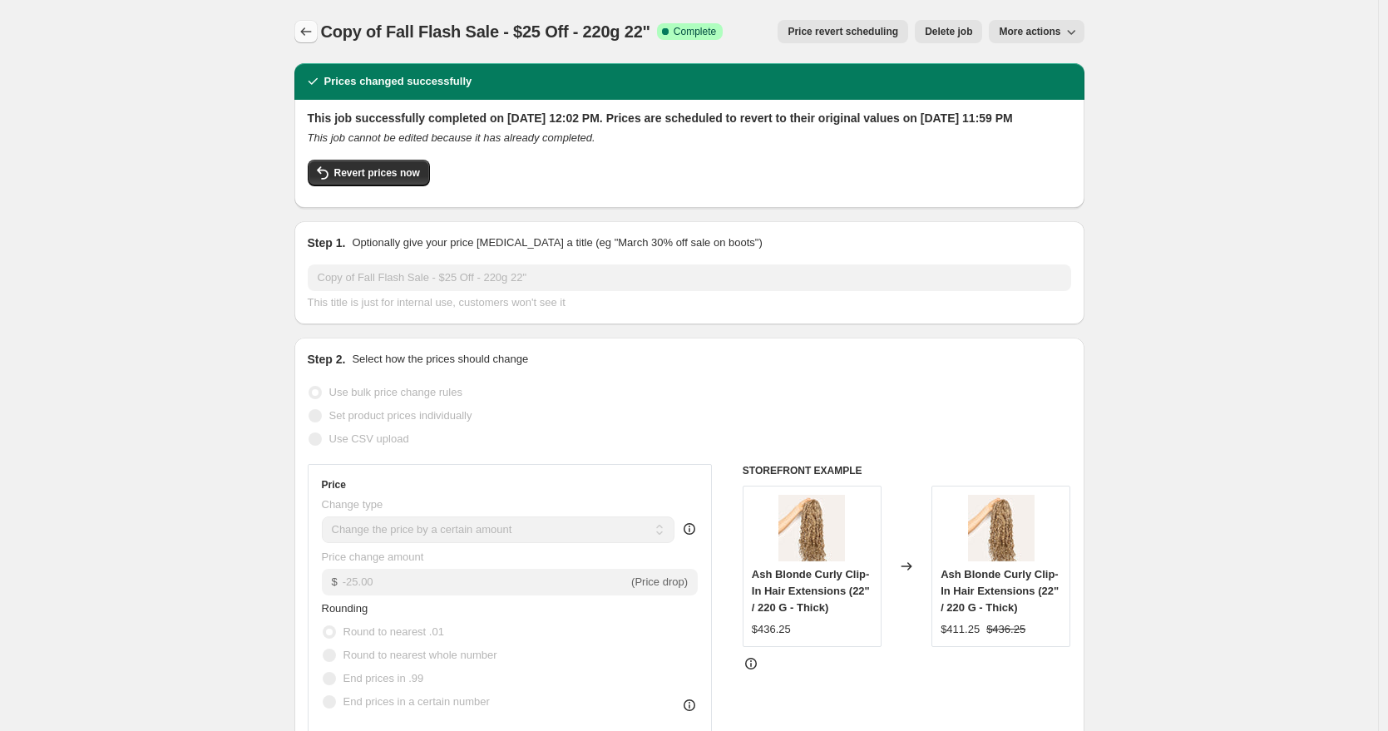
click at [318, 29] on button "Price change jobs" at bounding box center [305, 31] width 23 height 23
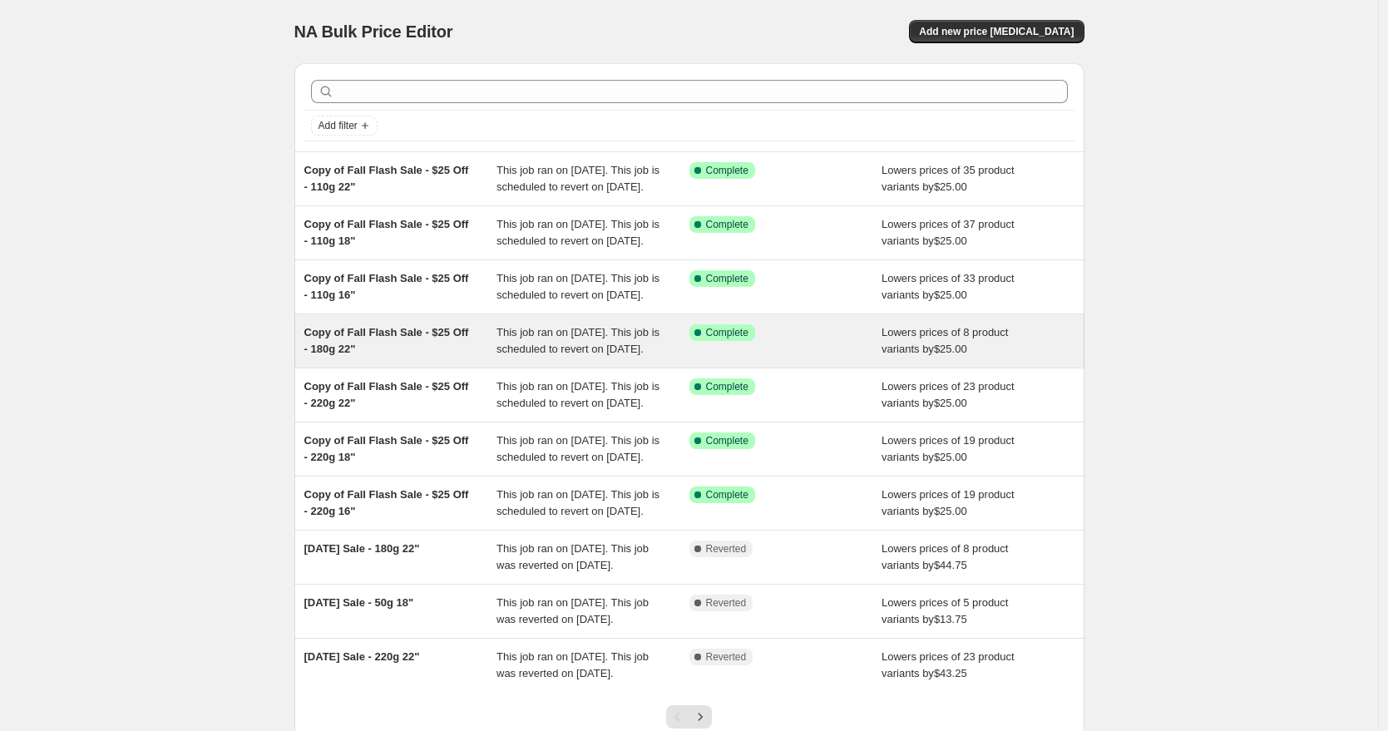
click at [410, 358] on div "Copy of Fall Flash Sale - $25 Off - 180g 22"" at bounding box center [400, 340] width 193 height 33
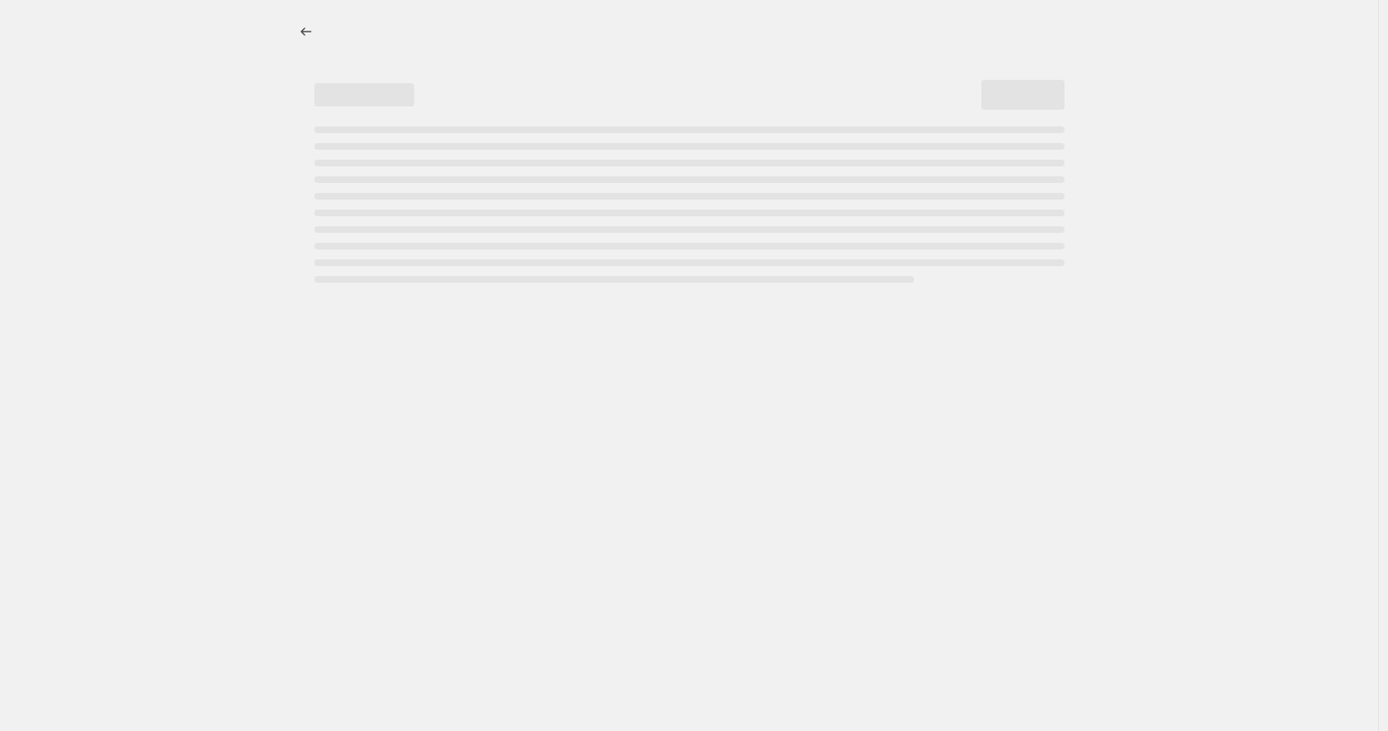
select select "by"
select select "to"
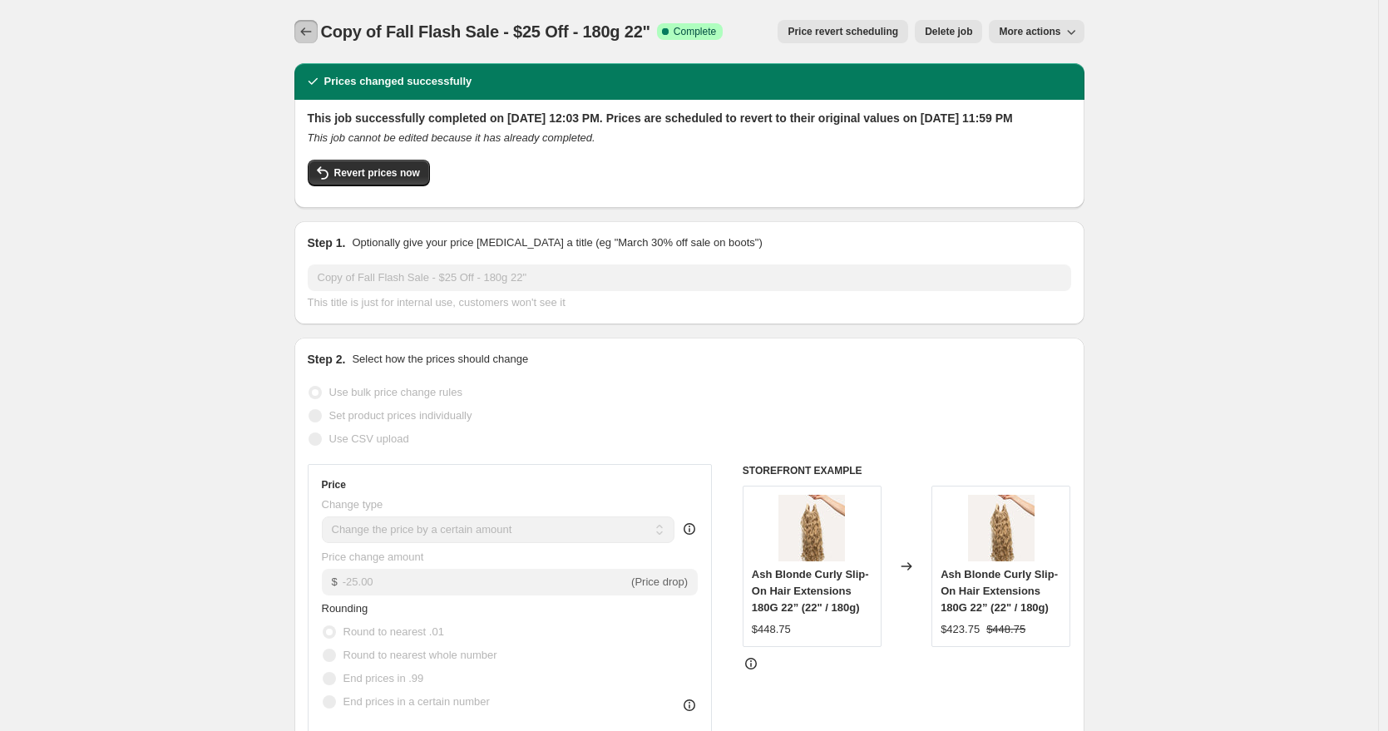
click at [308, 41] on button "Price change jobs" at bounding box center [305, 31] width 23 height 23
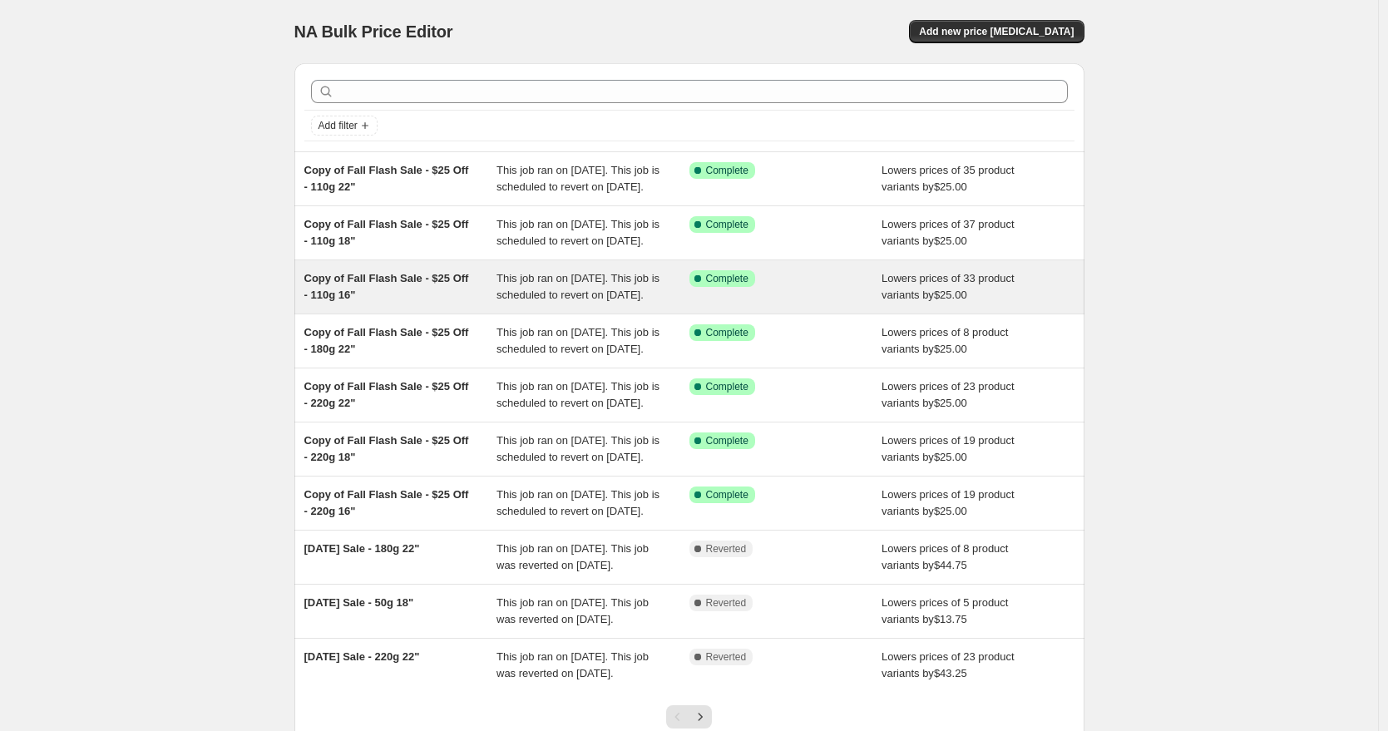
click at [446, 303] on div "Copy of Fall Flash Sale - $25 Off - 110g 16"" at bounding box center [400, 286] width 193 height 33
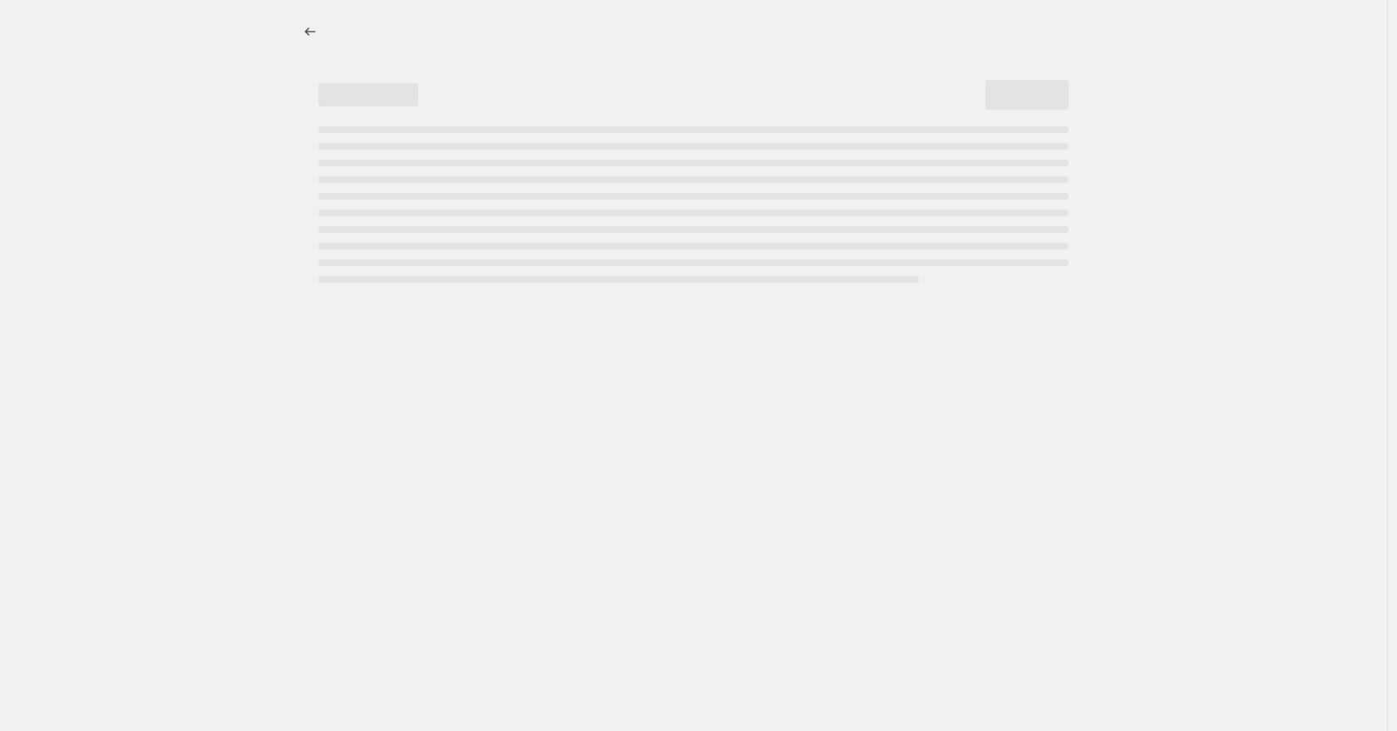
select select "by"
select select "to"
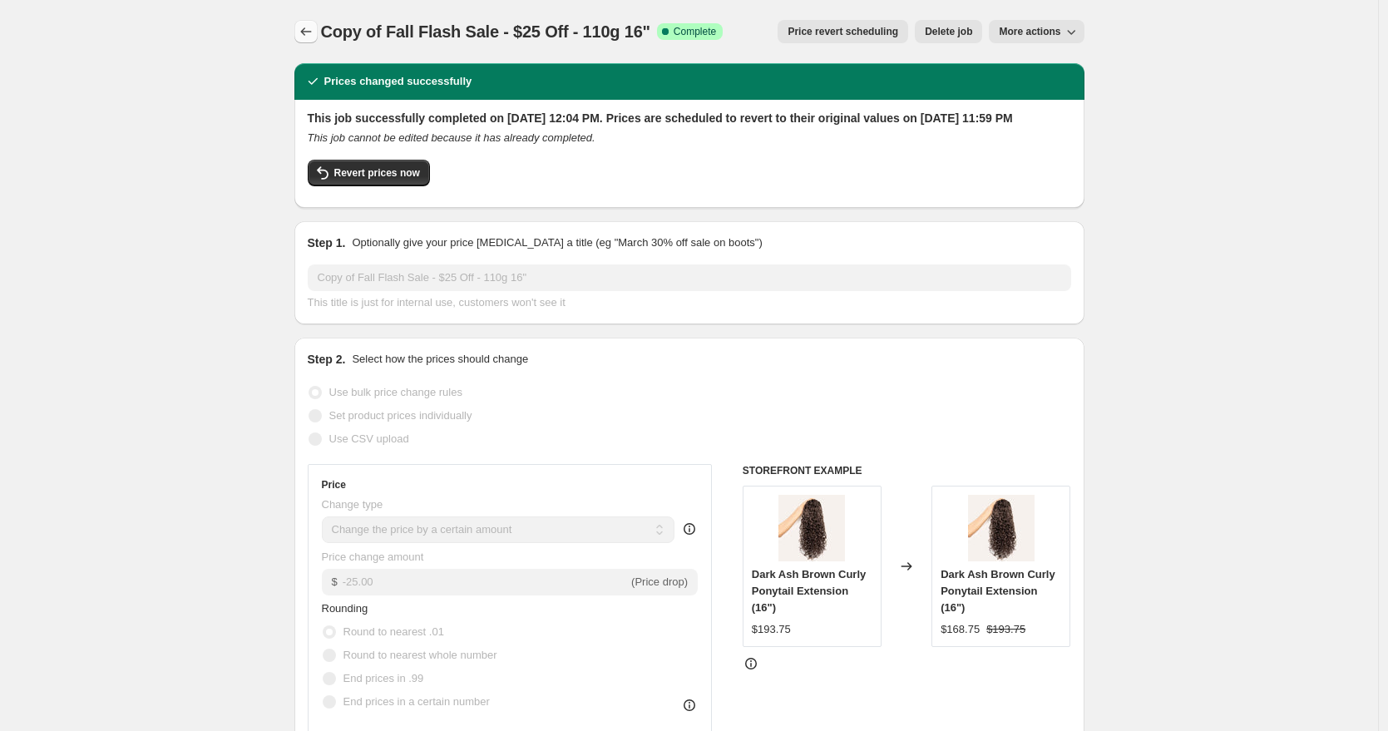
click at [314, 26] on icon "Price change jobs" at bounding box center [306, 31] width 17 height 17
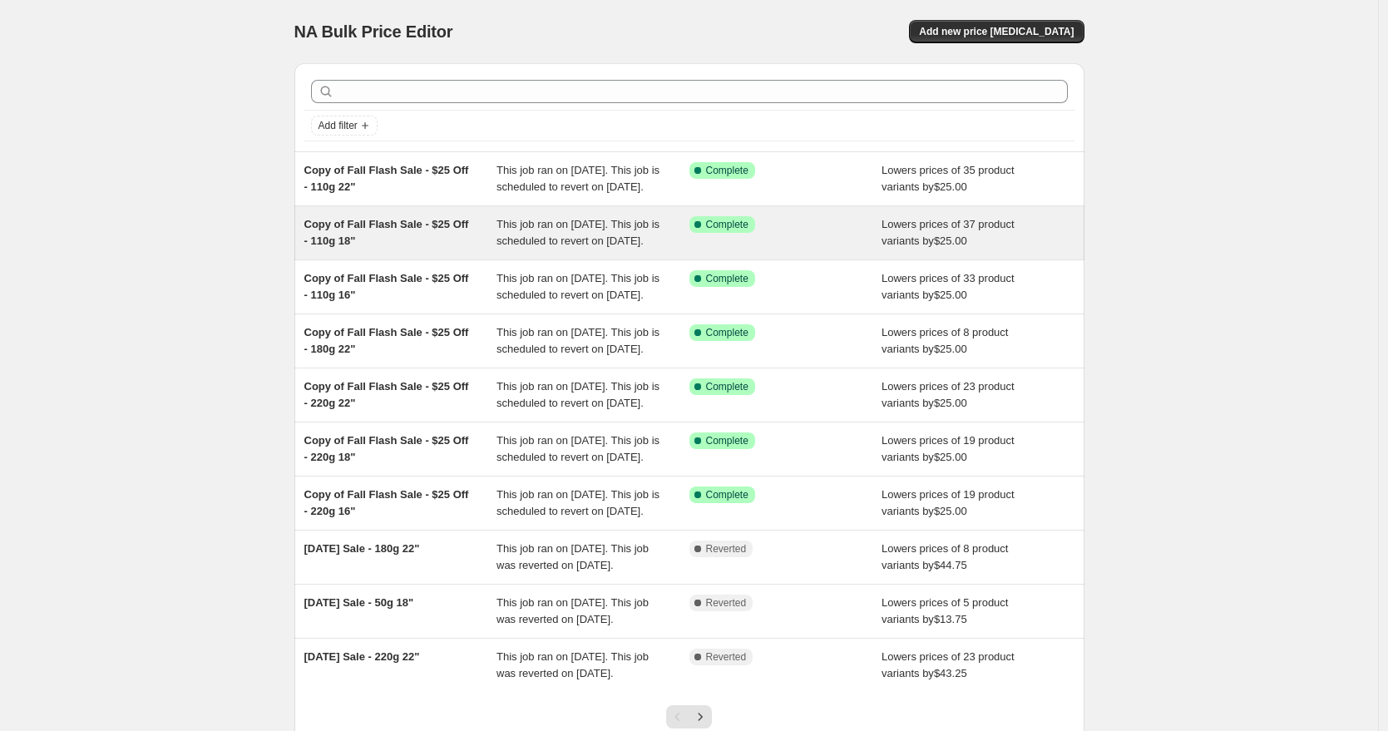
click at [433, 246] on span "Copy of Fall Flash Sale - $25 Off - 110g 18"" at bounding box center [386, 232] width 165 height 29
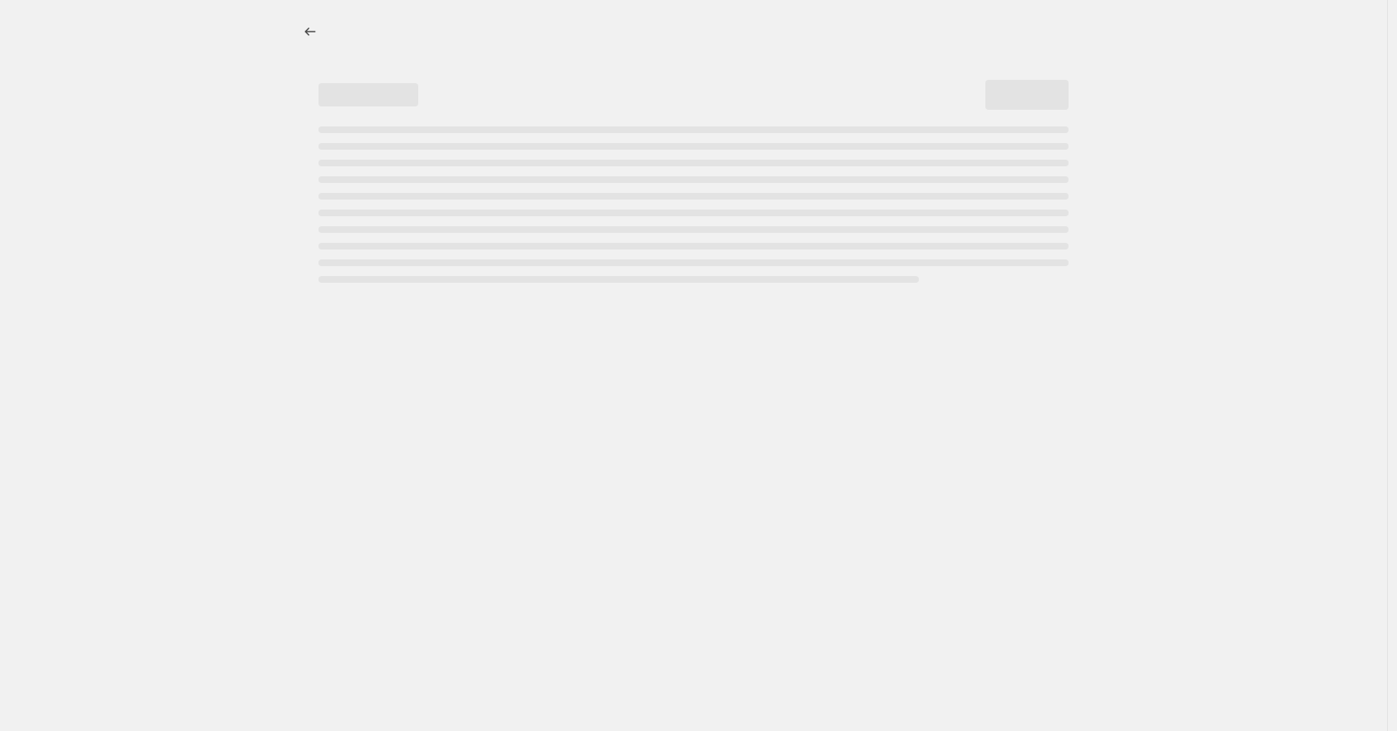
select select "by"
select select "to"
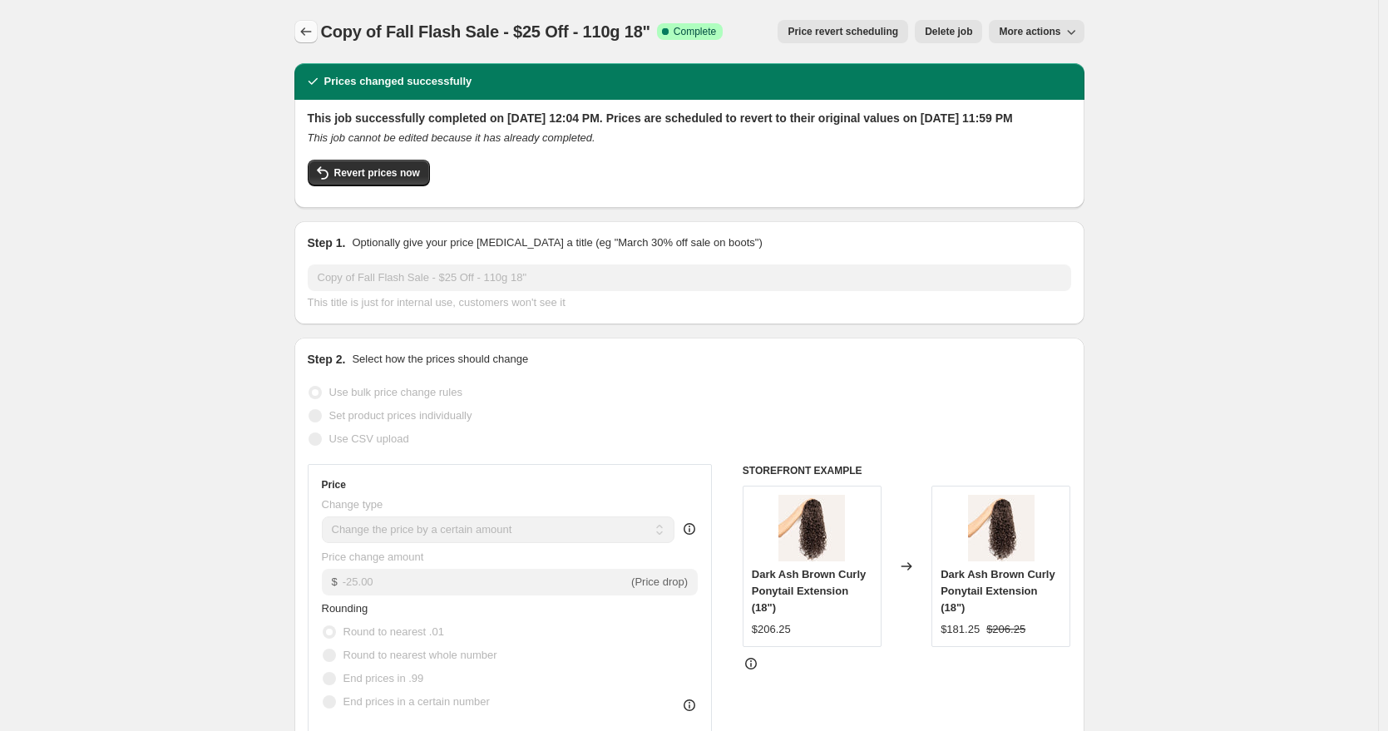
click at [302, 34] on icon "Price change jobs" at bounding box center [306, 31] width 17 height 17
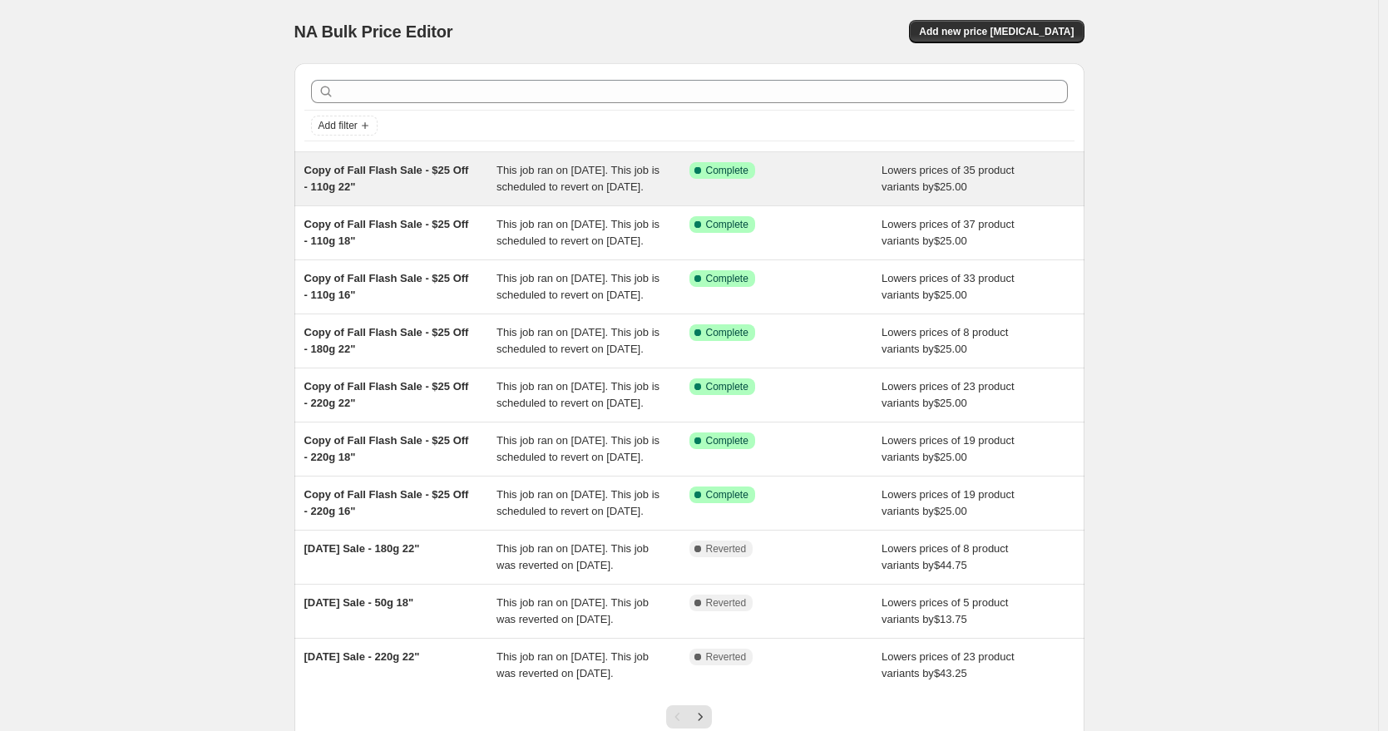
click at [399, 180] on div "Copy of Fall Flash Sale - $25 Off - 110g 22"" at bounding box center [400, 178] width 193 height 33
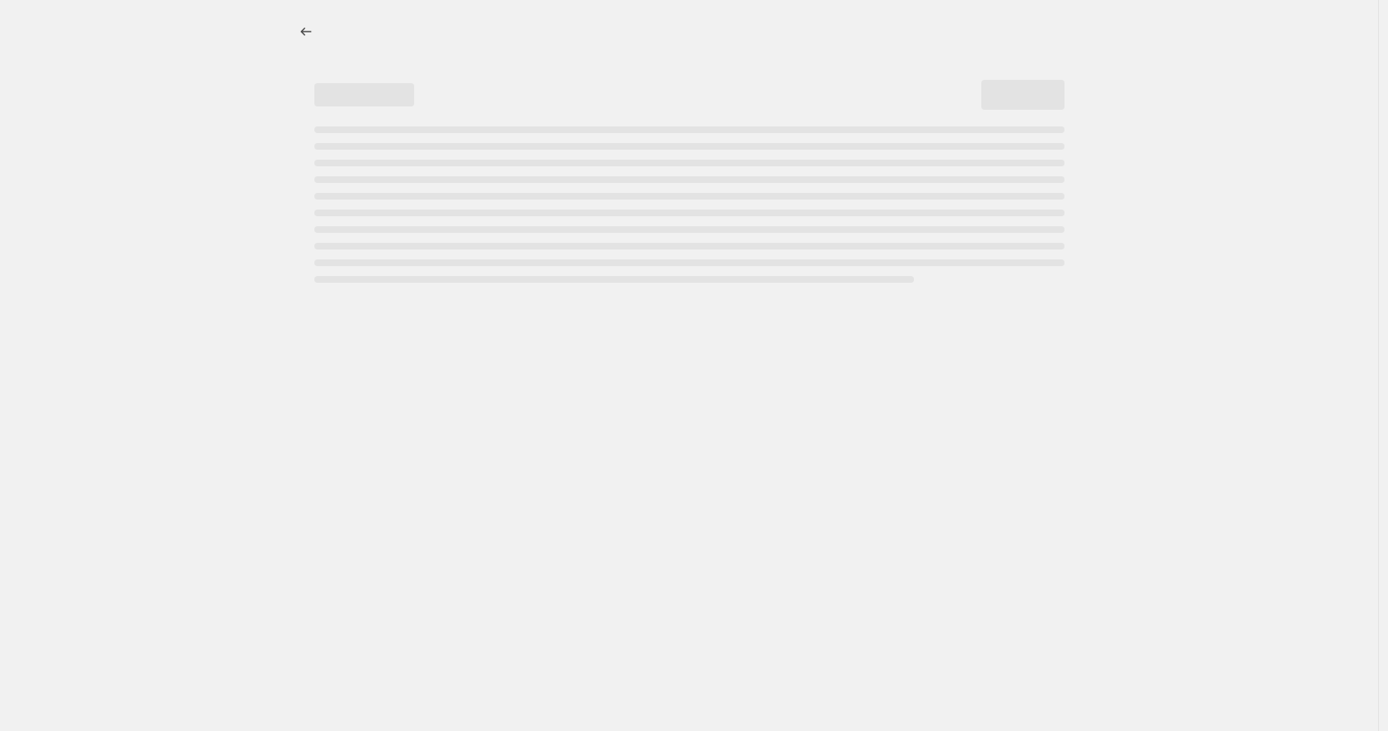
select select "by"
select select "to"
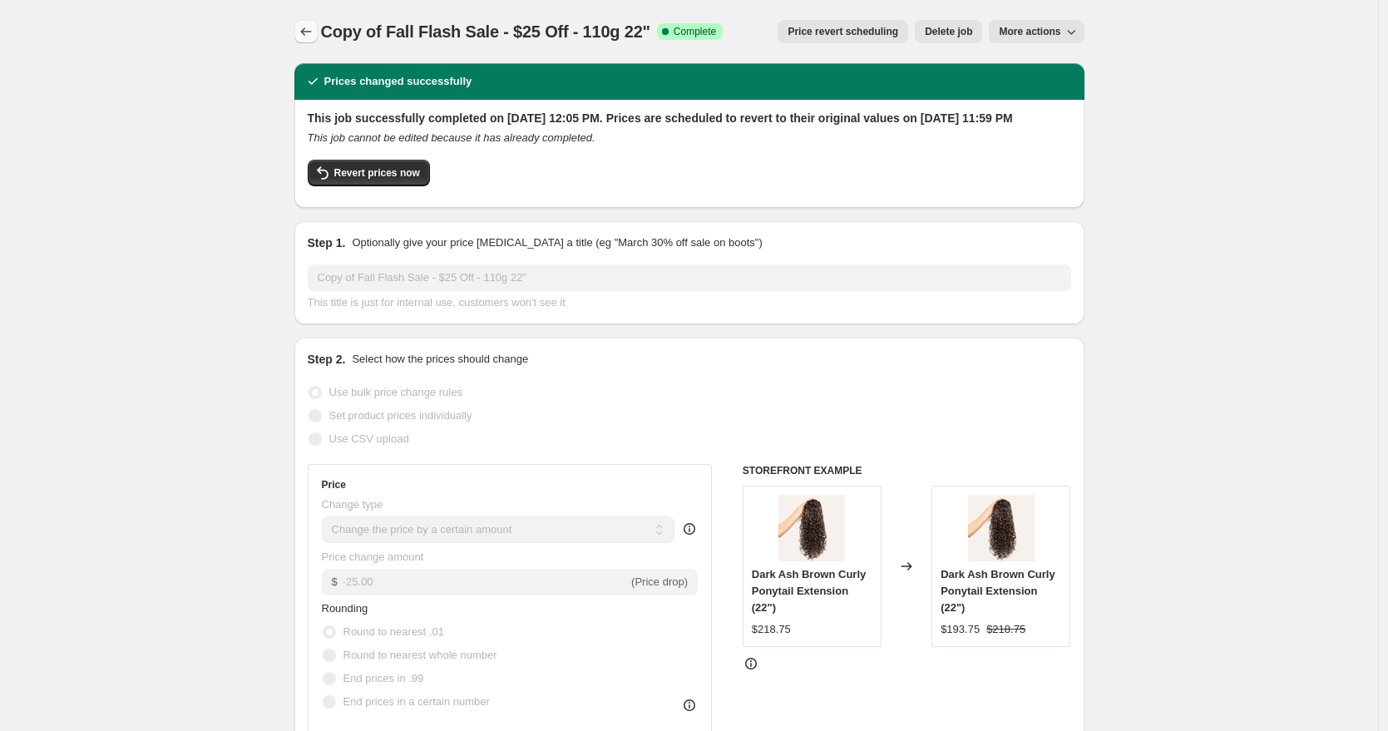
click at [313, 30] on icon "Price change jobs" at bounding box center [306, 31] width 17 height 17
